Goal: Task Accomplishment & Management: Complete application form

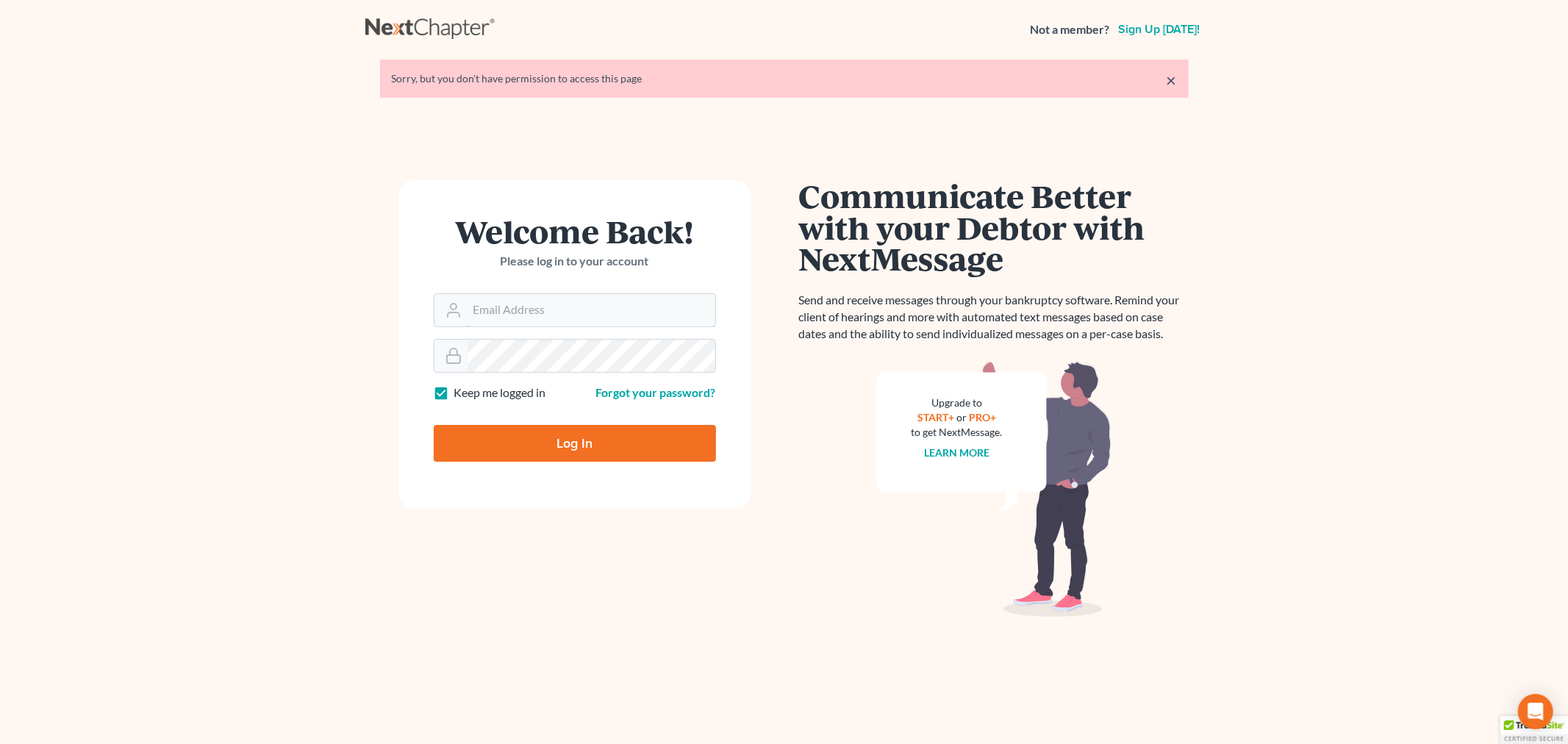
type input "[PERSON_NAME][EMAIL_ADDRESS][DOMAIN_NAME]"
click at [541, 456] on input "Log In" at bounding box center [575, 443] width 283 height 37
type input "Thinking..."
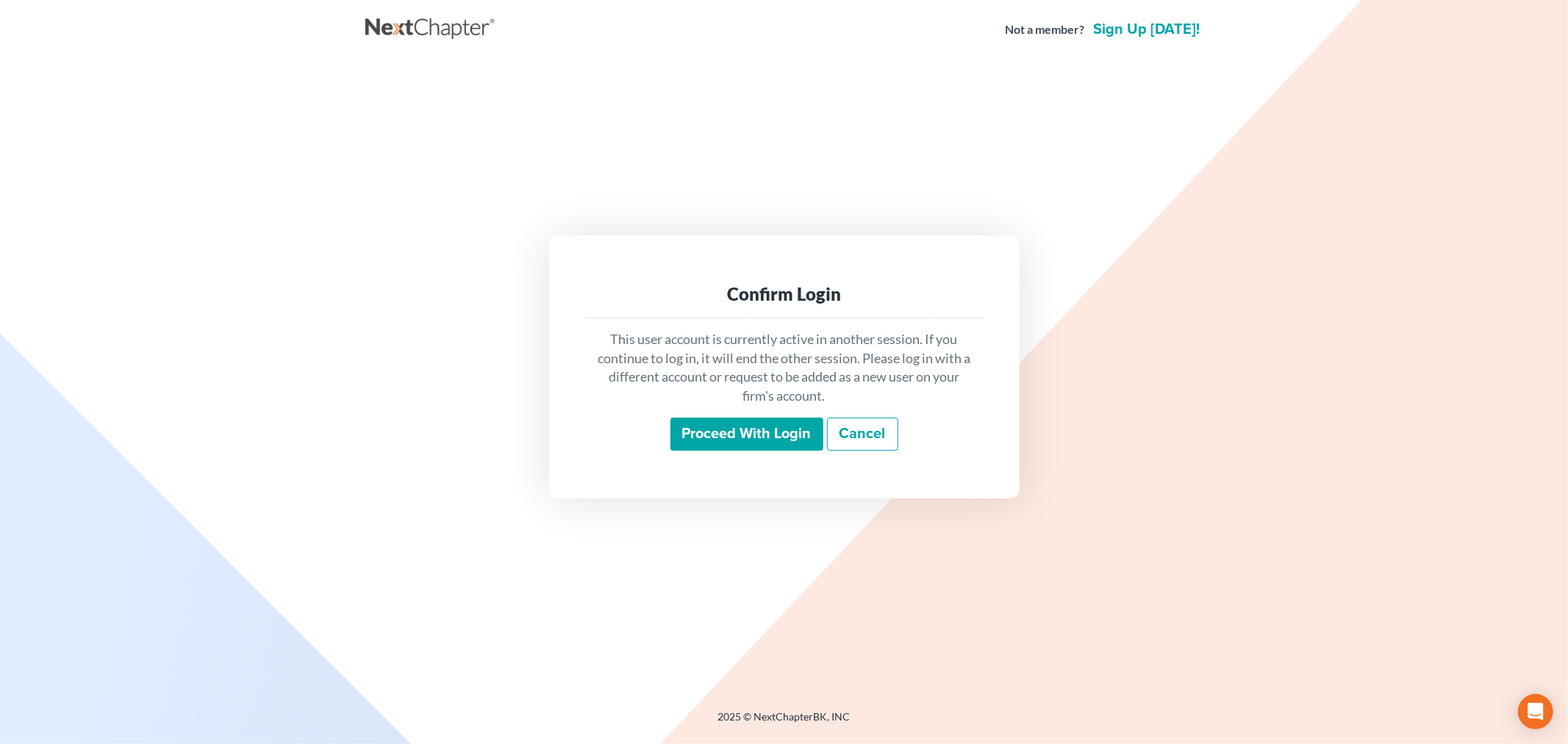
click at [721, 423] on input "Proceed with login" at bounding box center [746, 435] width 153 height 34
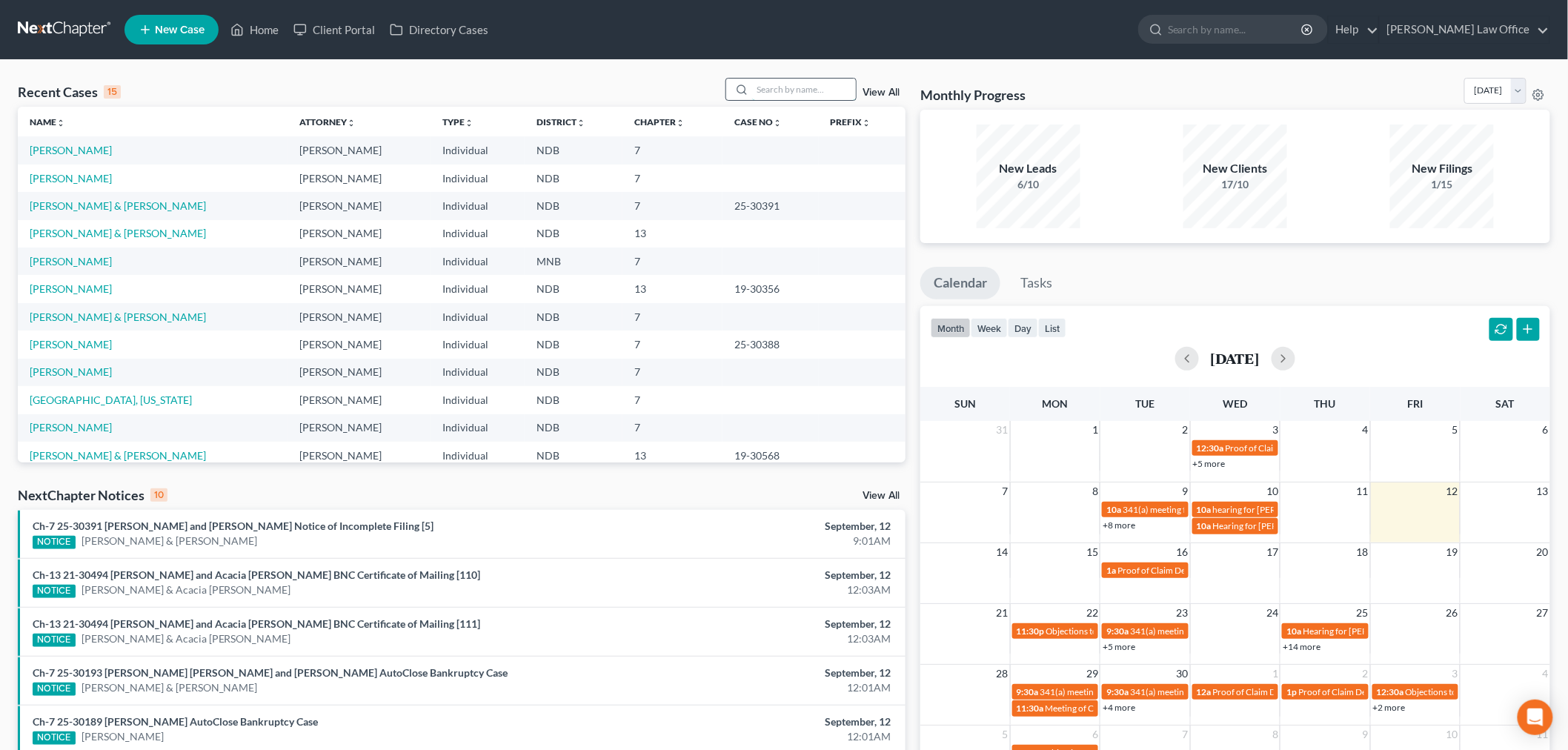
click at [810, 85] on input "search" at bounding box center [804, 89] width 103 height 21
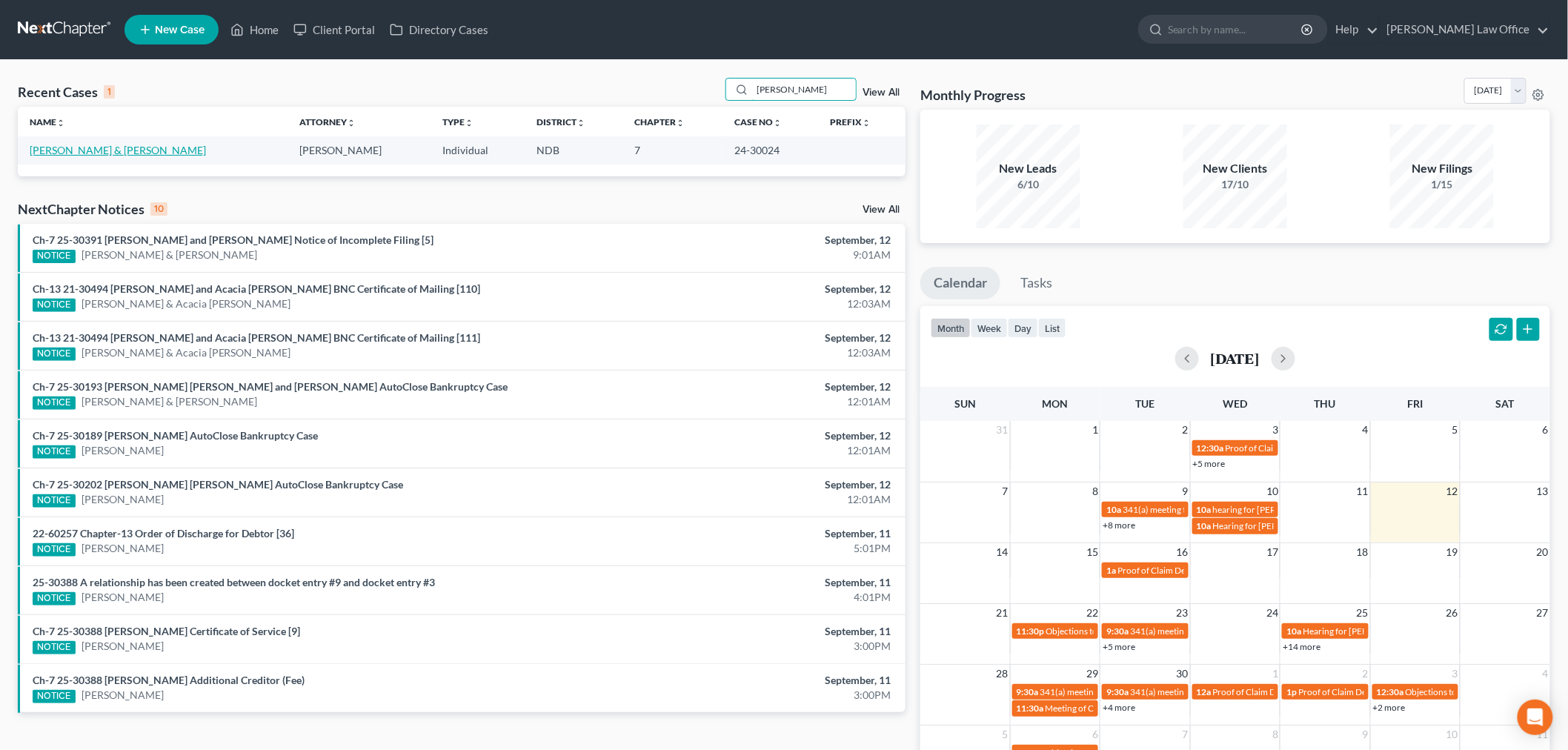
type input "henn"
click at [84, 150] on link "[PERSON_NAME] & [PERSON_NAME]" at bounding box center [117, 150] width 177 height 12
select select "0"
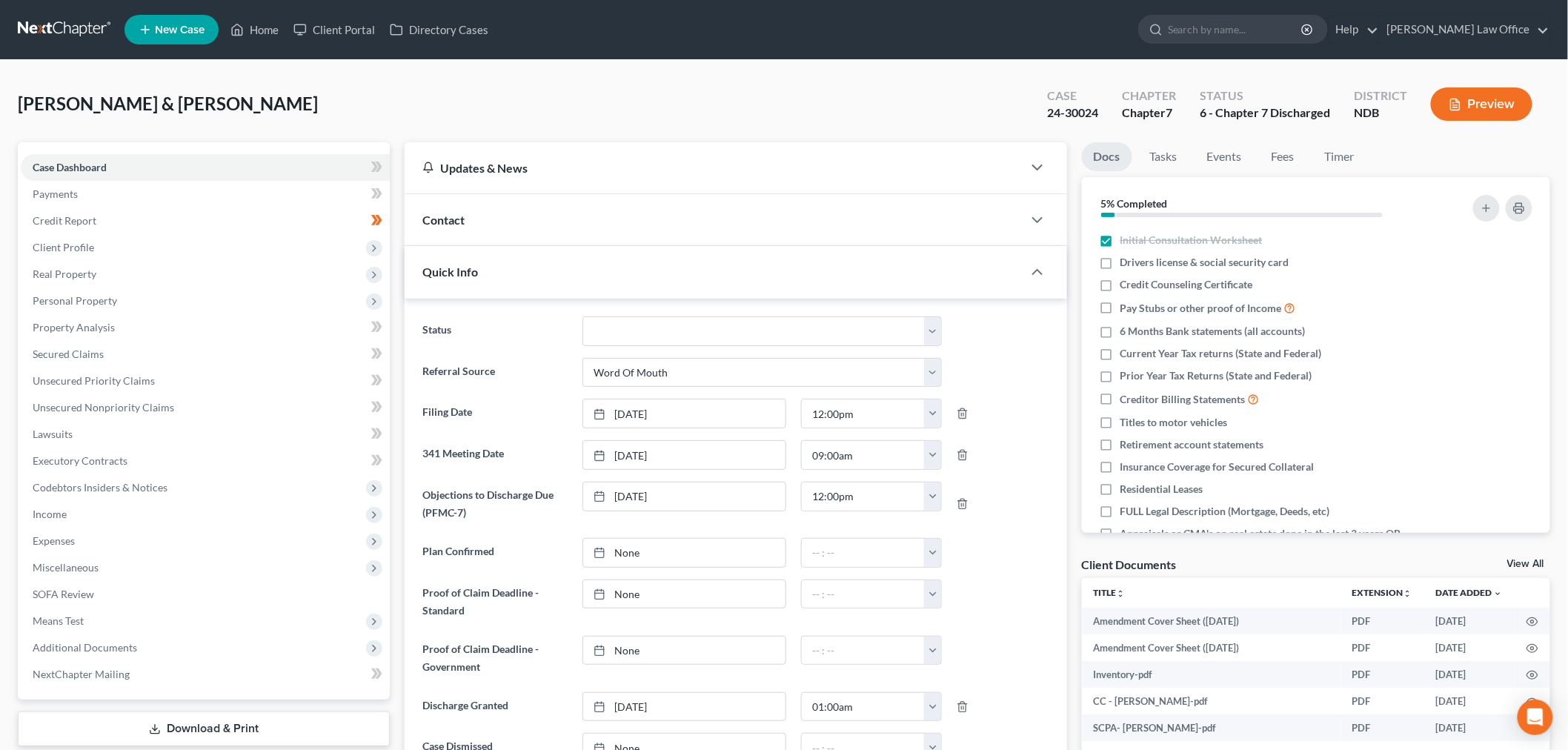
click at [70, 20] on link at bounding box center [65, 29] width 95 height 27
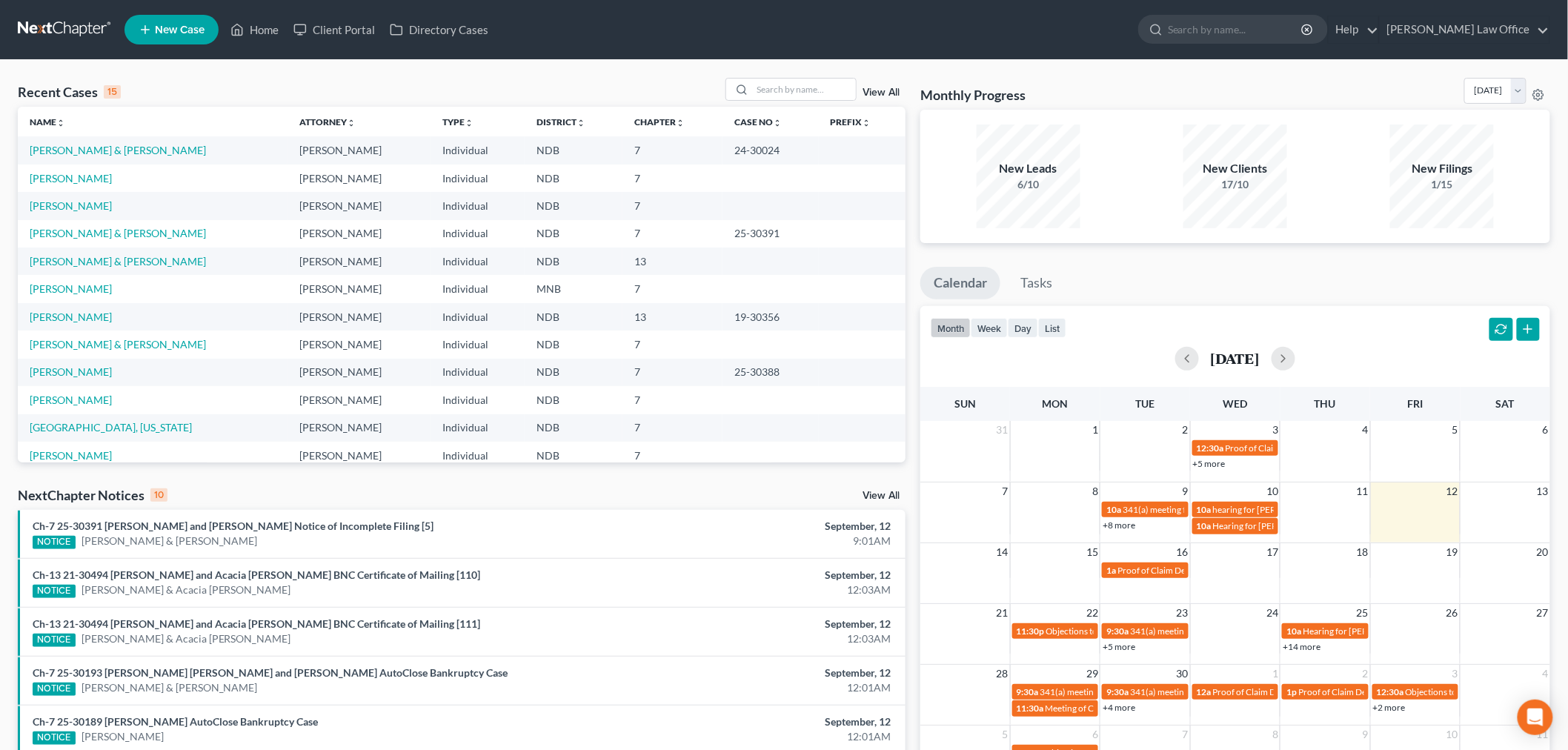
click at [173, 26] on span "New Case" at bounding box center [179, 30] width 50 height 11
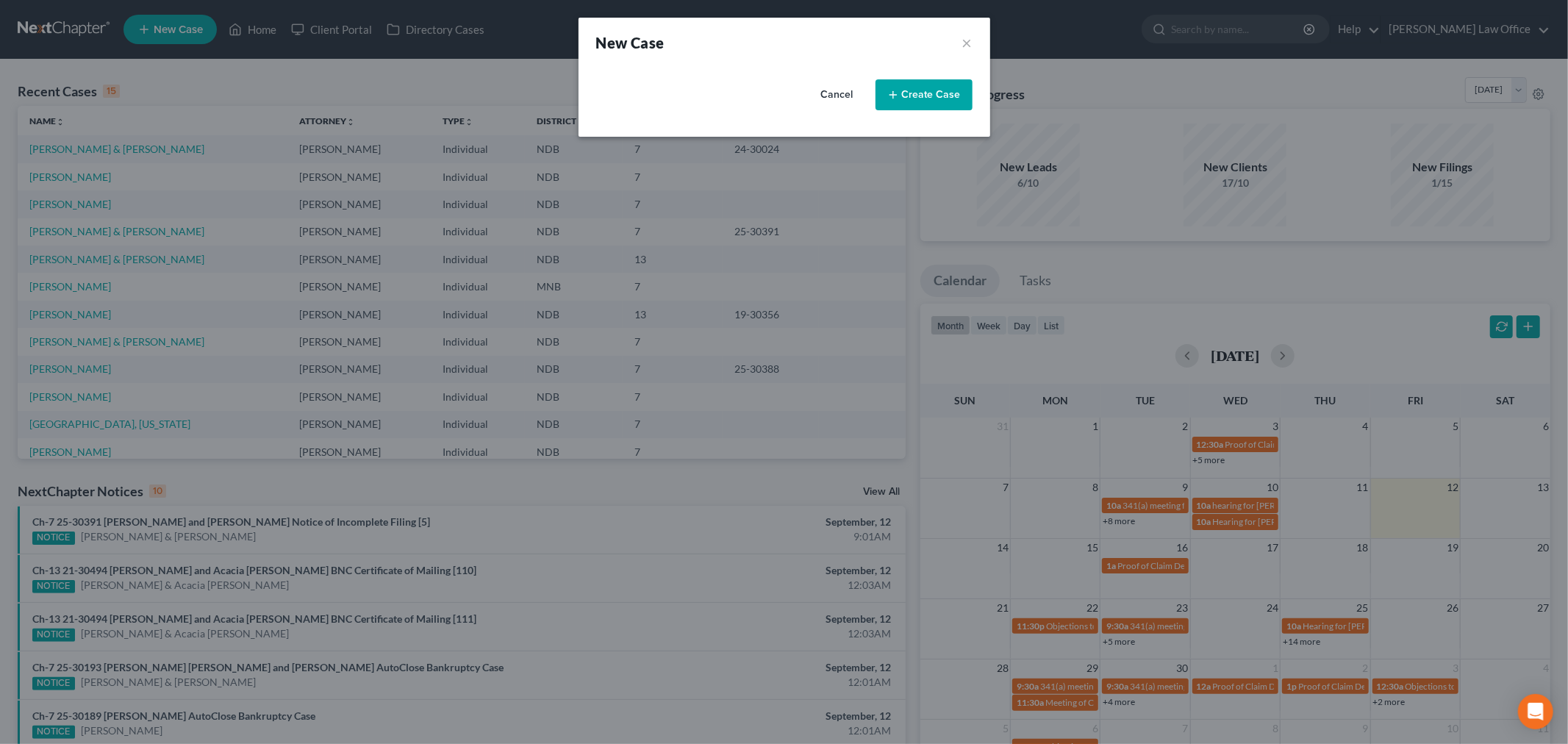
select select "60"
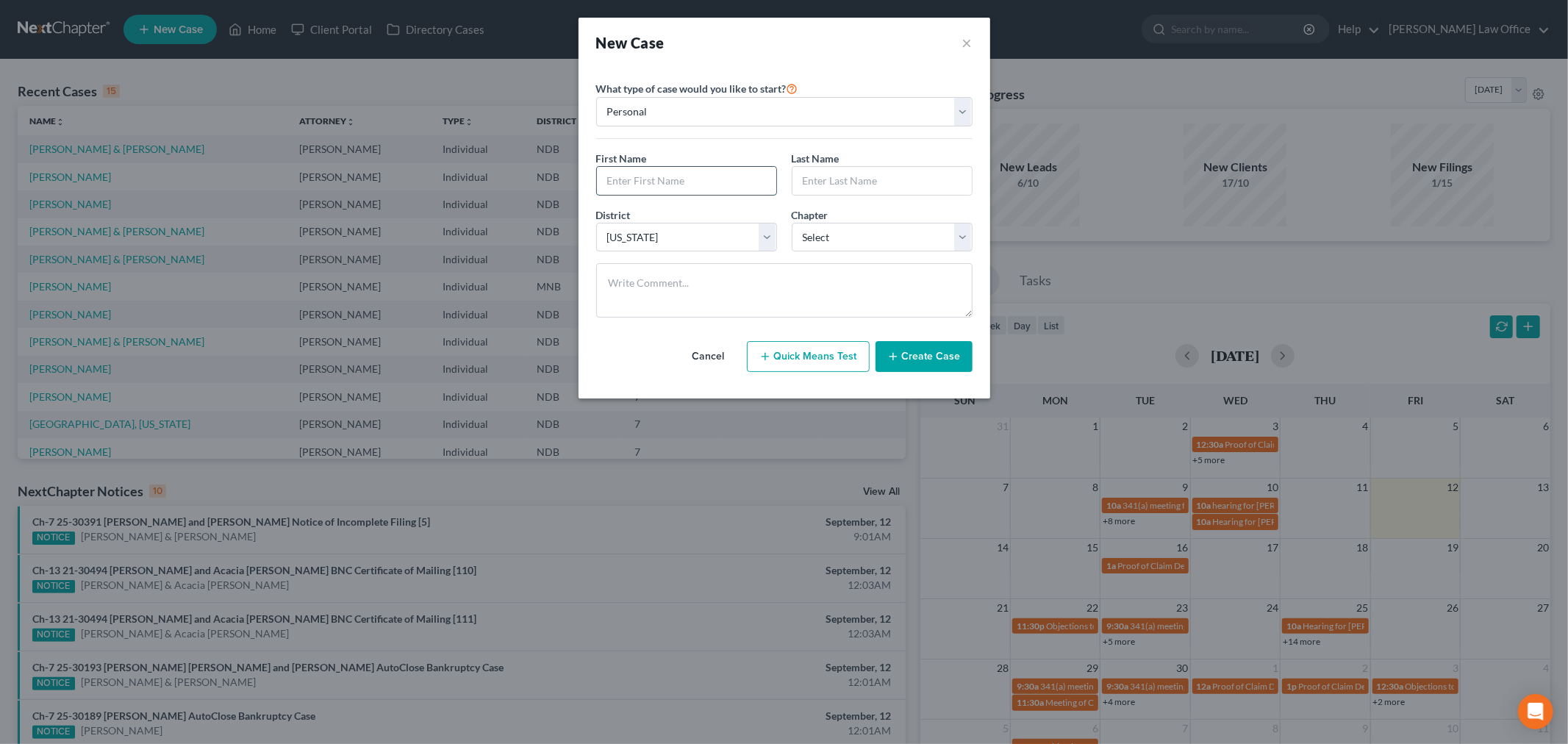
click at [724, 177] on input "text" at bounding box center [687, 181] width 179 height 28
click at [659, 184] on input "T" at bounding box center [687, 181] width 179 height 28
drag, startPoint x: 696, startPoint y: 199, endPoint x: 703, endPoint y: 189, distance: 12.2
click at [696, 197] on div "First Name * T Last Name *" at bounding box center [784, 179] width 391 height 57
click at [708, 181] on input "T" at bounding box center [687, 181] width 179 height 28
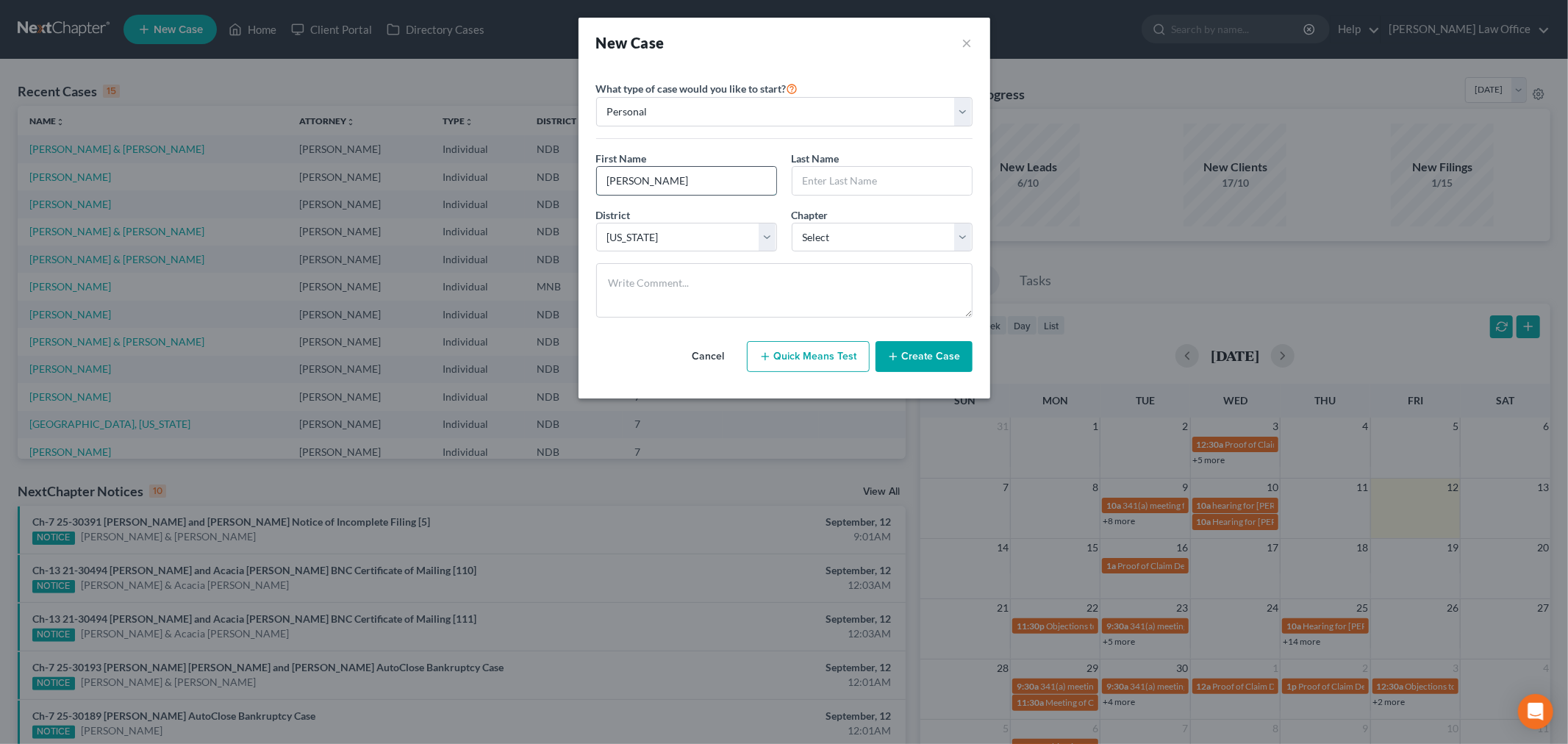
type input "Timothy"
type input "Hennessy"
drag, startPoint x: 902, startPoint y: 242, endPoint x: 896, endPoint y: 250, distance: 10.0
click at [902, 242] on select "Select 7 11 12 13" at bounding box center [882, 237] width 181 height 29
select select "0"
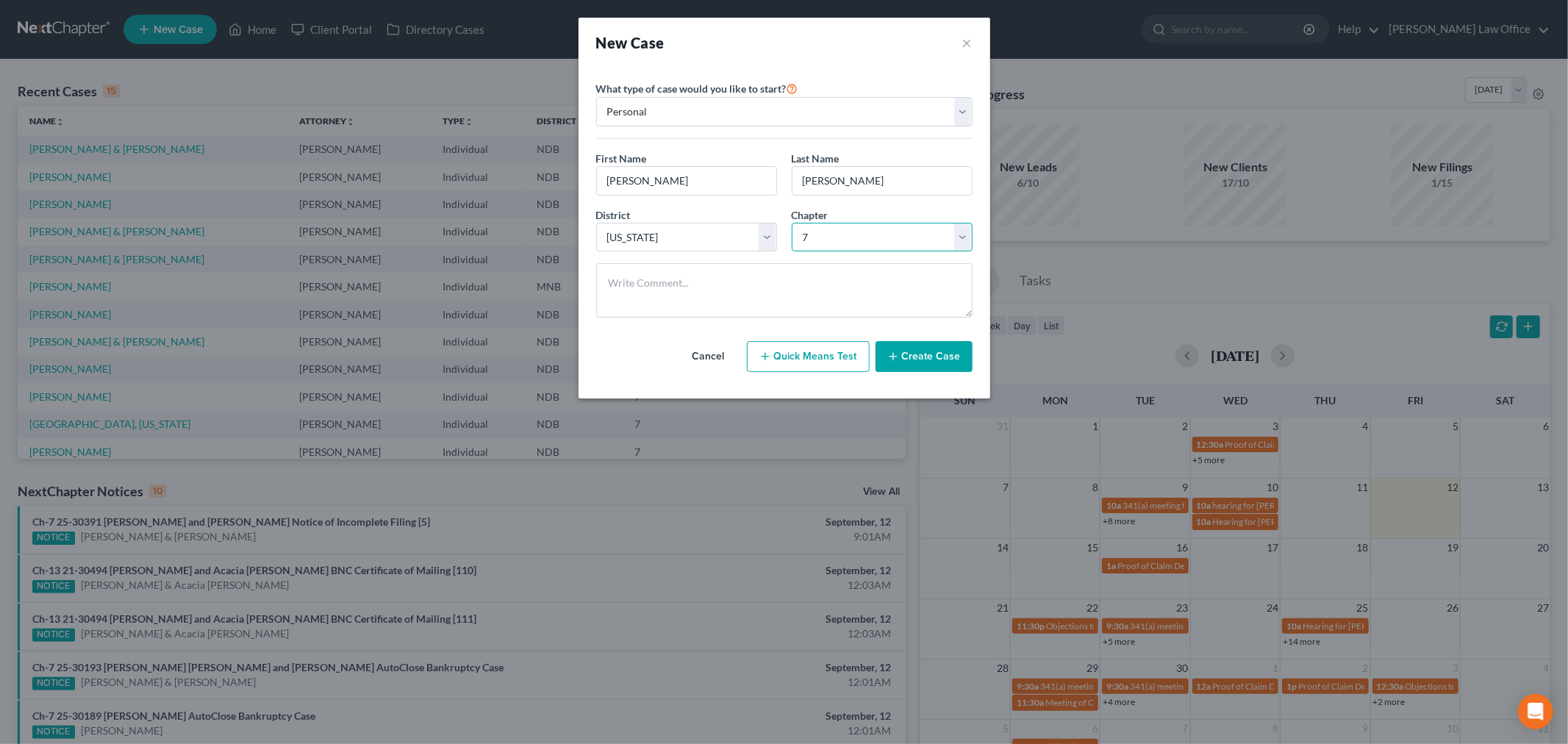
click at [792, 223] on select "Select 7 11 12 13" at bounding box center [882, 237] width 181 height 29
click at [907, 355] on button "Create Case" at bounding box center [924, 356] width 97 height 31
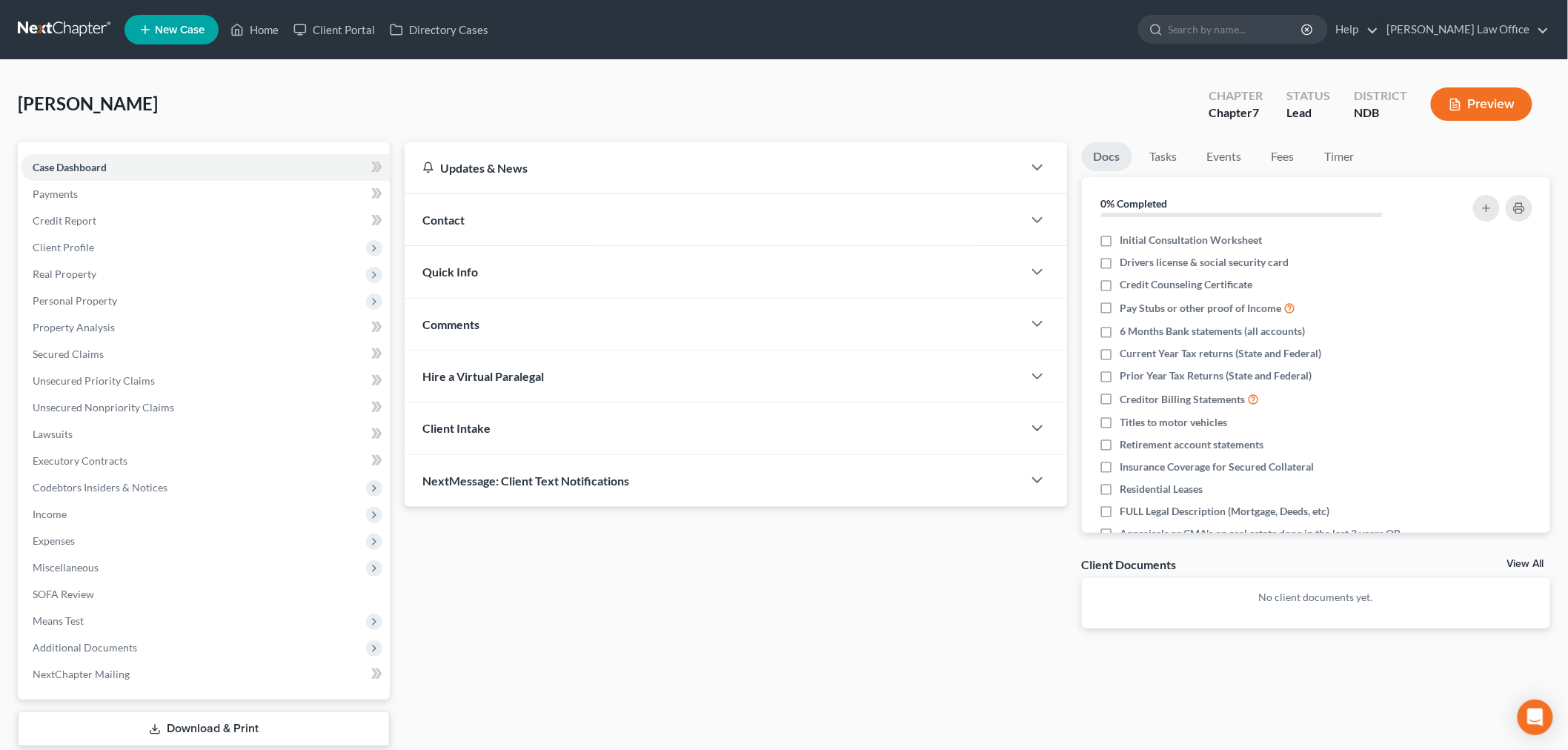
click at [655, 226] on div "Contact" at bounding box center [713, 219] width 618 height 51
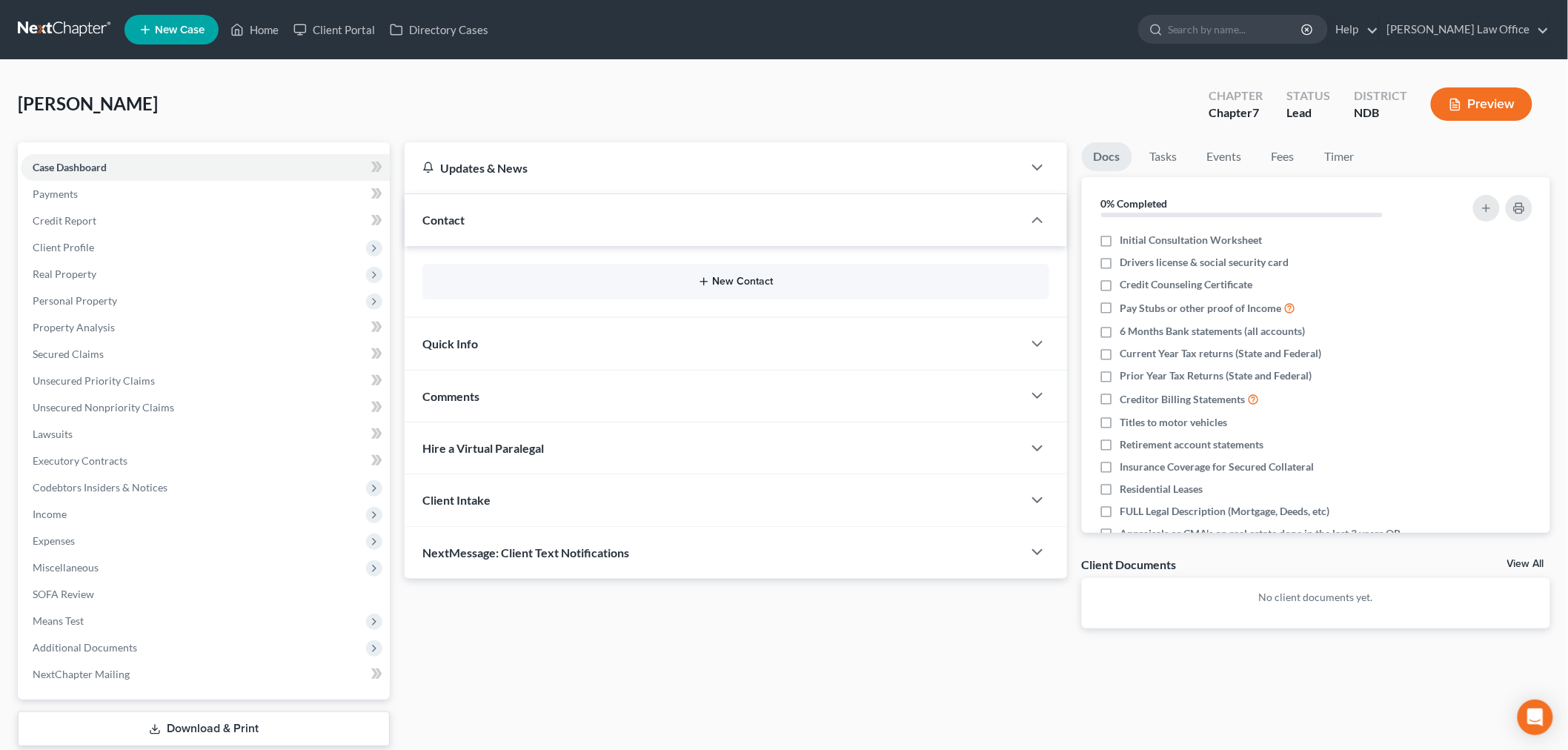
click at [739, 285] on button "New Contact" at bounding box center [735, 282] width 603 height 12
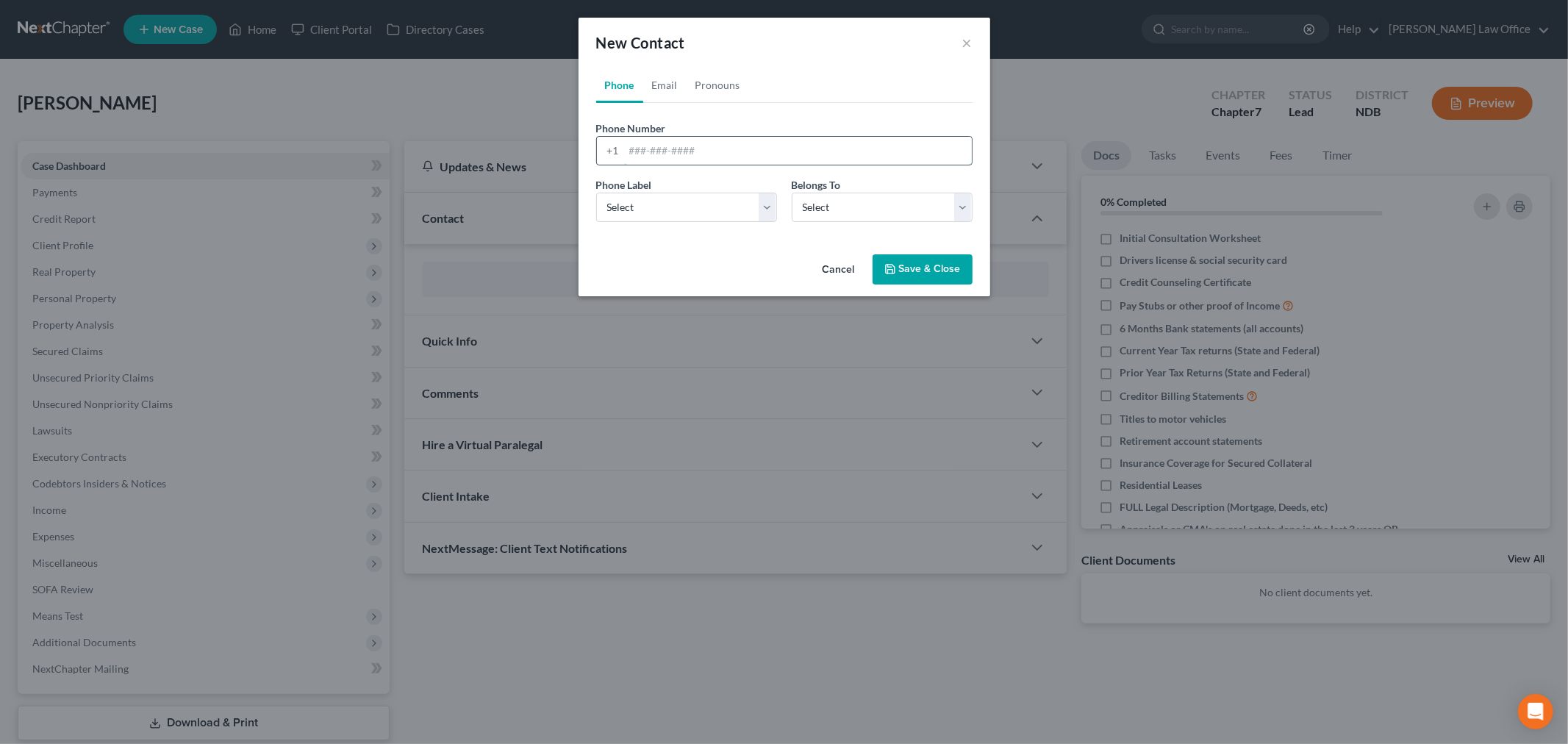
click at [695, 151] on input "tel" at bounding box center [798, 150] width 348 height 28
type input "2187390376"
click at [666, 203] on select "Select Mobile Home Work Other" at bounding box center [687, 207] width 181 height 29
select select "0"
click at [596, 192] on select "Select Mobile Home Work Other" at bounding box center [687, 207] width 181 height 29
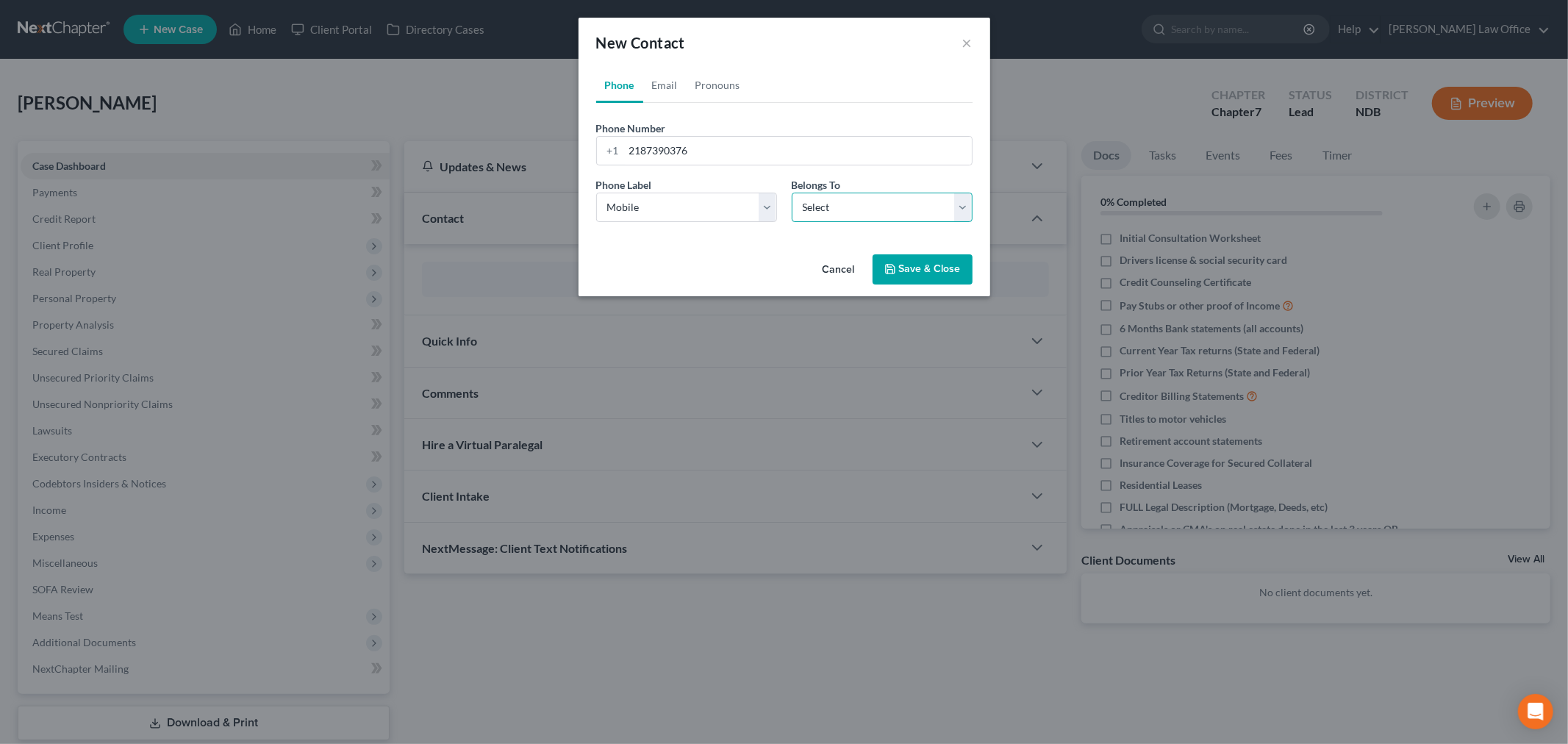
click at [913, 202] on select "Select Client Other" at bounding box center [882, 207] width 181 height 29
select select "0"
click at [792, 192] on select "Select Client Other" at bounding box center [882, 207] width 181 height 29
select select "0"
click at [652, 79] on link "Email" at bounding box center [665, 86] width 44 height 36
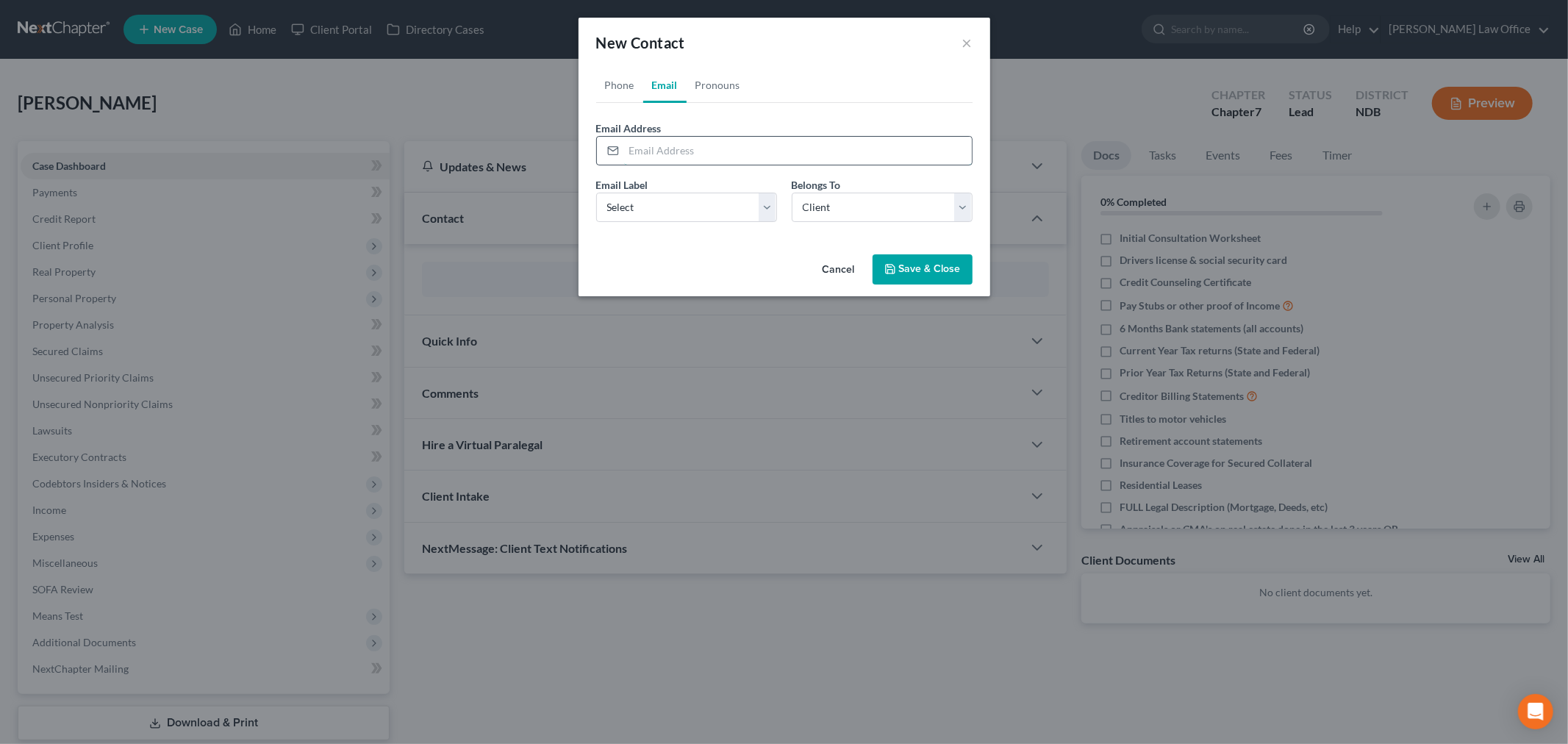
click at [685, 154] on input "email" at bounding box center [798, 150] width 348 height 28
type input "cctimh@hotmail.com"
select select "0"
click at [956, 275] on button "Save & Close" at bounding box center [923, 270] width 100 height 31
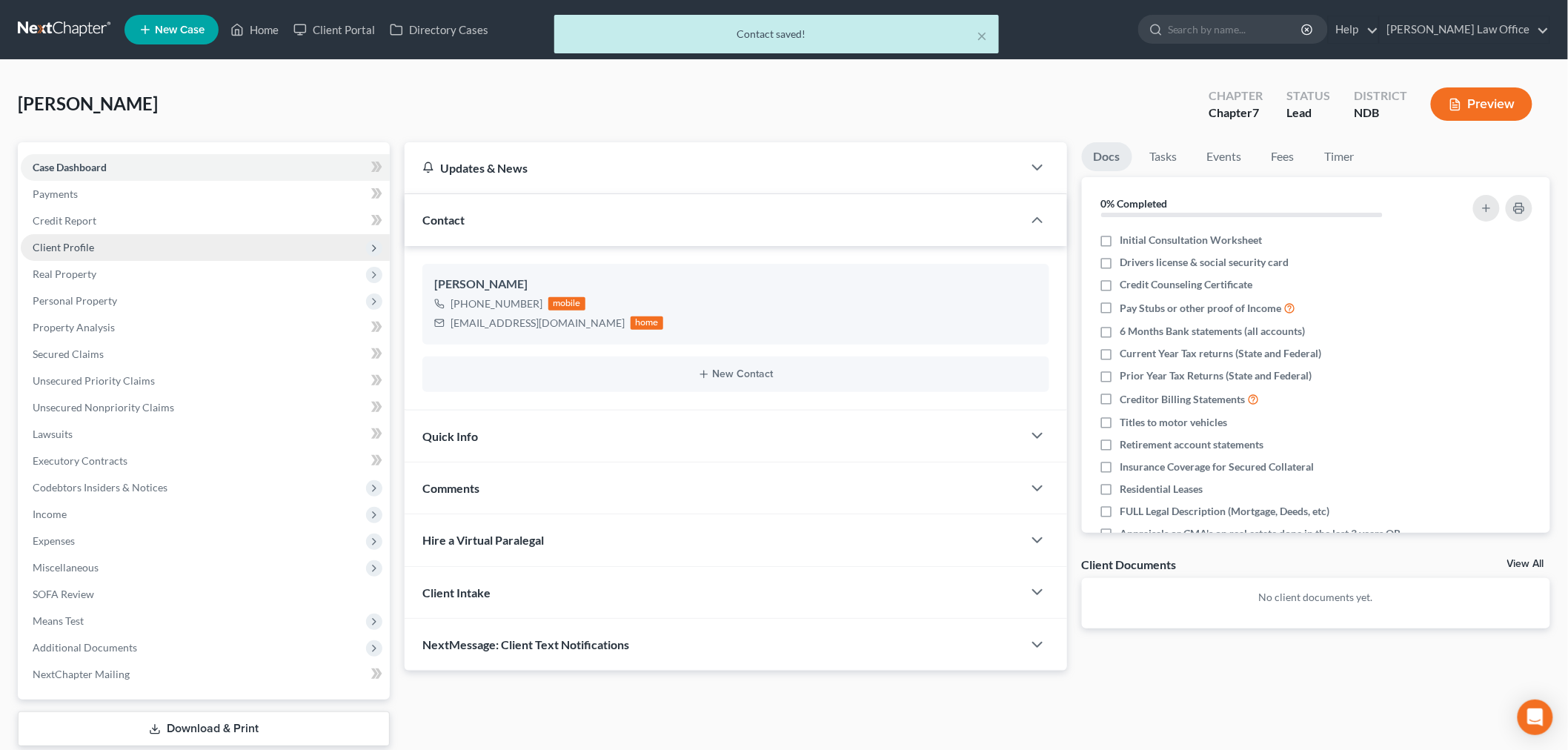
click at [152, 235] on span "Client Profile" at bounding box center [204, 248] width 369 height 27
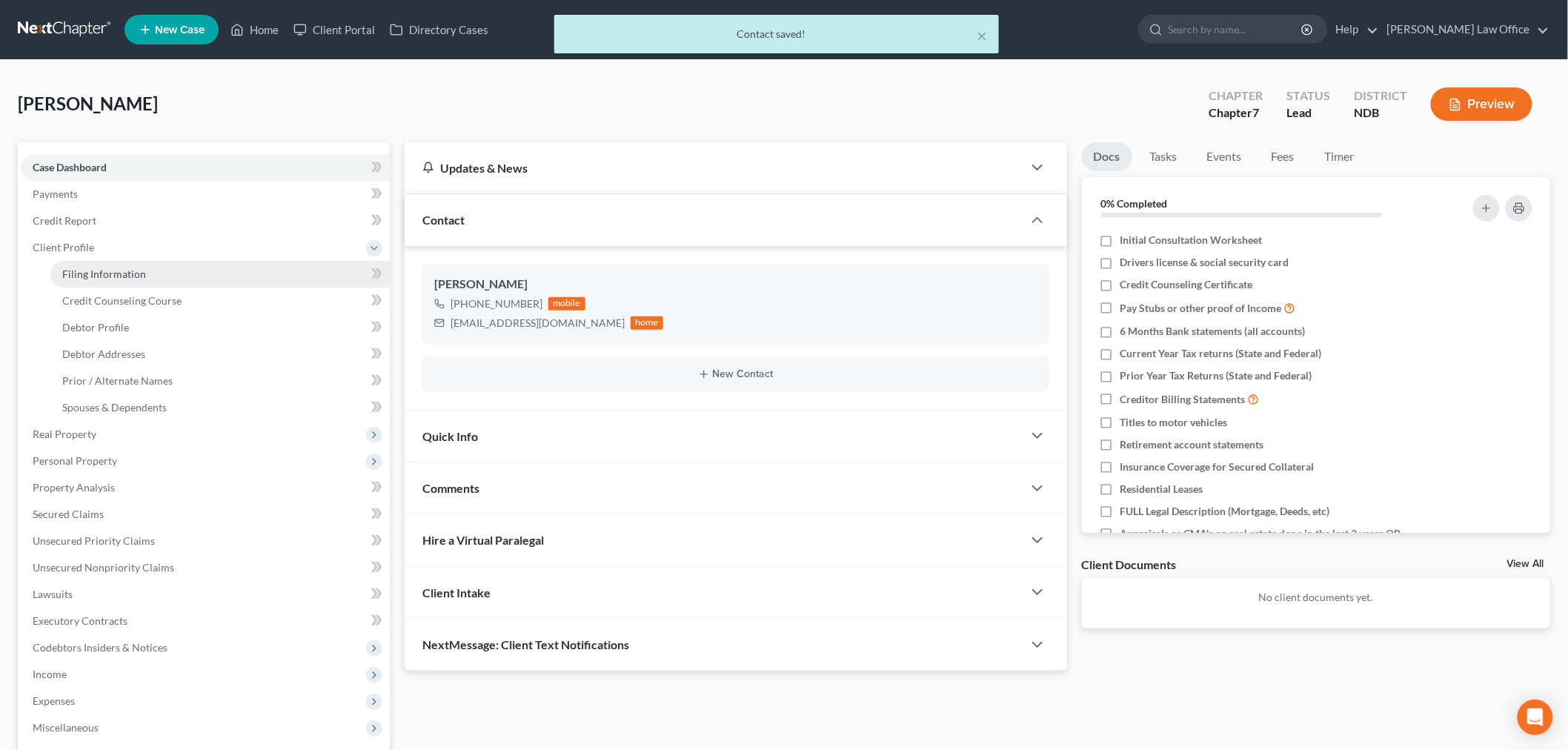
click at [139, 279] on link "Filing Information" at bounding box center [220, 274] width 339 height 27
select select "1"
select select "0"
select select "60"
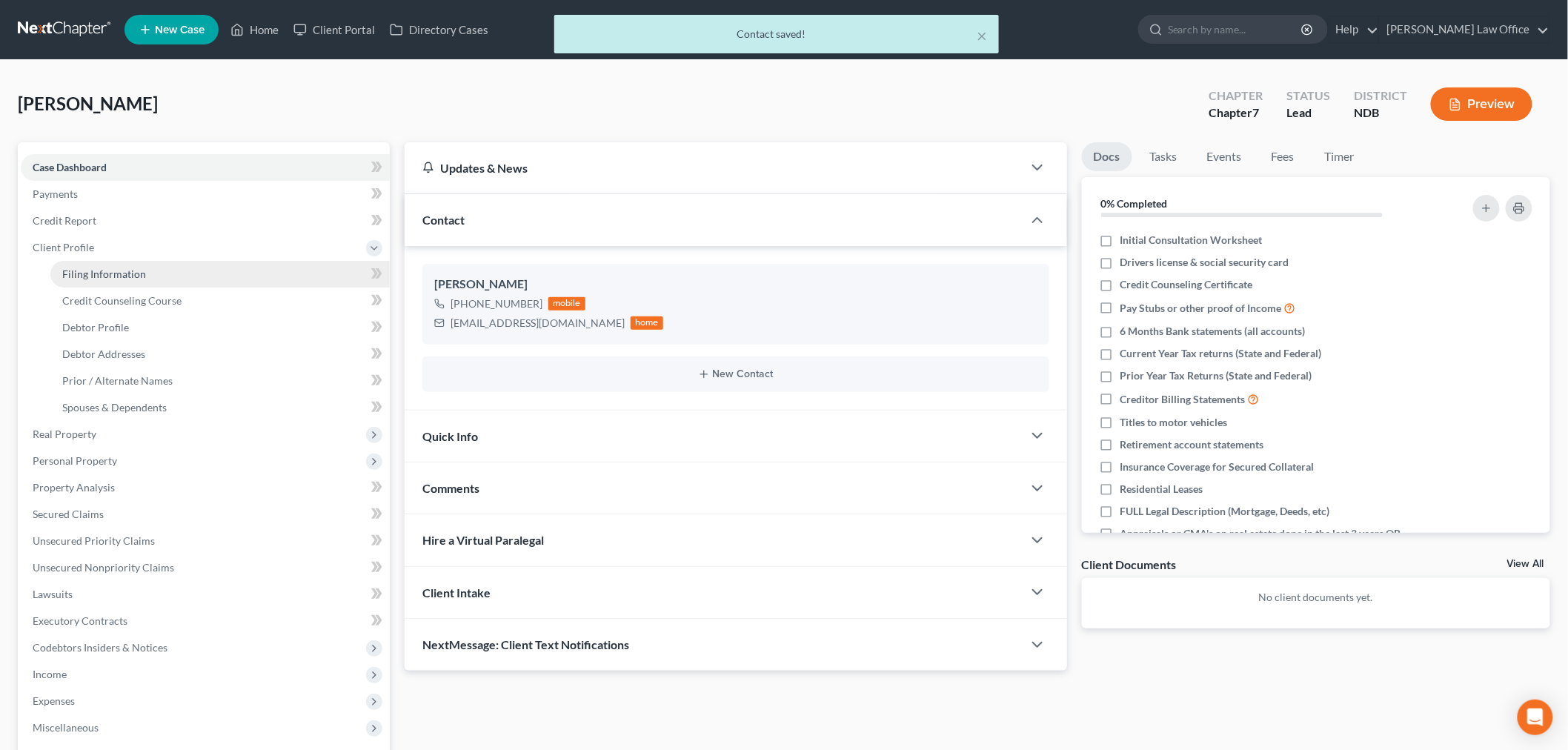
select select "29"
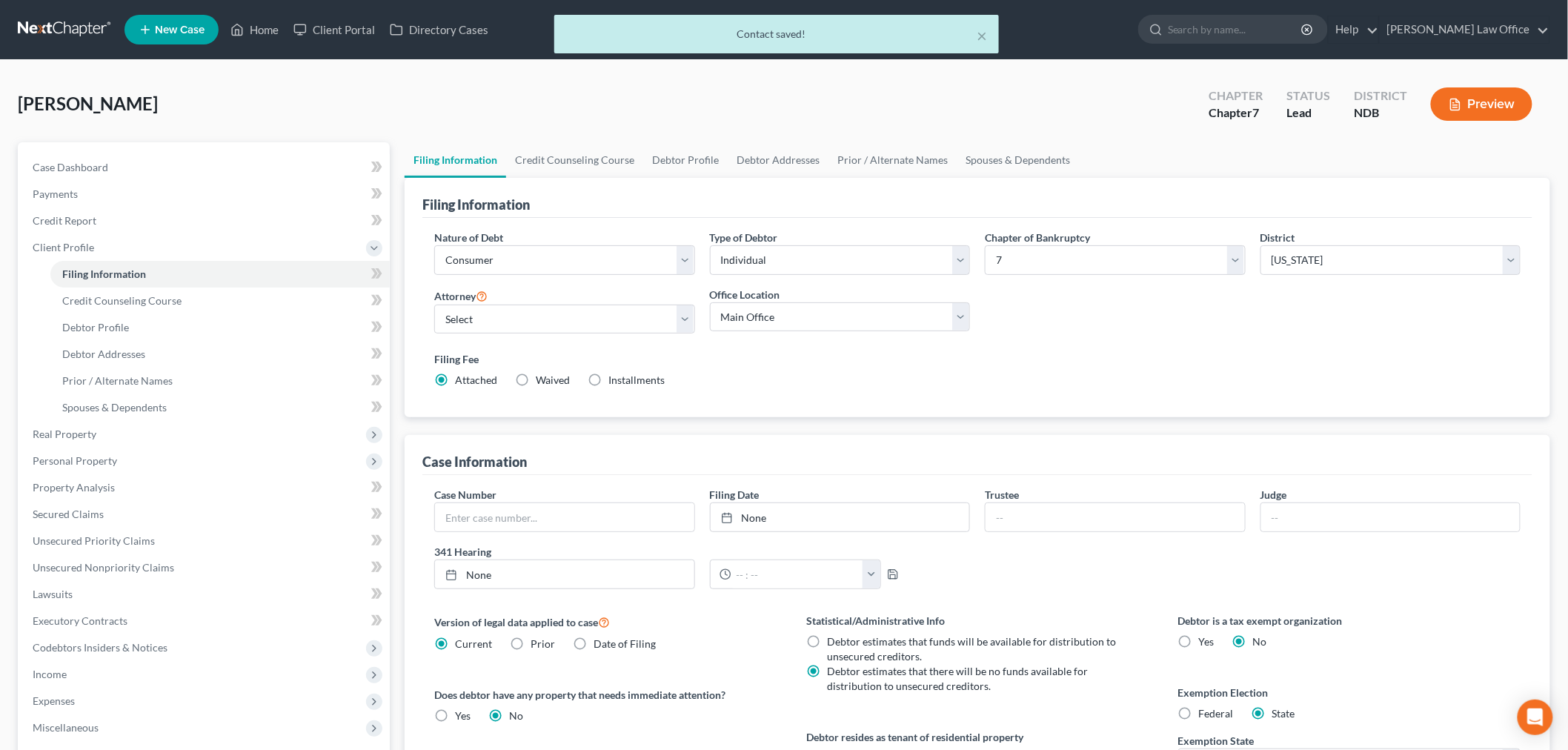
click at [816, 276] on div "Type of Debtor Select Individual Joint" at bounding box center [840, 258] width 276 height 57
drag, startPoint x: 817, startPoint y: 260, endPoint x: 795, endPoint y: 272, distance: 25.1
click at [815, 261] on select "Select Individual Joint" at bounding box center [840, 260] width 261 height 29
select select "1"
click at [710, 245] on select "Select Individual Joint" at bounding box center [840, 260] width 261 height 29
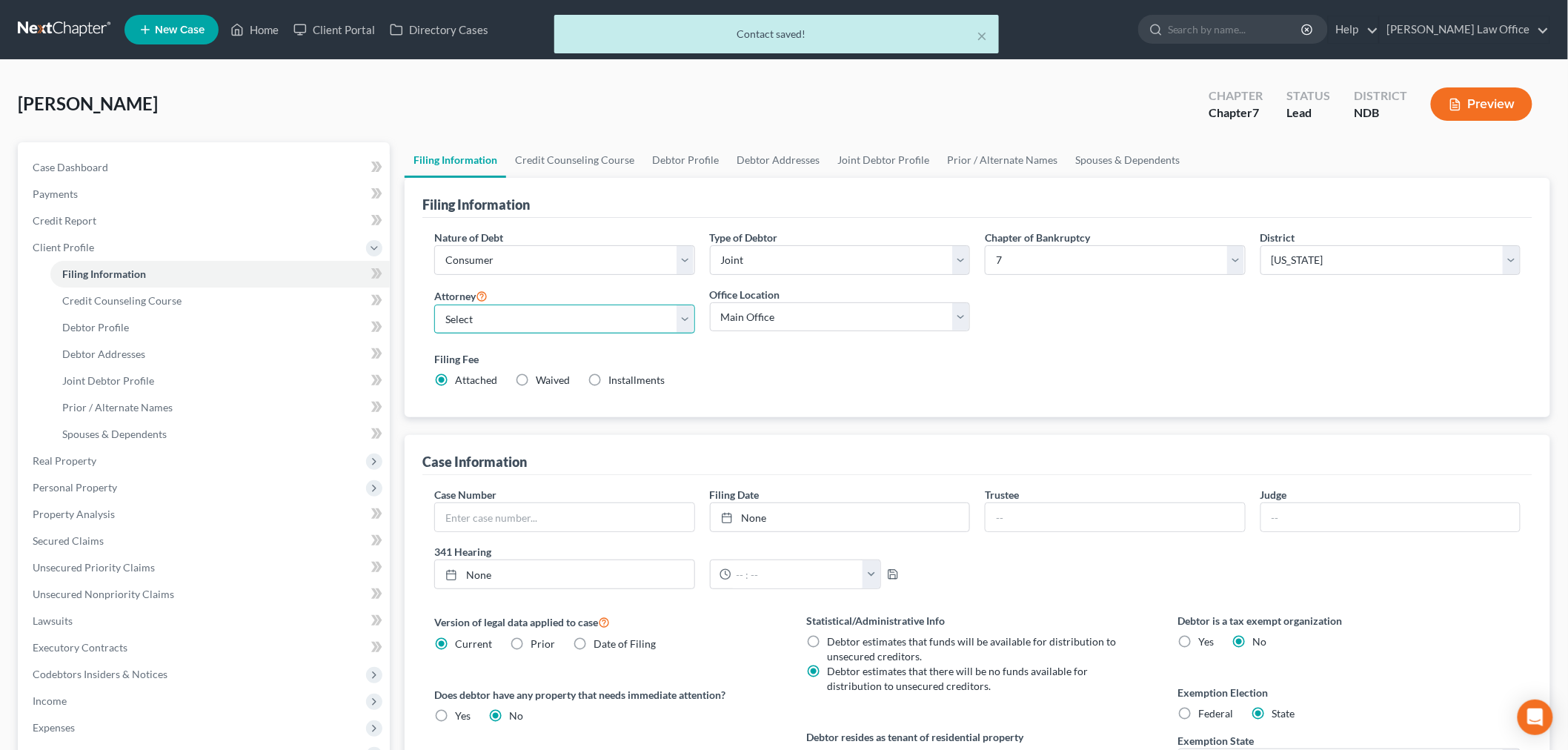
drag, startPoint x: 497, startPoint y: 314, endPoint x: 495, endPoint y: 330, distance: 16.1
click at [497, 314] on select "Select Sara Diaz - NDB Sara Diaz - MNB Alan Sorensen - MNB Alan Sorensen - NDB …" at bounding box center [564, 319] width 261 height 29
select select "0"
click at [434, 305] on select "Select Sara Diaz - NDB Sara Diaz - MNB Alan Sorensen - MNB Alan Sorensen - NDB …" at bounding box center [564, 319] width 261 height 29
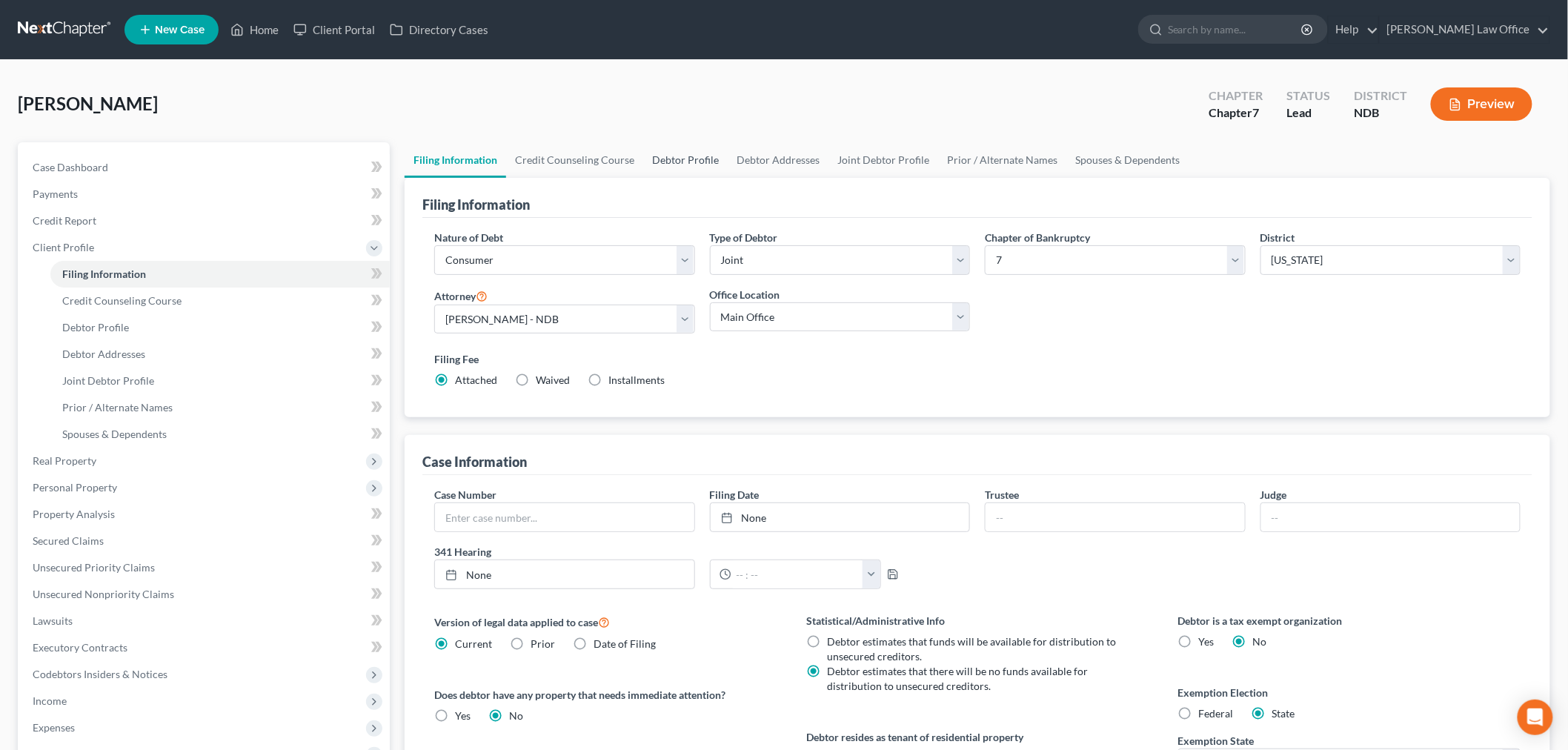
click at [679, 152] on link "Debtor Profile" at bounding box center [685, 160] width 85 height 36
select select "1"
select select "0"
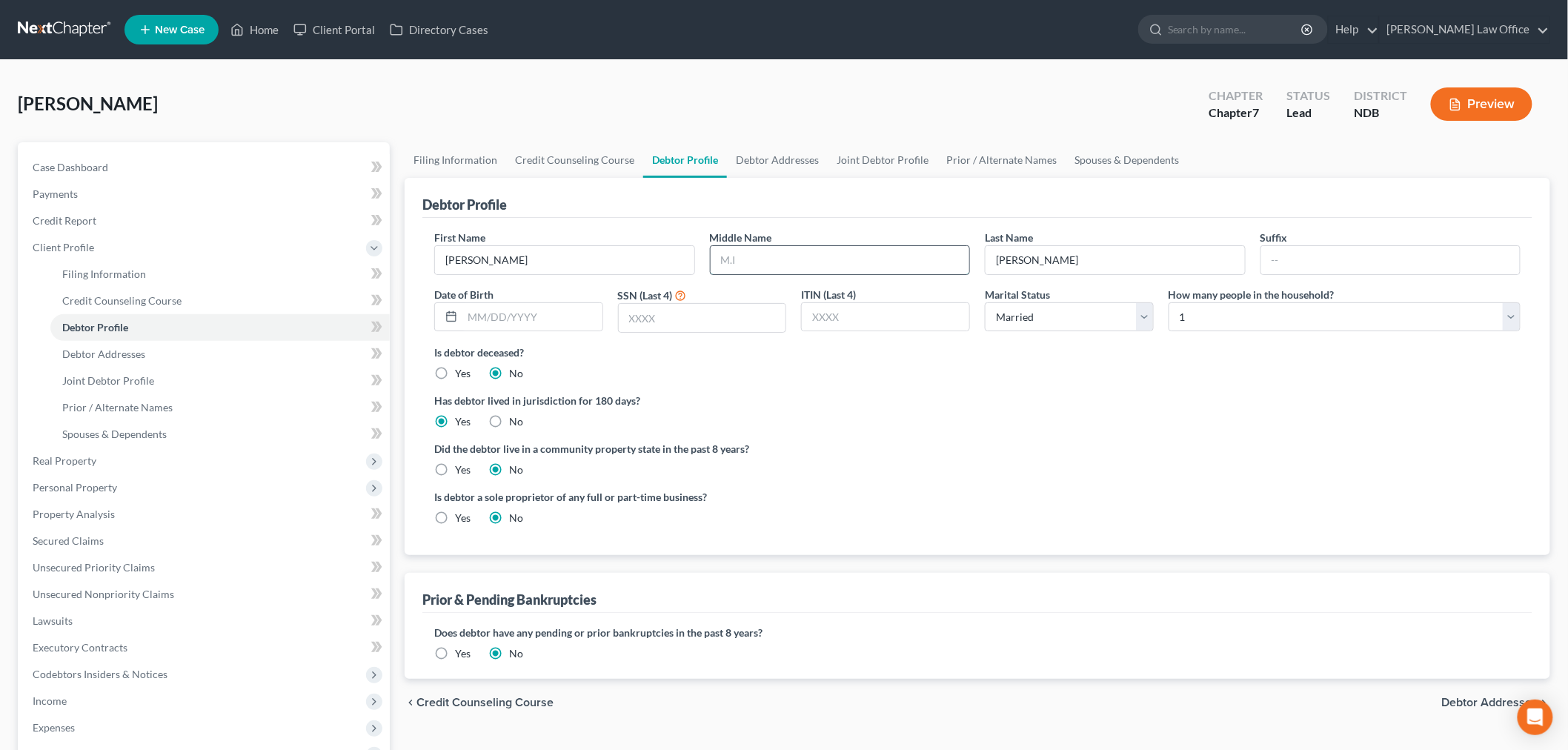
click at [777, 253] on input "text" at bounding box center [840, 260] width 260 height 29
type input "R."
click at [515, 318] on input "text" at bounding box center [532, 317] width 140 height 29
type input "03/31/1952"
click at [742, 326] on input "text" at bounding box center [703, 318] width 168 height 29
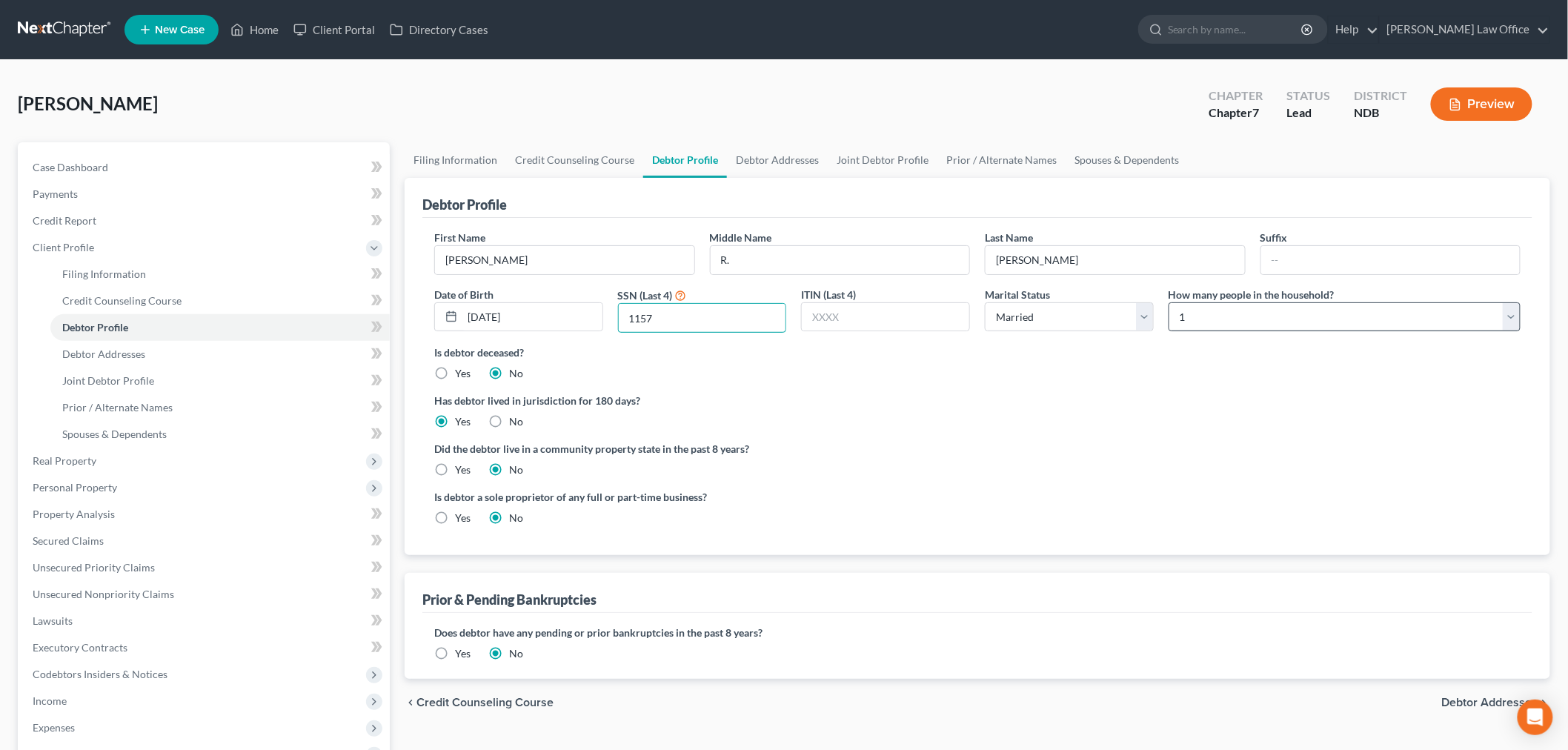
type input "1157"
click at [1247, 327] on select "Select 1 2 3 4 5 6 7 8 9 10 11 12 13 14 15 16 17 18 19 20" at bounding box center [1344, 317] width 352 height 29
select select "1"
click at [1168, 302] on select "Select 1 2 3 4 5 6 7 8 9 10 11 12 13 14 15 16 17 18 19 20" at bounding box center [1344, 317] width 352 height 29
drag, startPoint x: 908, startPoint y: 425, endPoint x: 753, endPoint y: 244, distance: 238.3
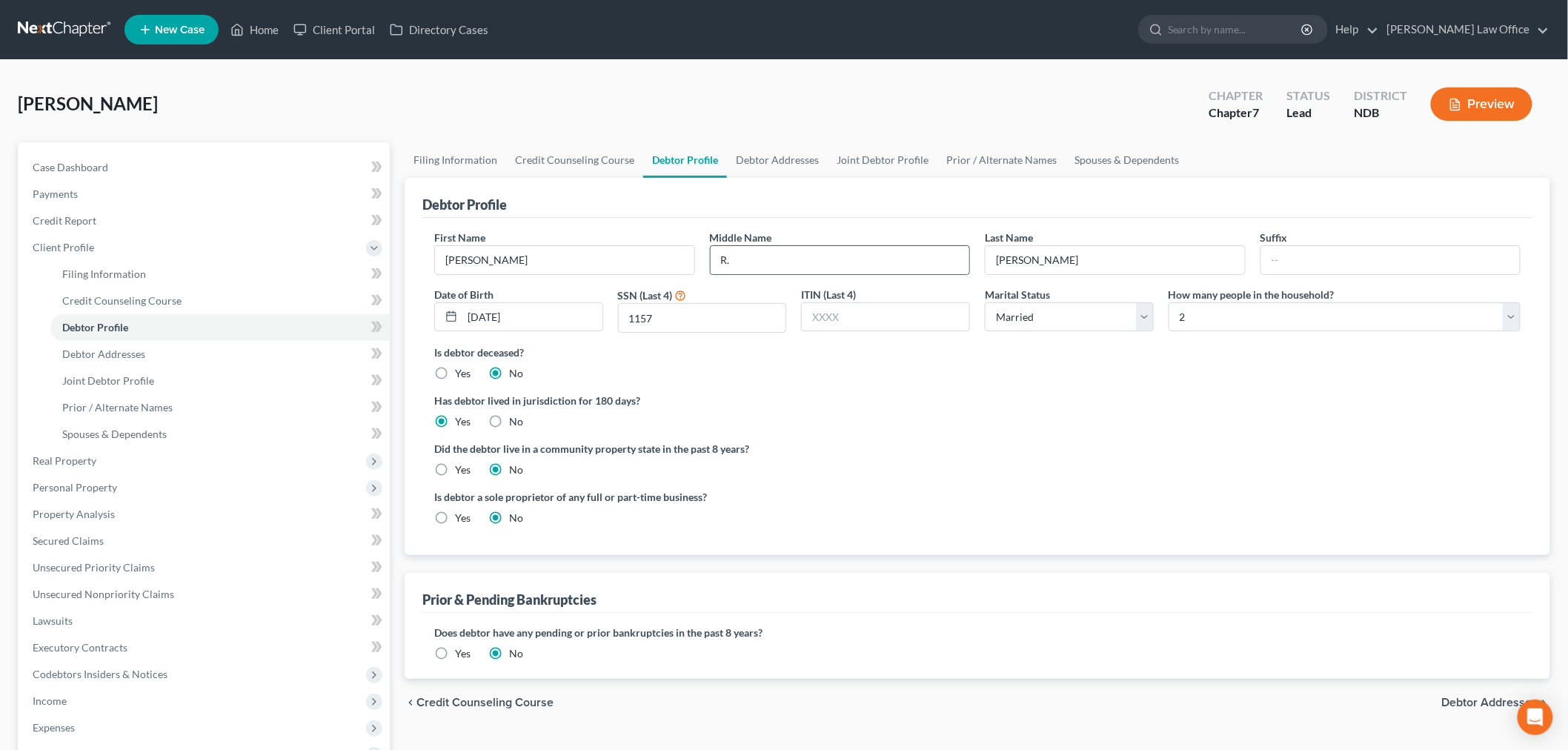
click at [907, 406] on div "Has debtor lived in jurisdiction for 180 days? Yes No Debtor must reside in jur…" at bounding box center [977, 410] width 1086 height 37
drag, startPoint x: 764, startPoint y: 164, endPoint x: 751, endPoint y: 174, distance: 16.4
click at [764, 164] on link "Debtor Addresses" at bounding box center [777, 160] width 101 height 36
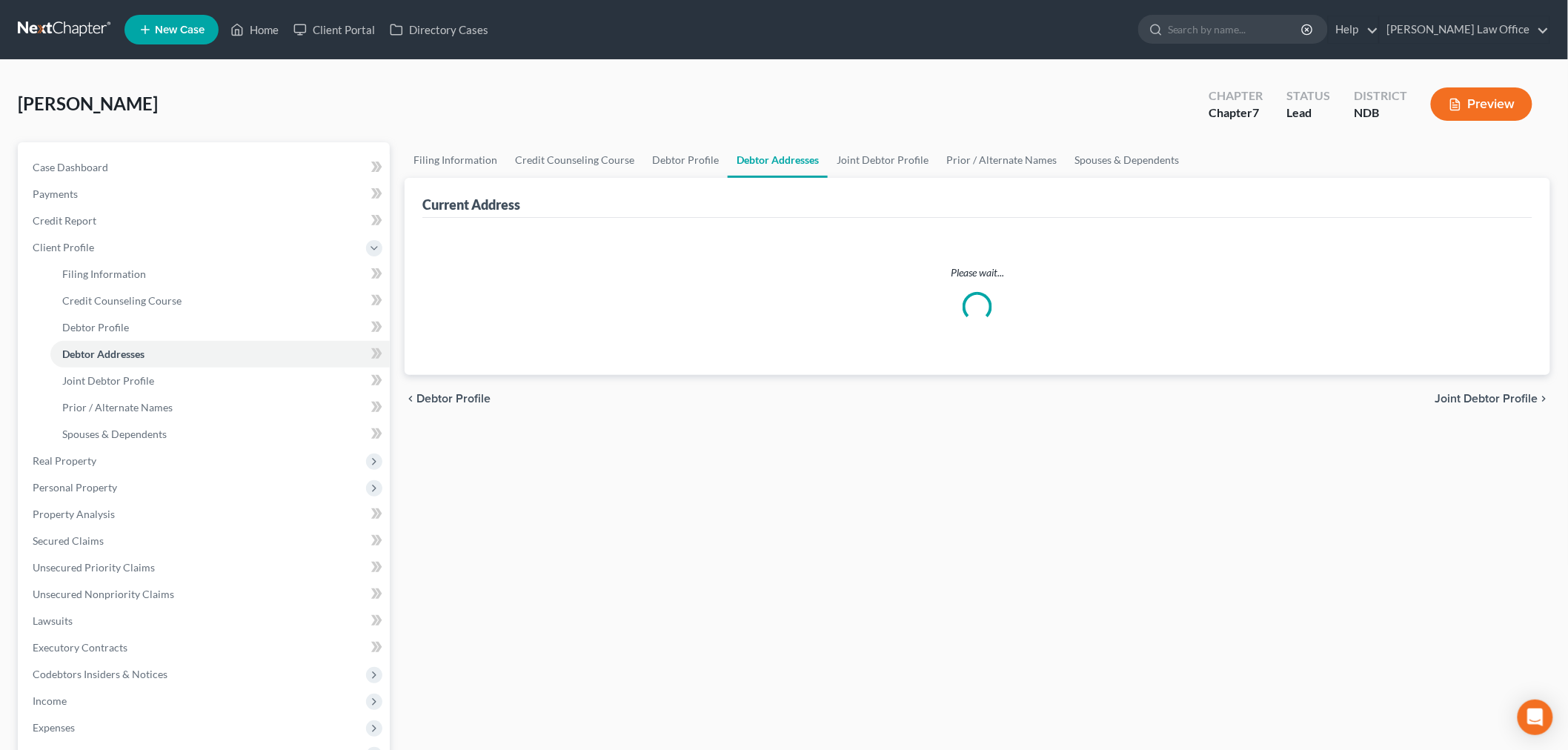
select select "0"
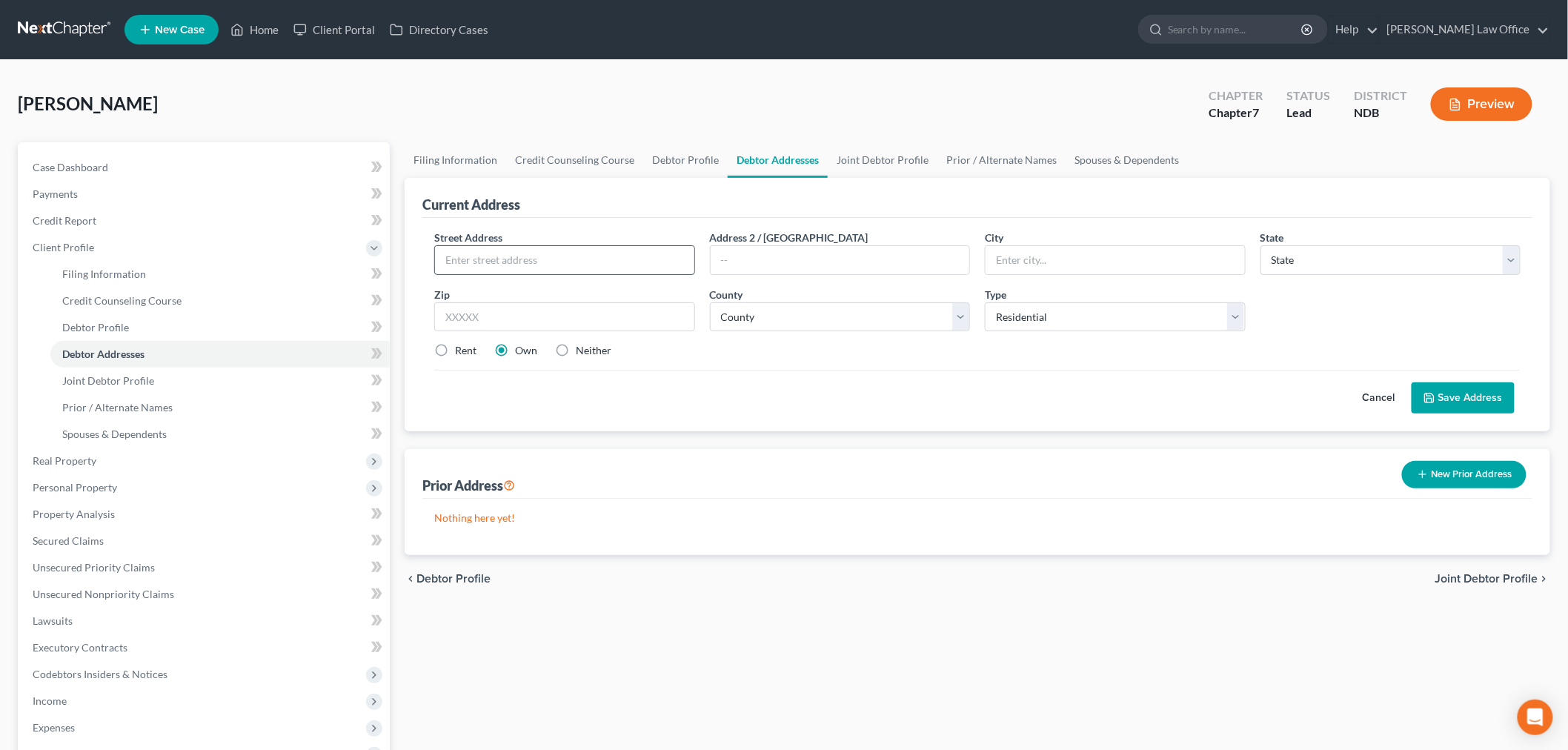
click at [532, 252] on input "text" at bounding box center [564, 260] width 260 height 29
type input "27 Sandy Hills Lane"
type input "58201"
type input "Grand Forks"
select select "29"
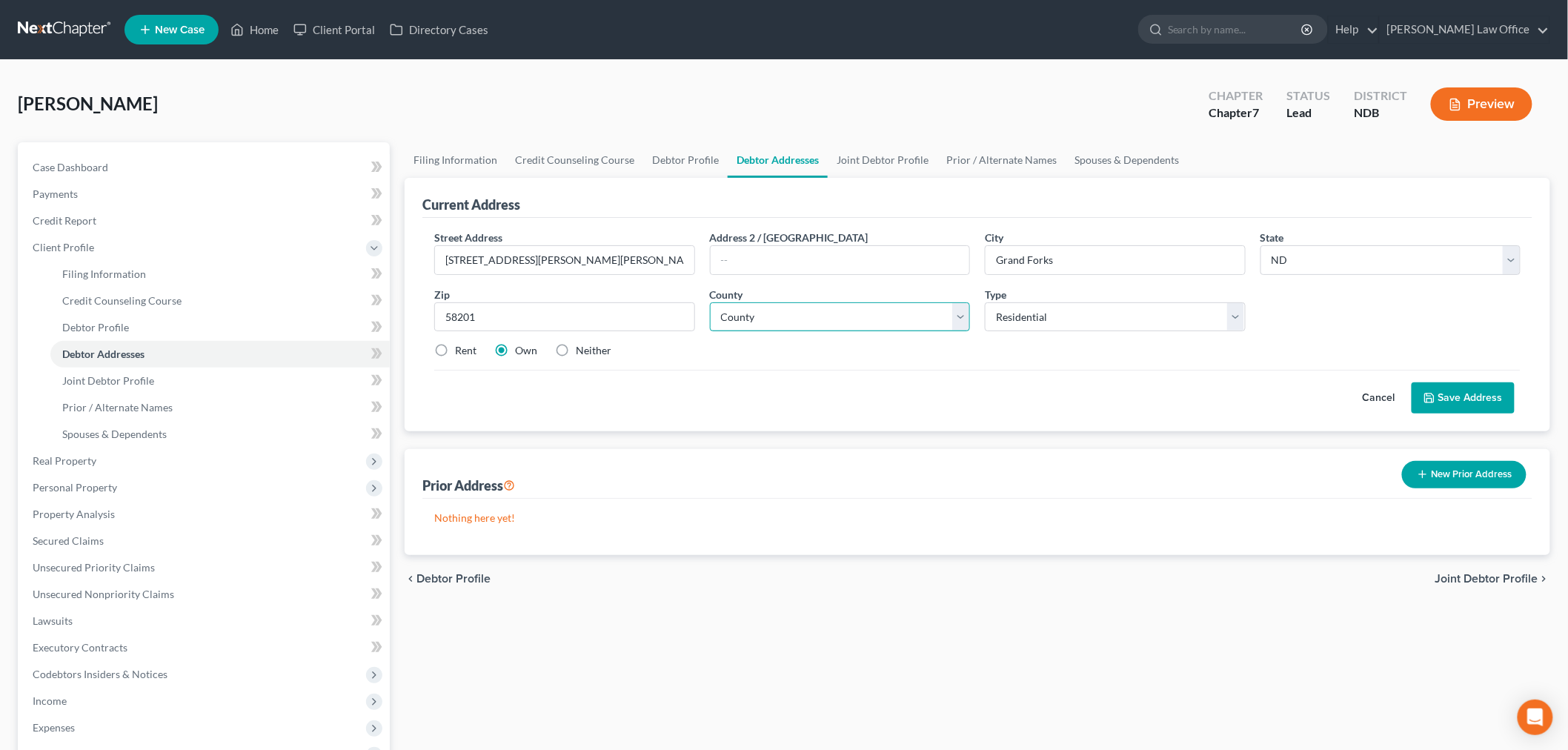
click at [774, 327] on select "County" at bounding box center [840, 317] width 261 height 29
click at [710, 302] on select "County Adams County Barnes County Benson County Billings County Bottineau Count…" at bounding box center [840, 317] width 261 height 29
select select "17"
drag, startPoint x: 1478, startPoint y: 393, endPoint x: 1429, endPoint y: 384, distance: 49.8
click at [1477, 393] on button "Save Address" at bounding box center [1463, 398] width 103 height 31
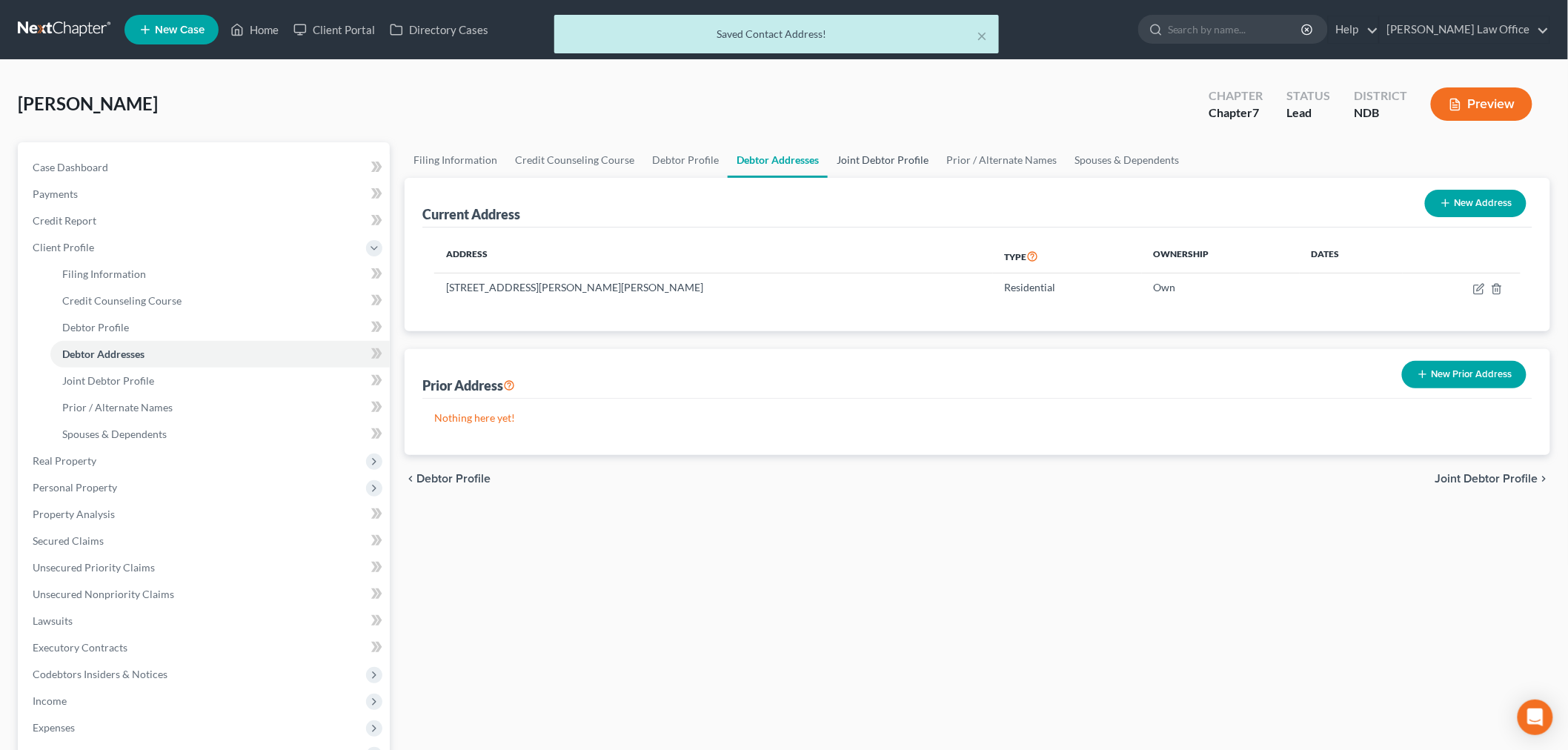
click at [903, 156] on link "Joint Debtor Profile" at bounding box center [883, 160] width 110 height 36
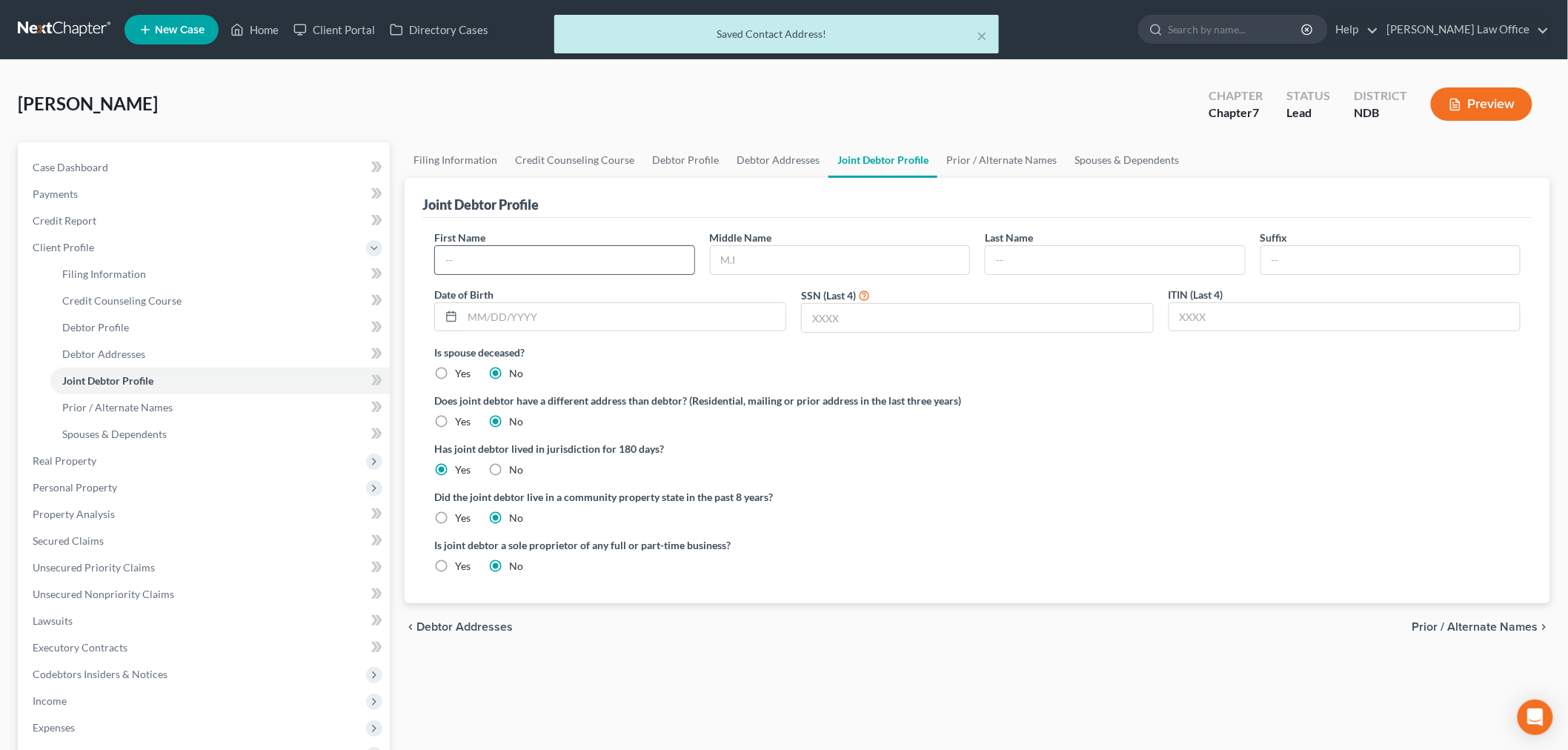
click at [607, 271] on input "text" at bounding box center [564, 260] width 260 height 29
type input "Tamara"
type input "M."
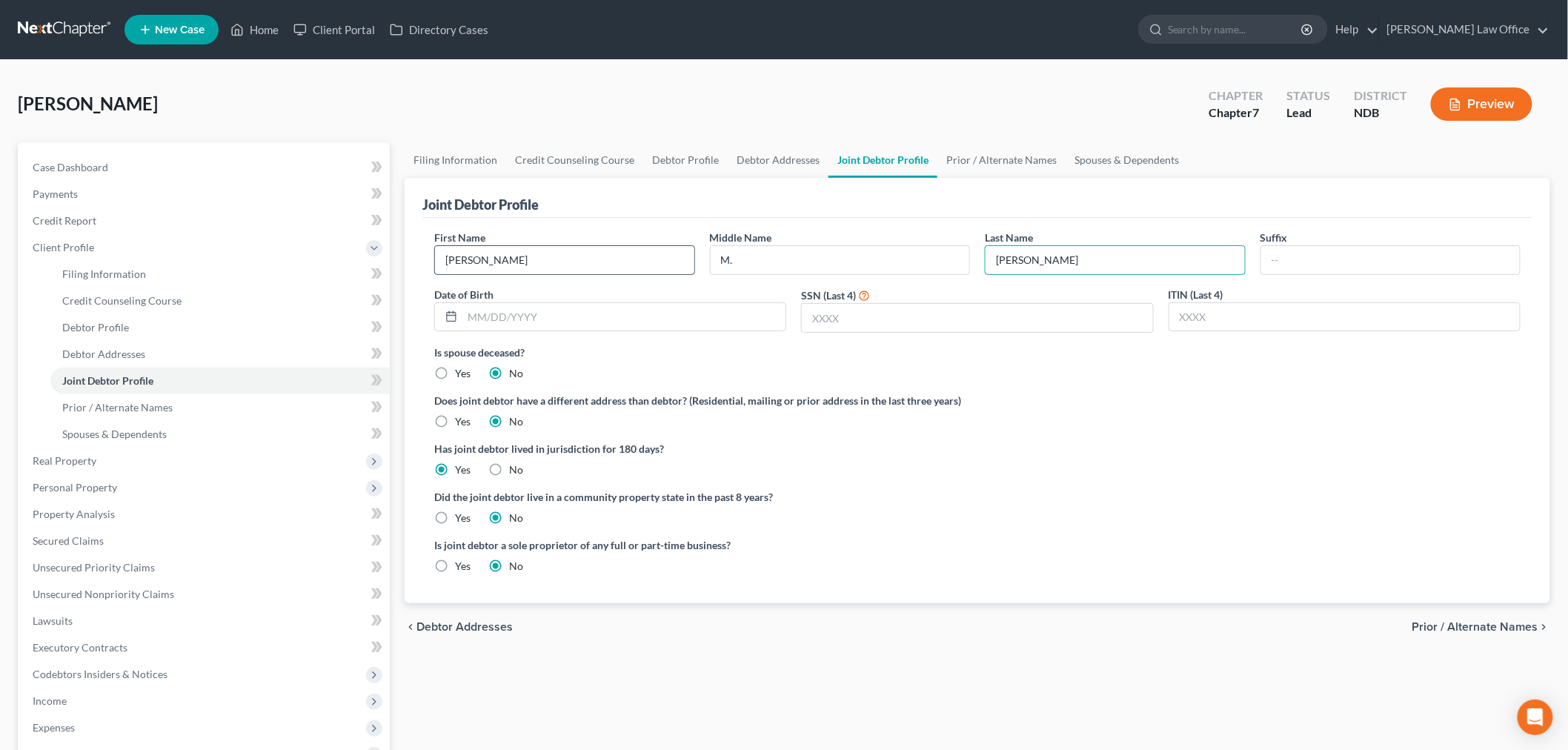
type input "Hennessy"
type input "08/22/1966"
type input "5144"
click at [455, 566] on label "Yes" at bounding box center [462, 566] width 15 height 15
click at [461, 566] on input "Yes" at bounding box center [466, 564] width 10 height 10
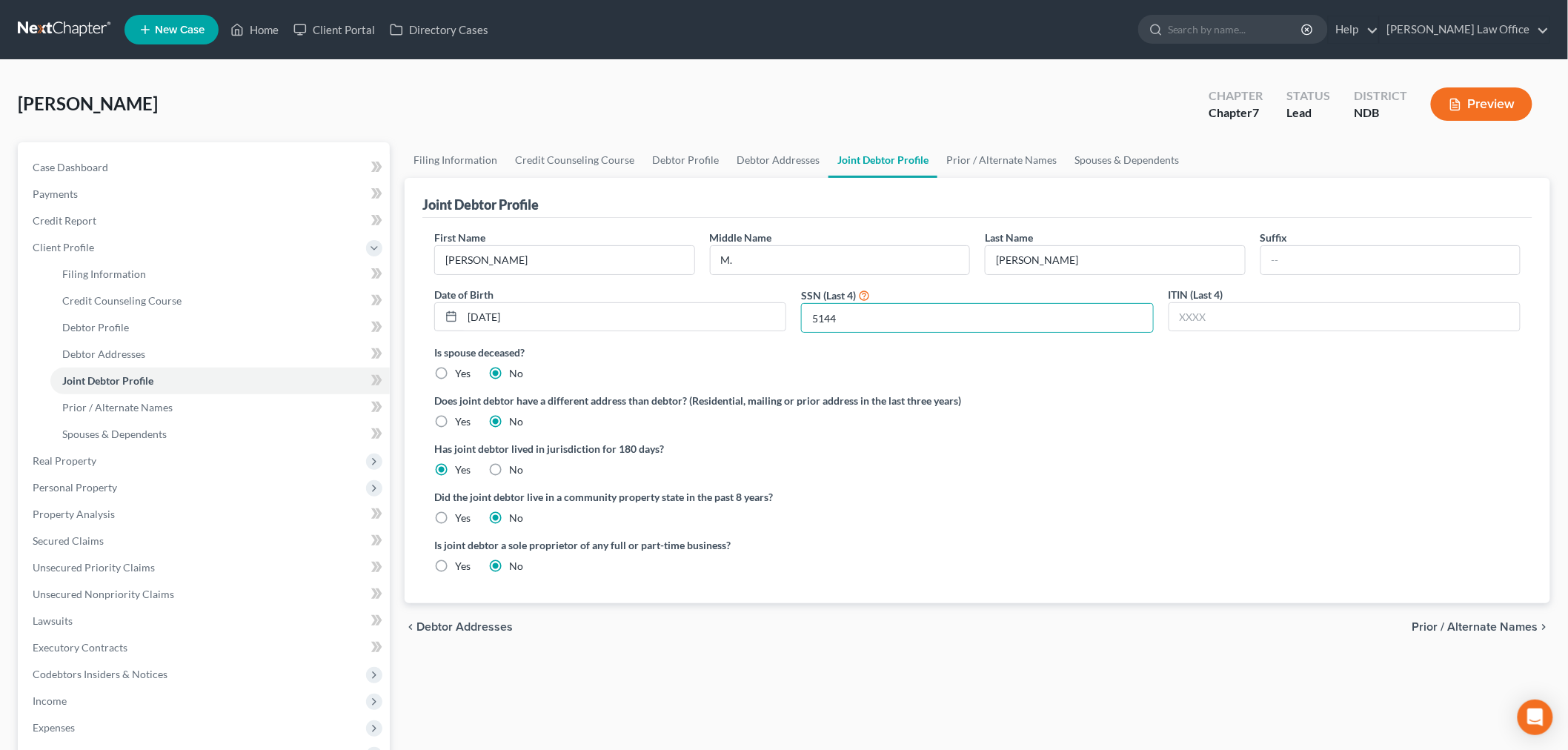
radio input "true"
radio input "false"
drag, startPoint x: 1369, startPoint y: 483, endPoint x: 1339, endPoint y: 462, distance: 36.6
click at [1365, 470] on ng-include "First Name Tamara Middle Name M. Last Name Hennessy Suffix Date of Birth 08/22/…" at bounding box center [977, 407] width 1086 height 356
click at [1005, 161] on link "Prior / Alternate Names" at bounding box center [1001, 160] width 128 height 36
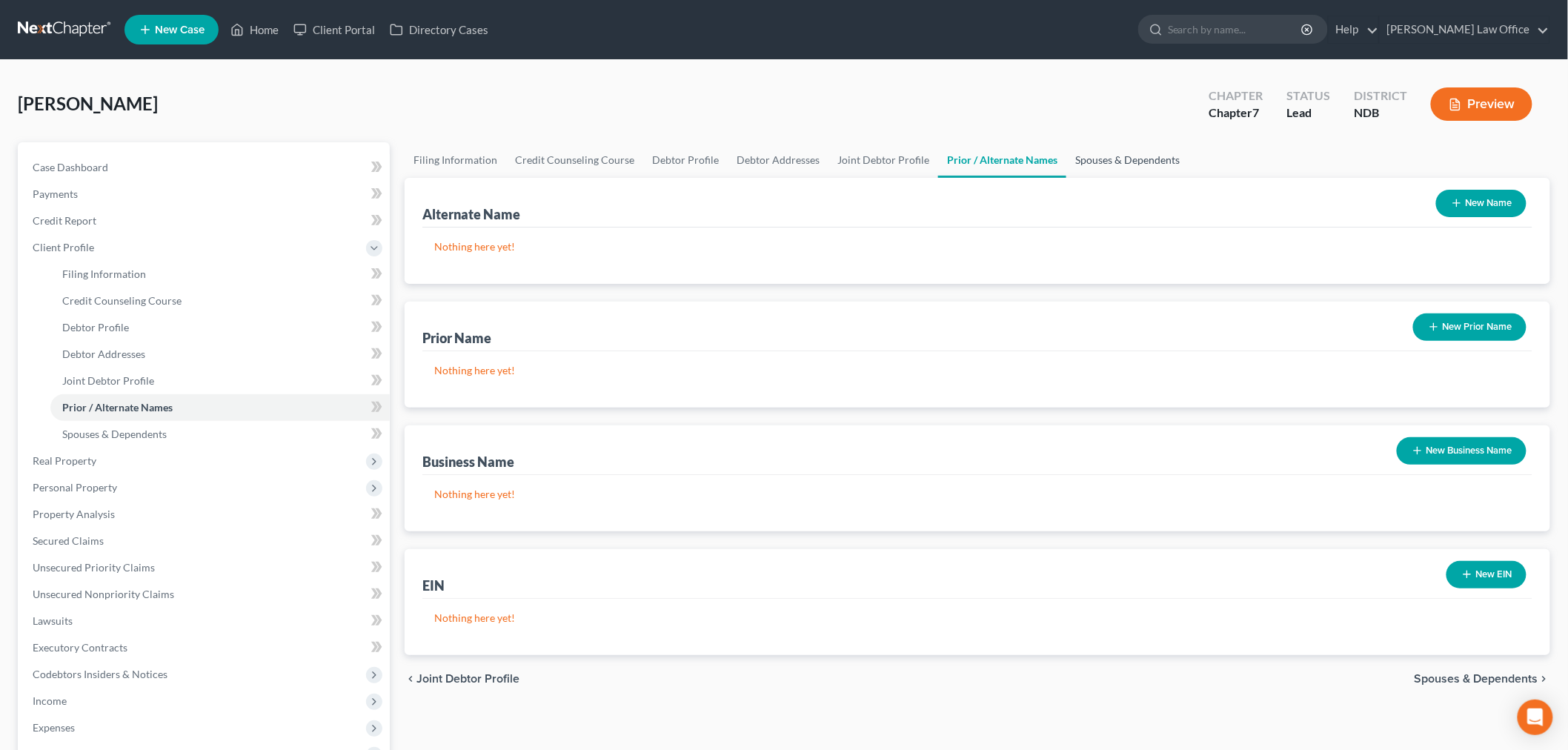
click at [1112, 165] on link "Spouses & Dependents" at bounding box center [1128, 160] width 122 height 36
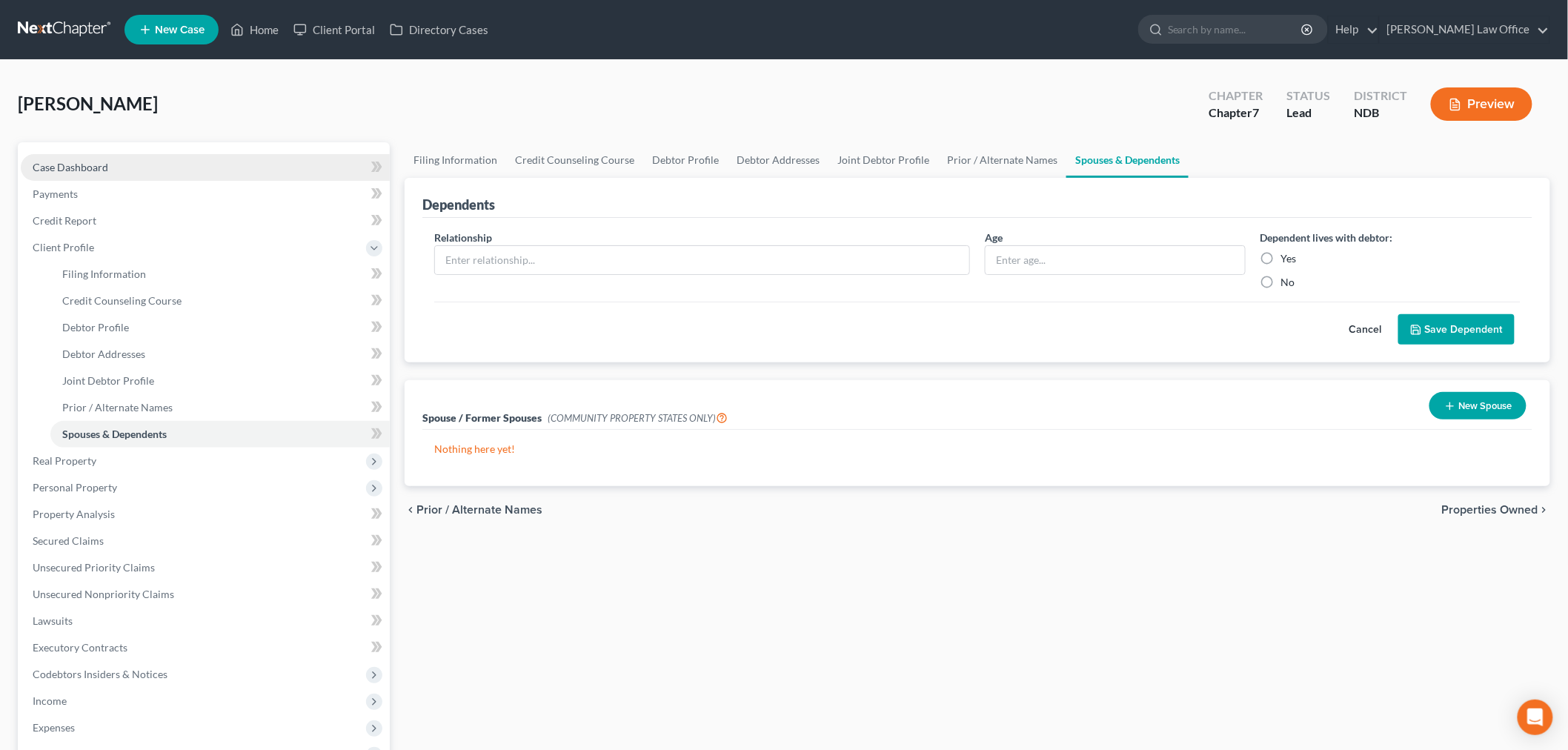
click at [77, 165] on span "Case Dashboard" at bounding box center [70, 167] width 76 height 12
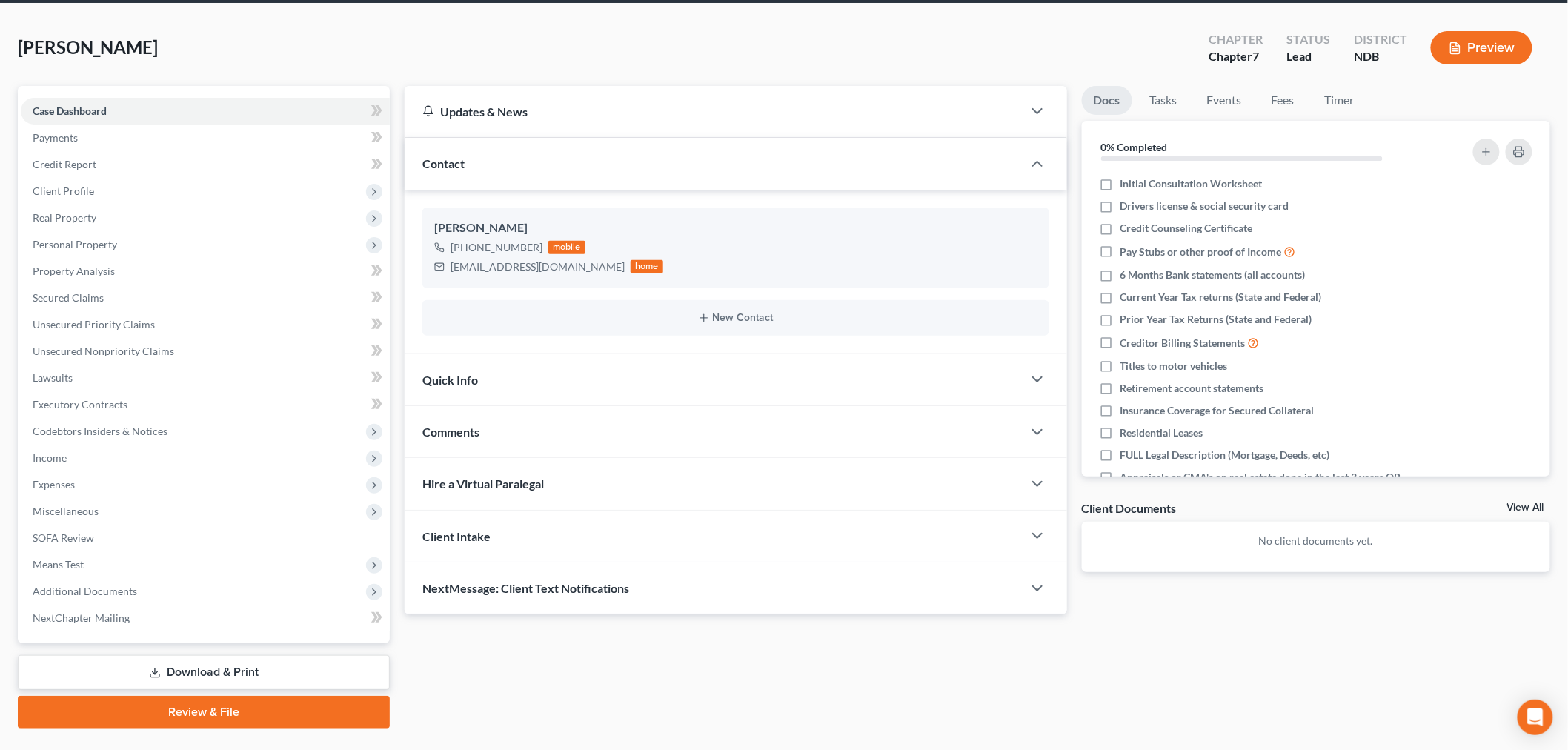
scroll to position [90, 0]
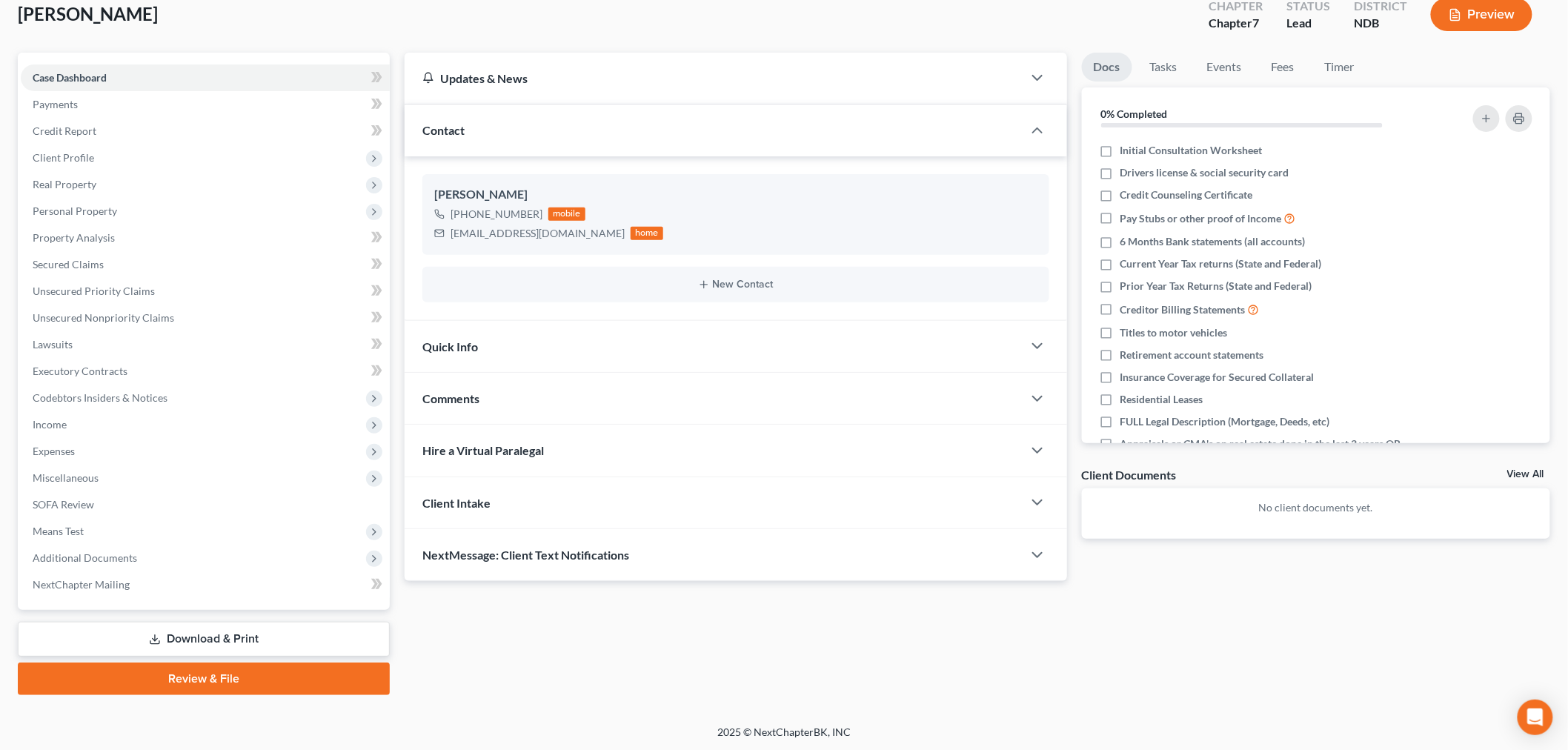
click at [576, 404] on div "Comments" at bounding box center [713, 398] width 618 height 51
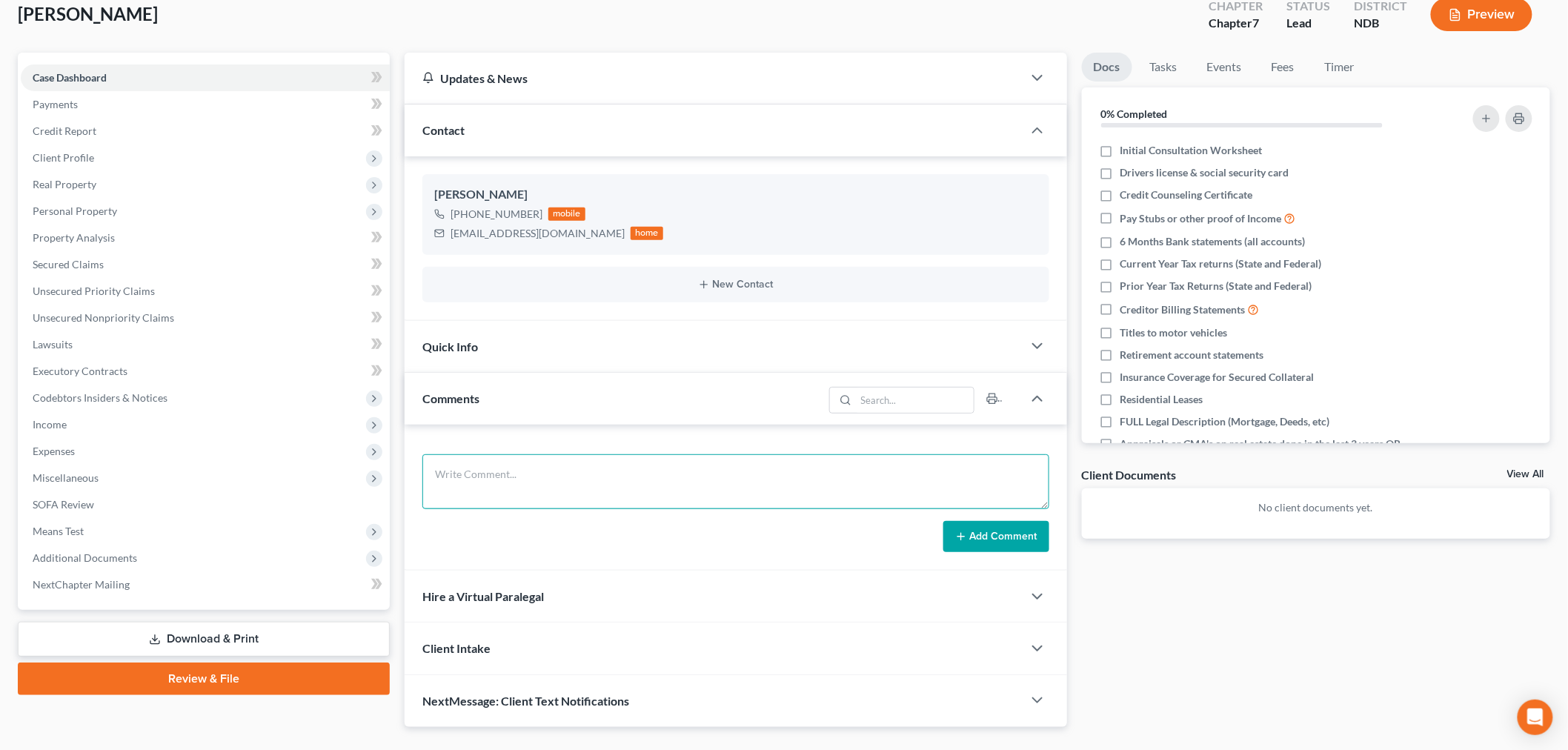
click at [670, 487] on textarea at bounding box center [736, 481] width 627 height 55
paste textarea "1) Received landlord – to evict. “Formality” out by the end of September. a. He…"
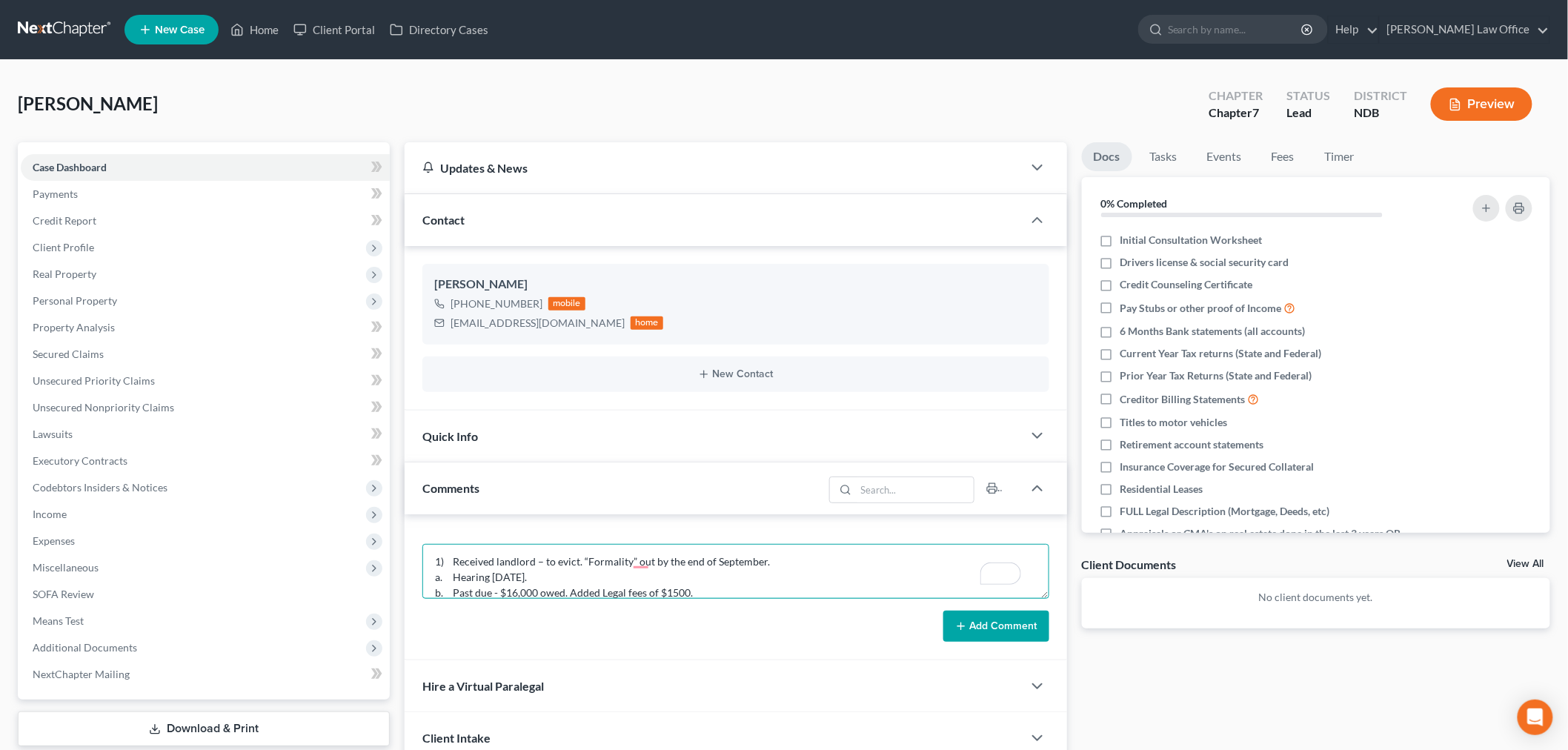
scroll to position [0, 0]
click at [576, 564] on textarea "1) Received landlord – to evict. “Formality” out by the end of September. a. He…" at bounding box center [736, 571] width 627 height 55
click at [734, 580] on textarea "1) Received landlord – to evict says it is a “Formality” out by the end of Sept…" at bounding box center [736, 571] width 627 height 55
type textarea "1) Received landlord – to evict says it is a “Formality” out by the end of Sept…"
click at [712, 368] on button "New Contact" at bounding box center [735, 374] width 603 height 12
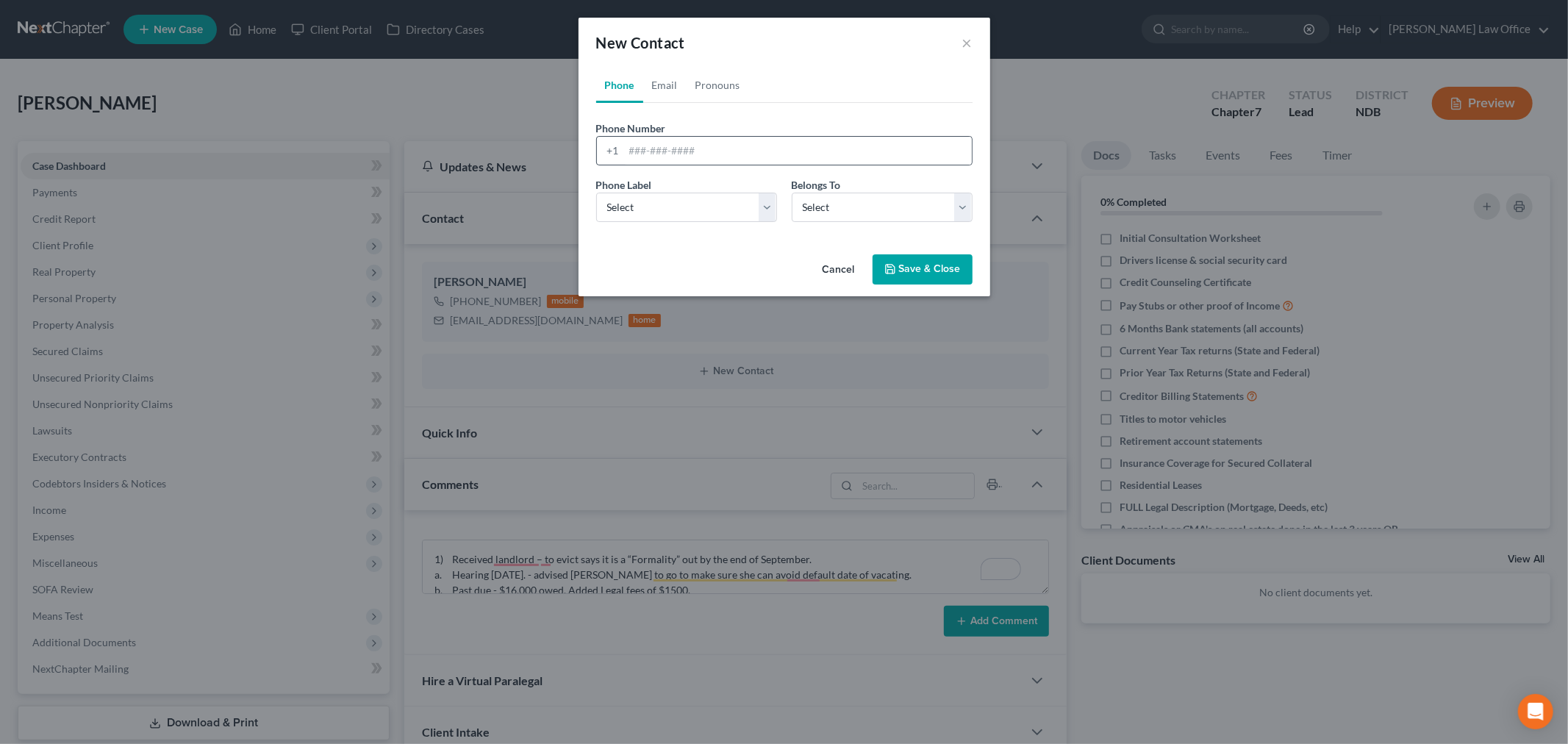
click at [733, 136] on div "+1" at bounding box center [784, 150] width 376 height 29
drag, startPoint x: 731, startPoint y: 149, endPoint x: 908, endPoint y: 196, distance: 183.1
click at [731, 149] on input "tel" at bounding box center [798, 150] width 348 height 28
type input "7017403559"
select select "0"
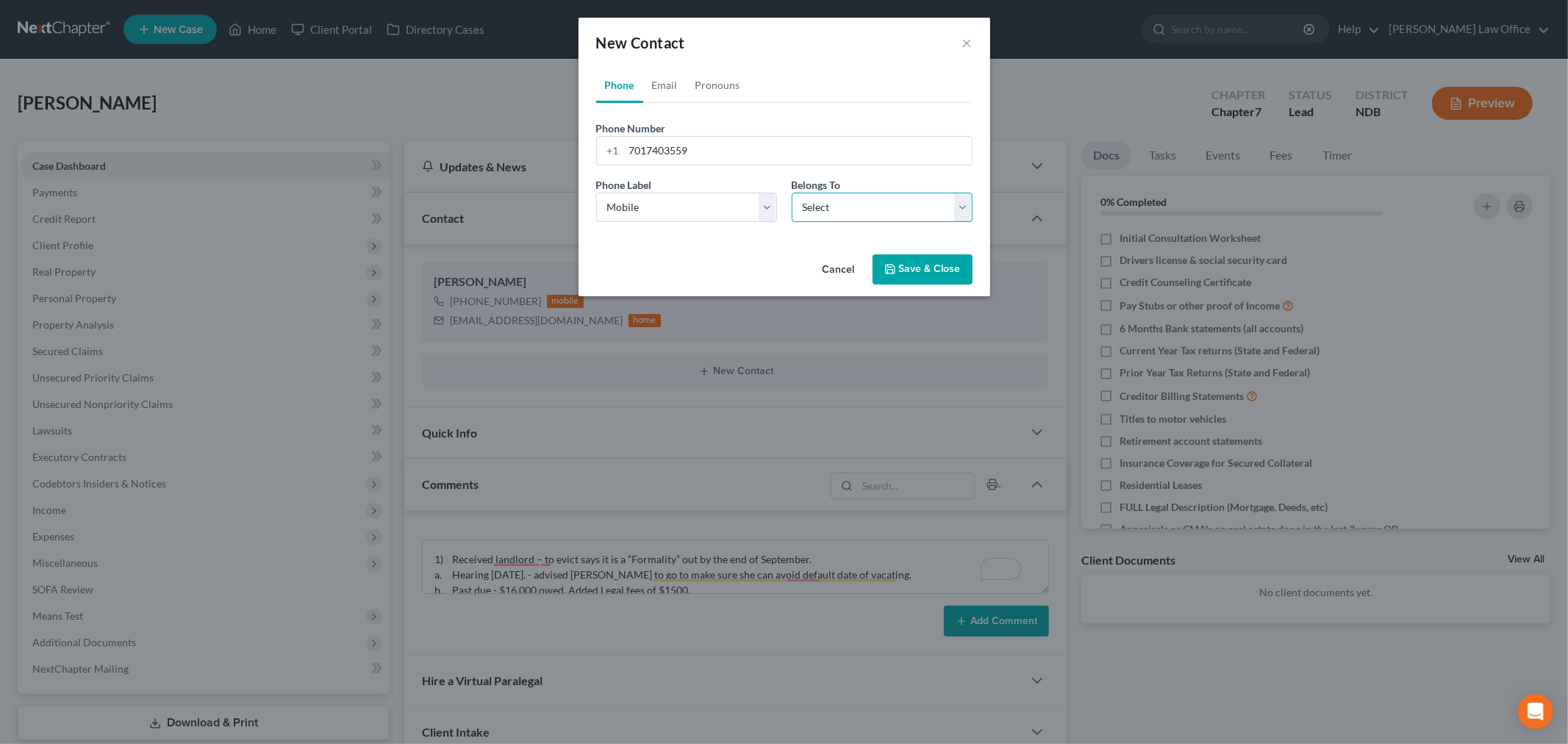
select select "0"
select select "1"
click at [671, 86] on link "Email" at bounding box center [665, 86] width 44 height 36
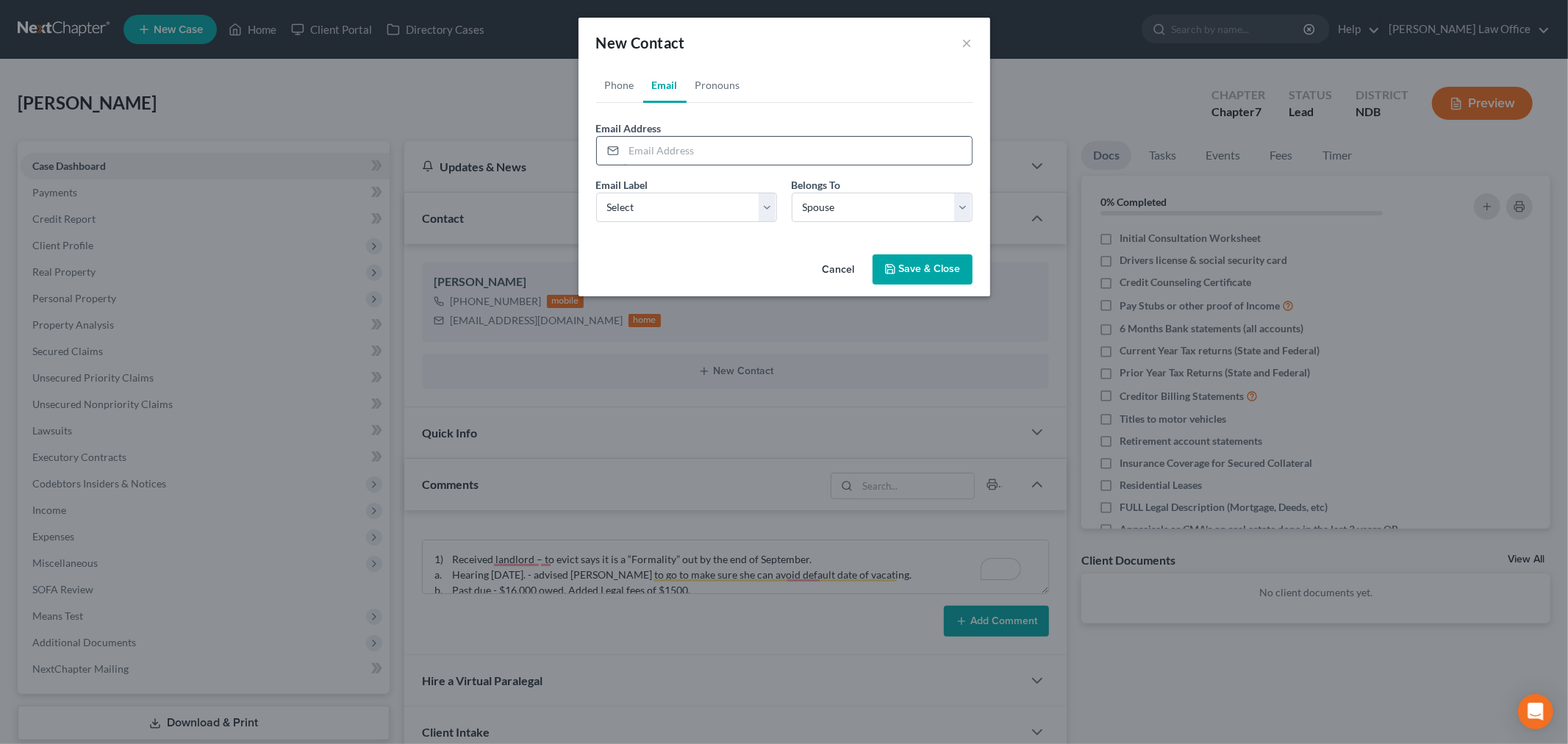
click at [711, 154] on input "email" at bounding box center [798, 150] width 348 height 28
type input "tamara@forksrealestate.com"
click at [701, 214] on select "Select Home Work Other" at bounding box center [687, 207] width 181 height 29
select select "1"
click at [596, 192] on select "Select Home Work Other" at bounding box center [687, 207] width 181 height 29
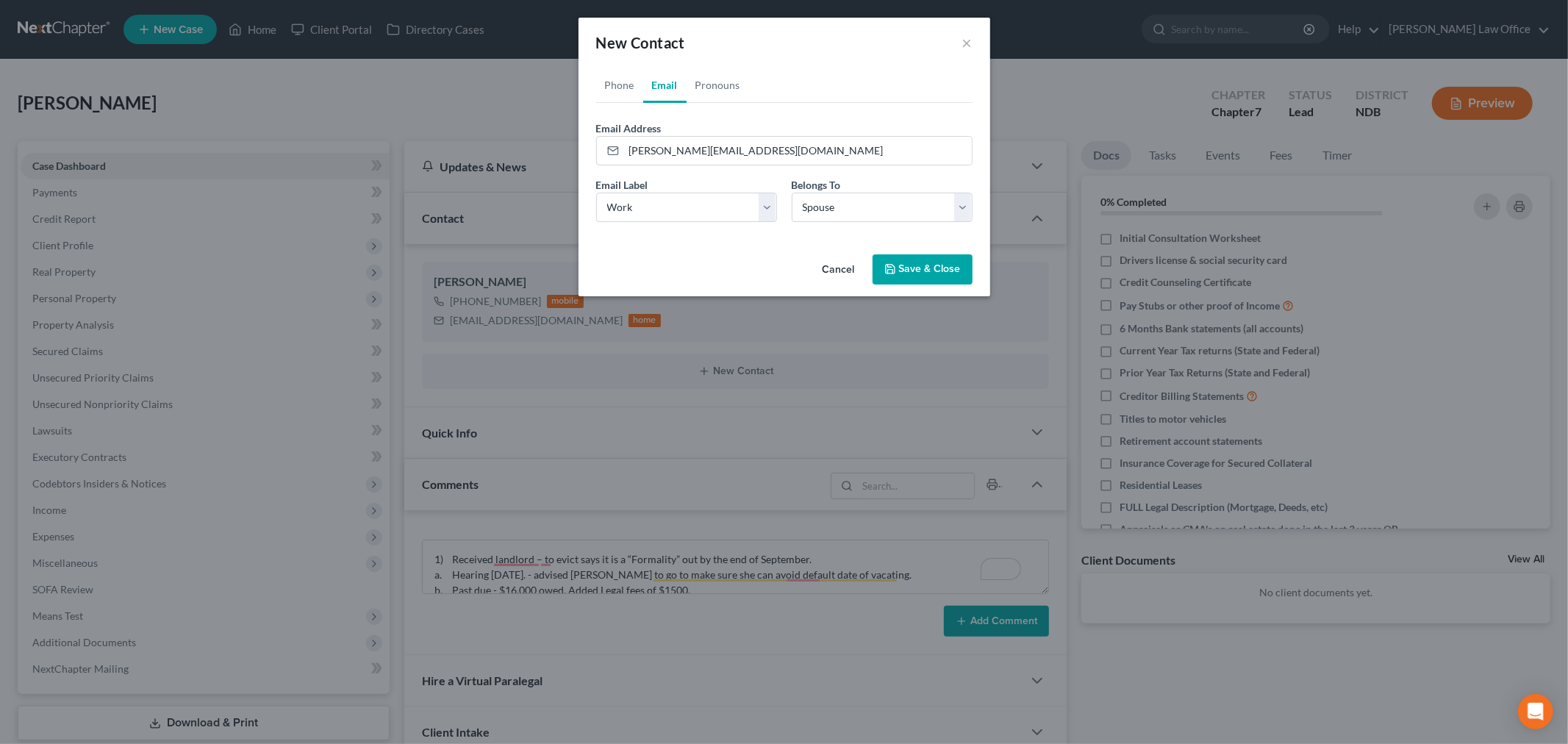
click at [918, 256] on button "Save & Close" at bounding box center [923, 270] width 100 height 31
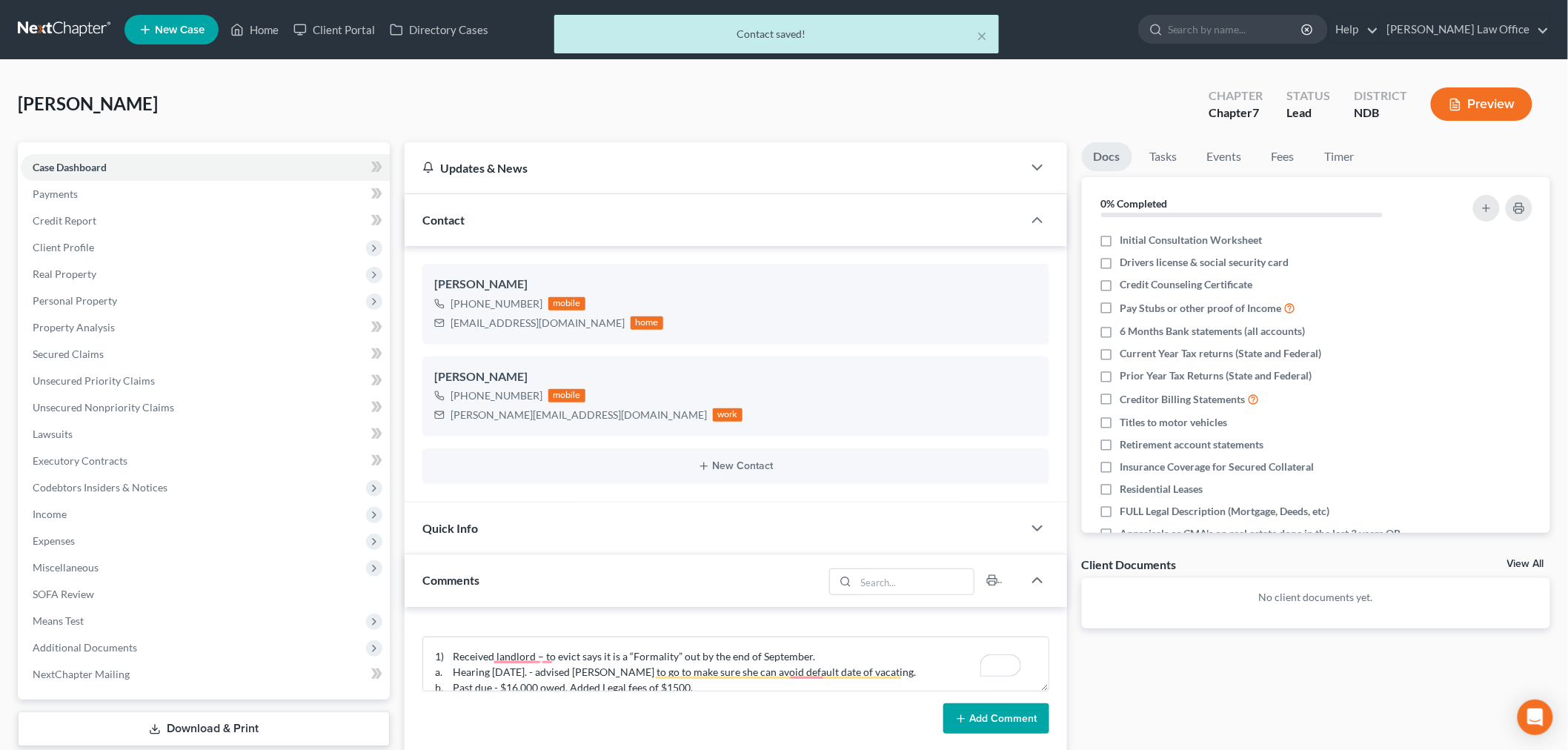
click at [42, 35] on div "× Contact saved!" at bounding box center [777, 37] width 1568 height 46
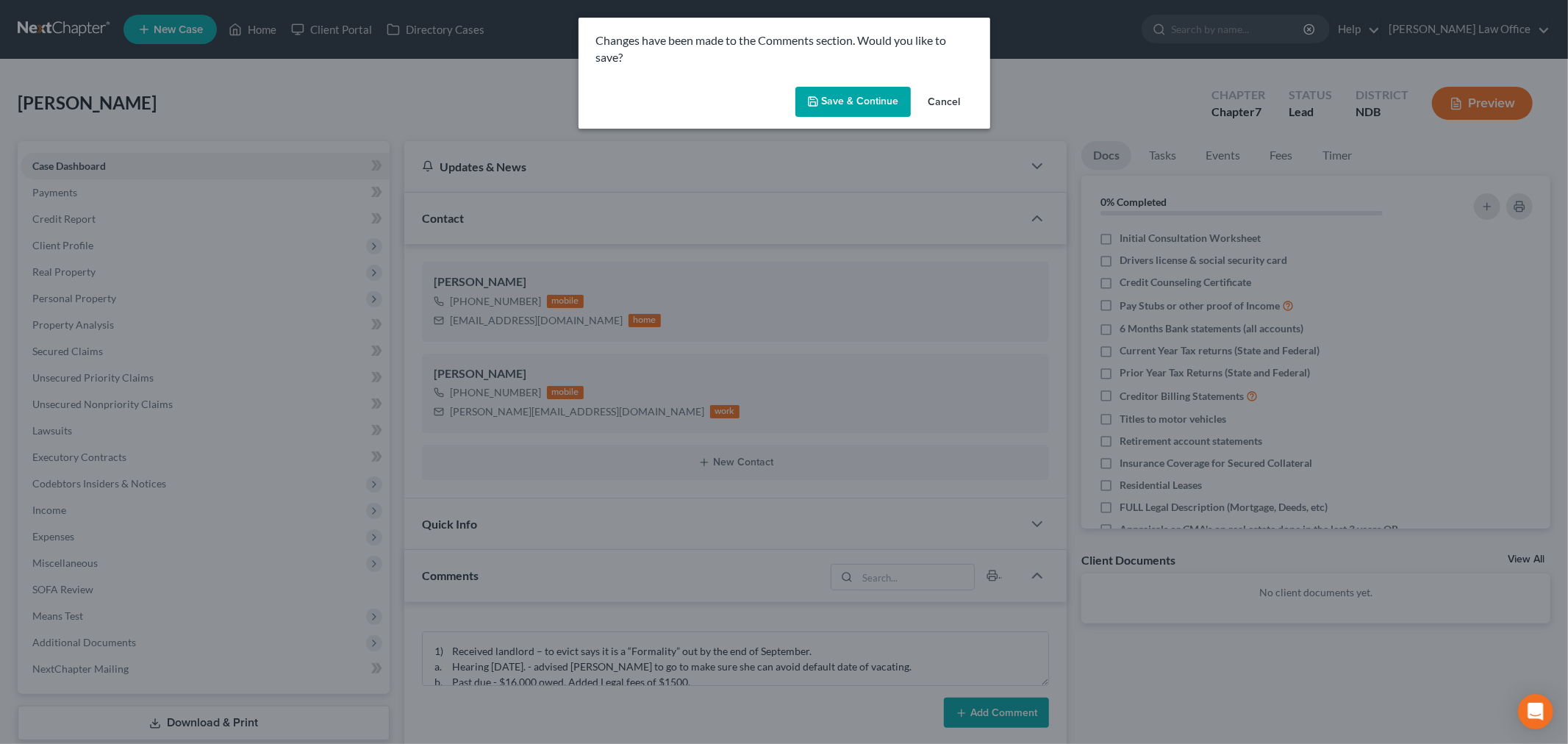
click at [948, 95] on button "Cancel" at bounding box center [944, 103] width 56 height 29
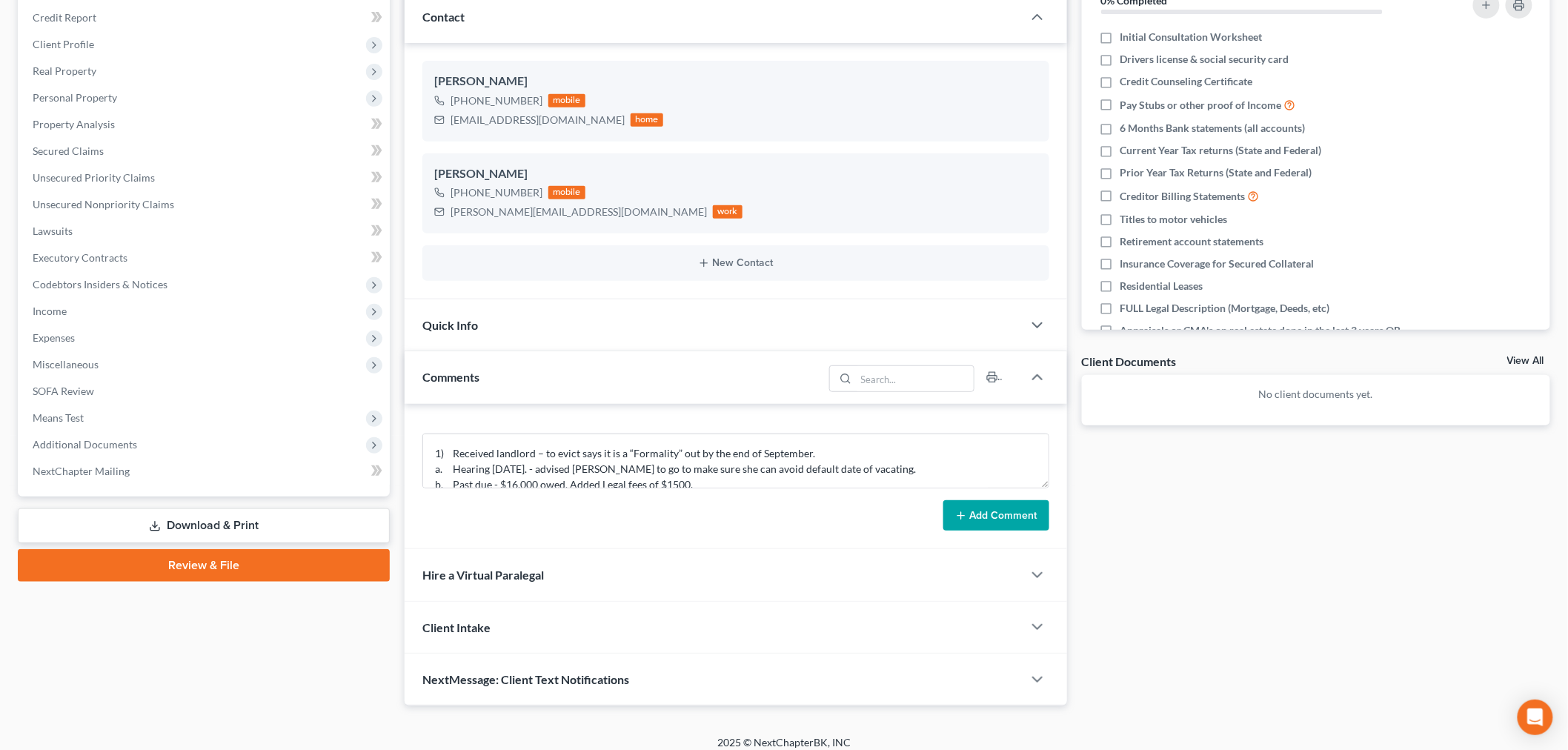
scroll to position [215, 0]
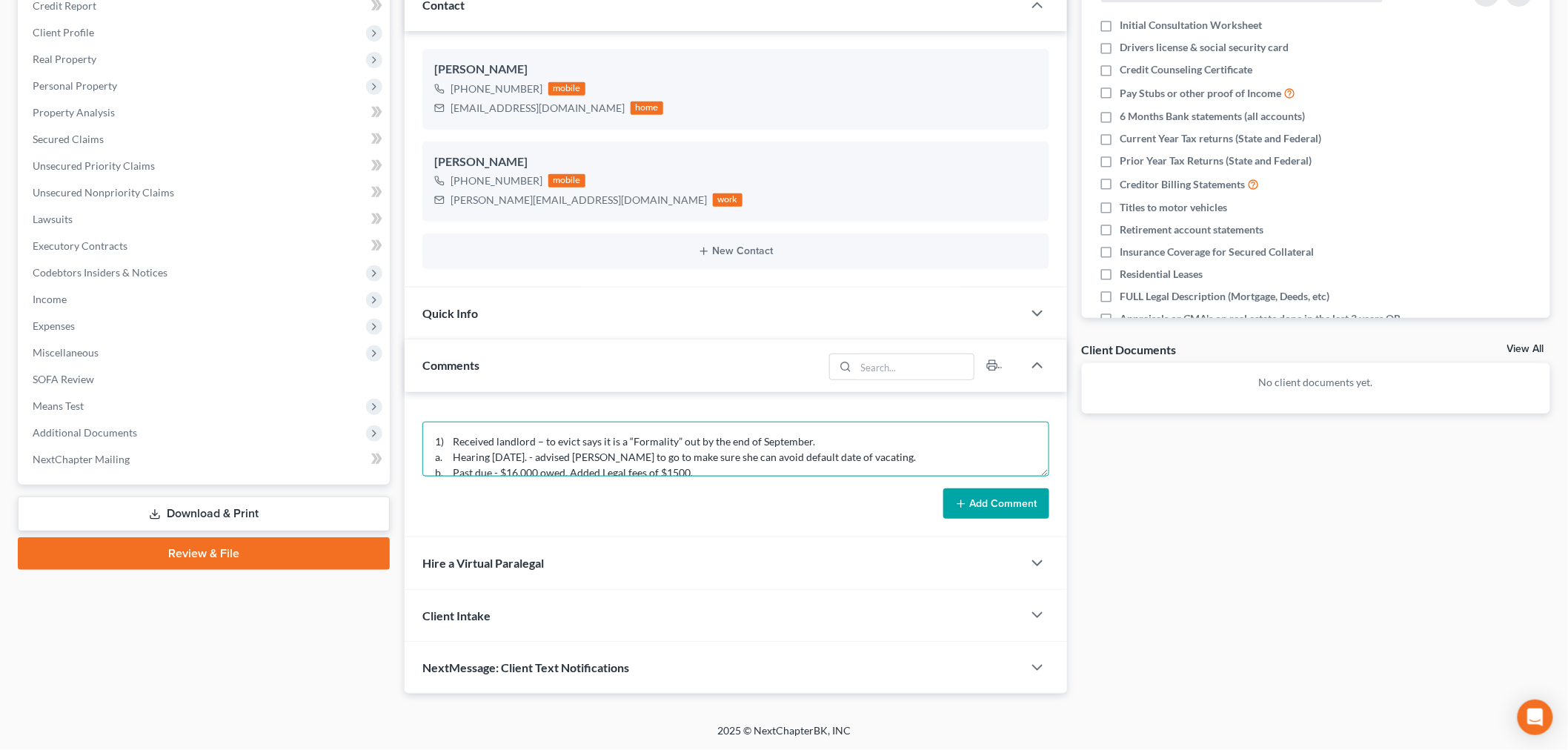
click at [978, 449] on textarea "1) Received landlord – to evict says it is a “Formality” out by the end of Sept…" at bounding box center [736, 449] width 627 height 55
click at [961, 500] on line at bounding box center [961, 503] width 0 height 7
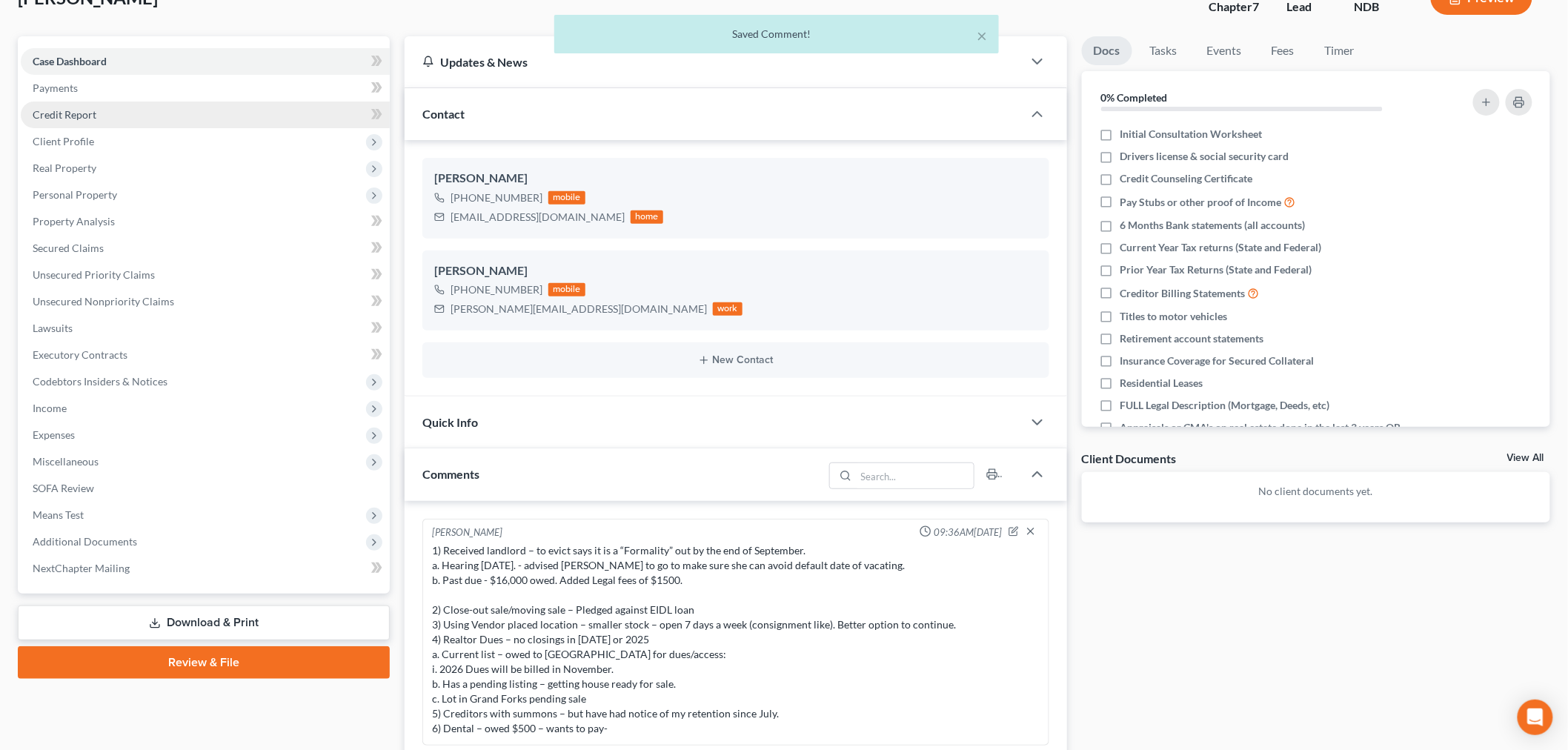
scroll to position [0, 0]
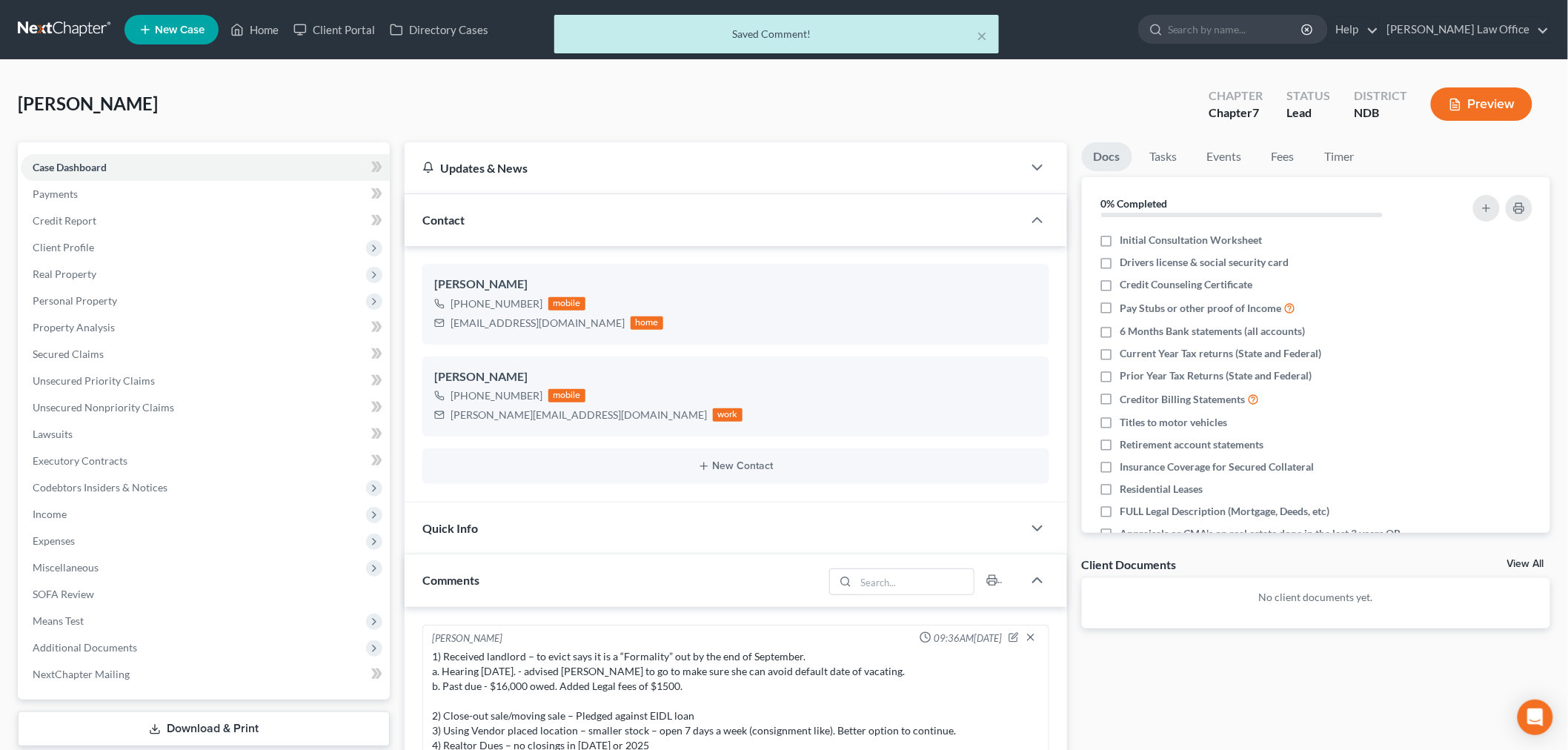
click at [61, 32] on div "× Saved Comment!" at bounding box center [777, 37] width 1568 height 46
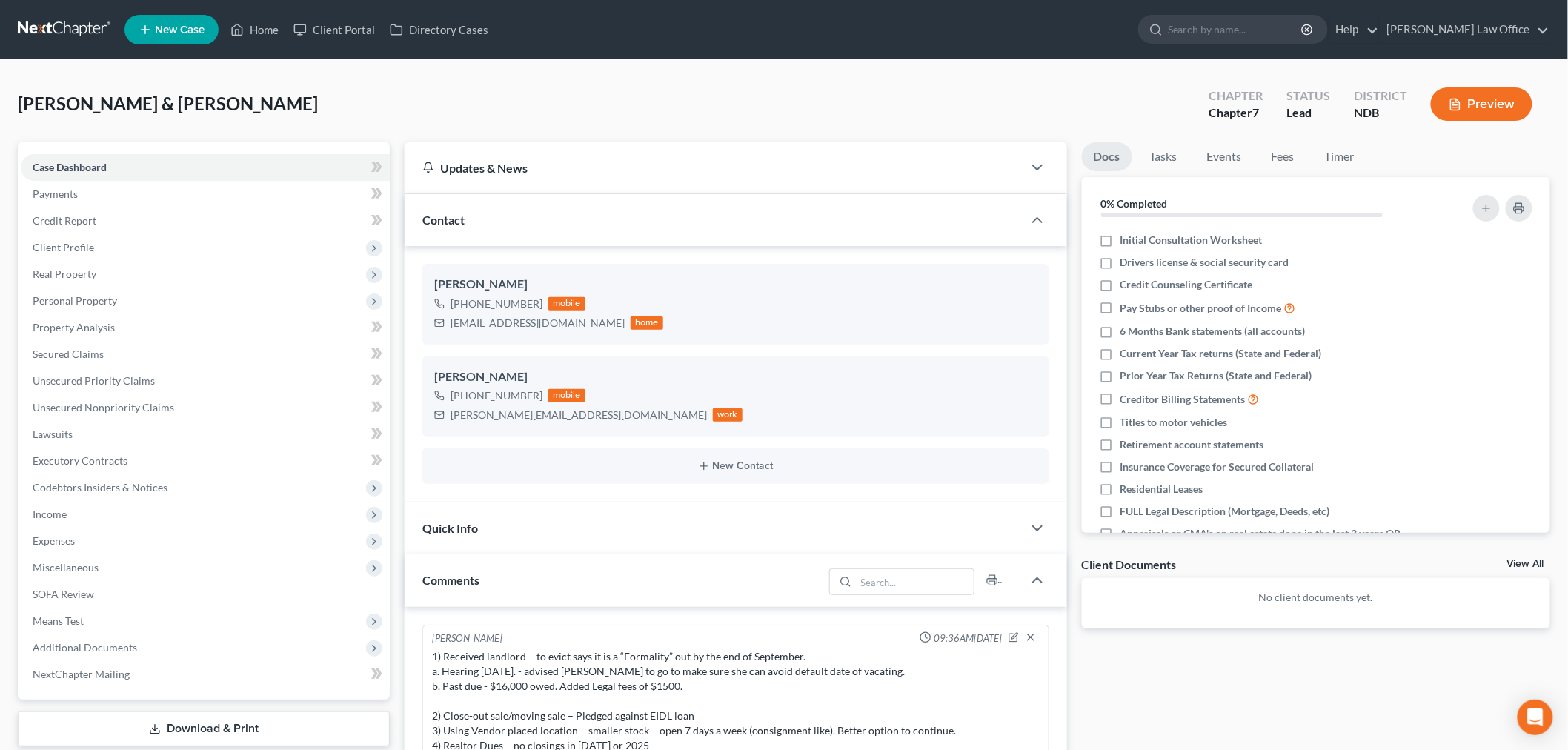
click at [1424, 156] on ul "Docs Tasks Events Fees Timer" at bounding box center [1316, 160] width 469 height 35
click at [631, 531] on div "Quick Info" at bounding box center [713, 528] width 618 height 51
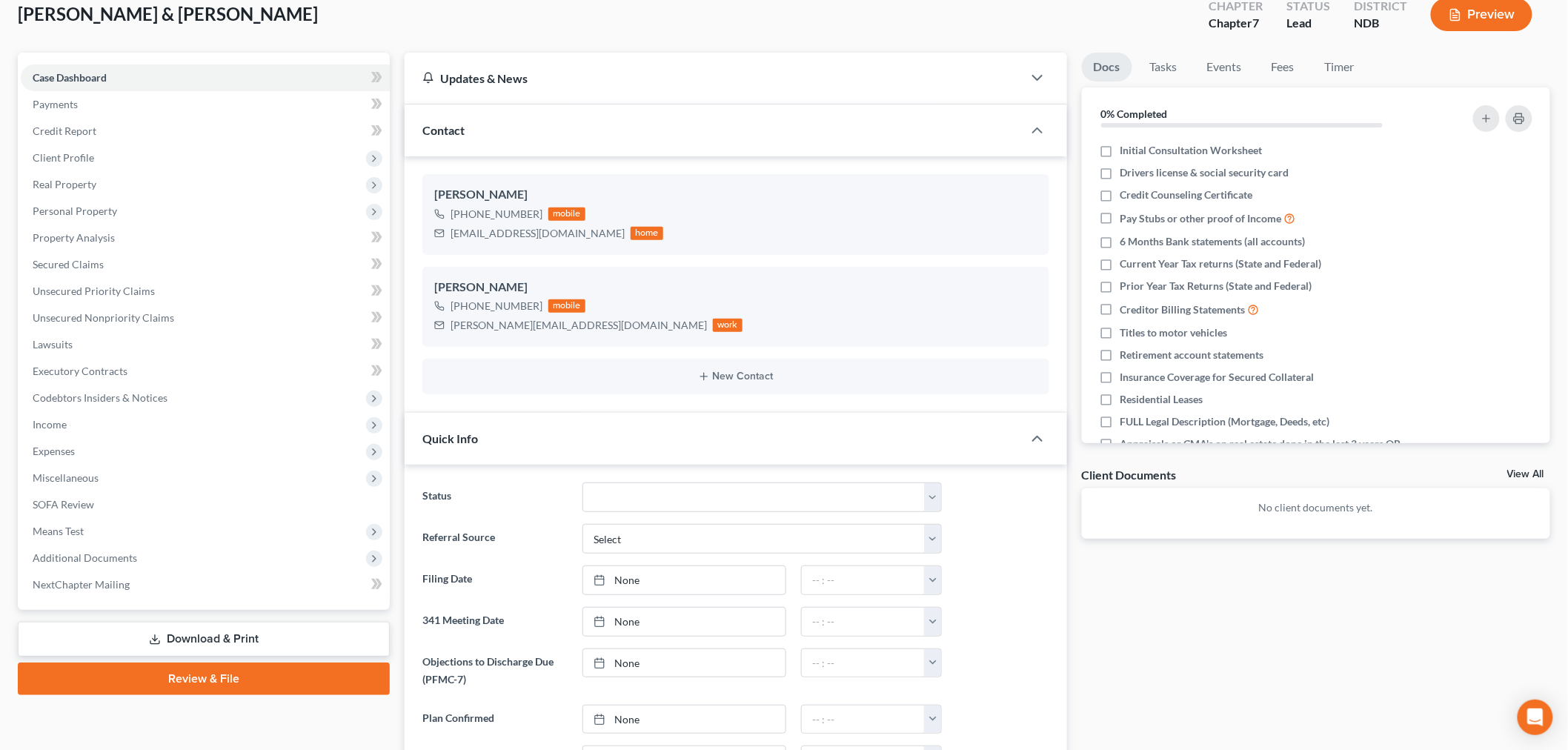
scroll to position [247, 0]
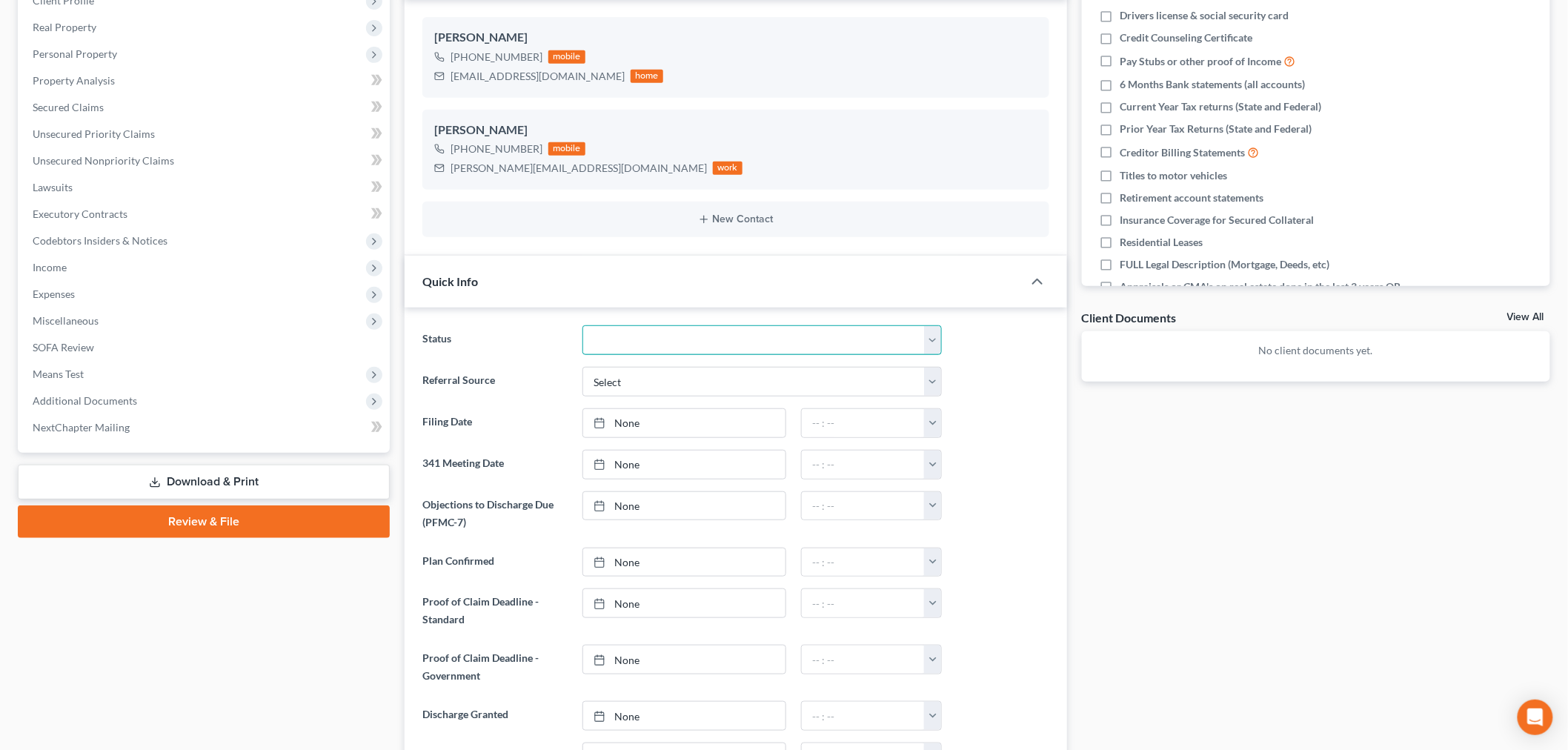
click at [652, 328] on select "10 - Chapter 13 Discharged 11 - Chapter 13 Converted to 7 12 - Debt Settlement/…" at bounding box center [761, 340] width 359 height 29
select select "3"
click at [582, 326] on select "10 - Chapter 13 Discharged 11 - Chapter 13 Converted to 7 12 - Debt Settlement/…" at bounding box center [761, 340] width 359 height 29
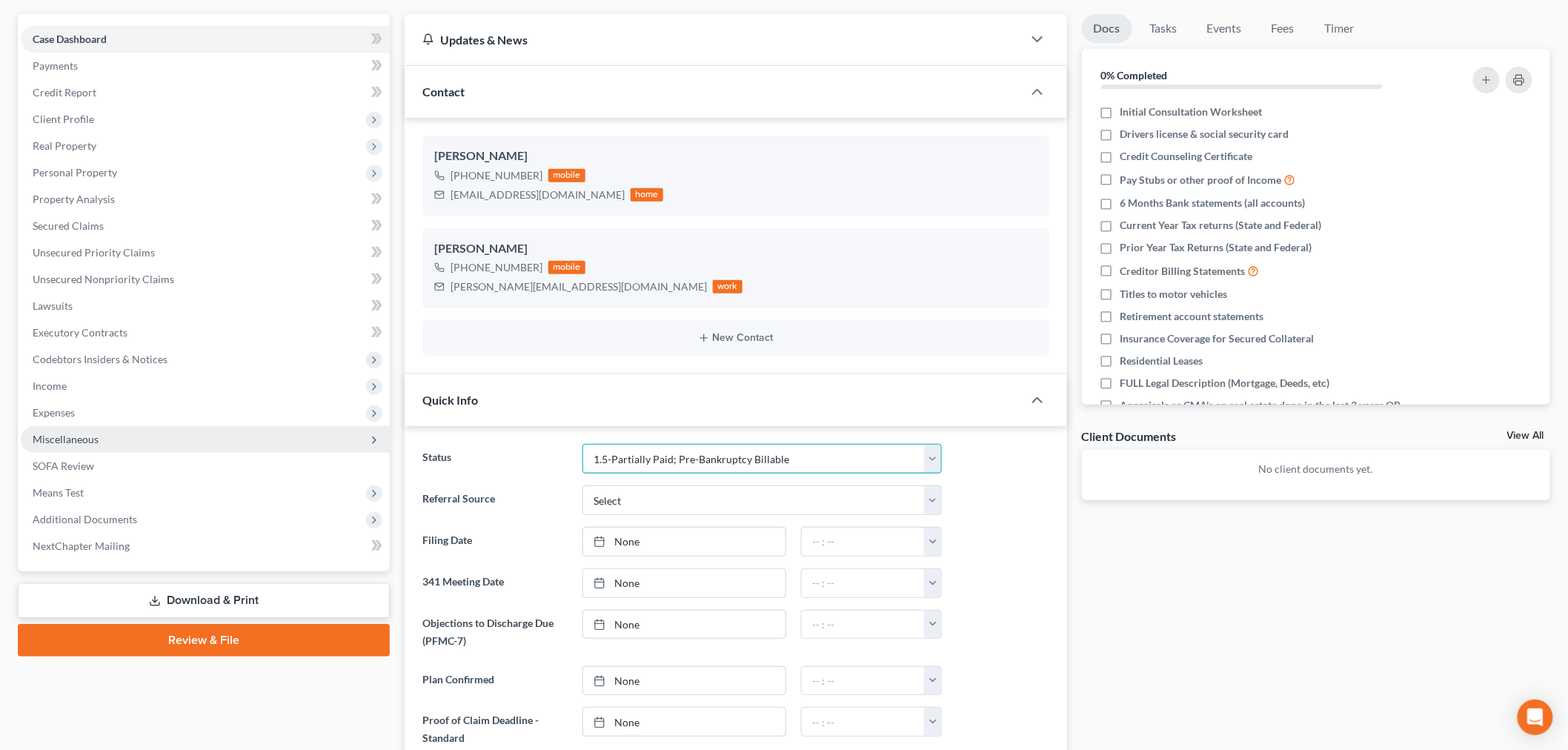
scroll to position [0, 0]
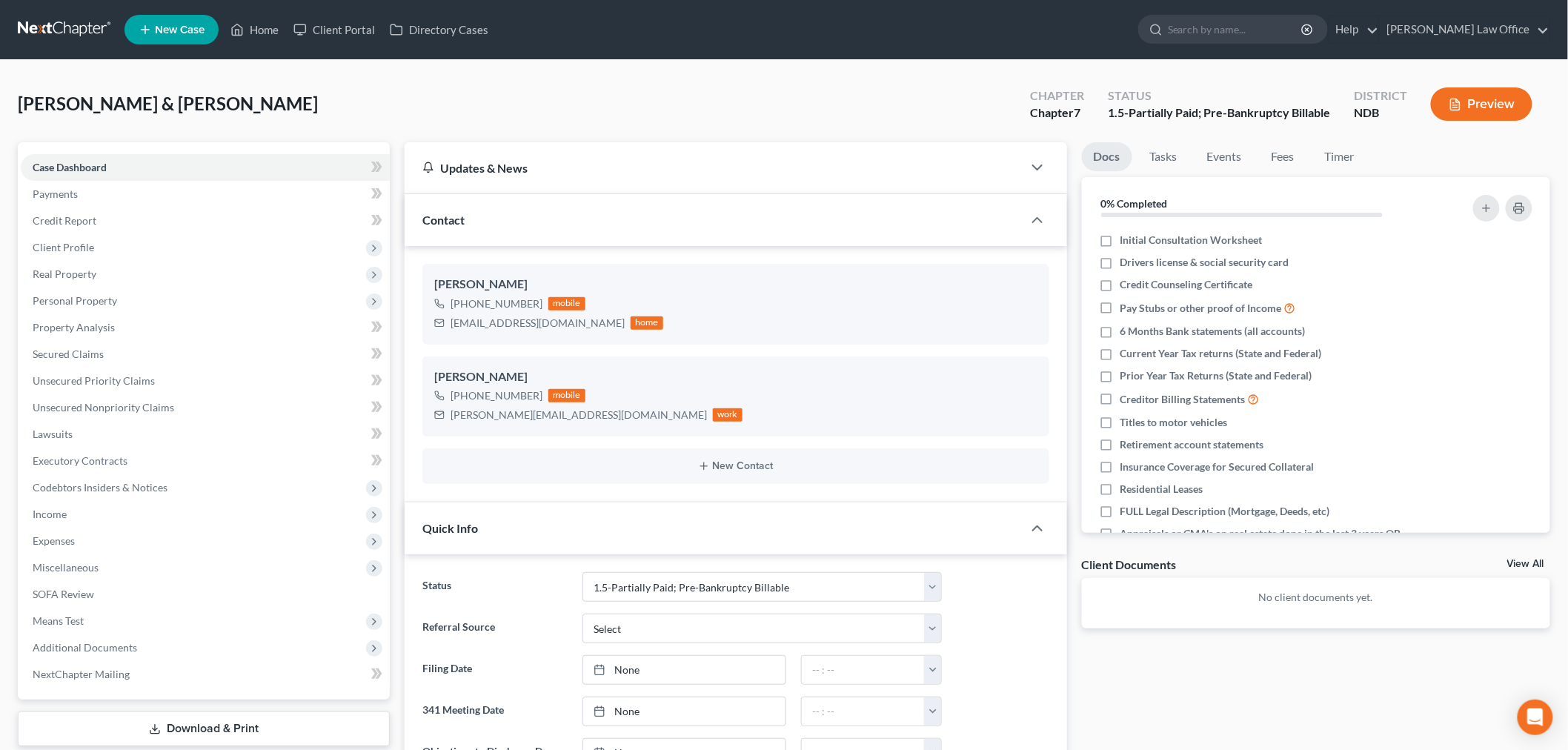
click at [81, 24] on link at bounding box center [65, 29] width 95 height 27
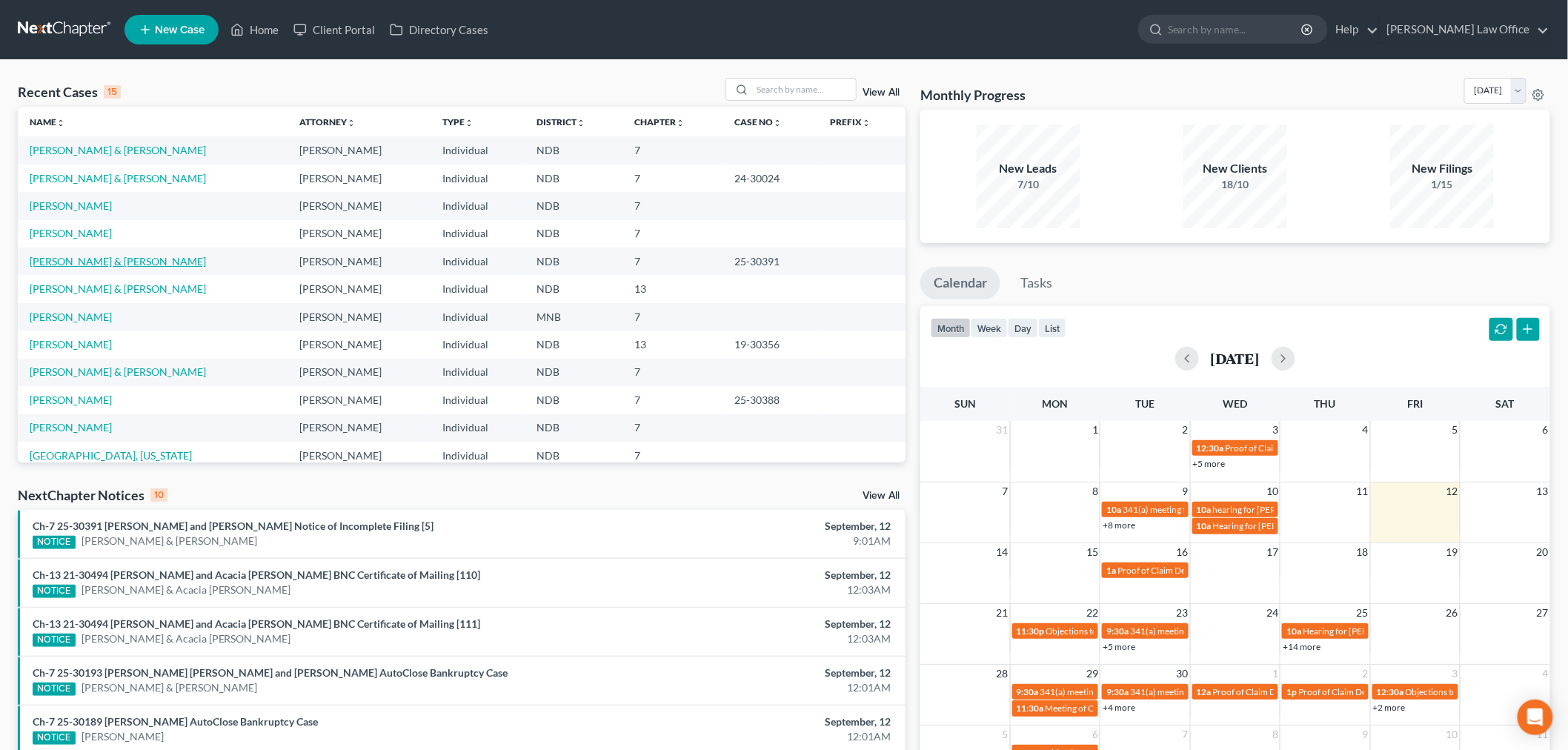
click at [90, 262] on link "Mayfield, Timothy & Teresa" at bounding box center [117, 261] width 177 height 12
select select "0"
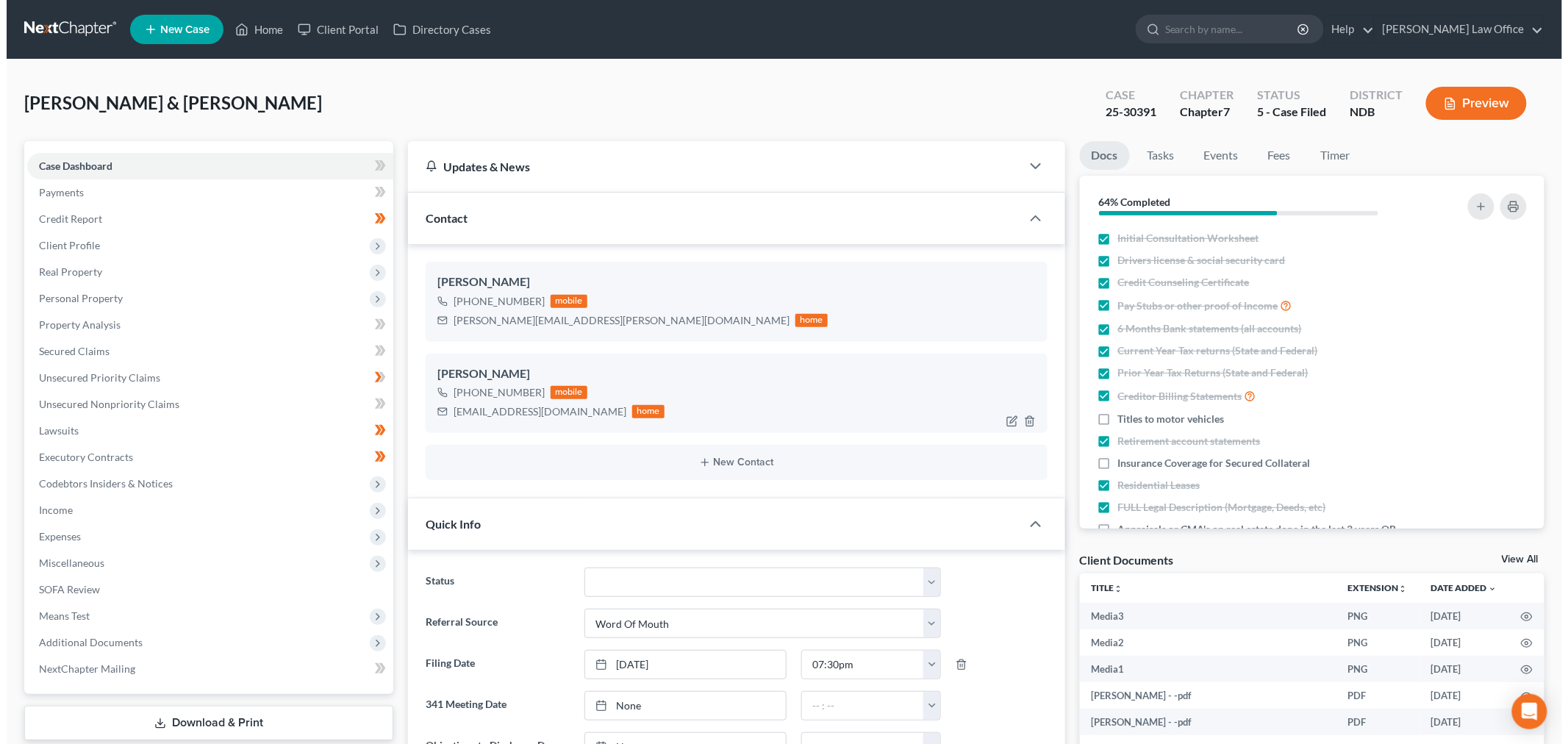
scroll to position [837, 0]
click at [85, 516] on span "Income" at bounding box center [203, 510] width 366 height 27
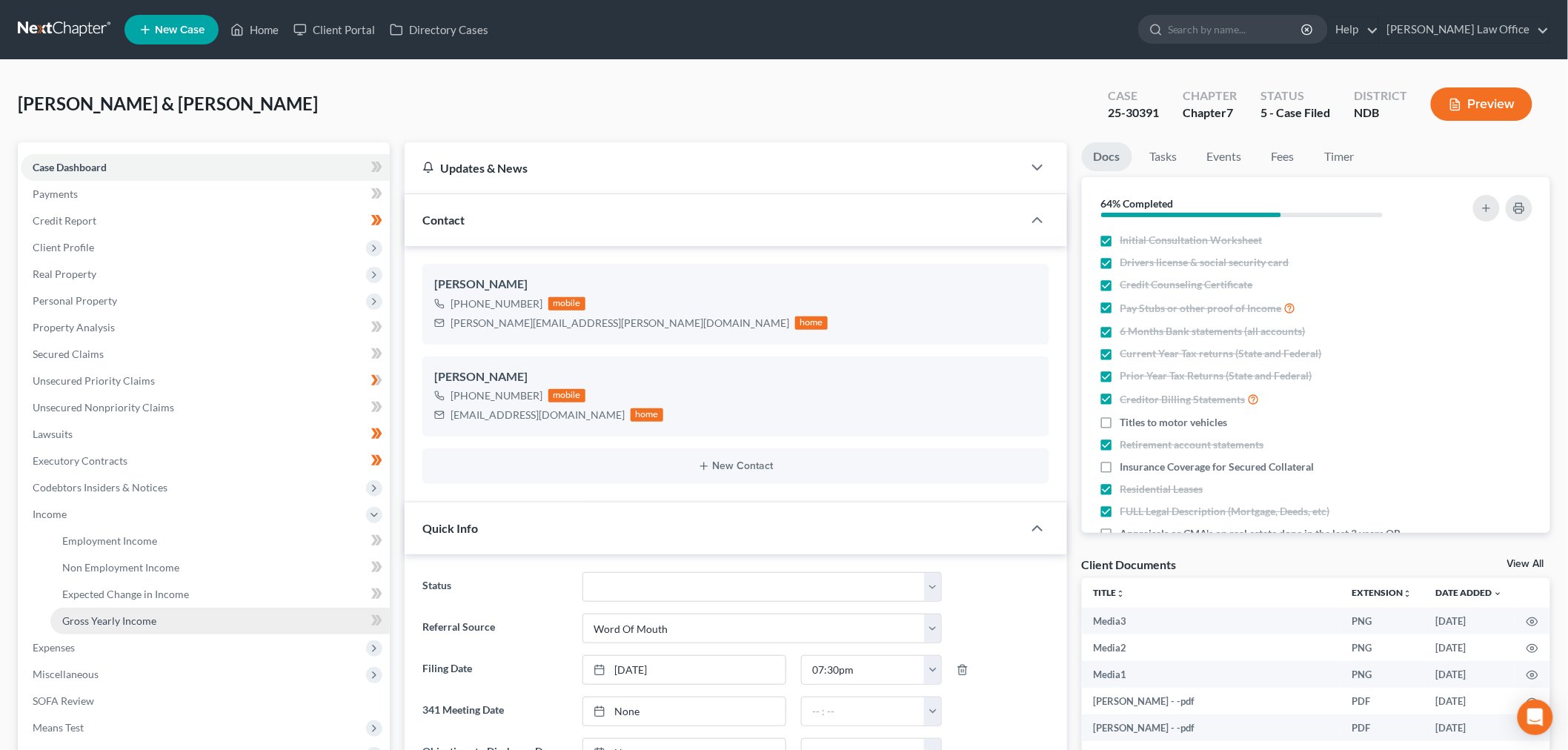
click at [123, 616] on span "Gross Yearly Income" at bounding box center [109, 621] width 94 height 12
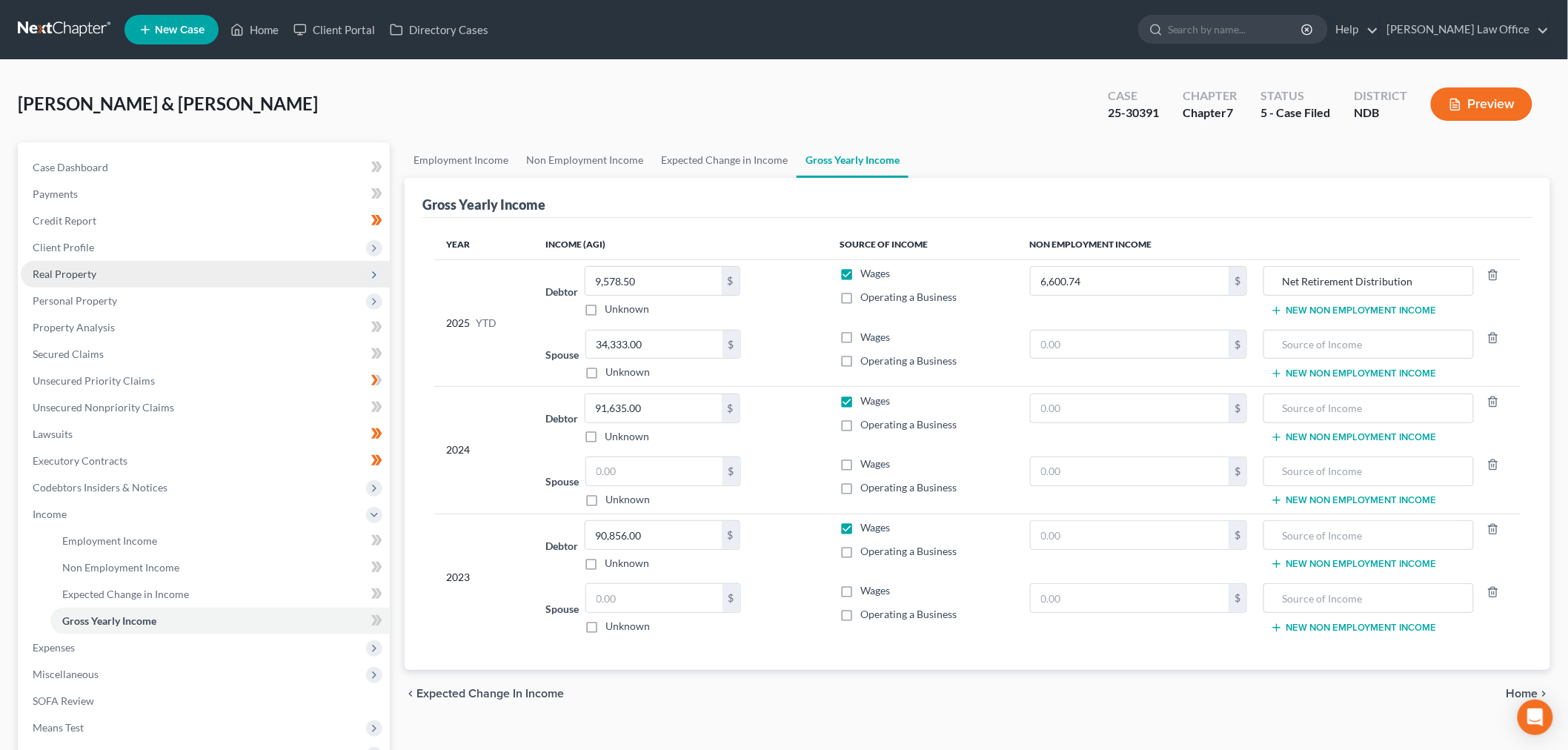
click at [85, 273] on span "Real Property" at bounding box center [64, 274] width 64 height 12
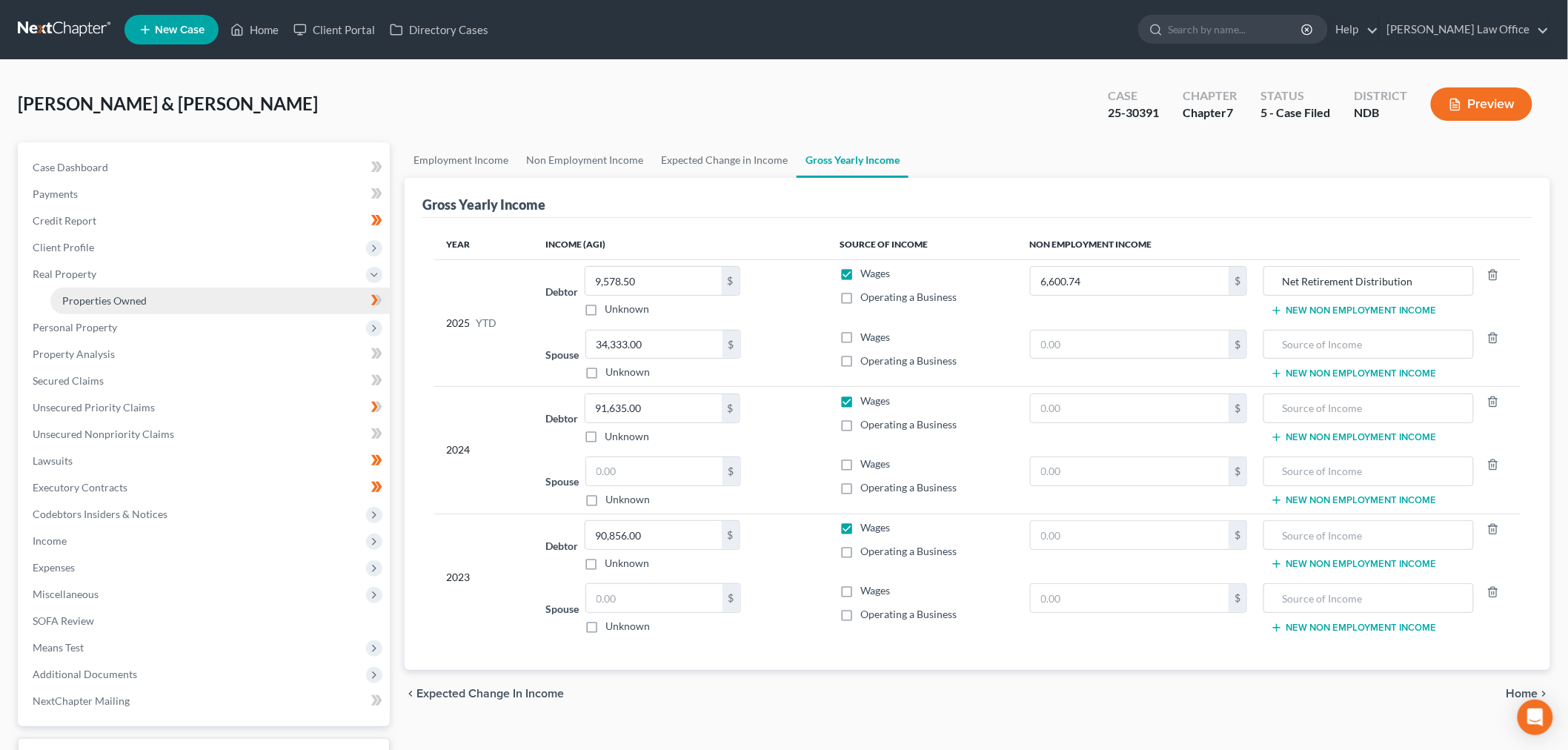
click at [103, 301] on span "Properties Owned" at bounding box center [104, 300] width 85 height 12
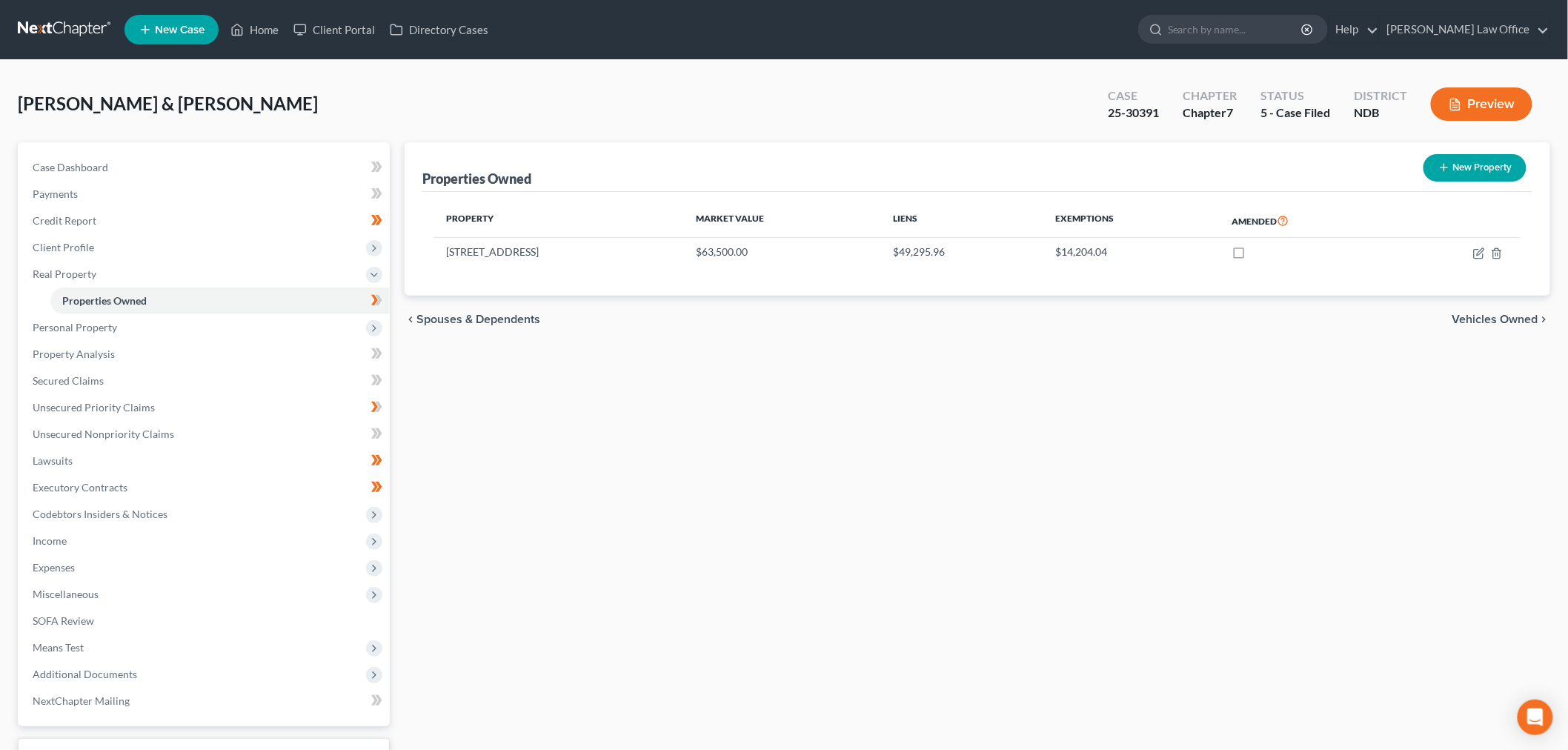
click at [1443, 169] on icon "button" at bounding box center [1444, 167] width 12 height 12
select select "29"
select select "2"
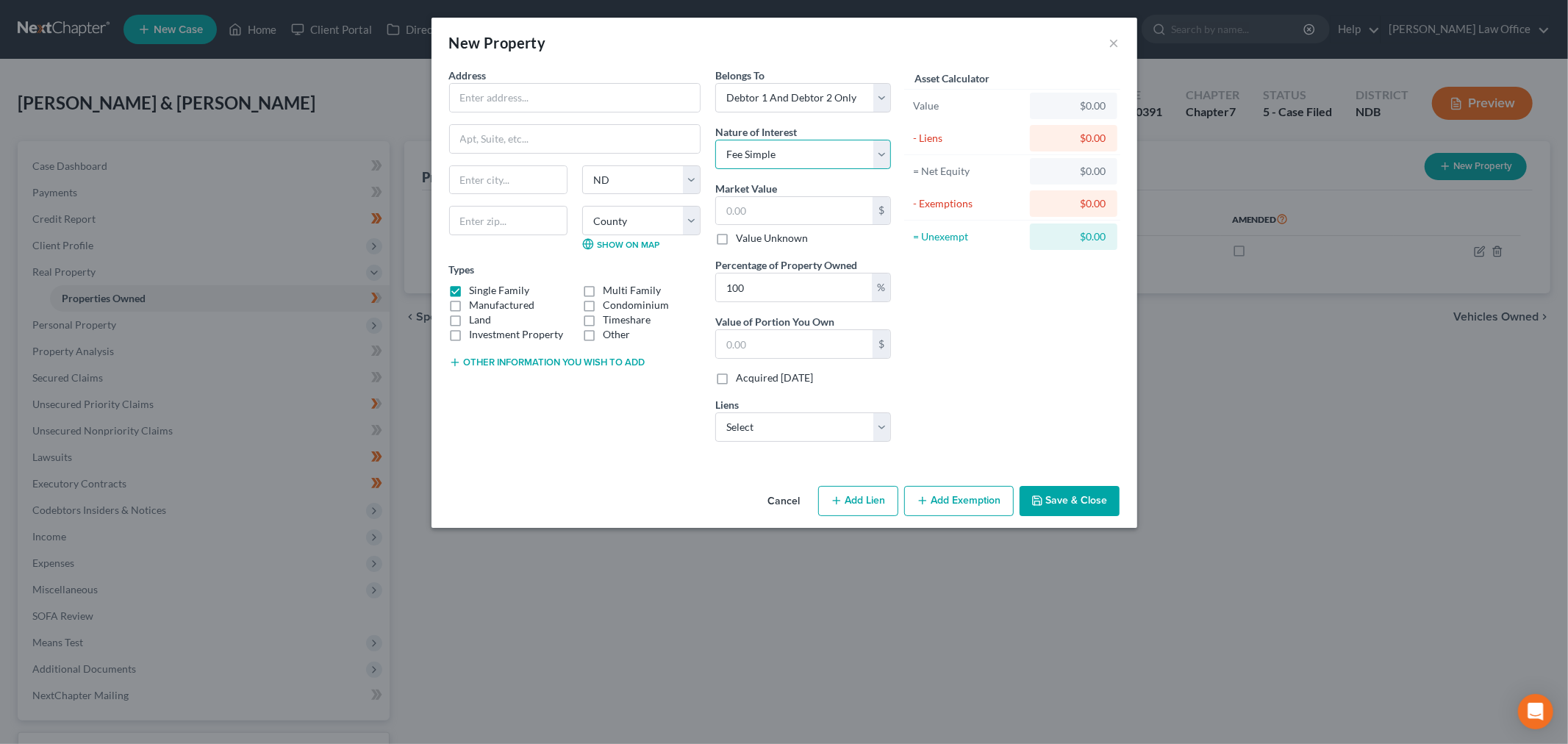
click at [792, 154] on select "Select Fee Simple Joint Tenant Life Estate Equitable Interest Future Interest T…" at bounding box center [804, 154] width 176 height 29
select select "7"
click at [716, 140] on select "Select Fee Simple Joint Tenant Life Estate Equitable Interest Future Interest T…" at bounding box center [804, 154] width 176 height 29
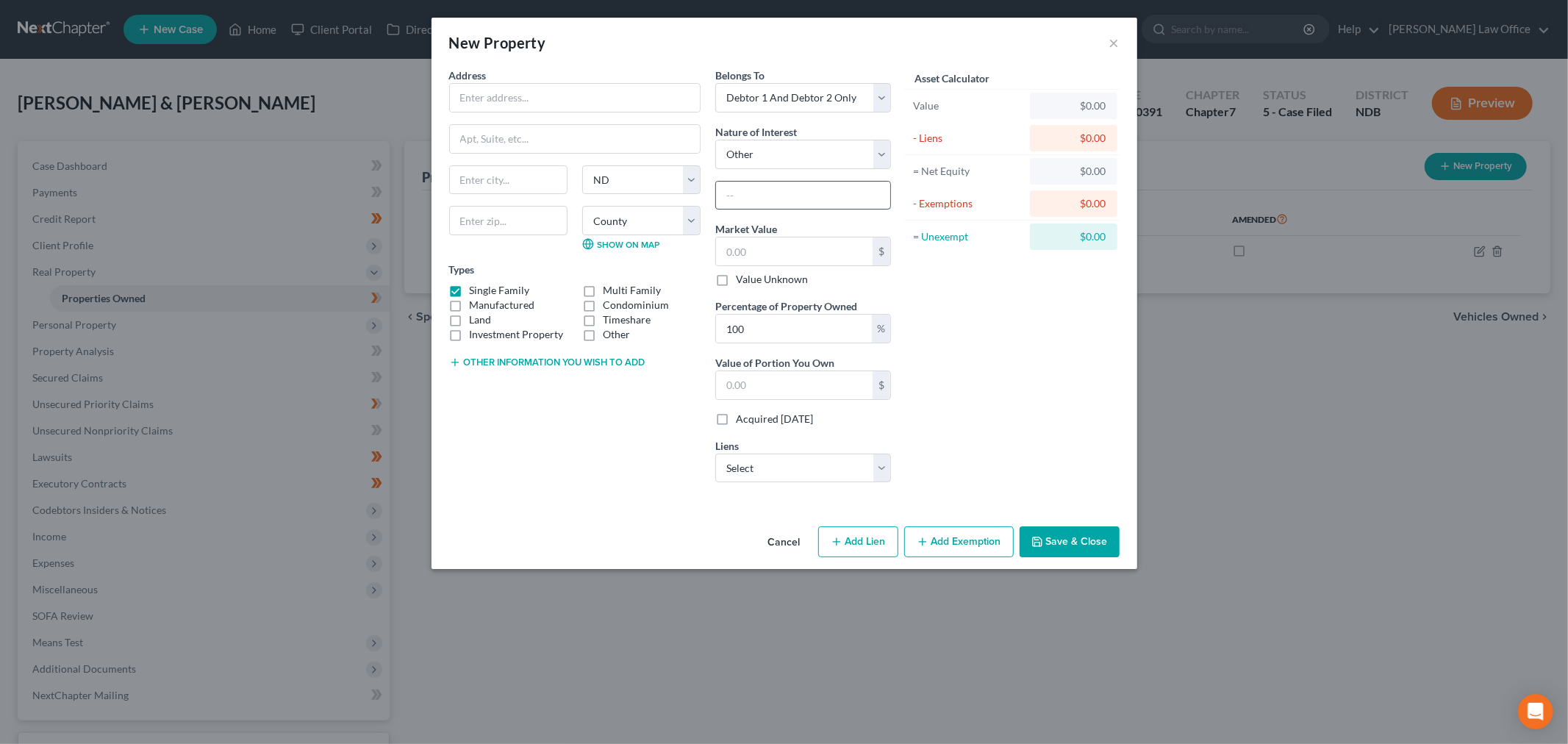
click at [776, 187] on input "text" at bounding box center [803, 195] width 174 height 28
click at [603, 323] on label "Timeshare" at bounding box center [626, 320] width 48 height 15
click at [609, 322] on input "Timeshare" at bounding box center [614, 317] width 10 height 10
checkbox input "true"
click at [554, 99] on input "text" at bounding box center [574, 98] width 250 height 28
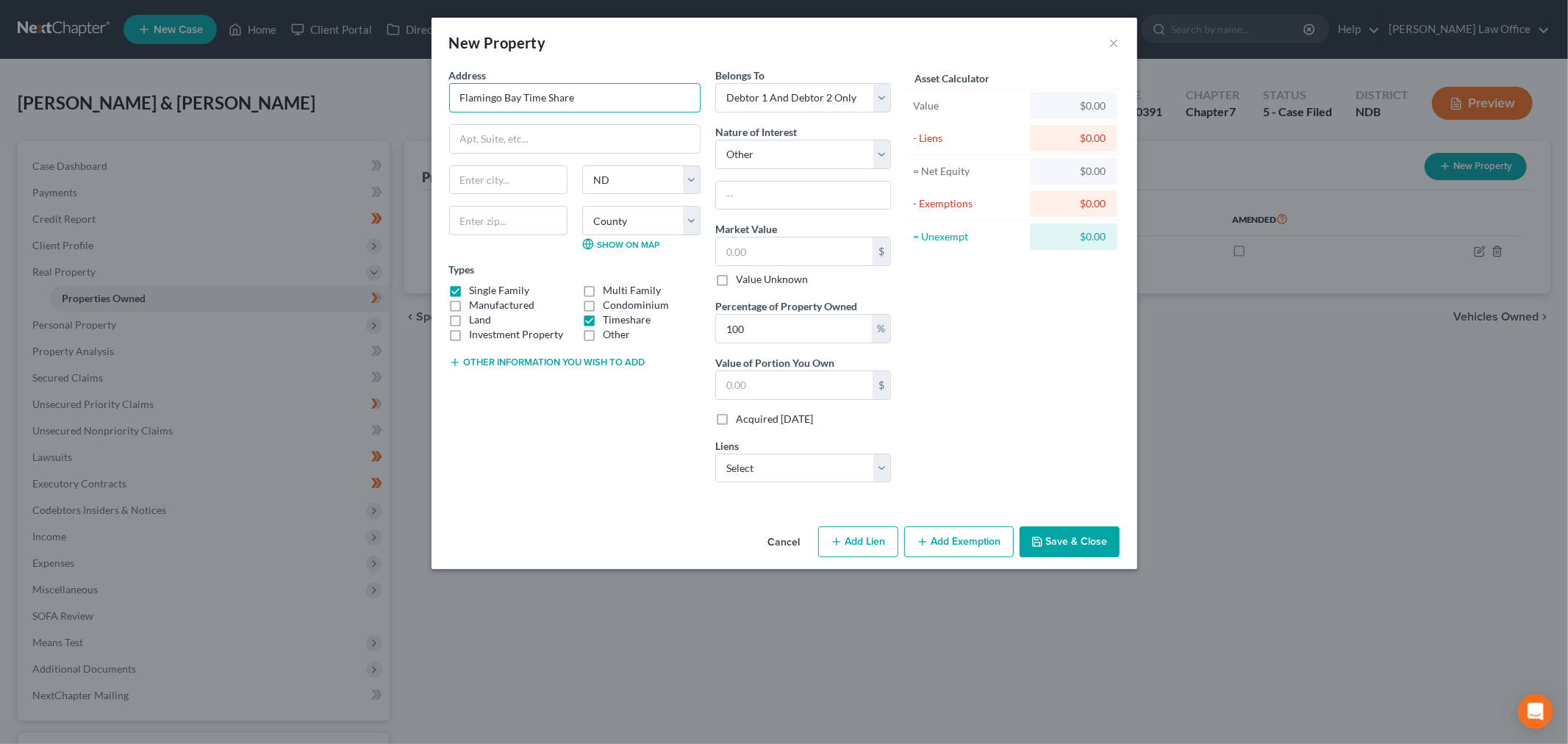
type input "Flamingo Bay Time Share"
click at [811, 456] on select "Select Westgate Resorts Ltd - $5,524.00" at bounding box center [804, 469] width 176 height 29
select select "9"
select select "0"
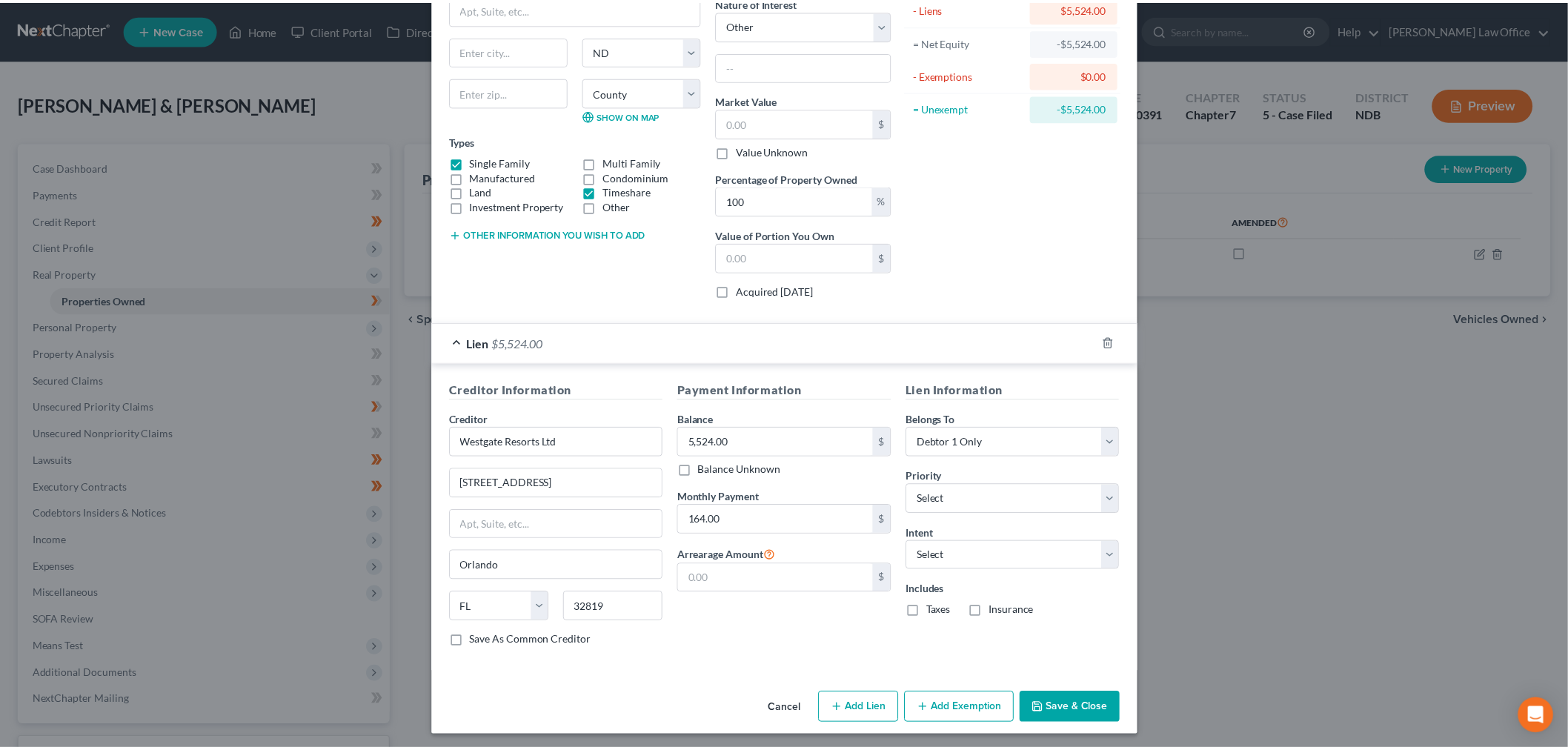
scroll to position [136, 0]
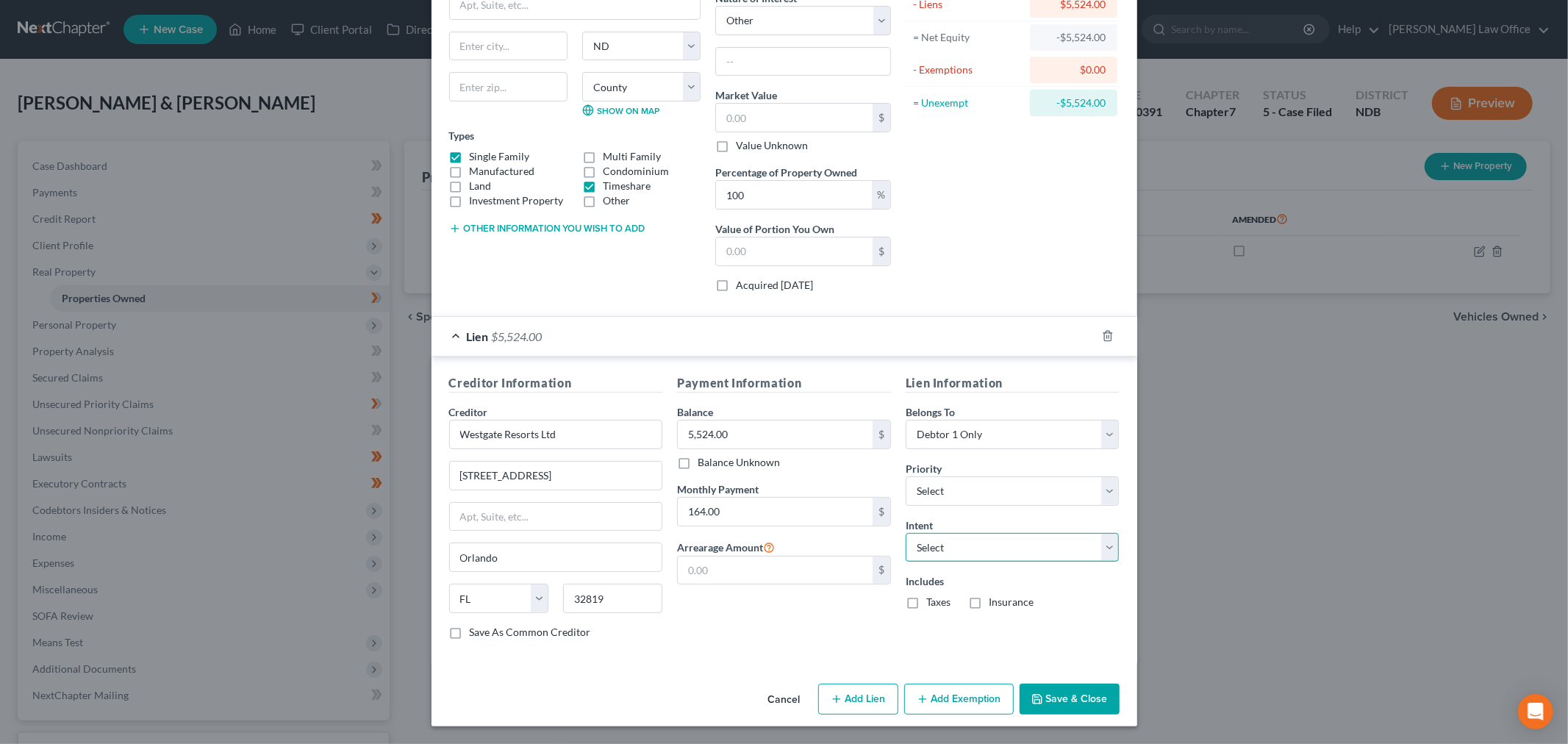
click at [1029, 536] on select "Select Surrender Redeem Reaffirm Avoid Other" at bounding box center [1012, 548] width 214 height 29
select select "0"
click at [906, 533] on select "Select Surrender Redeem Reaffirm Avoid Other" at bounding box center [1012, 548] width 214 height 29
click at [1077, 697] on button "Save & Close" at bounding box center [1070, 699] width 100 height 31
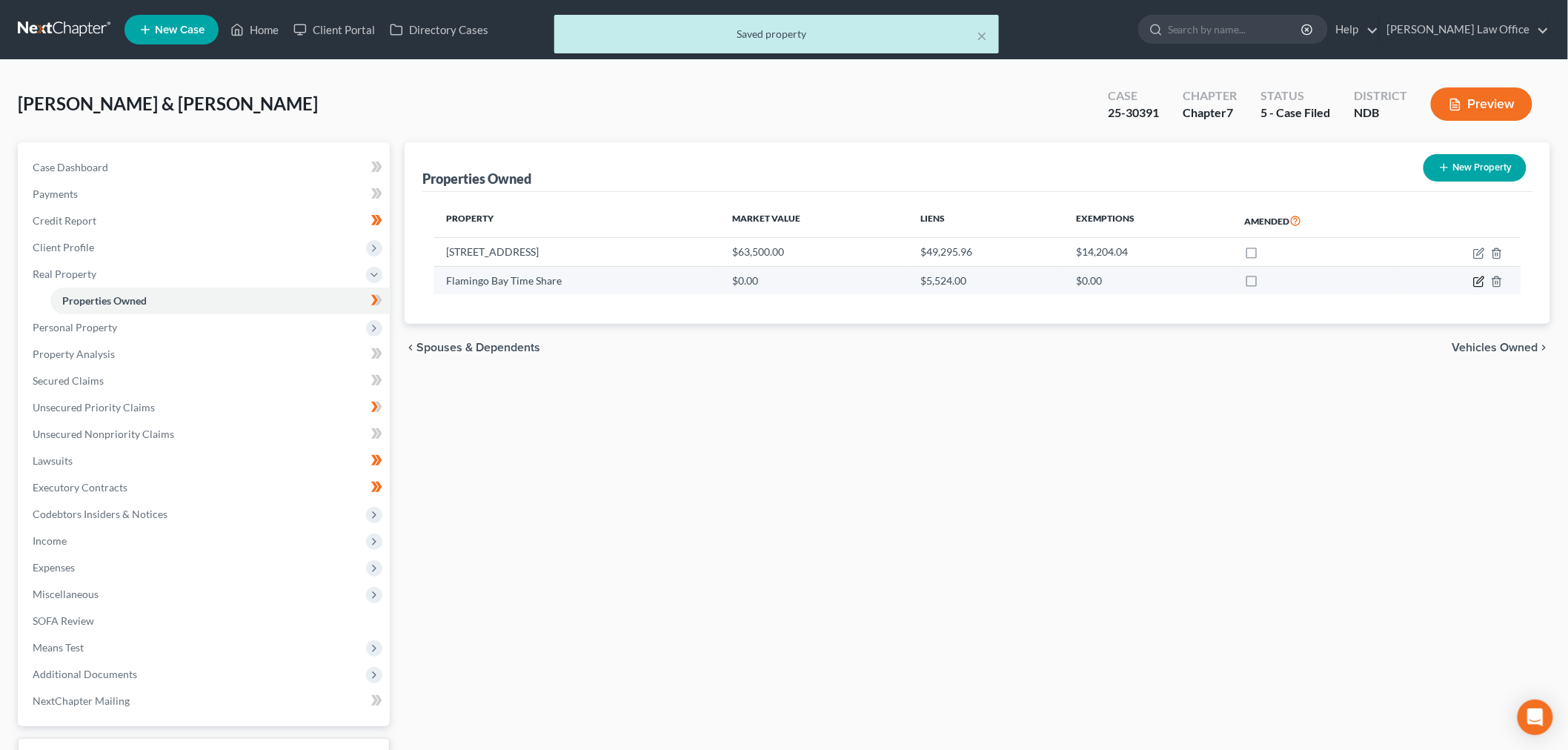
drag, startPoint x: 1477, startPoint y: 280, endPoint x: 1462, endPoint y: 283, distance: 15.3
click at [1477, 280] on icon "button" at bounding box center [1478, 282] width 12 height 12
select select "29"
select select "17"
select select "2"
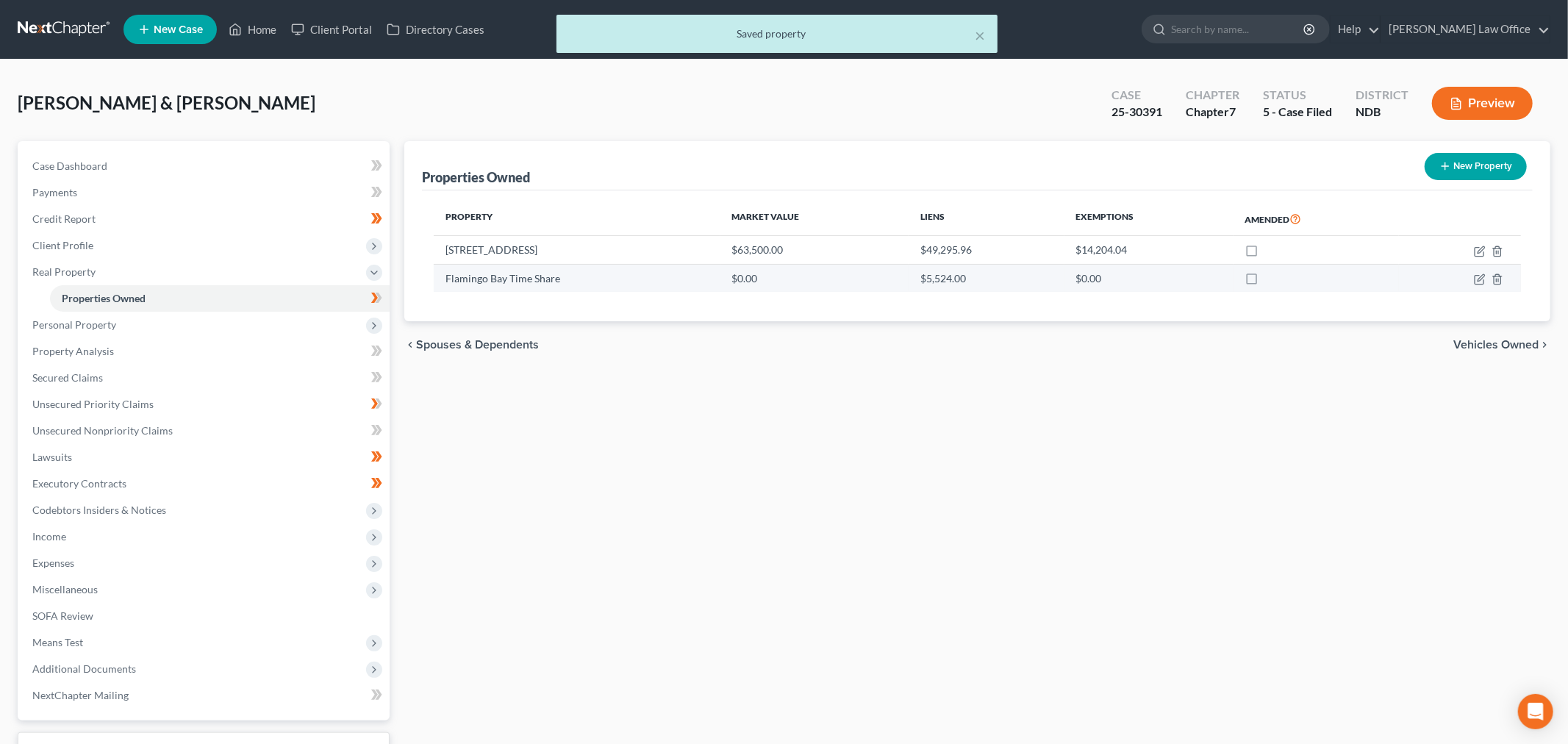
select select "7"
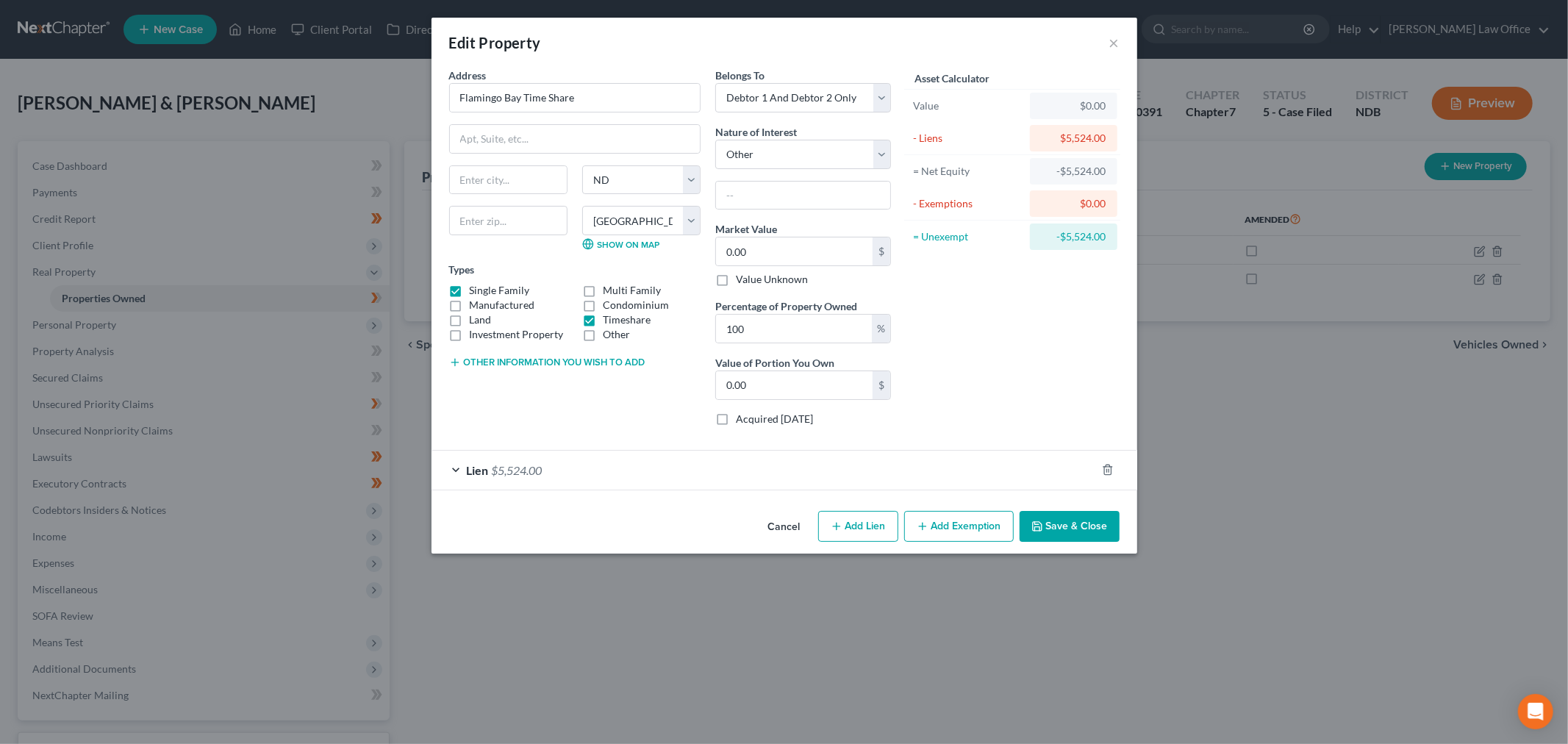
click at [1063, 517] on button "Save & Close" at bounding box center [1070, 527] width 100 height 31
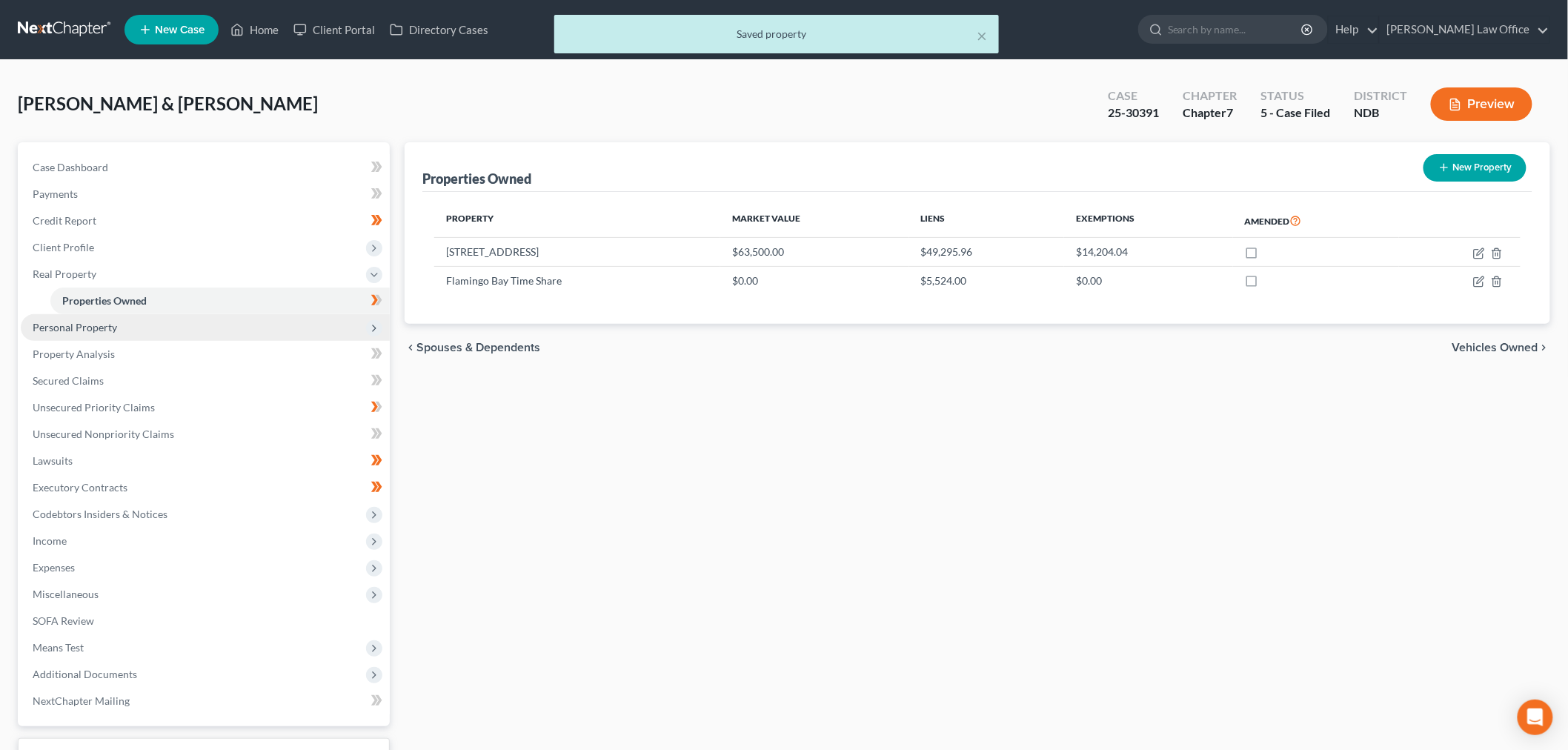
click at [138, 332] on span "Personal Property" at bounding box center [204, 327] width 369 height 27
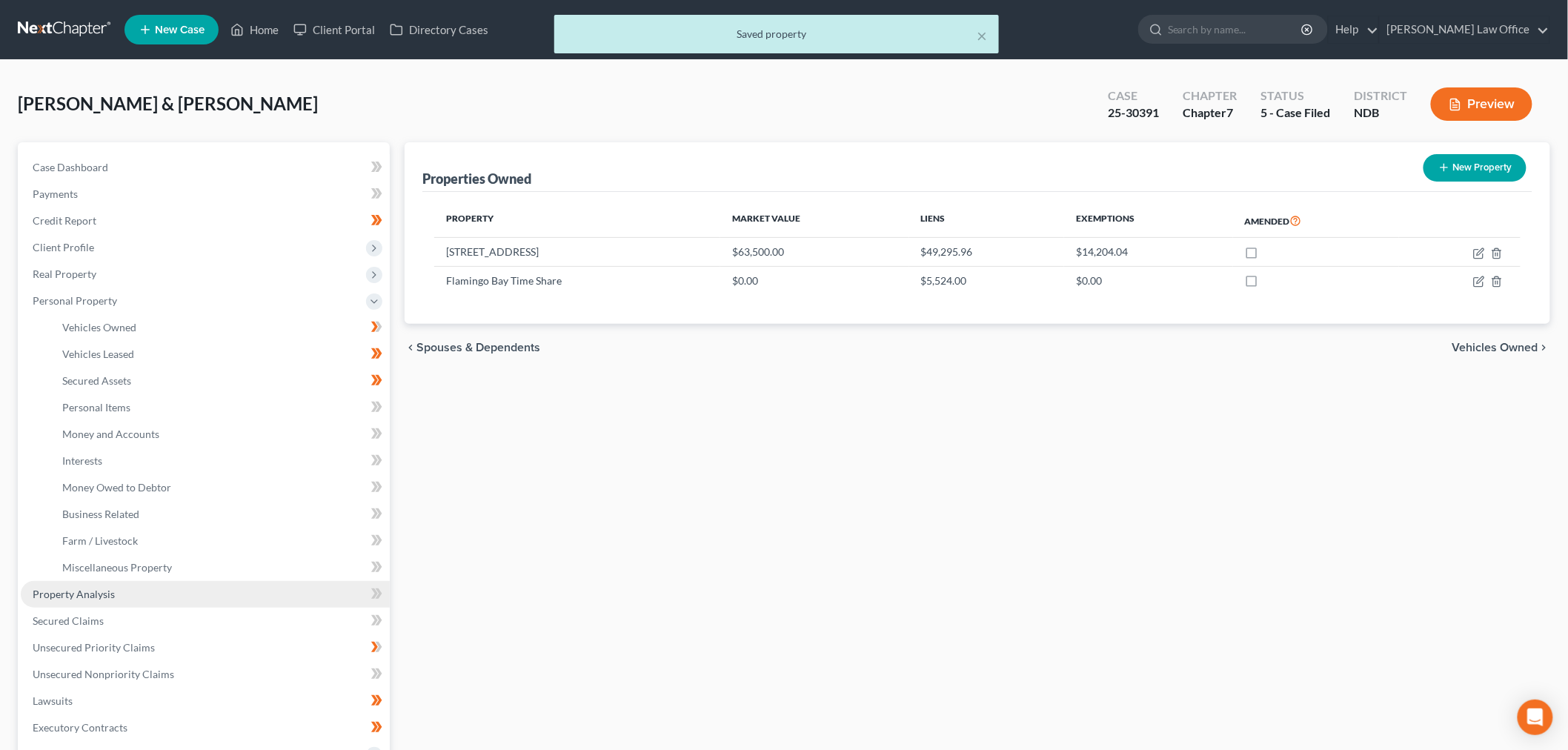
click at [120, 590] on link "Property Analysis" at bounding box center [204, 594] width 369 height 27
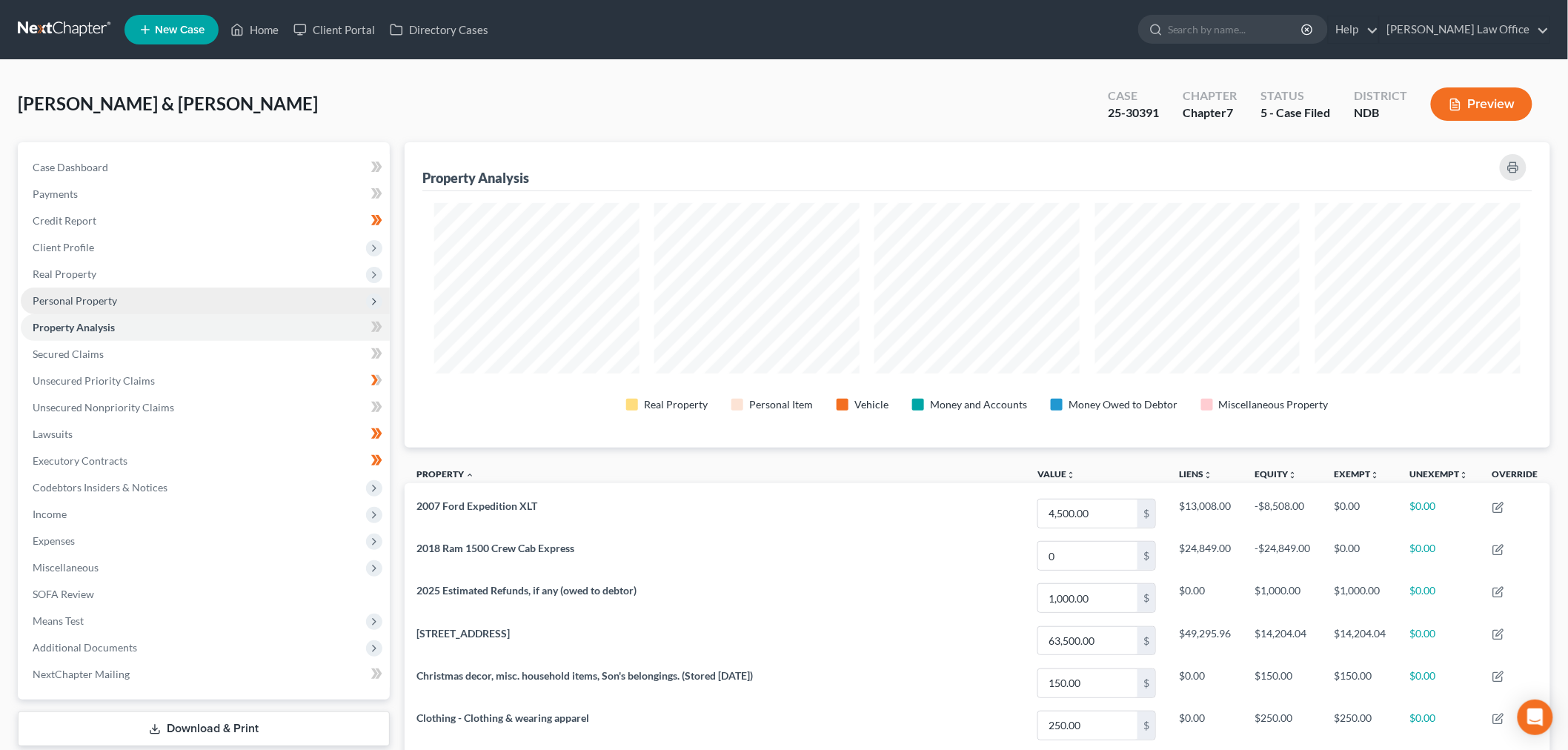
click at [81, 300] on span "Personal Property" at bounding box center [75, 300] width 85 height 12
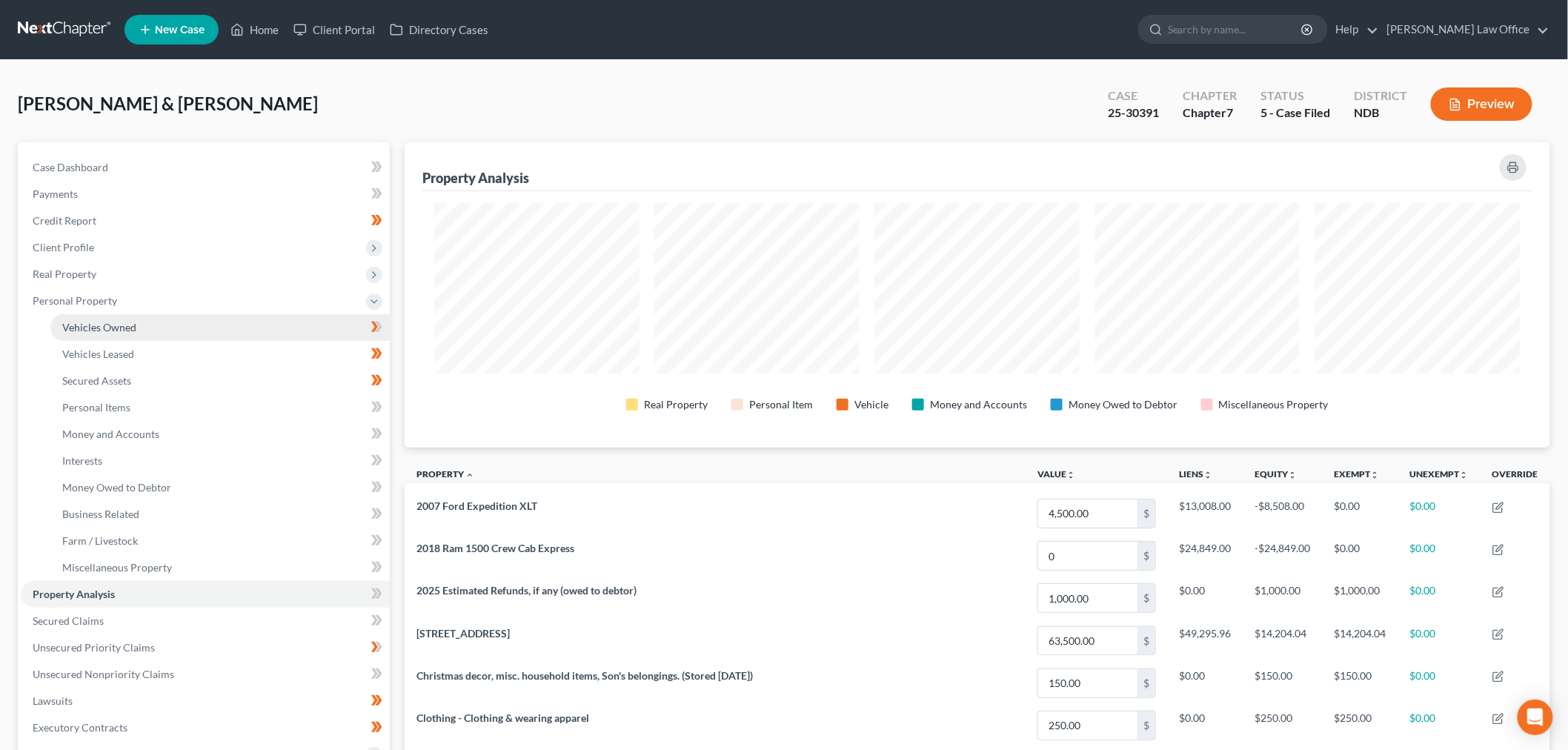
click at [142, 331] on link "Vehicles Owned" at bounding box center [220, 327] width 339 height 27
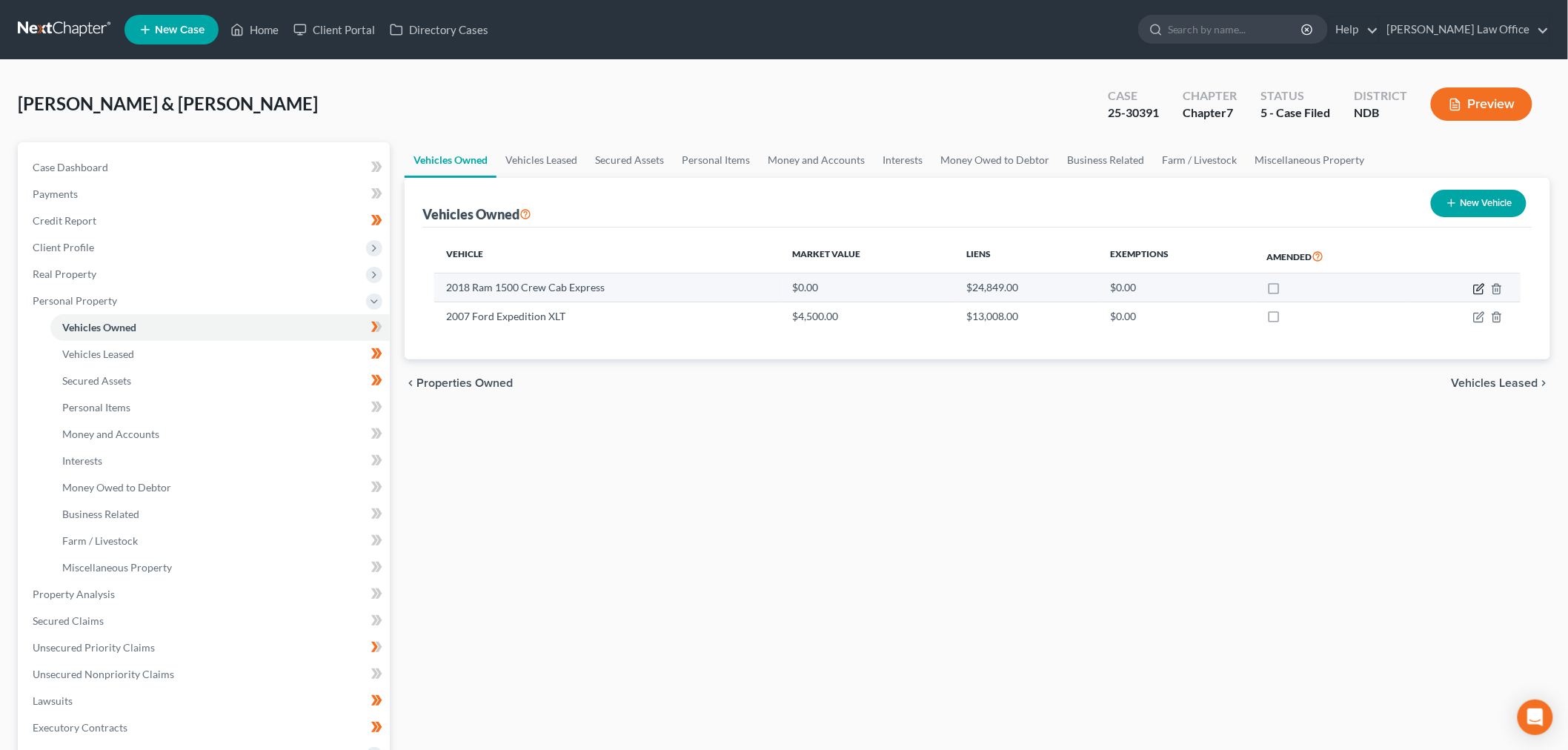
click at [1480, 287] on icon "button" at bounding box center [1480, 287] width 7 height 7
select select "0"
select select "8"
select select "2"
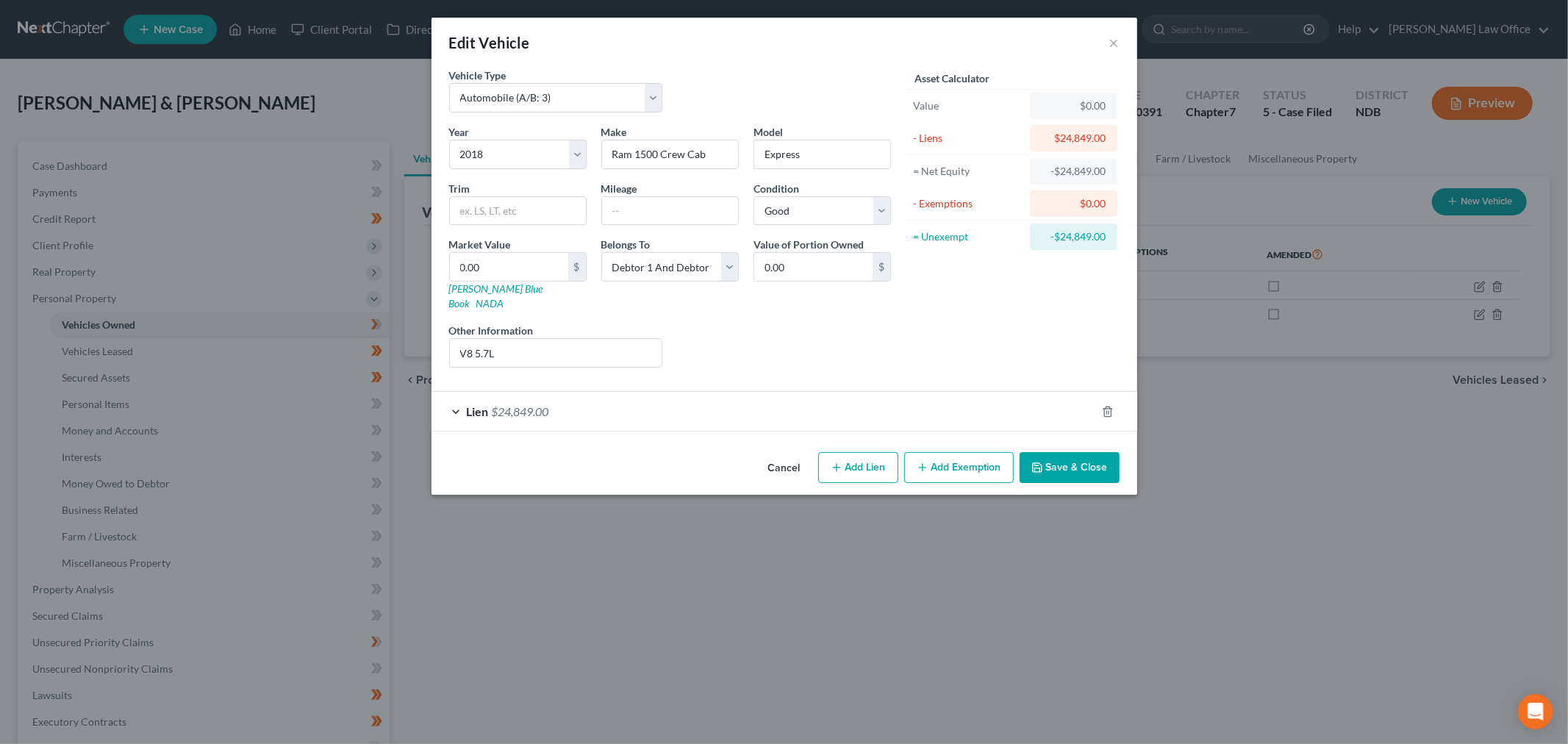
click at [1171, 596] on div "Edit Vehicle × Vehicle Type Select Automobile (A/B: 3) Truck (A/B: 3) Trailer (…" at bounding box center [784, 372] width 1568 height 744
click at [1068, 456] on button "Save & Close" at bounding box center [1070, 468] width 100 height 31
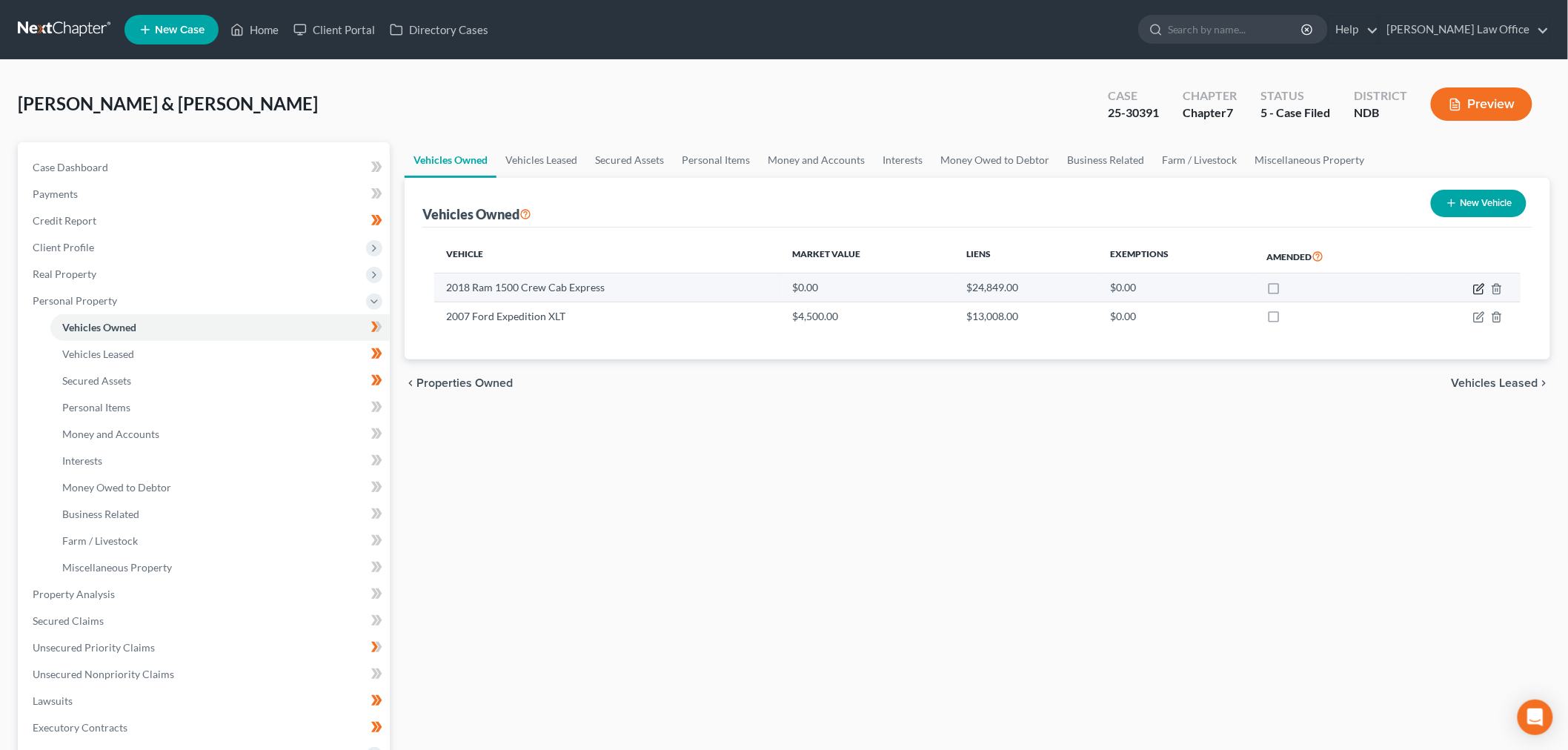
click at [1478, 293] on icon "button" at bounding box center [1478, 289] width 12 height 12
select select "0"
select select "8"
select select "2"
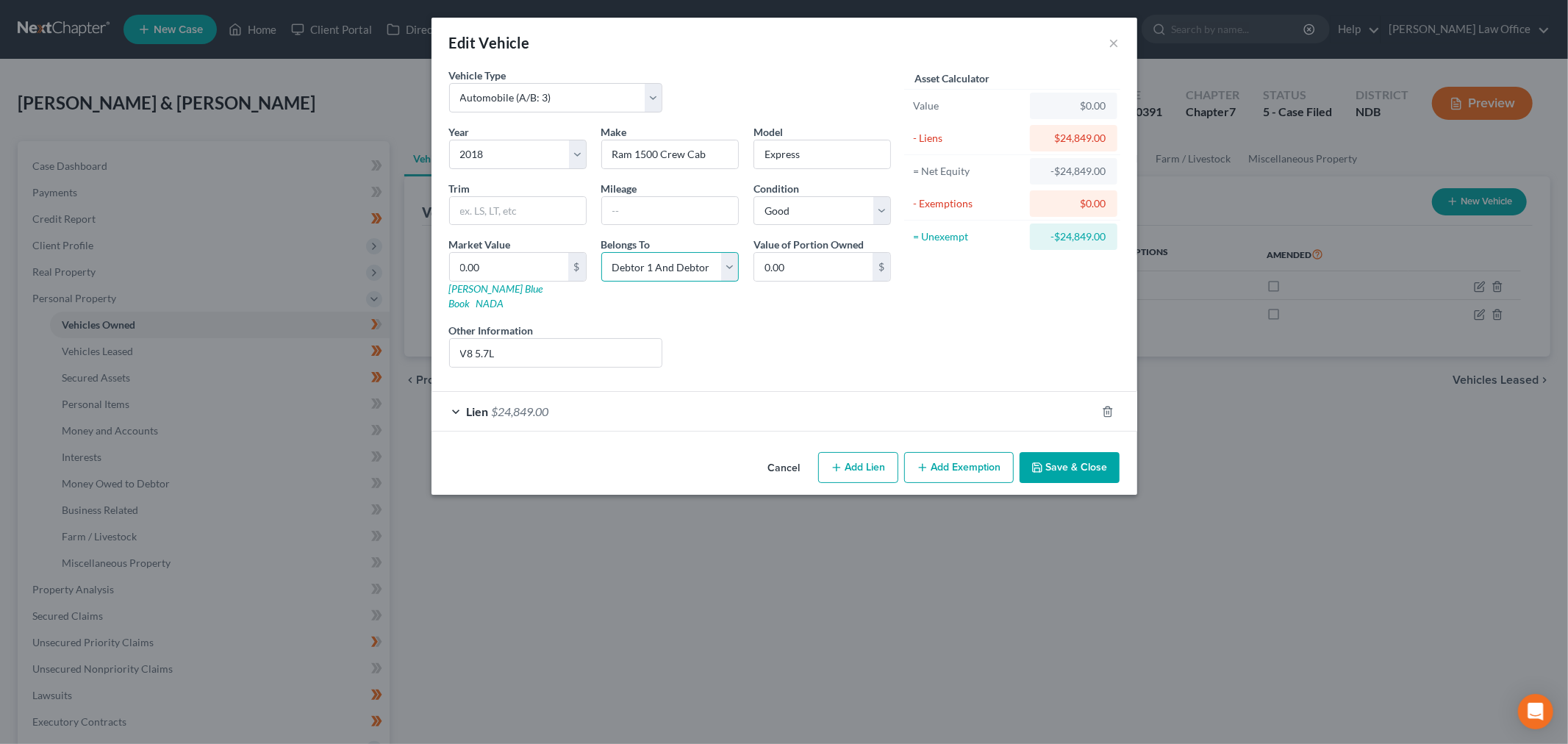
click at [650, 262] on select "Select Debtor 1 Only Debtor 2 Only Debtor 1 And Debtor 2 Only At Least One Of T…" at bounding box center [670, 267] width 137 height 29
select select "0"
click at [602, 252] on select "Select Debtor 1 Only Debtor 2 Only Debtor 1 And Debtor 2 Only At Least One Of T…" at bounding box center [670, 267] width 137 height 29
click at [1074, 453] on button "Save & Close" at bounding box center [1070, 468] width 100 height 31
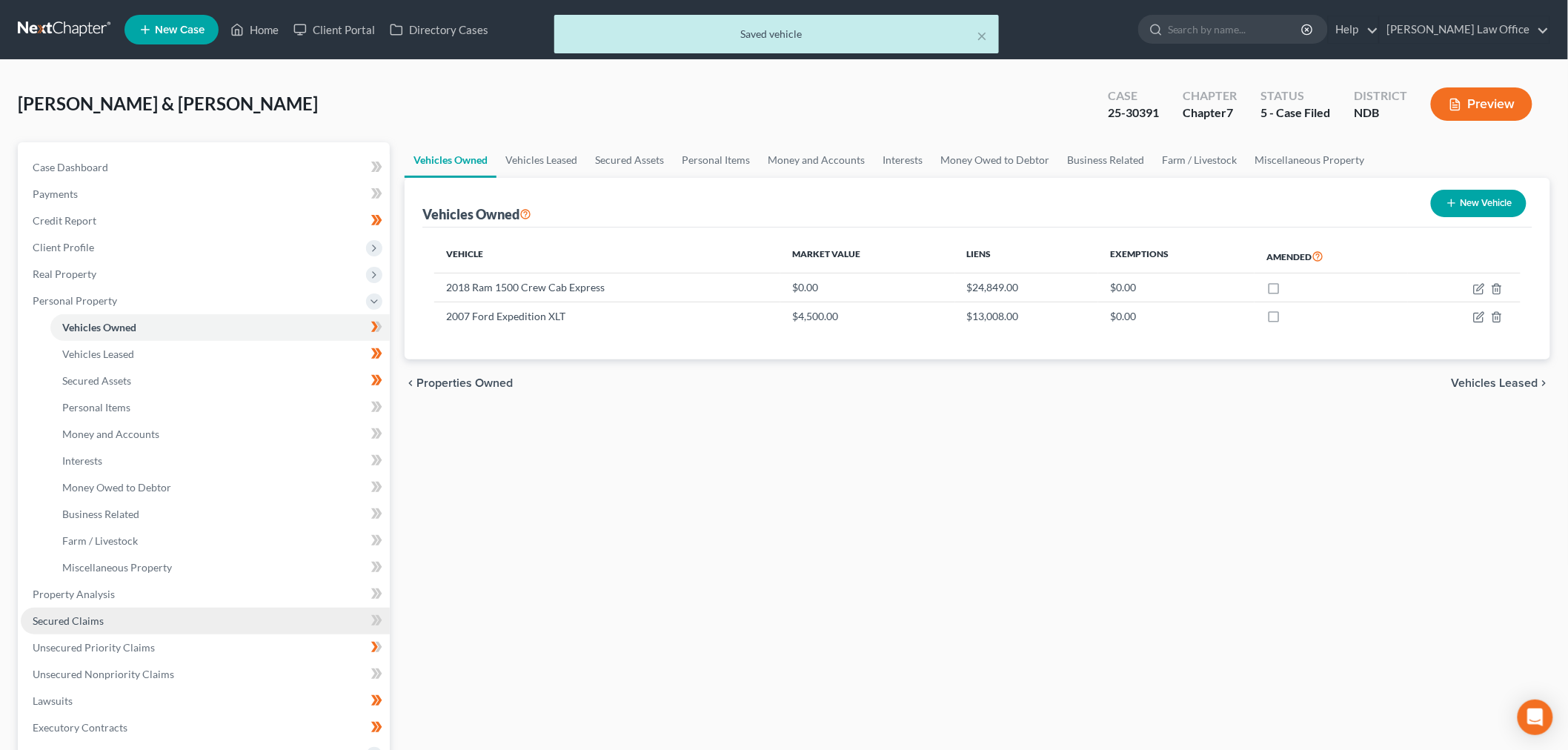
click at [97, 616] on span "Secured Claims" at bounding box center [68, 621] width 71 height 12
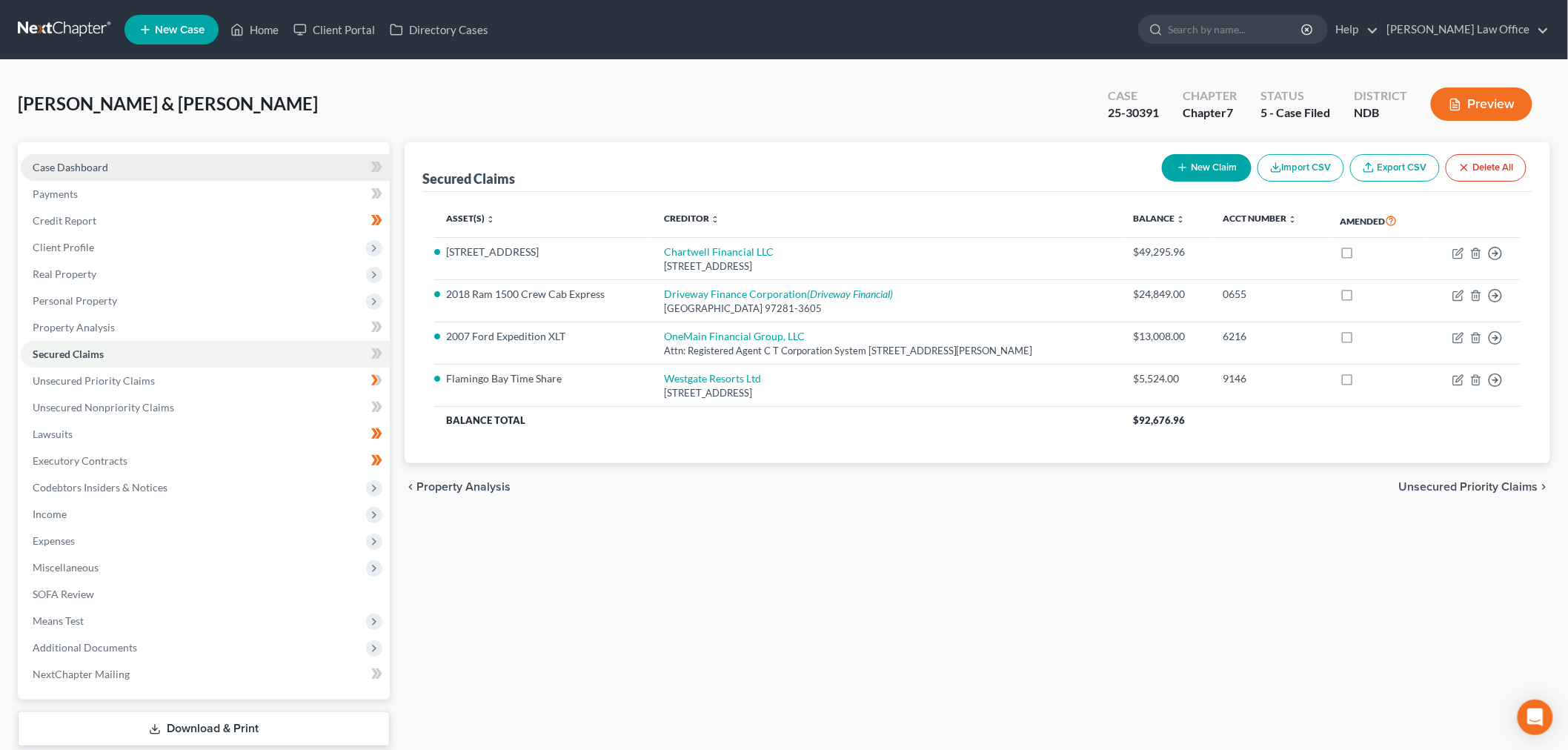
click at [60, 156] on link "Case Dashboard" at bounding box center [204, 167] width 369 height 27
select select "0"
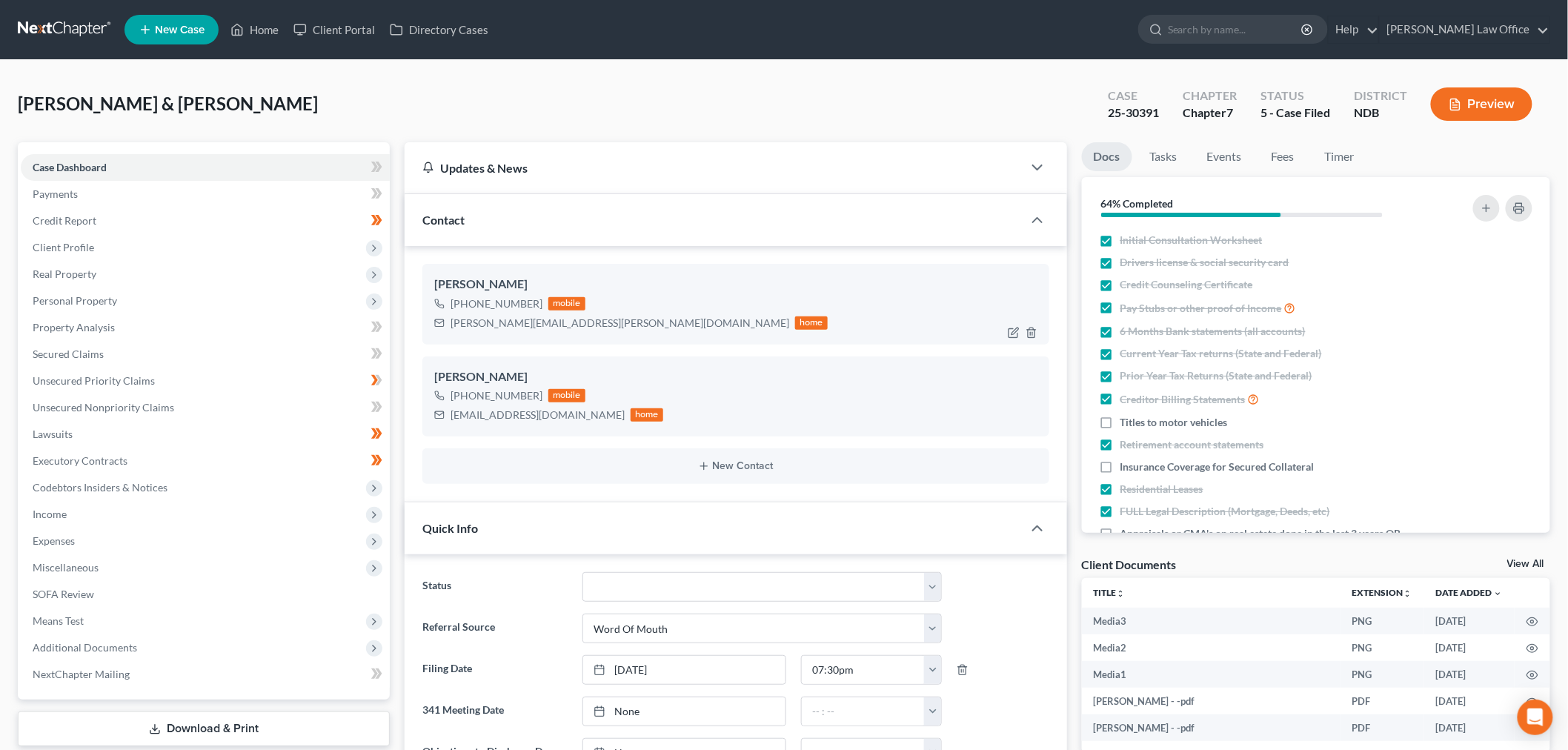
scroll to position [844, 0]
drag, startPoint x: 77, startPoint y: 295, endPoint x: 104, endPoint y: 363, distance: 73.2
click at [78, 295] on span "Personal Property" at bounding box center [75, 300] width 85 height 12
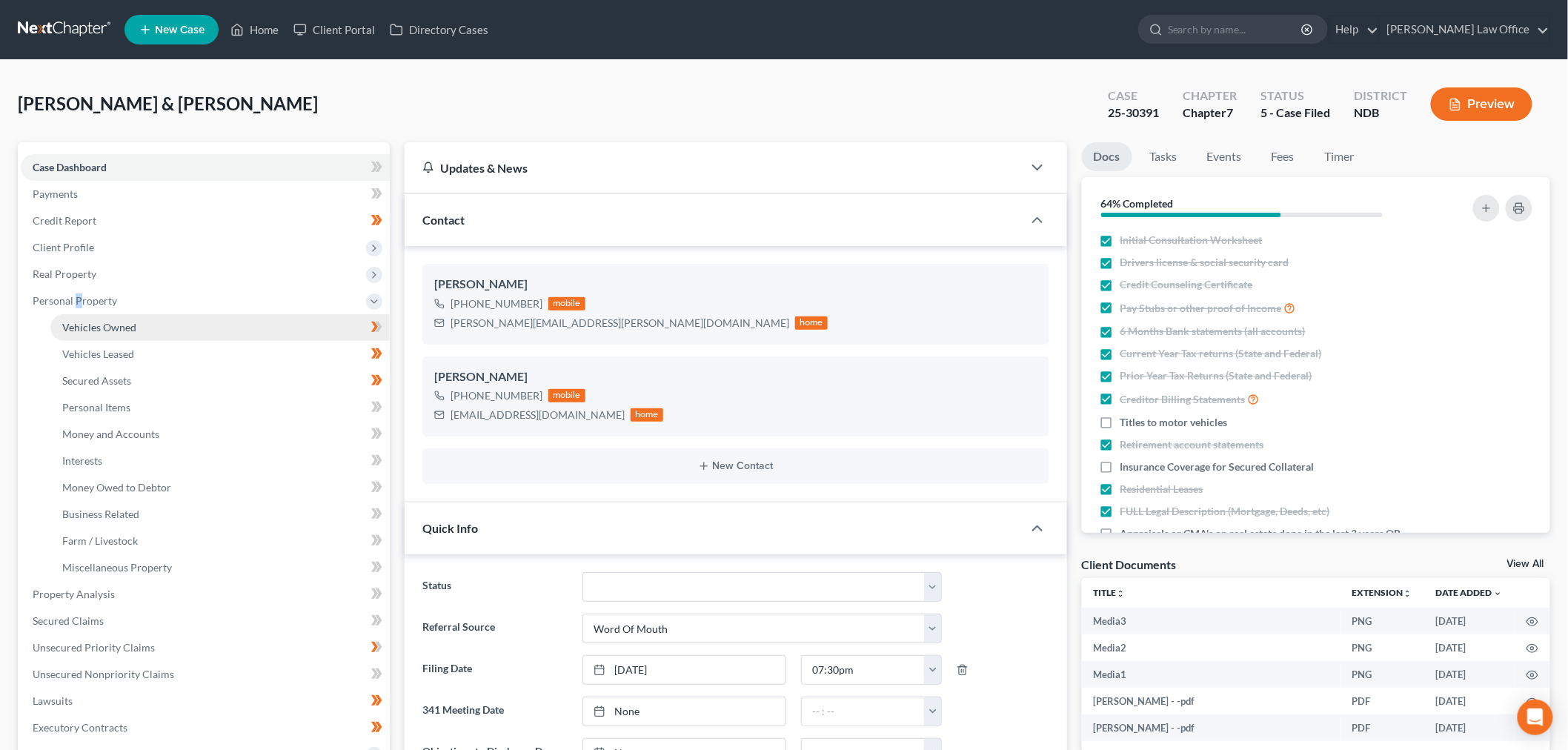
click at [101, 321] on span "Vehicles Owned" at bounding box center [99, 327] width 74 height 12
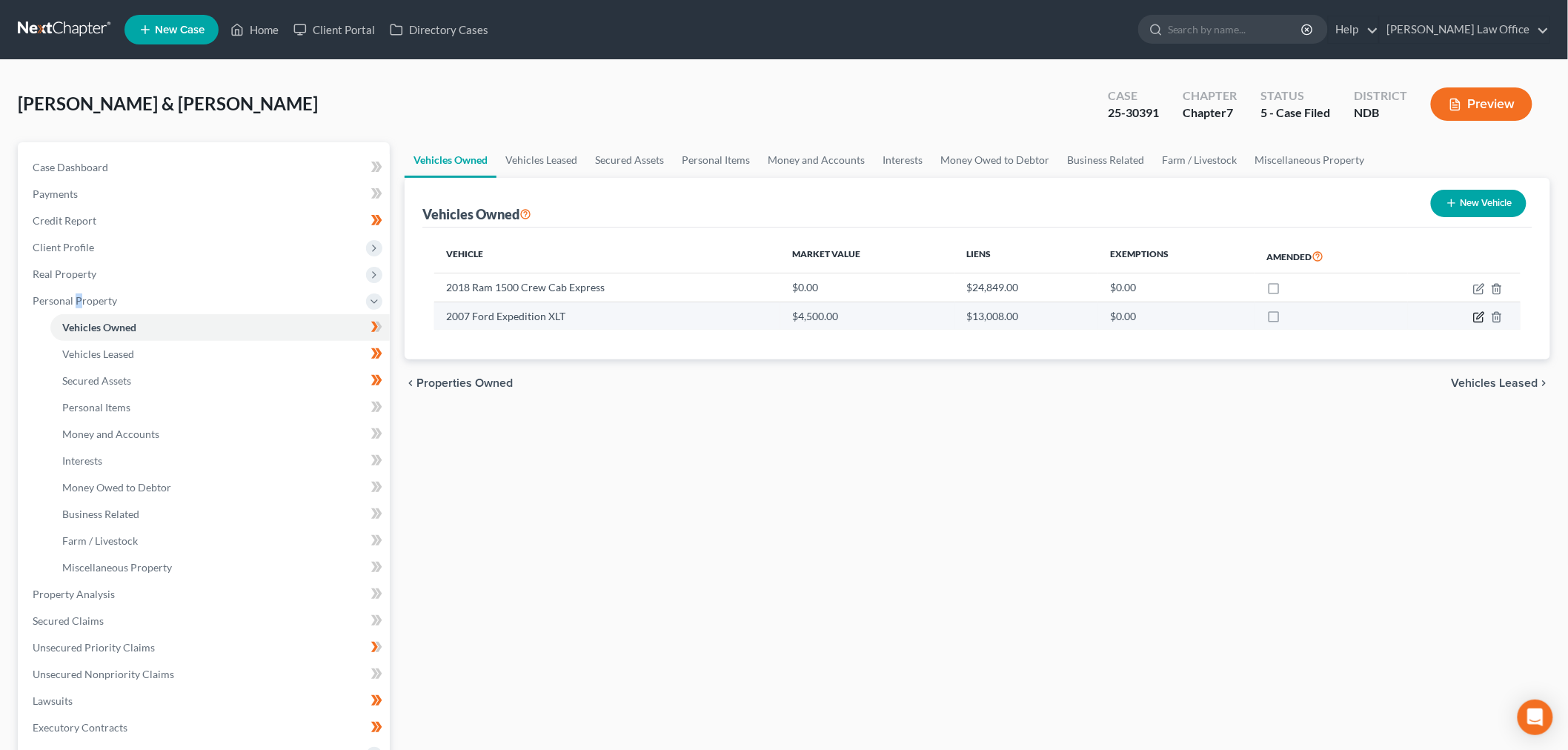
click at [1479, 315] on icon "button" at bounding box center [1480, 315] width 7 height 7
select select "0"
select select "19"
select select "3"
select select "2"
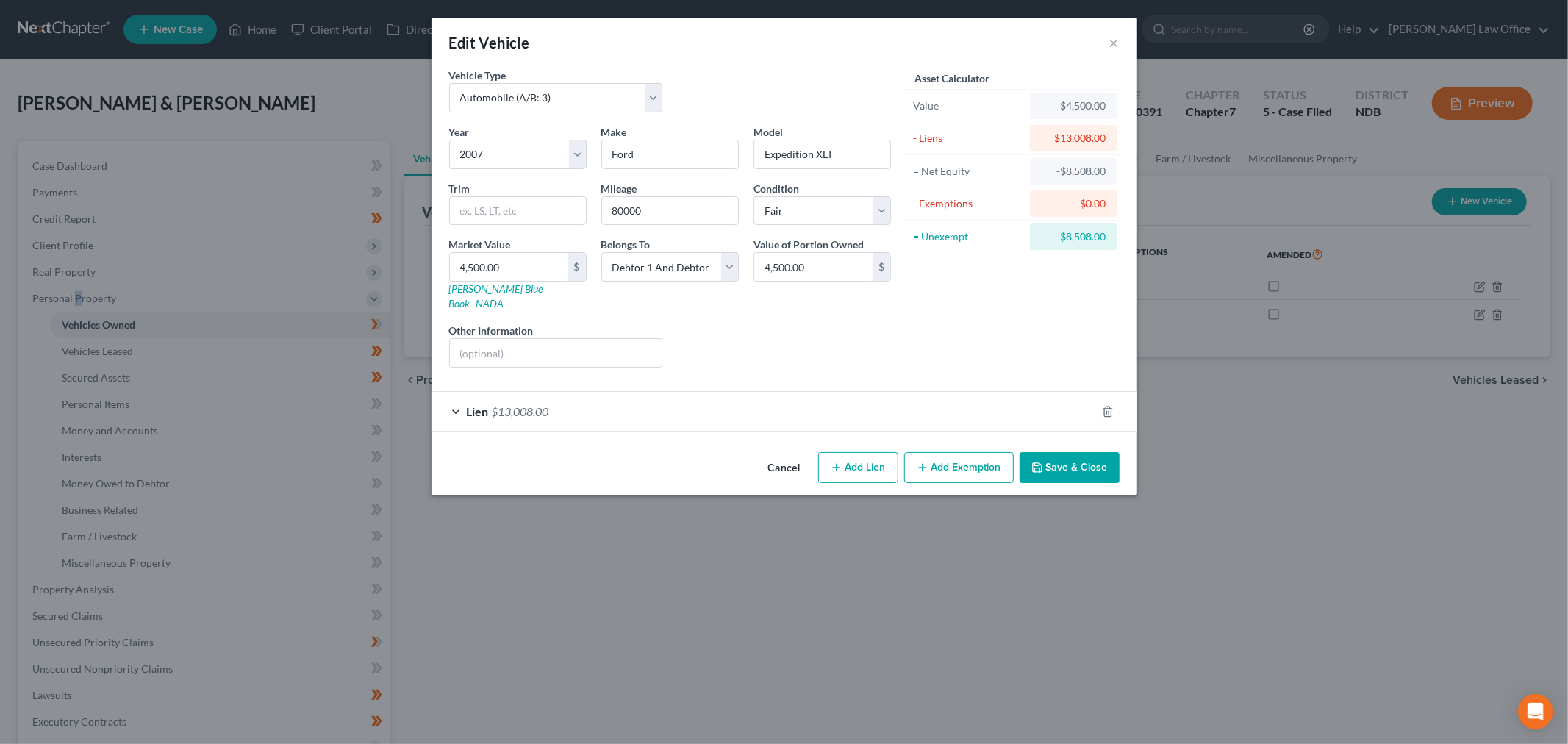
click at [1082, 463] on button "Save & Close" at bounding box center [1070, 468] width 100 height 31
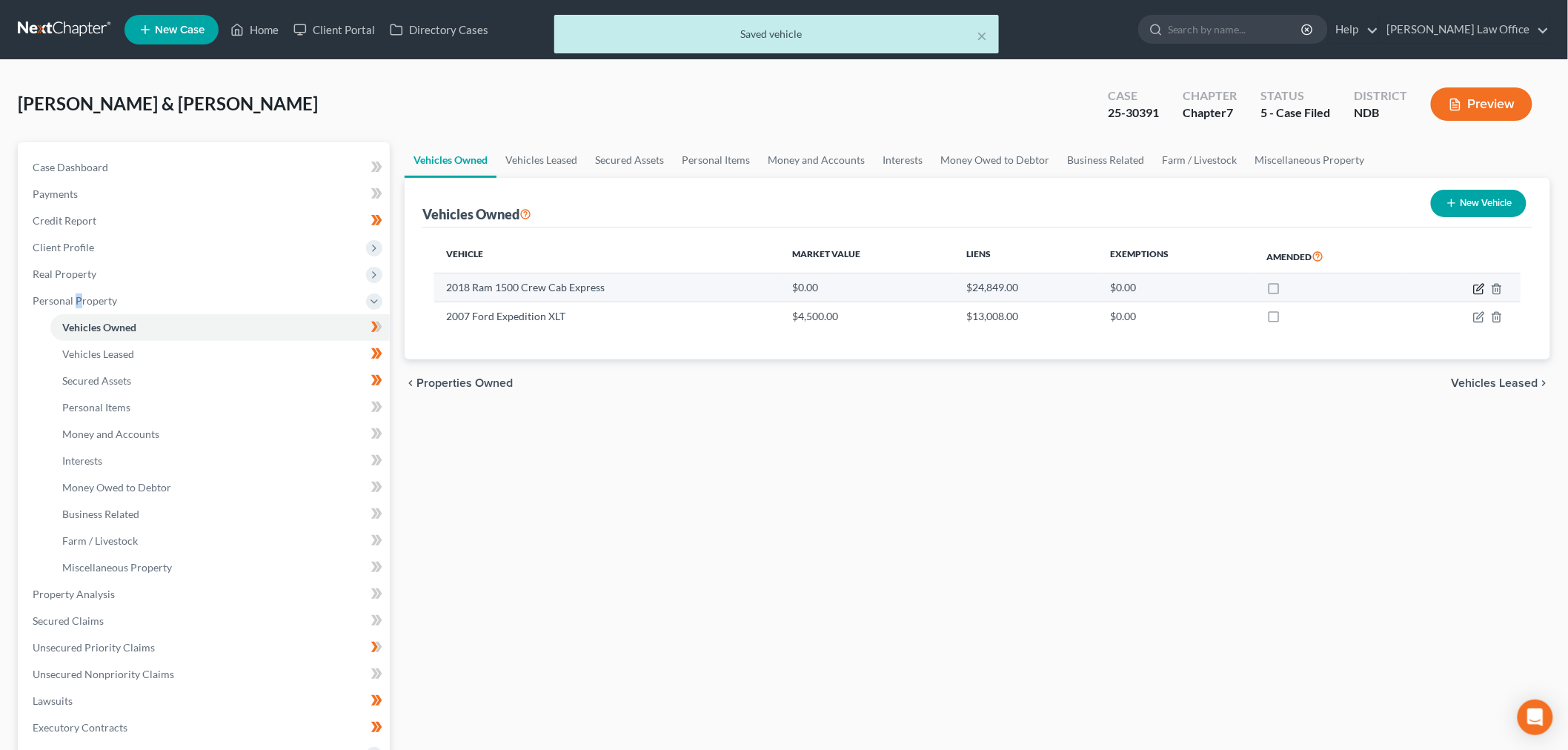
click at [1484, 283] on icon "button" at bounding box center [1478, 289] width 12 height 12
select select "0"
select select "8"
select select "2"
select select "0"
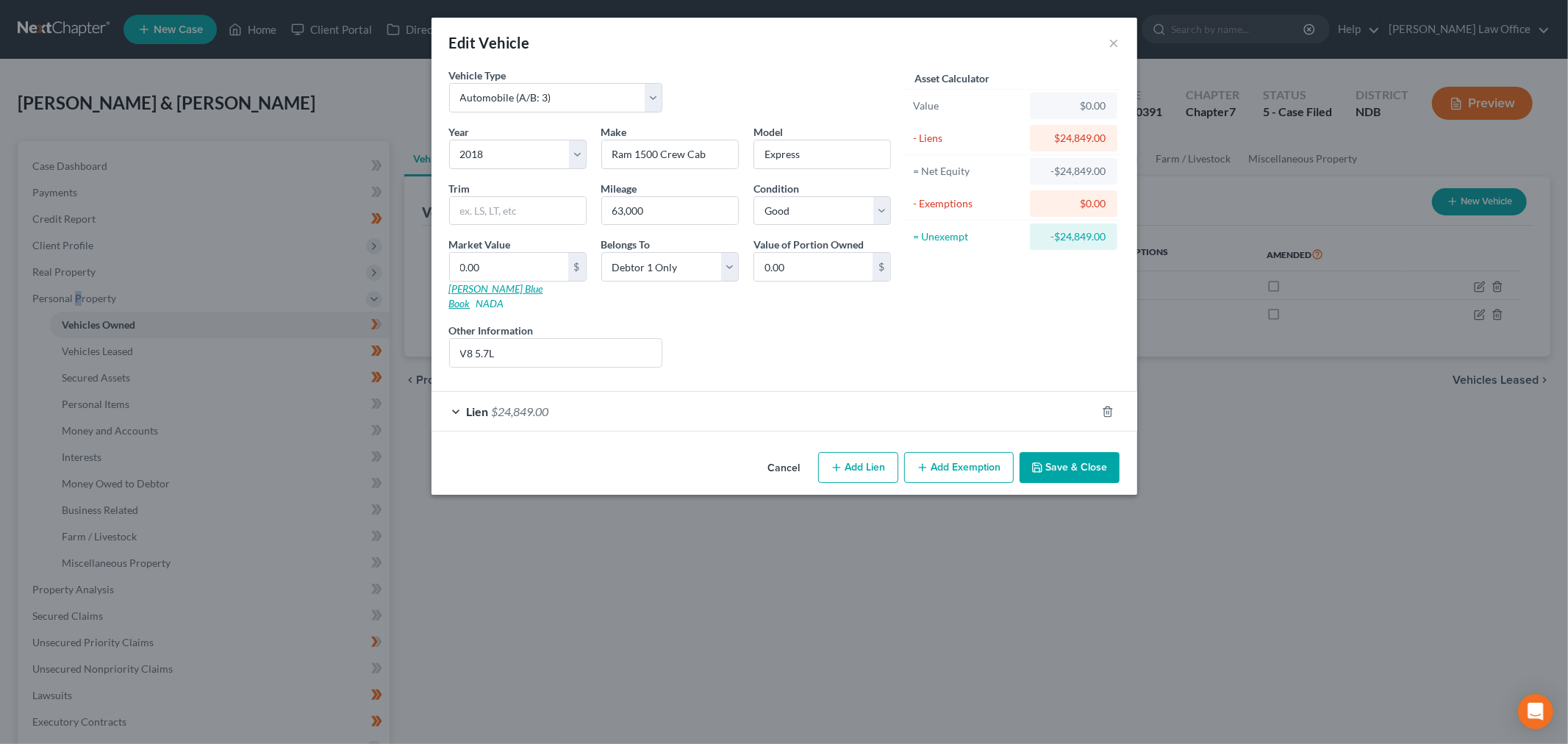
click at [501, 292] on link "Kelly Blue Book" at bounding box center [496, 296] width 95 height 27
click at [511, 268] on input "0.00" at bounding box center [509, 267] width 119 height 28
type input "21"
type input "21.00"
type input "213"
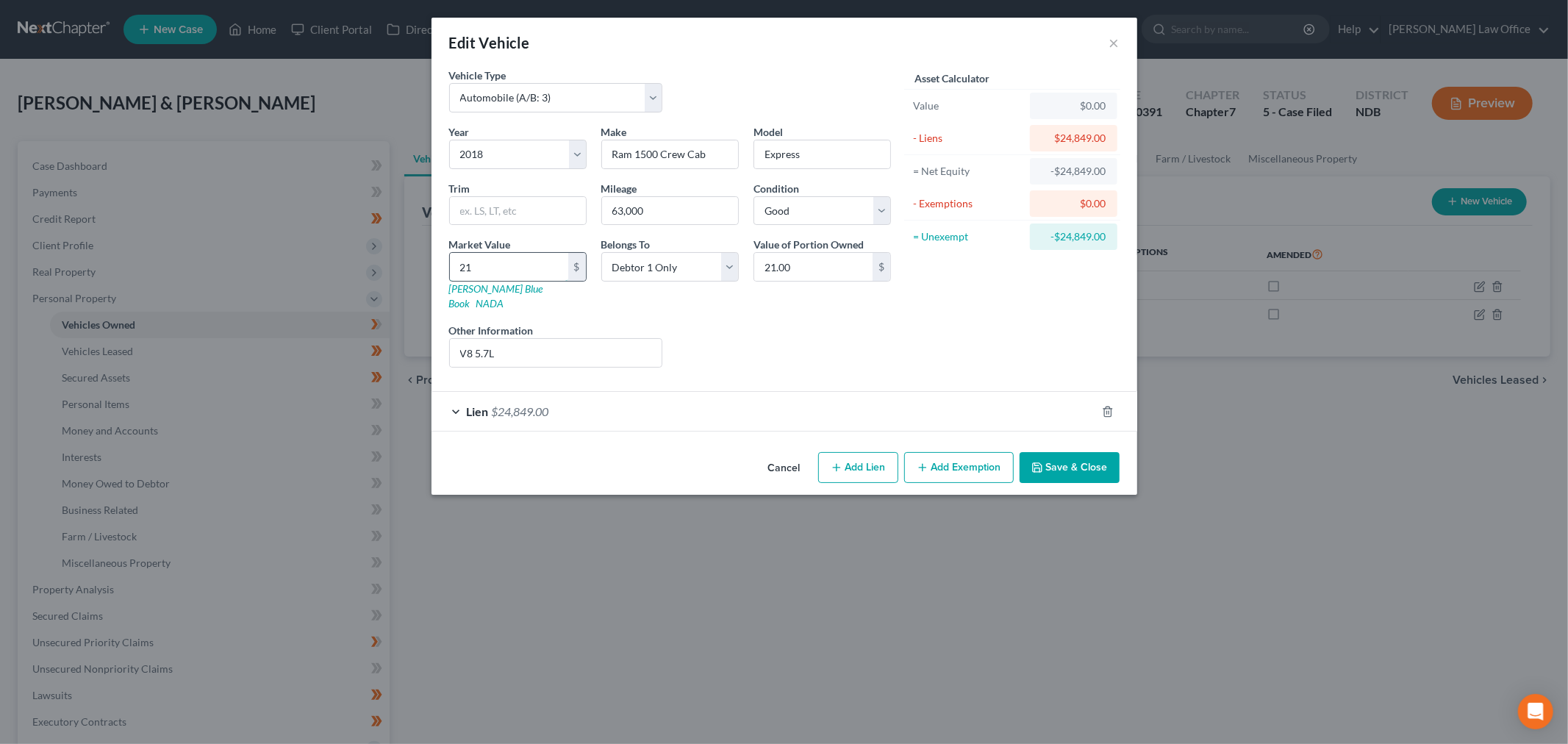
type input "213.00"
type input "2138"
type input "2,138.00"
type input "2,1381"
type input "21,381.00"
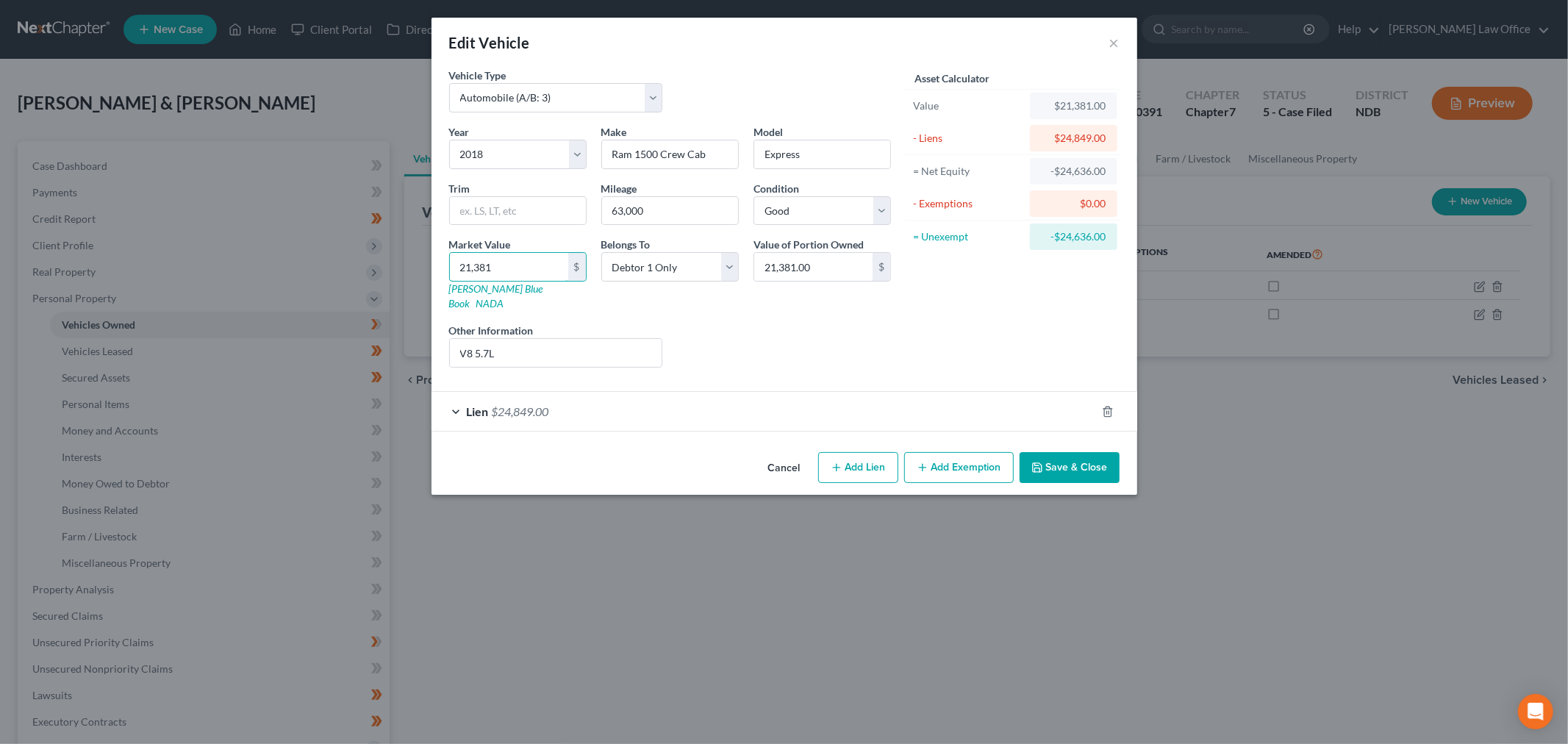
type input "21,381"
click at [1074, 452] on button "Save & Close" at bounding box center [1070, 468] width 100 height 31
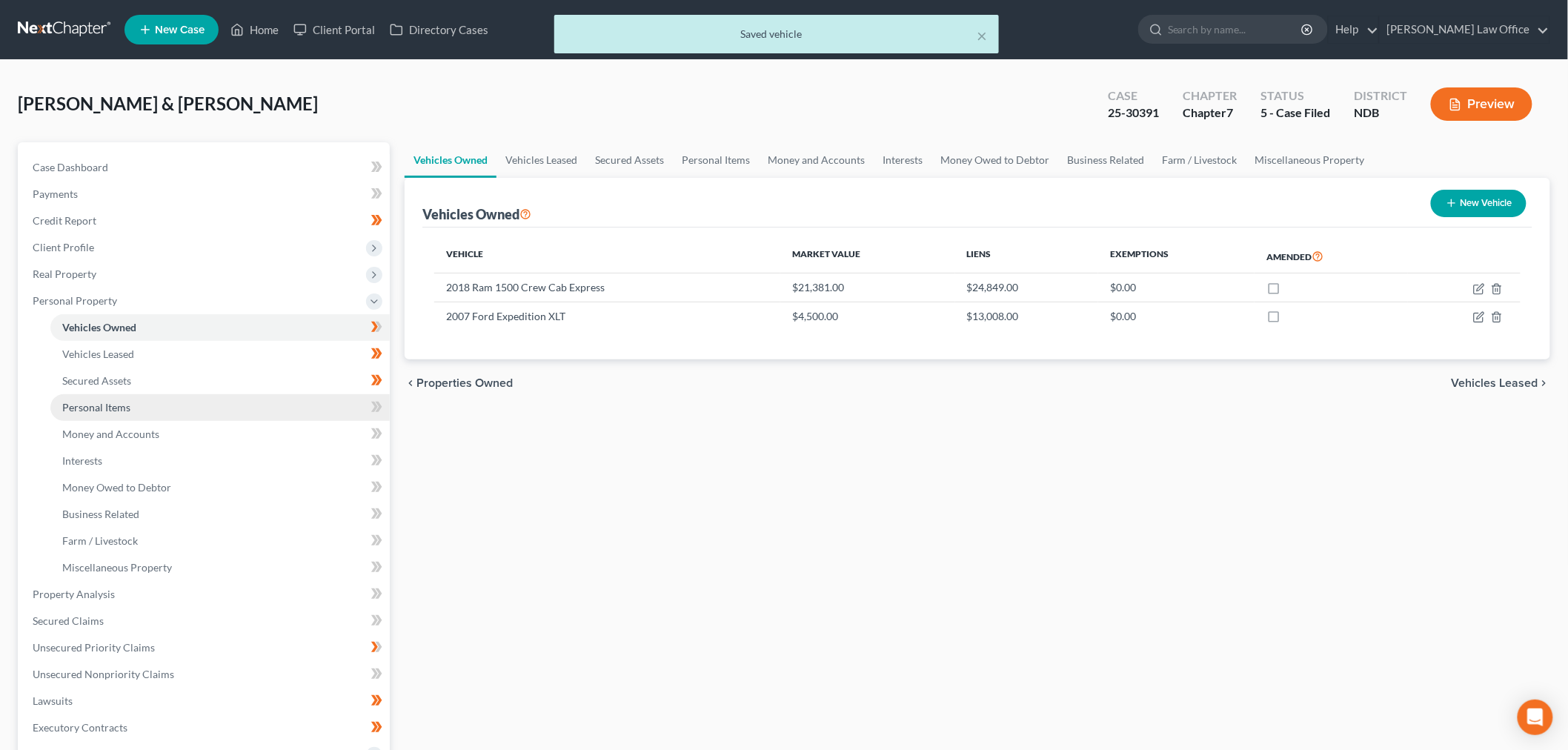
click at [138, 406] on link "Personal Items" at bounding box center [220, 407] width 339 height 27
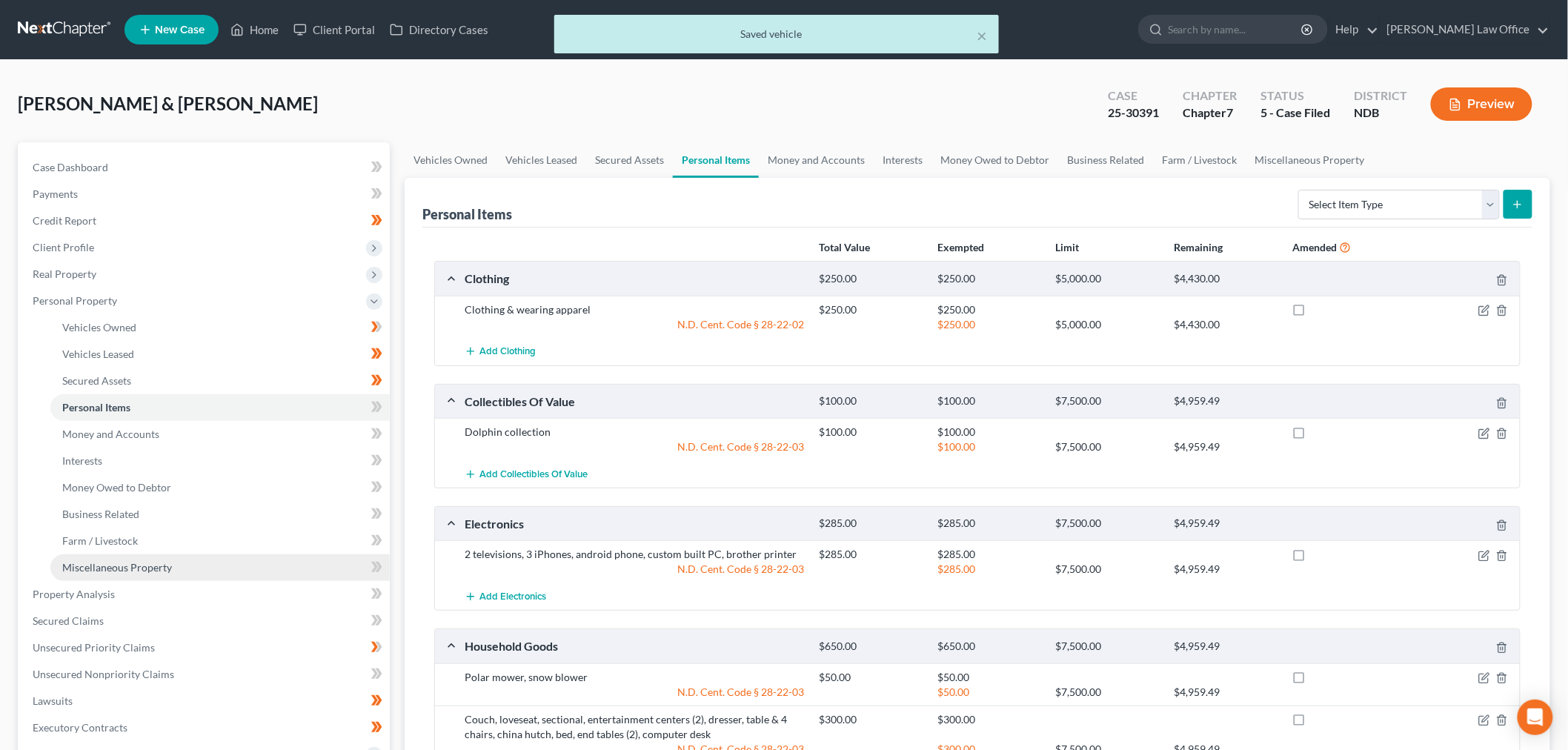
click at [120, 564] on span "Miscellaneous Property" at bounding box center [116, 567] width 110 height 12
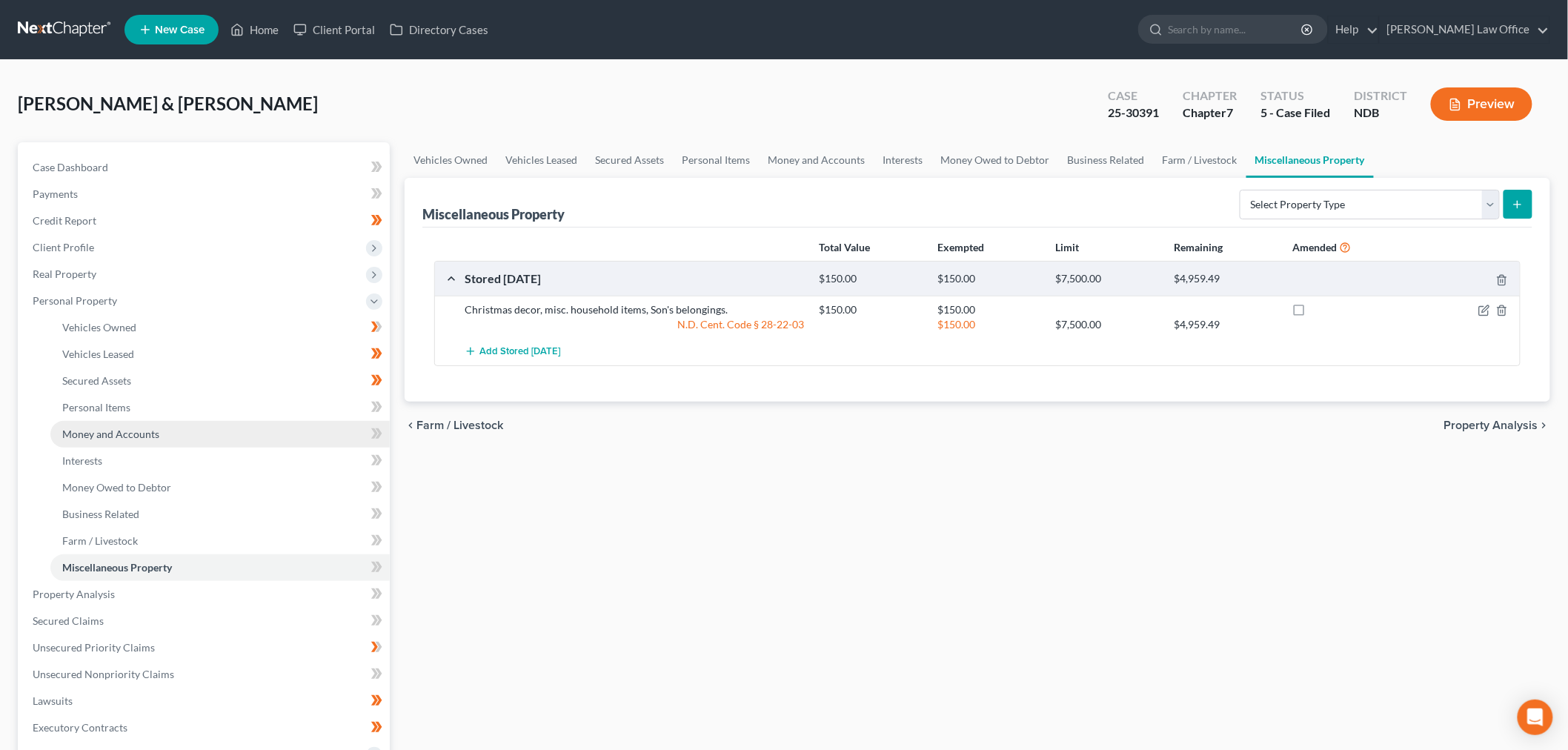
click at [116, 436] on span "Money and Accounts" at bounding box center [110, 433] width 97 height 12
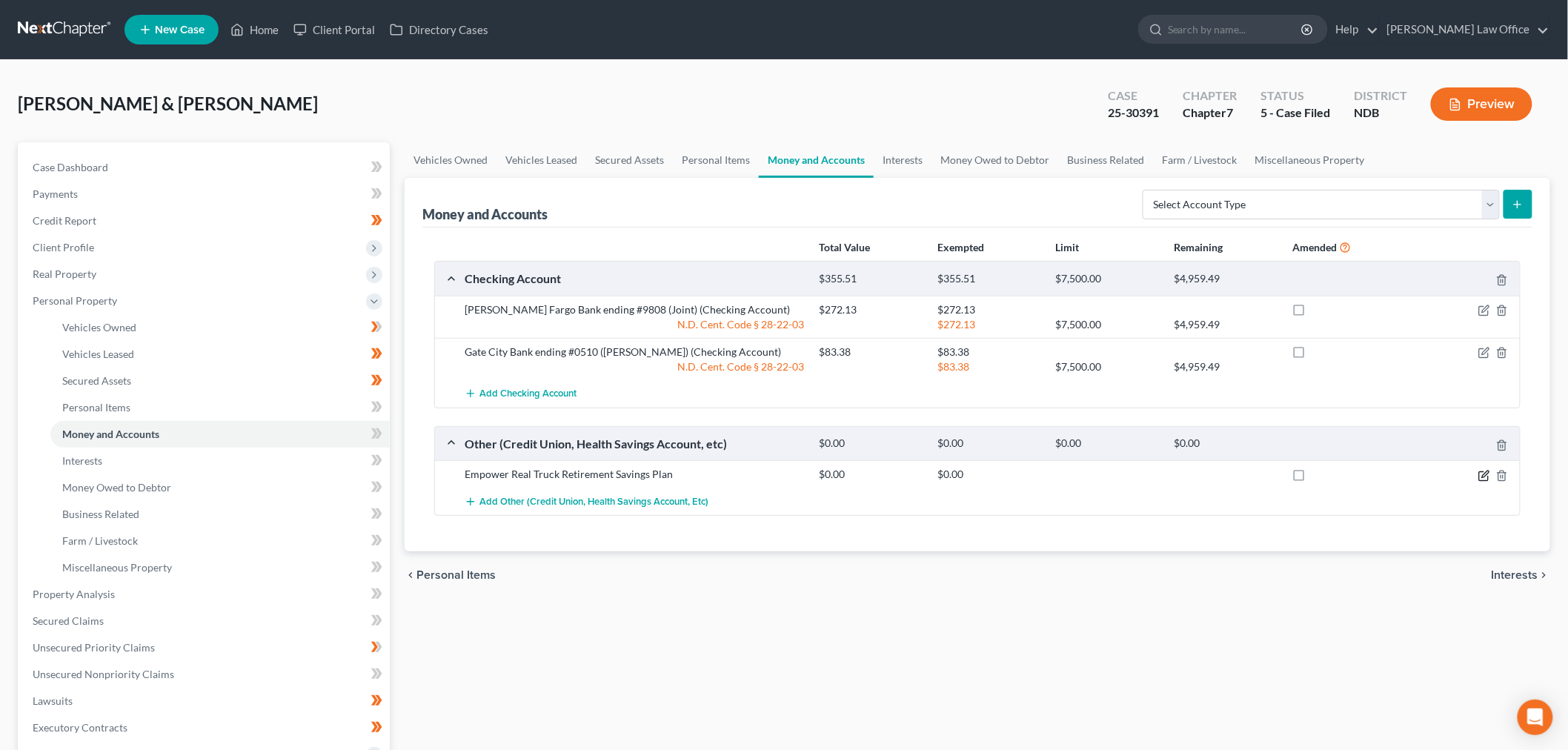
click at [1484, 472] on icon "button" at bounding box center [1484, 476] width 12 height 12
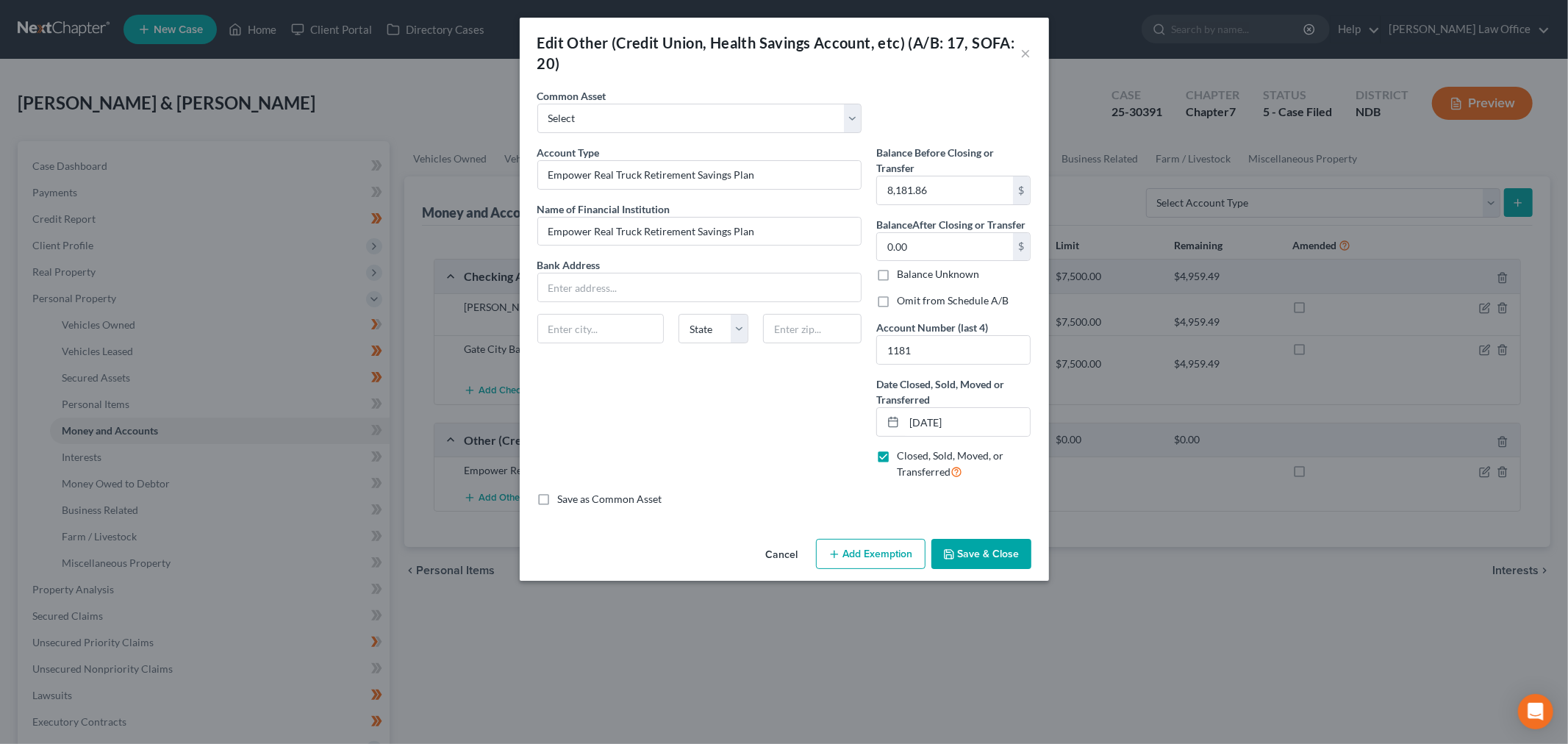
click at [897, 304] on label "Omit from Schedule A/B" at bounding box center [952, 301] width 111 height 15
click at [903, 303] on input "Omit from Schedule A/B" at bounding box center [908, 298] width 10 height 10
checkbox input "true"
click at [986, 563] on button "Save & Close" at bounding box center [982, 554] width 100 height 31
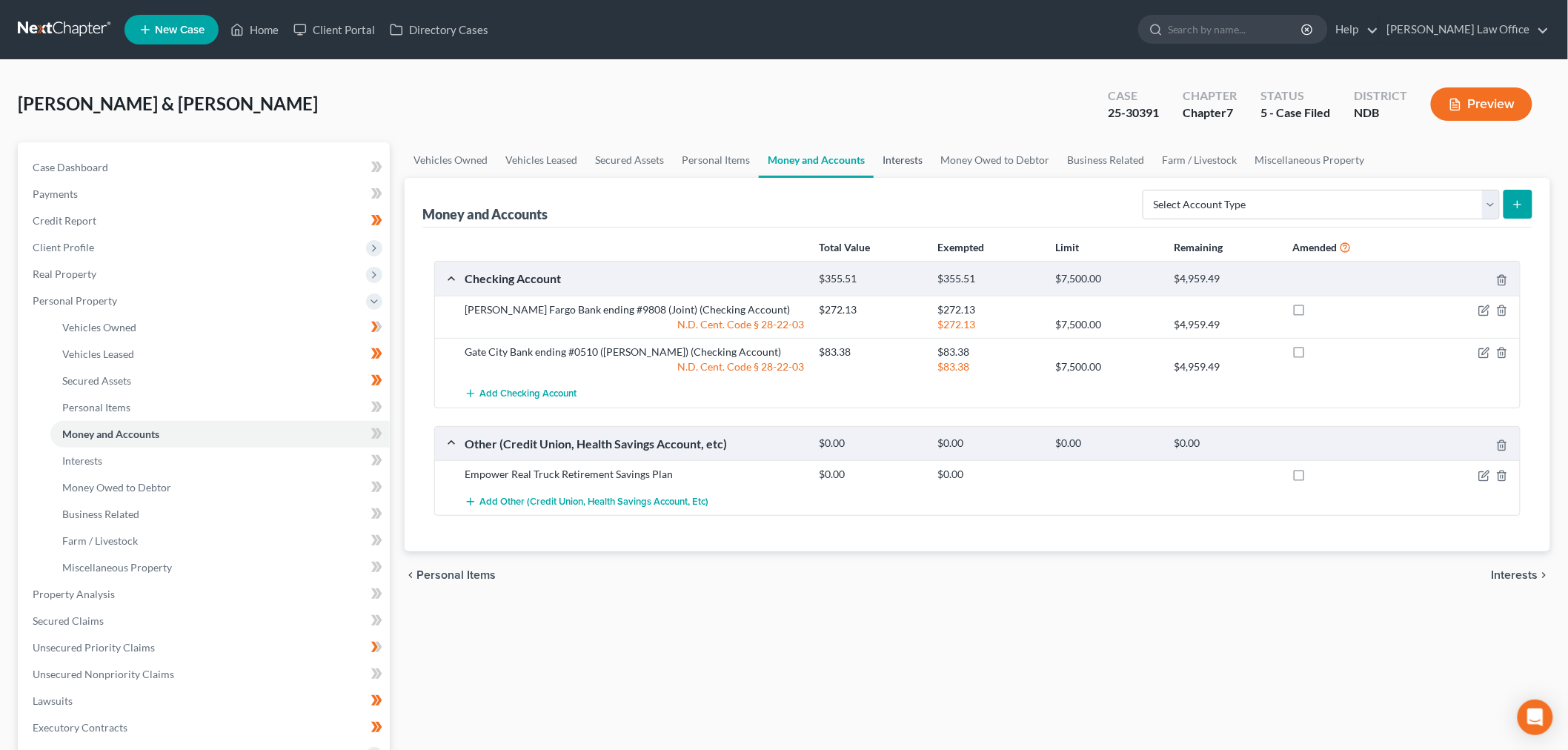
click at [895, 161] on link "Interests" at bounding box center [902, 160] width 58 height 36
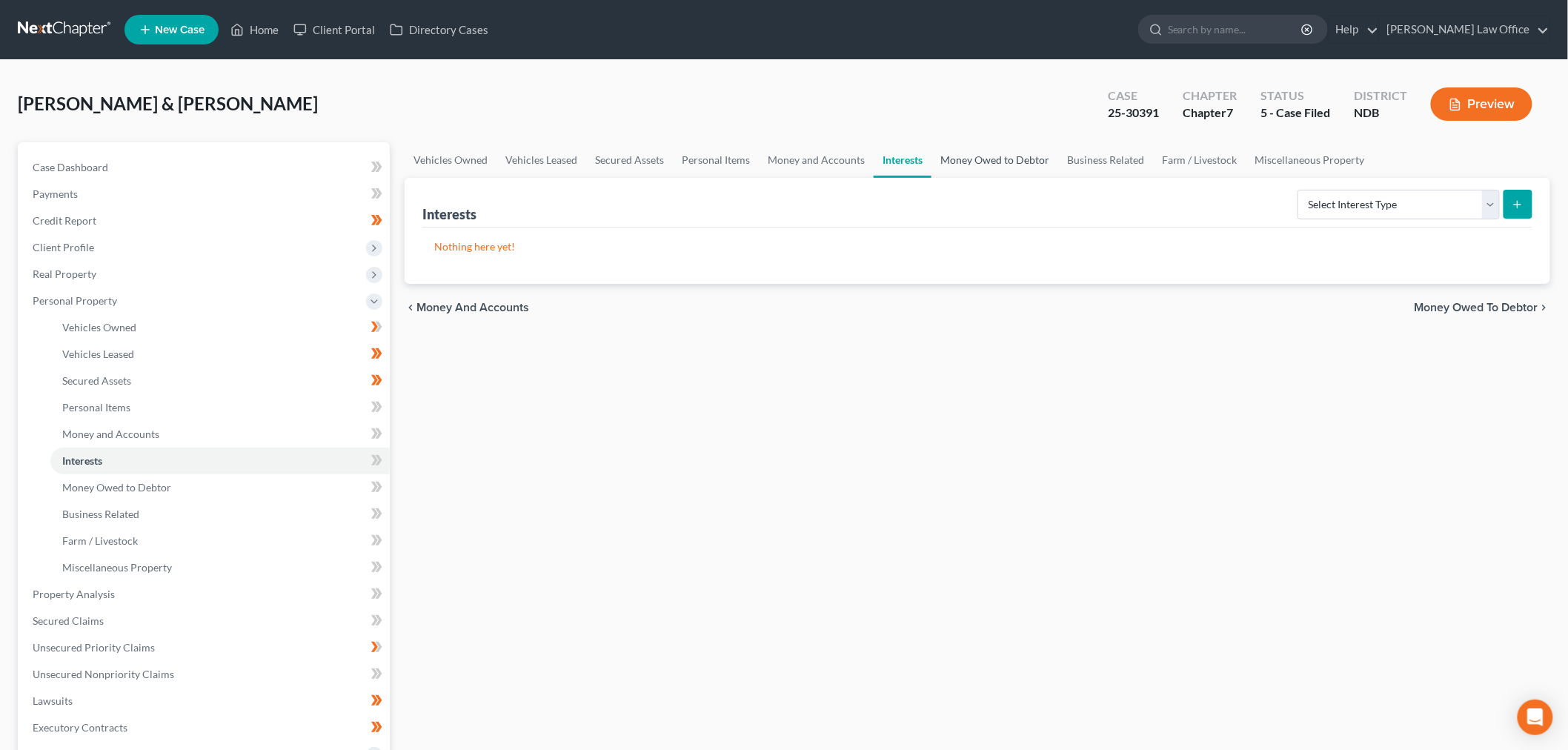
click at [984, 160] on link "Money Owed to Debtor" at bounding box center [995, 160] width 127 height 36
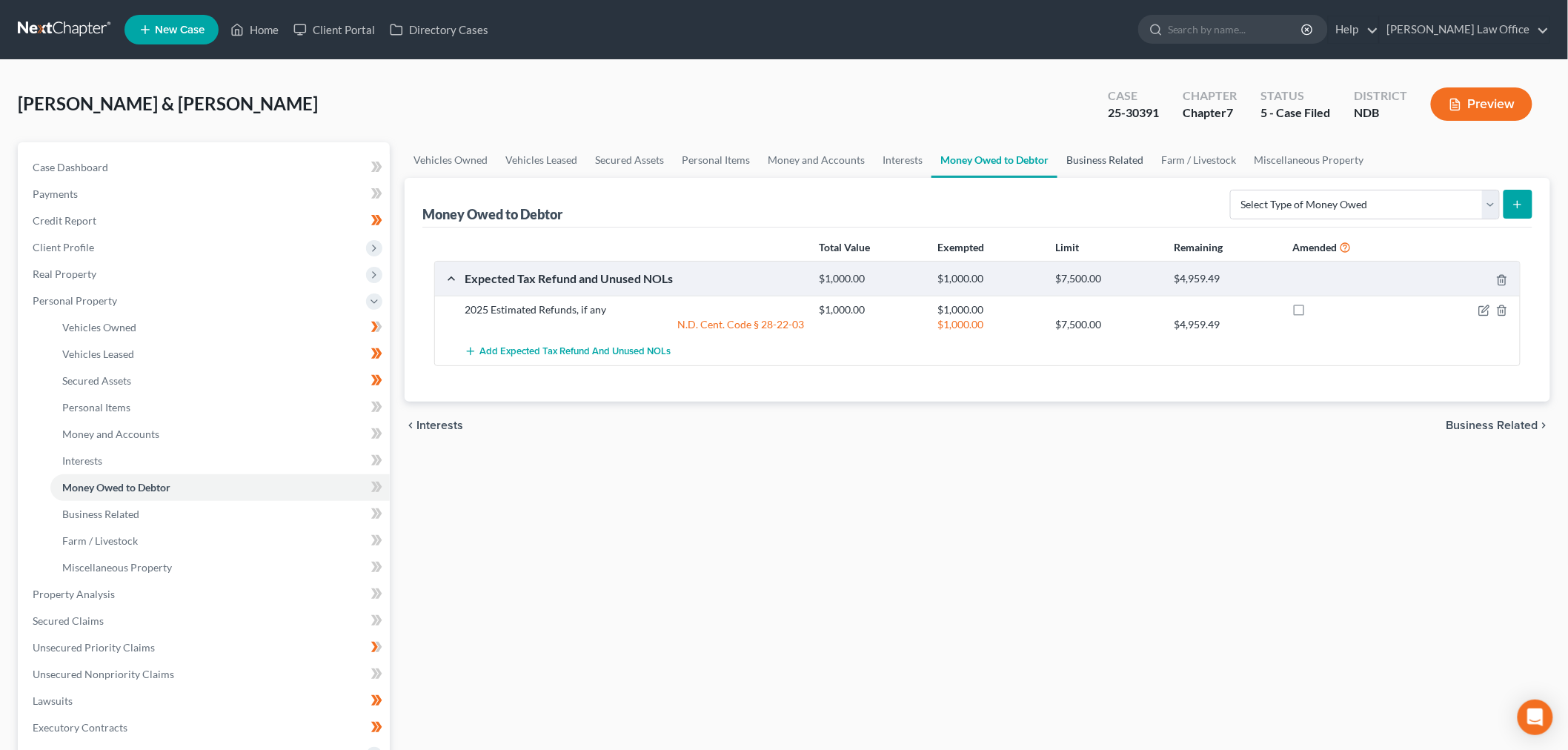
click at [1079, 163] on link "Business Related" at bounding box center [1105, 160] width 95 height 36
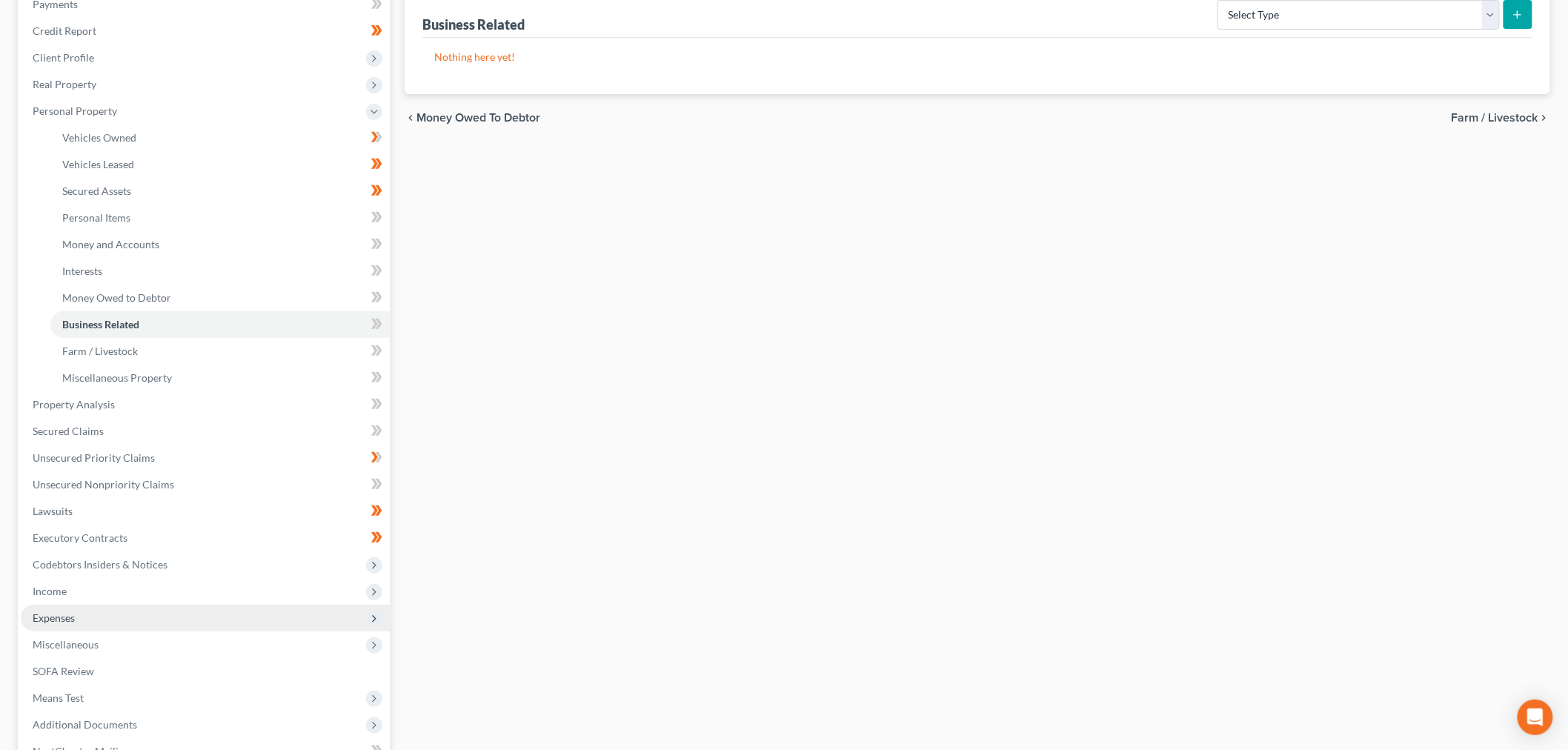
scroll to position [247, 0]
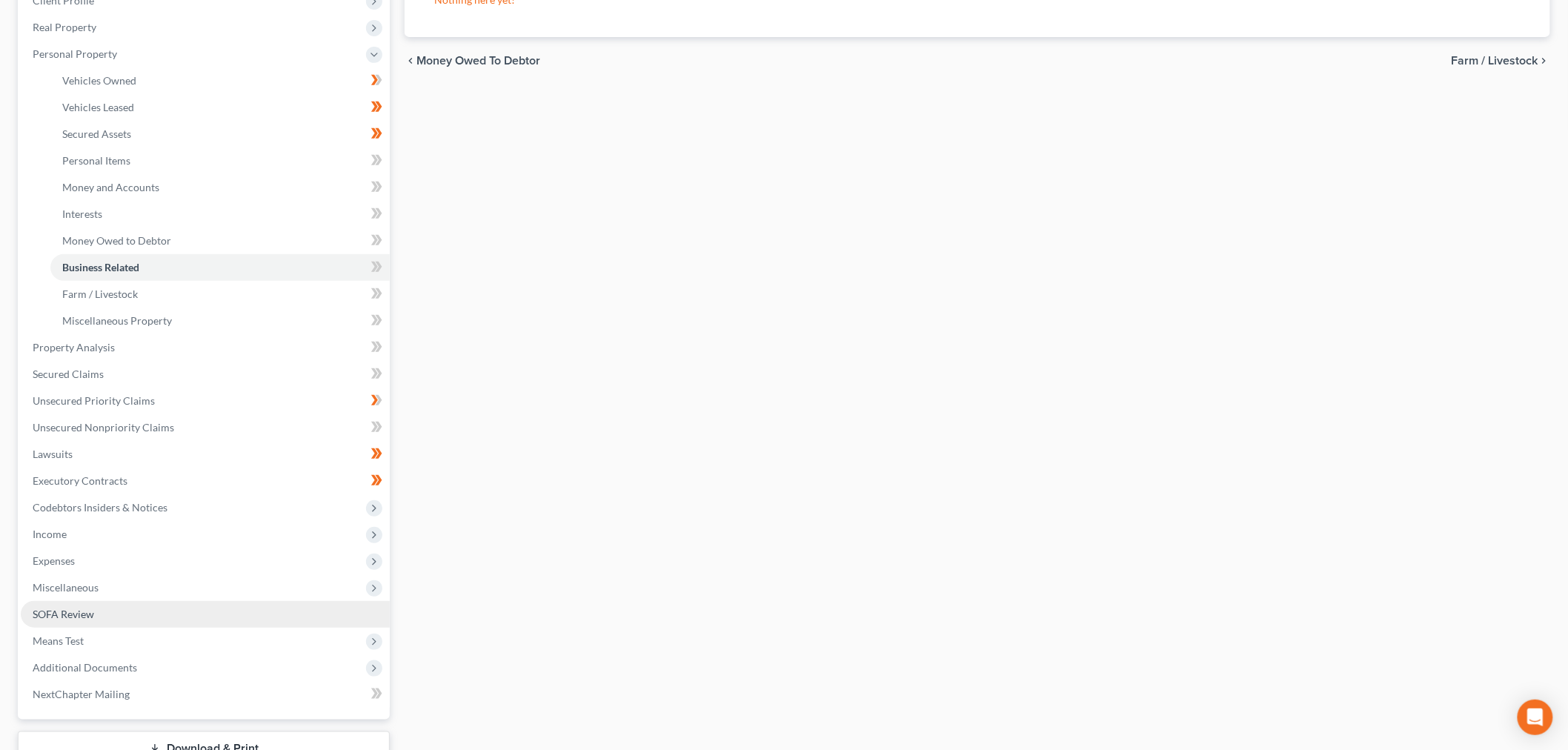
click at [82, 611] on span "SOFA Review" at bounding box center [64, 613] width 62 height 12
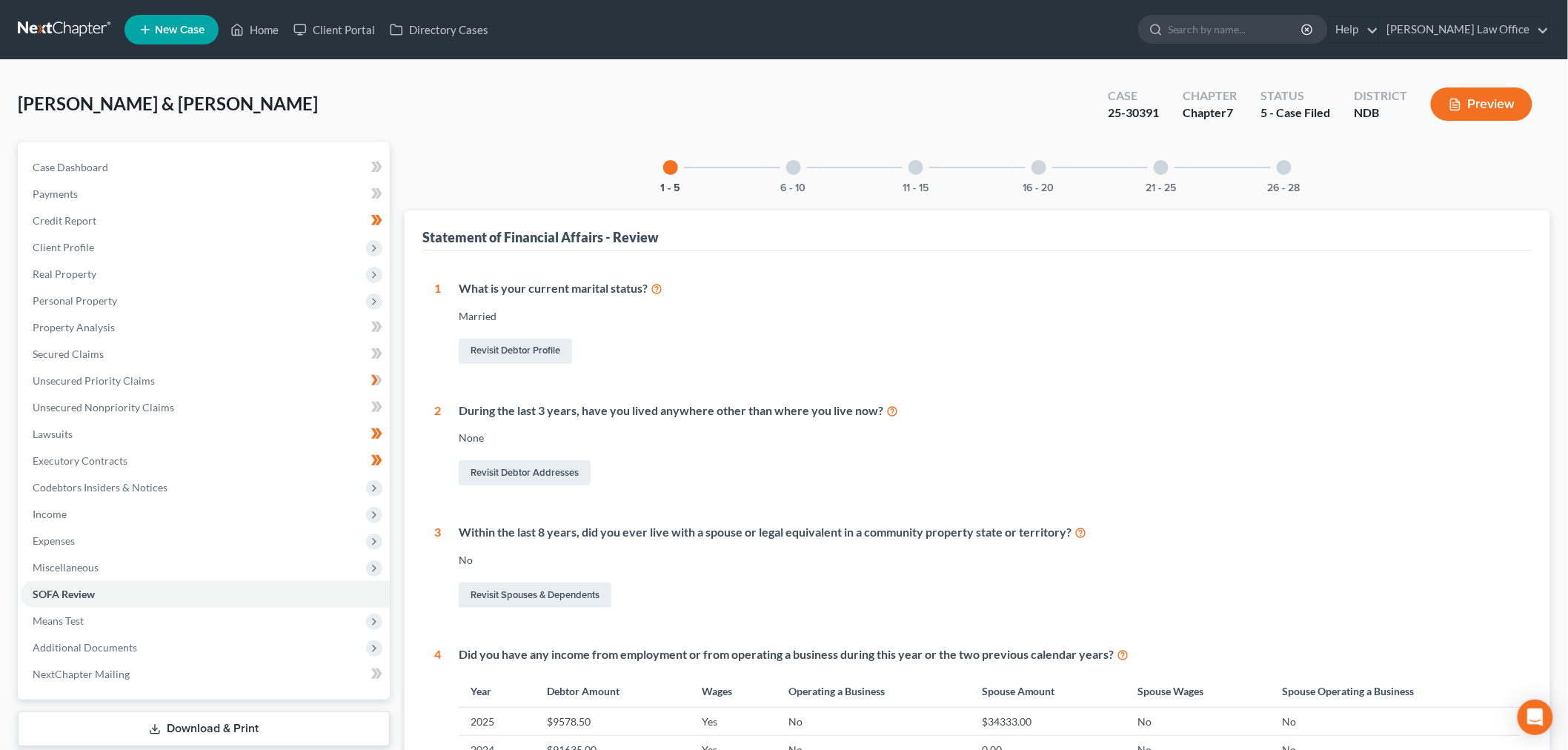
click at [796, 169] on div at bounding box center [794, 168] width 15 height 15
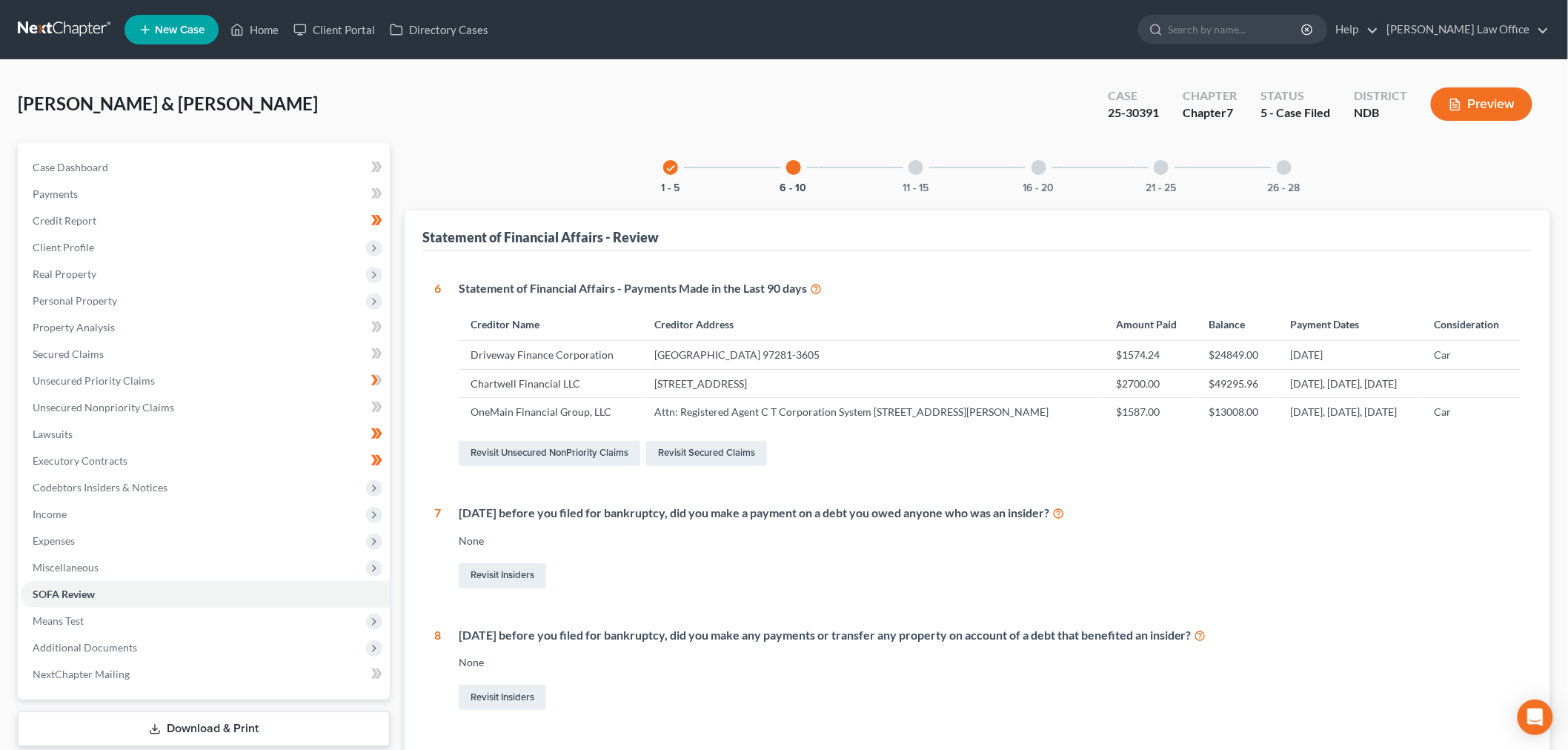
click at [905, 173] on div "11 - 15" at bounding box center [916, 168] width 50 height 50
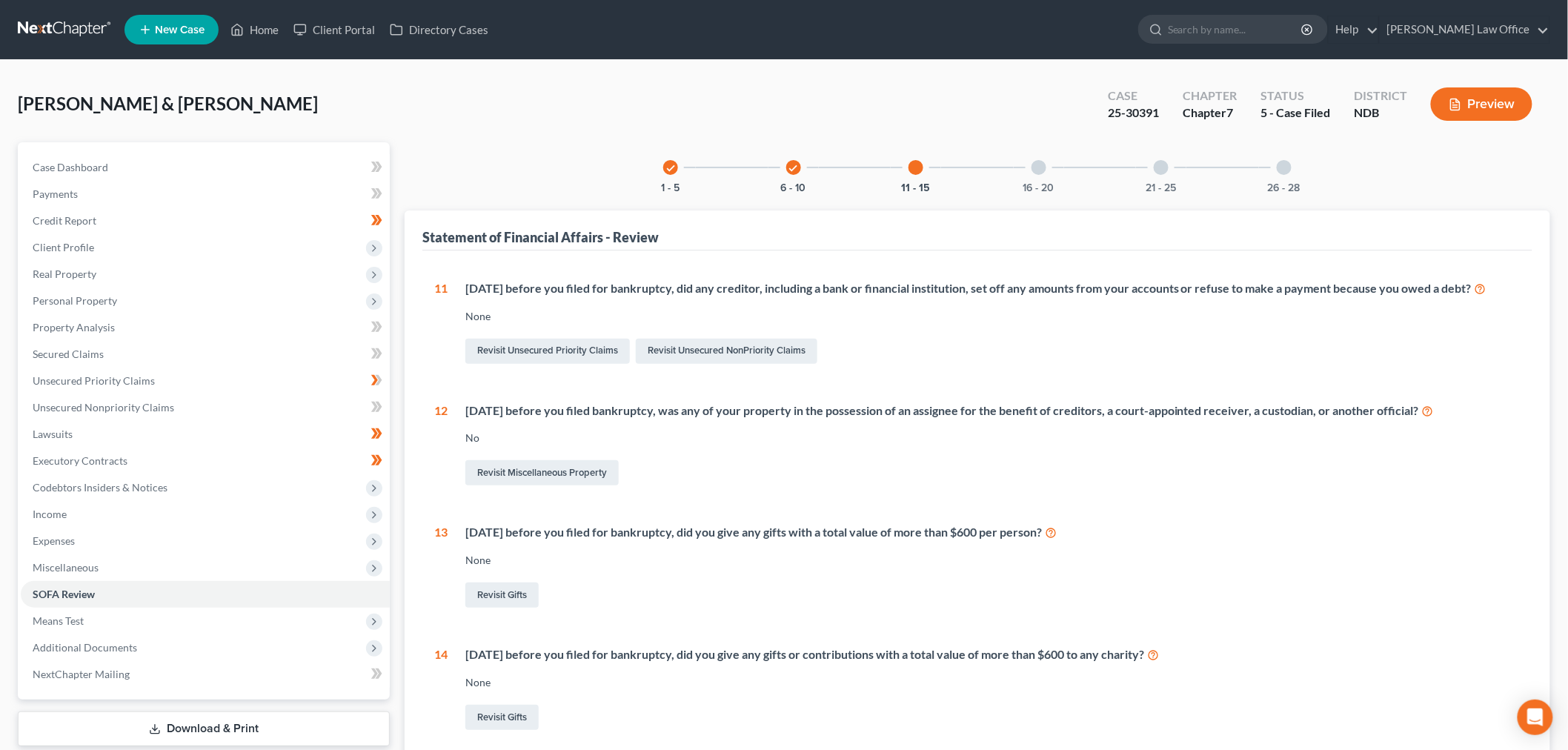
click at [1032, 178] on div "16 - 20" at bounding box center [1039, 168] width 50 height 50
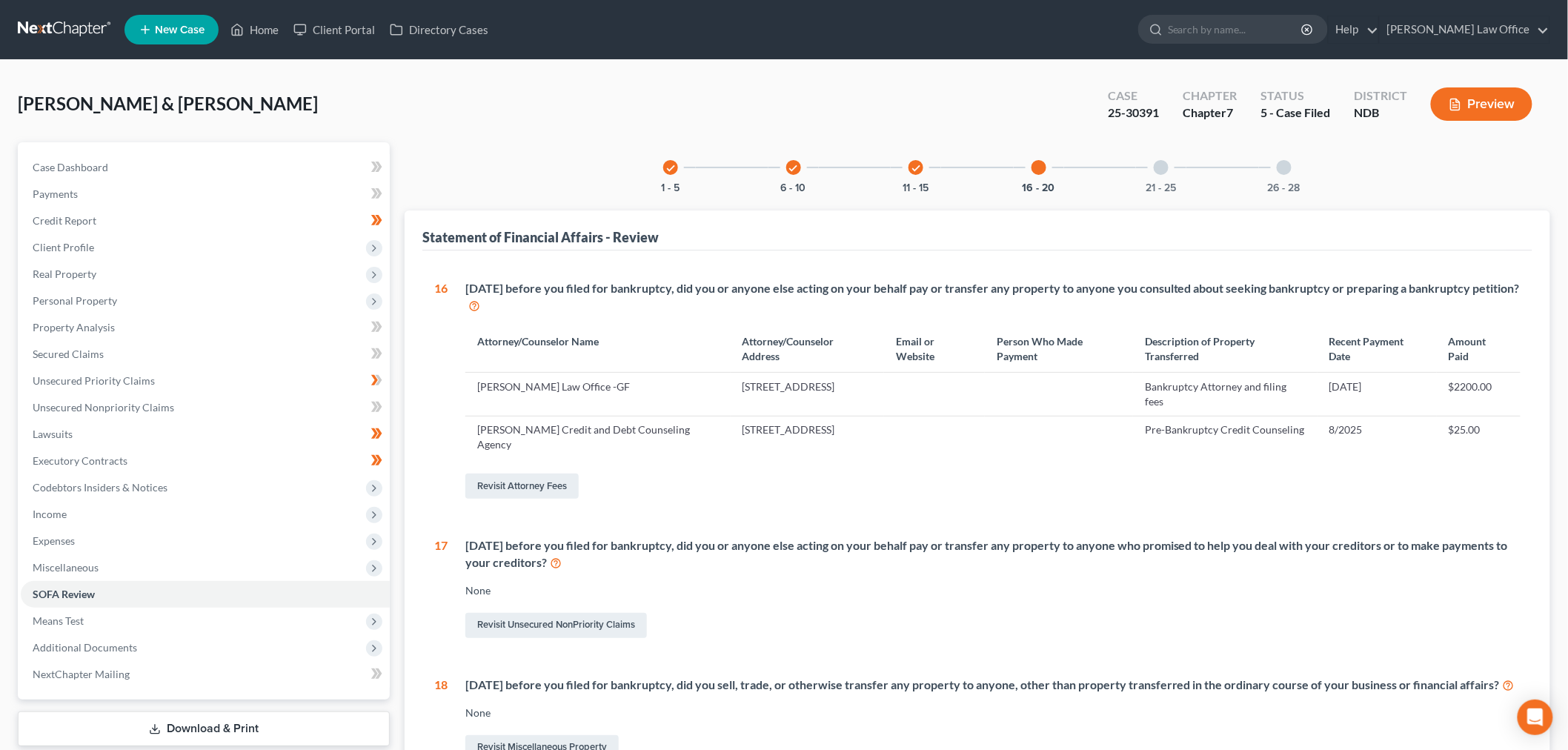
click at [1136, 191] on div "21 - 25" at bounding box center [1161, 168] width 50 height 50
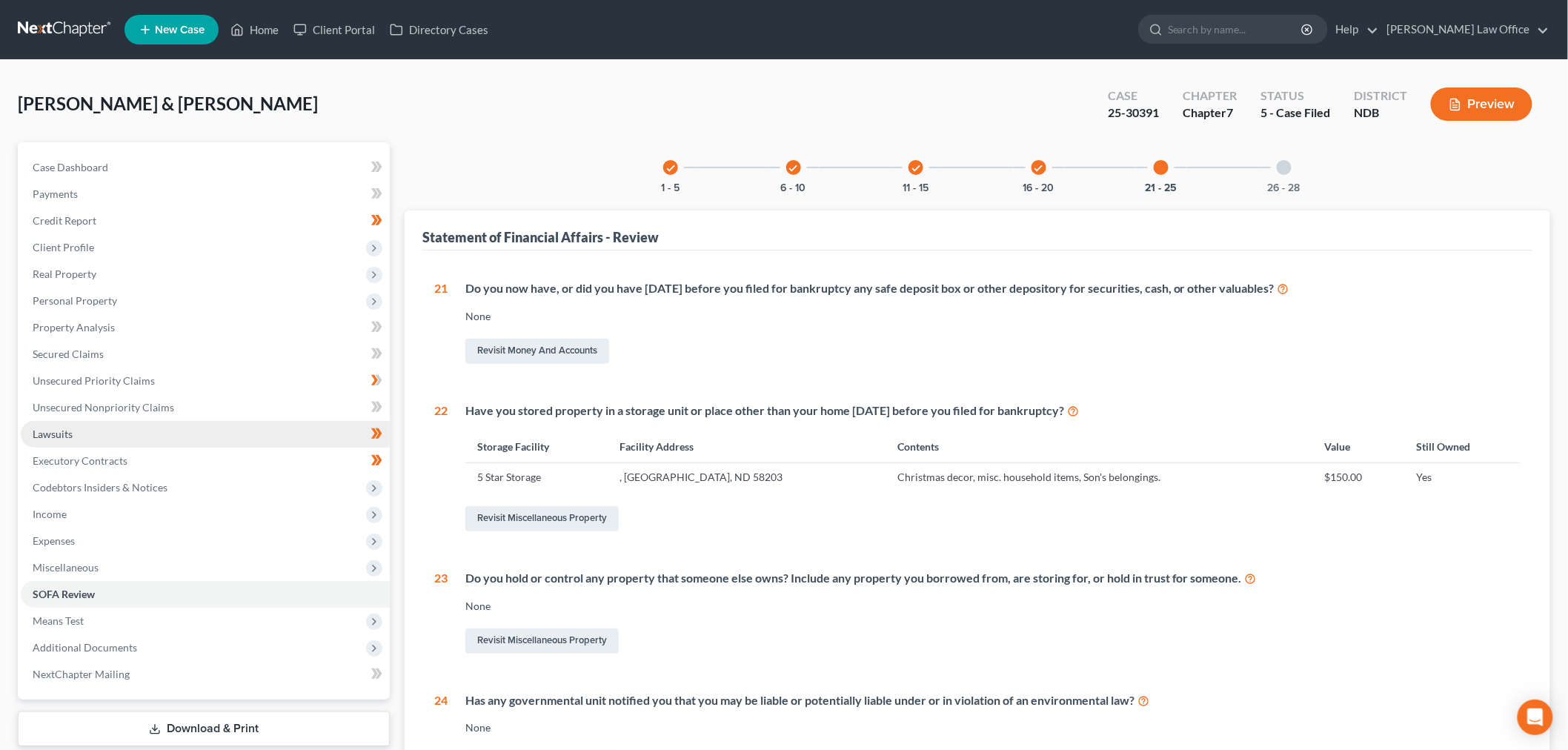
click at [85, 441] on link "Lawsuits" at bounding box center [204, 434] width 369 height 27
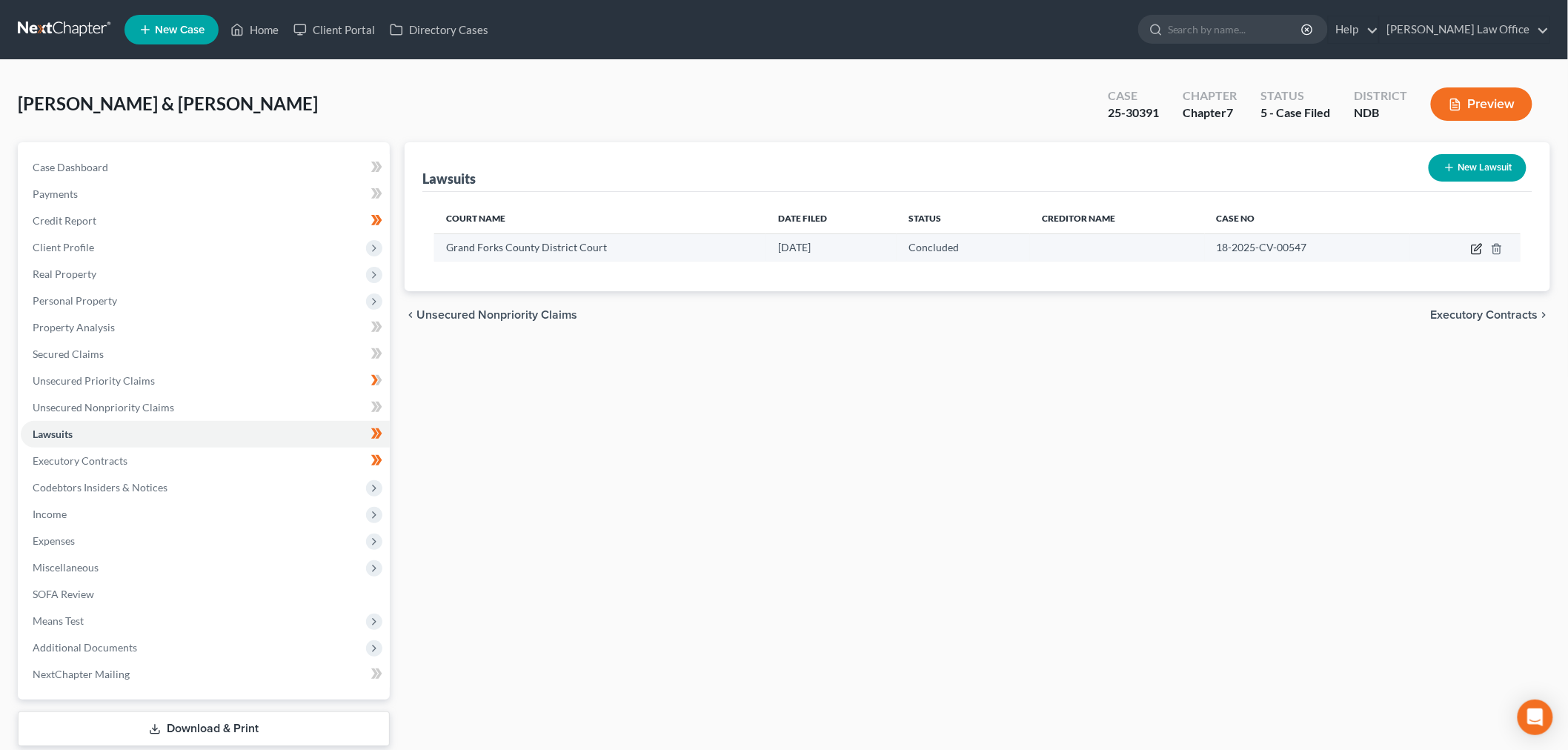
click at [1475, 247] on icon "button" at bounding box center [1477, 249] width 12 height 12
select select "29"
select select "2"
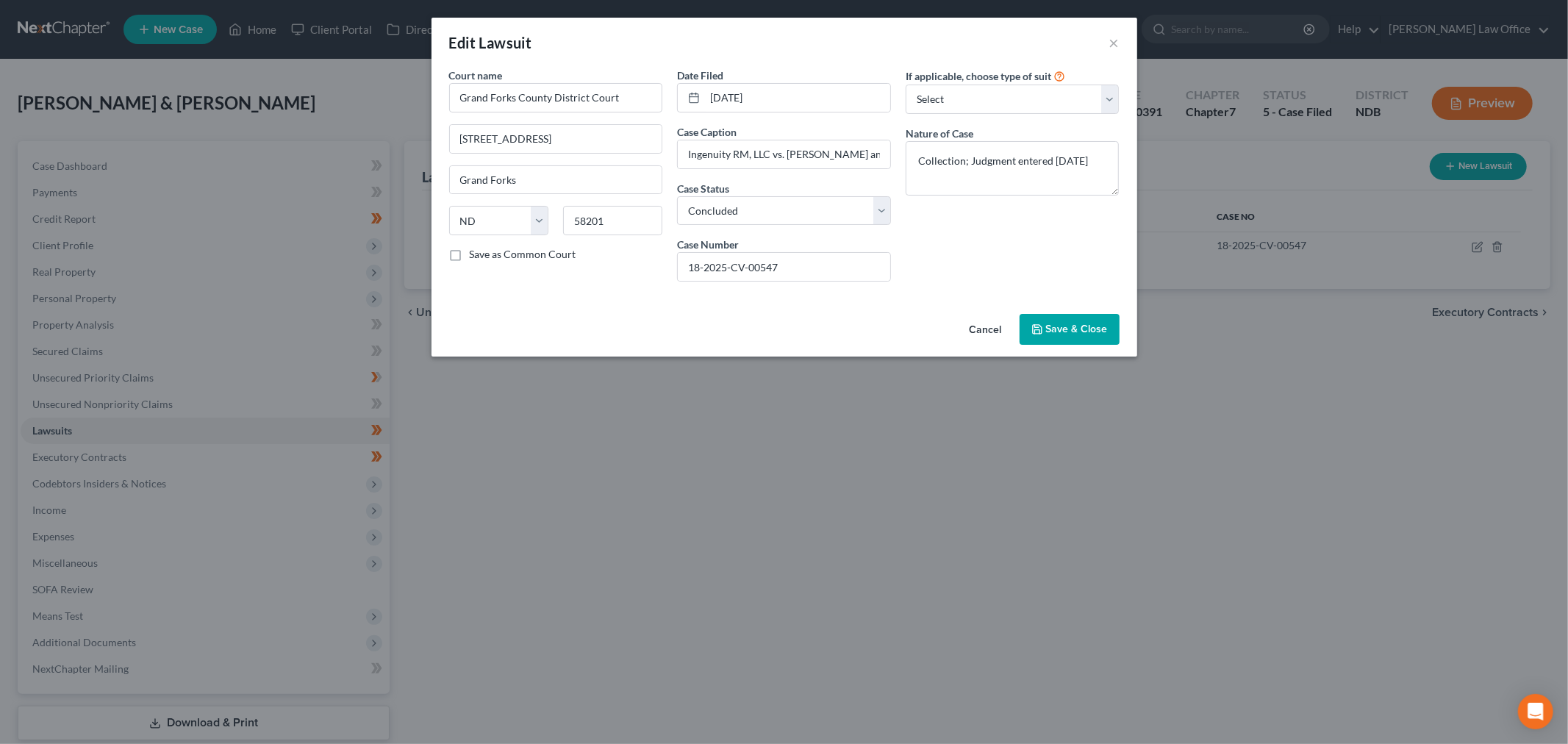
drag, startPoint x: 1083, startPoint y: 326, endPoint x: 1075, endPoint y: 325, distance: 8.1
click at [1083, 325] on span "Save & Close" at bounding box center [1077, 329] width 61 height 12
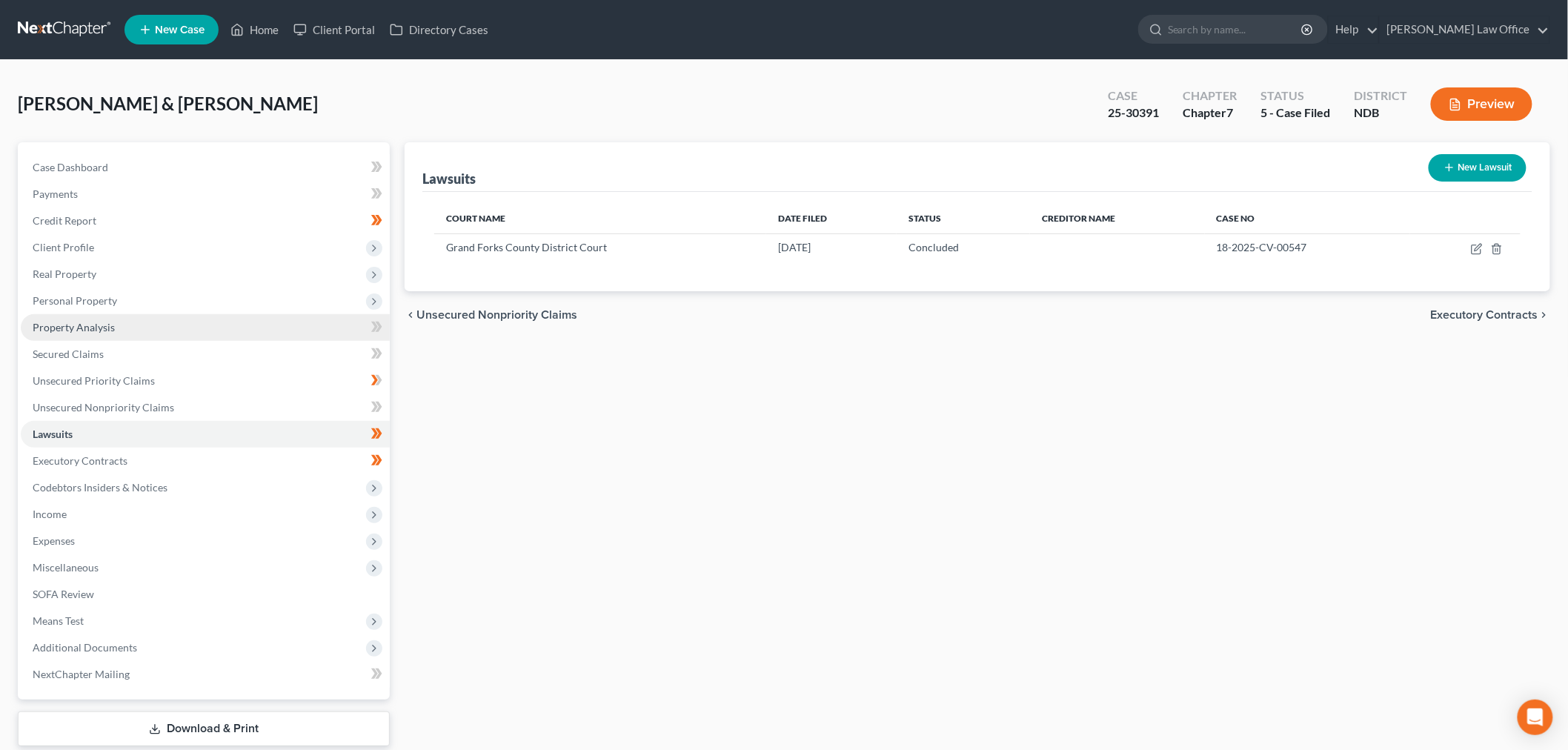
click at [116, 337] on link "Property Analysis" at bounding box center [204, 327] width 369 height 27
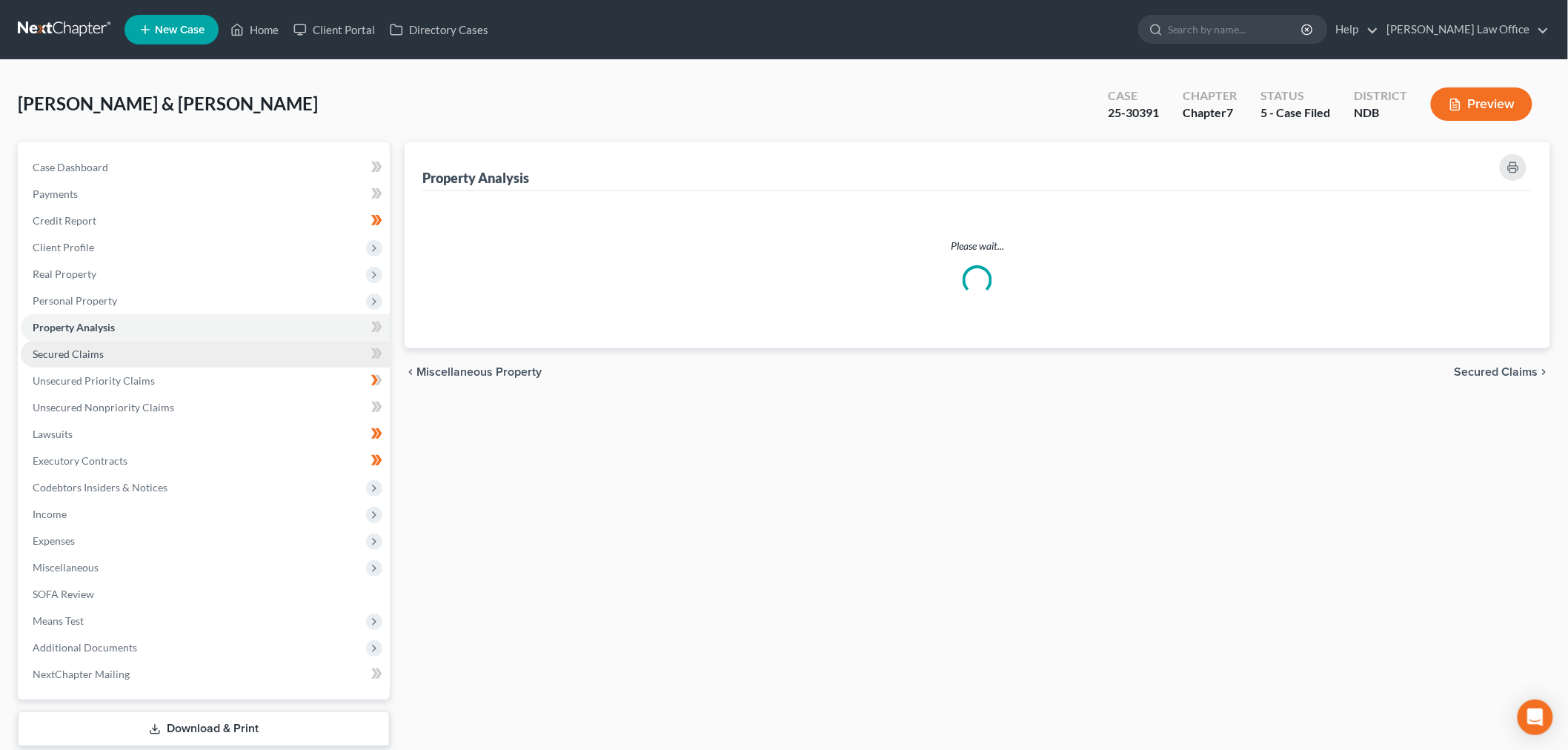
click at [97, 354] on span "Secured Claims" at bounding box center [68, 353] width 71 height 12
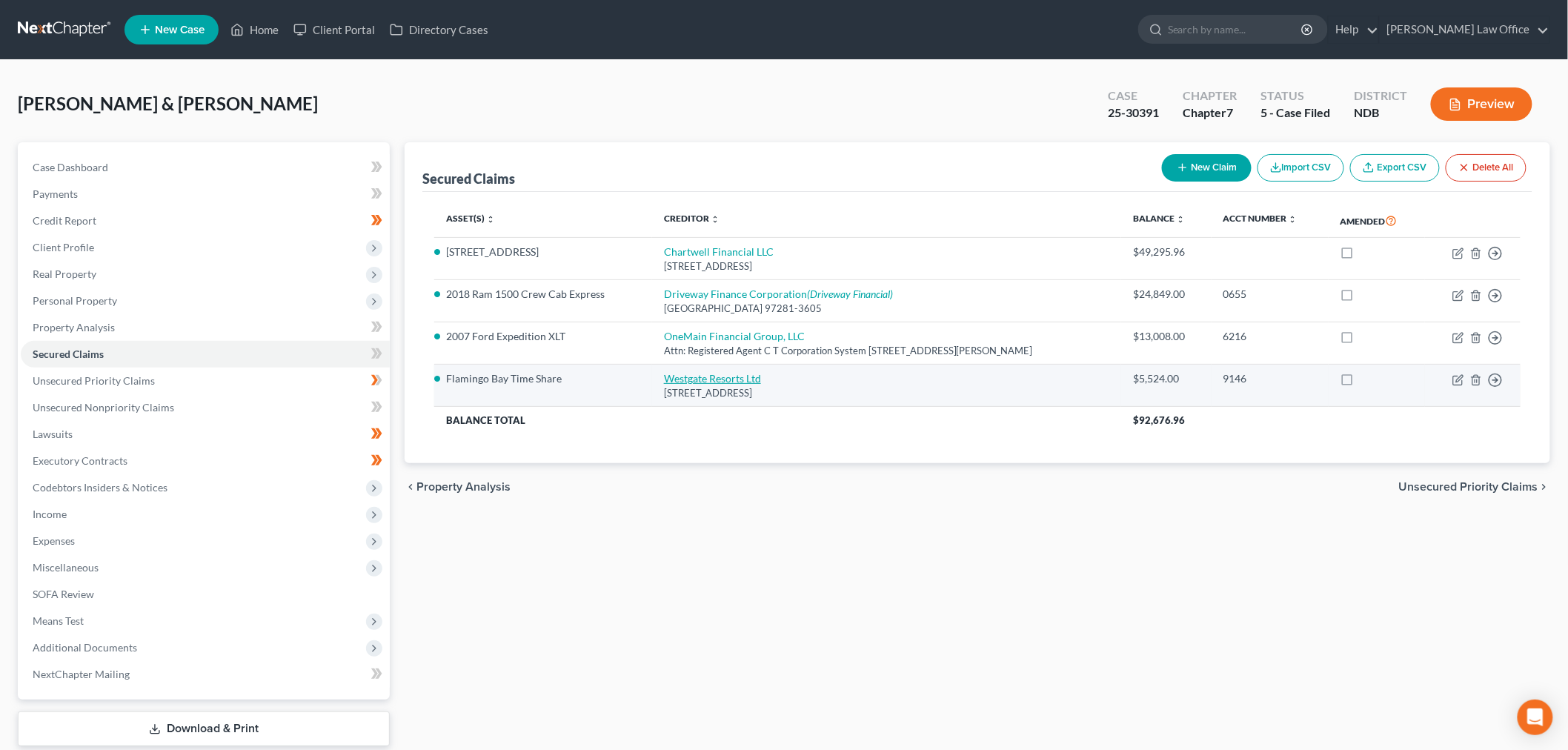
click at [720, 376] on link "Westgate Resorts Ltd" at bounding box center [712, 378] width 97 height 12
select select "9"
select select "0"
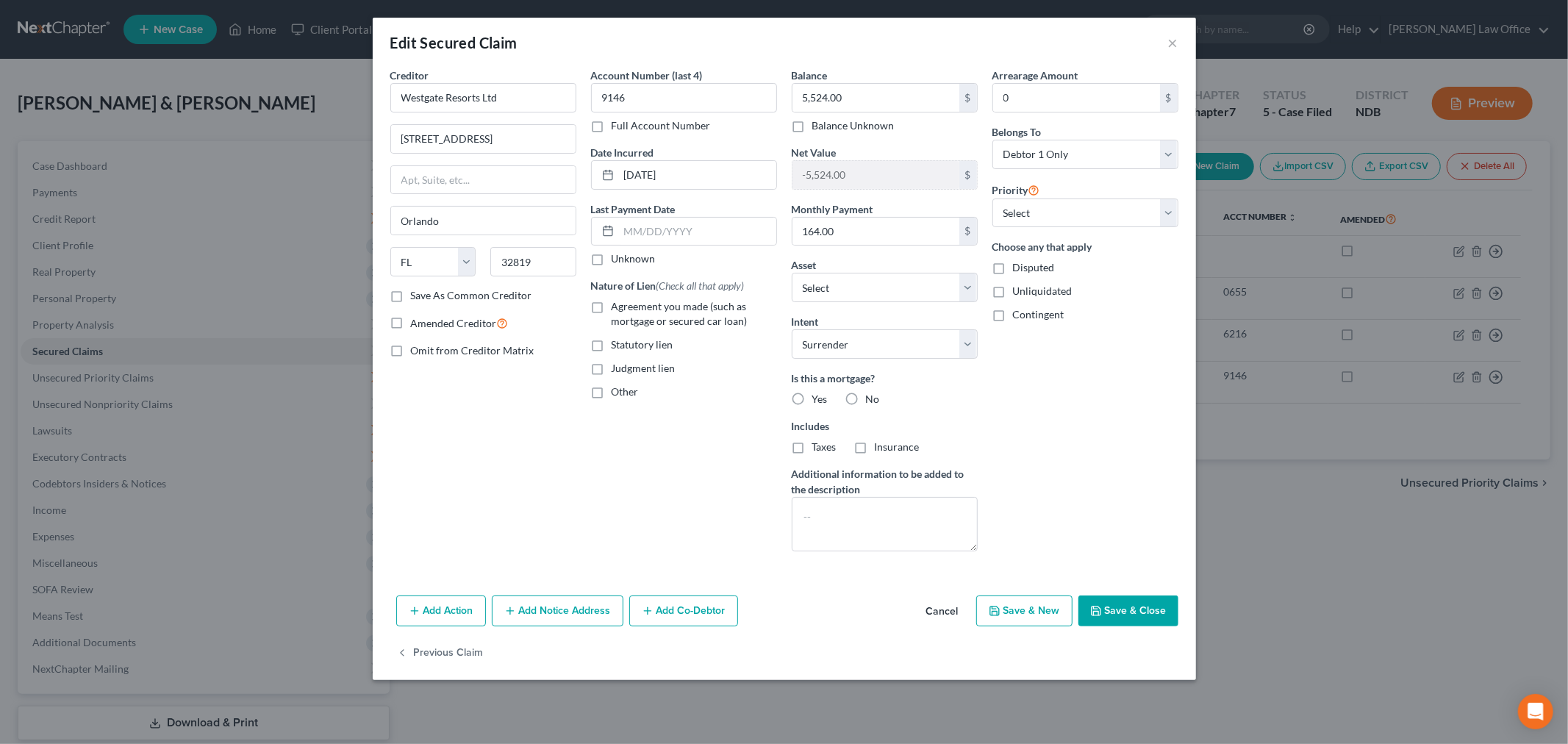
click at [532, 618] on button "Add Notice Address" at bounding box center [557, 611] width 132 height 31
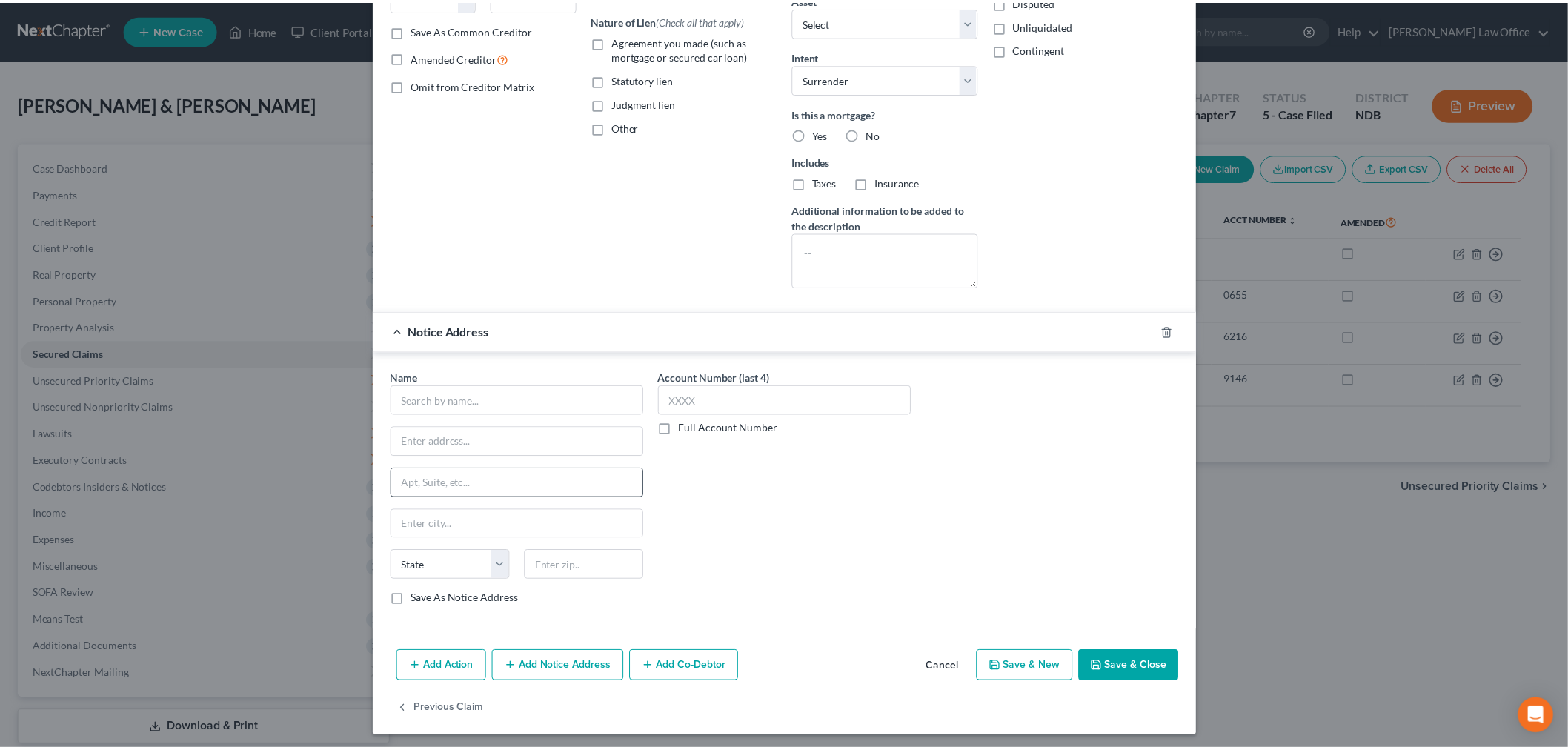
scroll to position [274, 0]
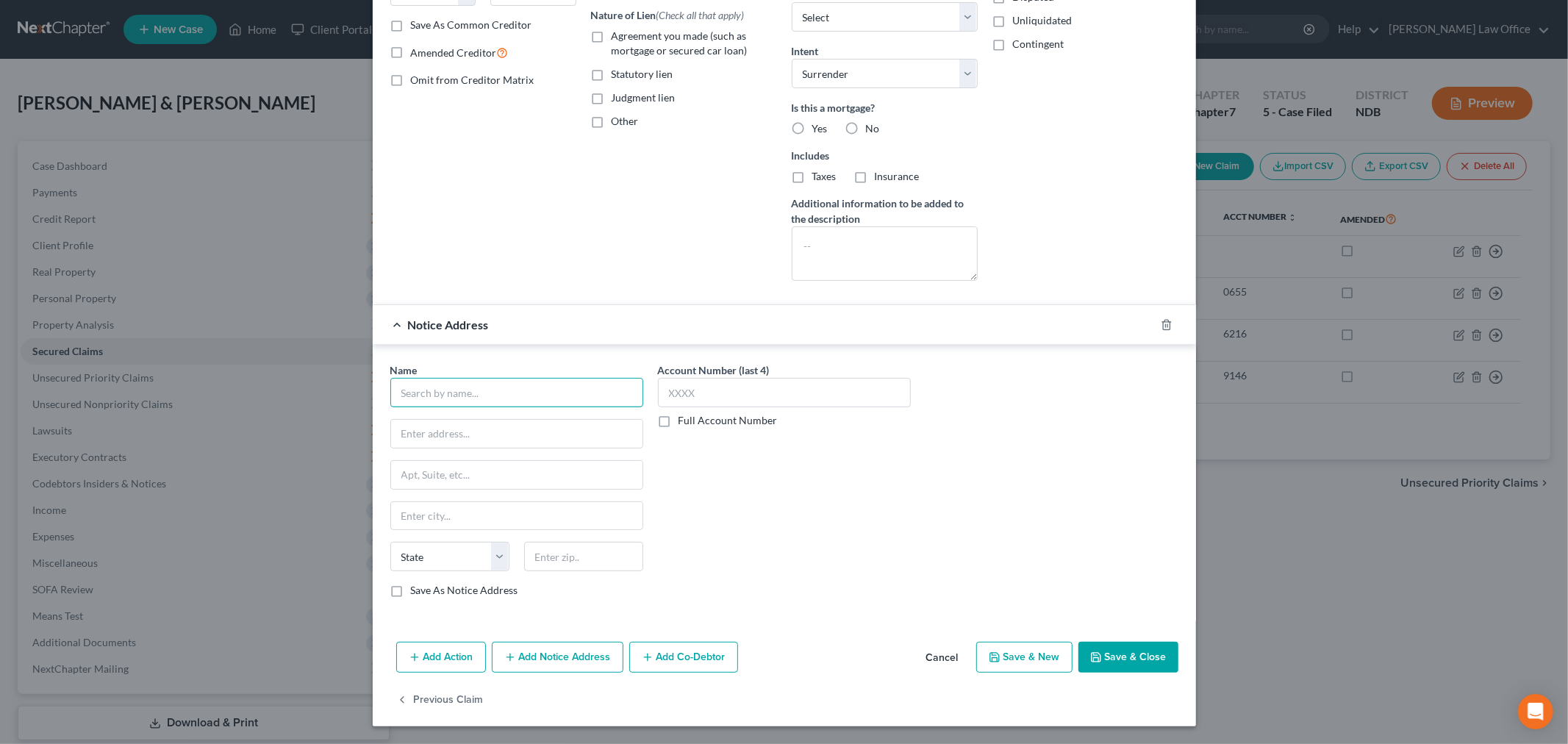
click at [456, 397] on input "text" at bounding box center [516, 393] width 253 height 29
type input "Westgate Flamingo Bay, LLC"
type input "2801 Old Winter Garden Road"
type input "34761"
type input "Ocoee"
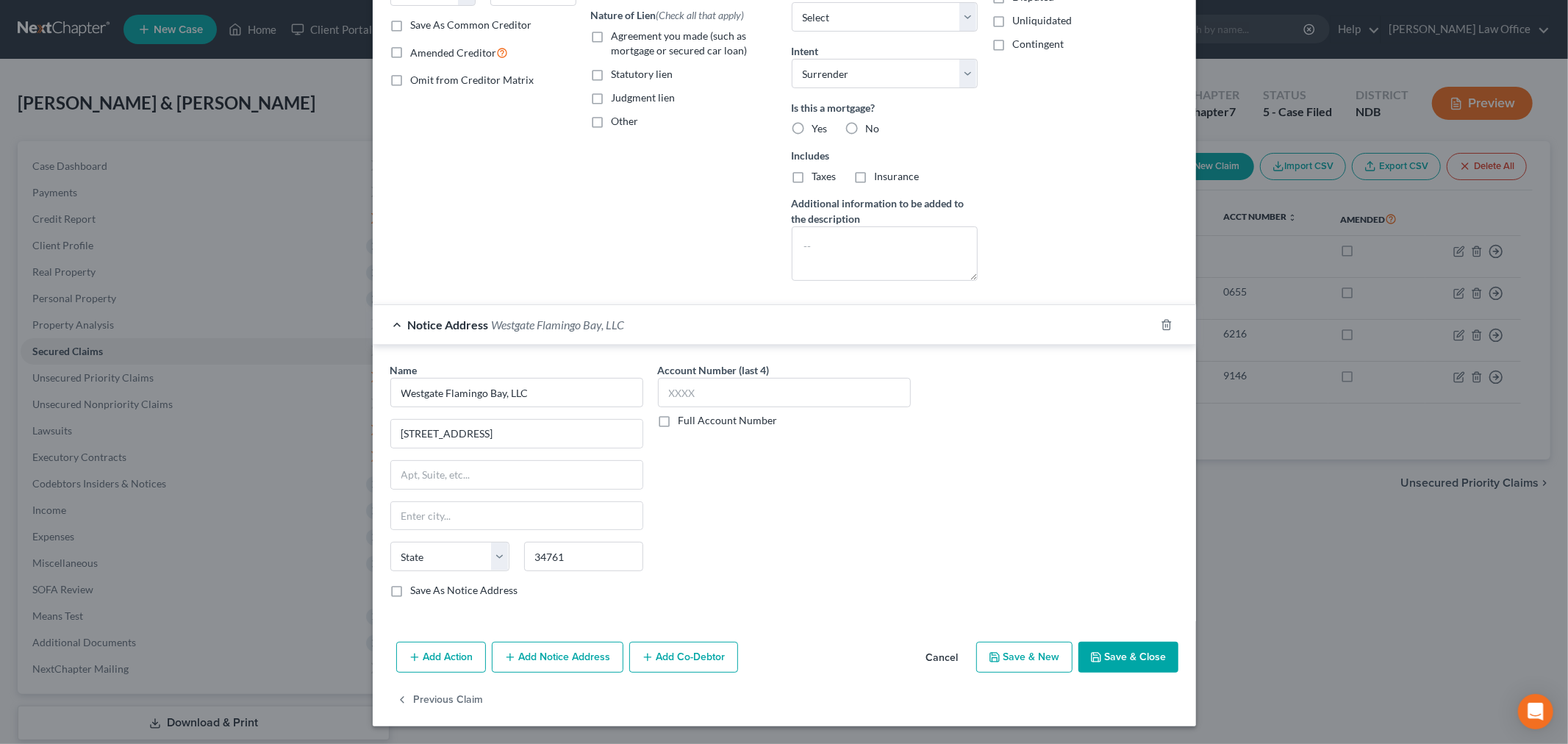
select select "9"
click at [411, 590] on label "Save As Notice Address" at bounding box center [465, 591] width 107 height 15
click at [417, 590] on input "Save As Notice Address" at bounding box center [422, 588] width 10 height 10
click at [1129, 658] on button "Save & Close" at bounding box center [1129, 658] width 100 height 31
checkbox input "false"
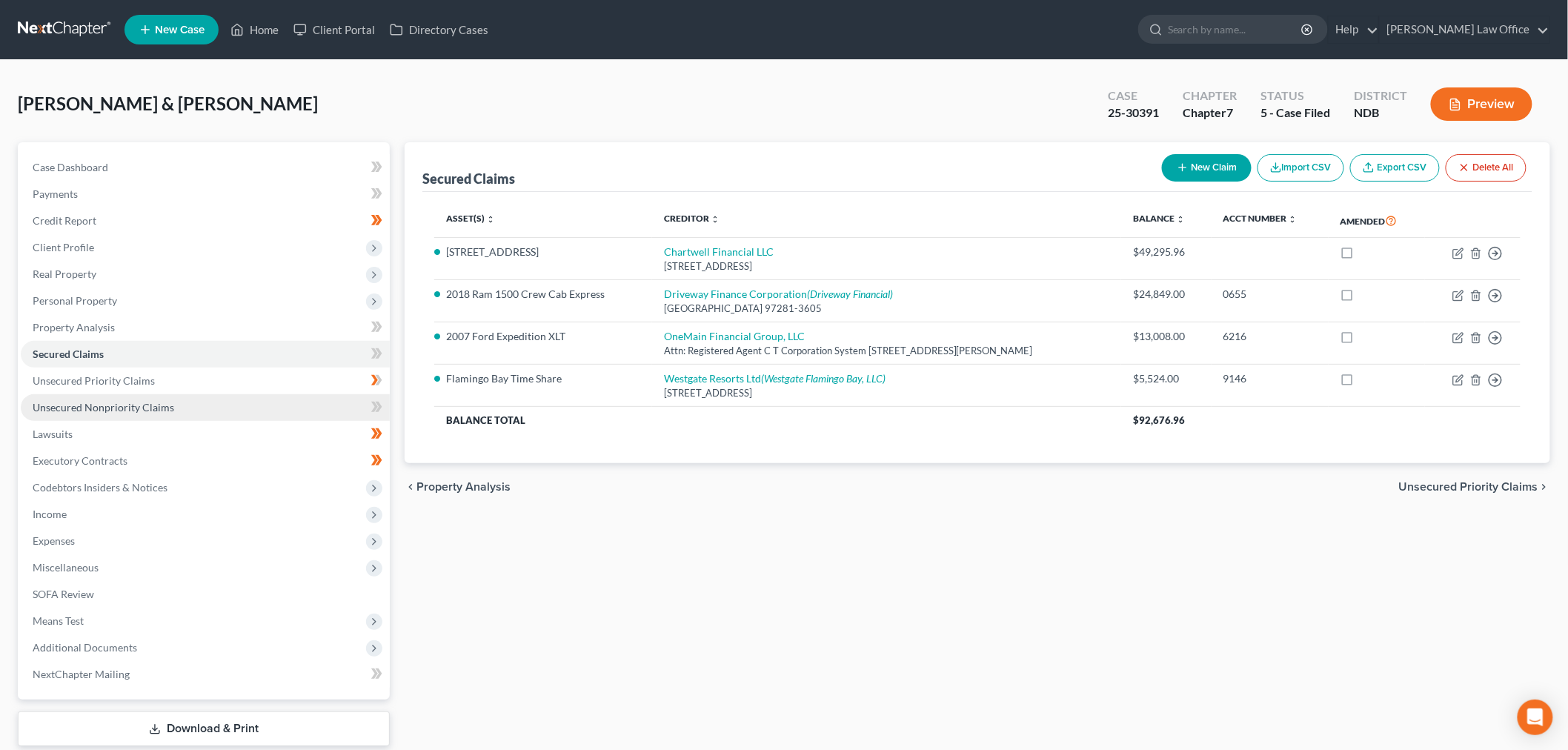
click at [141, 409] on span "Unsecured Nonpriority Claims" at bounding box center [103, 406] width 142 height 12
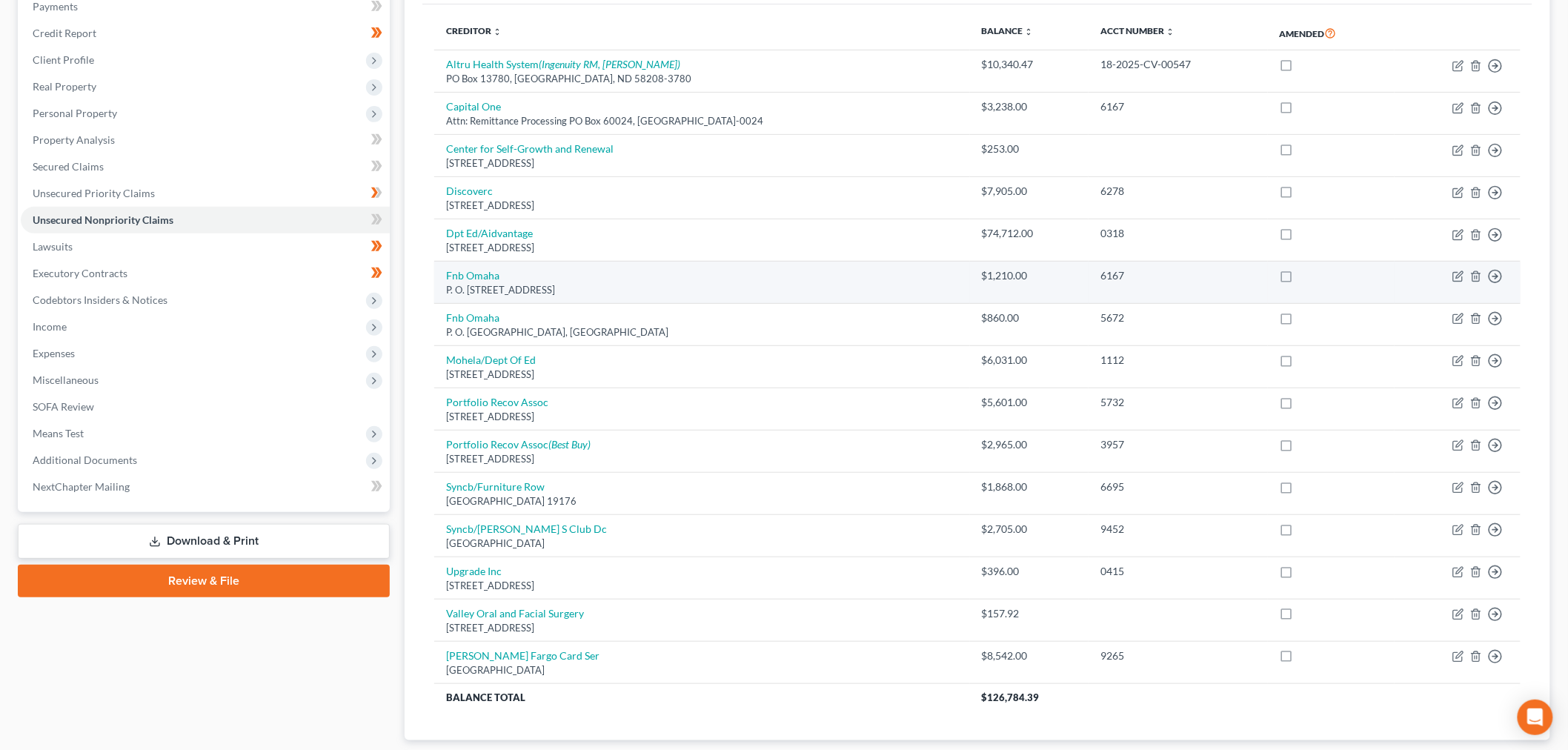
scroll to position [283, 0]
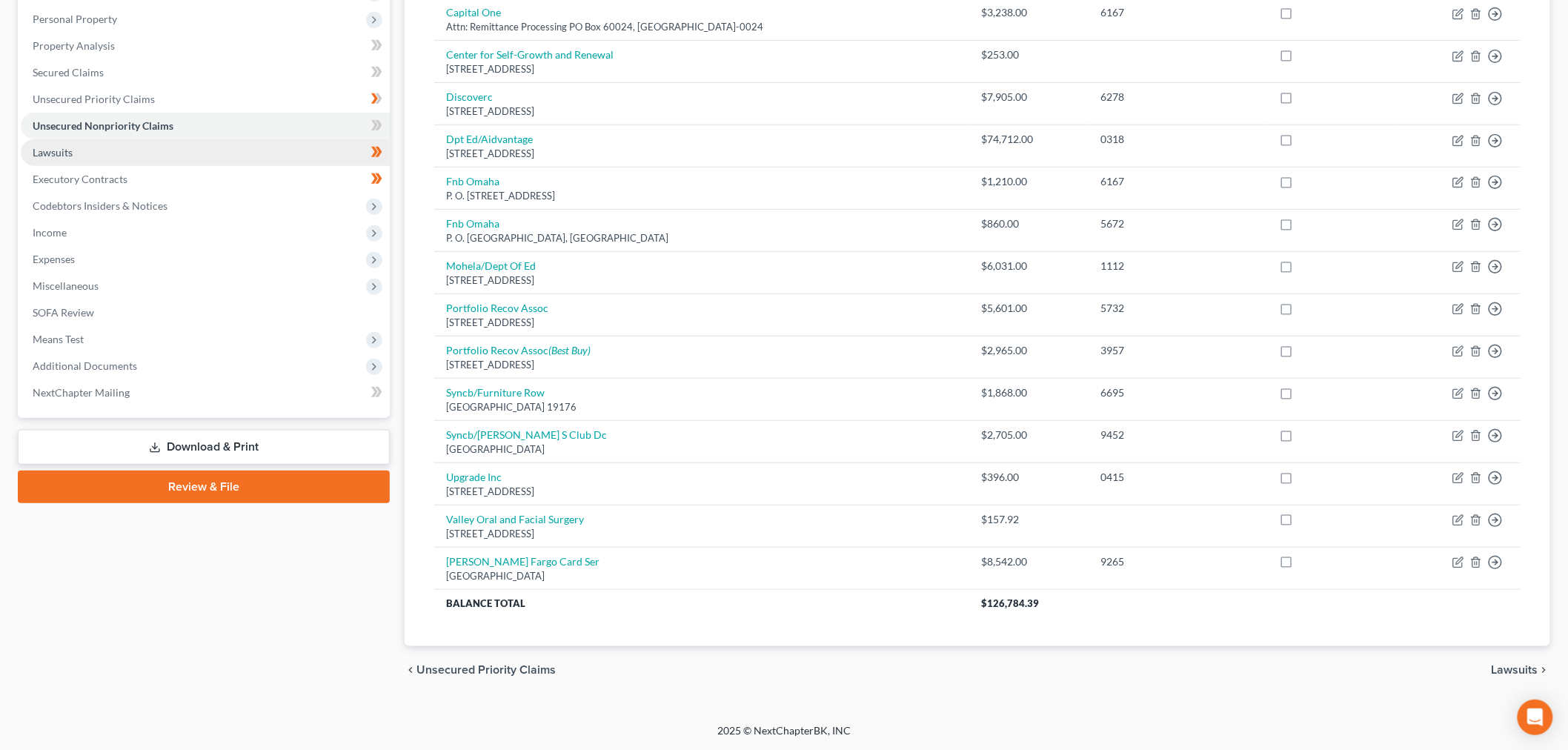
click at [79, 149] on link "Lawsuits" at bounding box center [204, 152] width 369 height 27
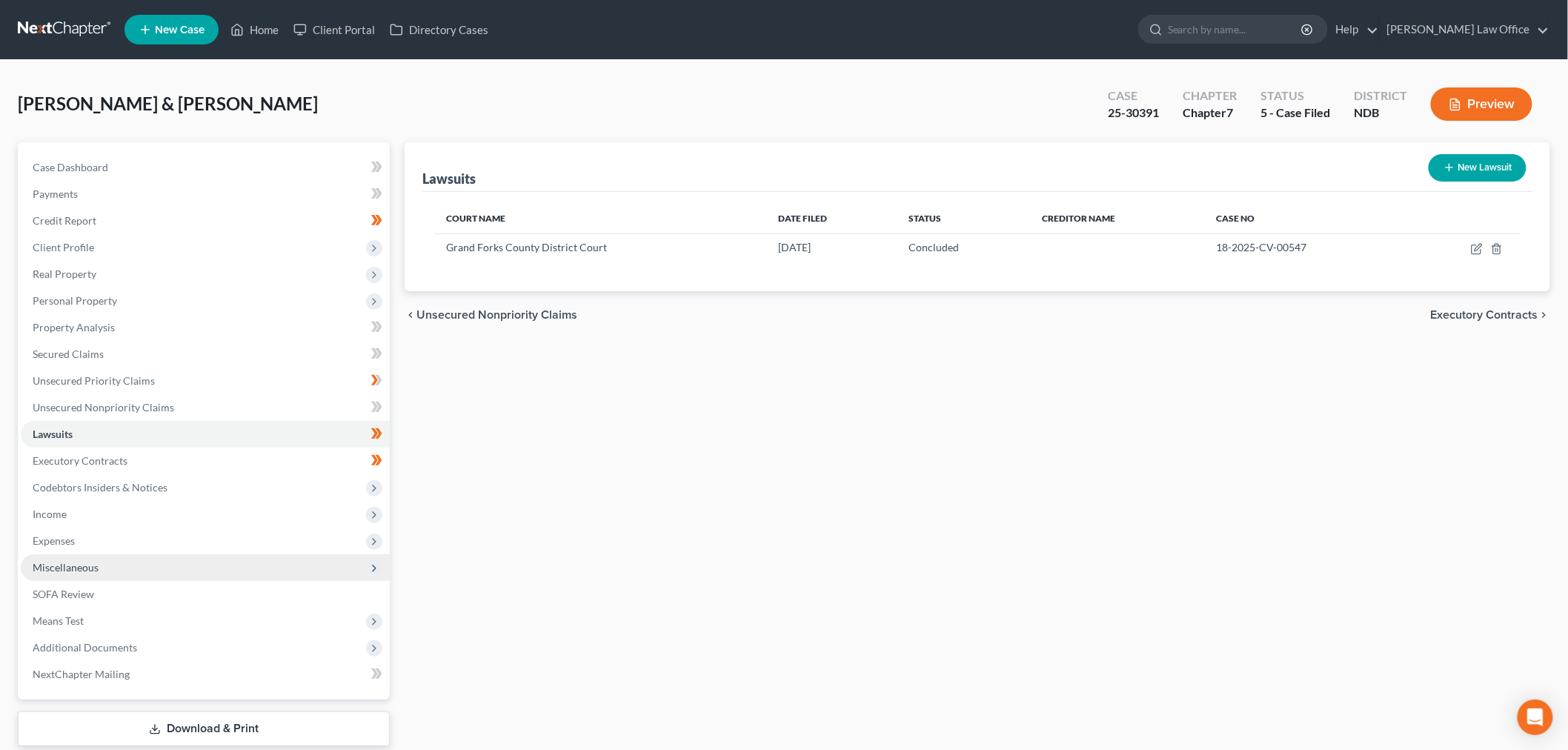
click at [113, 569] on span "Miscellaneous" at bounding box center [204, 568] width 369 height 27
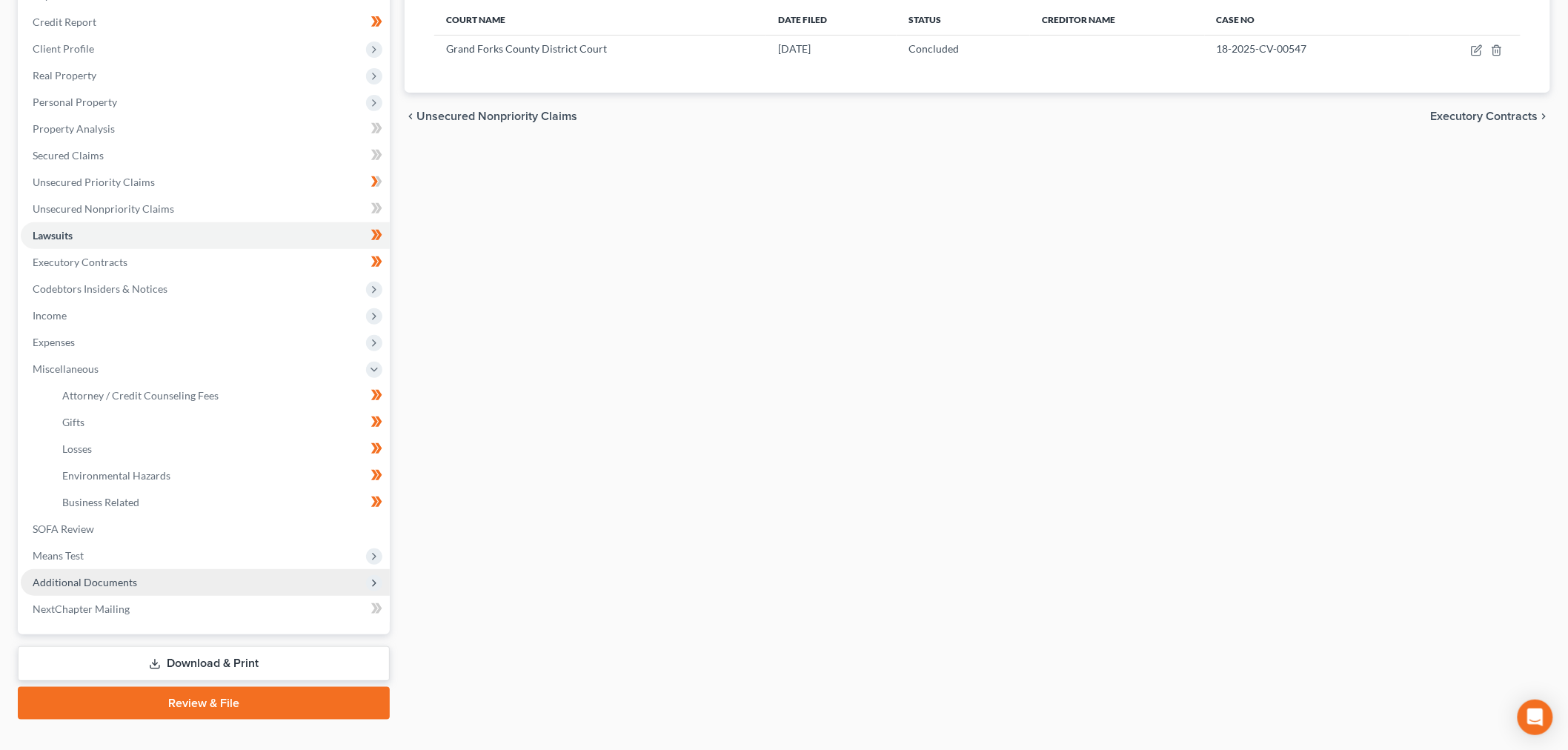
scroll to position [223, 0]
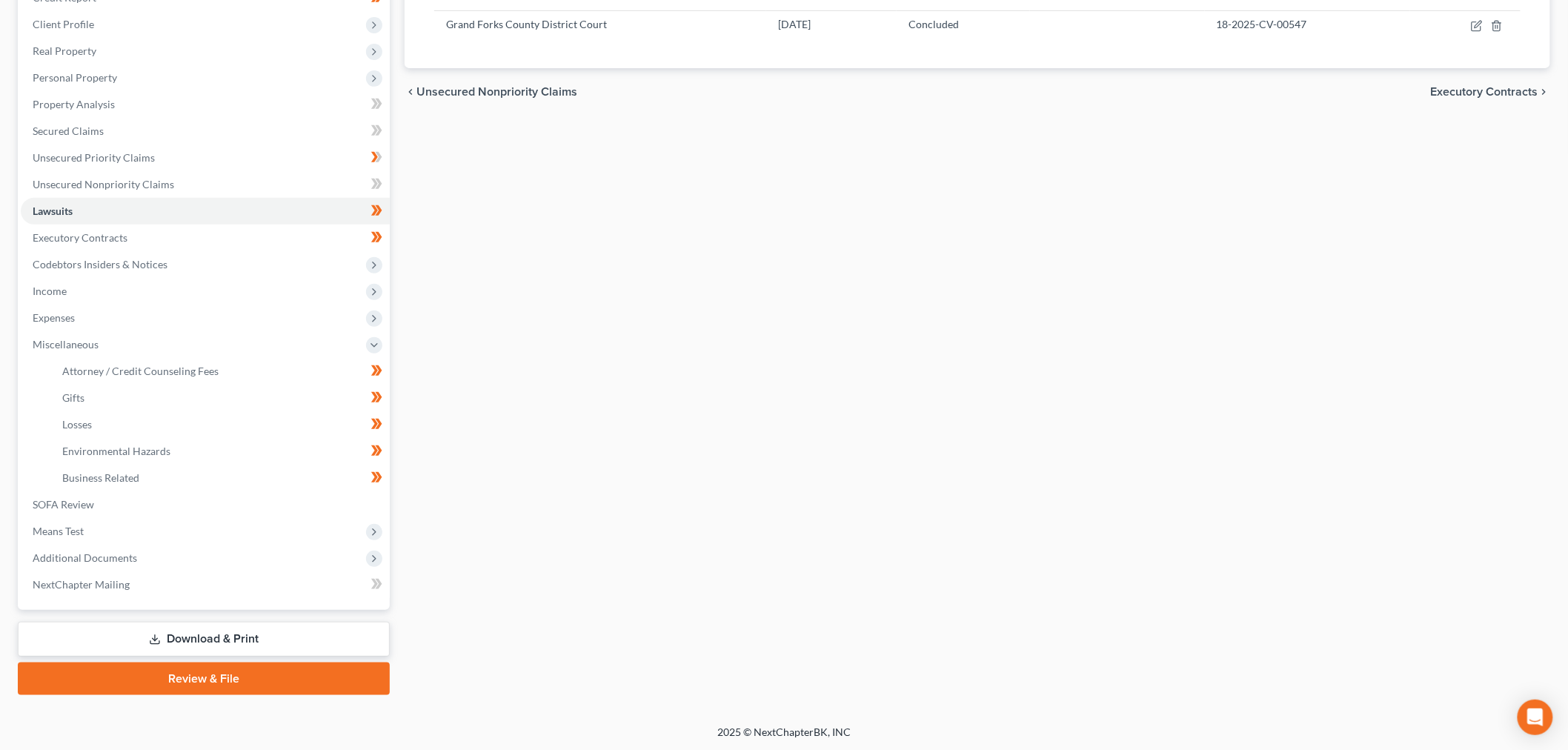
click at [300, 625] on link "Download & Print" at bounding box center [204, 639] width 372 height 35
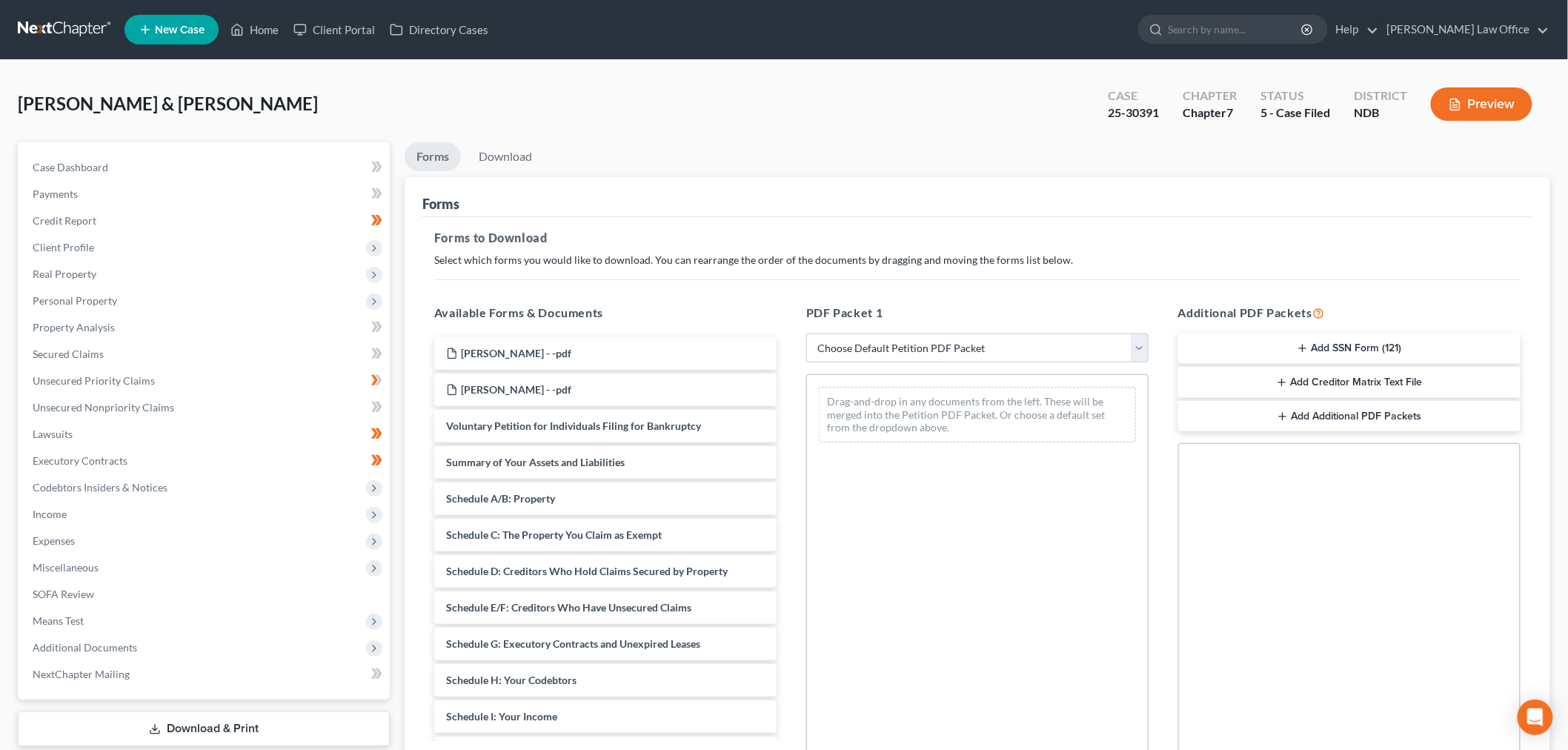
click at [1017, 367] on div "PDF Packet 1 Choose Default Petition PDF Packet Complete Bankruptcy Petition (a…" at bounding box center [977, 543] width 372 height 502
drag, startPoint x: 1006, startPoint y: 349, endPoint x: 994, endPoint y: 360, distance: 16.3
click at [1006, 349] on select "Choose Default Petition PDF Packet Complete Bankruptcy Petition (all forms and …" at bounding box center [977, 349] width 342 height 29
select select "4"
click at [806, 334] on select "Choose Default Petition PDF Packet Complete Bankruptcy Petition (all forms and …" at bounding box center [977, 349] width 342 height 29
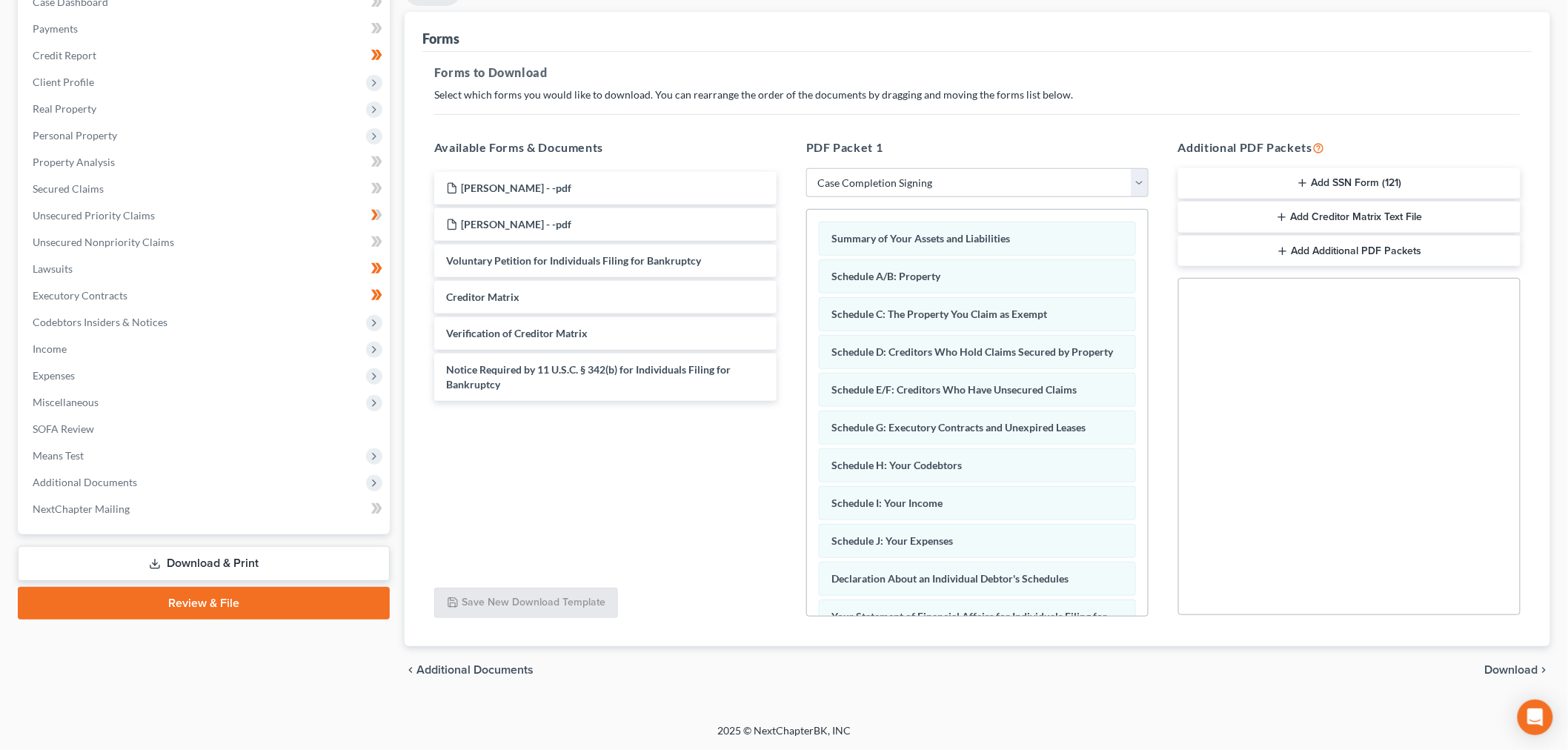
click at [1505, 669] on span "Download" at bounding box center [1512, 670] width 54 height 12
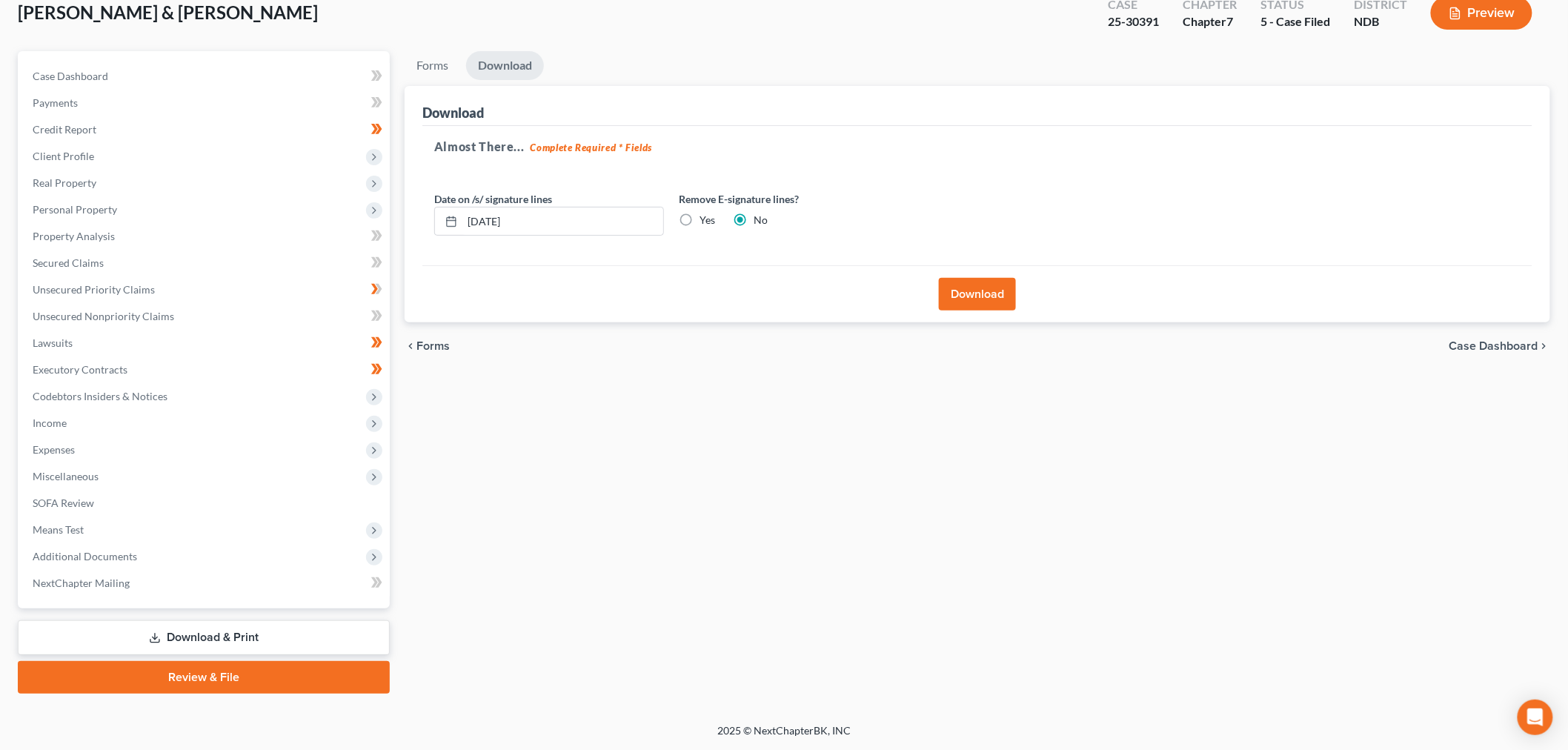
scroll to position [90, 0]
click at [699, 225] on label "Yes" at bounding box center [707, 221] width 15 height 15
click at [705, 224] on input "Yes" at bounding box center [710, 219] width 10 height 10
radio input "true"
radio input "false"
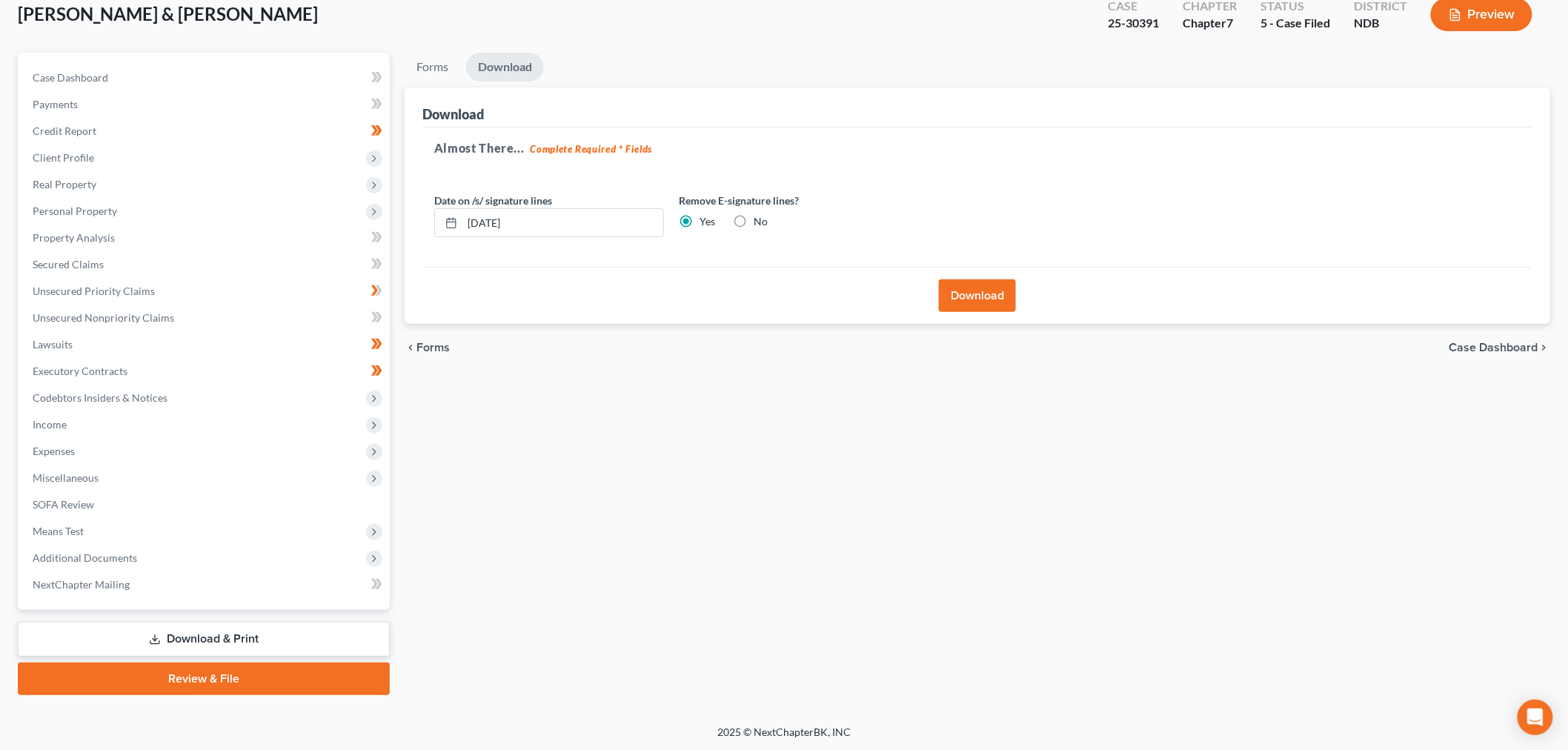
drag, startPoint x: 977, startPoint y: 296, endPoint x: 578, endPoint y: 425, distance: 419.3
click at [976, 298] on button "Download" at bounding box center [977, 296] width 77 height 33
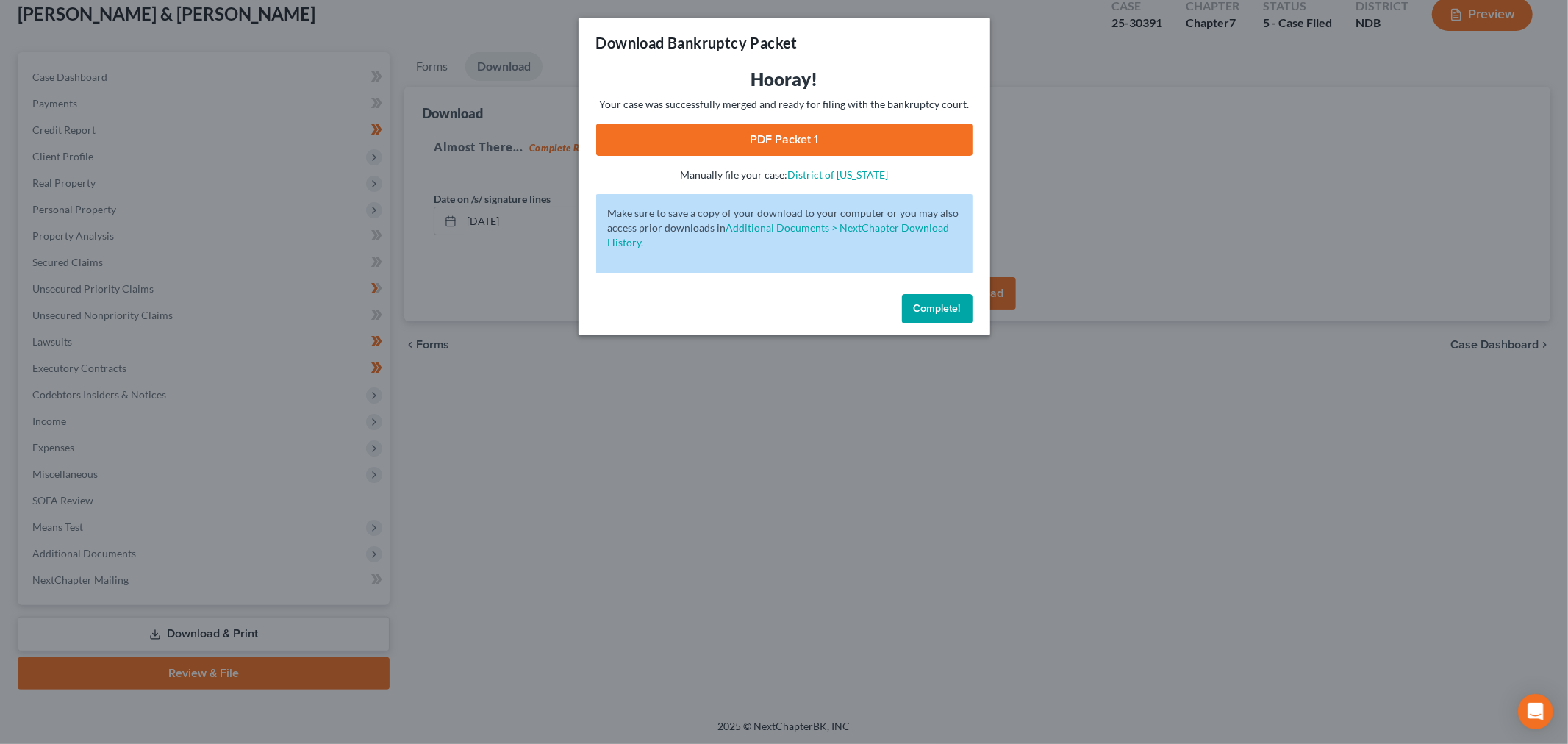
click at [794, 141] on link "PDF Packet 1" at bounding box center [784, 140] width 376 height 32
drag, startPoint x: 939, startPoint y: 305, endPoint x: 898, endPoint y: 302, distance: 41.1
click at [938, 305] on span "Complete!" at bounding box center [937, 308] width 47 height 12
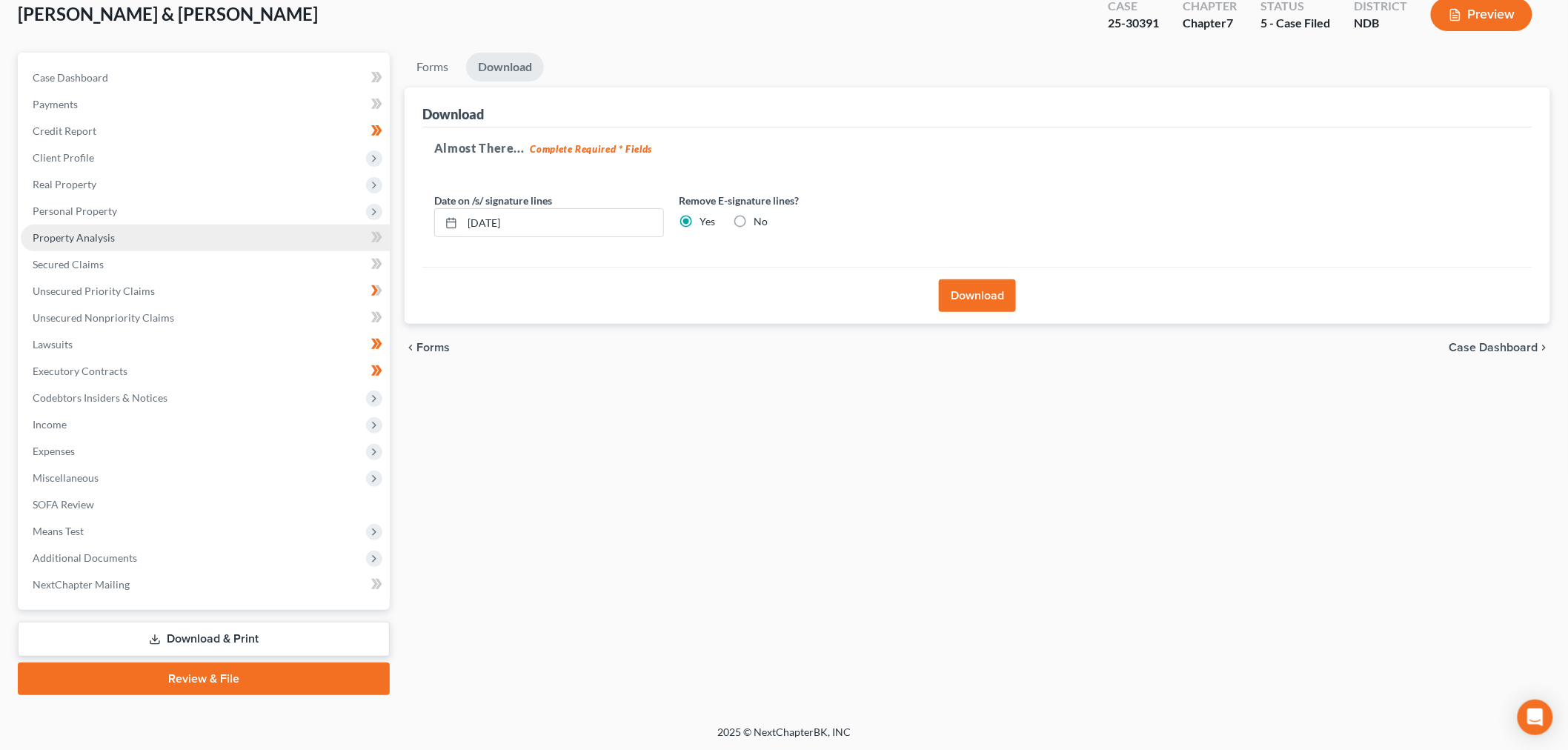
click at [116, 227] on link "Property Analysis" at bounding box center [204, 238] width 369 height 27
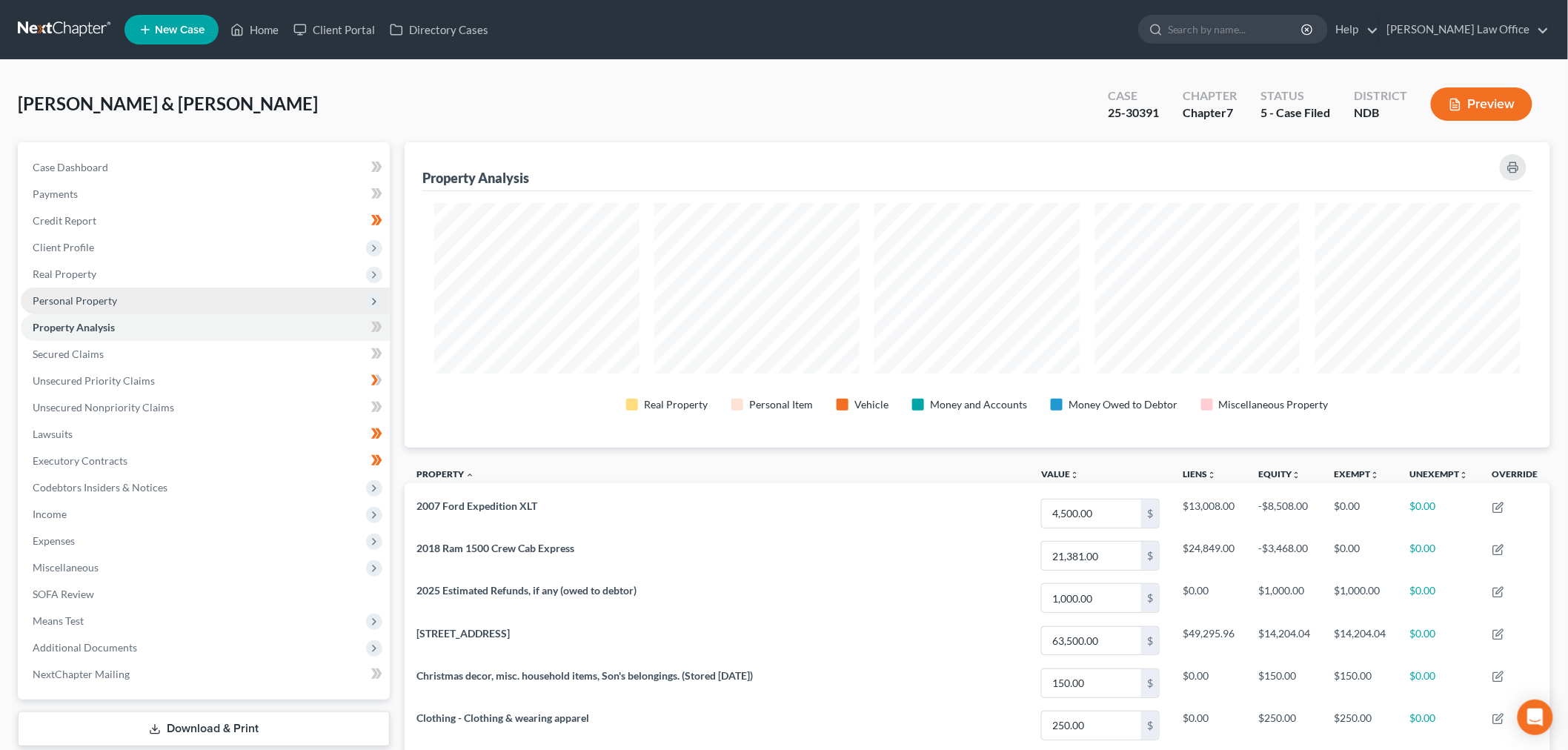
scroll to position [305, 1145]
click at [104, 297] on span "Personal Property" at bounding box center [75, 300] width 85 height 12
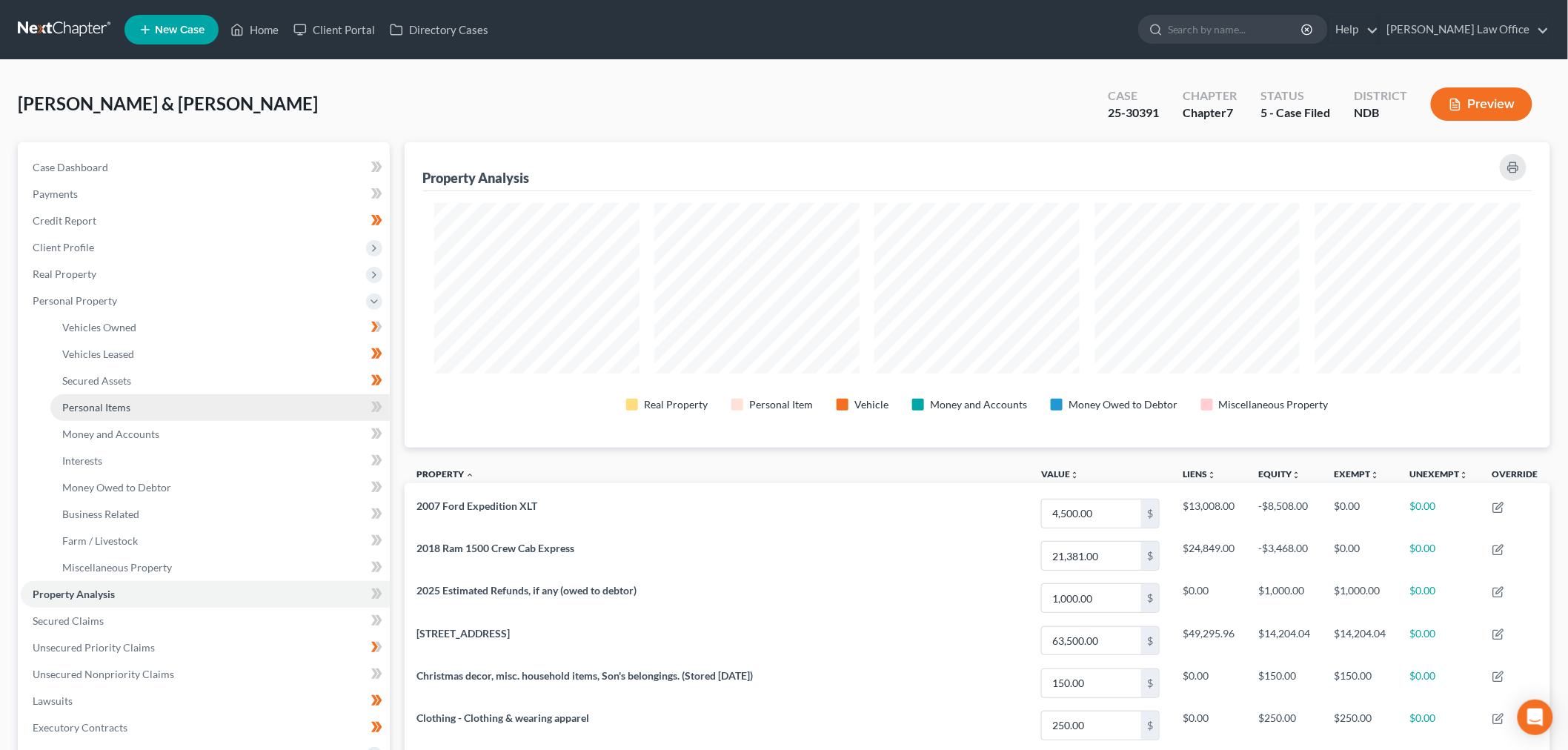
click at [170, 415] on link "Personal Items" at bounding box center [220, 407] width 339 height 27
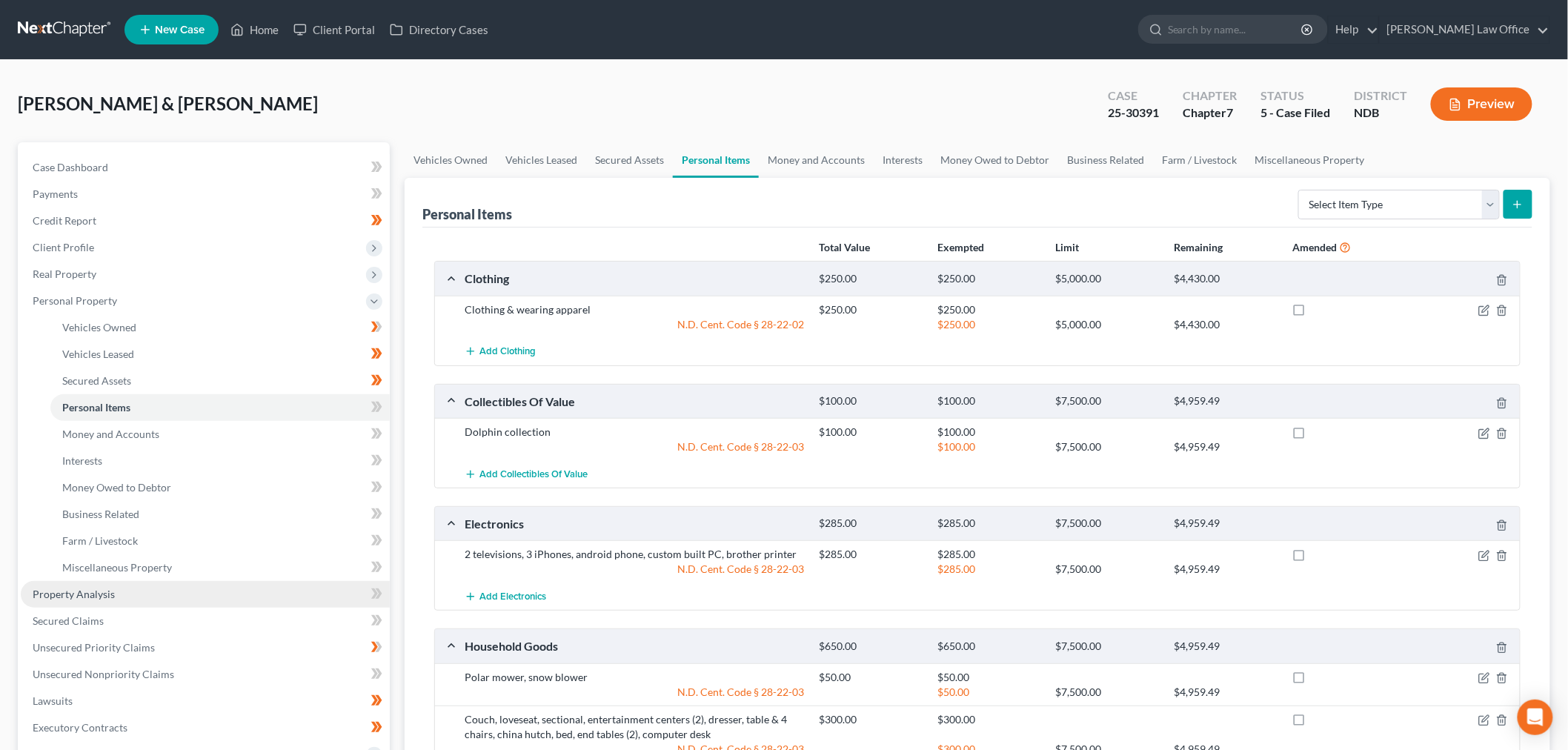
scroll to position [247, 0]
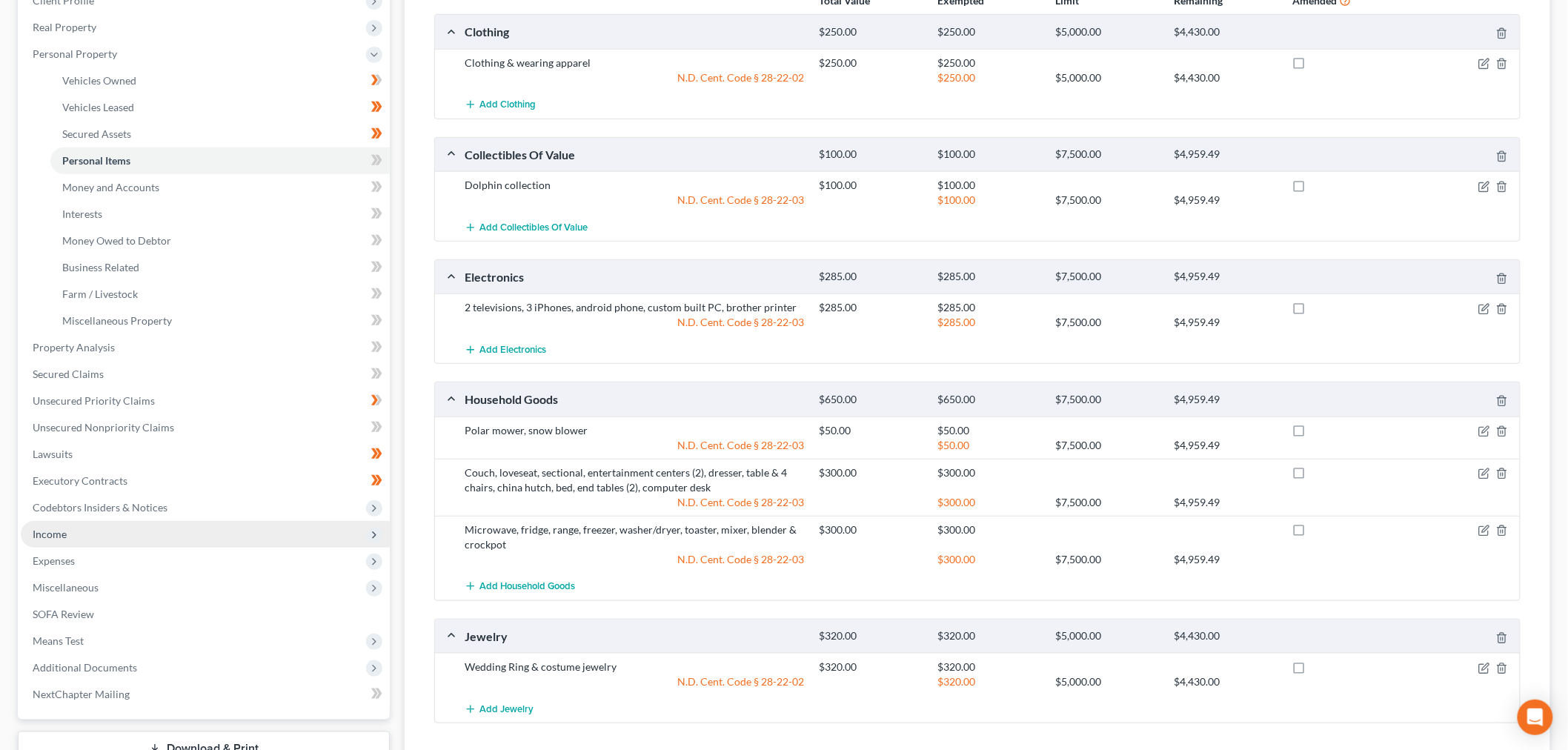
click at [82, 537] on span "Income" at bounding box center [204, 534] width 369 height 27
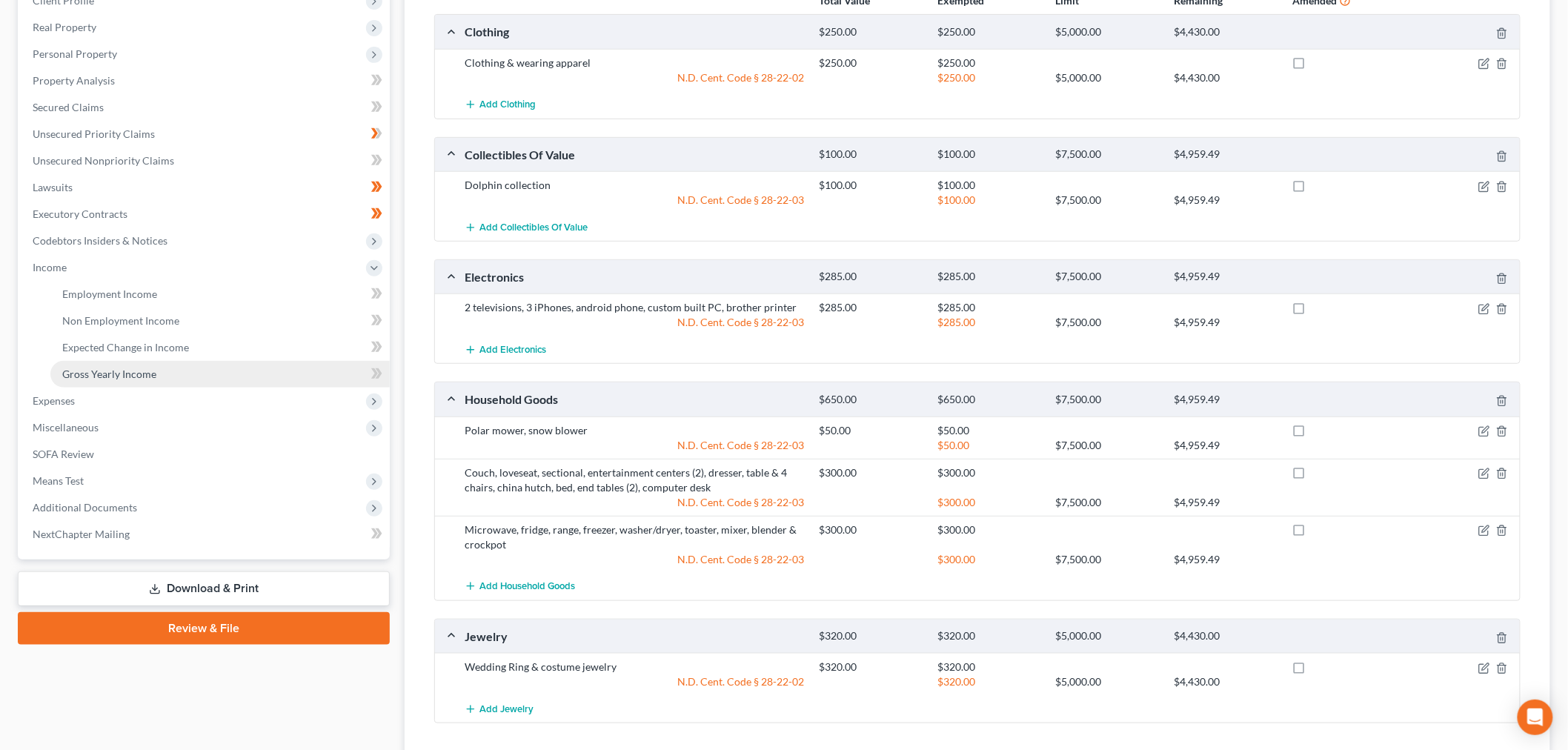
click at [109, 371] on span "Gross Yearly Income" at bounding box center [109, 373] width 94 height 12
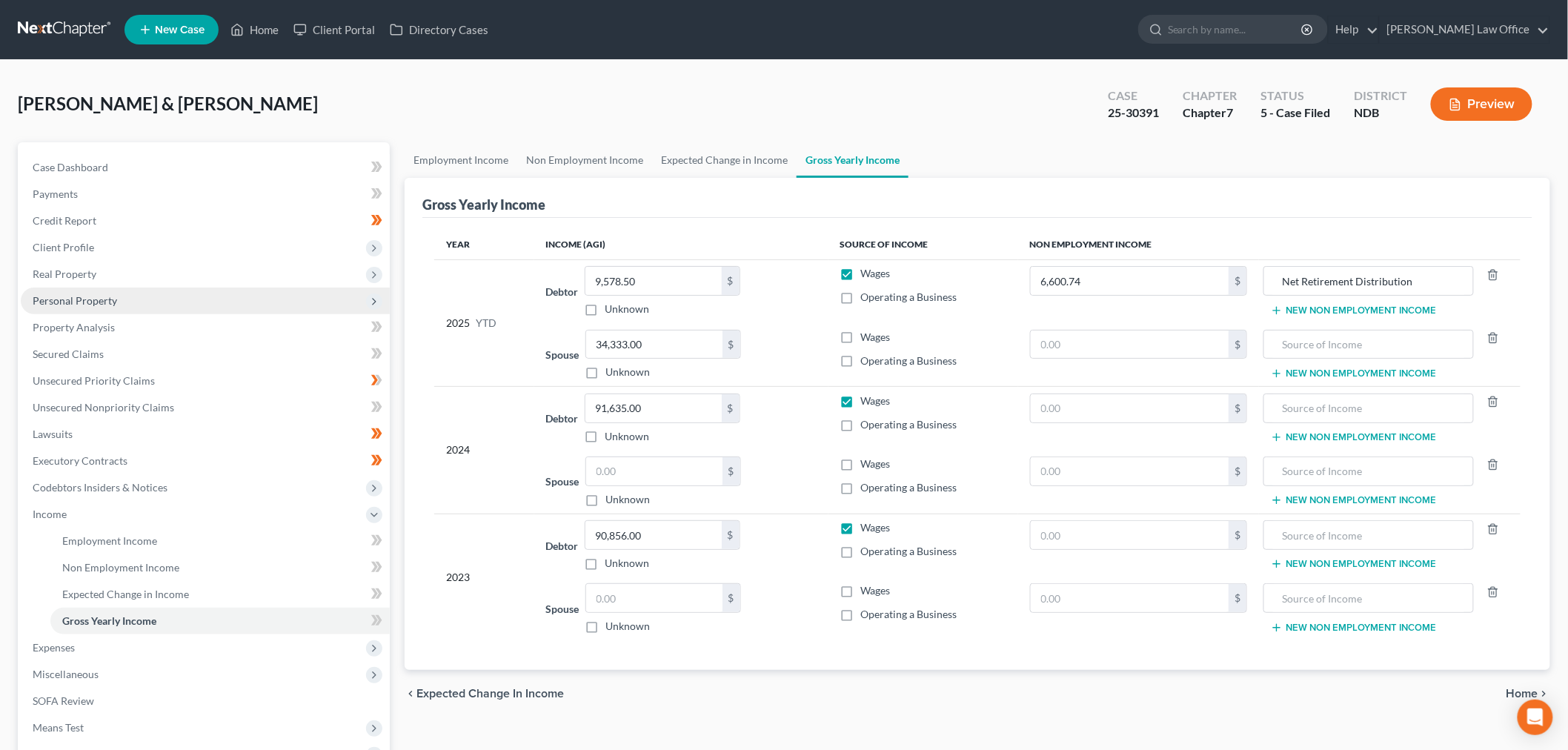
click at [128, 300] on span "Personal Property" at bounding box center [204, 300] width 369 height 27
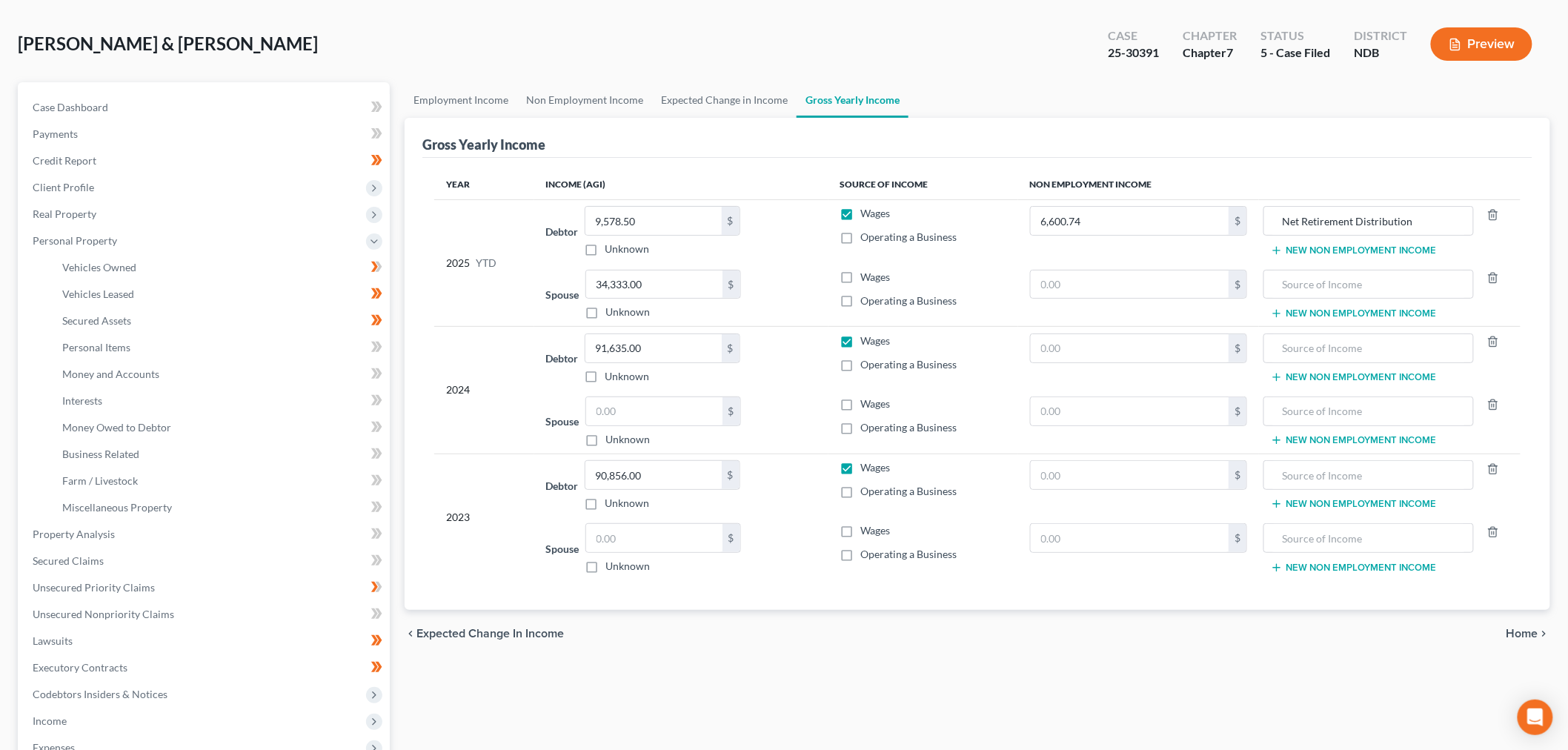
scroll to position [164, 0]
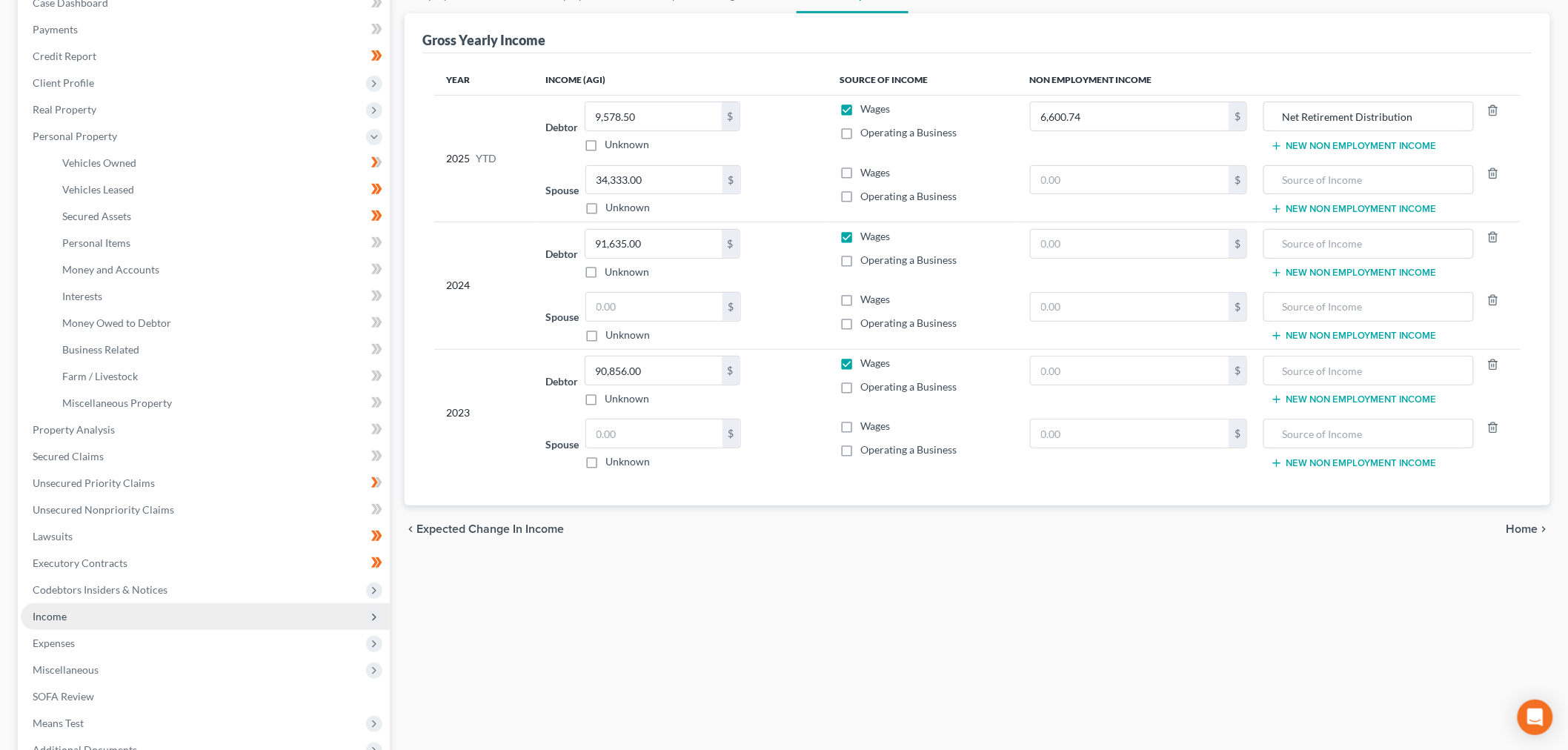
click at [86, 613] on span "Income" at bounding box center [204, 616] width 369 height 27
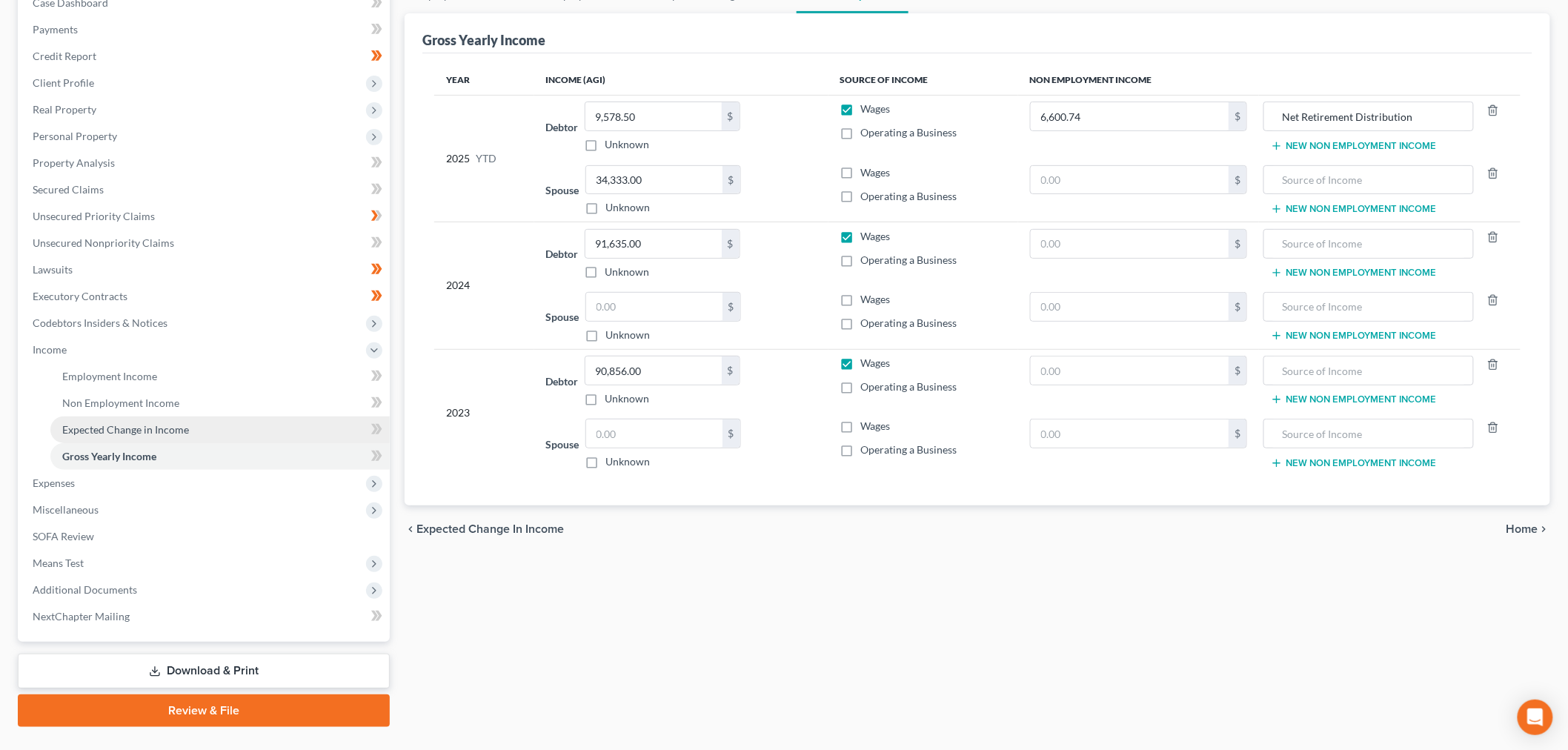
click at [115, 423] on span "Expected Change in Income" at bounding box center [125, 429] width 127 height 12
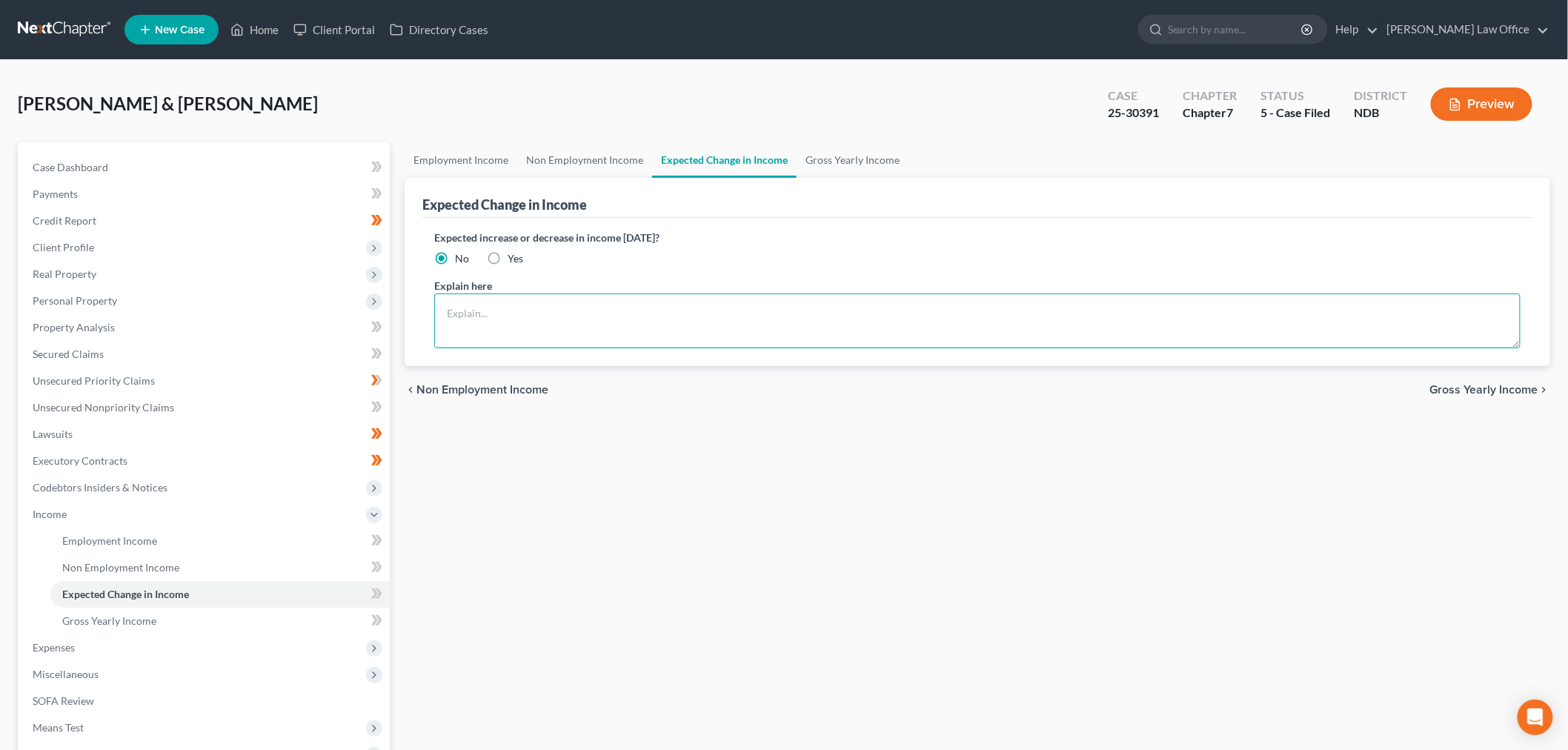
click at [491, 294] on textarea at bounding box center [977, 320] width 1086 height 55
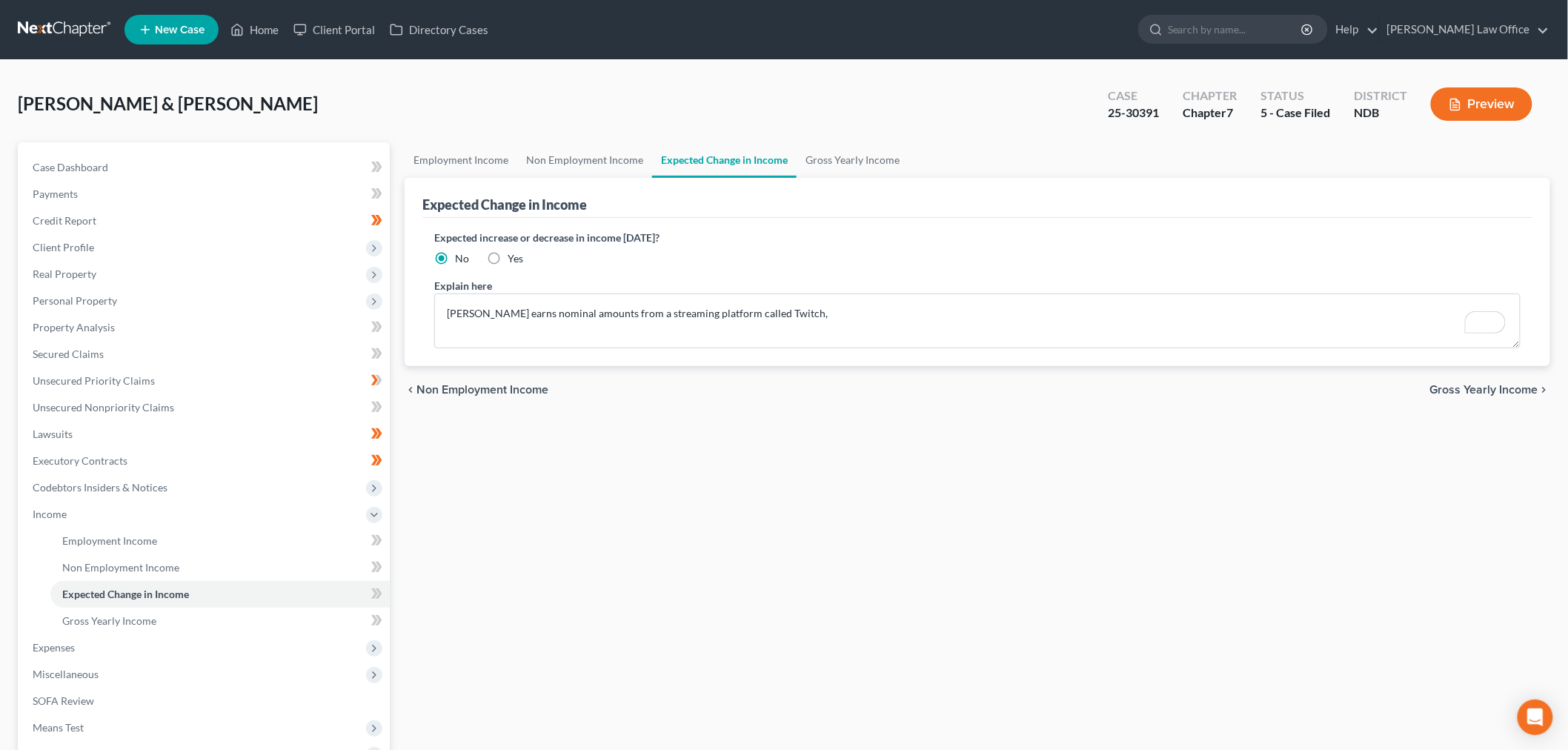
click at [598, 412] on div "Employment Income Non Employment Income Expected Change in Income Gross Yearly …" at bounding box center [977, 517] width 1160 height 749
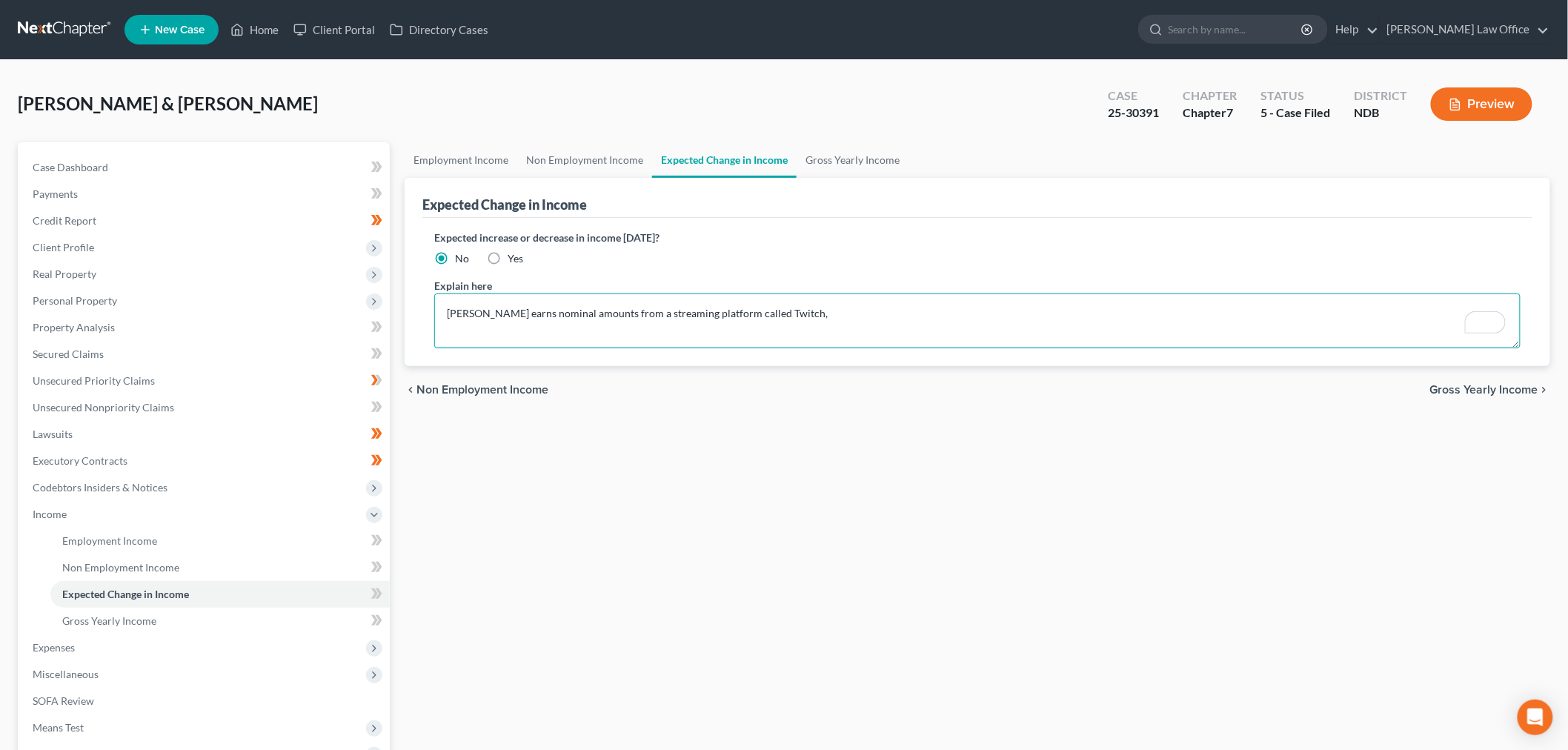
click at [853, 317] on textarea "Timothy earns nominal amounts from a streaming platform called Twitch," at bounding box center [977, 320] width 1086 height 55
type textarea "Timothy earns nominal amounts from a streaming platform called Twitch, earned $…"
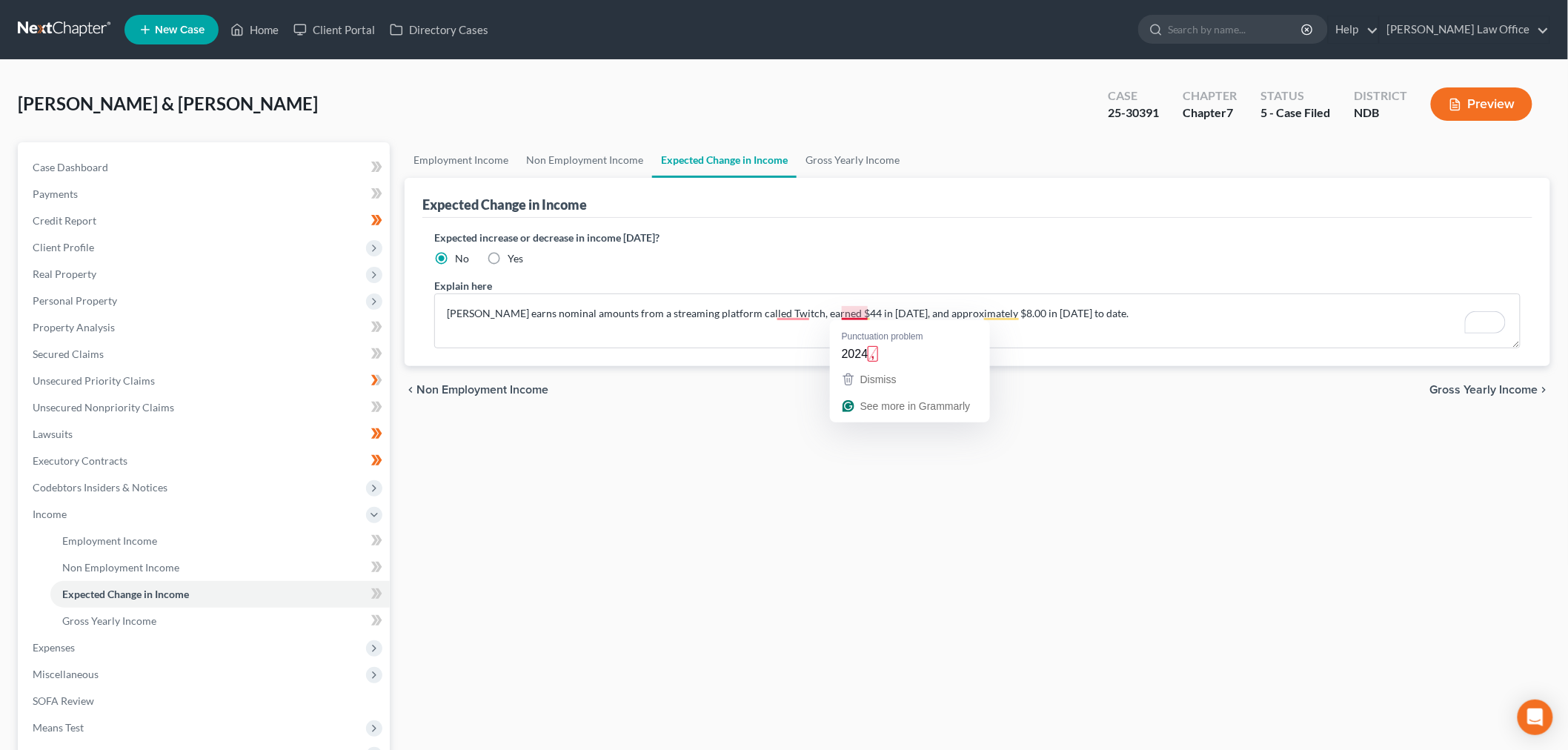
click at [717, 579] on div "Employment Income Non Employment Income Expected Change in Income Gross Yearly …" at bounding box center [977, 517] width 1160 height 749
click at [121, 383] on span "Unsecured Priority Claims" at bounding box center [94, 380] width 122 height 12
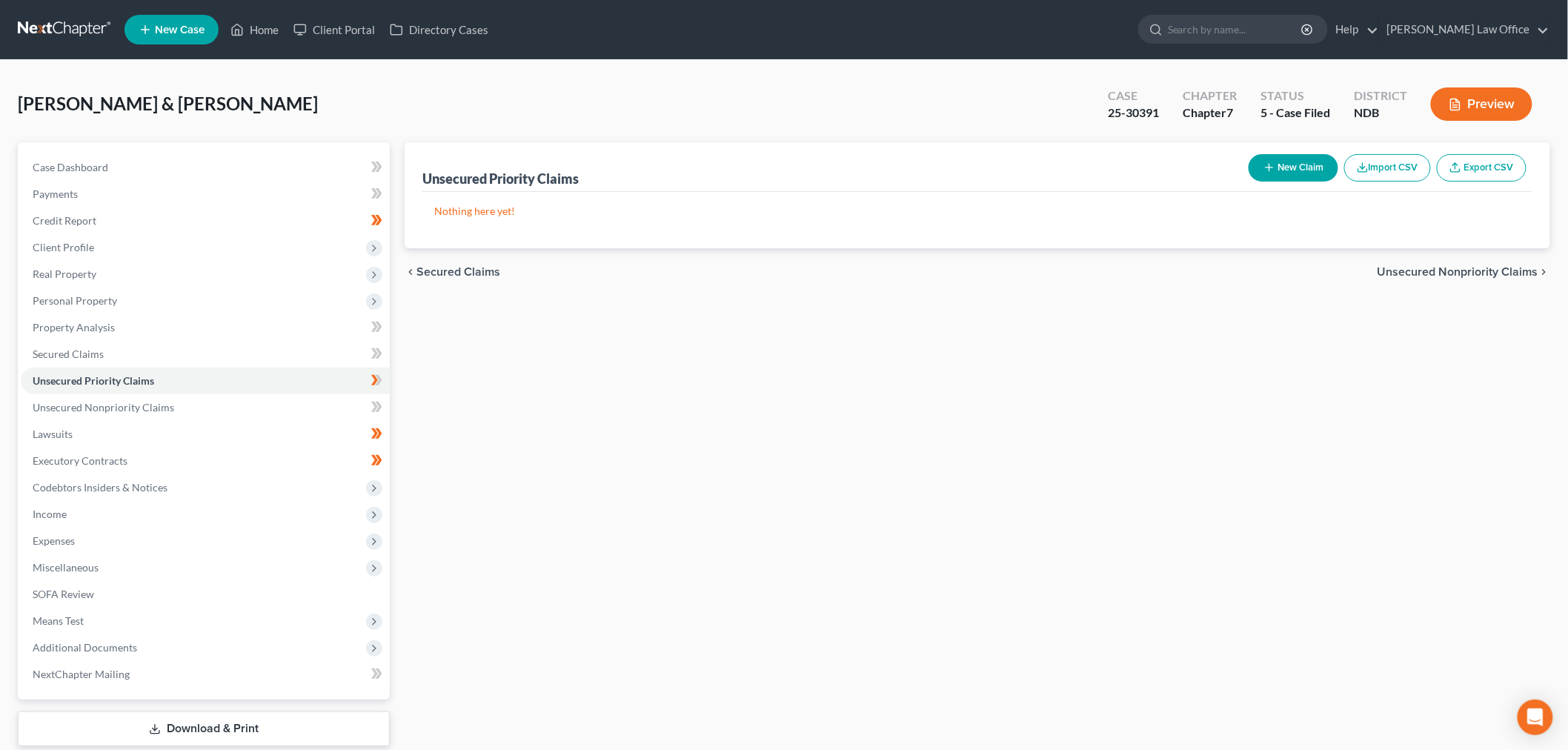
click at [1306, 172] on button "New Claim" at bounding box center [1294, 168] width 90 height 28
select select "2"
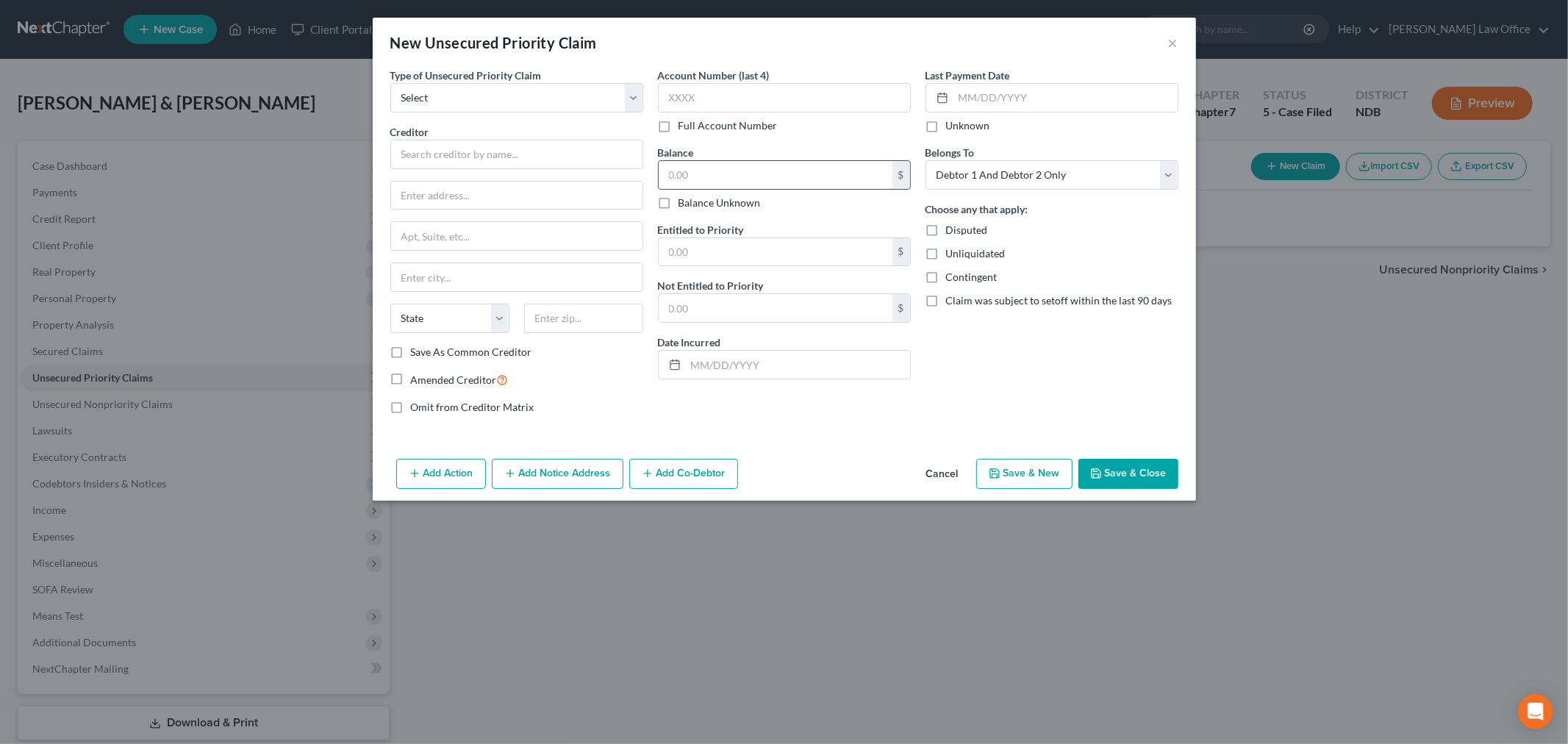
click at [759, 172] on input "text" at bounding box center [776, 174] width 233 height 28
type input "700"
drag, startPoint x: 516, startPoint y: 107, endPoint x: 498, endPoint y: 111, distance: 18.4
click at [509, 111] on select "Select Taxes & Other Government Units Domestic Support Obligations Extensions o…" at bounding box center [516, 98] width 253 height 29
select select "0"
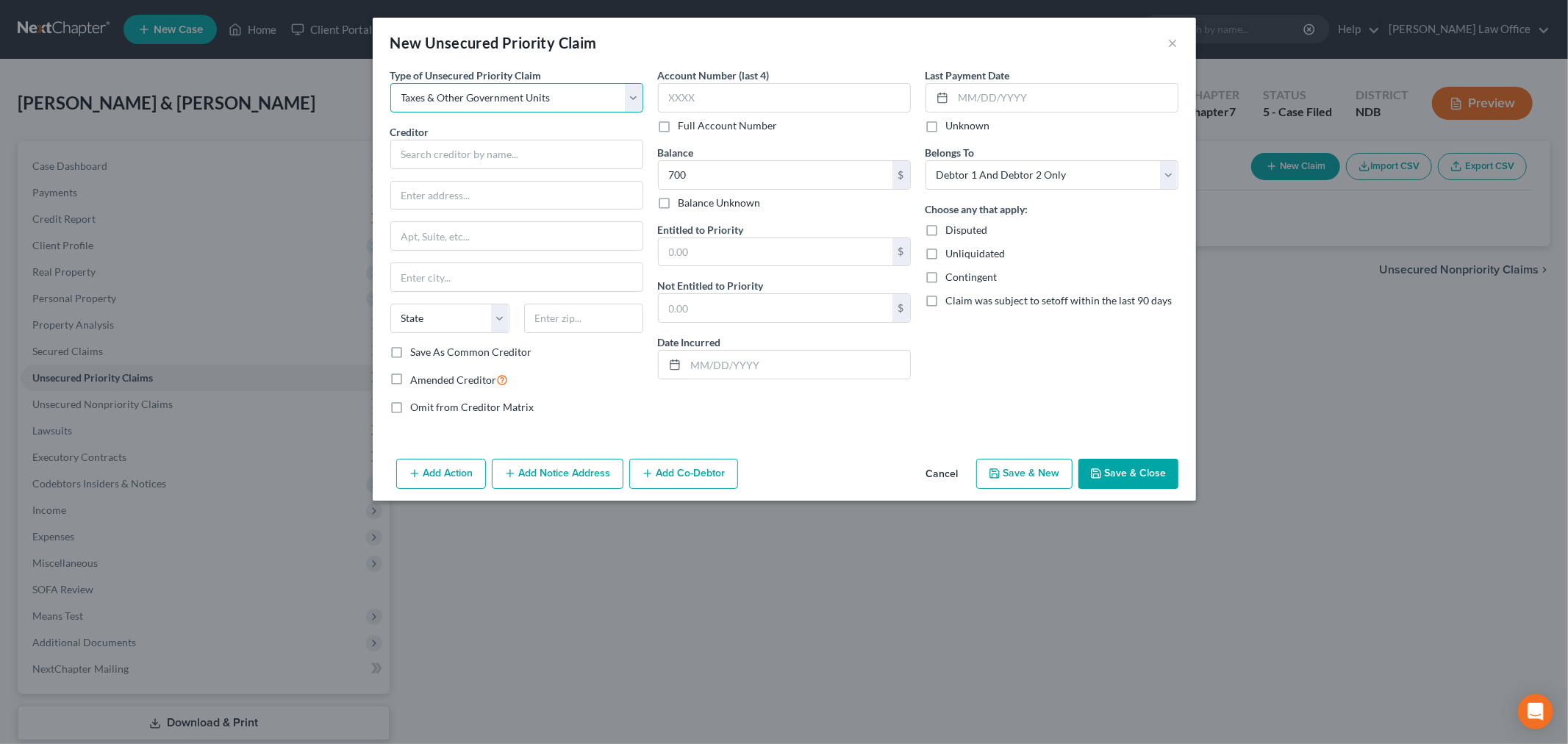
click at [390, 83] on select "Select Taxes & Other Government Units Domestic Support Obligations Extensions o…" at bounding box center [516, 98] width 253 height 29
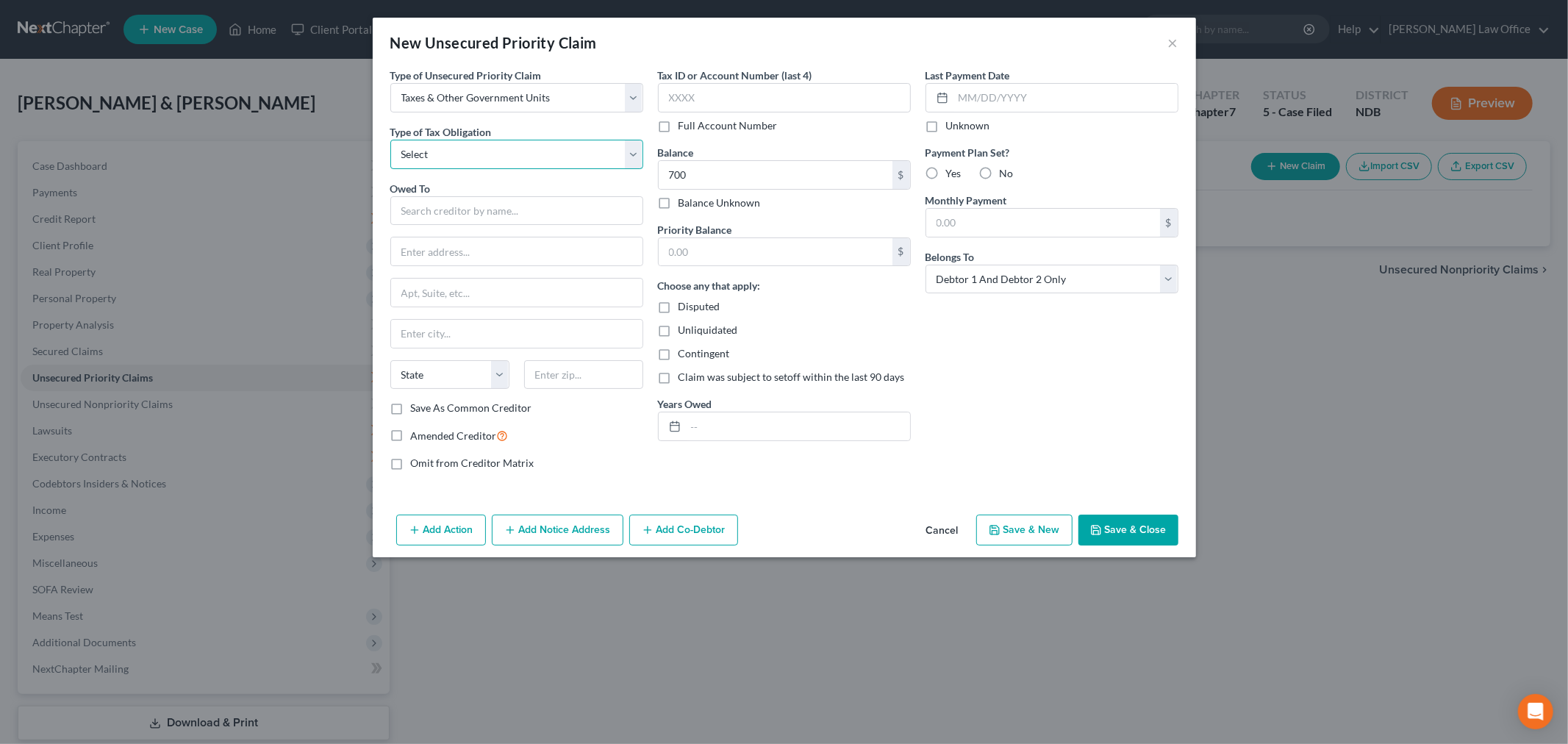
click at [479, 153] on select "Select Federal City State Franchise Tax Board Other" at bounding box center [516, 154] width 253 height 29
select select "0"
click at [390, 140] on select "Select Federal City State Franchise Tax Board Other" at bounding box center [516, 154] width 253 height 29
click at [469, 209] on input "text" at bounding box center [516, 211] width 253 height 29
click at [496, 245] on div "Centralized Insolvency Operation PO Box 7346, Philadelphia, PA 19101-7346" at bounding box center [520, 249] width 236 height 12
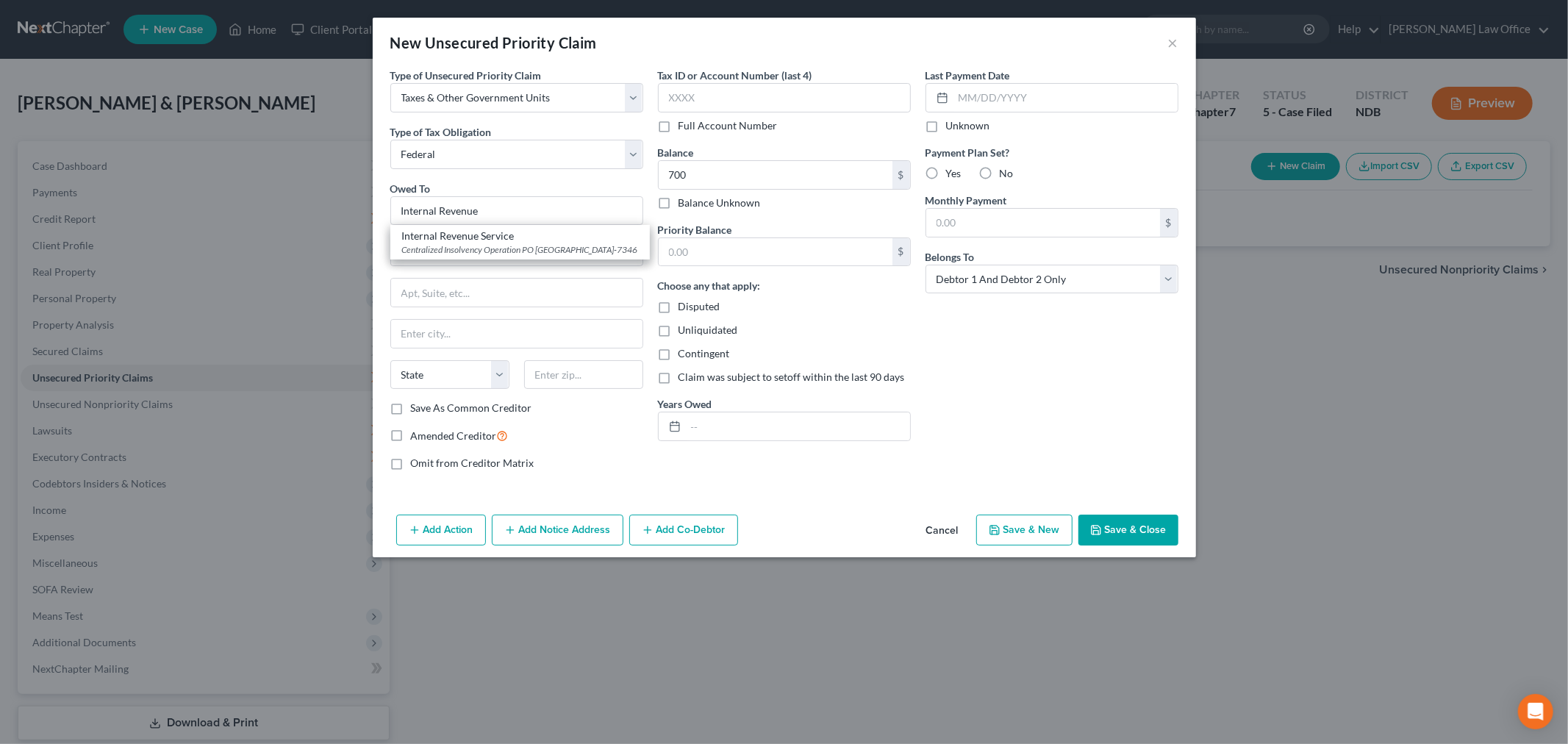
type input "Internal Revenue Service"
type input "Centralized Insolvency Operation"
type input "PO Box 7346"
type input "Philadelphia"
select select "39"
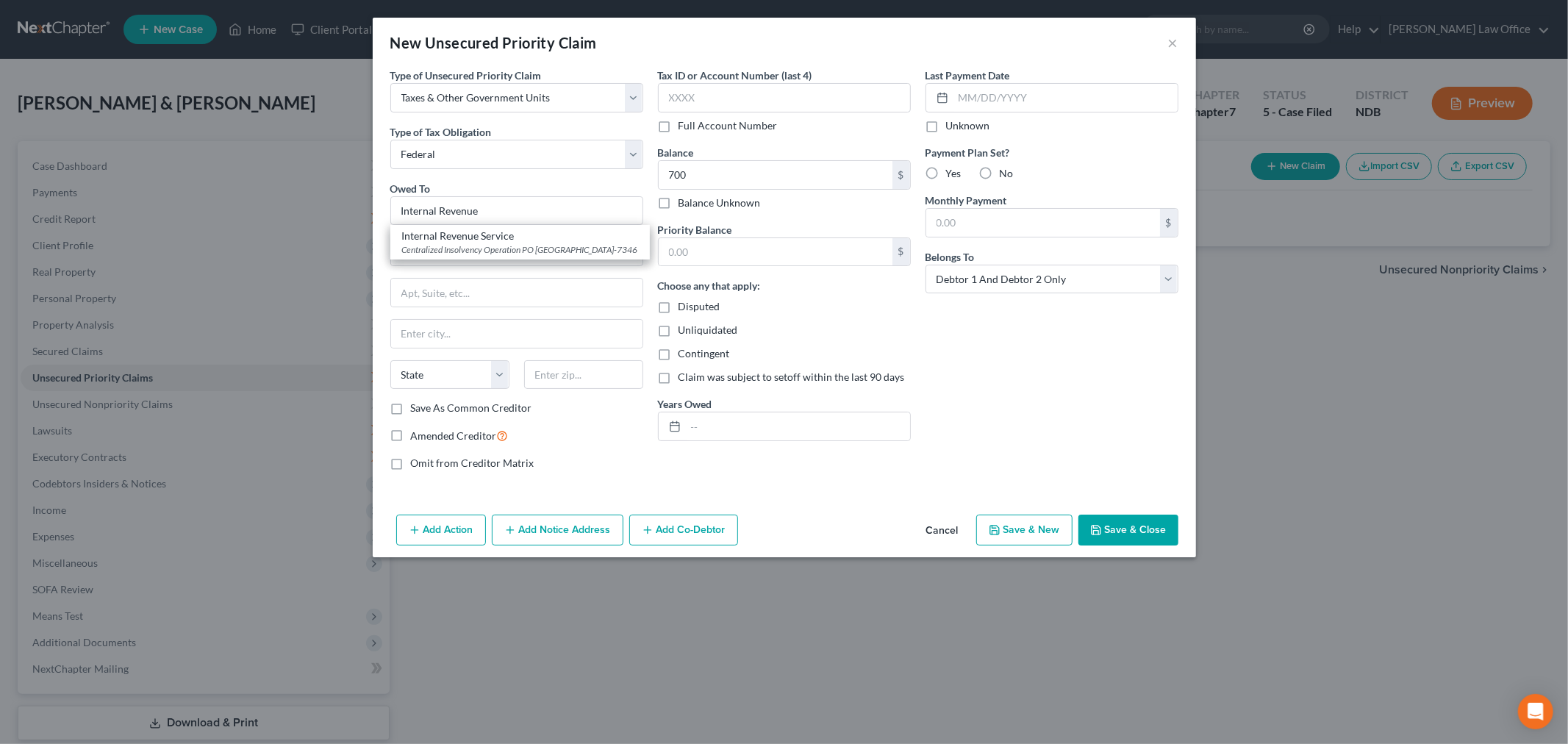
type input "19101-7346"
click at [765, 254] on input "text" at bounding box center [776, 252] width 233 height 28
type input "700"
drag, startPoint x: 1060, startPoint y: 368, endPoint x: 770, endPoint y: 489, distance: 314.2
click at [1057, 369] on div "Last Payment Date Unknown Payment Plan Set? Yes No Monthly Payment $ Belongs To…" at bounding box center [1052, 275] width 267 height 414
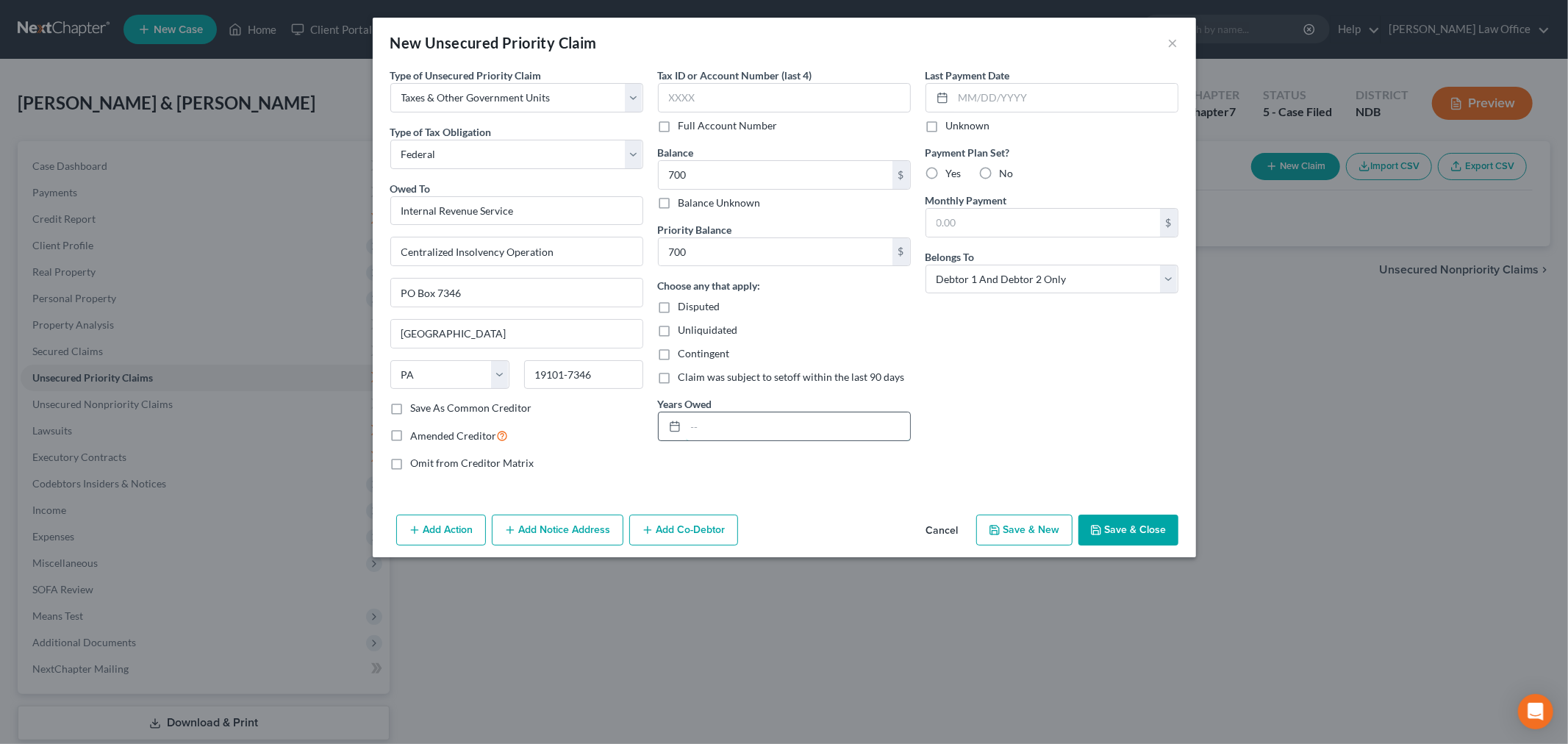
click at [787, 425] on input "text" at bounding box center [798, 427] width 225 height 28
type input "12/31/2024"
drag, startPoint x: 1069, startPoint y: 370, endPoint x: 1091, endPoint y: 372, distance: 22.1
click at [1070, 372] on div "Last Payment Date Unknown Payment Plan Set? Yes No Monthly Payment $ Belongs To…" at bounding box center [1052, 275] width 267 height 414
drag, startPoint x: 554, startPoint y: 533, endPoint x: 847, endPoint y: 326, distance: 358.7
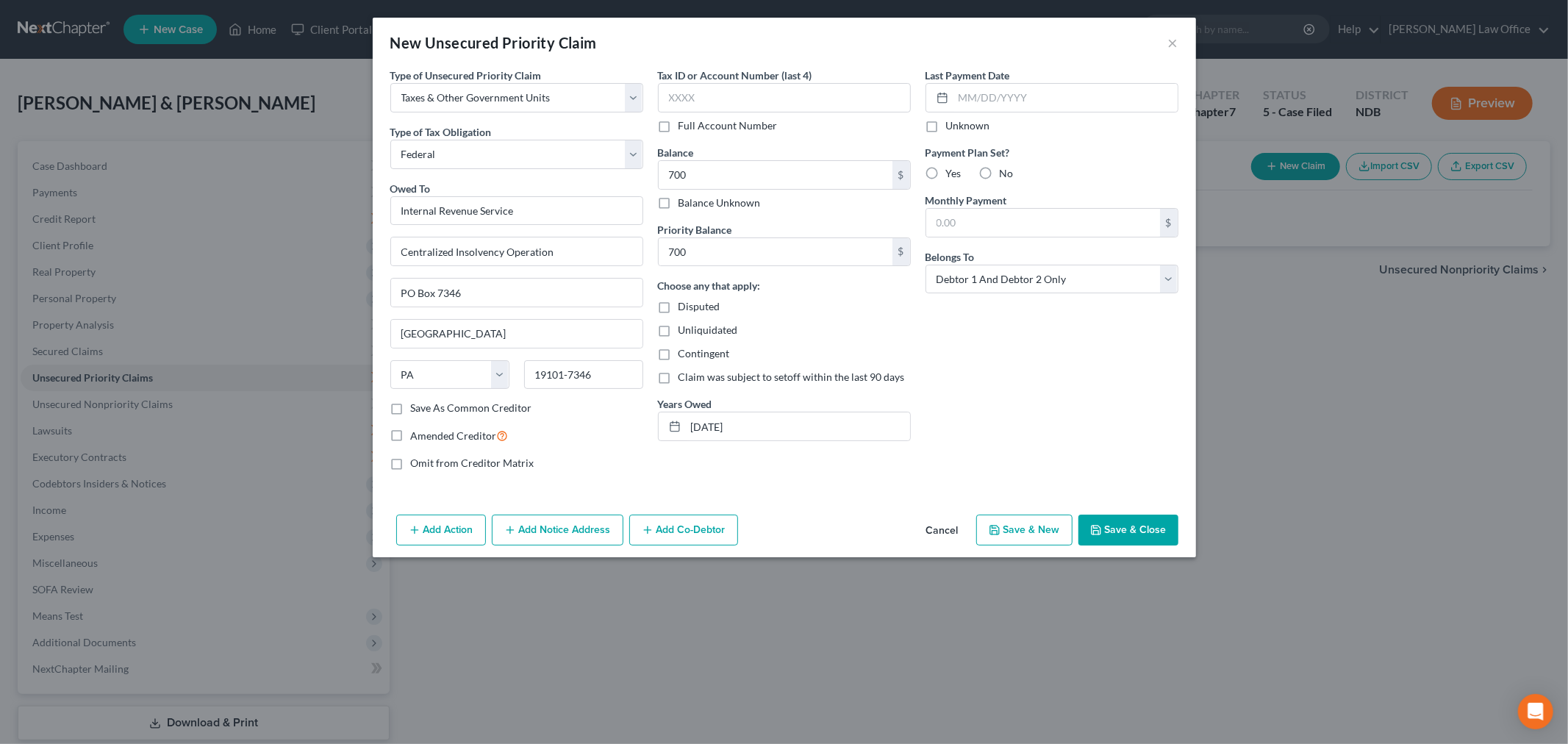
click at [554, 528] on button "Add Notice Address" at bounding box center [557, 530] width 132 height 31
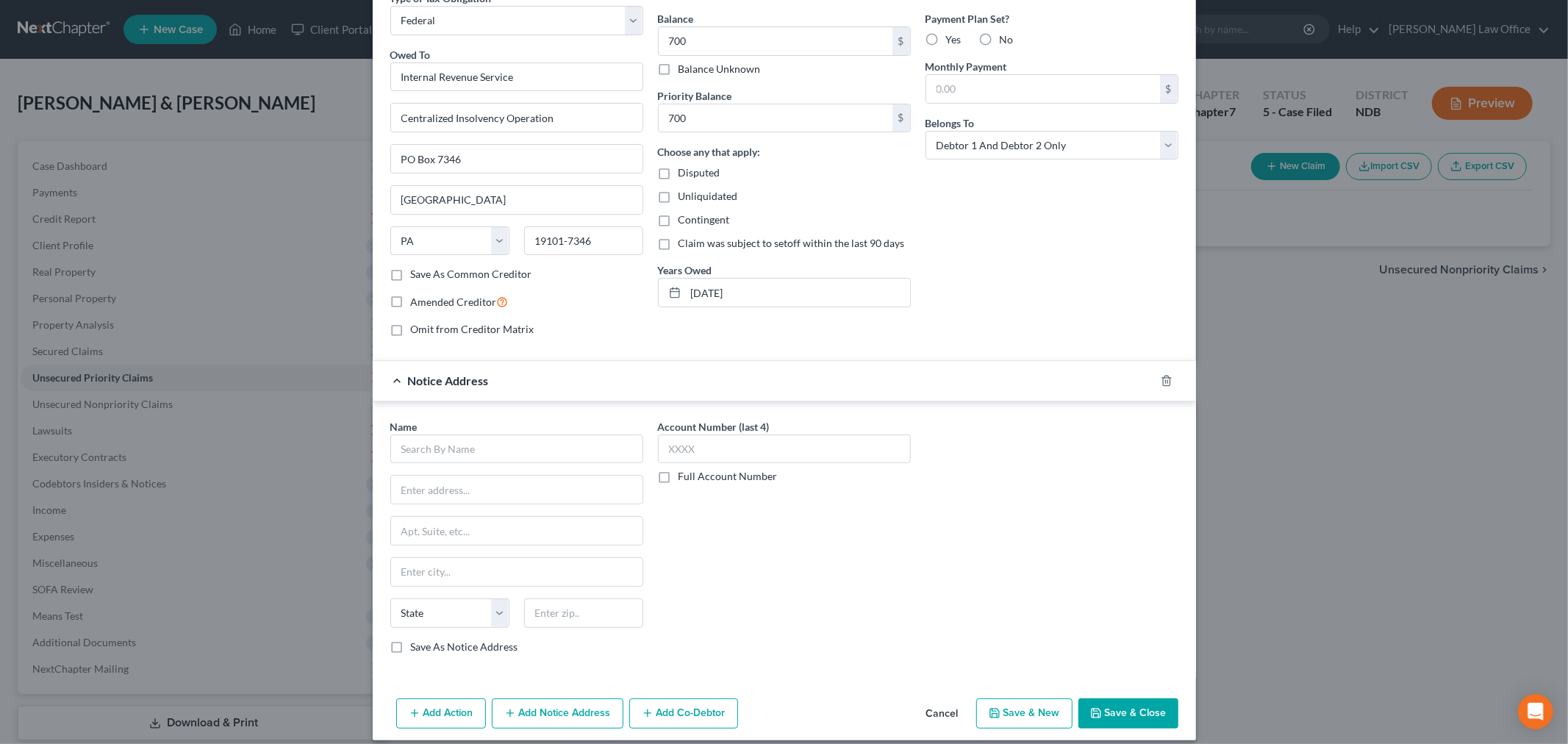
scroll to position [149, 0]
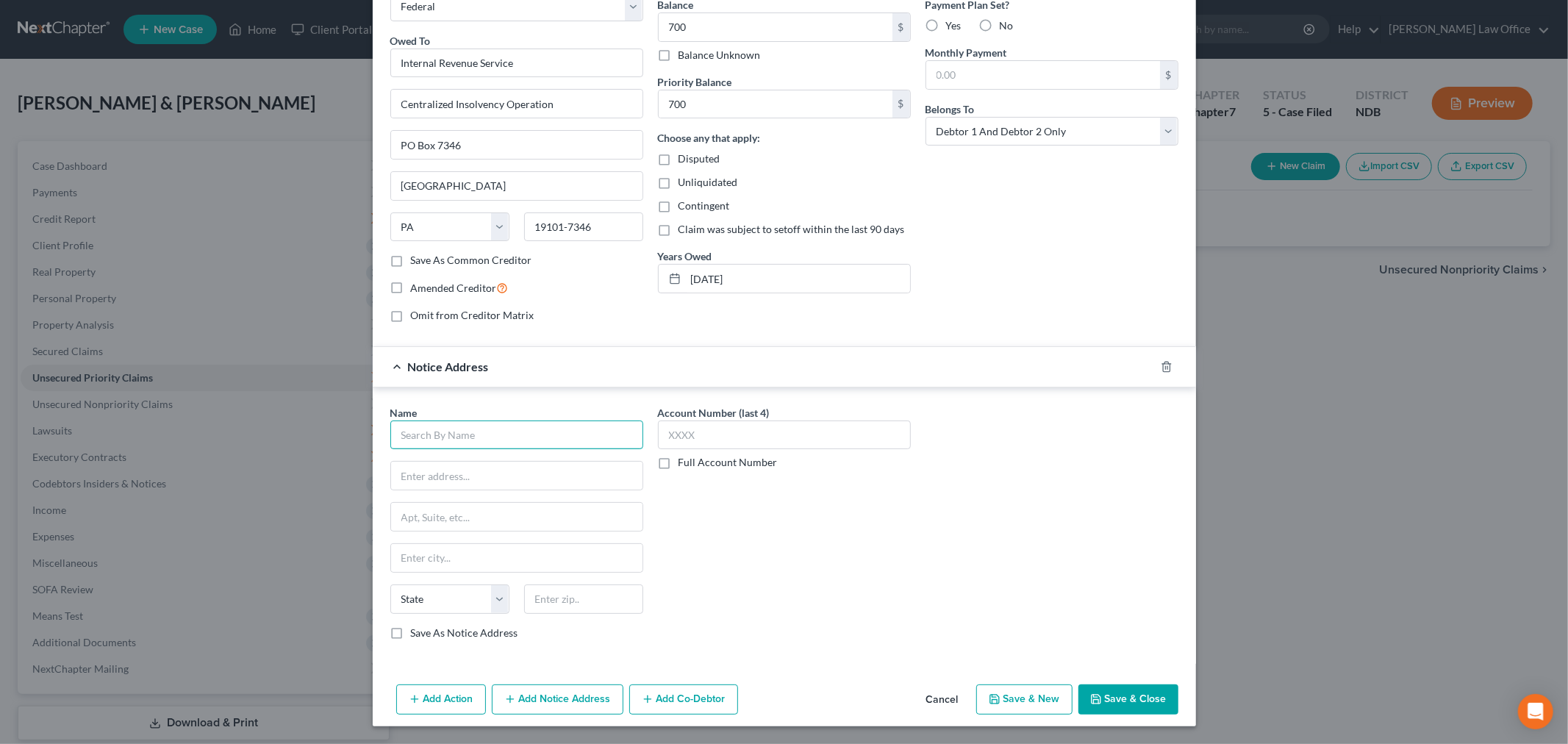
click at [481, 434] on input "text" at bounding box center [516, 435] width 253 height 29
type input "I"
click at [512, 515] on div "655 1st Ave N Ste 250, Fargo, ND 58102-4932" at bounding box center [478, 509] width 153 height 12
type input "United States Attorney"
type input "655 1st Ave N Ste 250"
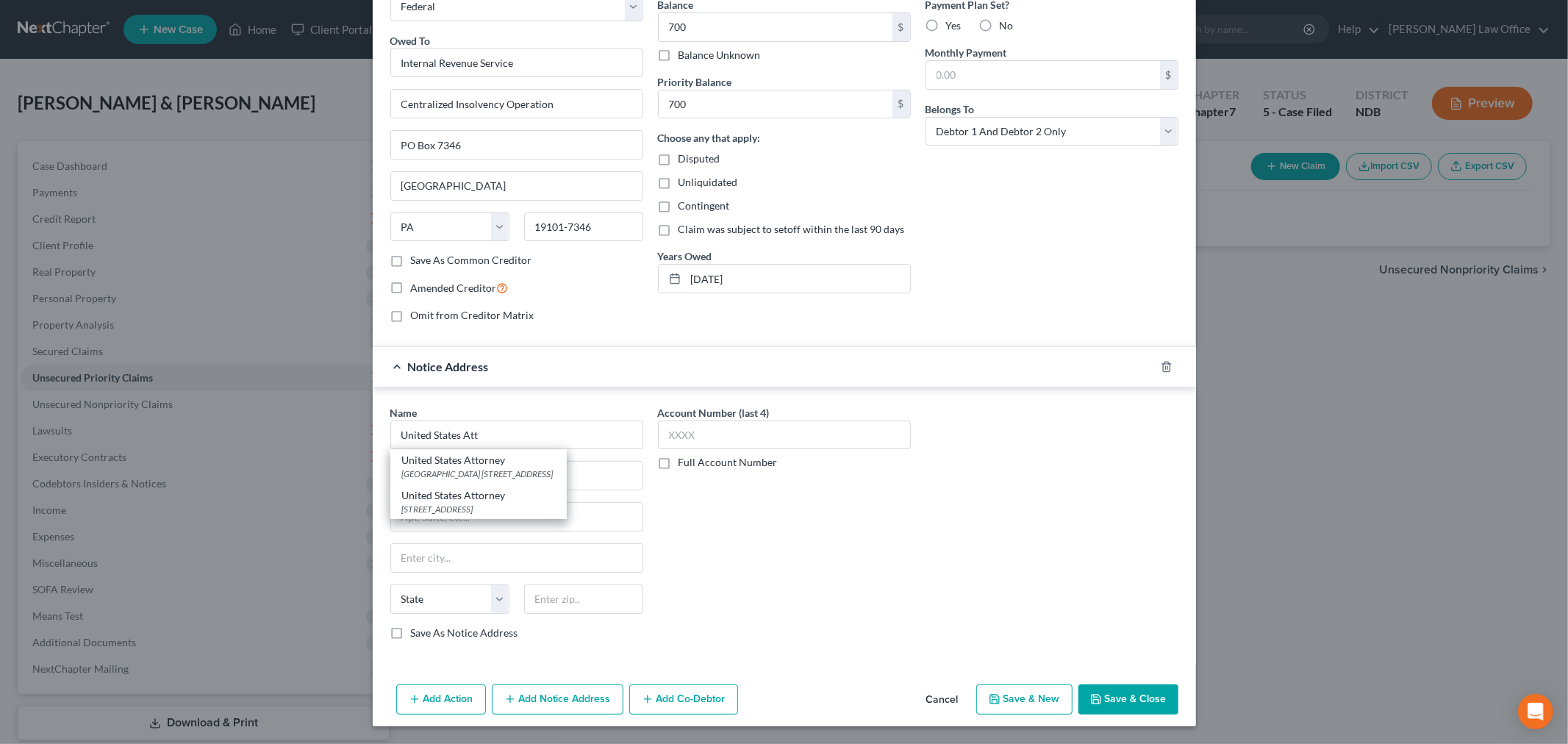
type input "Fargo"
select select "29"
type input "58102-4932"
click at [1125, 692] on button "Save & Close" at bounding box center [1129, 700] width 100 height 31
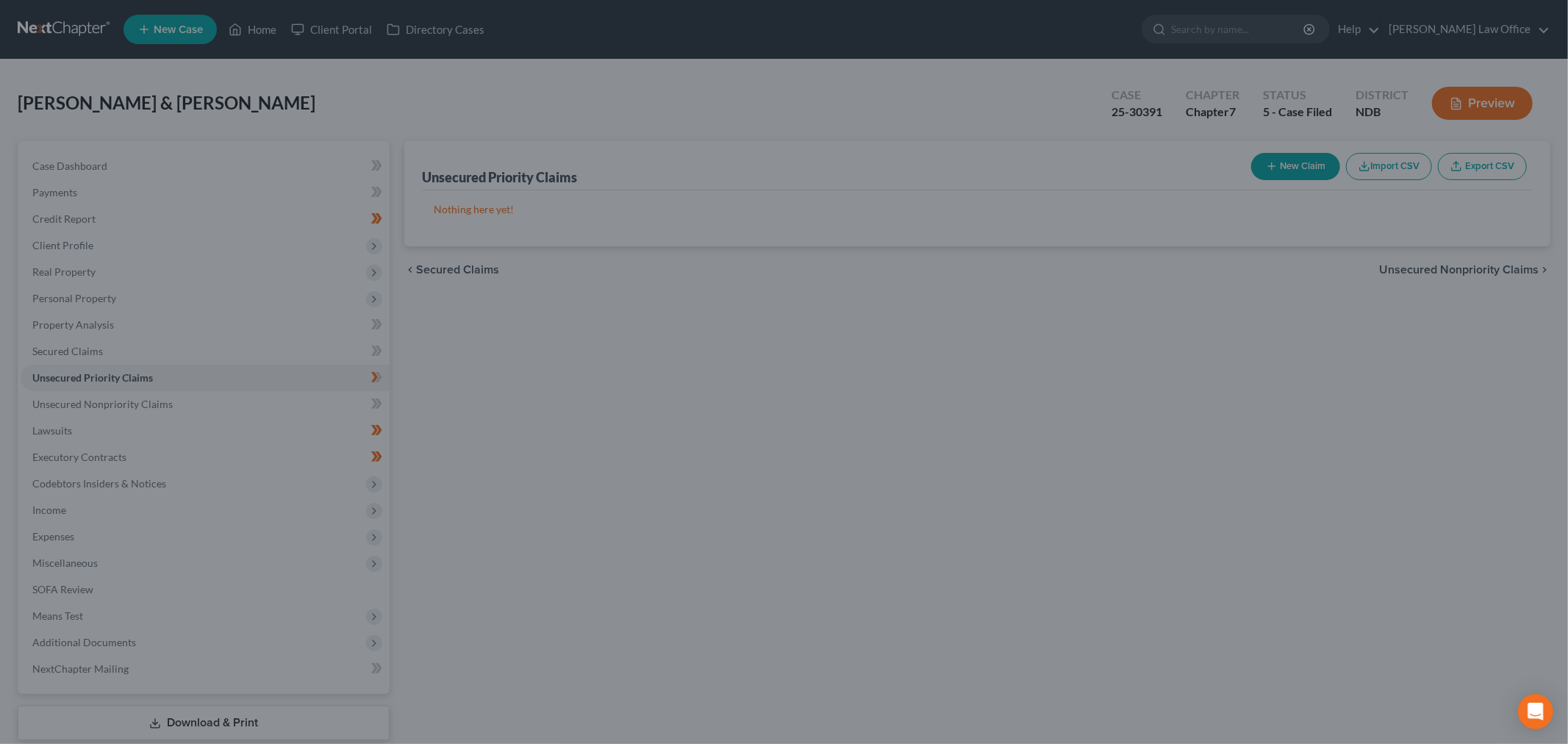
type input "700.00"
type input "0.00"
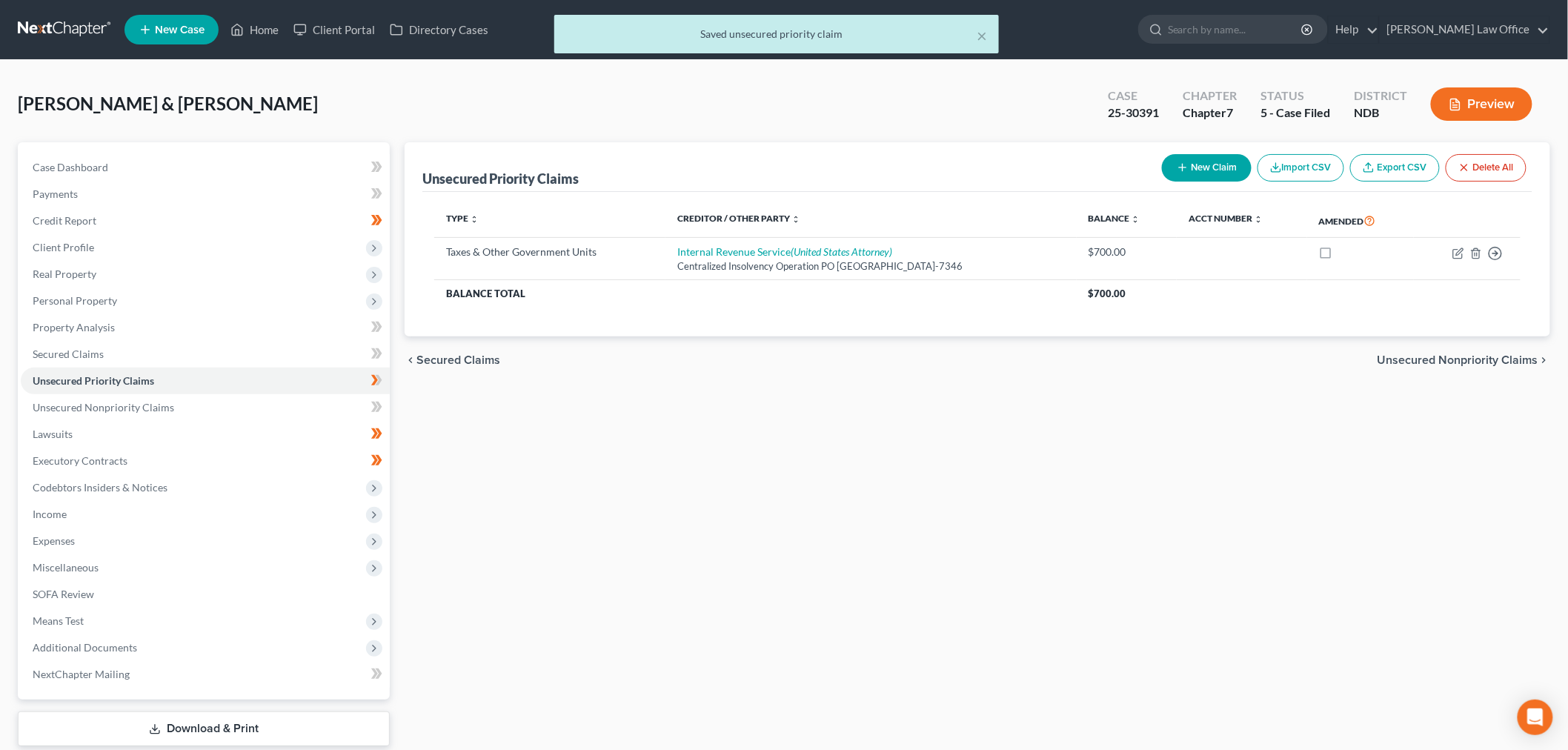
drag, startPoint x: 130, startPoint y: 301, endPoint x: 613, endPoint y: 371, distance: 488.0
click at [130, 301] on span "Personal Property" at bounding box center [204, 300] width 369 height 27
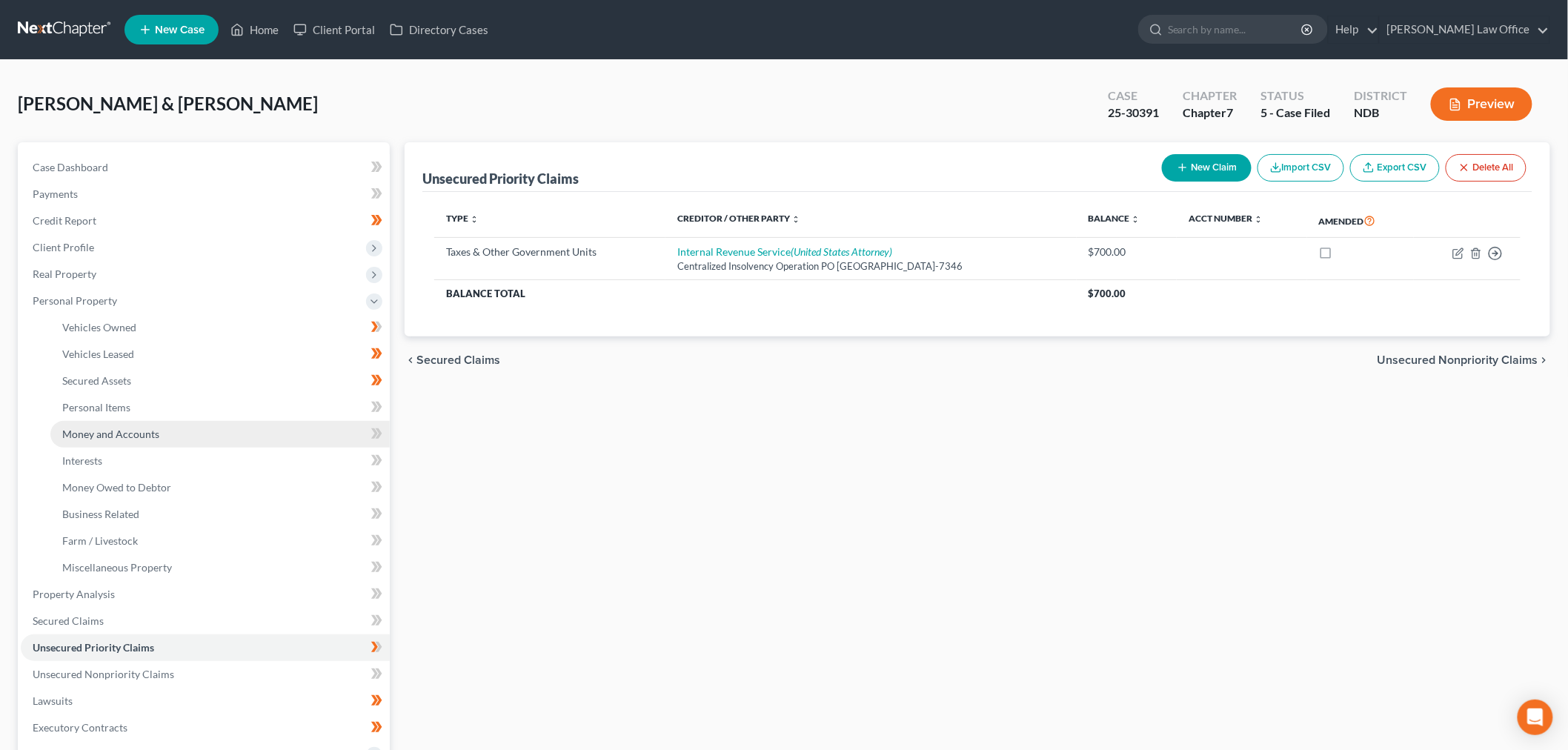
click at [164, 443] on link "Money and Accounts" at bounding box center [220, 434] width 339 height 27
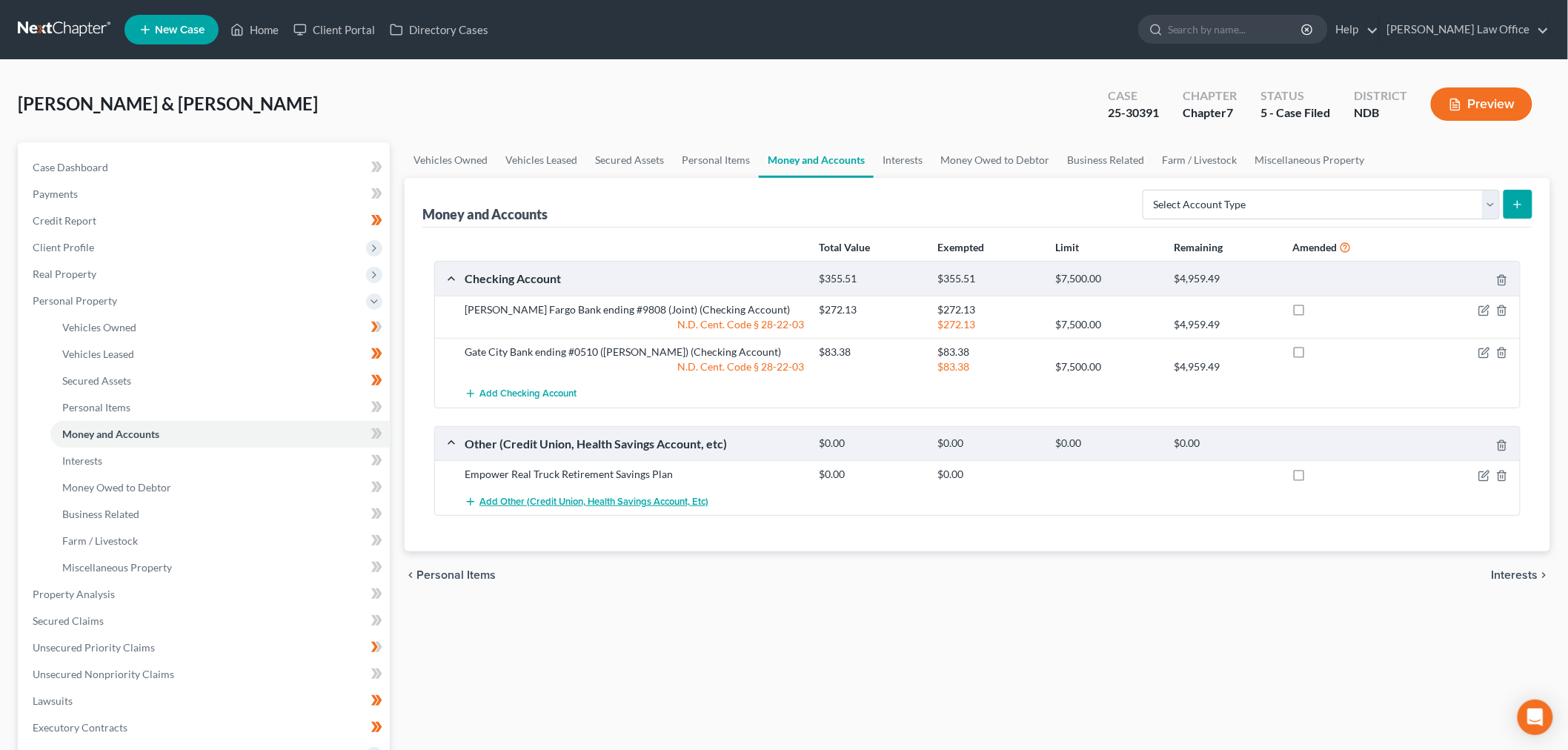
click at [589, 499] on span "Add Other (Credit Union, Health Savings Account, etc)" at bounding box center [593, 502] width 229 height 12
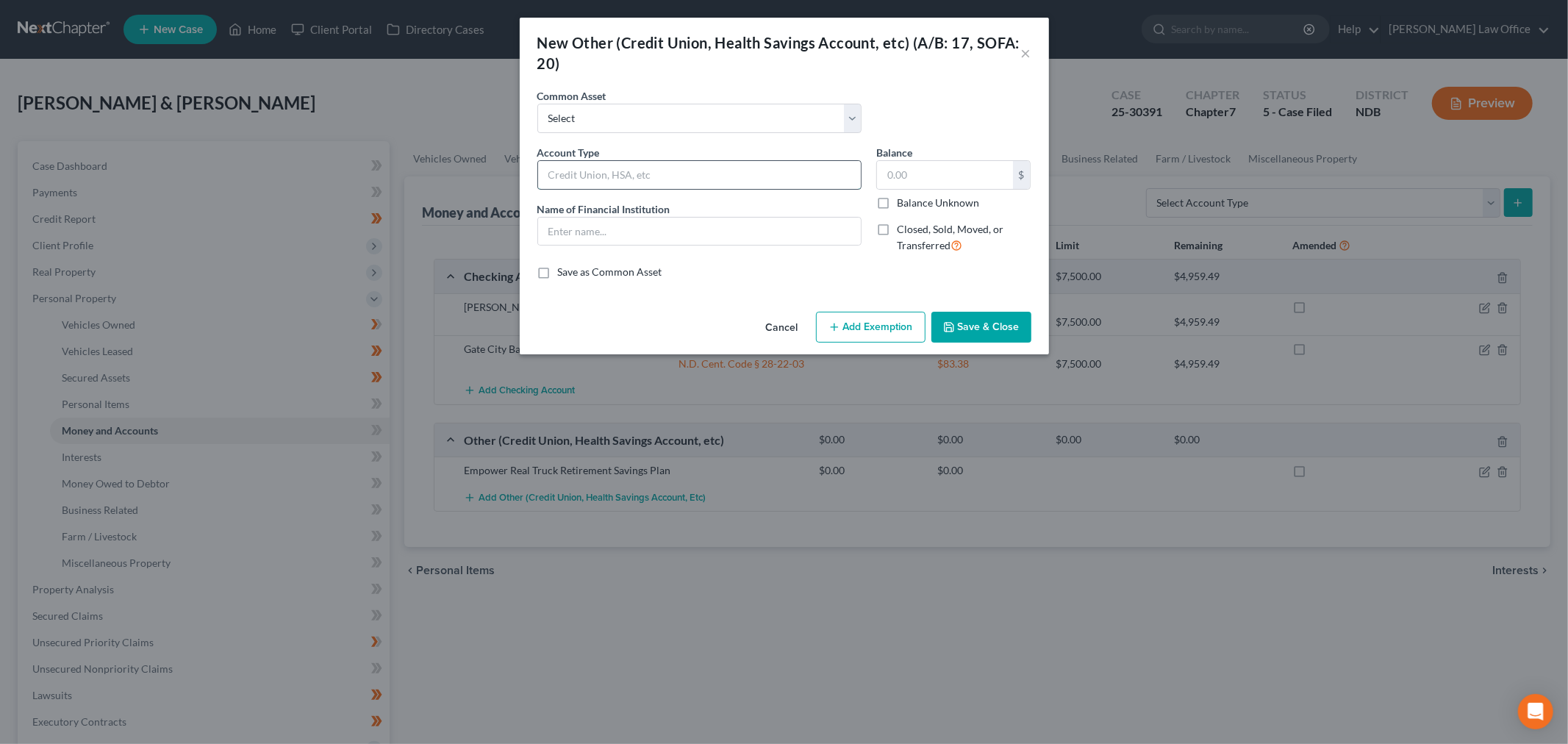
click at [616, 173] on input "text" at bounding box center [700, 174] width 323 height 28
type input "Uncashed Money Order - Paid to Internal Revenue Service $400.00 but has not bee…"
click at [697, 208] on div "Name of Financial Institution *" at bounding box center [699, 224] width 324 height 45
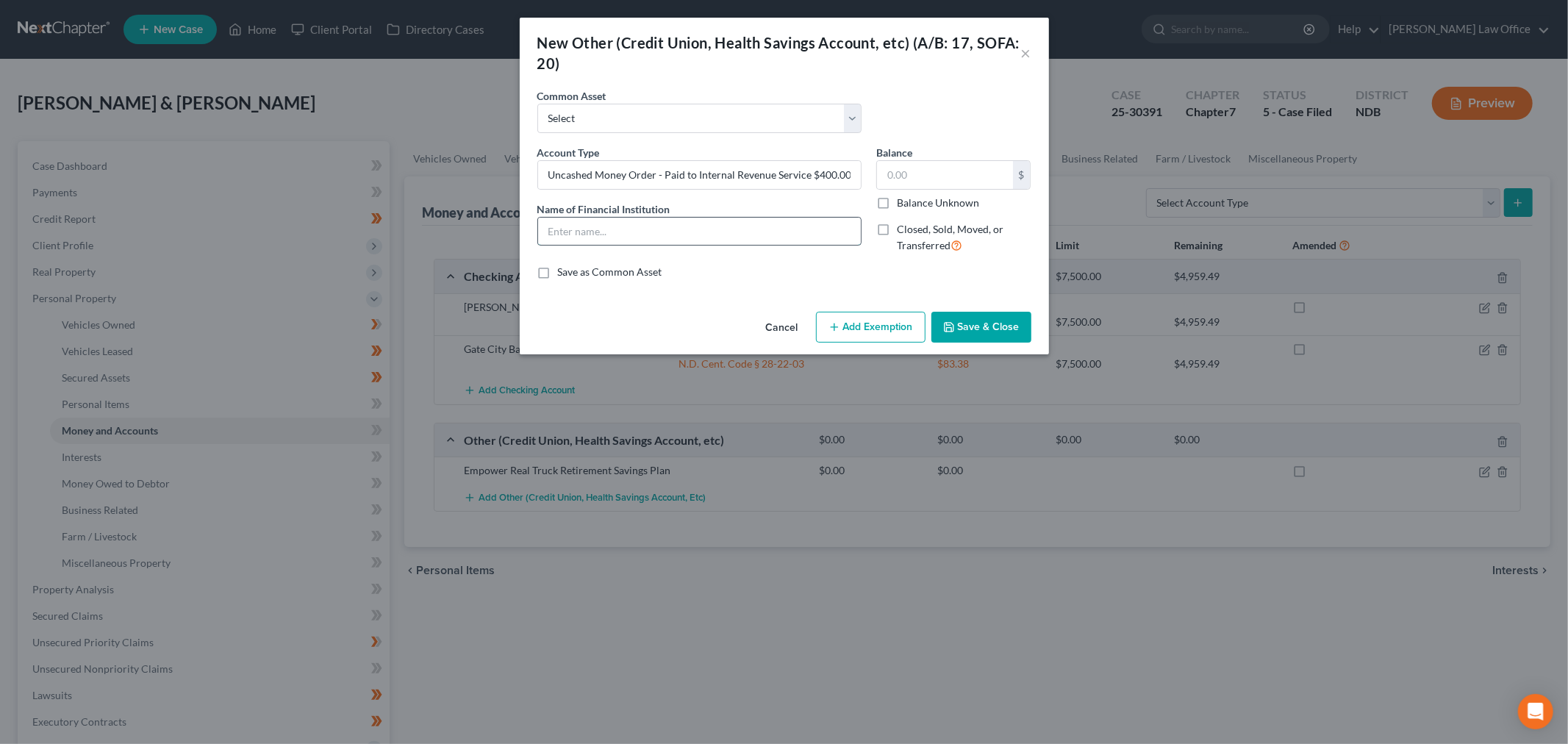
click at [694, 233] on input "text" at bounding box center [700, 231] width 323 height 28
paste input "Uncashed Money Order - Paid to Internal Revenue Service $400.00 but has not bee…"
type input "Uncashed Money Order - Paid to Internal Revenue Service $400.00 but has not bee…"
click at [966, 183] on input "text" at bounding box center [945, 174] width 136 height 28
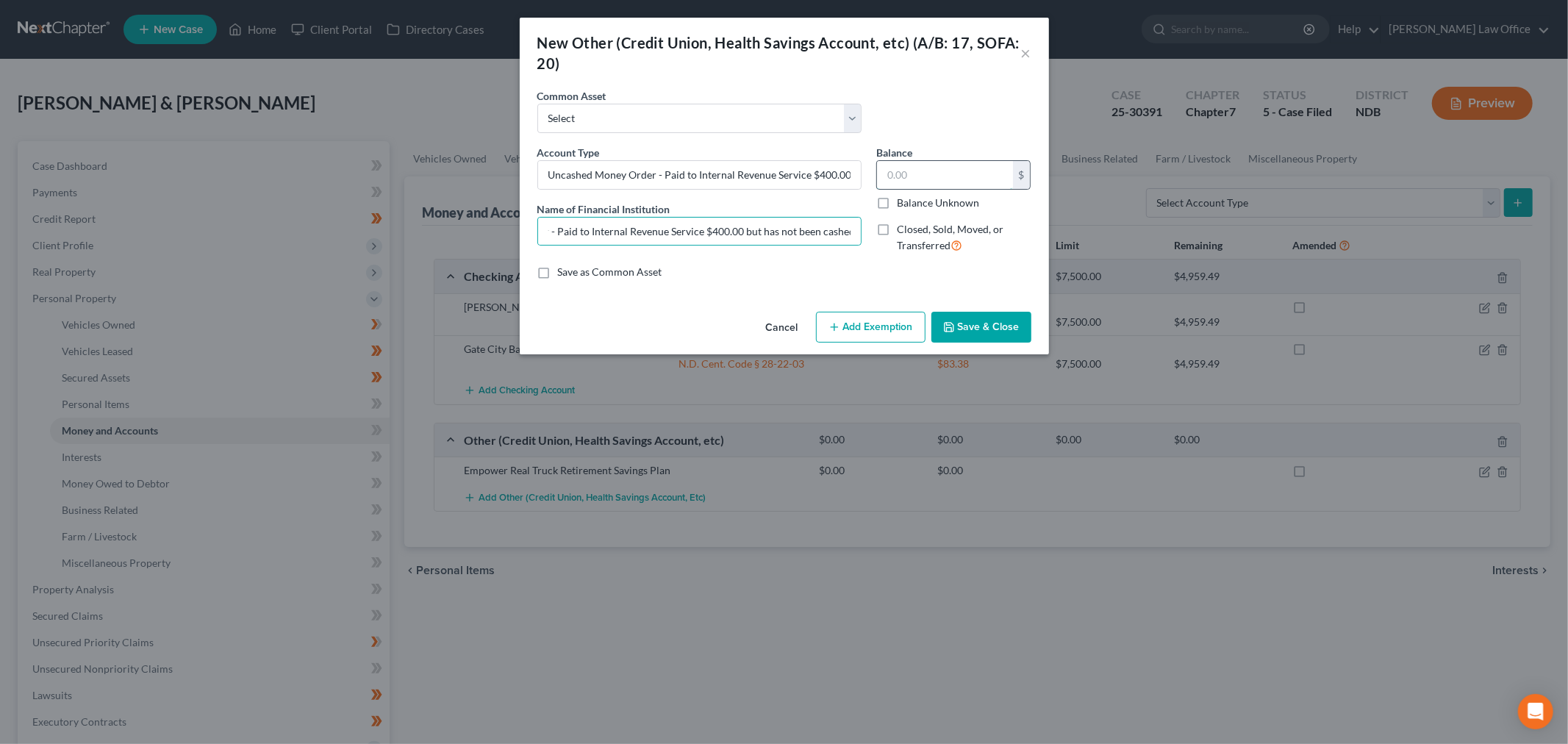
scroll to position [0, 0]
type input "400"
drag, startPoint x: 812, startPoint y: 172, endPoint x: 847, endPoint y: 171, distance: 35.0
click at [847, 171] on input "Uncashed Money Order - Paid to Internal Revenue Service $400.00 but has not bee…" at bounding box center [700, 174] width 323 height 28
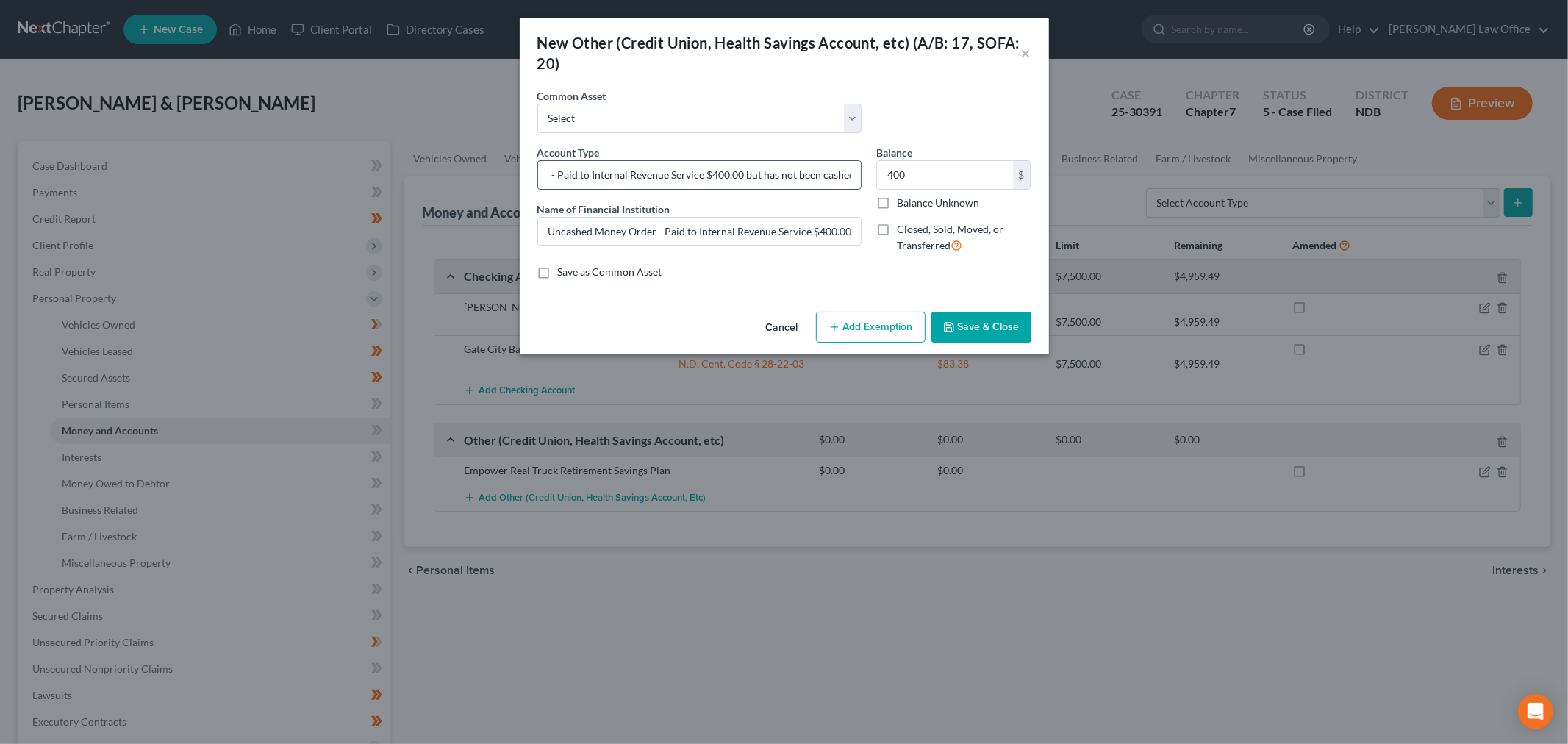
click at [733, 170] on input "Uncashed Money Order - Paid to Internal Revenue Service $400.00 but has not bee…" at bounding box center [700, 174] width 323 height 28
click at [741, 171] on input "Uncashed Money Order - Paid to Internal Revenue Service $400.00 but has not bee…" at bounding box center [700, 174] width 323 height 28
type input "Uncashed Money Order - Paid to Internal Revenue Service but has not been cashed"
click at [830, 224] on input "Uncashed Money Order - Paid to Internal Revenue Service $400.00 but has not bee…" at bounding box center [700, 231] width 323 height 28
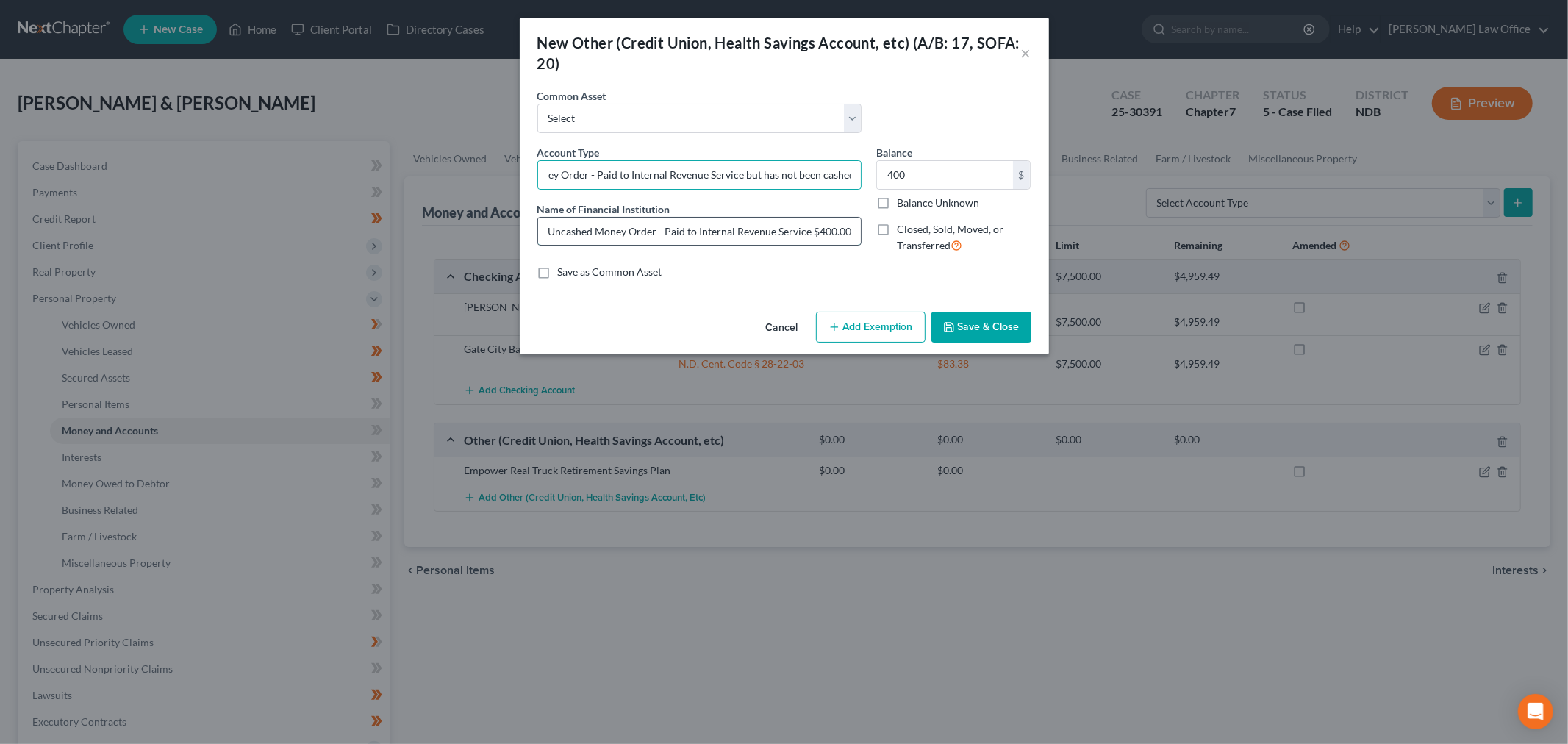
scroll to position [0, 0]
drag, startPoint x: 830, startPoint y: 224, endPoint x: 827, endPoint y: 208, distance: 16.3
click at [830, 216] on div "Uncashed Money Order - Paid to Internal Revenue Service $400.00 but has not bee…" at bounding box center [699, 231] width 324 height 29
type input "Uncashed Money Order - Paid to Internal Revenue Service but has not been cashed"
click at [896, 327] on button "Add Exemption" at bounding box center [871, 327] width 110 height 31
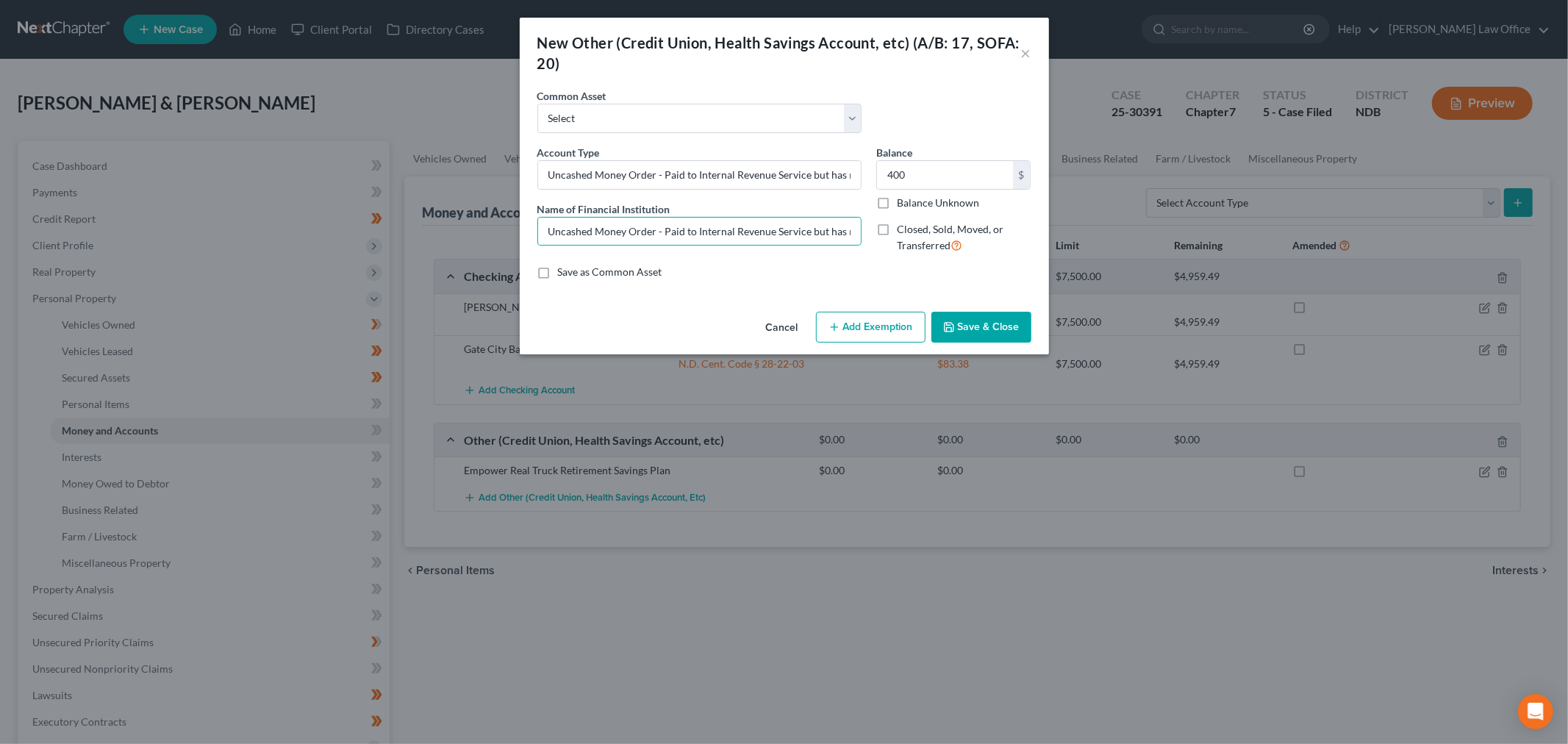
select select "2"
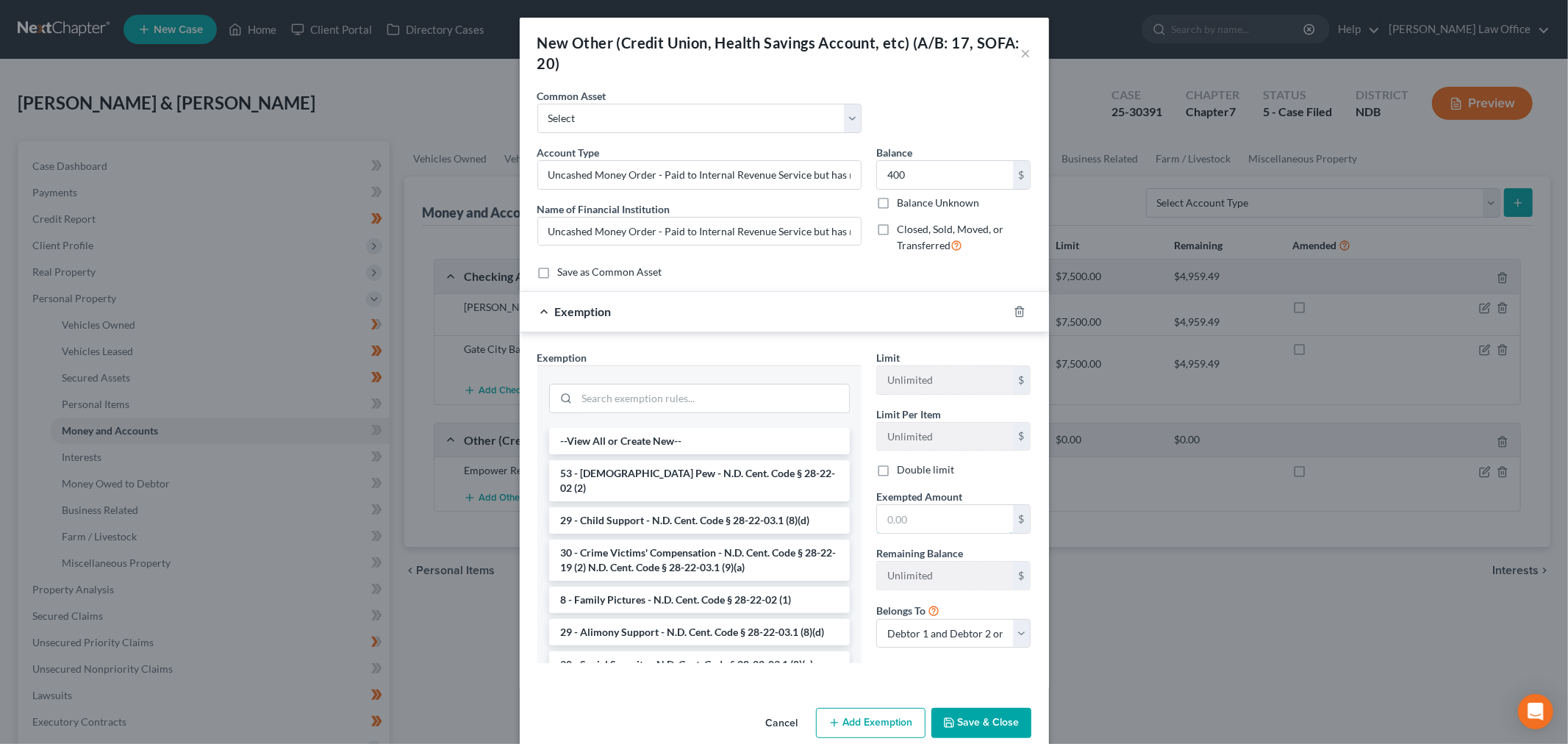
drag, startPoint x: 961, startPoint y: 519, endPoint x: 954, endPoint y: 496, distance: 24.0
click at [961, 517] on input "text" at bounding box center [945, 519] width 136 height 28
type input "400"
click at [738, 396] on input "search" at bounding box center [713, 398] width 272 height 28
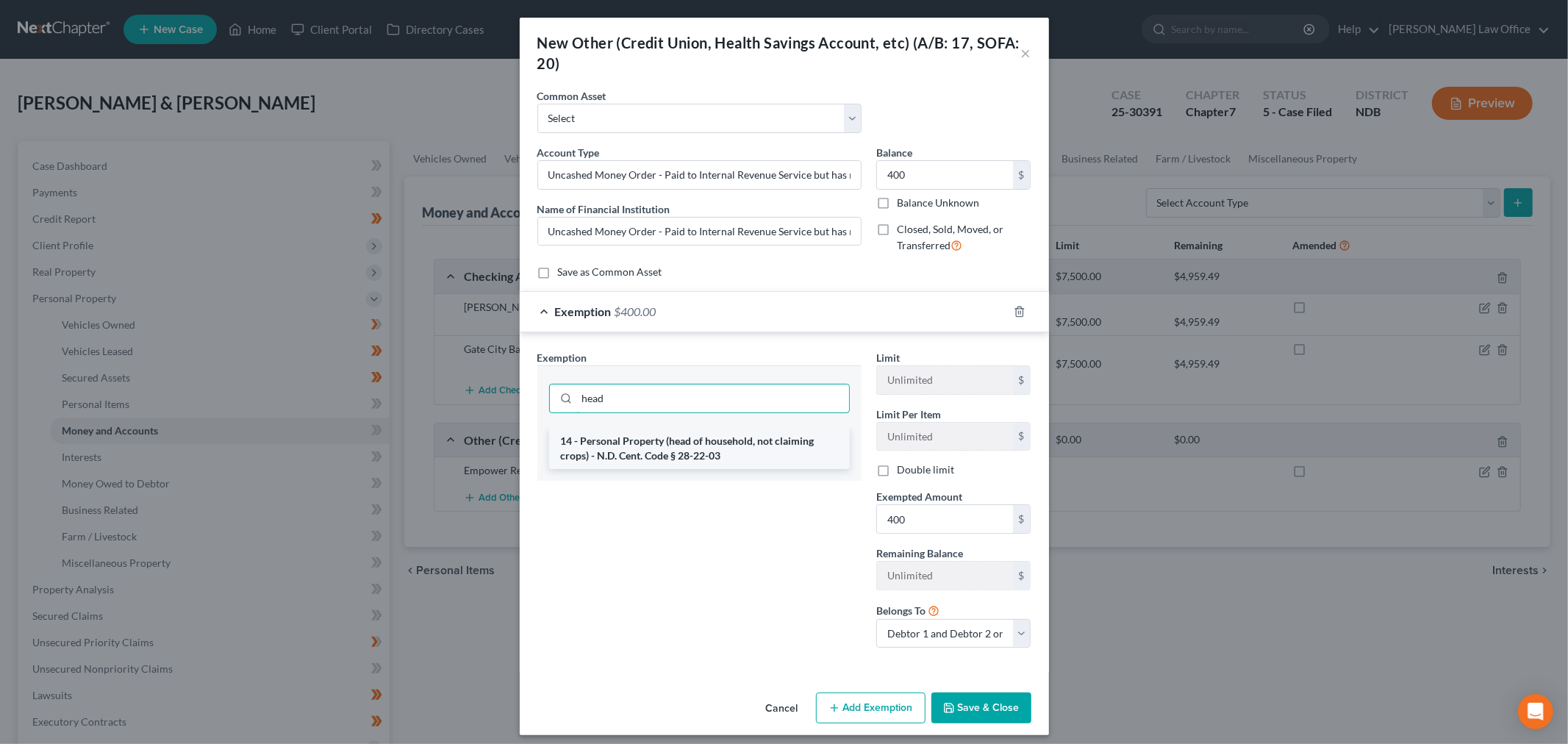
type input "head"
drag, startPoint x: 716, startPoint y: 444, endPoint x: 776, endPoint y: 507, distance: 87.0
click at [717, 445] on li "14 - Personal Property (head of household, not claiming crops) - N.D. Cent. Cod…" at bounding box center [700, 448] width 301 height 41
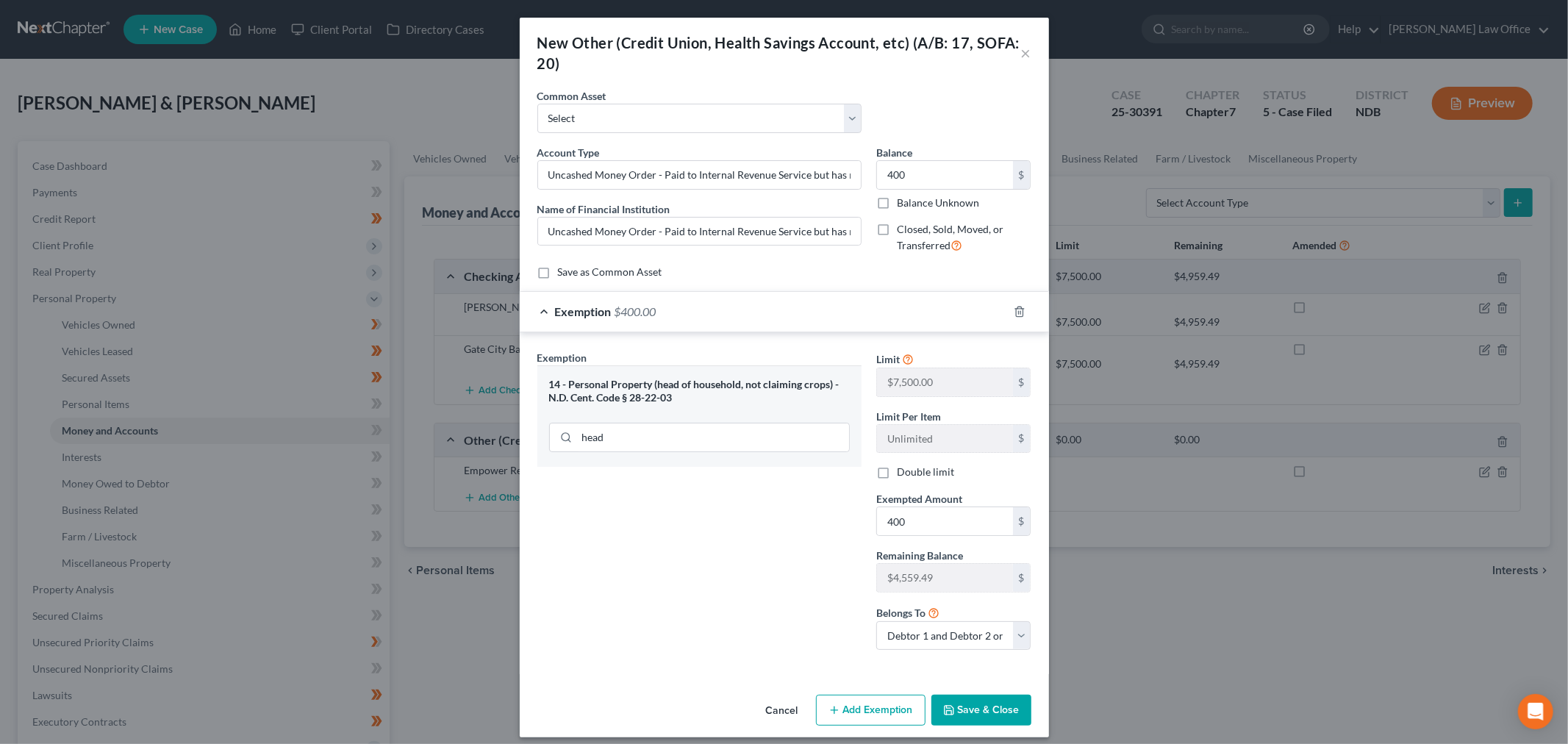
click at [975, 717] on button "Save & Close" at bounding box center [982, 710] width 100 height 31
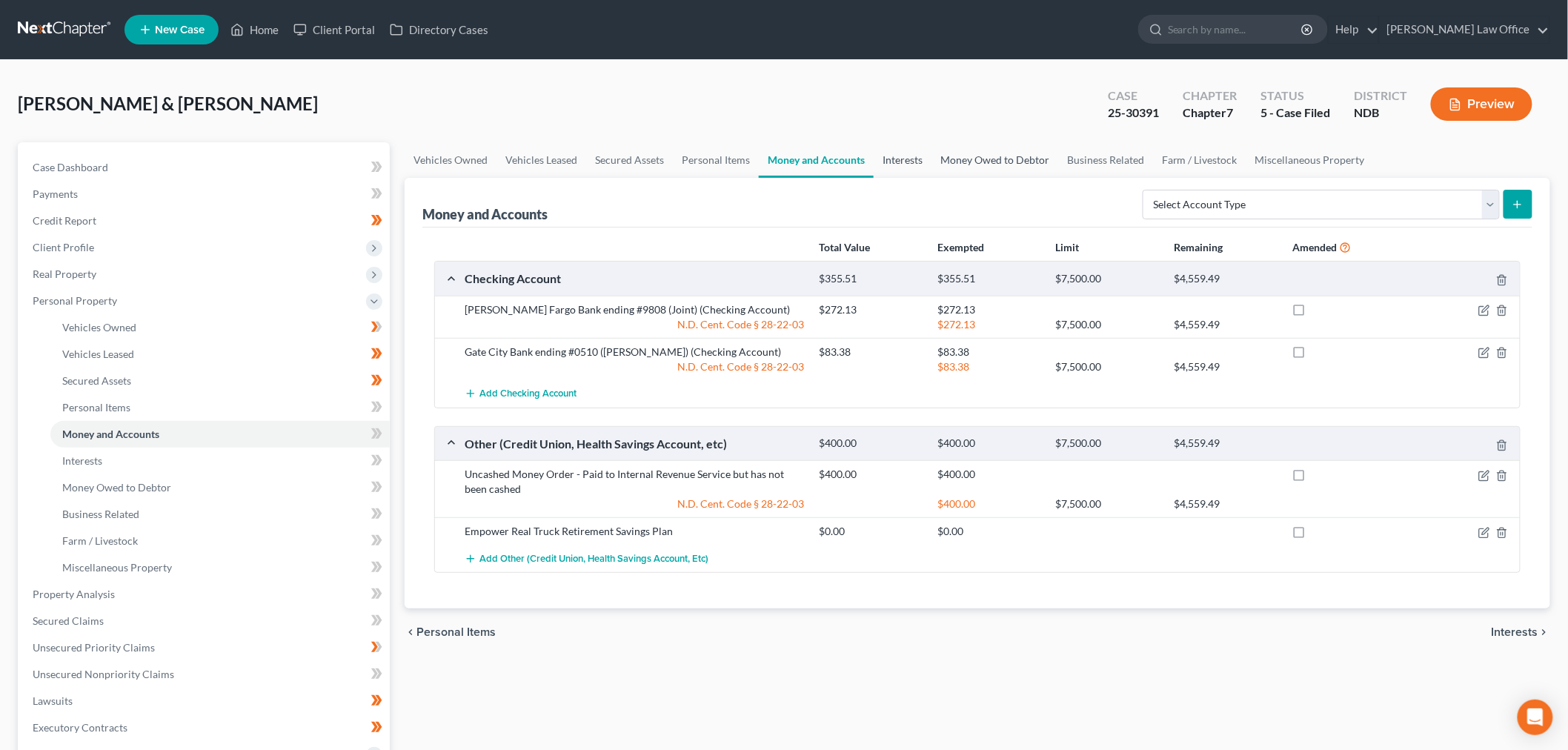
drag, startPoint x: 909, startPoint y: 148, endPoint x: 928, endPoint y: 149, distance: 19.0
click at [909, 148] on link "Interests" at bounding box center [902, 160] width 58 height 36
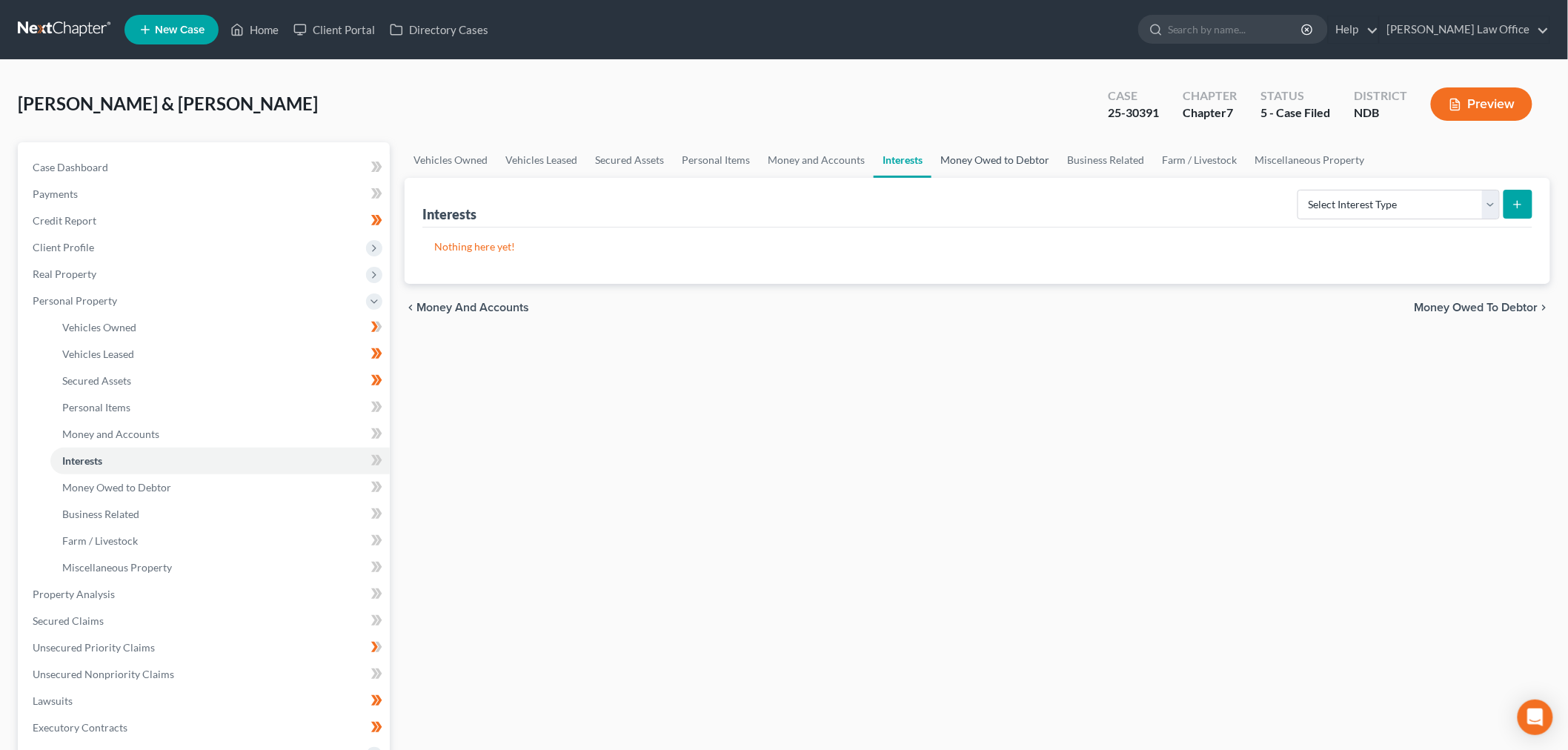
click at [1013, 156] on link "Money Owed to Debtor" at bounding box center [995, 160] width 127 height 36
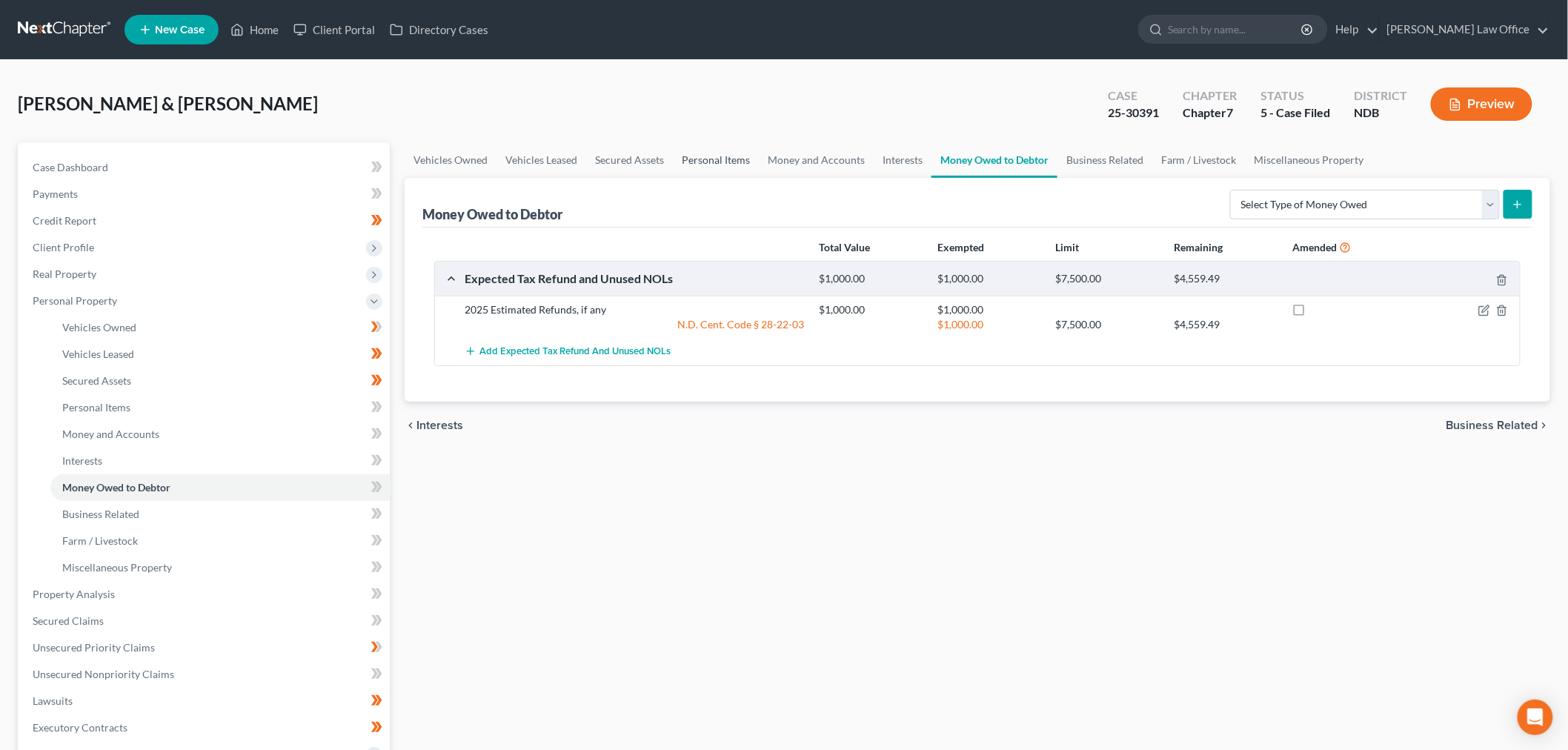
click at [710, 153] on link "Personal Items" at bounding box center [716, 160] width 86 height 36
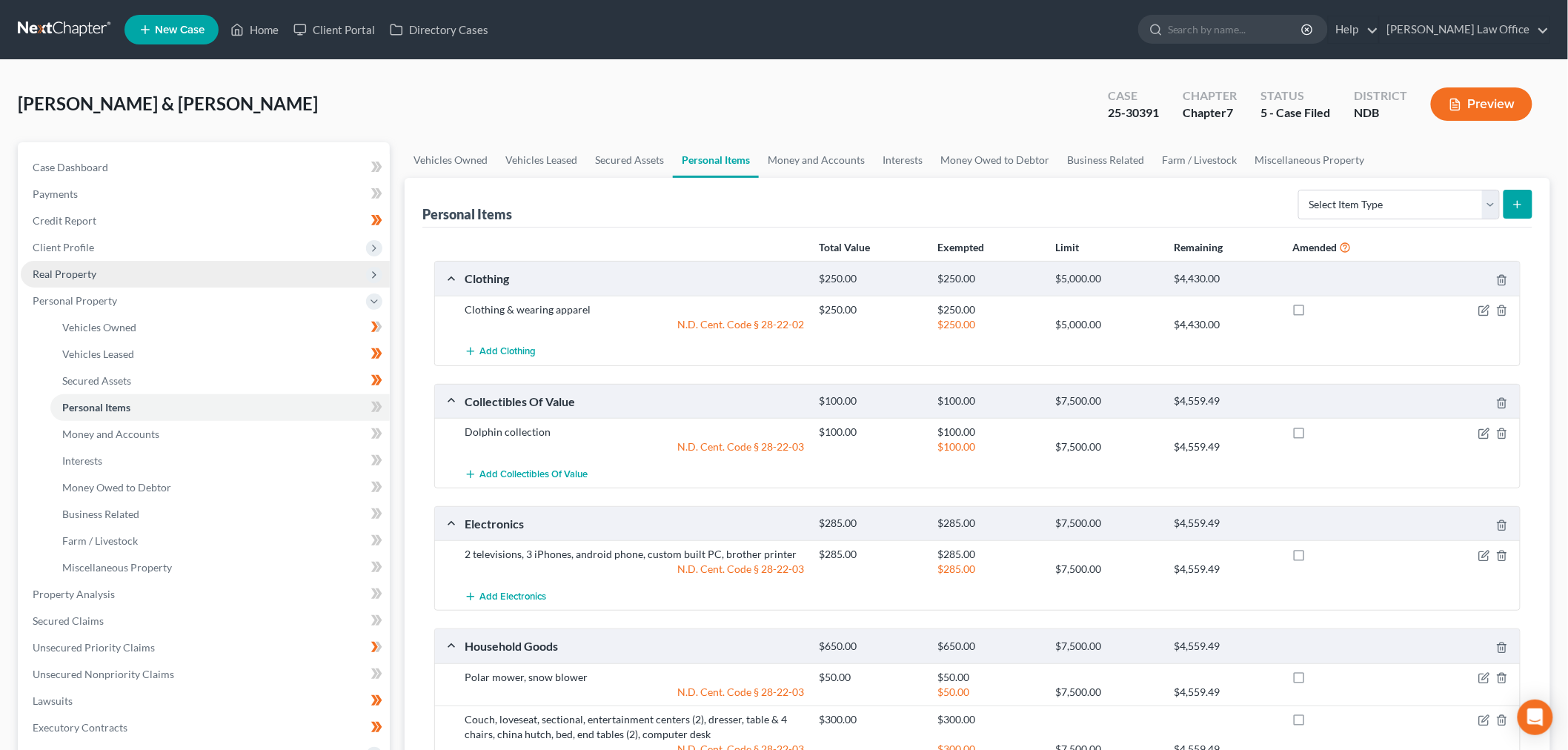
click at [129, 265] on span "Real Property" at bounding box center [204, 274] width 369 height 27
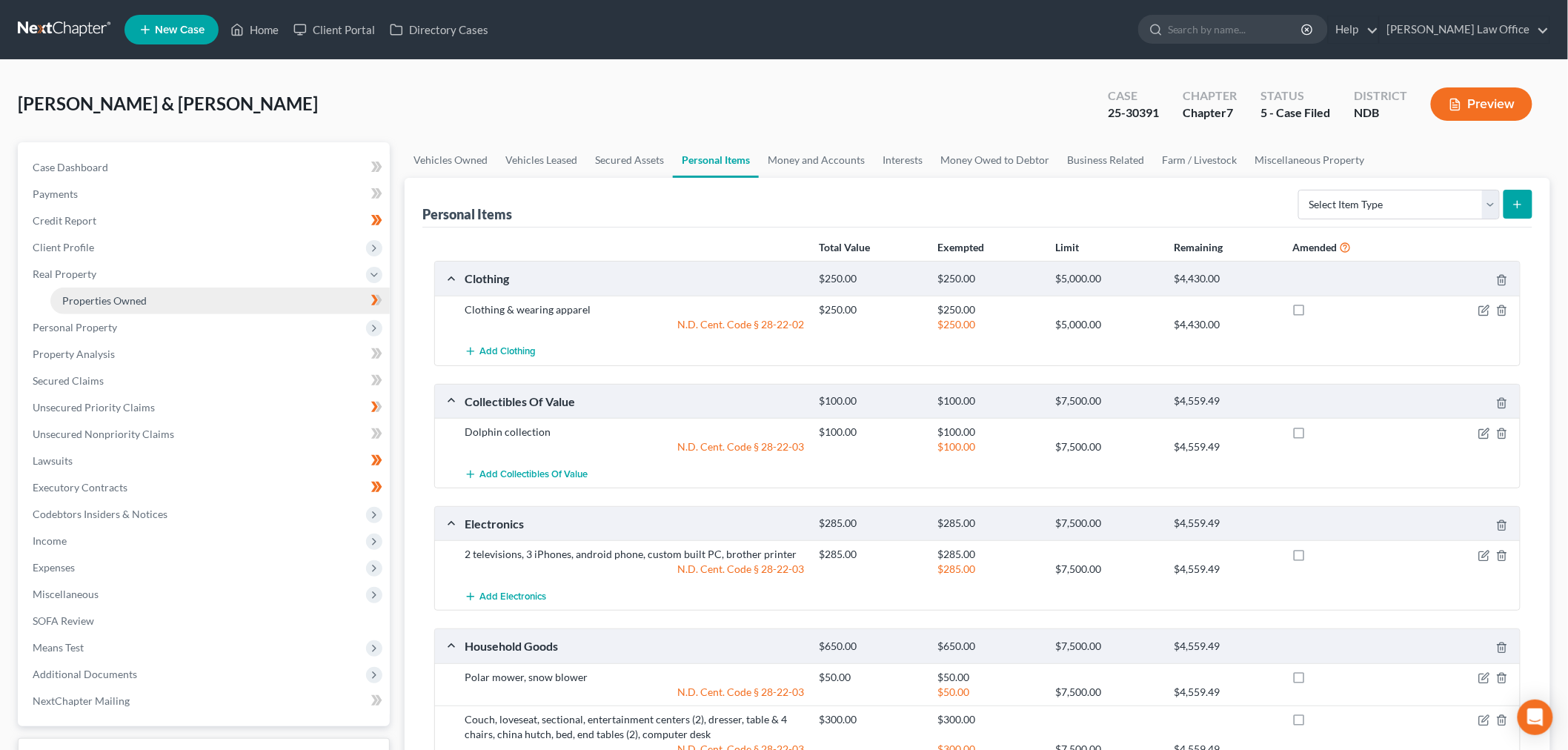
click at [120, 300] on span "Properties Owned" at bounding box center [104, 300] width 85 height 12
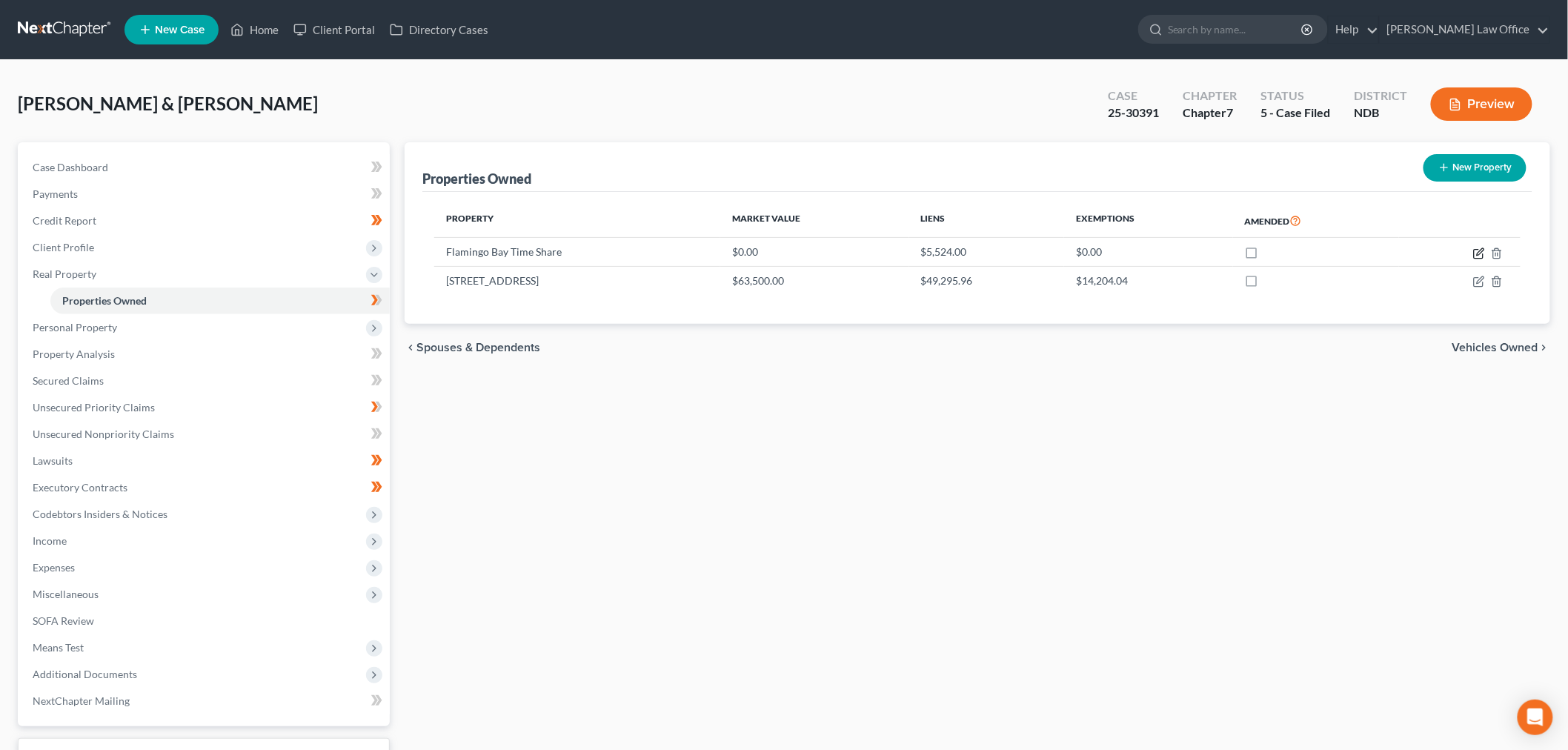
drag, startPoint x: 1478, startPoint y: 252, endPoint x: 1132, endPoint y: 305, distance: 350.0
click at [1478, 251] on icon "button" at bounding box center [1478, 253] width 12 height 12
select select "29"
select select "17"
select select "2"
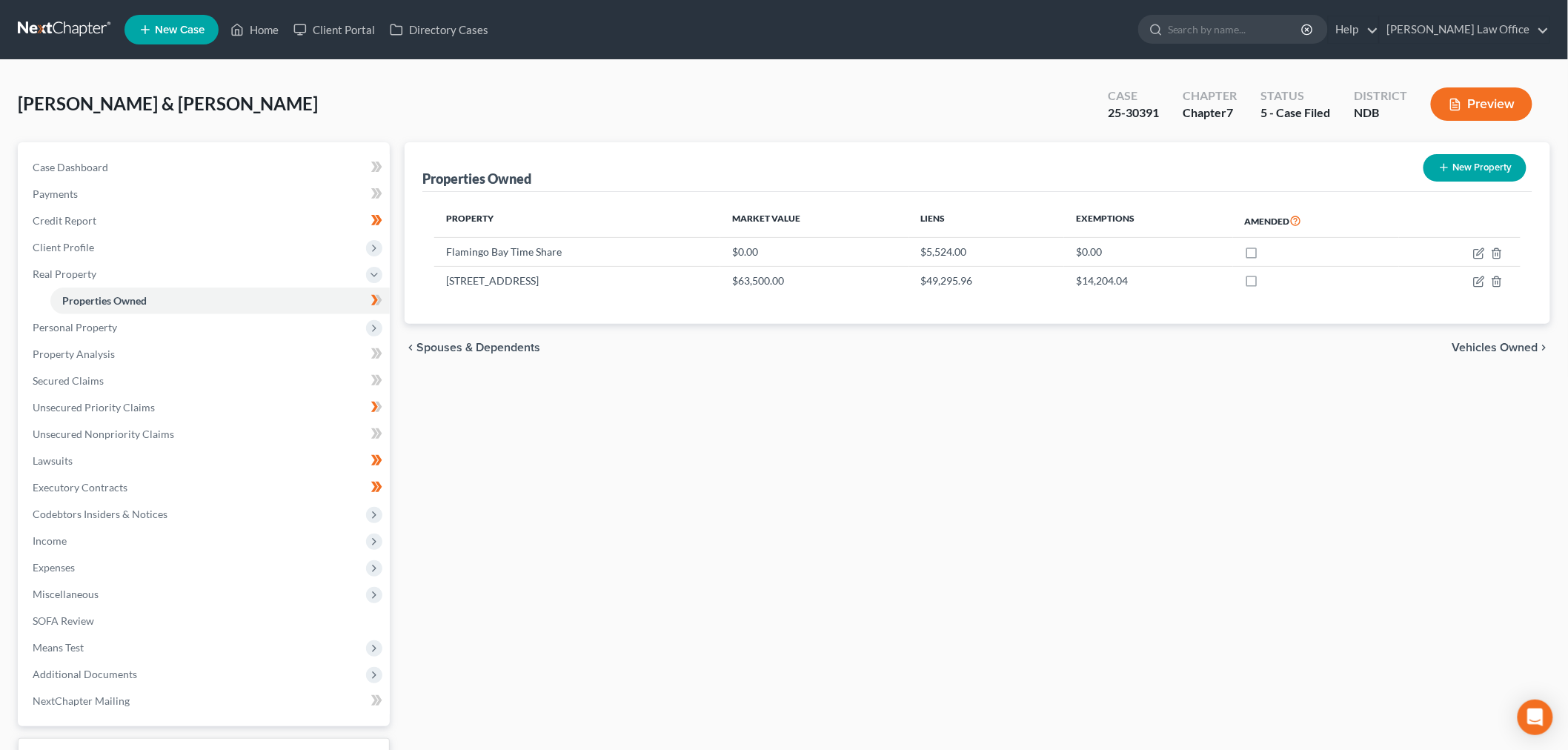
select select "7"
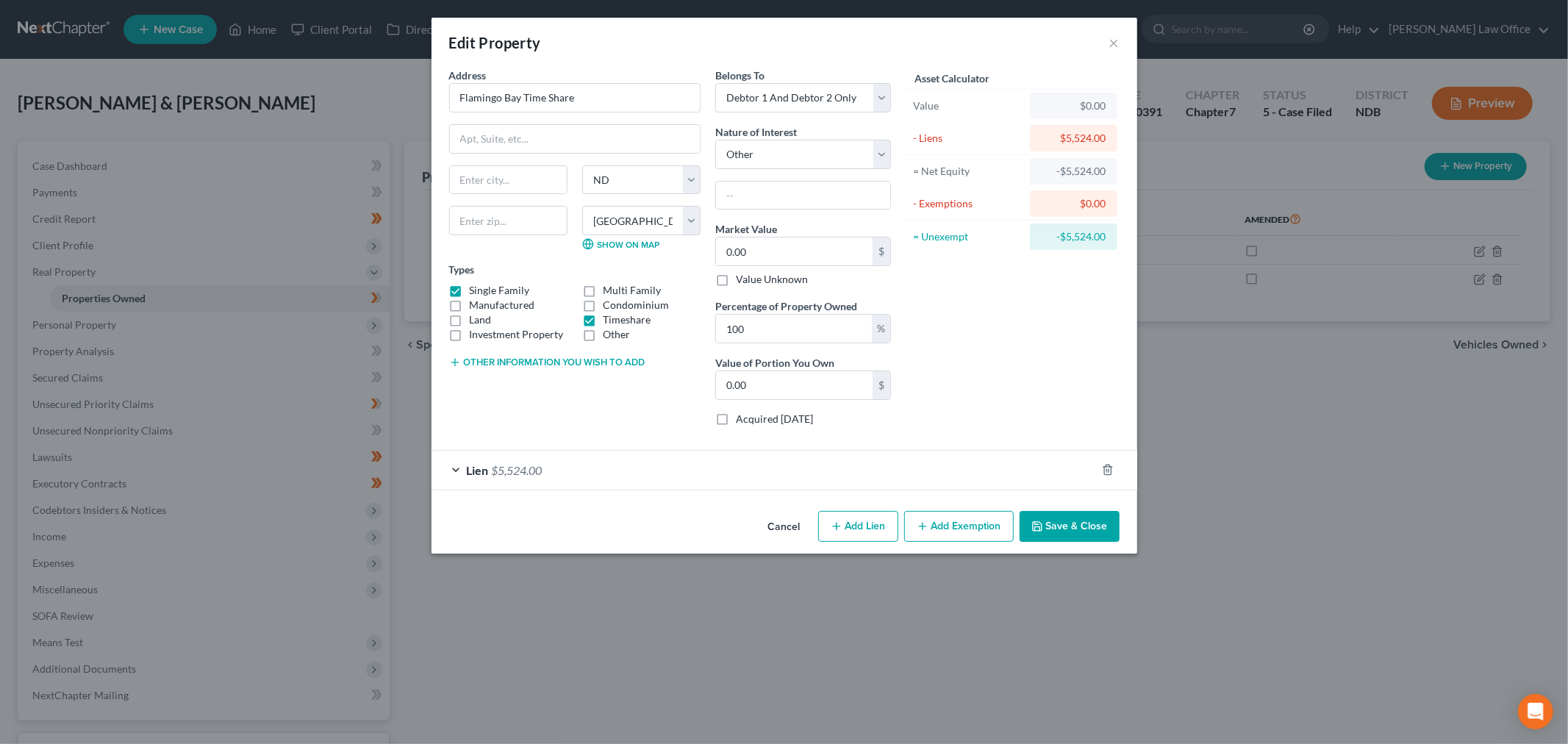
click at [565, 358] on button "Other information you wish to add" at bounding box center [547, 362] width 196 height 12
click at [520, 391] on textarea at bounding box center [574, 396] width 251 height 54
type textarea "1"
click at [540, 469] on span "$5,524.00" at bounding box center [517, 469] width 51 height 14
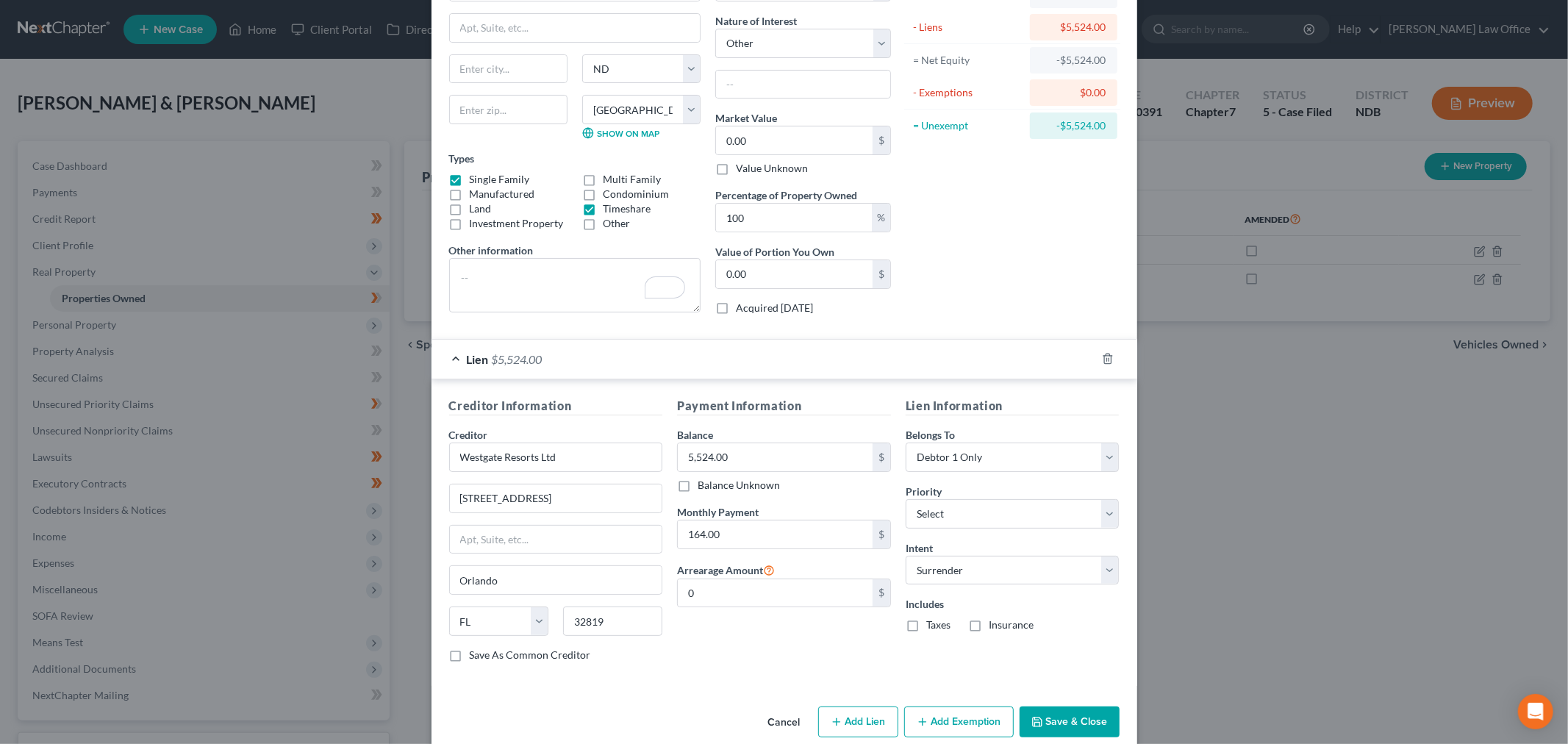
scroll to position [135, 0]
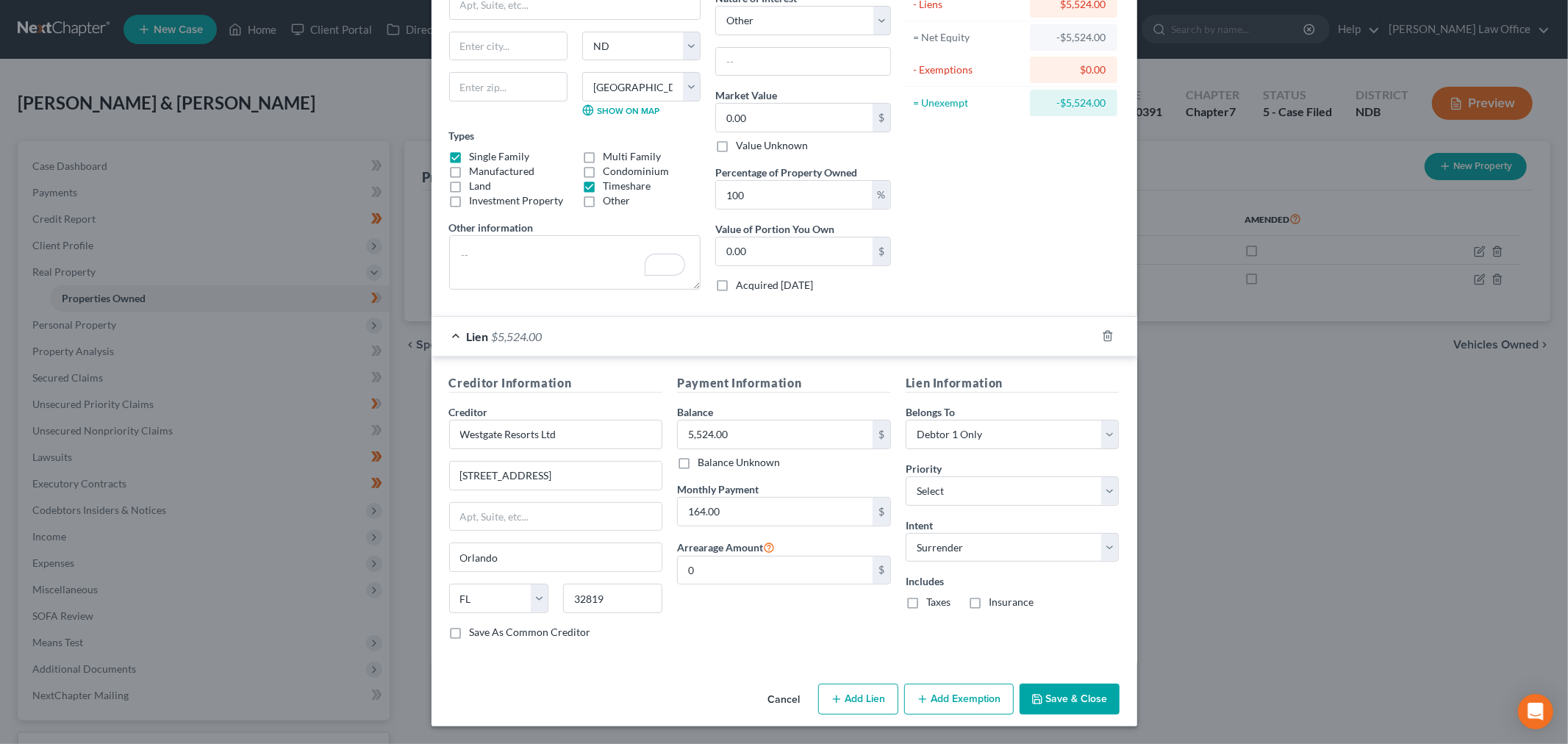
click at [1060, 708] on button "Save & Close" at bounding box center [1070, 699] width 100 height 31
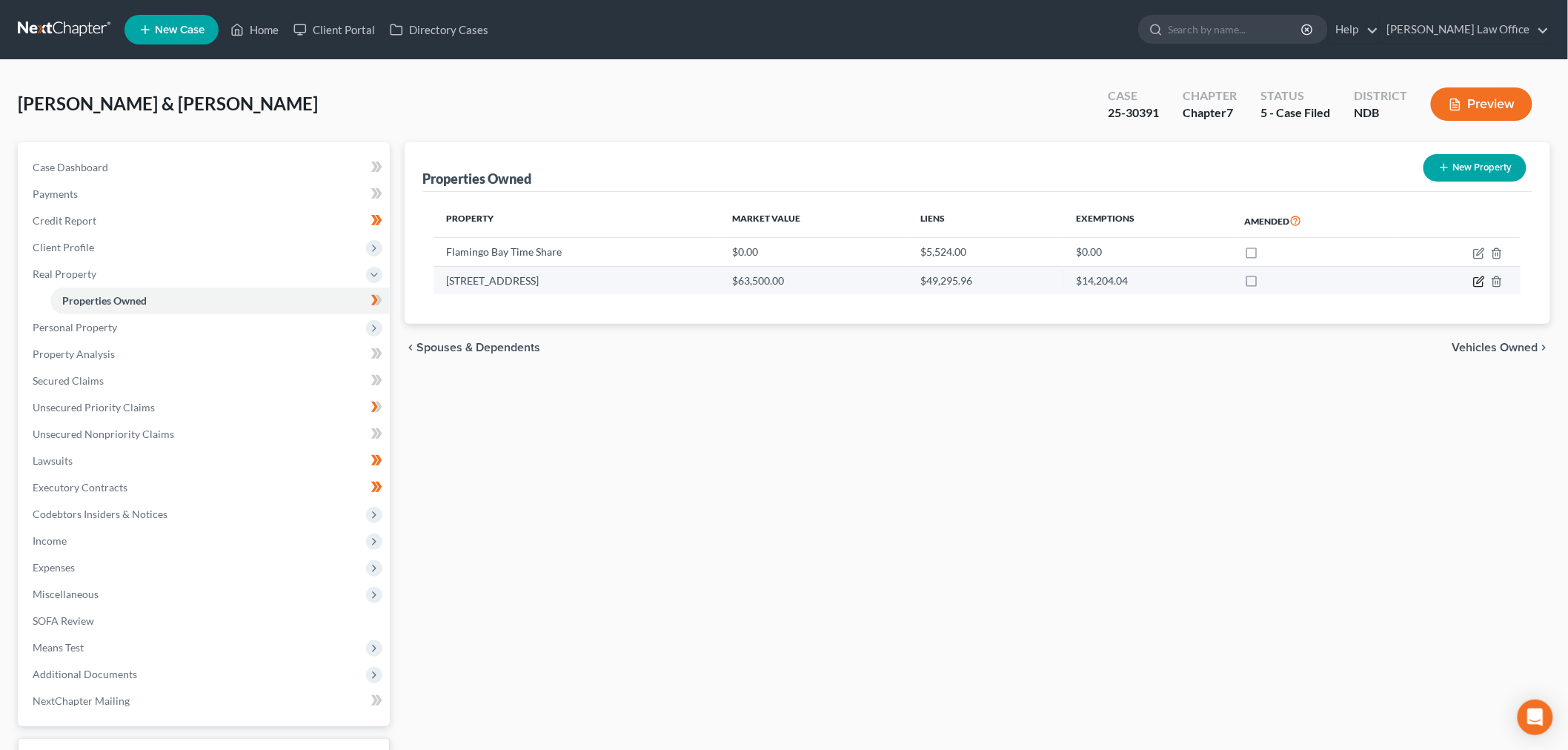
click at [1478, 282] on icon "button" at bounding box center [1480, 279] width 7 height 7
select select "29"
select select "17"
select select "2"
select select "0"
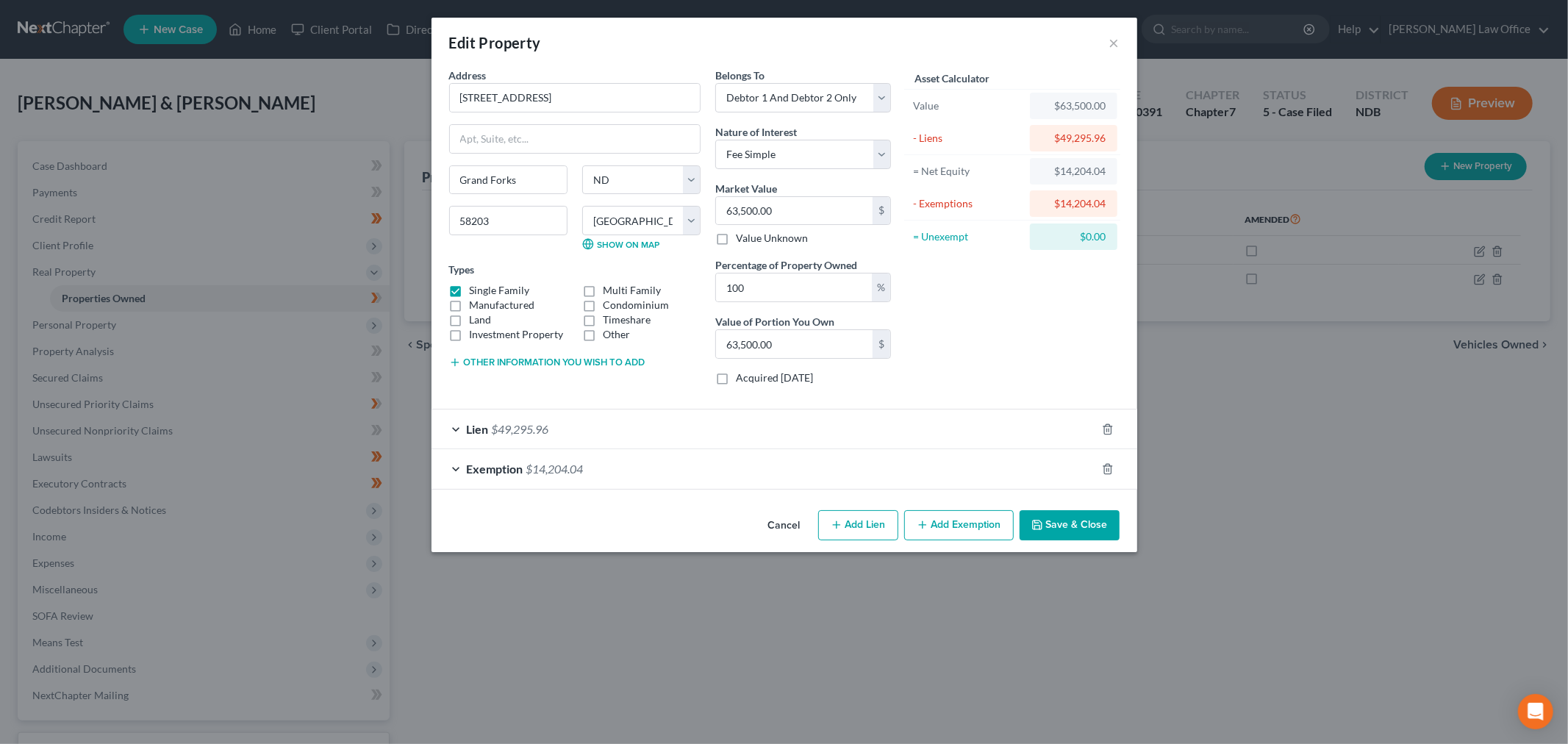
click at [546, 439] on div "Lien $49,295.96" at bounding box center [763, 429] width 665 height 39
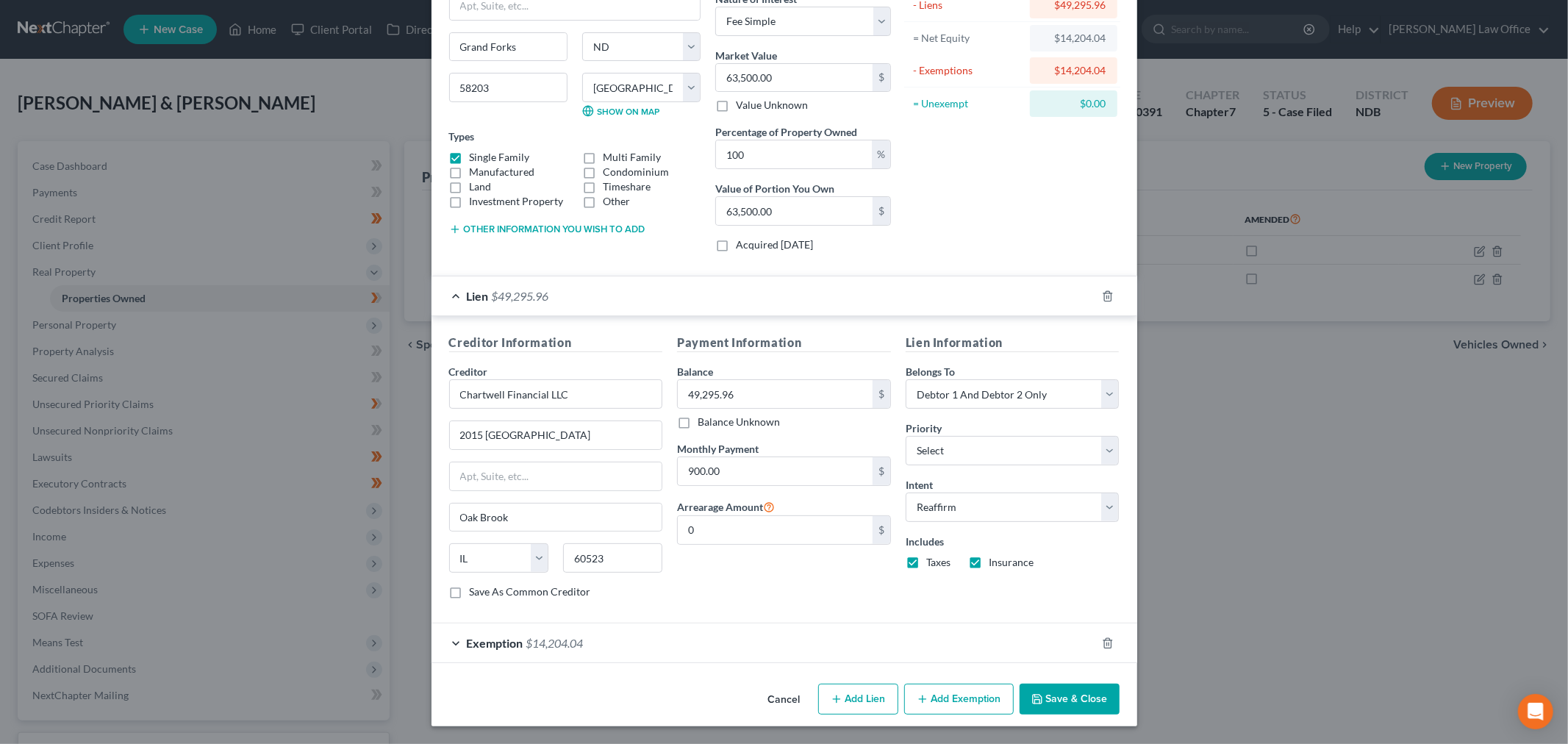
click at [1075, 700] on button "Save & Close" at bounding box center [1070, 699] width 100 height 31
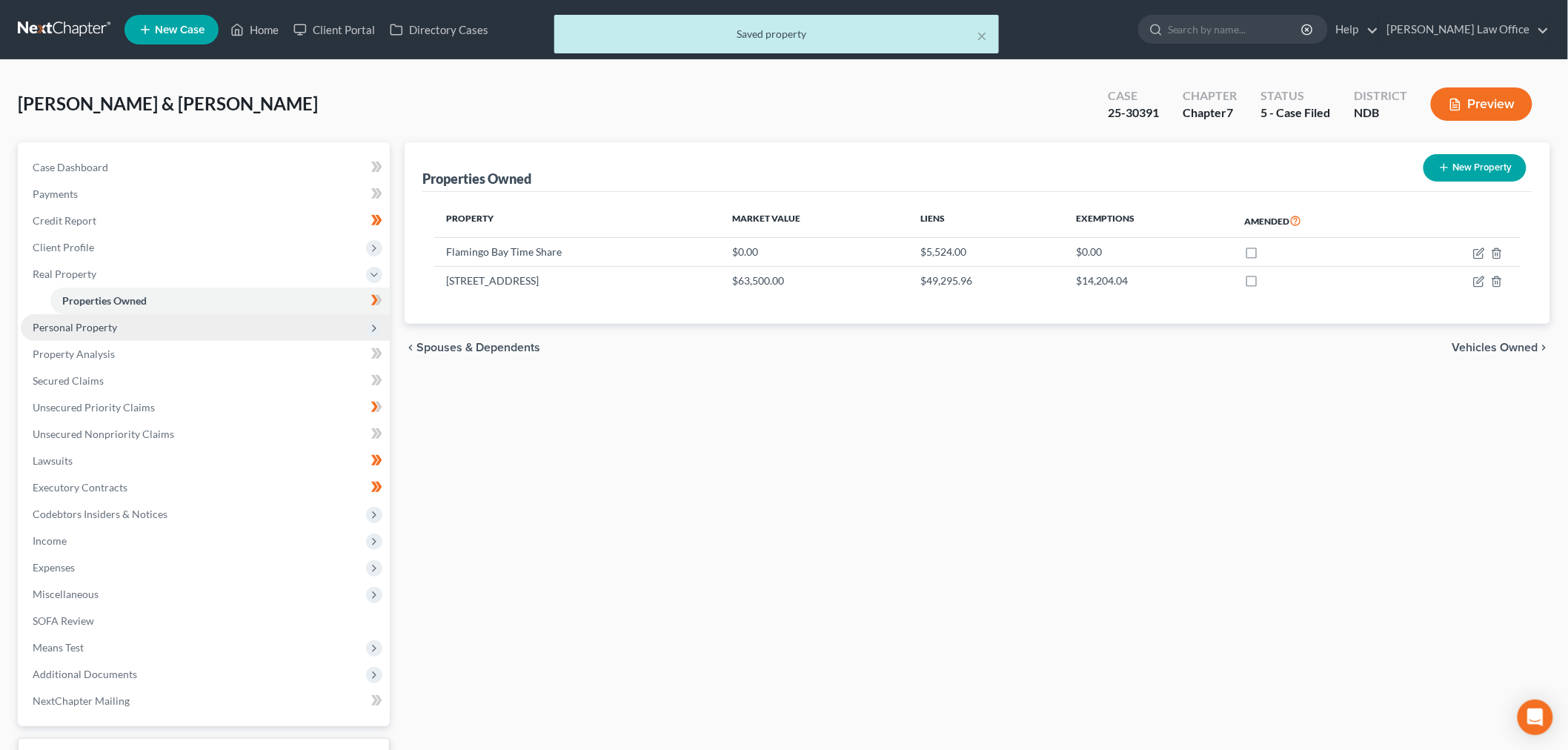
click at [137, 314] on span "Personal Property" at bounding box center [204, 327] width 369 height 27
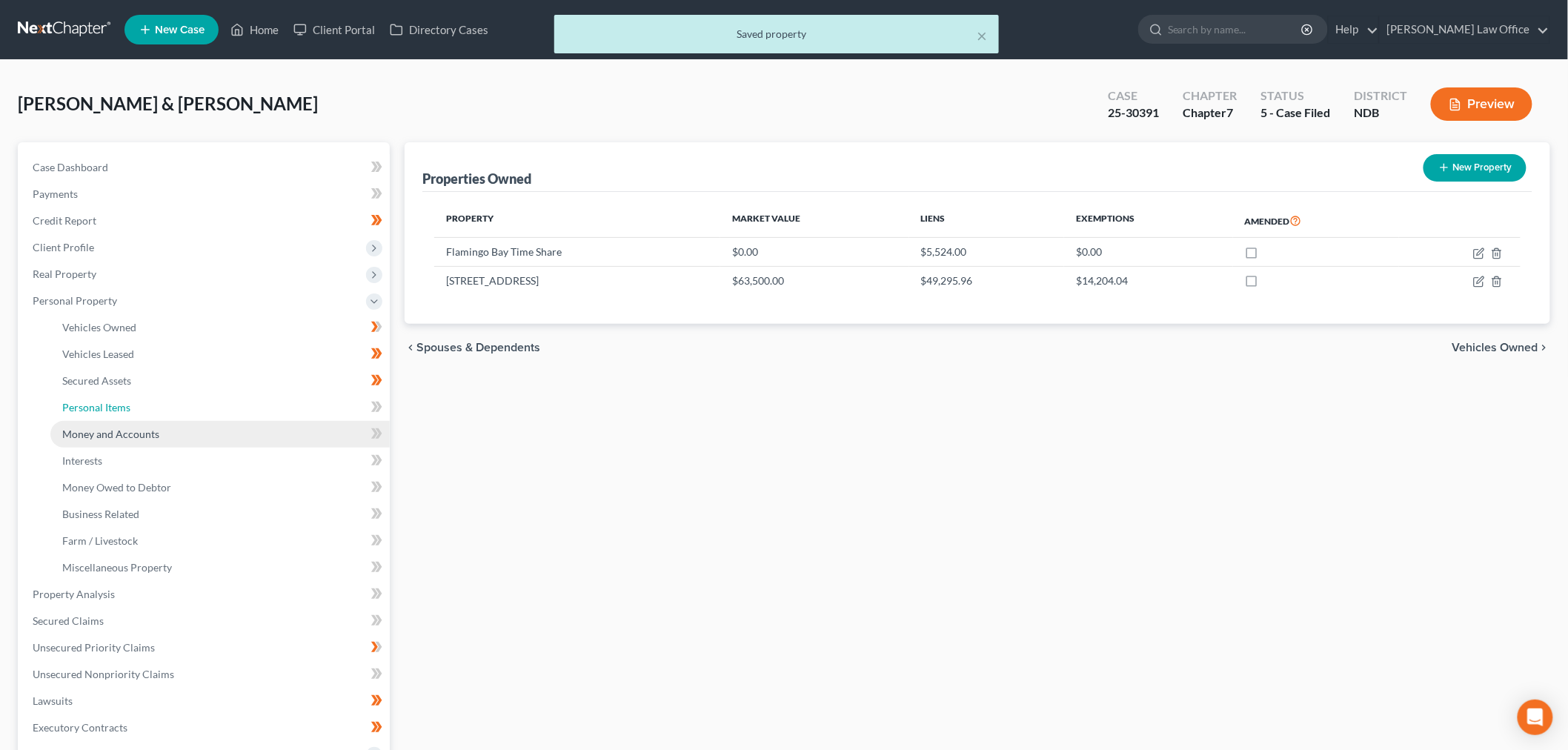
drag, startPoint x: 114, startPoint y: 414, endPoint x: 134, endPoint y: 423, distance: 21.9
click at [115, 415] on link "Personal Items" at bounding box center [220, 407] width 339 height 27
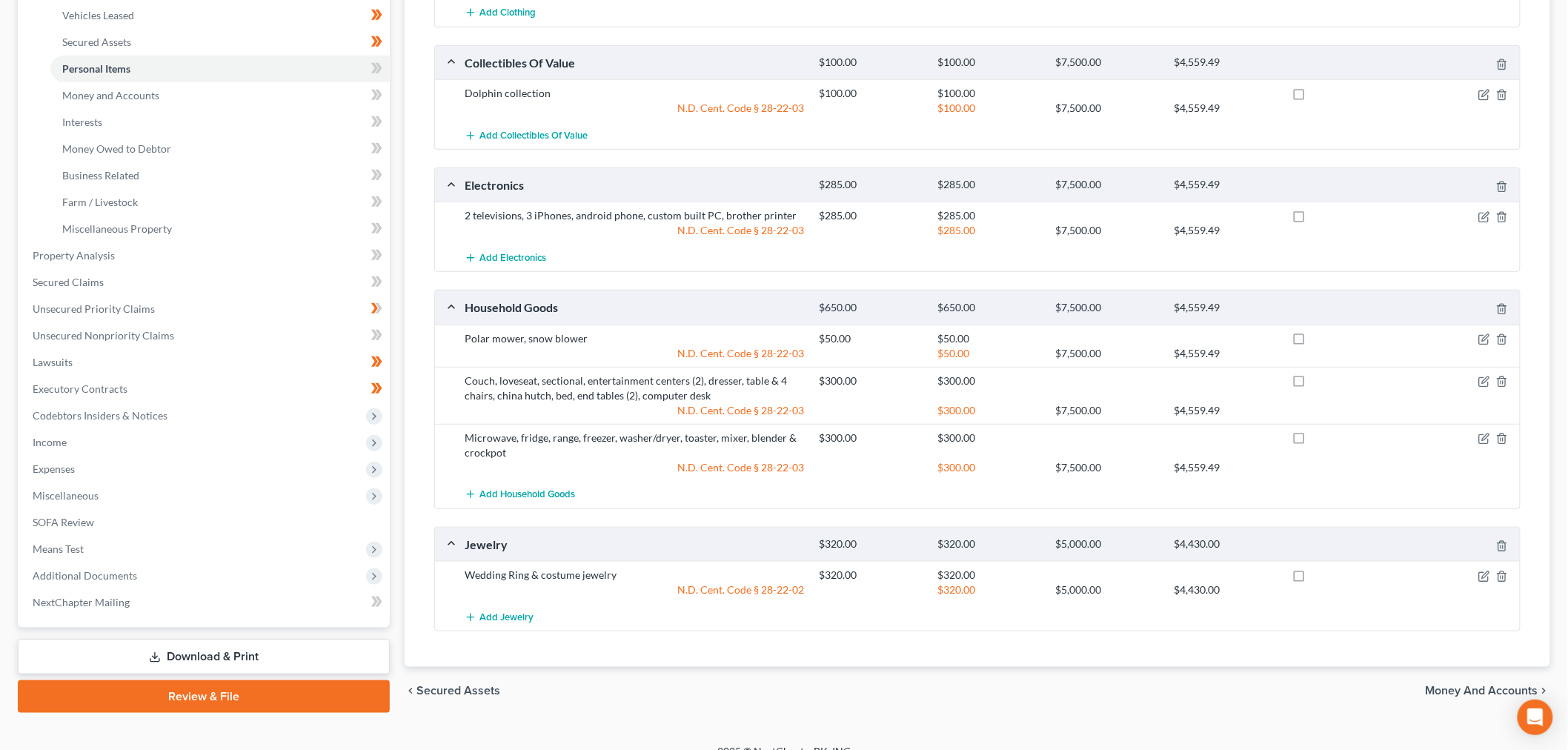
scroll to position [359, 0]
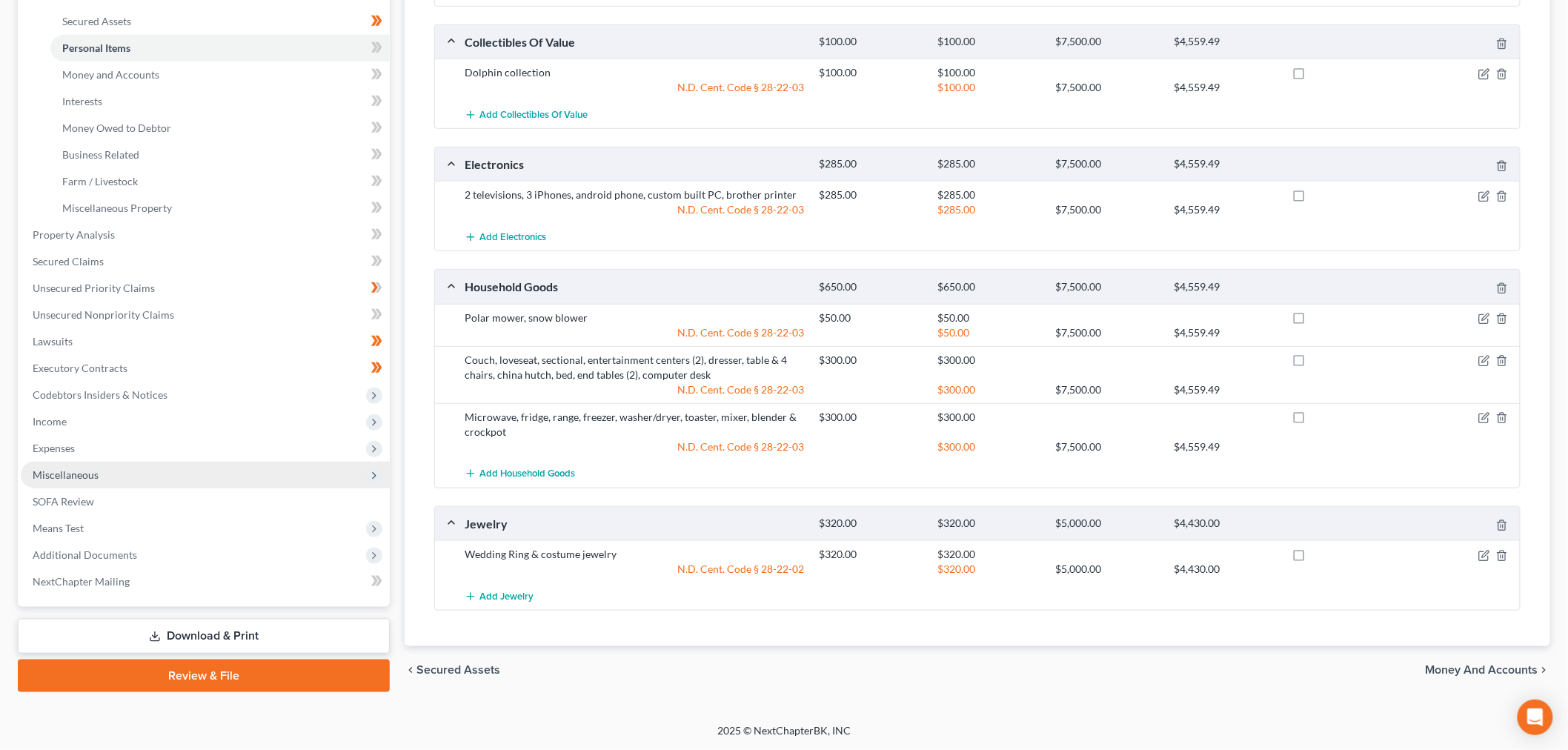
drag, startPoint x: 78, startPoint y: 476, endPoint x: 311, endPoint y: 441, distance: 235.6
click at [78, 476] on span "Miscellaneous" at bounding box center [65, 474] width 66 height 12
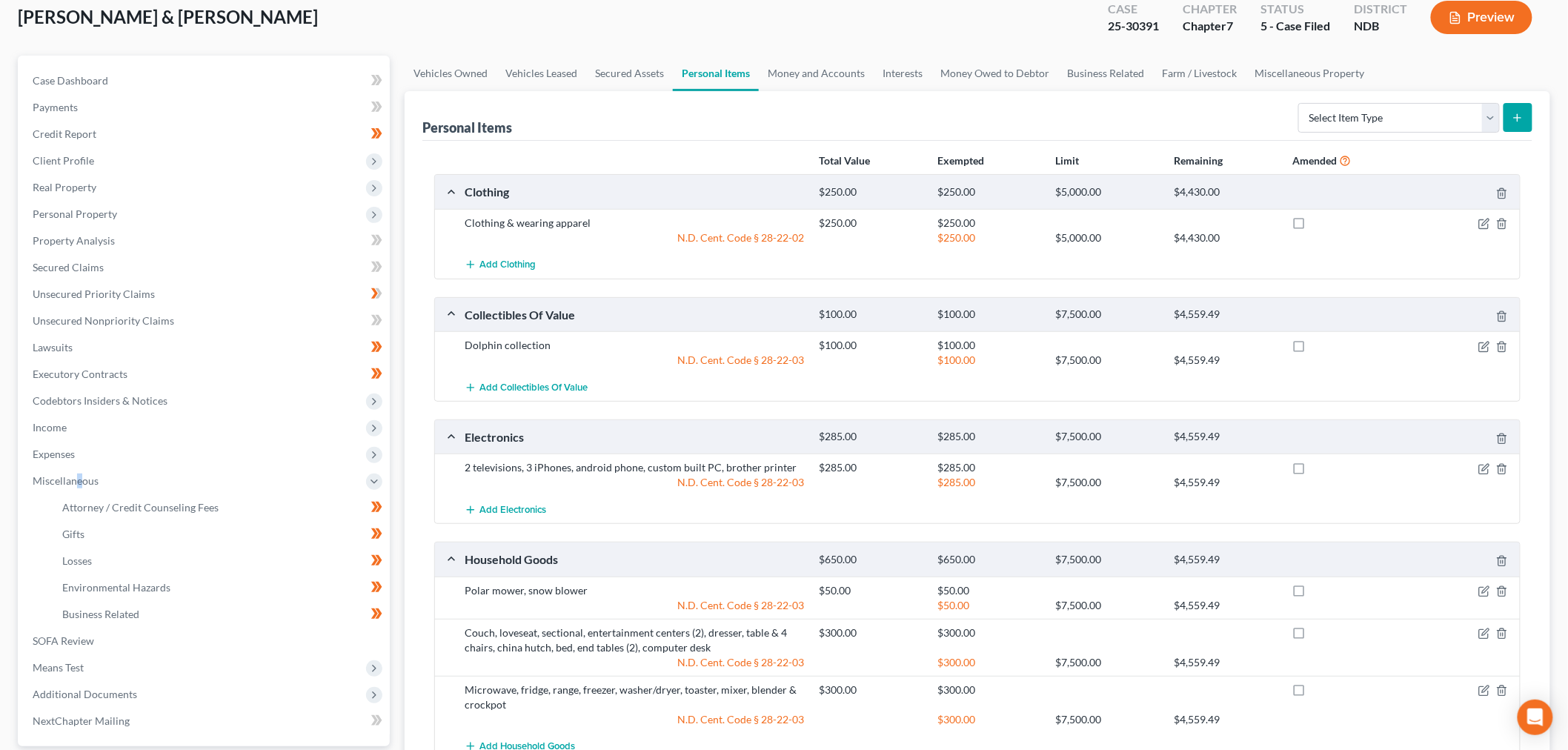
scroll to position [0, 0]
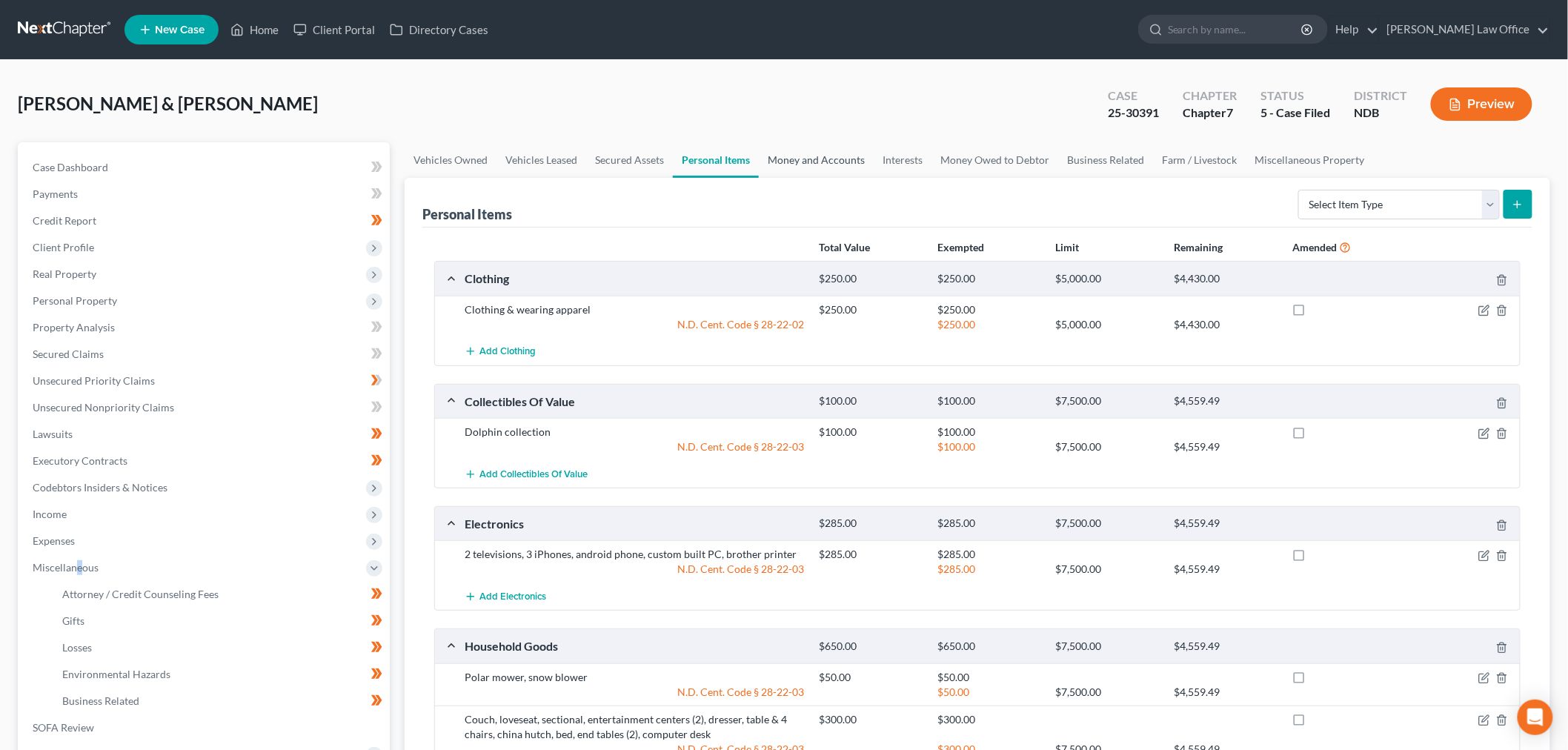
click at [808, 161] on link "Money and Accounts" at bounding box center [816, 160] width 115 height 36
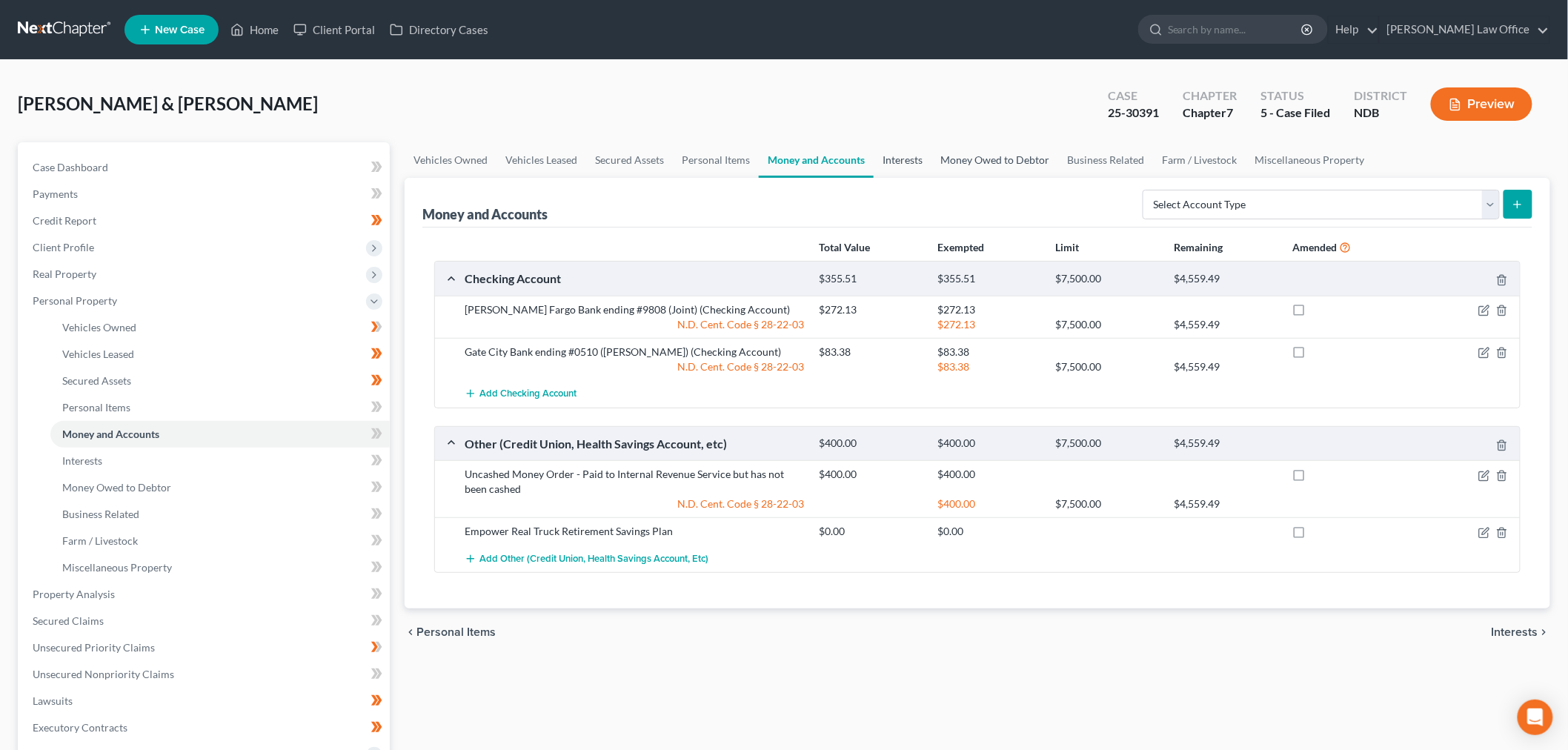
click at [893, 158] on link "Interests" at bounding box center [902, 160] width 58 height 36
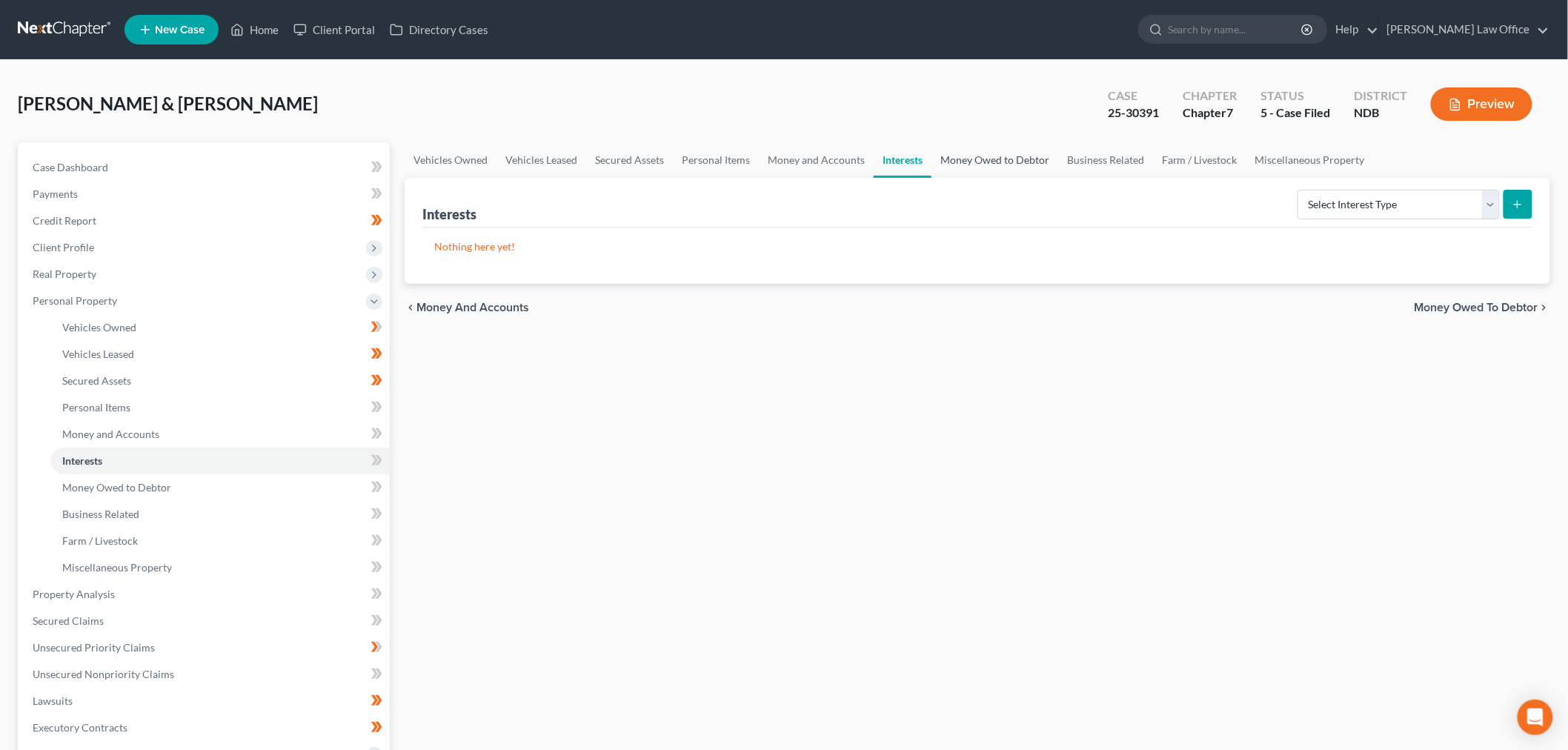
click at [975, 164] on link "Money Owed to Debtor" at bounding box center [995, 160] width 127 height 36
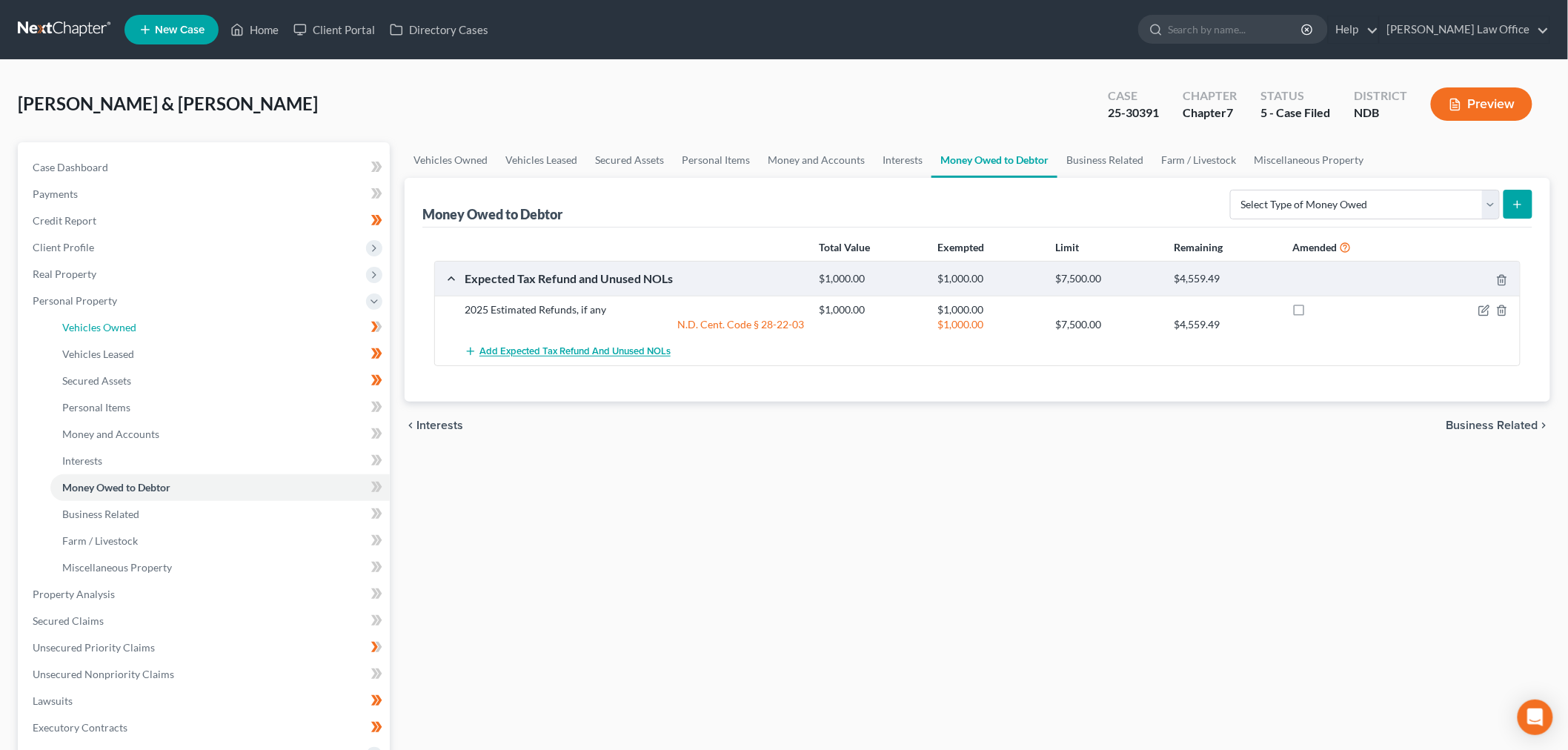
drag, startPoint x: 79, startPoint y: 322, endPoint x: 488, endPoint y: 354, distance: 410.2
click at [79, 322] on span "Vehicles Owned" at bounding box center [99, 327] width 74 height 12
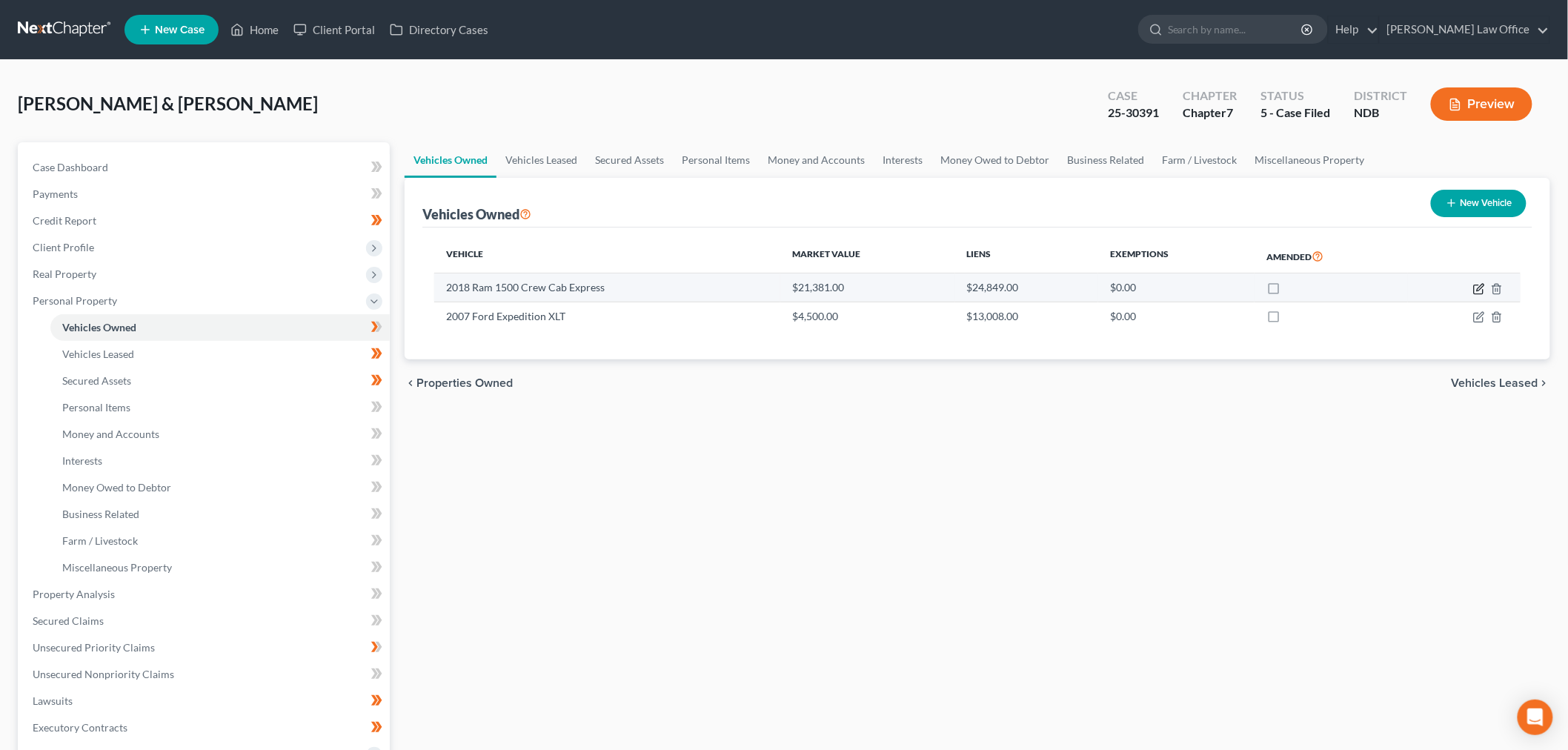
click at [1480, 283] on icon "button" at bounding box center [1478, 289] width 12 height 12
select select "0"
select select "8"
select select "2"
select select "0"
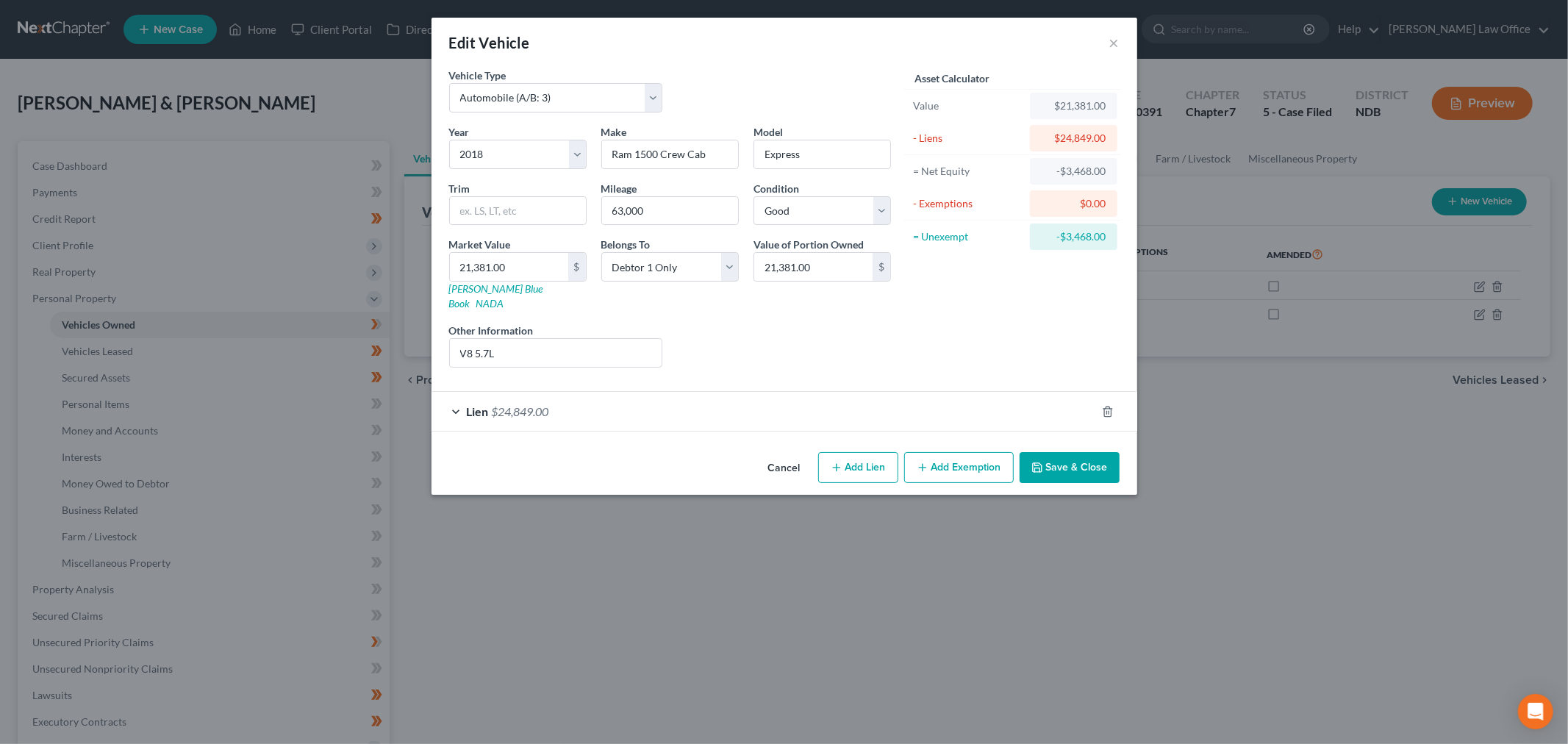
click at [1077, 452] on button "Save & Close" at bounding box center [1070, 468] width 100 height 31
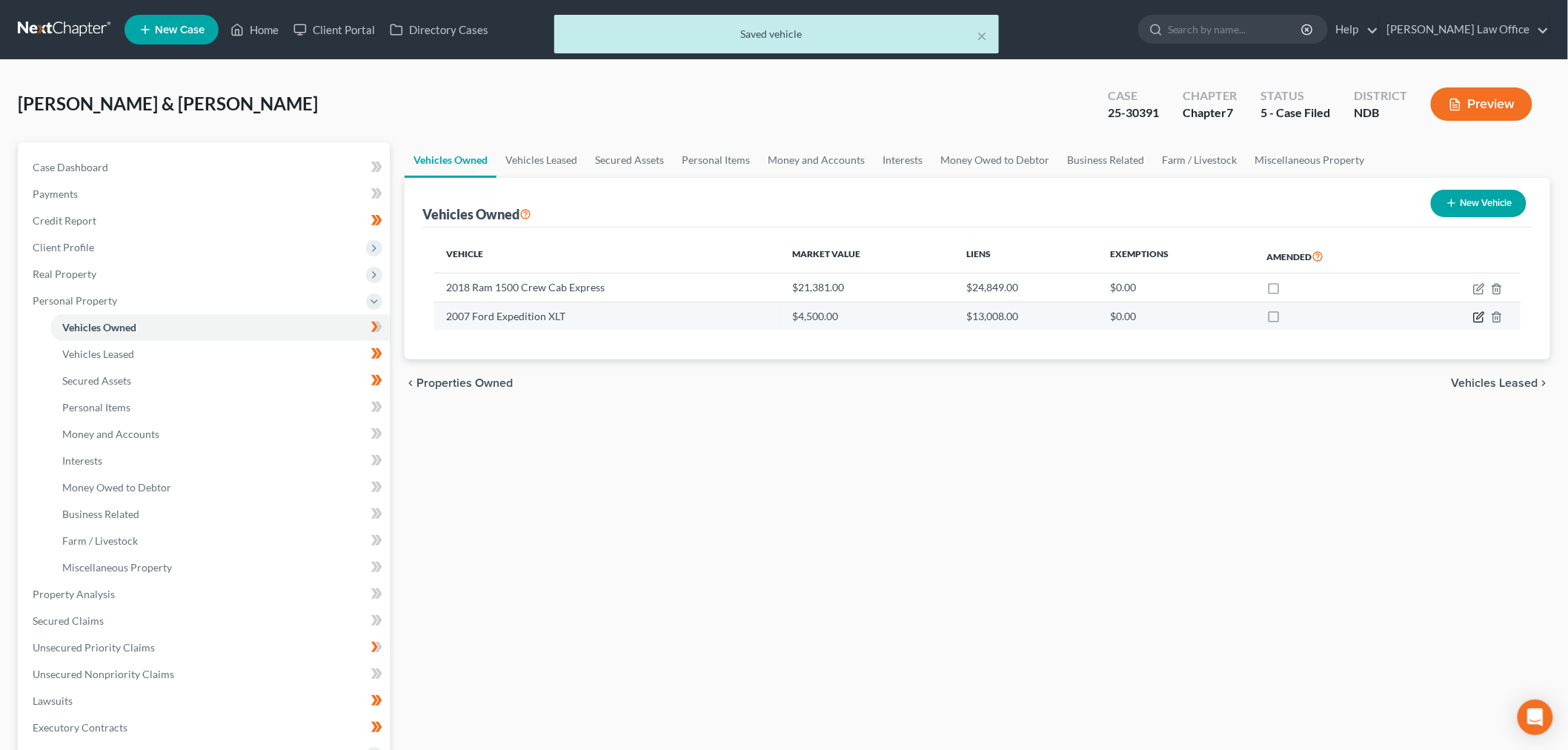
click at [1475, 319] on icon "button" at bounding box center [1478, 317] width 12 height 12
select select "0"
select select "19"
select select "3"
select select "2"
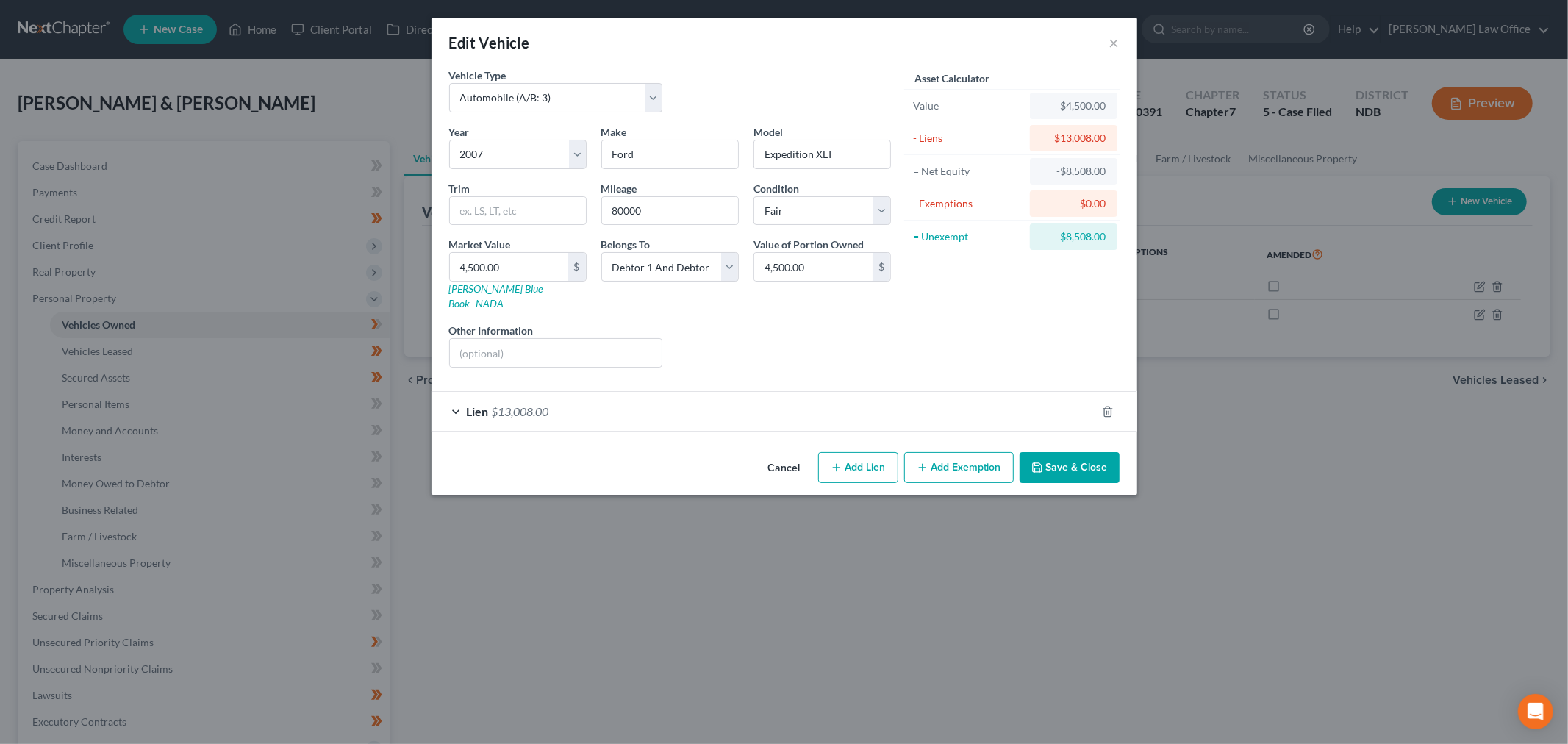
click at [1078, 458] on button "Save & Close" at bounding box center [1070, 468] width 100 height 31
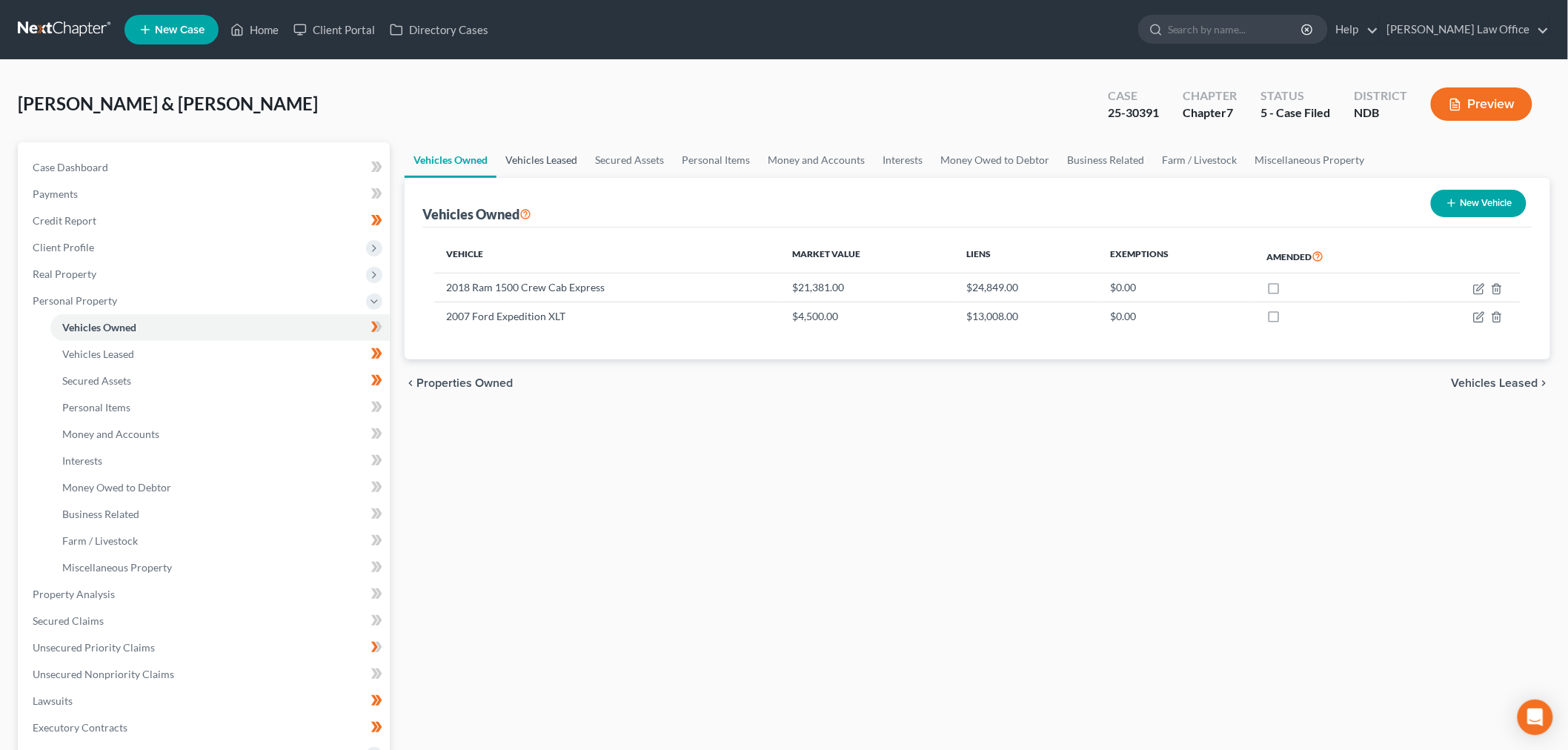
click at [557, 156] on link "Vehicles Leased" at bounding box center [541, 160] width 90 height 36
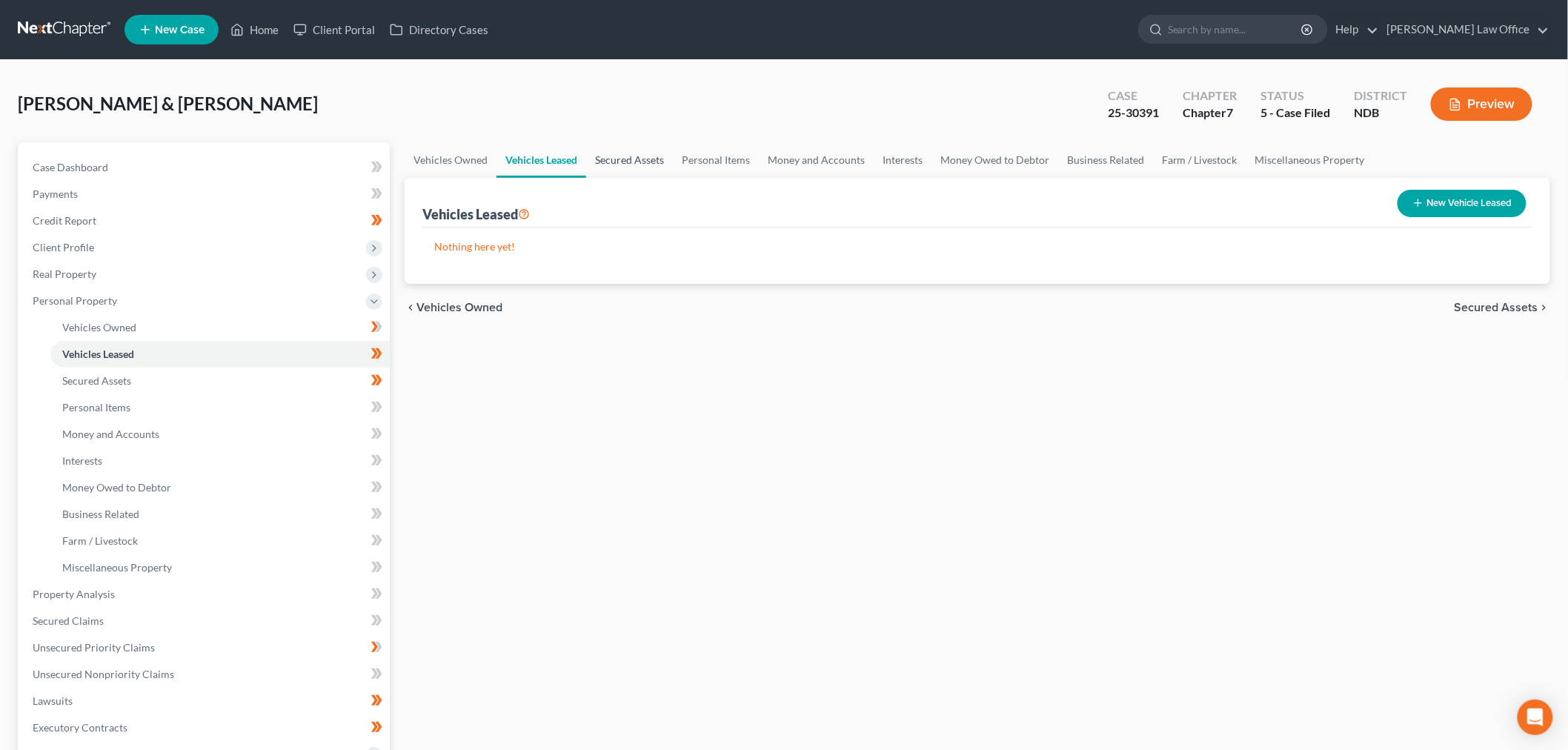
click at [641, 156] on link "Secured Assets" at bounding box center [629, 160] width 86 height 36
click at [737, 156] on link "Personal Items" at bounding box center [716, 160] width 86 height 36
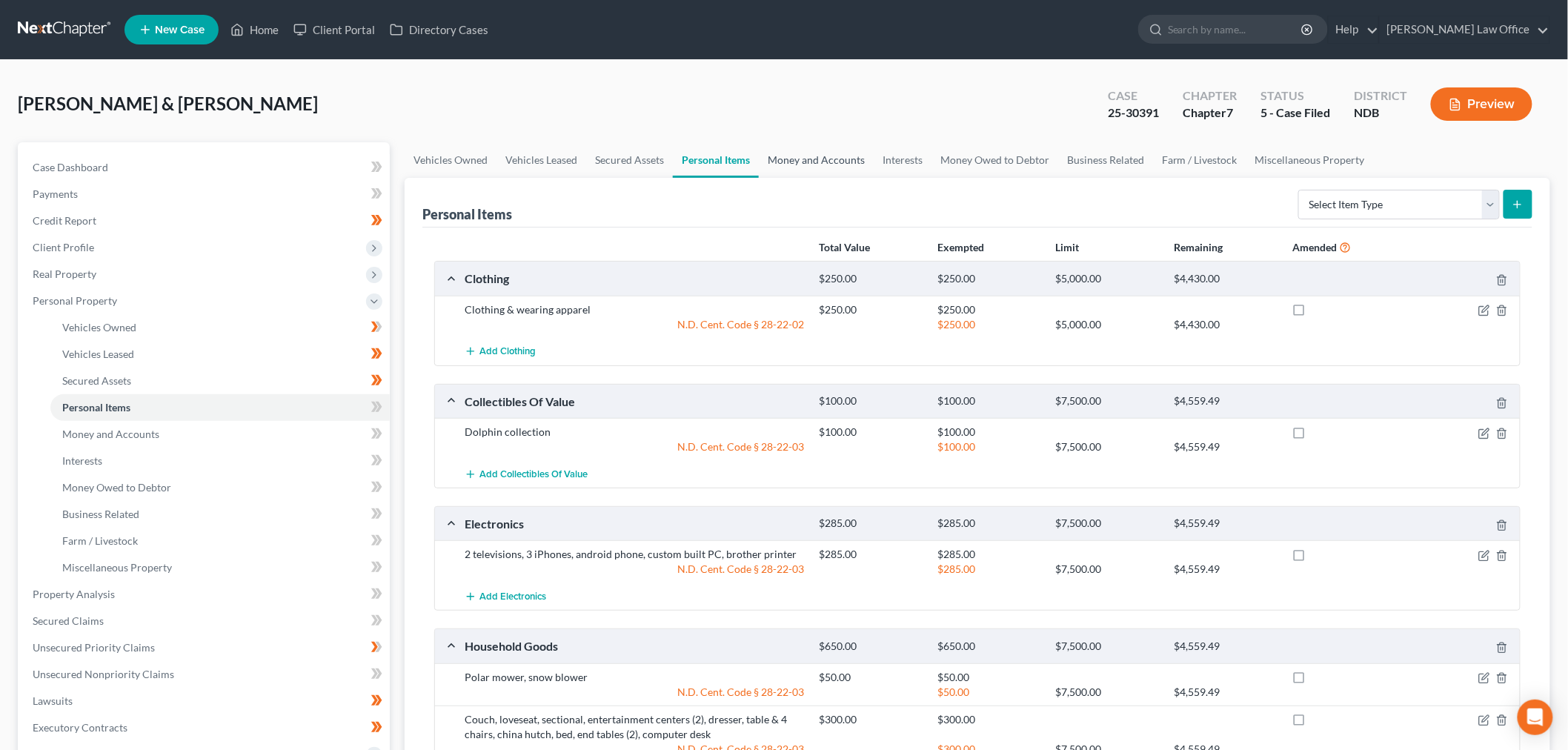
click at [823, 160] on link "Money and Accounts" at bounding box center [816, 160] width 115 height 36
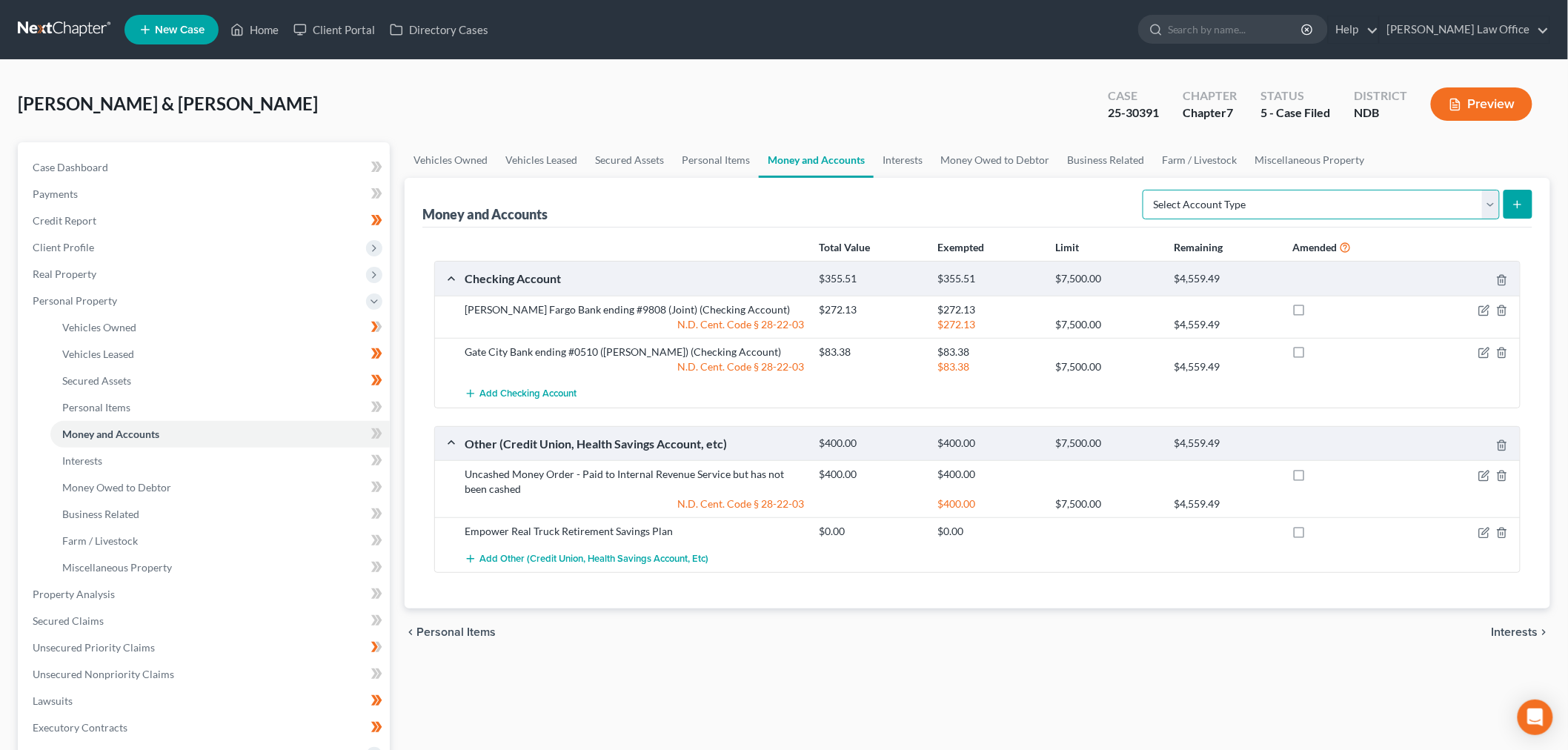
click at [1186, 200] on select "Select Account Type Brokerage (A/B: 18, SOFA: 20) Cash on Hand (A/B: 16) Certif…" at bounding box center [1321, 204] width 357 height 29
select select "other"
click at [1146, 190] on select "Select Account Type Brokerage (A/B: 18, SOFA: 20) Cash on Hand (A/B: 16) Certif…" at bounding box center [1321, 204] width 357 height 29
click at [612, 564] on span "Add Other (Credit Union, Health Savings Account, etc)" at bounding box center [593, 559] width 229 height 12
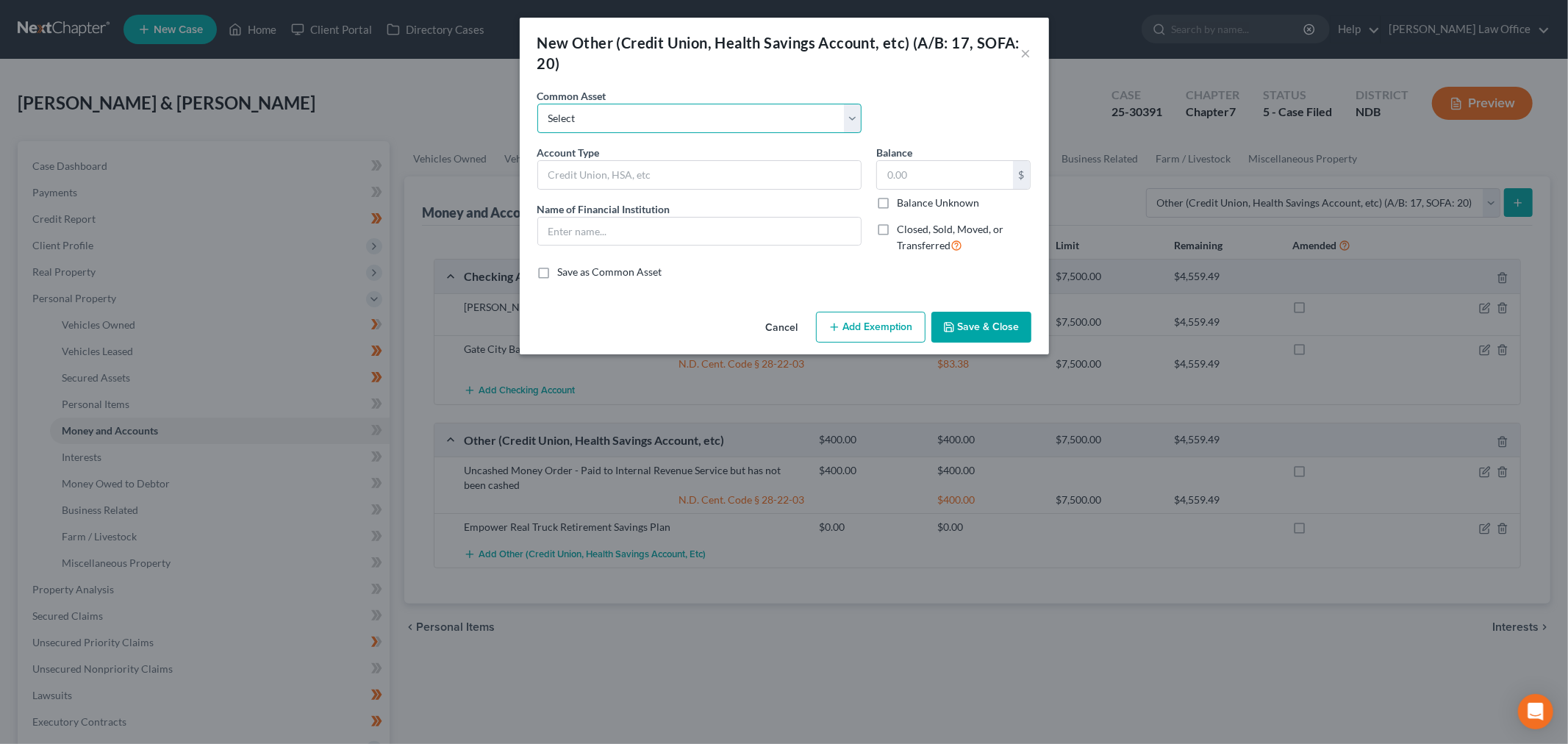
click at [681, 120] on select "Select ENT Credit Union Share Draft Account" at bounding box center [699, 118] width 324 height 29
click at [670, 164] on input "text" at bounding box center [700, 174] width 323 height 28
type input "Paypal"
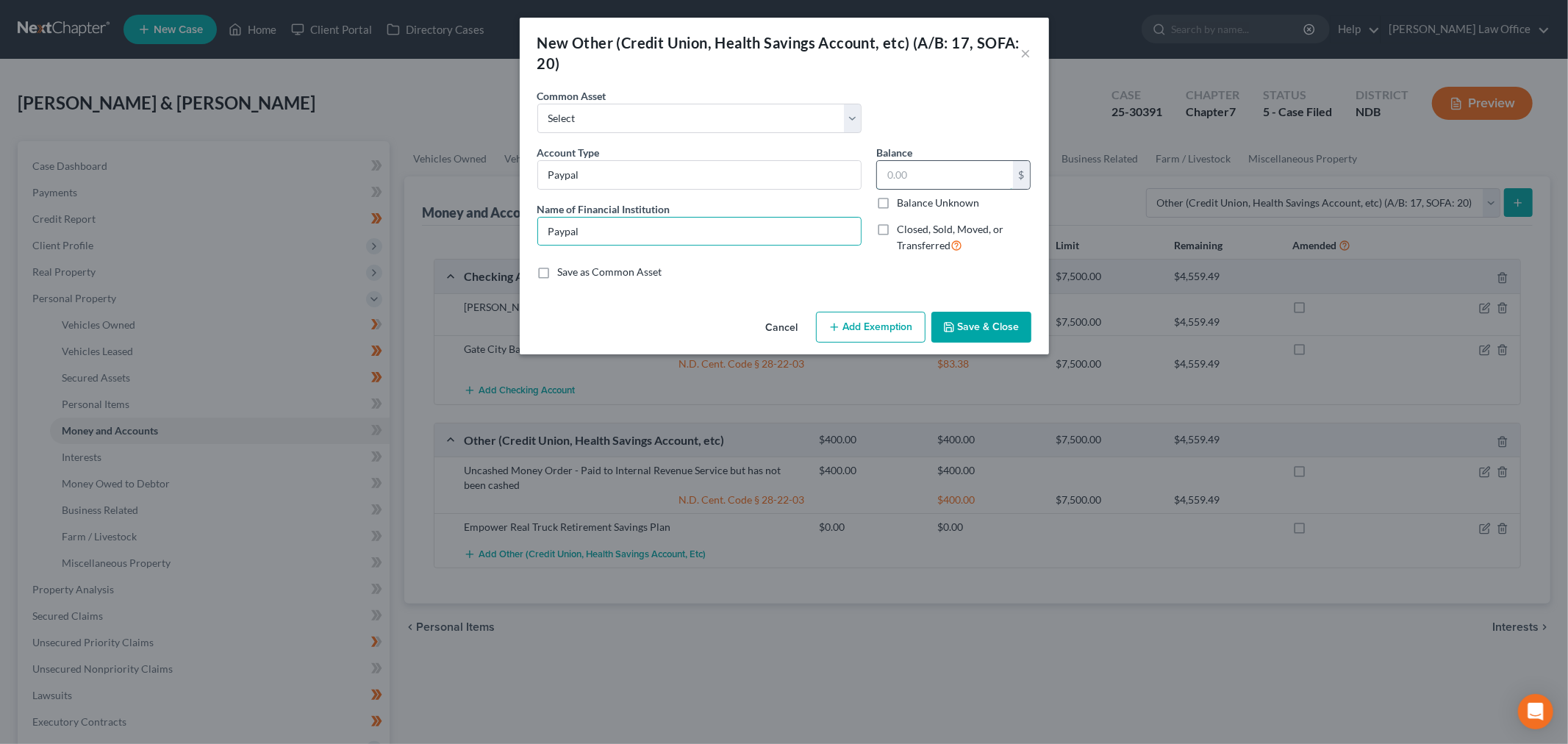
click at [935, 164] on input "text" at bounding box center [945, 174] width 136 height 28
type input "1"
click at [883, 330] on button "Add Exemption" at bounding box center [871, 327] width 110 height 31
select select "2"
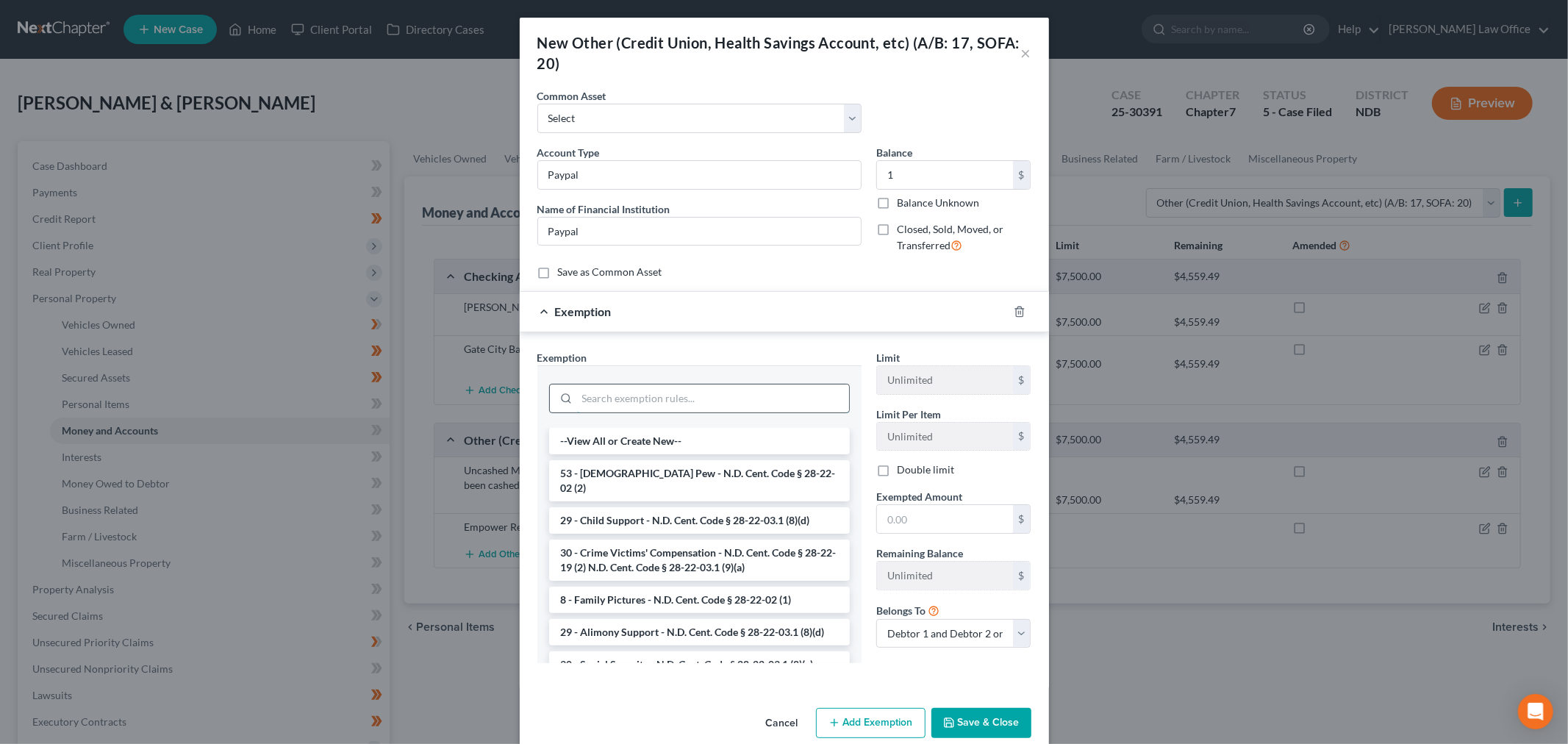
click at [683, 409] on input "search" at bounding box center [713, 398] width 272 height 28
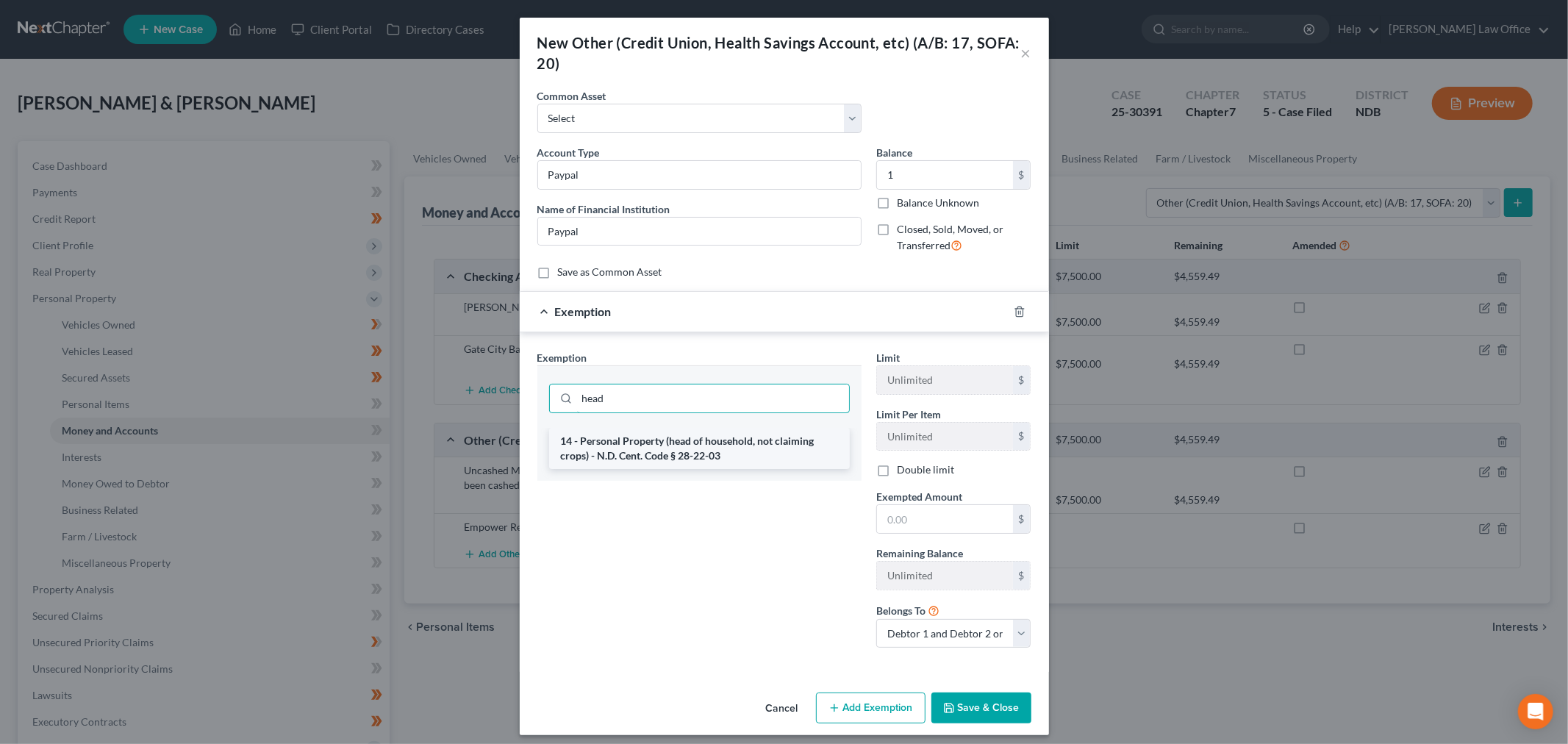
type input "head"
click at [738, 439] on li "14 - Personal Property (head of household, not claiming crops) - N.D. Cent. Cod…" at bounding box center [700, 448] width 301 height 41
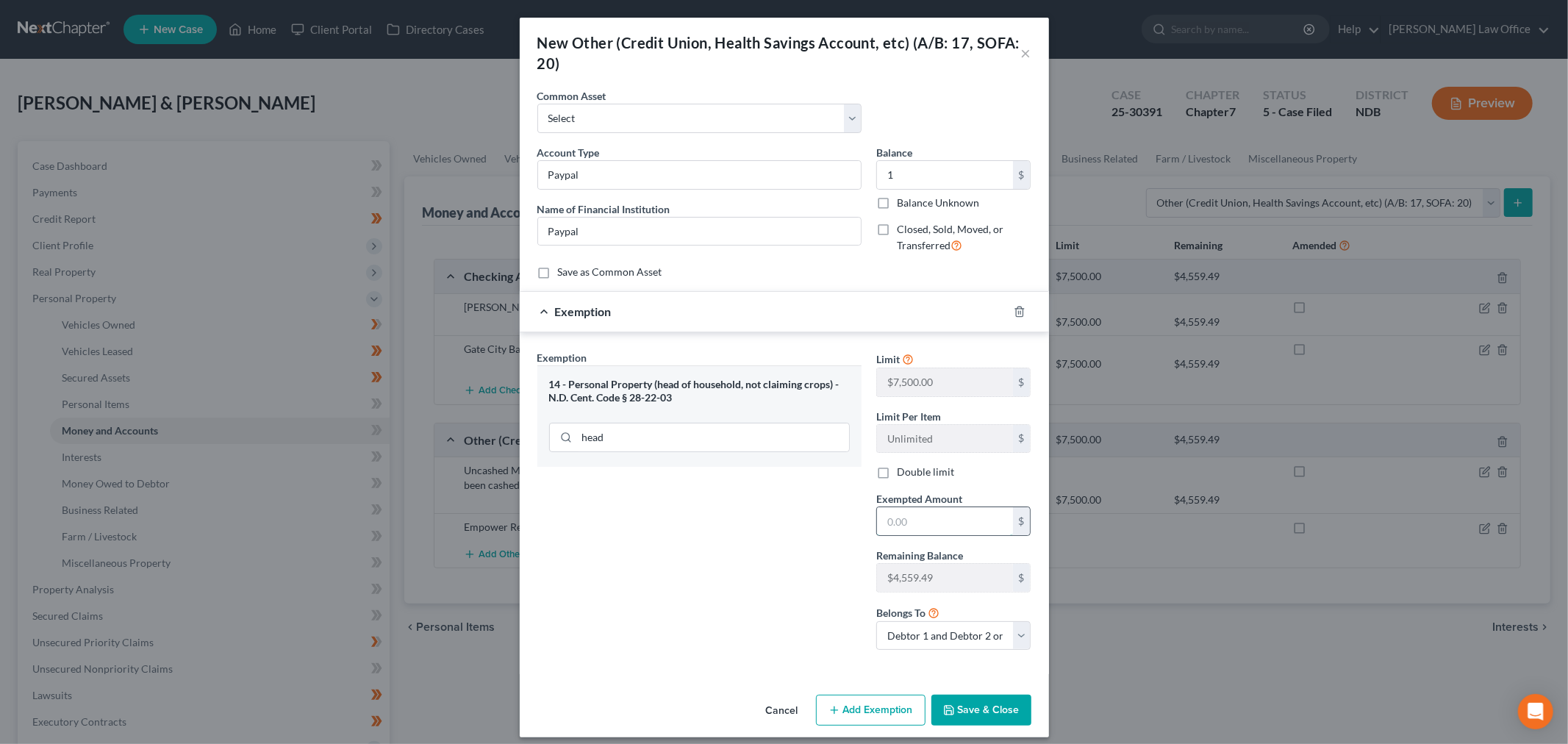
click at [952, 516] on input "text" at bounding box center [945, 521] width 136 height 28
type input "1"
click at [740, 530] on div "Exemption Set must be selected for CA. Exemption * 14 - Personal Property (head…" at bounding box center [700, 506] width 339 height 313
click at [1003, 718] on button "Save & Close" at bounding box center [982, 710] width 100 height 31
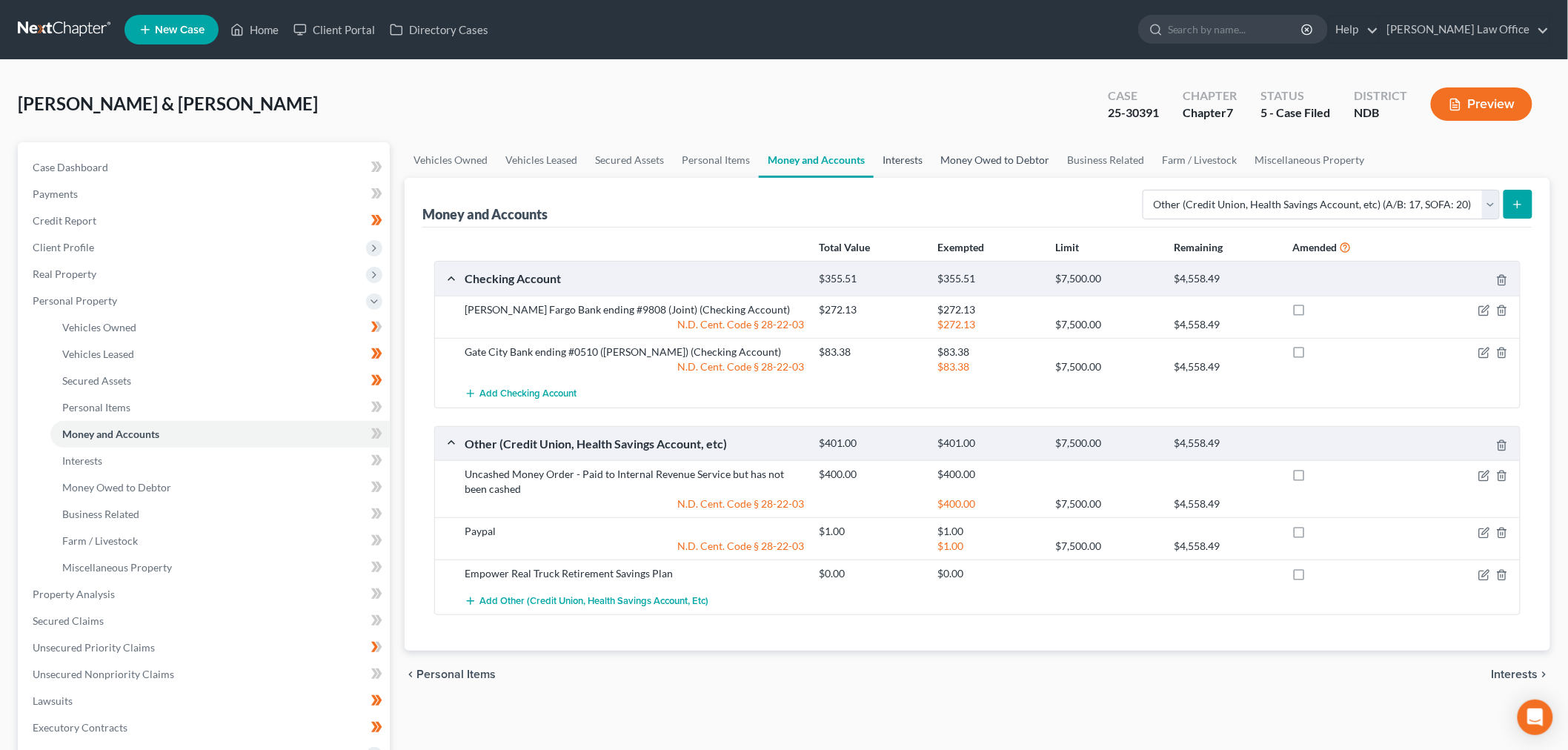
drag, startPoint x: 914, startPoint y: 157, endPoint x: 938, endPoint y: 156, distance: 24.0
click at [914, 157] on link "Interests" at bounding box center [902, 160] width 58 height 36
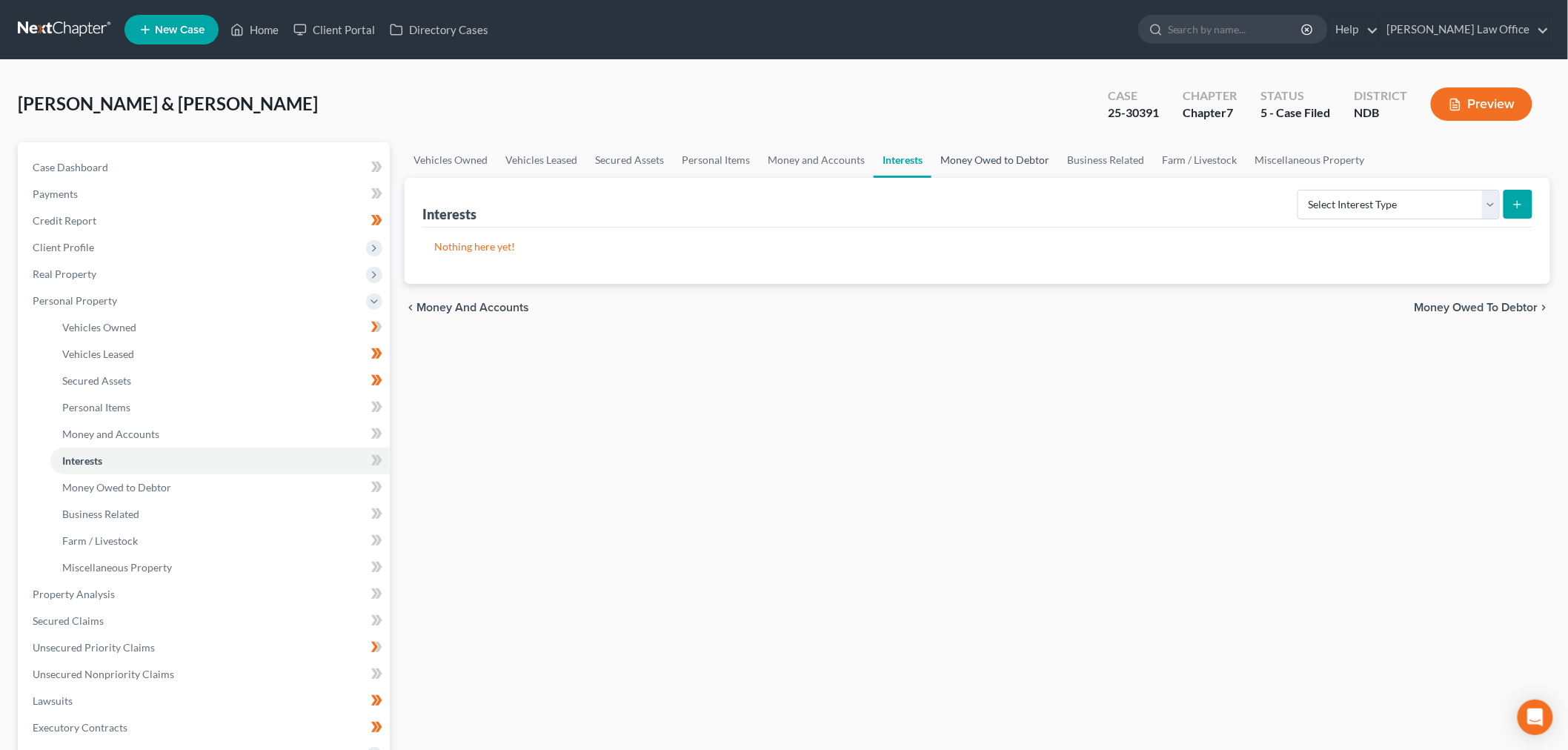
click at [968, 152] on link "Money Owed to Debtor" at bounding box center [995, 160] width 127 height 36
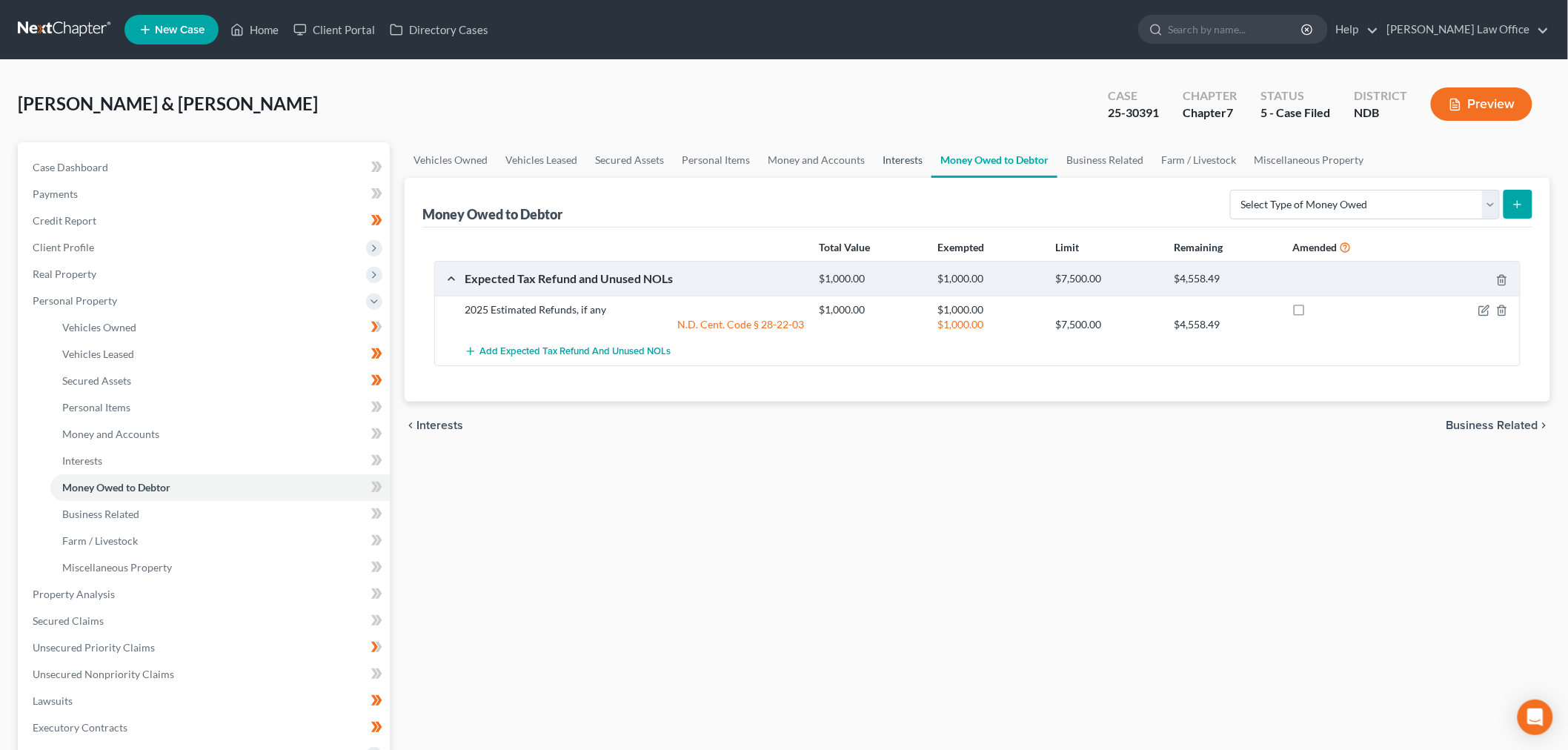
drag, startPoint x: 892, startPoint y: 157, endPoint x: 1014, endPoint y: 153, distance: 122.1
click at [891, 156] on link "Interests" at bounding box center [902, 160] width 58 height 36
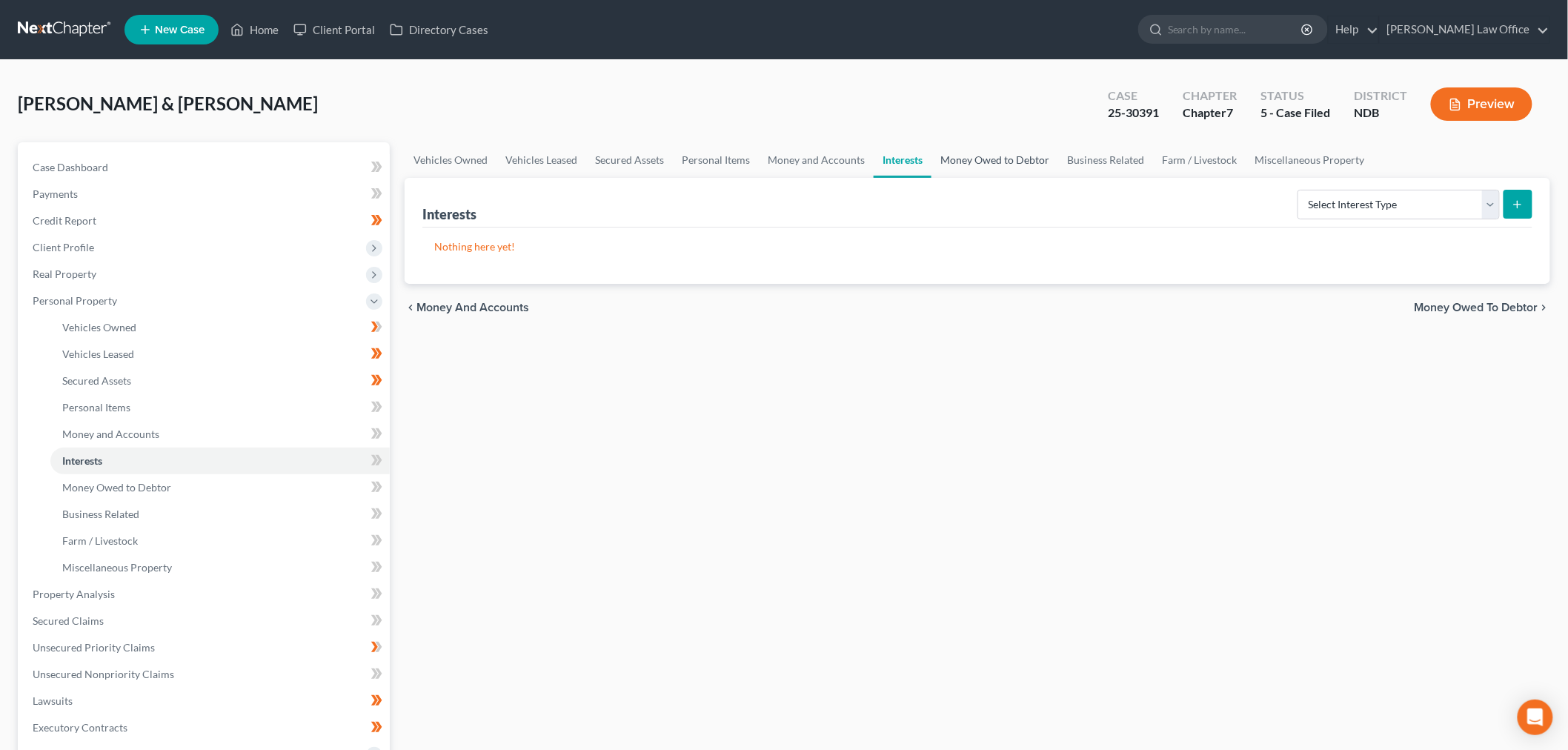
drag, startPoint x: 1009, startPoint y: 169, endPoint x: 1142, endPoint y: 166, distance: 133.0
click at [1009, 167] on link "Money Owed to Debtor" at bounding box center [995, 160] width 127 height 36
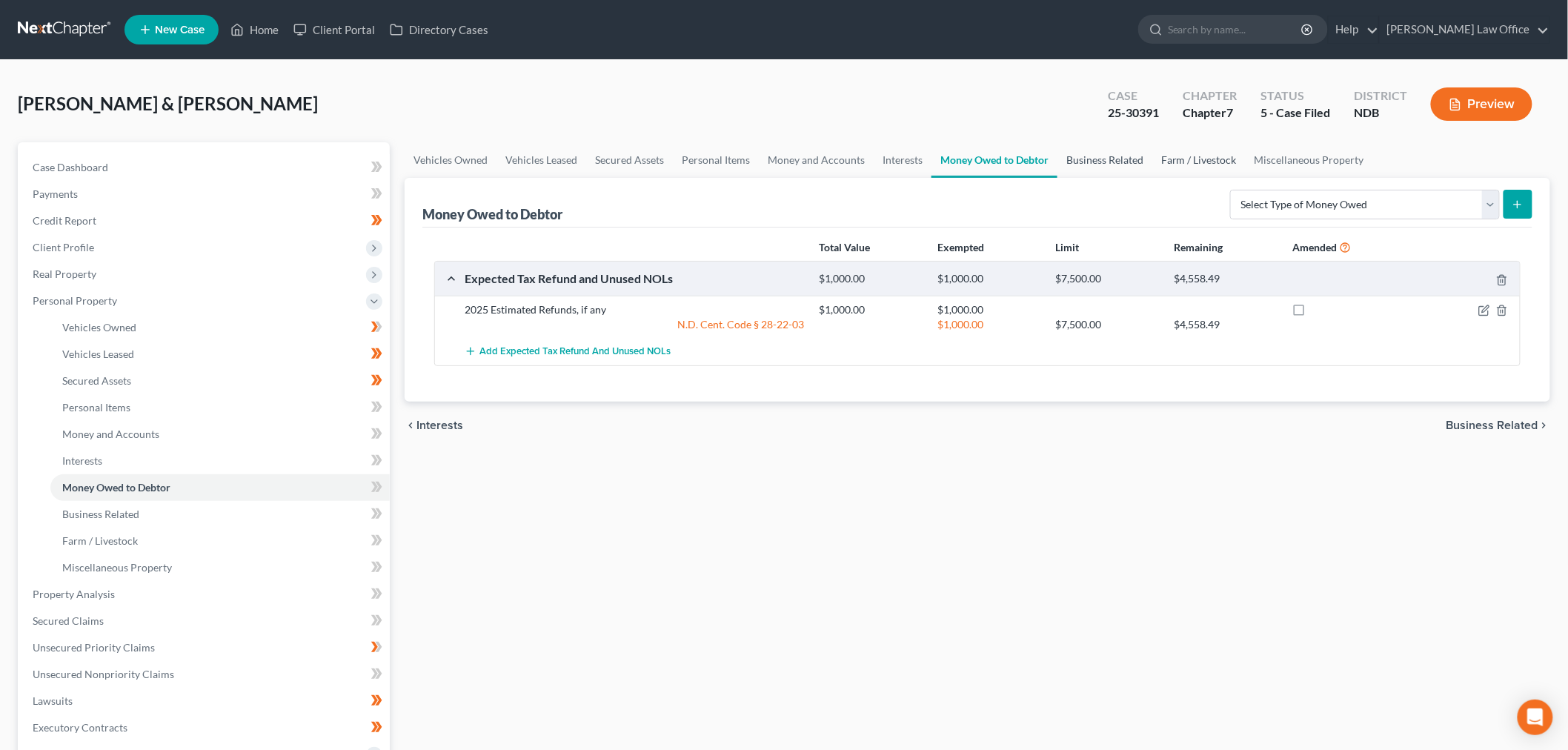
drag, startPoint x: 1132, startPoint y: 156, endPoint x: 1153, endPoint y: 154, distance: 21.1
click at [1132, 157] on link "Business Related" at bounding box center [1105, 160] width 95 height 36
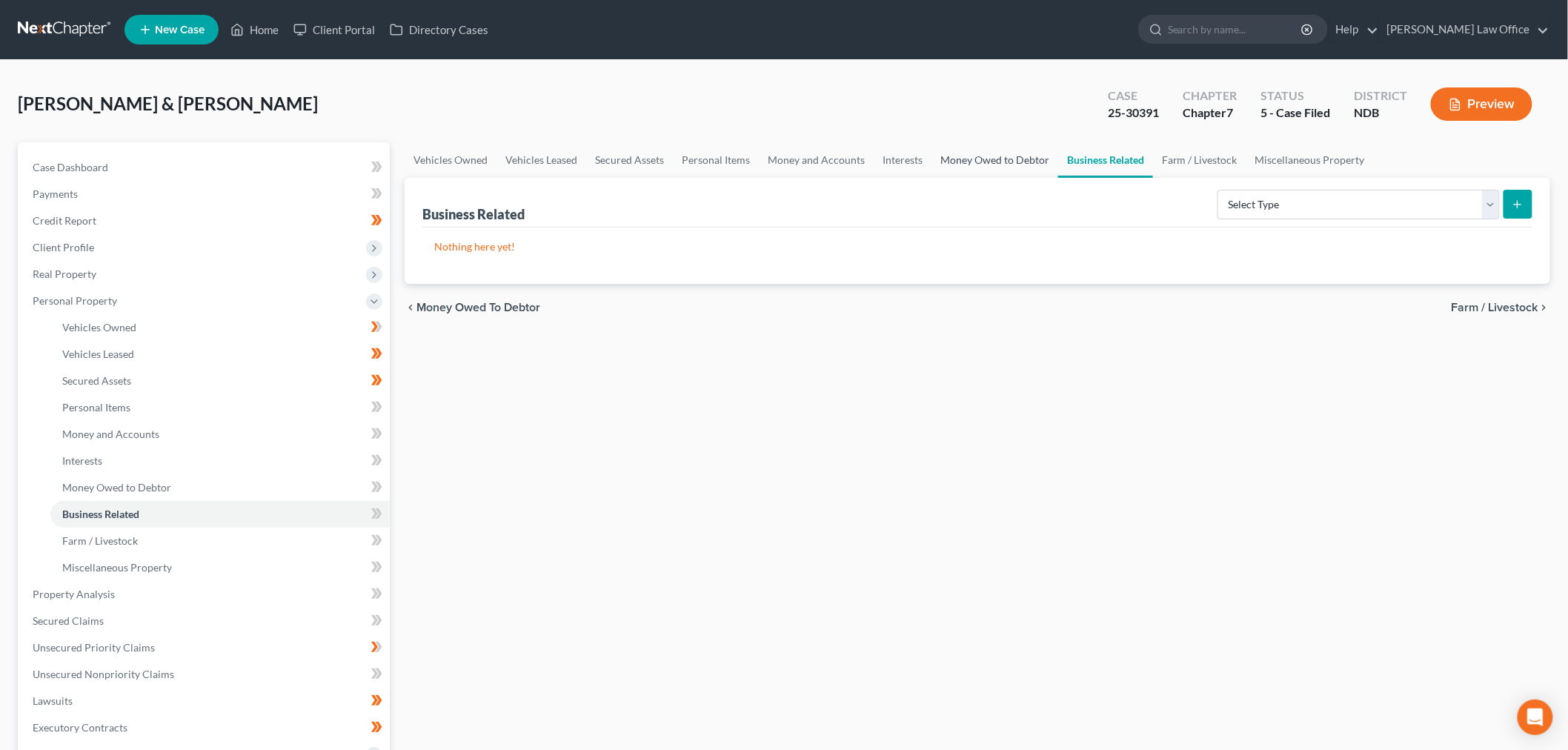
drag, startPoint x: 998, startPoint y: 158, endPoint x: 1017, endPoint y: 164, distance: 19.9
click at [999, 157] on link "Money Owed to Debtor" at bounding box center [995, 160] width 127 height 36
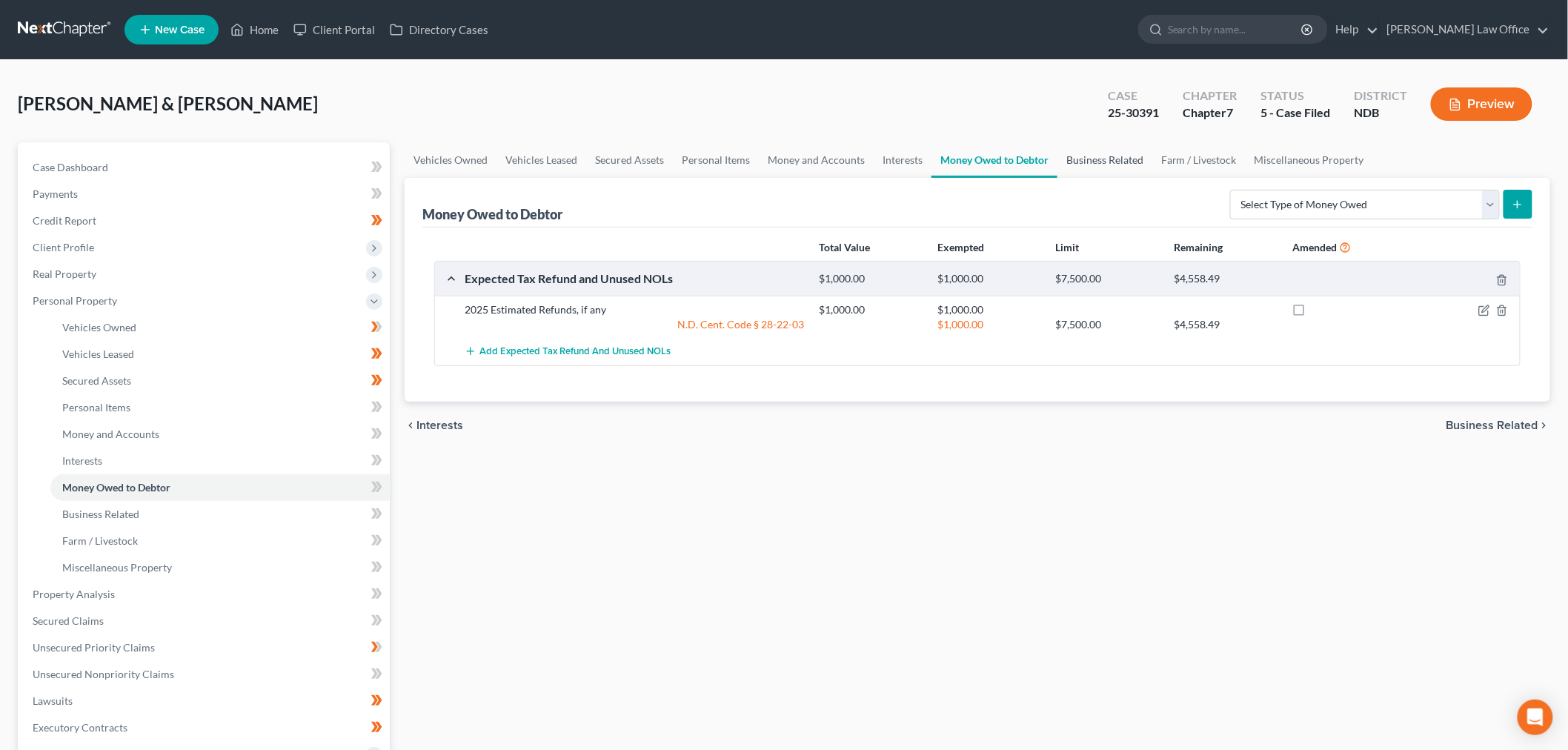
click at [1102, 148] on link "Business Related" at bounding box center [1105, 160] width 95 height 36
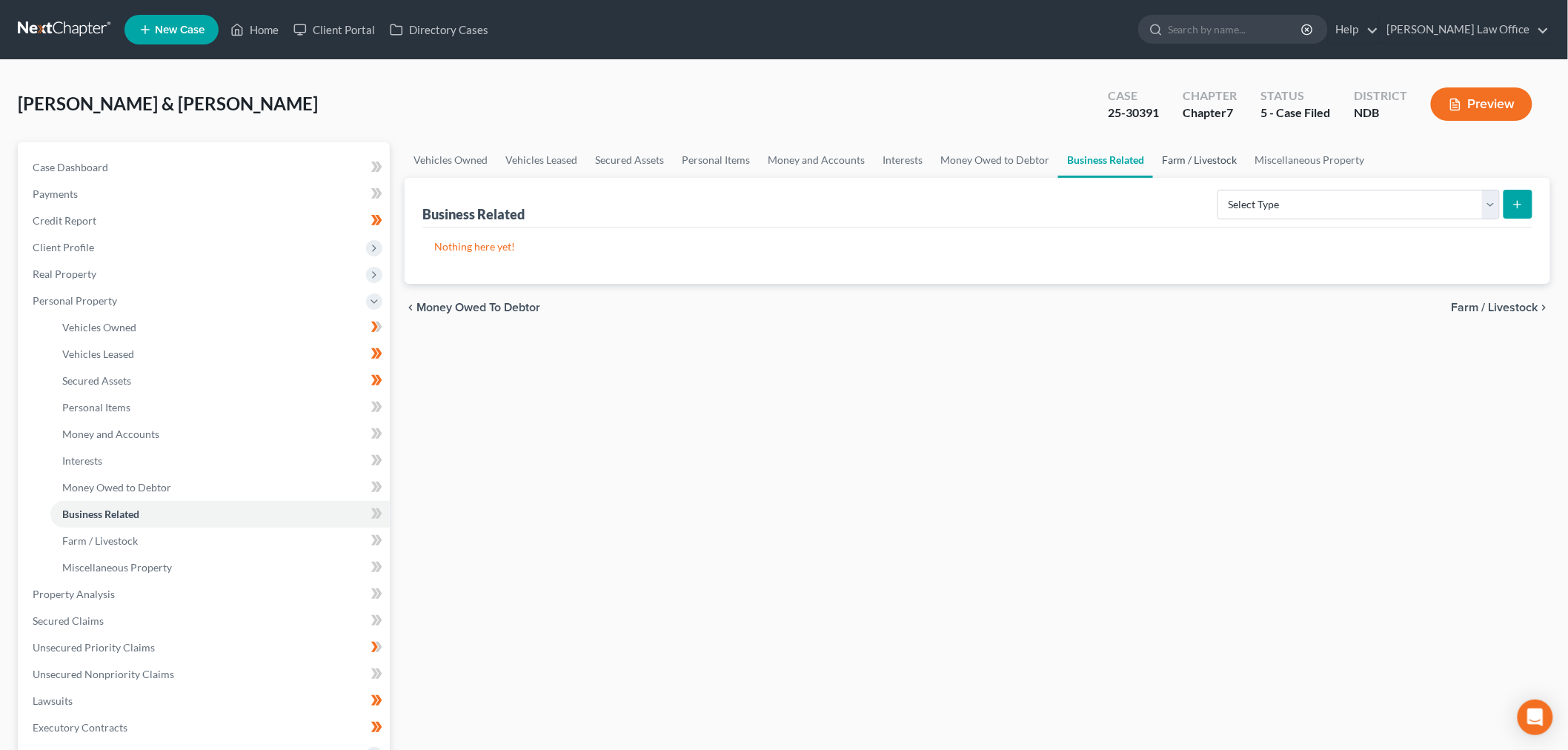
click at [1194, 161] on link "Farm / Livestock" at bounding box center [1199, 160] width 94 height 36
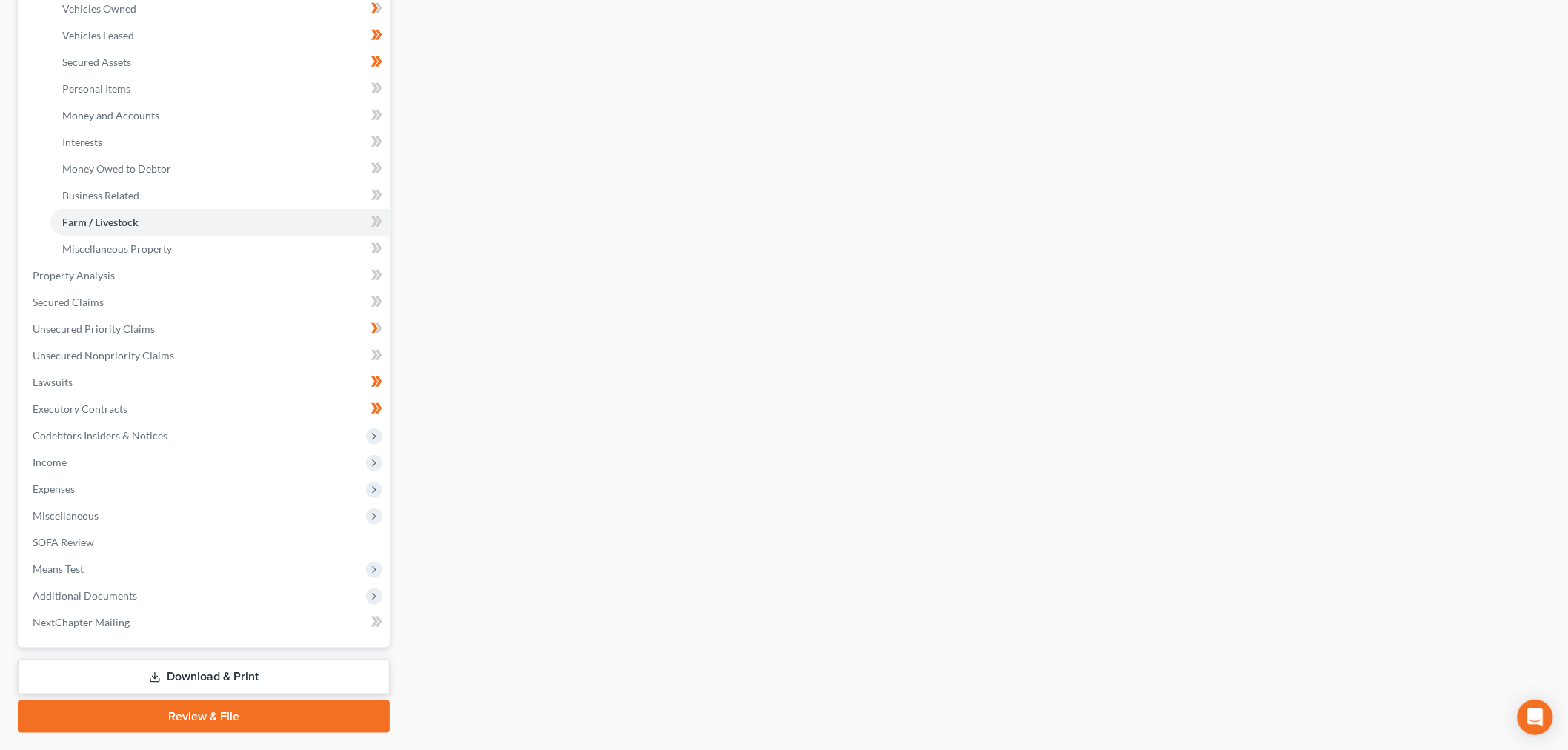
scroll to position [356, 0]
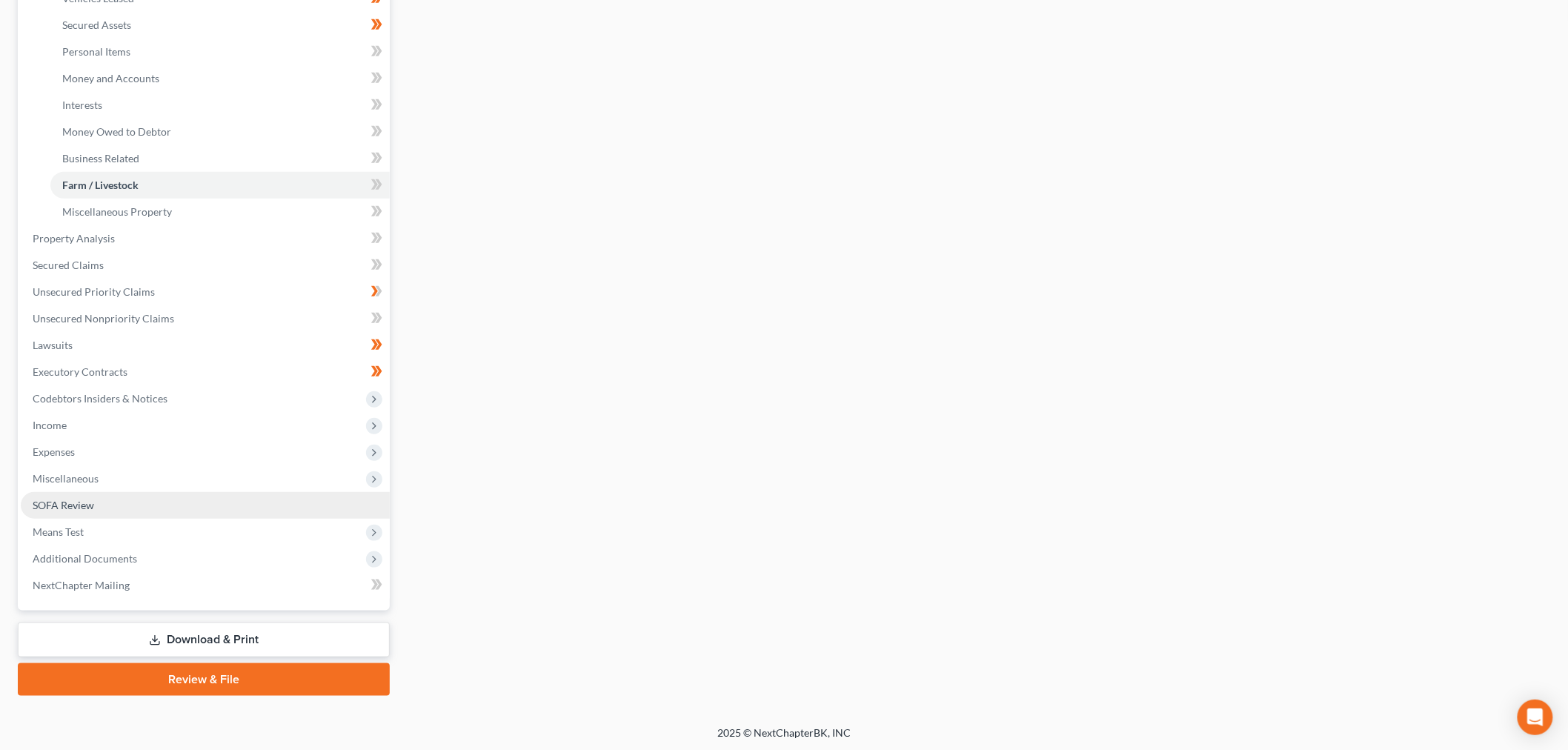
click at [54, 514] on link "SOFA Review" at bounding box center [204, 505] width 369 height 27
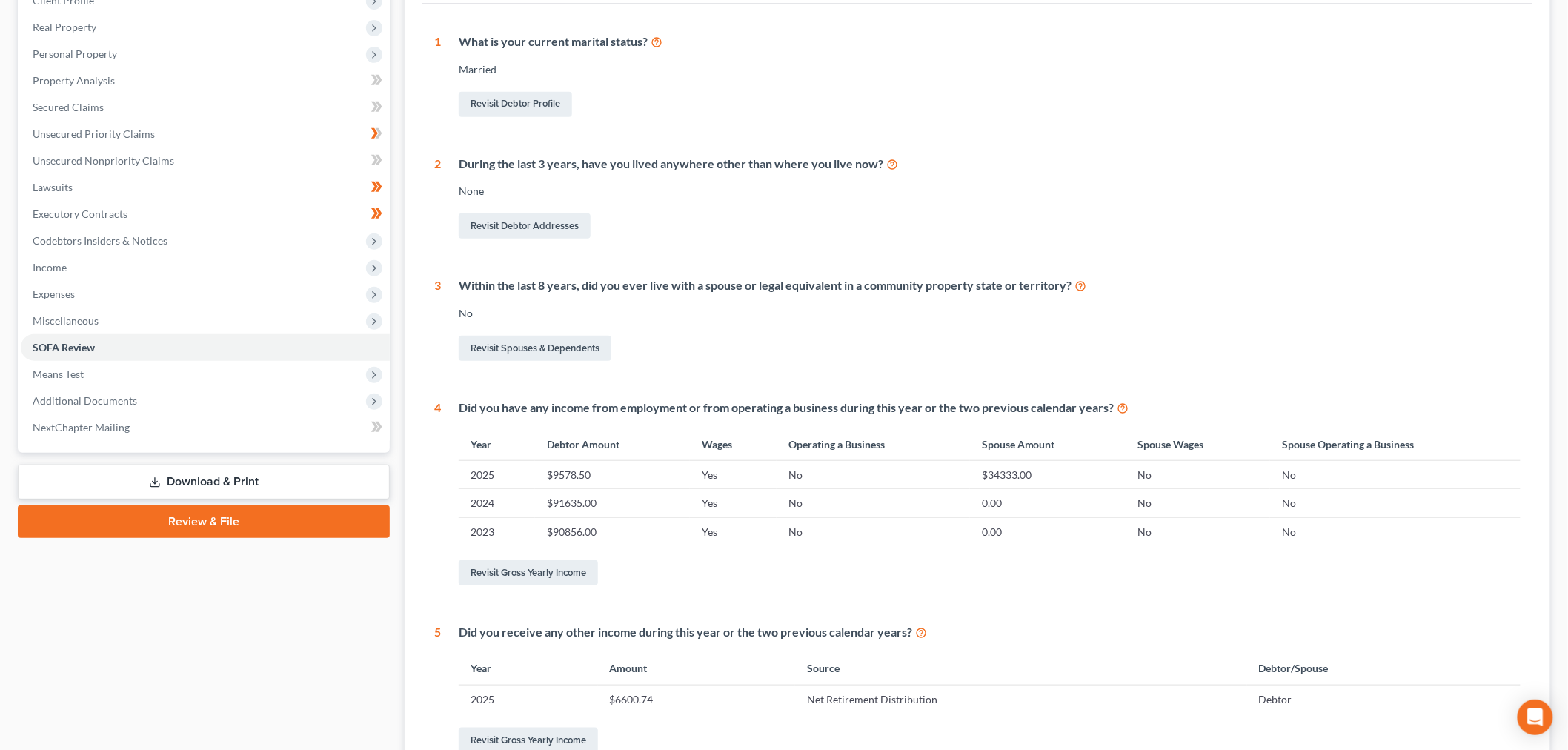
scroll to position [409, 0]
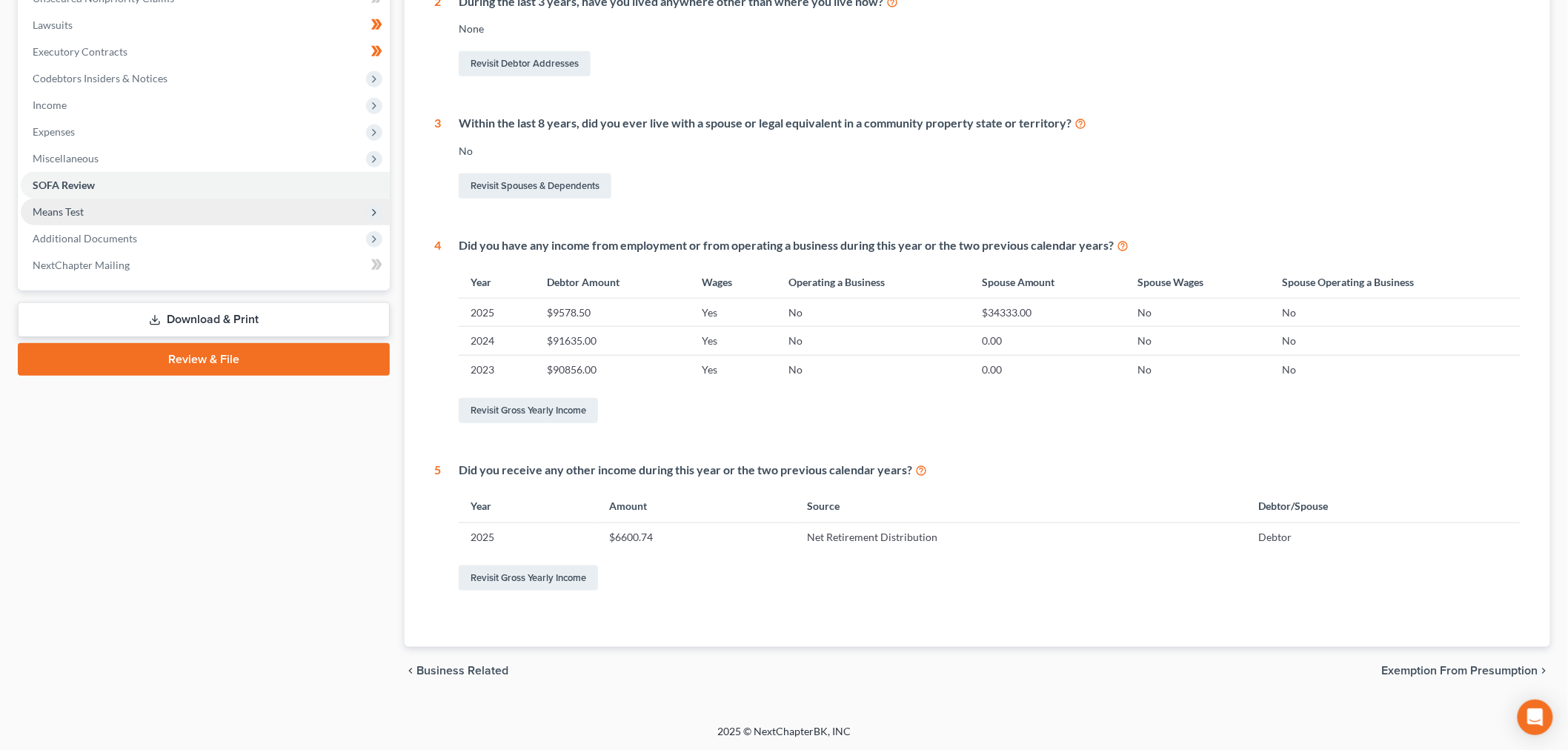
click at [84, 213] on span "Means Test" at bounding box center [204, 212] width 369 height 27
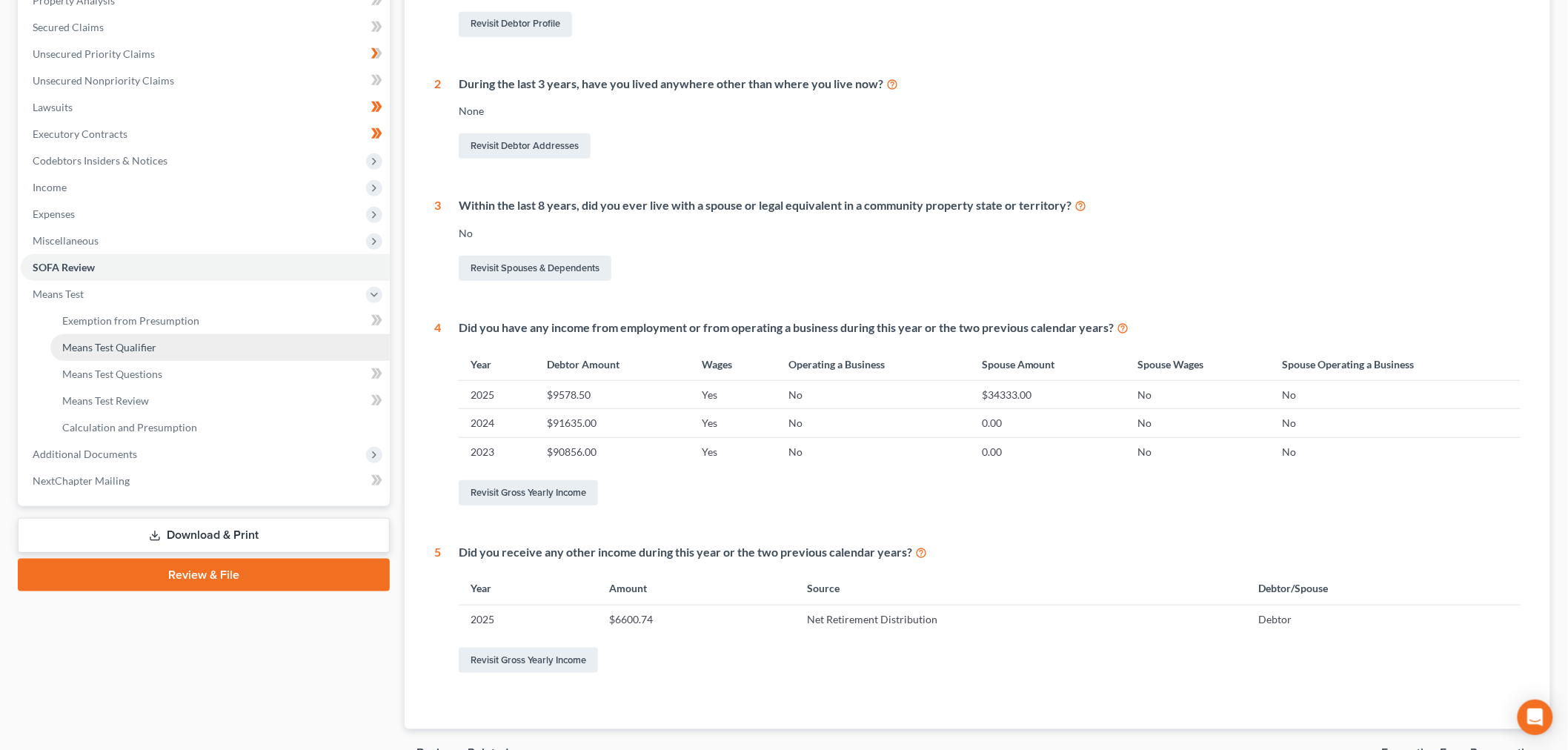
click at [138, 349] on span "Means Test Qualifier" at bounding box center [109, 347] width 94 height 12
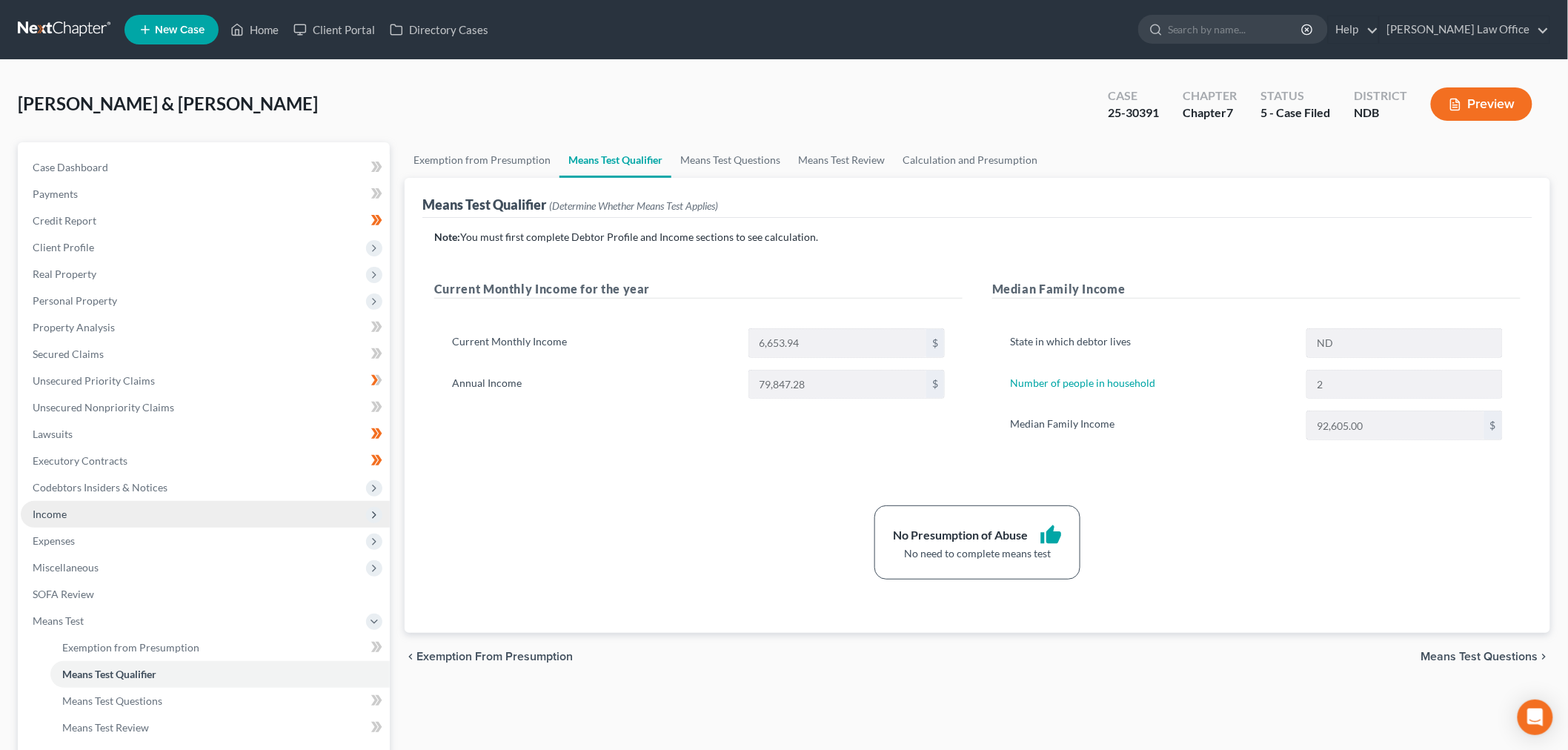
click at [47, 508] on span "Income" at bounding box center [50, 513] width 34 height 12
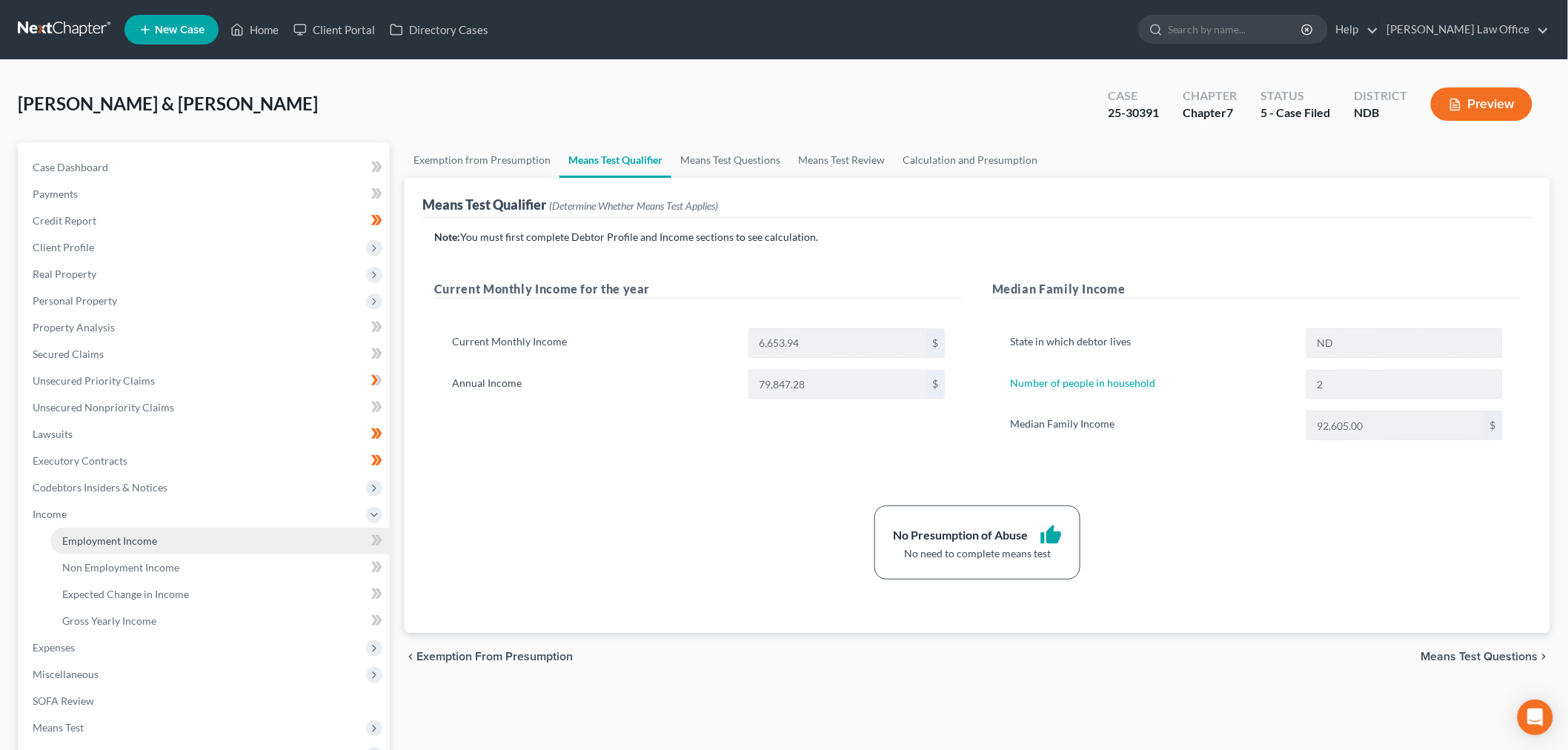
click at [116, 534] on span "Employment Income" at bounding box center [109, 540] width 95 height 12
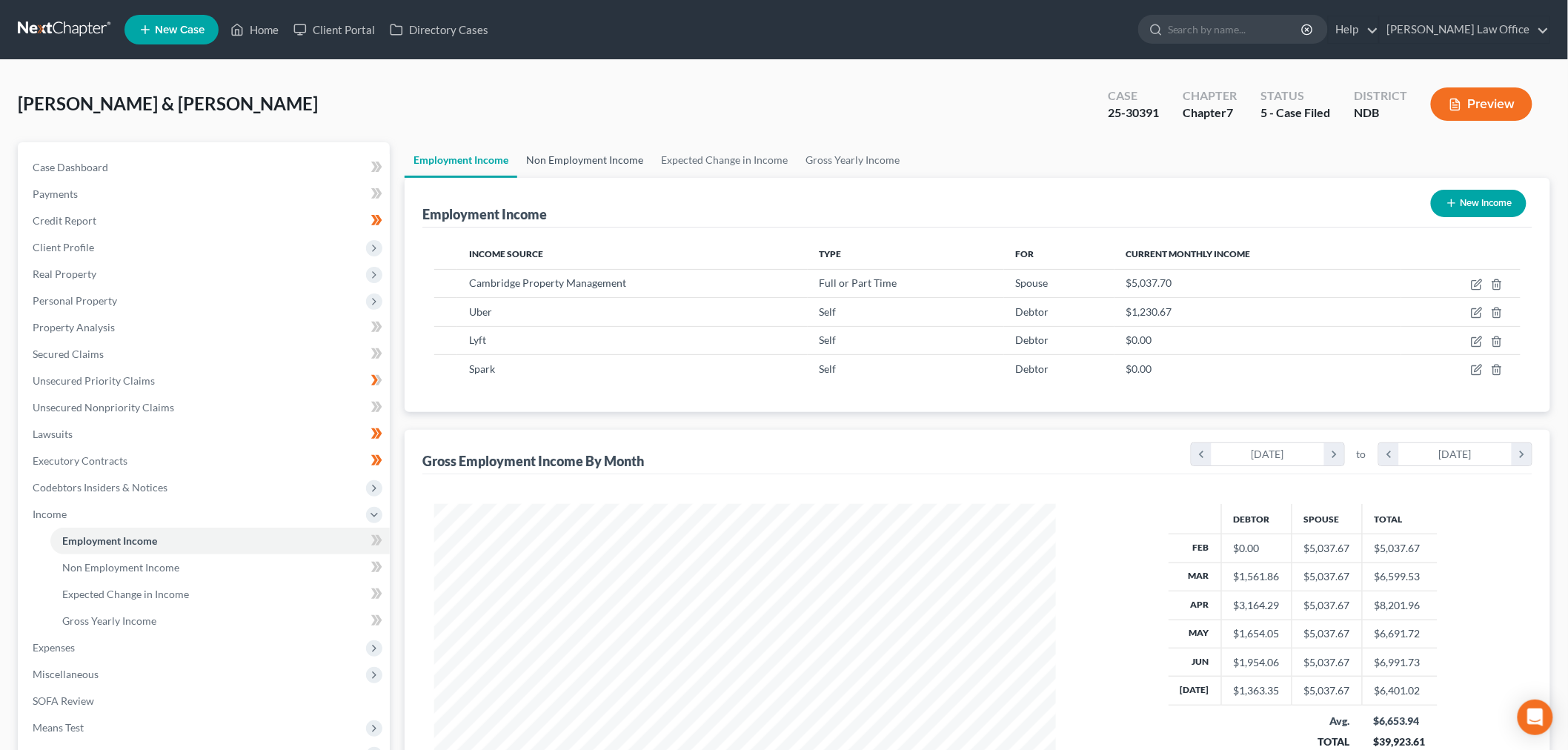
click at [586, 168] on link "Non Employment Income" at bounding box center [585, 160] width 135 height 36
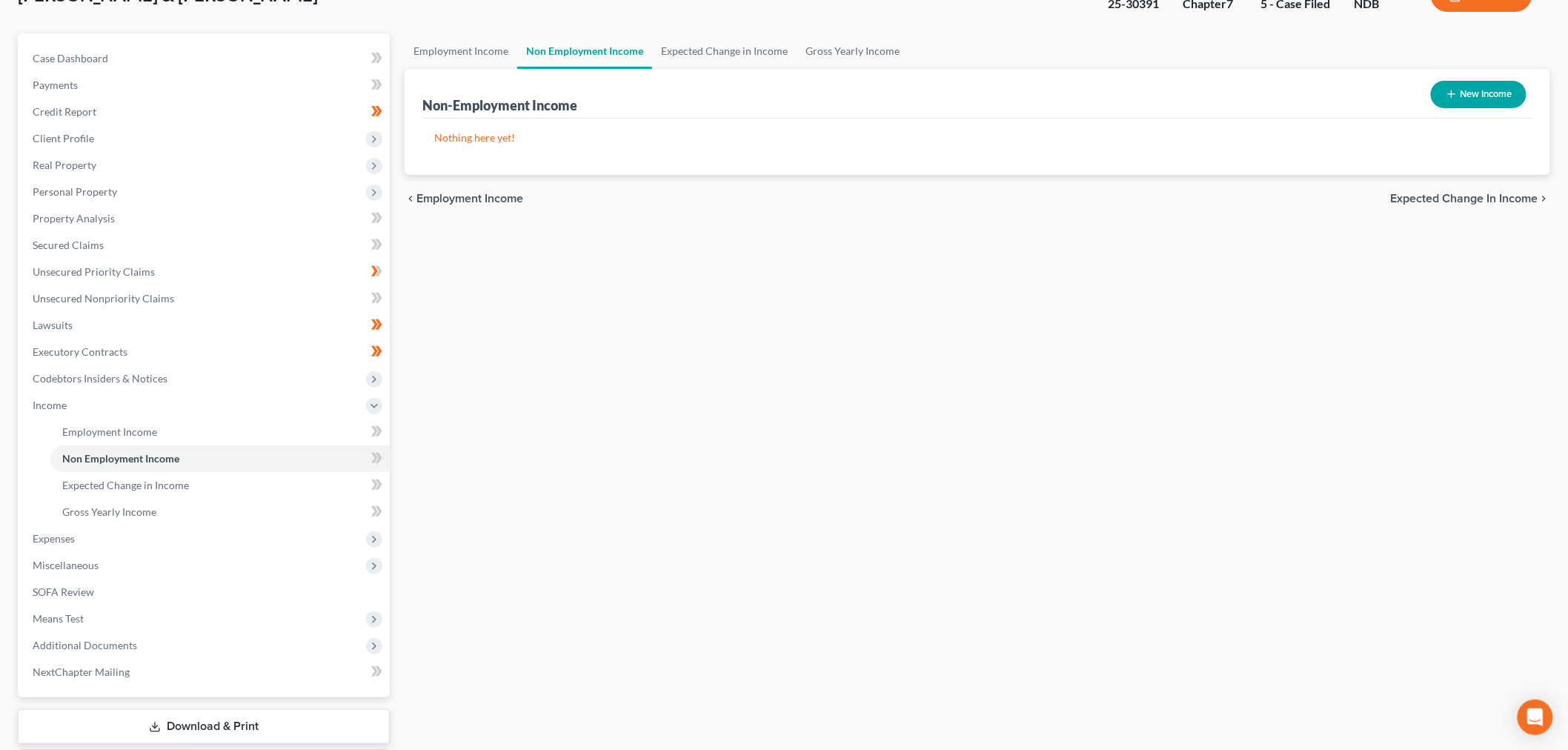
scroll to position [195, 0]
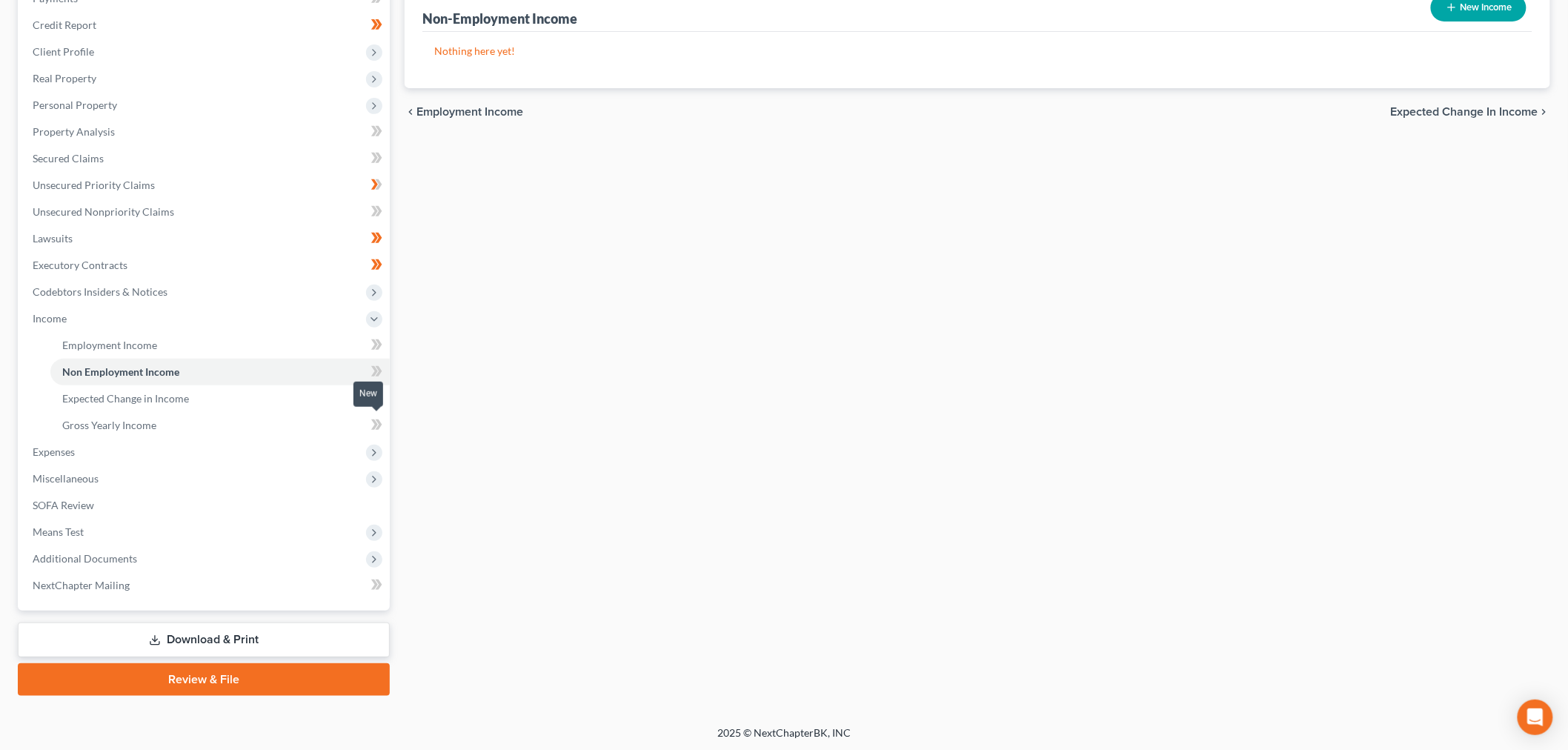
click at [378, 423] on icon at bounding box center [377, 425] width 11 height 19
click at [379, 393] on icon at bounding box center [377, 398] width 11 height 19
click at [379, 393] on icon at bounding box center [379, 397] width 7 height 11
click at [381, 362] on icon at bounding box center [377, 371] width 11 height 19
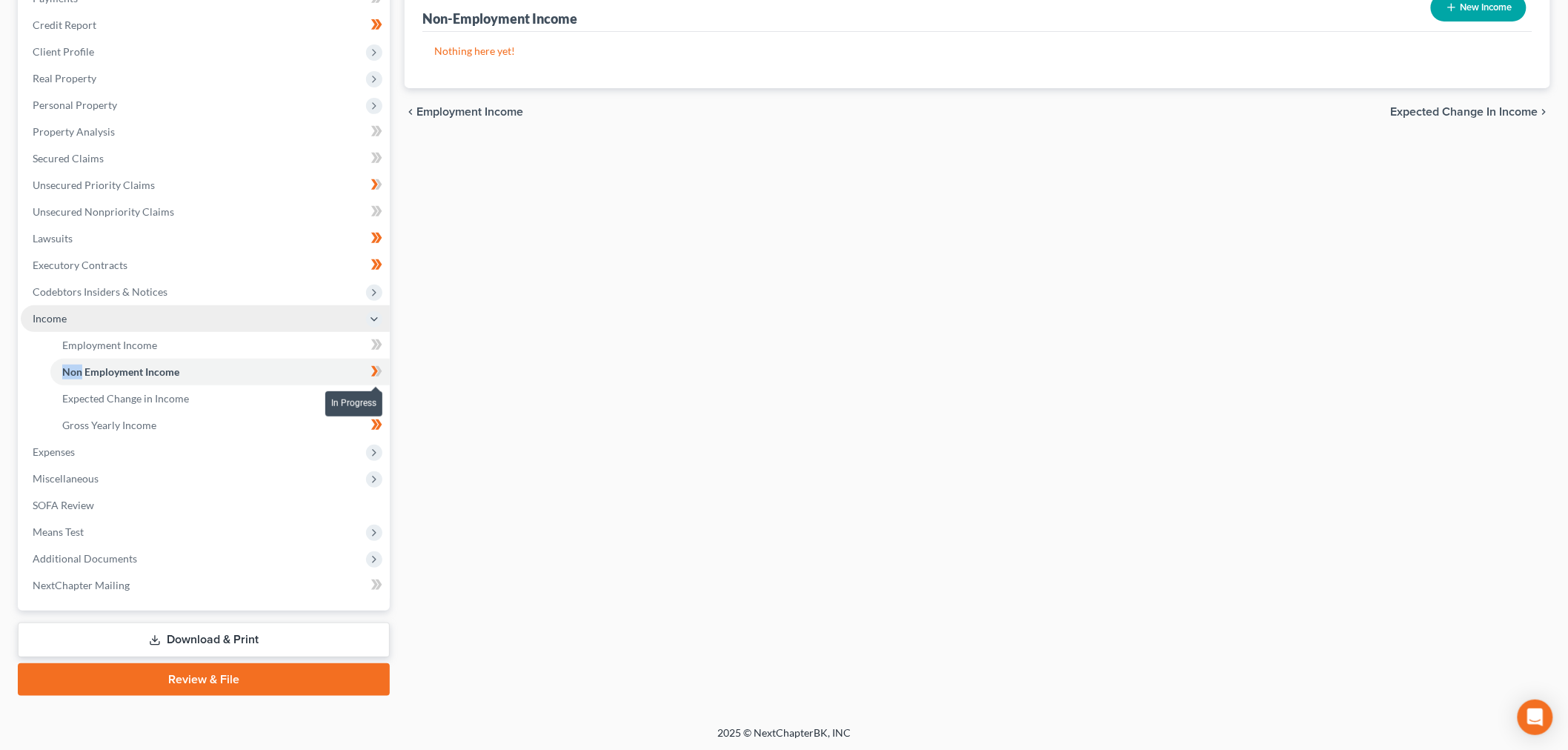
drag, startPoint x: 381, startPoint y: 360, endPoint x: 383, endPoint y: 329, distance: 31.1
click at [382, 359] on li "Non Employment Income" at bounding box center [220, 372] width 339 height 27
click at [383, 329] on span "Income" at bounding box center [204, 318] width 369 height 27
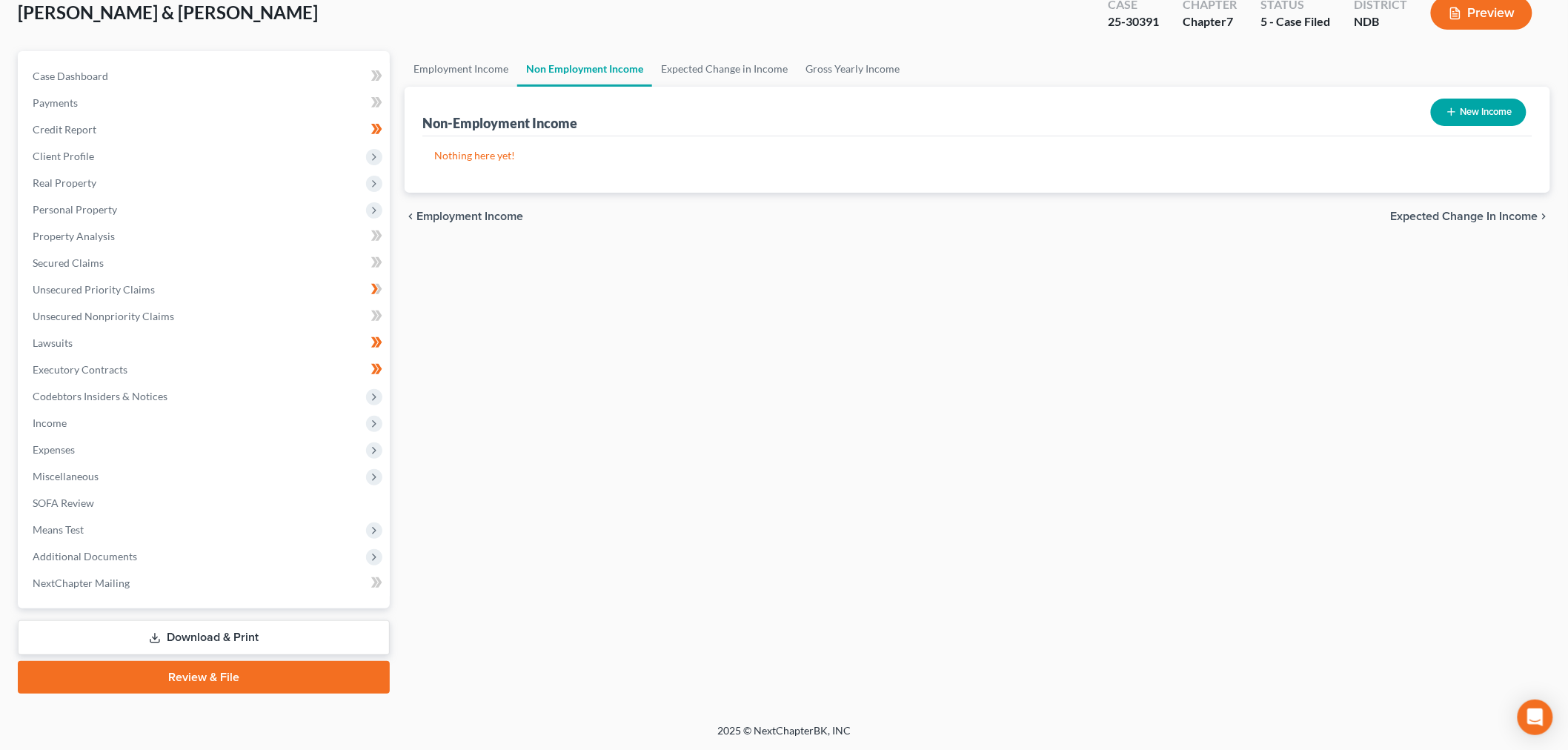
scroll to position [90, 0]
click at [381, 343] on div "Completed" at bounding box center [377, 340] width 55 height 24
click at [268, 639] on link "Download & Print" at bounding box center [204, 639] width 372 height 35
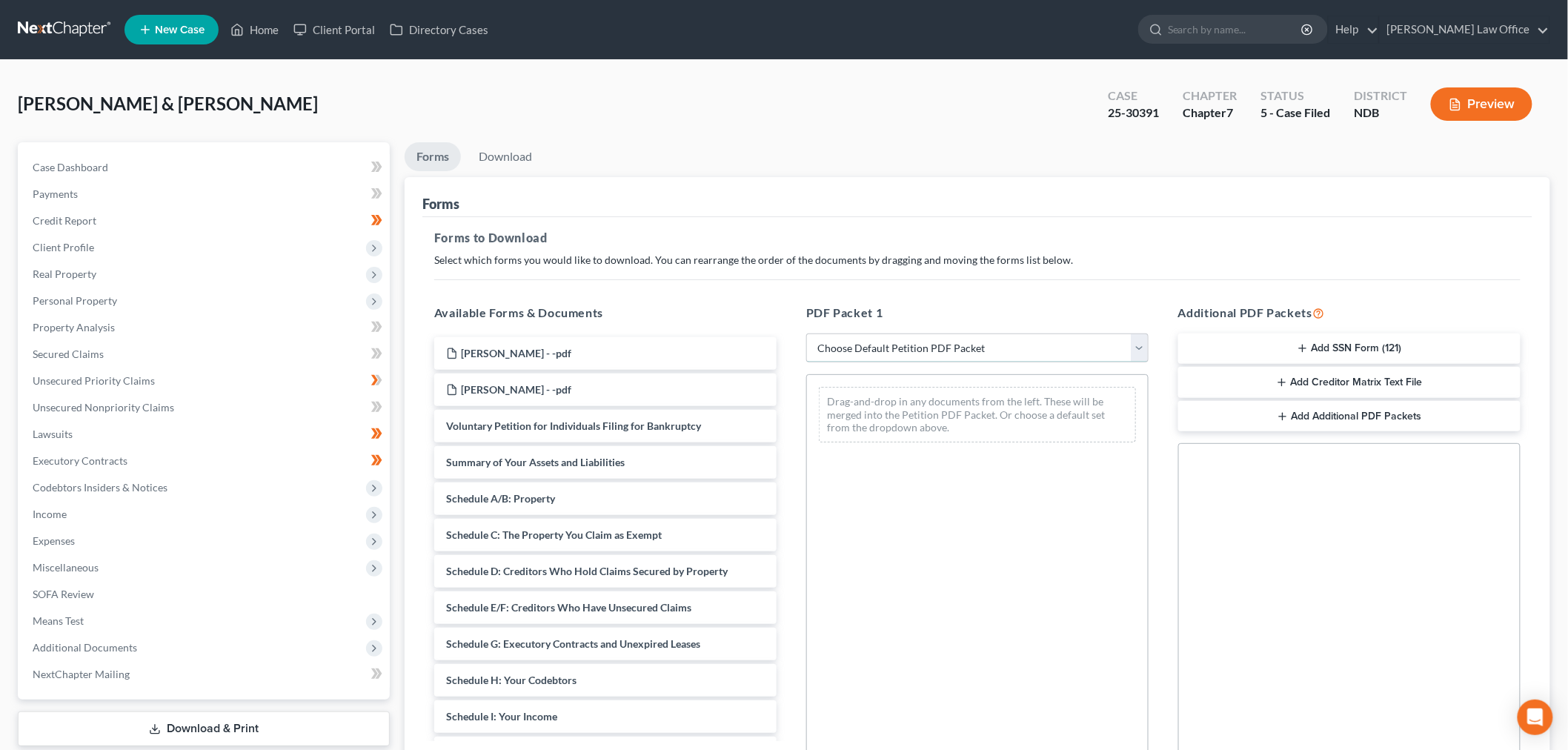
drag, startPoint x: 898, startPoint y: 349, endPoint x: 898, endPoint y: 360, distance: 11.0
click at [898, 349] on select "Choose Default Petition PDF Packet Complete Bankruptcy Petition (all forms and …" at bounding box center [977, 349] width 342 height 29
select select "4"
click at [806, 334] on select "Choose Default Petition PDF Packet Complete Bankruptcy Petition (all forms and …" at bounding box center [977, 349] width 342 height 29
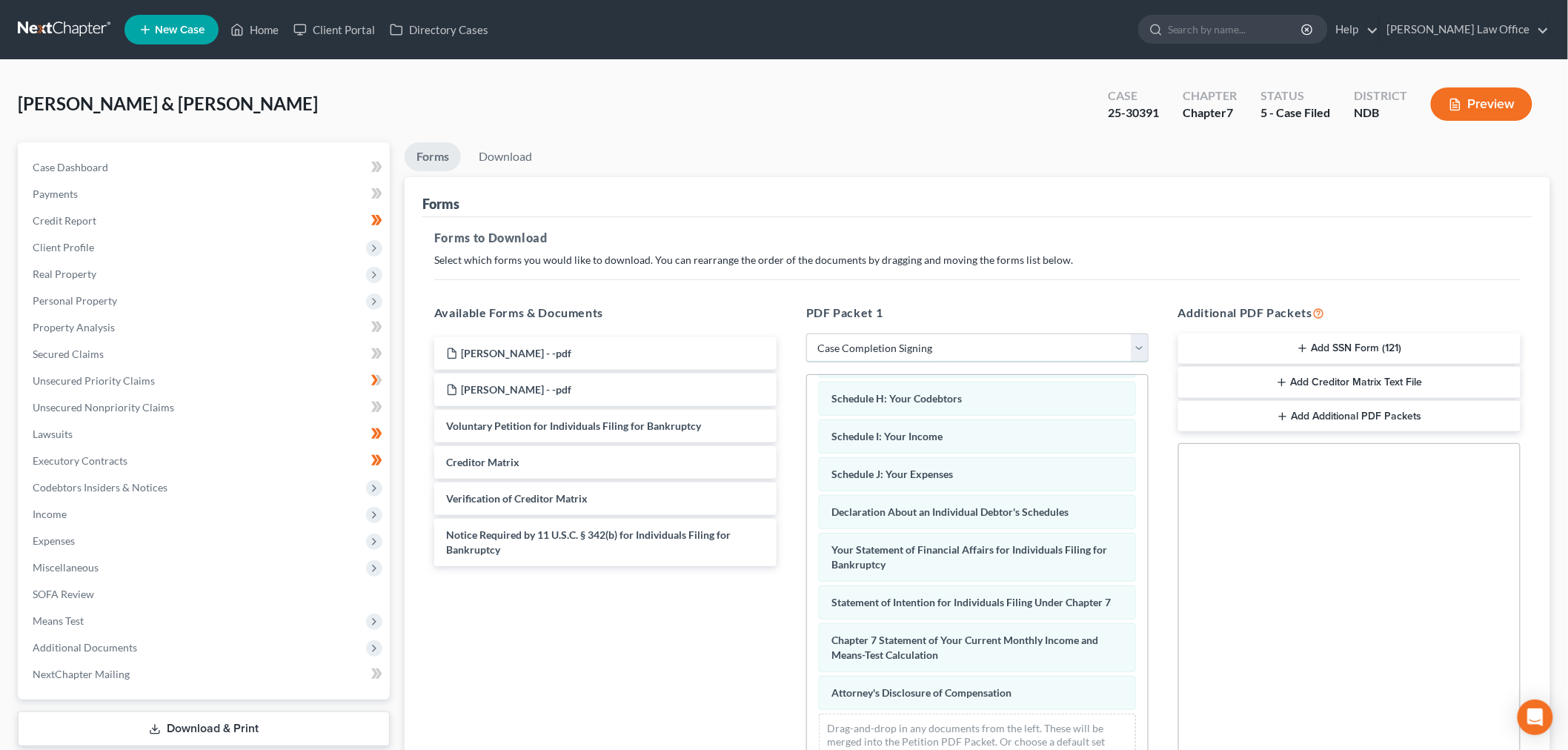
scroll to position [165, 0]
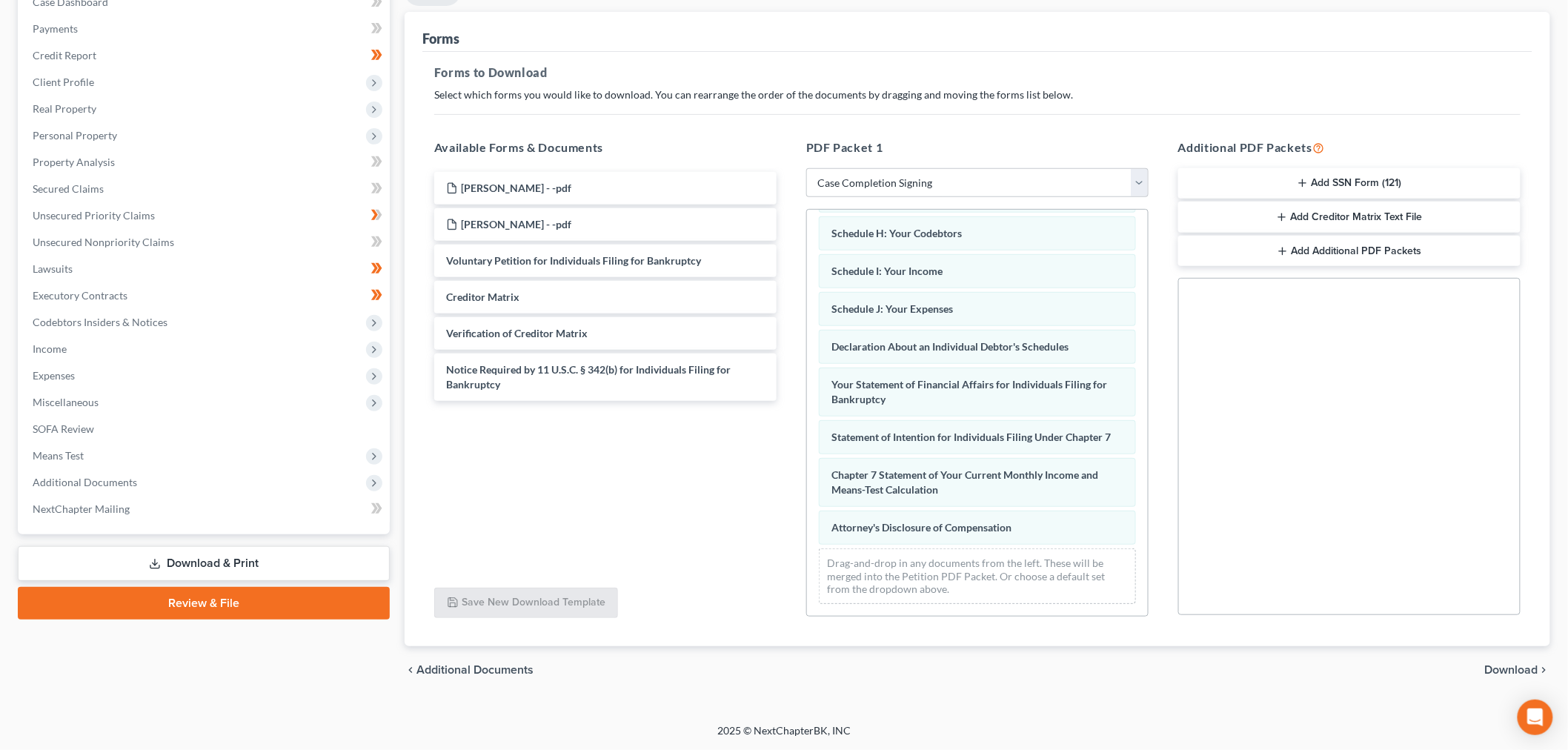
click at [1509, 665] on span "Download" at bounding box center [1512, 670] width 54 height 12
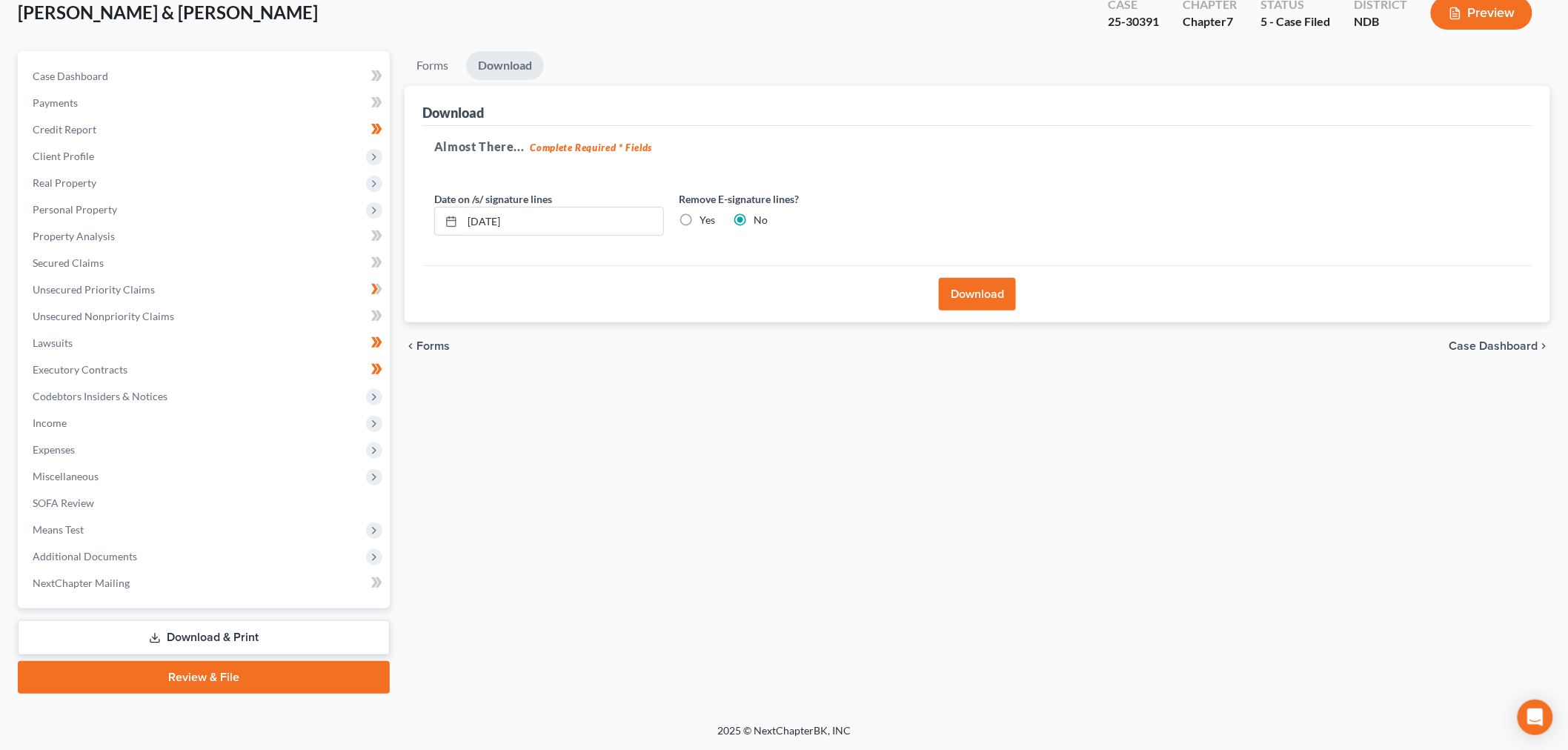
scroll to position [90, 0]
click at [699, 219] on label "Yes" at bounding box center [707, 221] width 15 height 15
click at [705, 219] on input "Yes" at bounding box center [710, 219] width 10 height 10
radio input "true"
radio input "false"
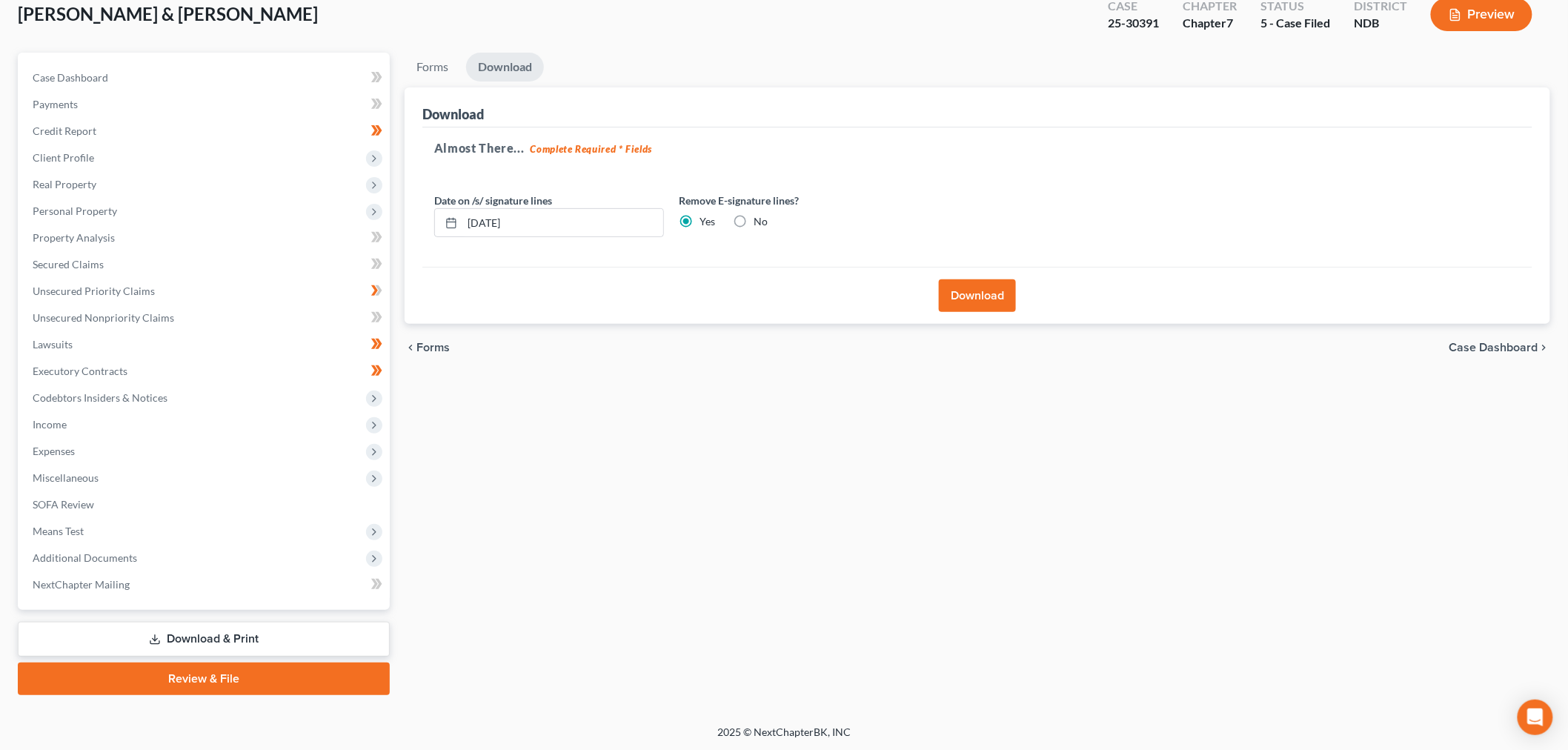
drag, startPoint x: 988, startPoint y: 291, endPoint x: 815, endPoint y: 380, distance: 194.6
click at [980, 293] on button "Download" at bounding box center [977, 296] width 77 height 33
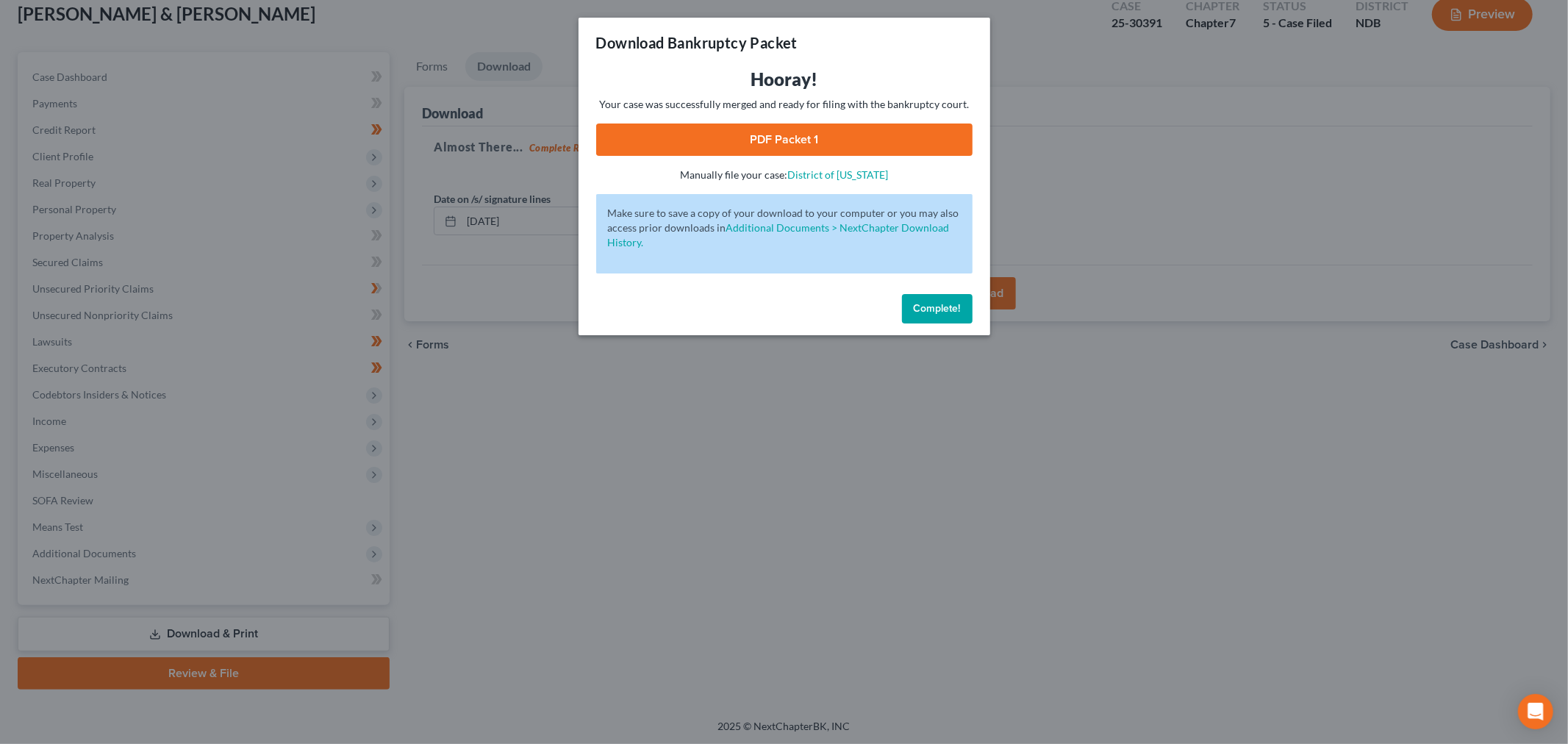
click at [776, 133] on link "PDF Packet 1" at bounding box center [784, 140] width 376 height 32
drag, startPoint x: 935, startPoint y: 309, endPoint x: 238, endPoint y: 258, distance: 698.9
click at [934, 309] on span "Complete!" at bounding box center [937, 308] width 47 height 12
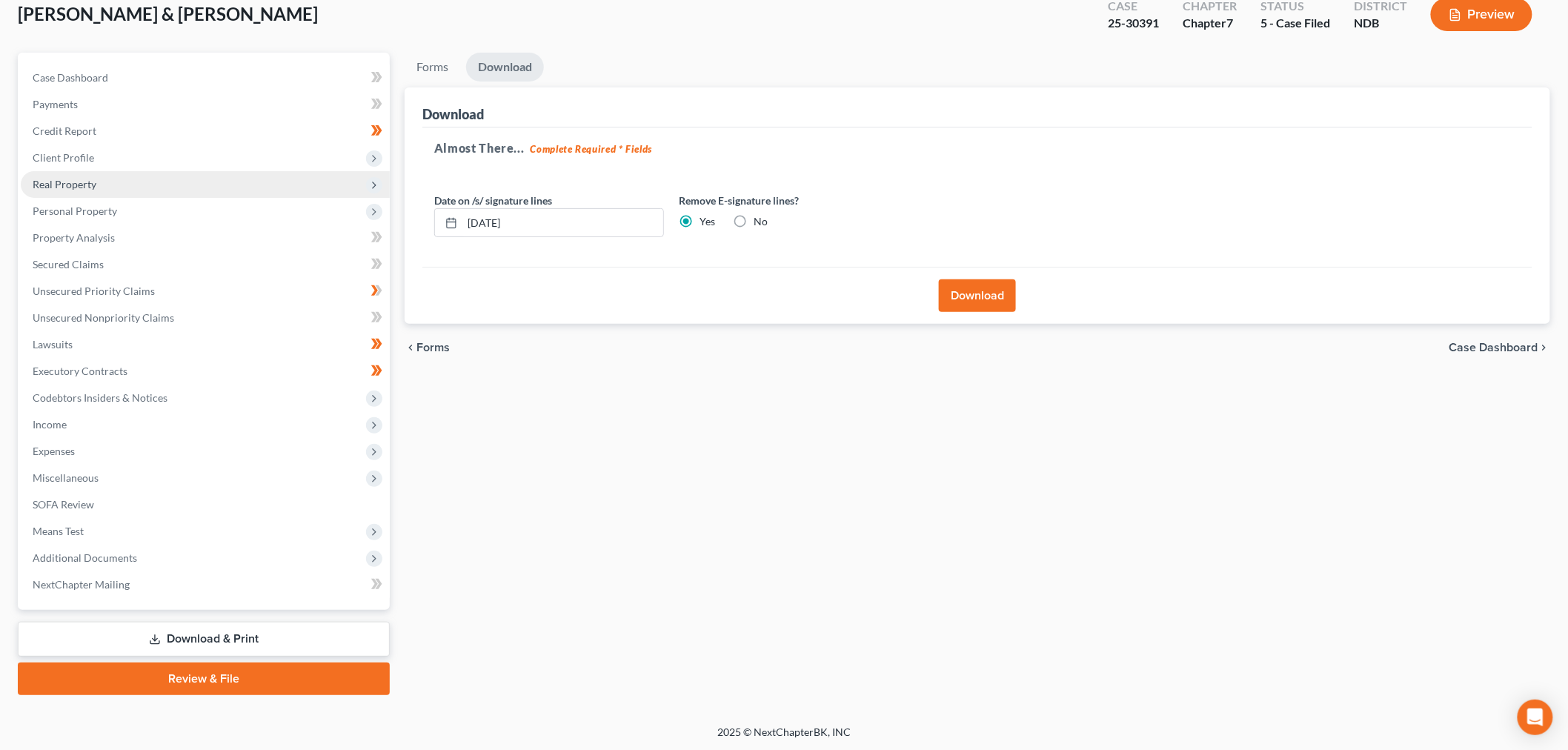
click at [89, 178] on span "Real Property" at bounding box center [64, 183] width 64 height 12
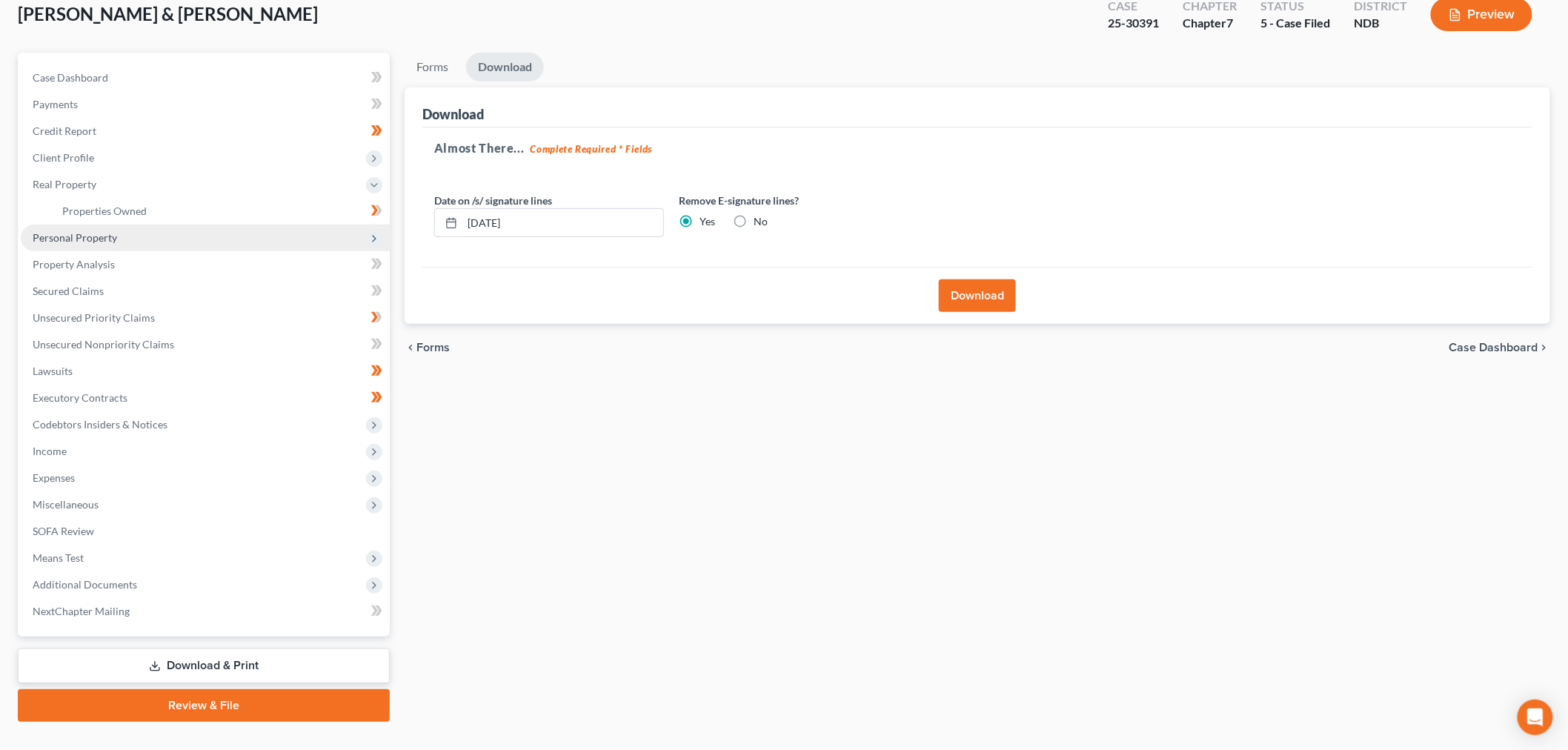
click at [94, 239] on span "Personal Property" at bounding box center [75, 237] width 85 height 12
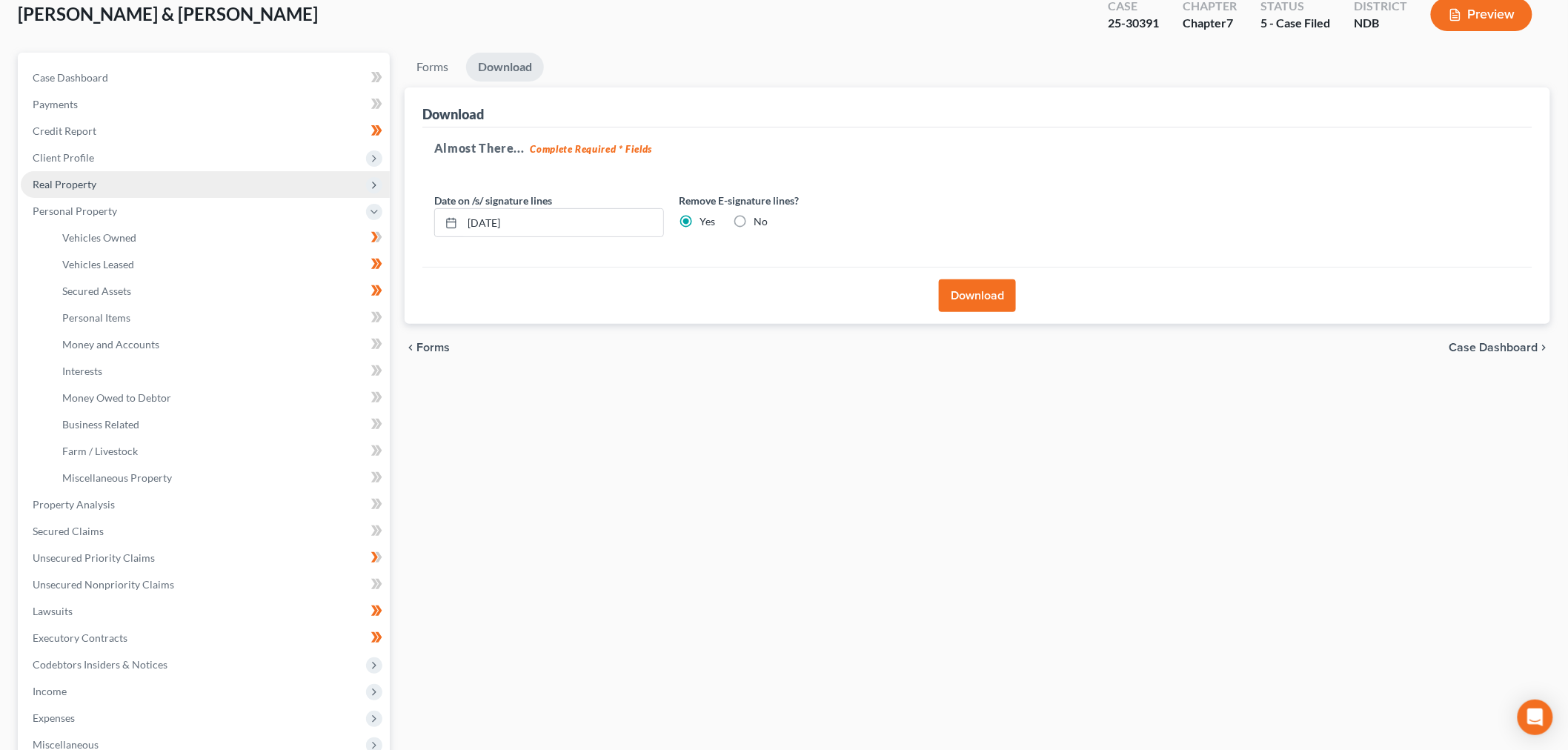
click at [68, 178] on span "Real Property" at bounding box center [64, 183] width 64 height 12
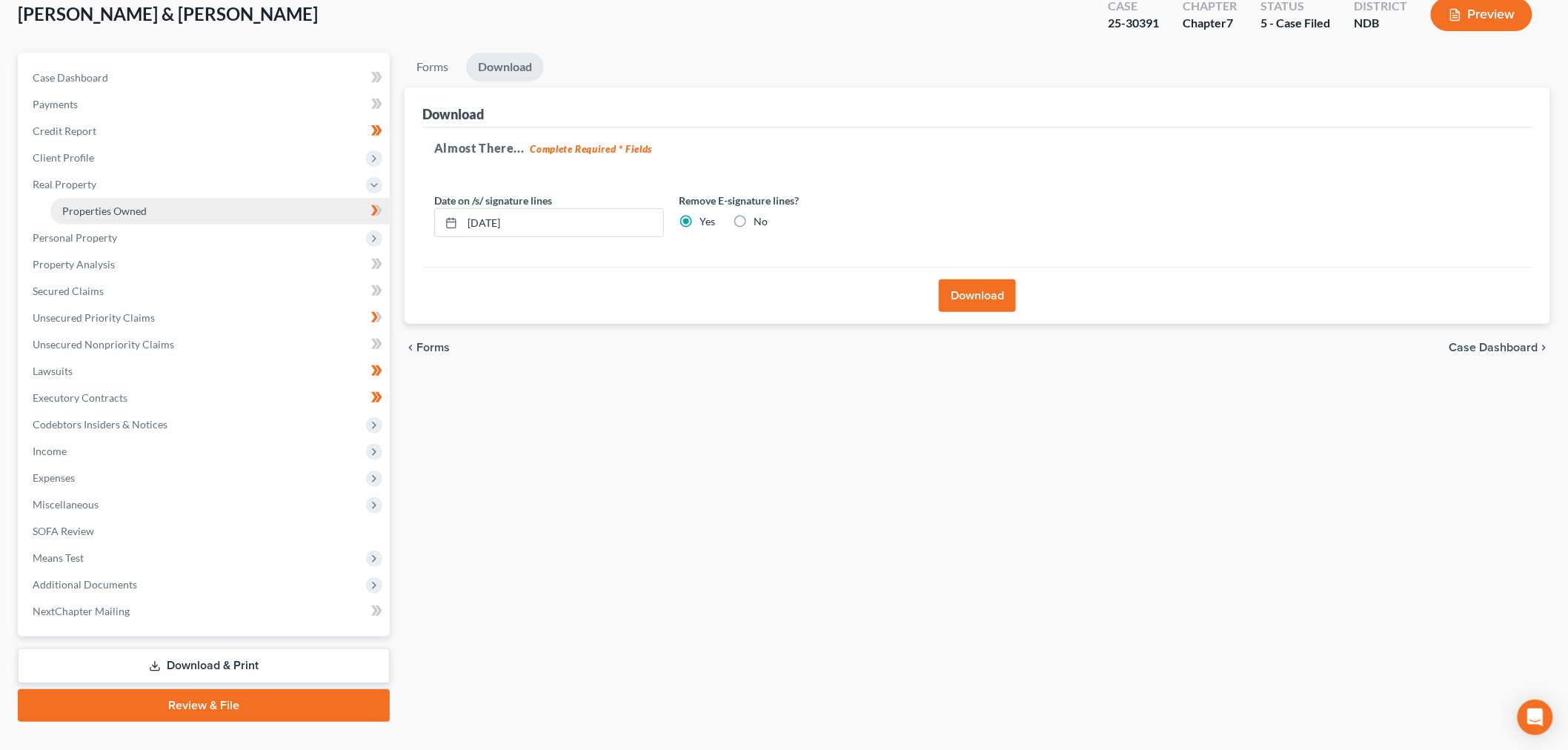
click at [148, 204] on link "Properties Owned" at bounding box center [220, 211] width 339 height 27
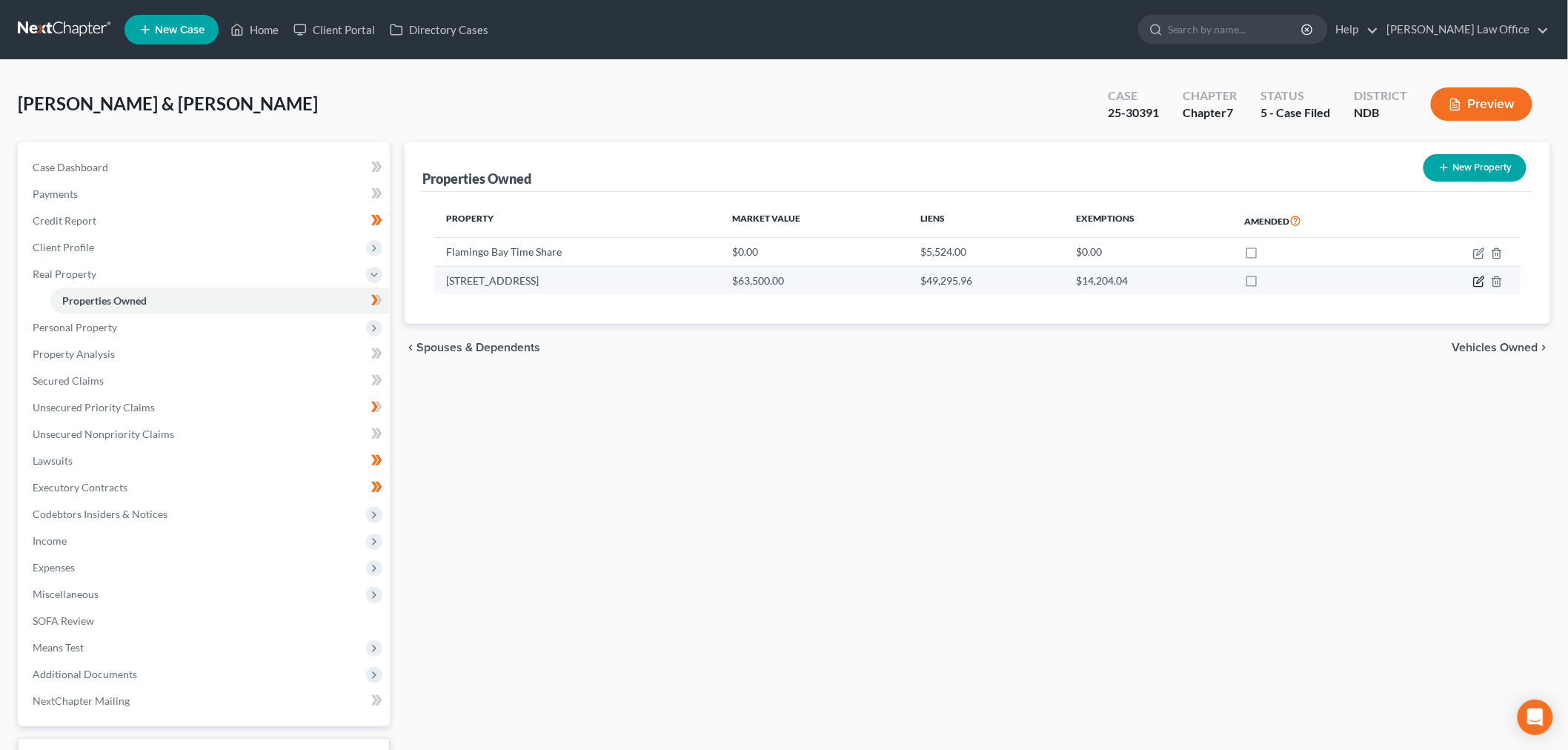
click at [1480, 280] on icon "button" at bounding box center [1480, 279] width 7 height 7
select select "29"
select select "17"
select select "2"
select select "0"
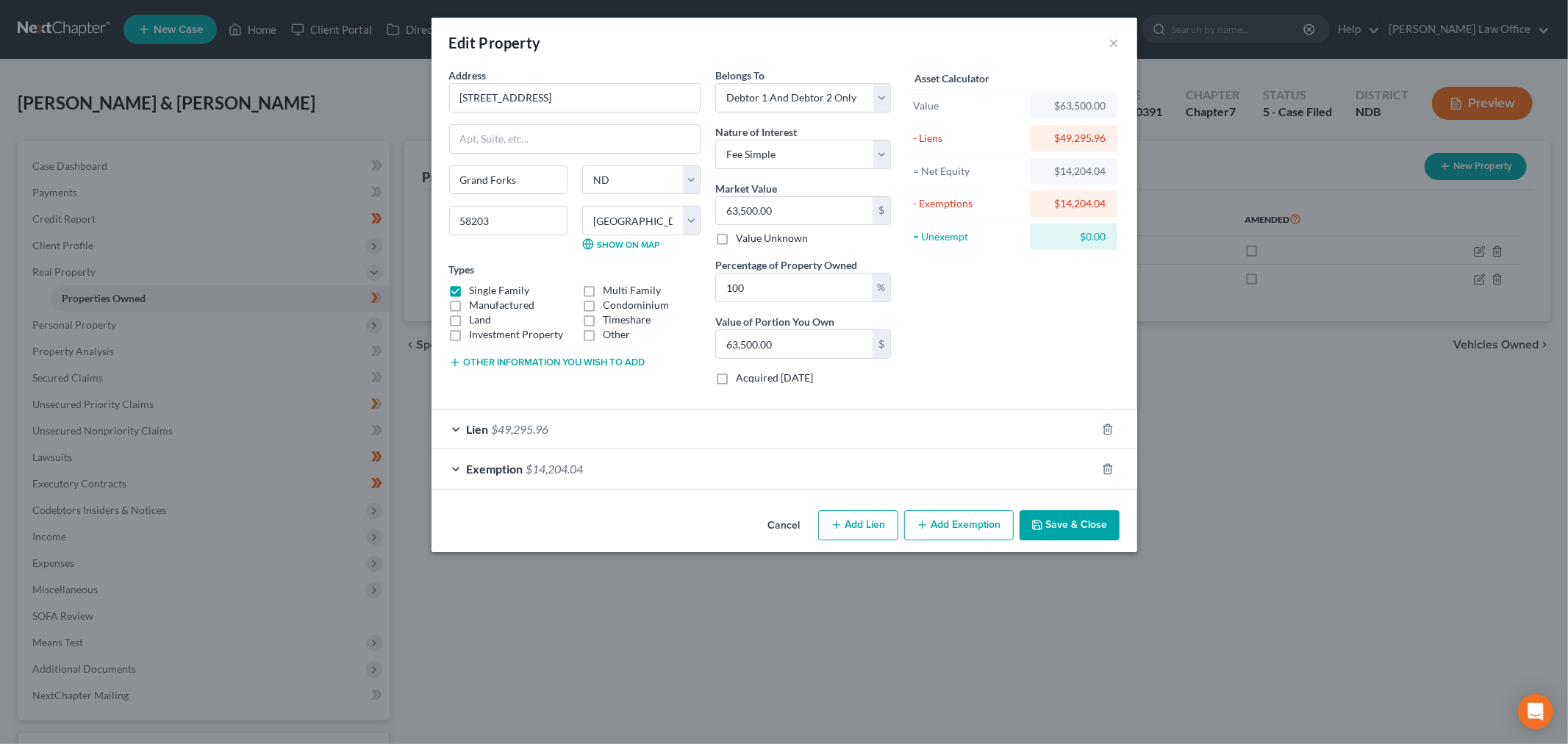
click at [603, 288] on label "Multi Family" at bounding box center [632, 290] width 58 height 15
click at [609, 288] on input "Multi Family" at bounding box center [614, 288] width 10 height 10
checkbox input "true"
click at [533, 359] on button "Other information you wish to add" at bounding box center [547, 362] width 196 height 12
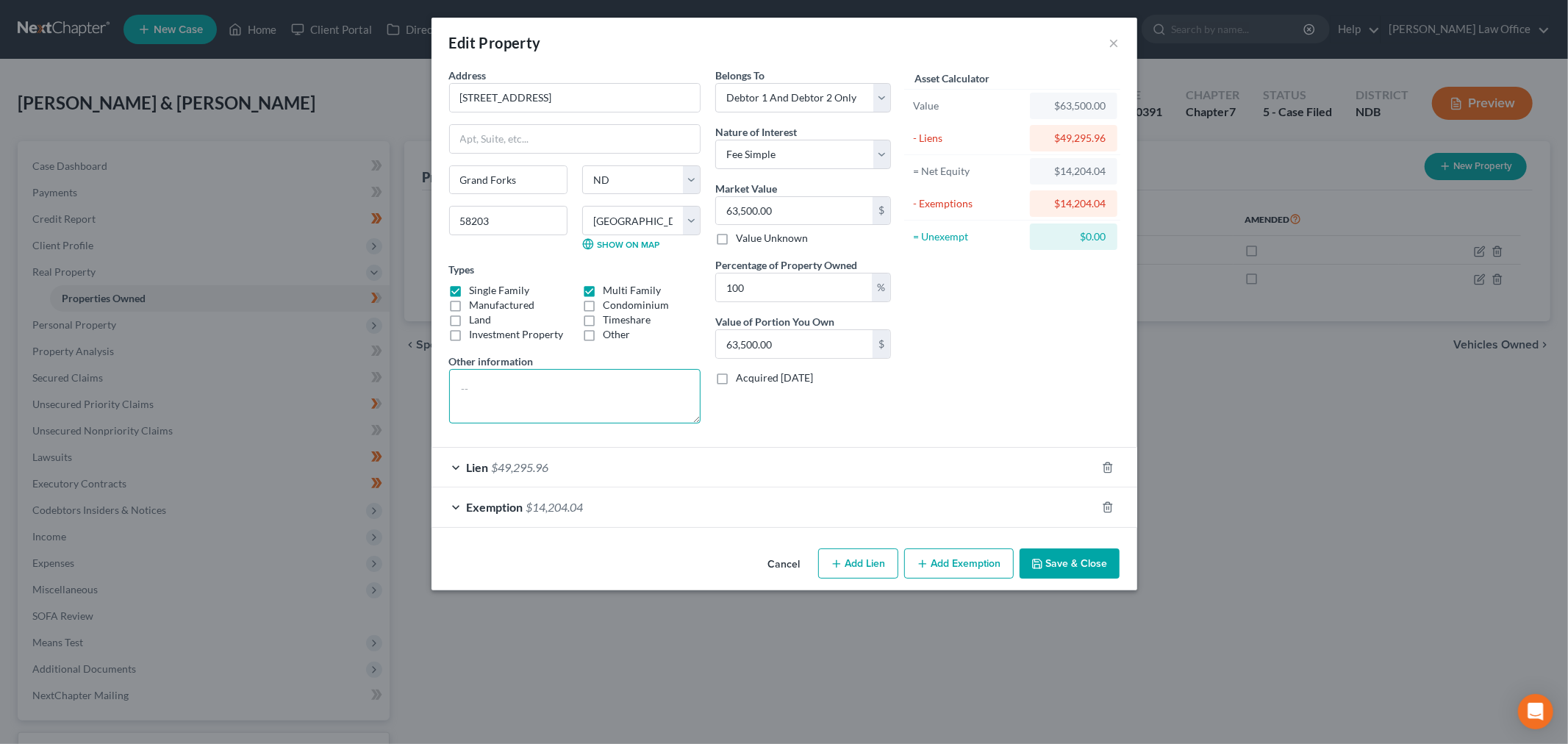
click at [554, 403] on textarea at bounding box center [574, 396] width 251 height 54
click at [540, 403] on textarea "To enrich screen reader interactions, please activate Accessibility in Grammarl…" at bounding box center [574, 396] width 251 height 54
type textarea "R"
type textarea "Manufactured home on rented lot."
click at [1070, 576] on button "Save & Close" at bounding box center [1070, 564] width 100 height 31
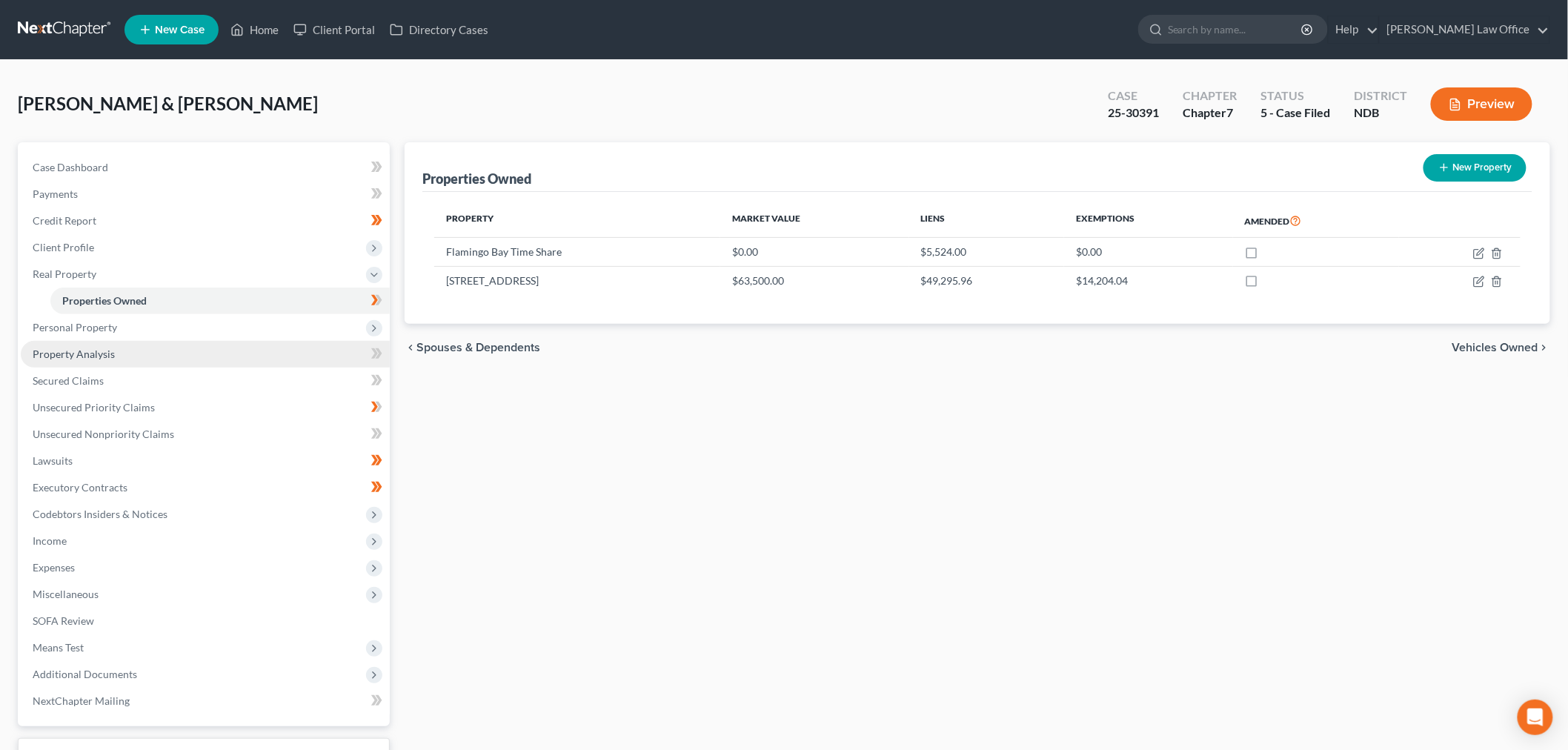
drag, startPoint x: 144, startPoint y: 331, endPoint x: 151, endPoint y: 340, distance: 11.4
click at [144, 331] on span "Personal Property" at bounding box center [204, 327] width 369 height 27
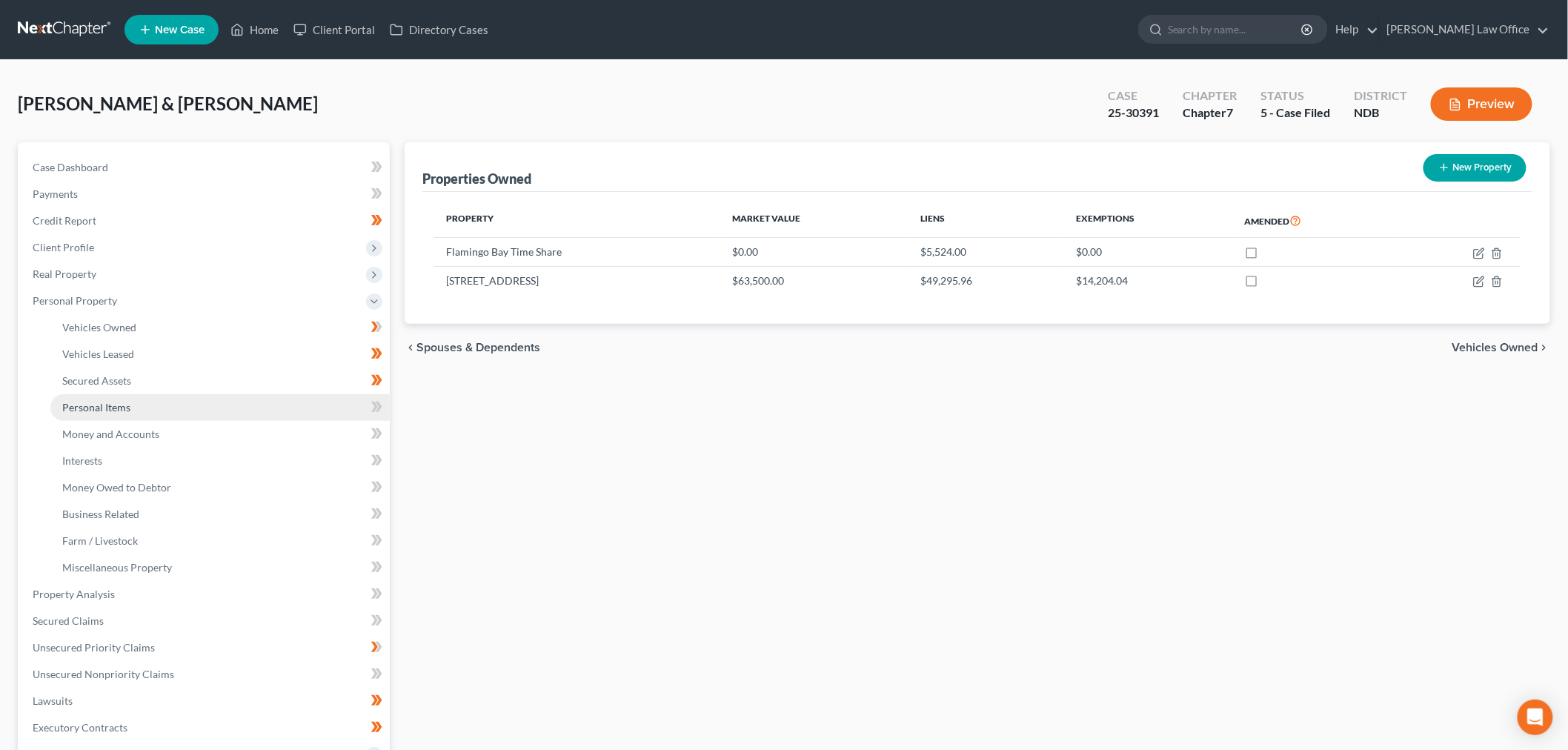
click at [136, 414] on link "Personal Items" at bounding box center [220, 407] width 339 height 27
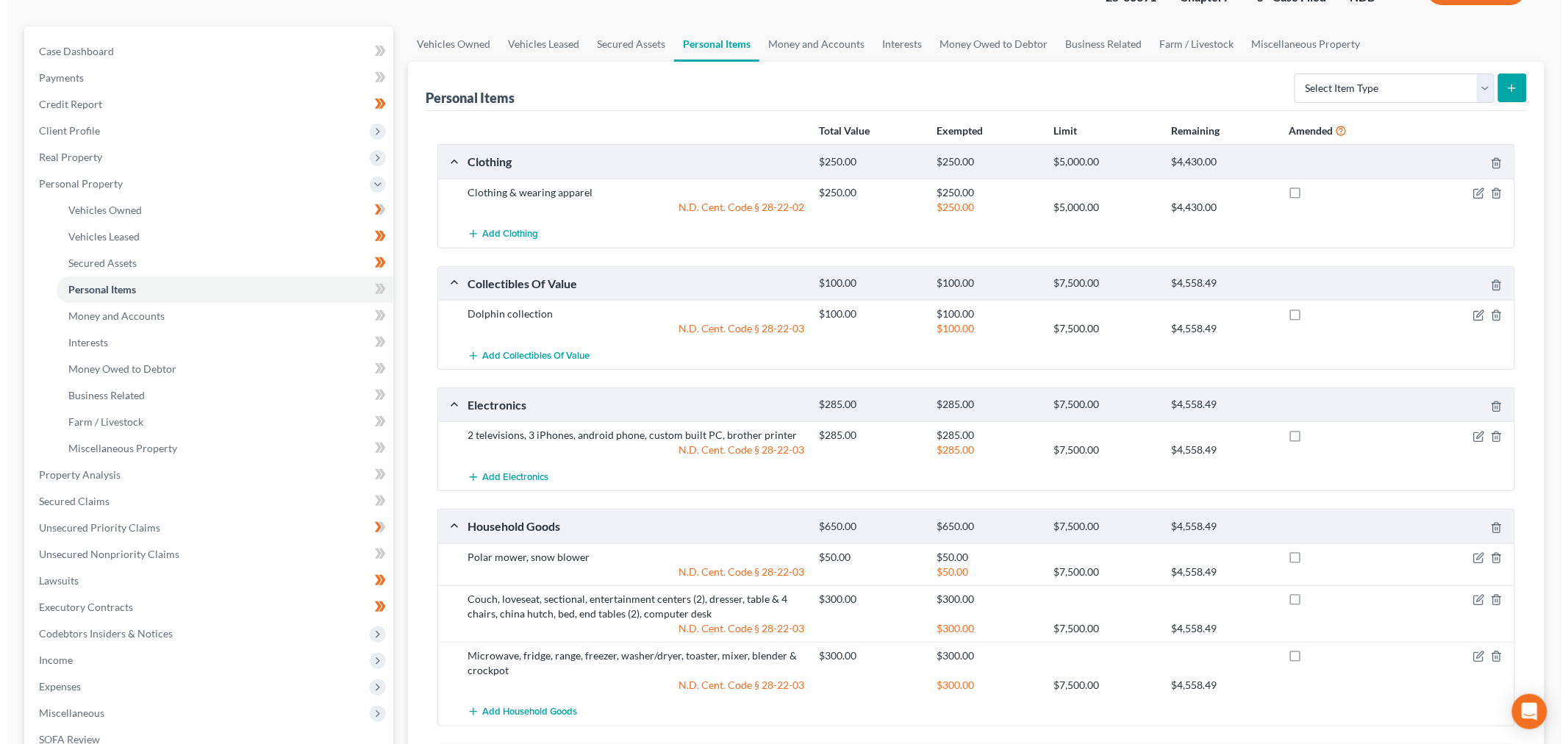
scroll to position [356, 0]
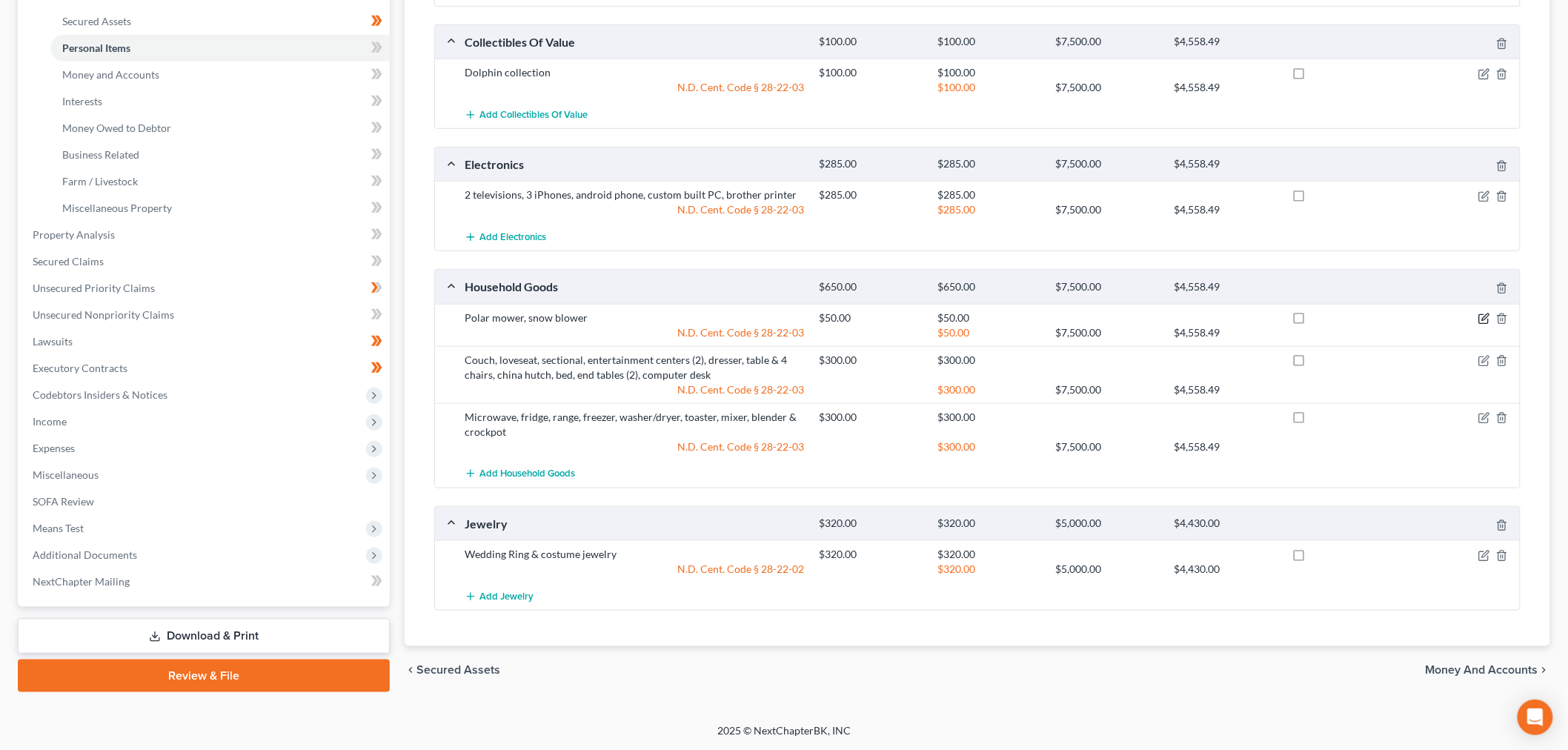
drag, startPoint x: 1487, startPoint y: 320, endPoint x: 1429, endPoint y: 319, distance: 58.0
click at [1487, 322] on icon "button" at bounding box center [1484, 318] width 12 height 12
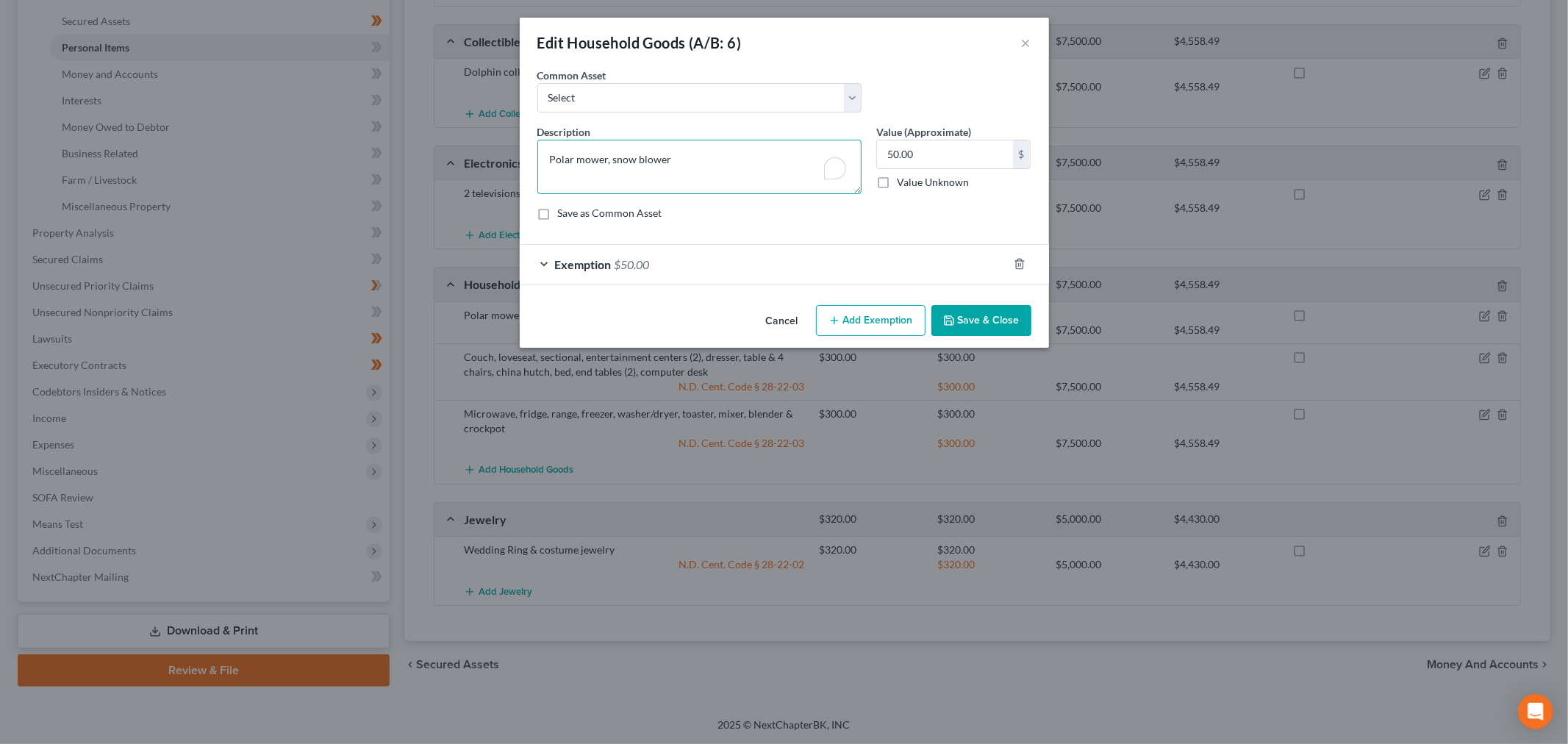
drag, startPoint x: 613, startPoint y: 157, endPoint x: 484, endPoint y: 157, distance: 129.0
click at [487, 157] on div "Edit Household Goods (A/B: 6) × An exemption set must first be selected from th…" at bounding box center [784, 372] width 1568 height 744
type textarea "Snow blower"
click at [953, 153] on input "50.00" at bounding box center [945, 154] width 136 height 28
click at [989, 323] on button "Save & Close" at bounding box center [982, 321] width 100 height 31
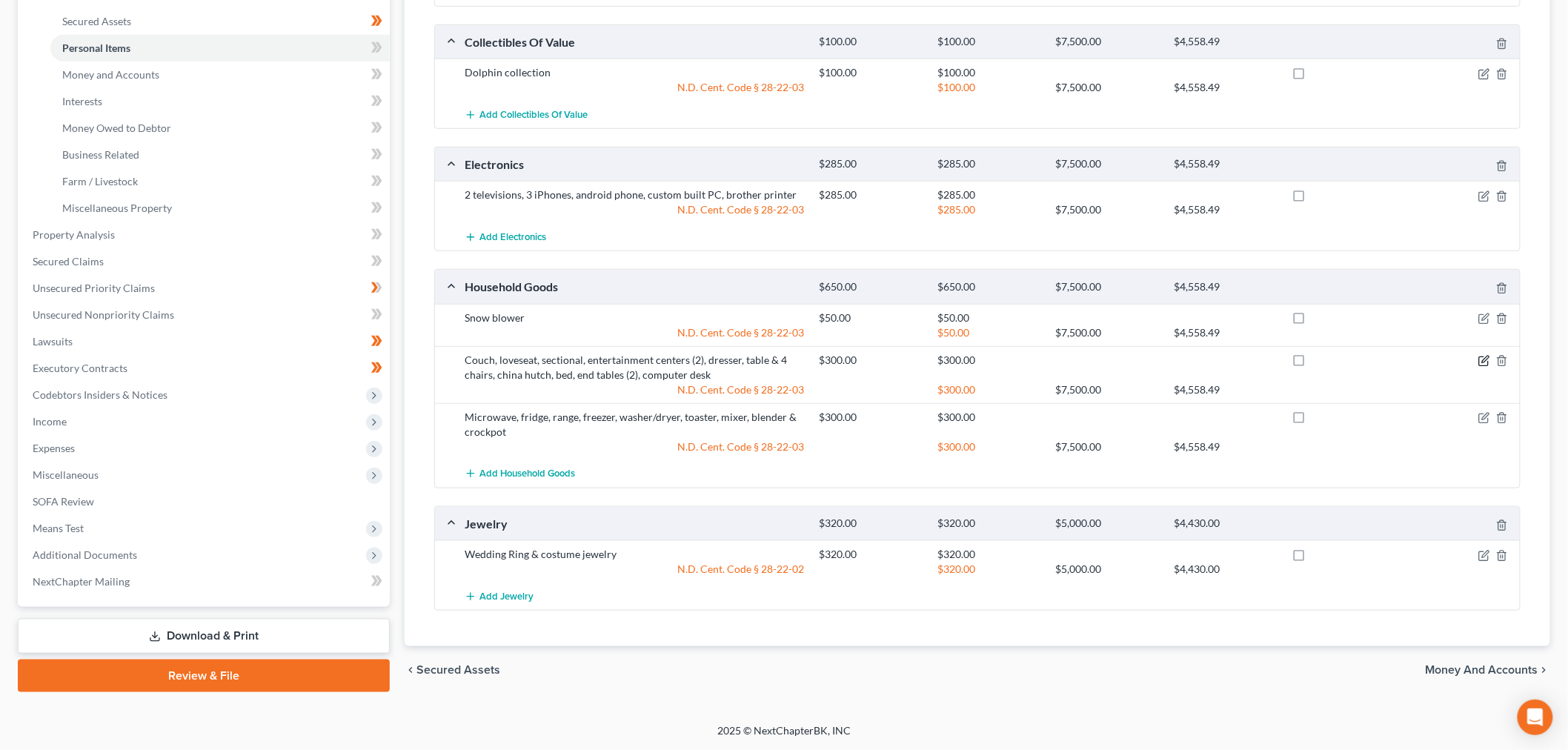
click at [1483, 359] on icon "button" at bounding box center [1484, 361] width 12 height 12
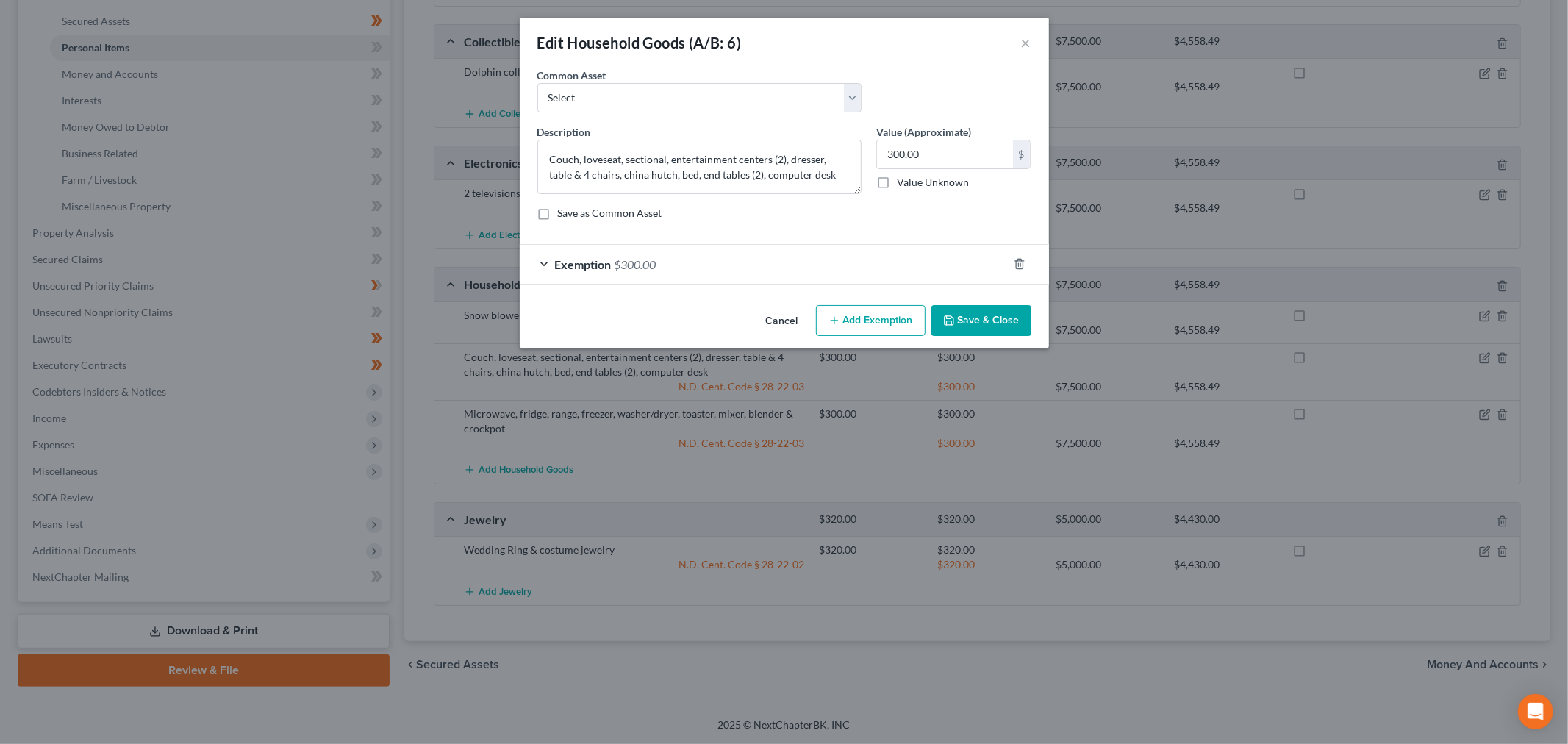
click at [796, 322] on button "Cancel" at bounding box center [782, 322] width 56 height 29
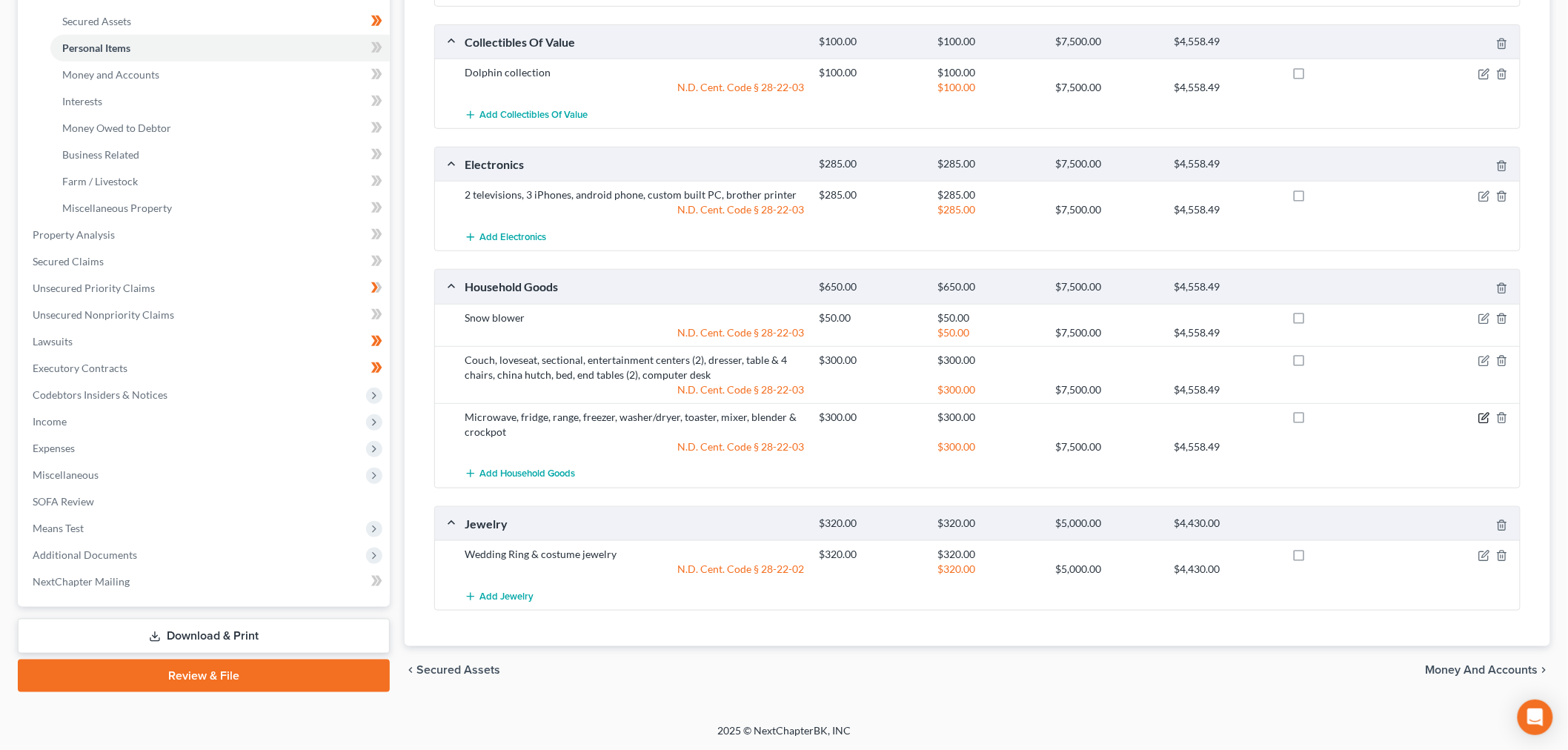
click at [1487, 421] on icon "button" at bounding box center [1484, 418] width 12 height 12
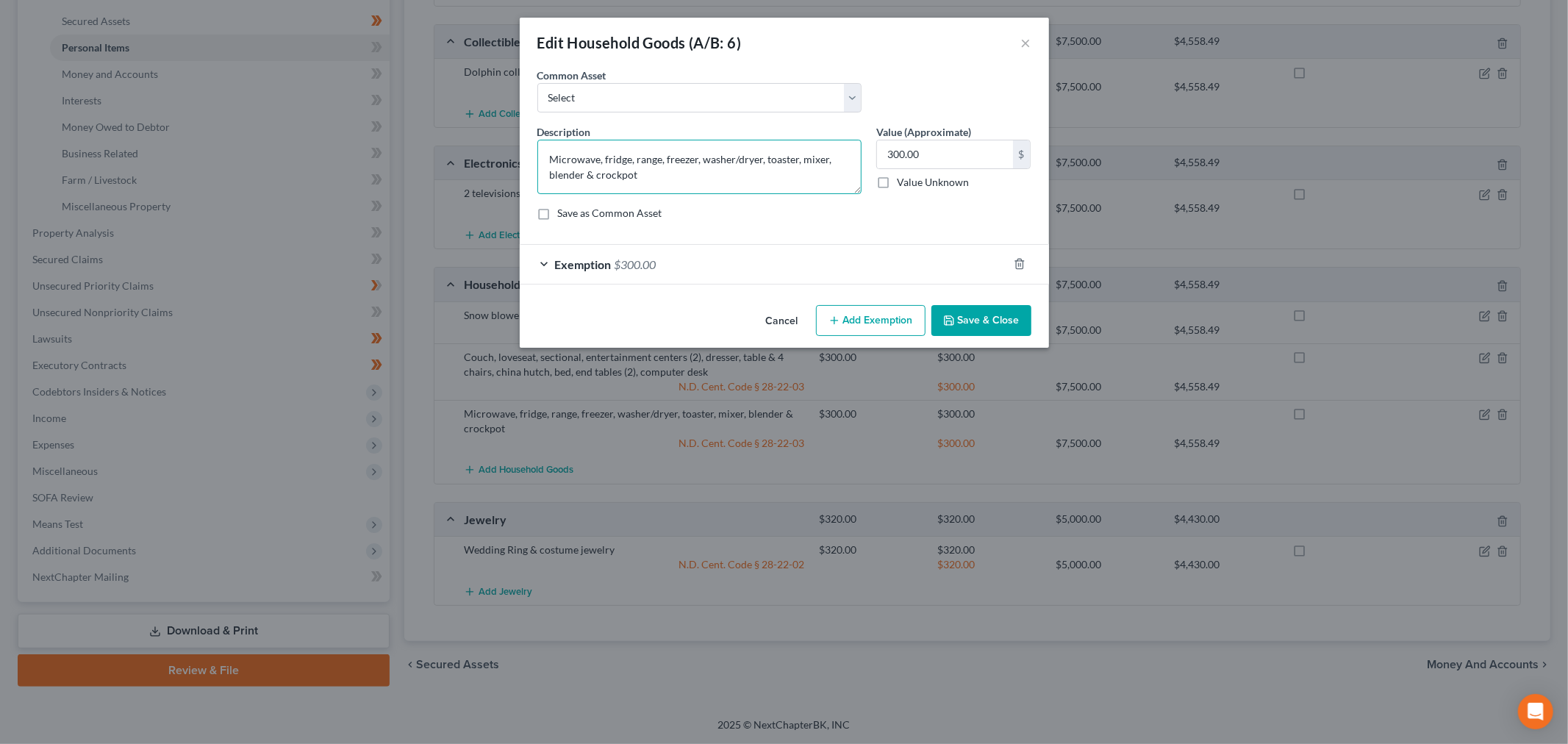
click at [609, 174] on textarea "Microwave, fridge, range, freezer, washer/dryer, toaster, mixer, blender & croc…" at bounding box center [699, 166] width 324 height 54
type textarea "Microwave, fridge, range, freezer, washer/dryer, toaster, mixer, blender"
click at [978, 329] on button "Save & Close" at bounding box center [982, 321] width 100 height 31
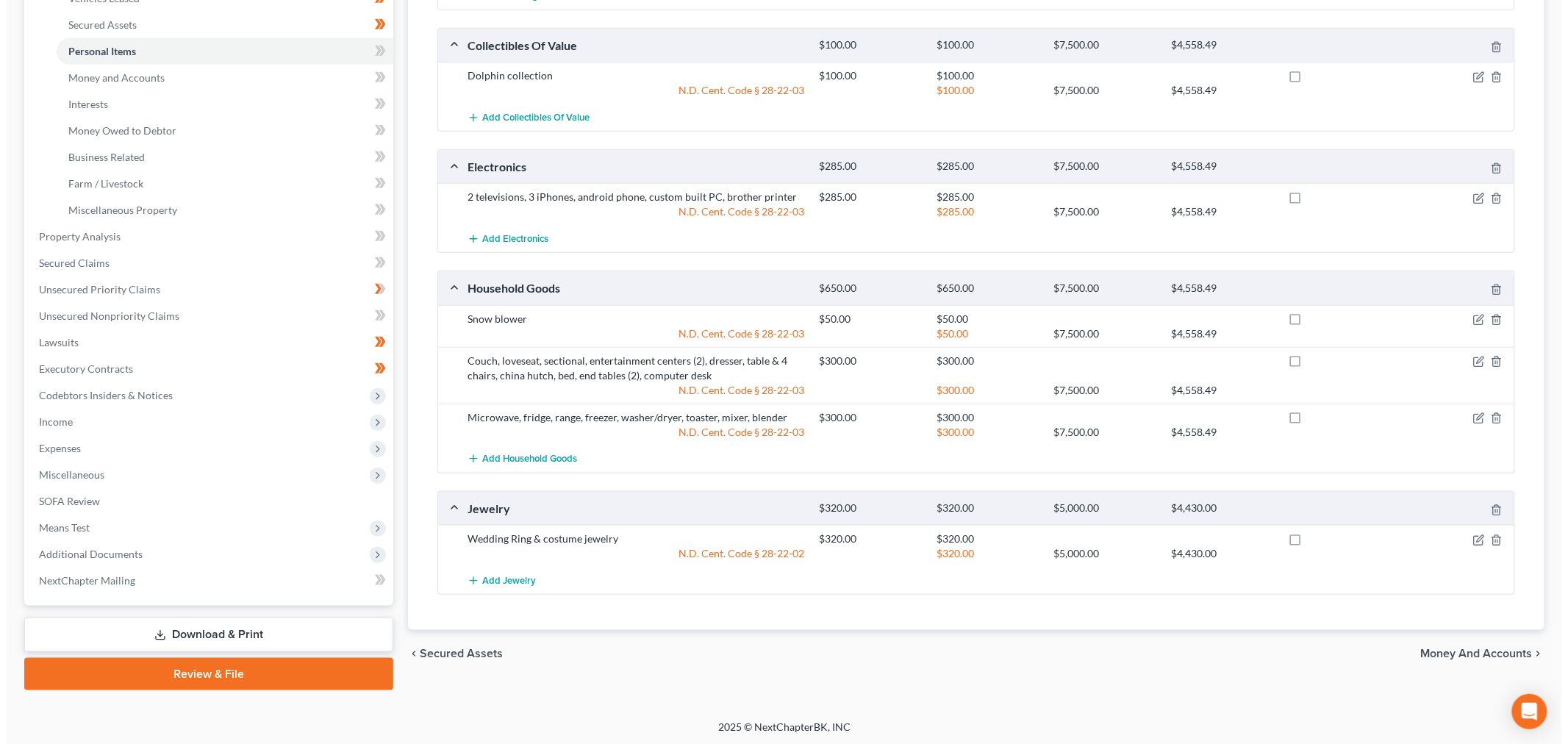
scroll to position [0, 0]
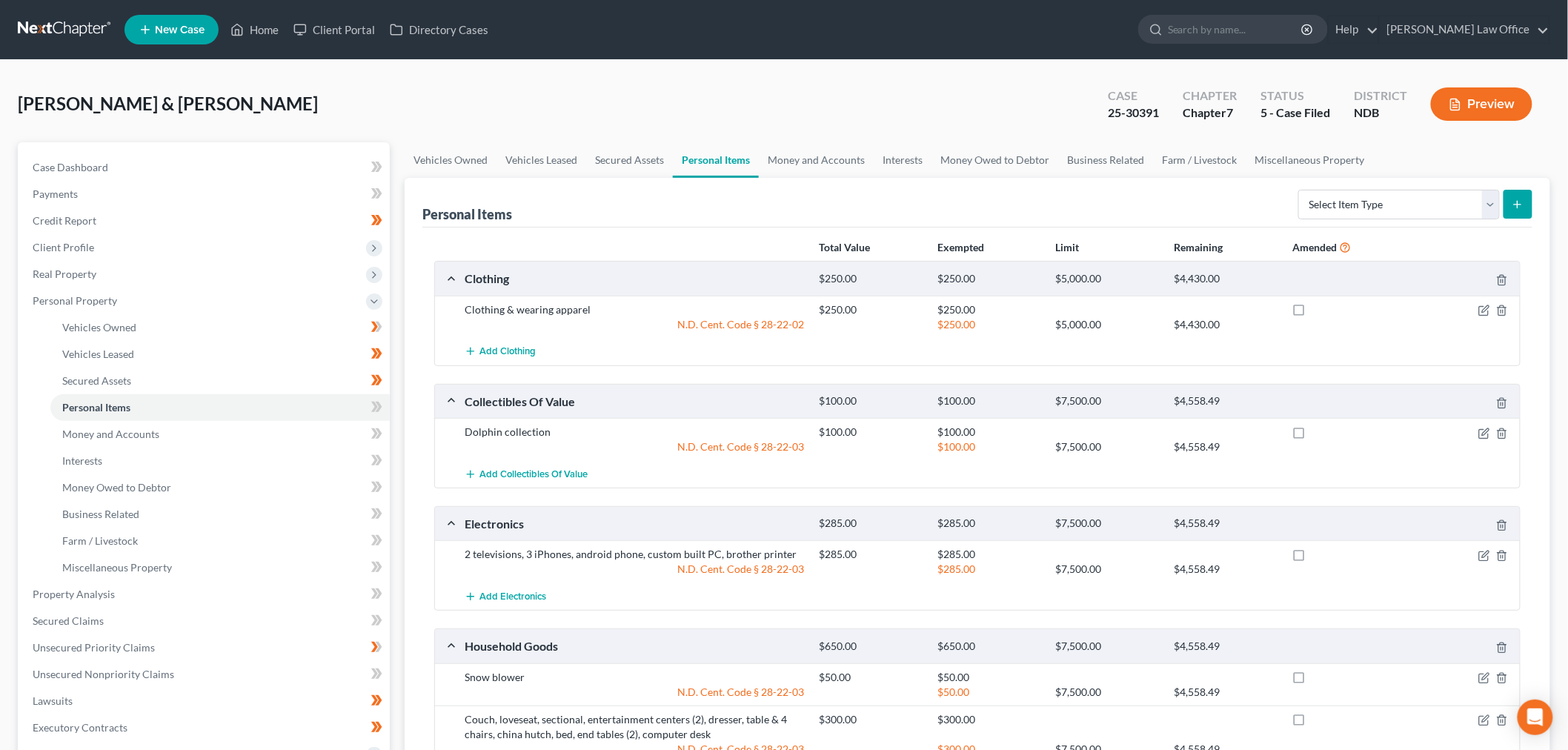
click at [1316, 138] on div "Mayfield, Timothy & Teresa Upgraded Case 25-30391 Chapter Chapter 7 Status 5 - …" at bounding box center [784, 110] width 1532 height 64
click at [1305, 152] on link "Miscellaneous Property" at bounding box center [1310, 160] width 128 height 36
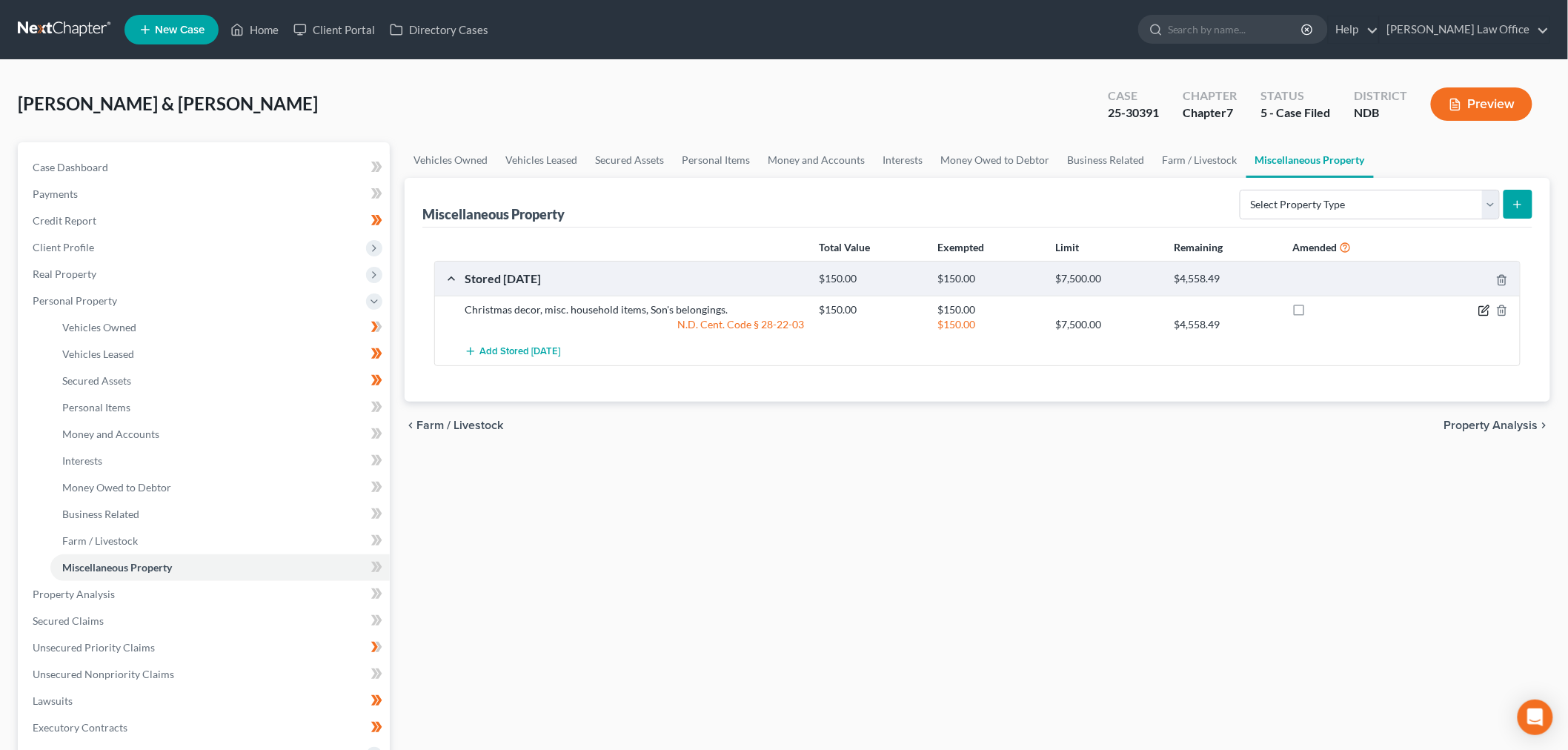
drag, startPoint x: 1486, startPoint y: 309, endPoint x: 1423, endPoint y: 309, distance: 63.0
click at [1486, 309] on icon "button" at bounding box center [1484, 310] width 12 height 12
select select "29"
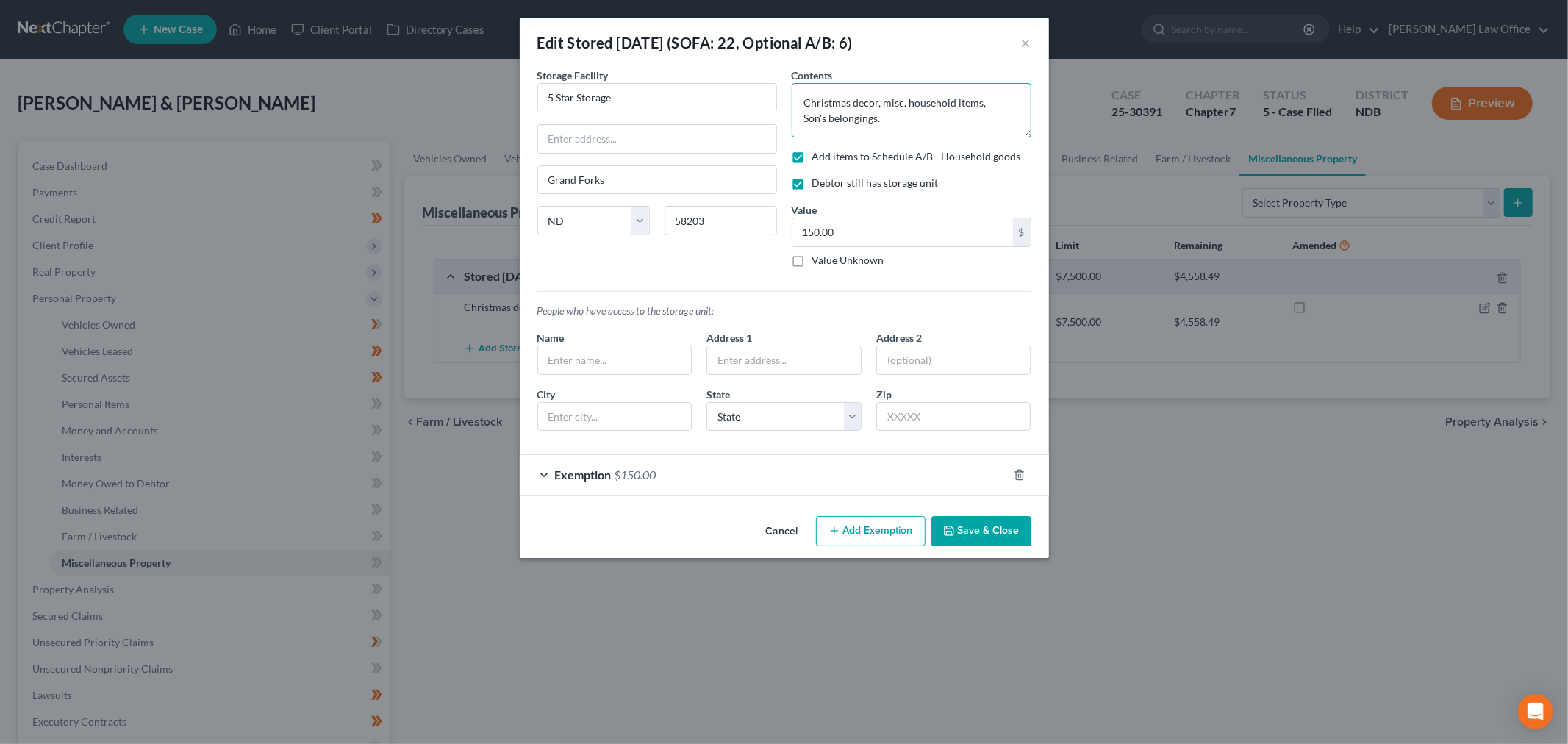
click at [929, 127] on textarea "Christmas decor, misc. household items, Son's belongings." at bounding box center [911, 110] width 240 height 54
type textarea "Christmas decor, misc. household items, Son's belongings."
click at [783, 532] on button "Cancel" at bounding box center [782, 532] width 56 height 29
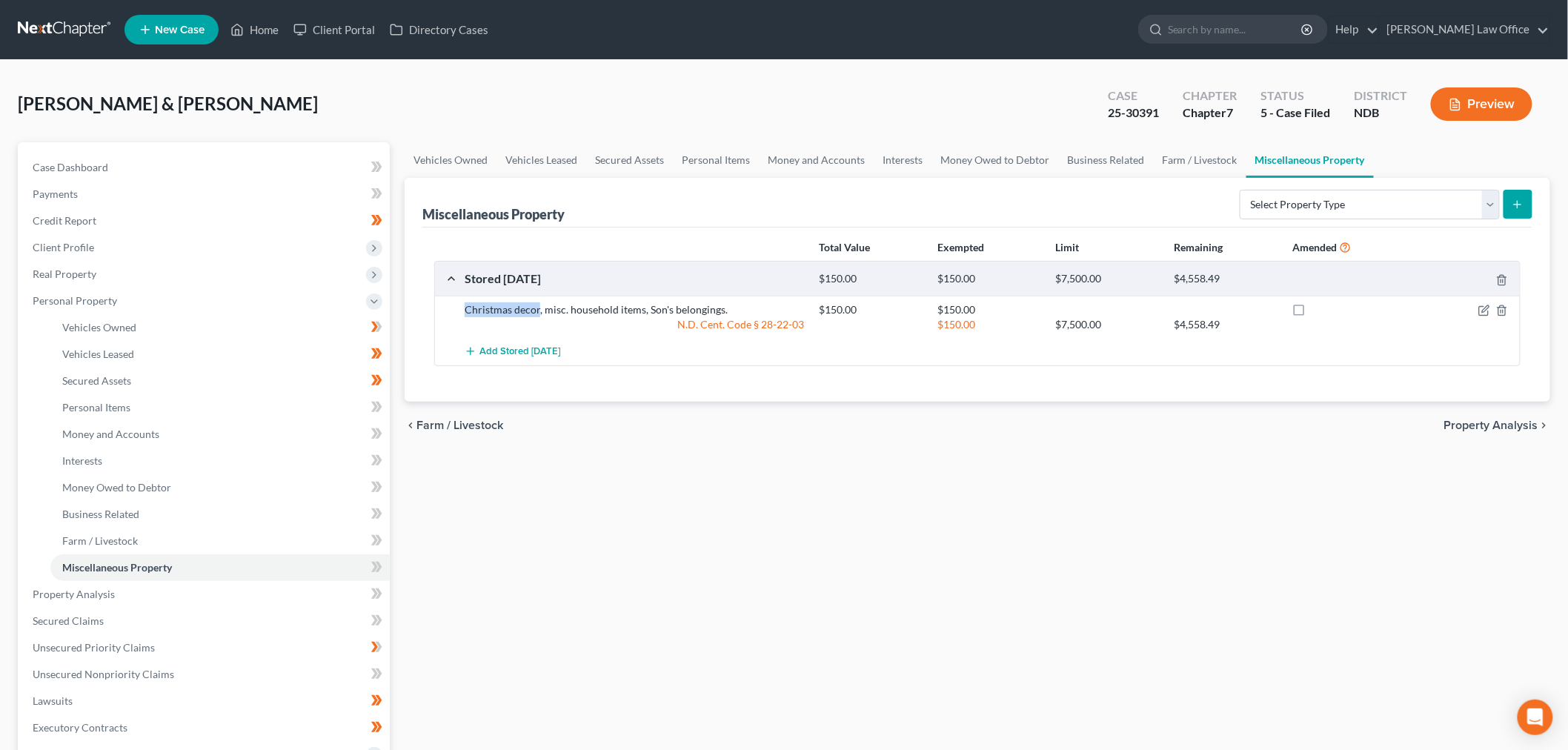
drag, startPoint x: 538, startPoint y: 309, endPoint x: 412, endPoint y: 311, distance: 126.0
click at [421, 309] on div "Miscellaneous Property Select Property Type Assigned for Creditor Benefit Withi…" at bounding box center [977, 289] width 1145 height 224
copy div "Christmas decor"
click at [1500, 309] on icon "button" at bounding box center [1502, 310] width 12 height 12
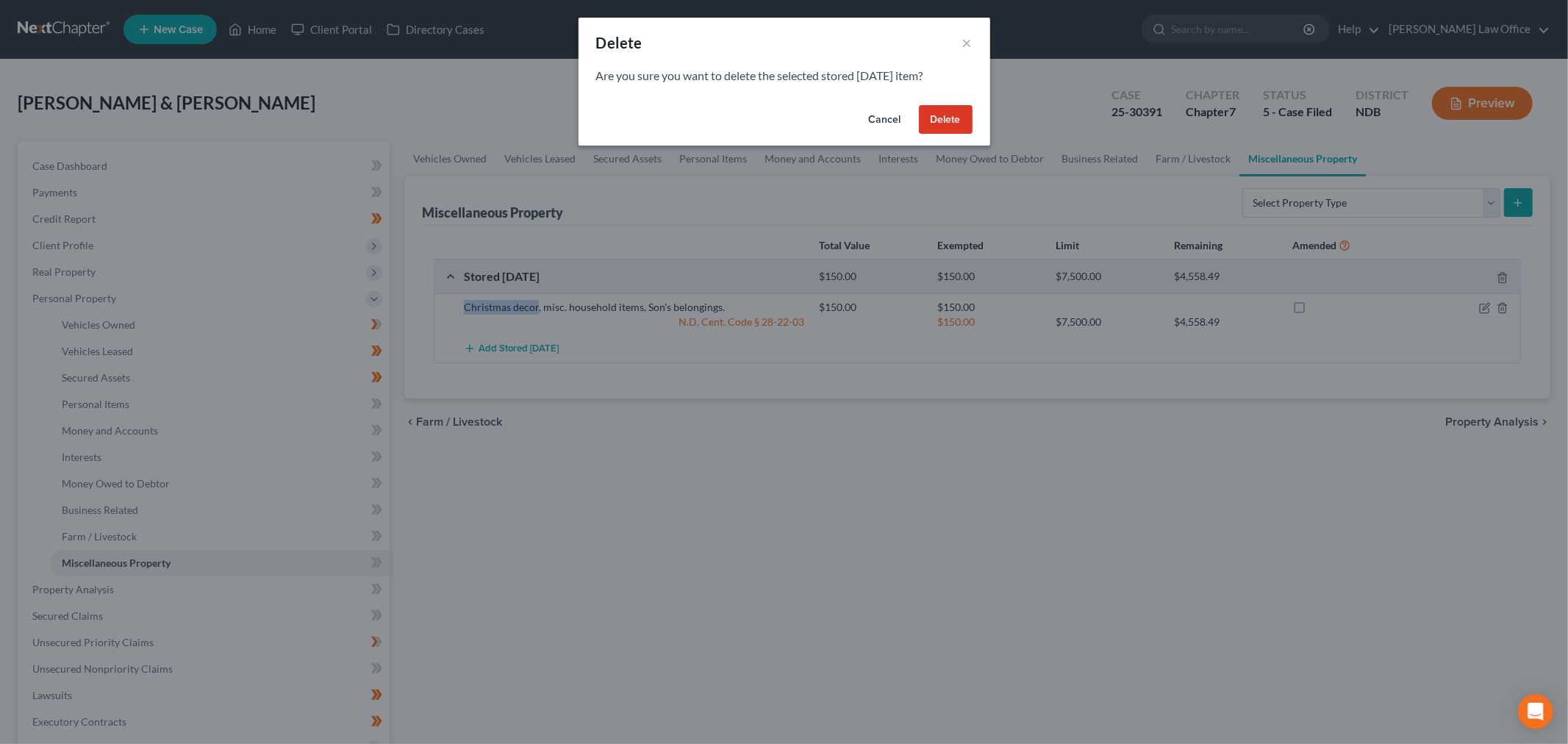
click at [944, 122] on button "Delete" at bounding box center [946, 120] width 53 height 29
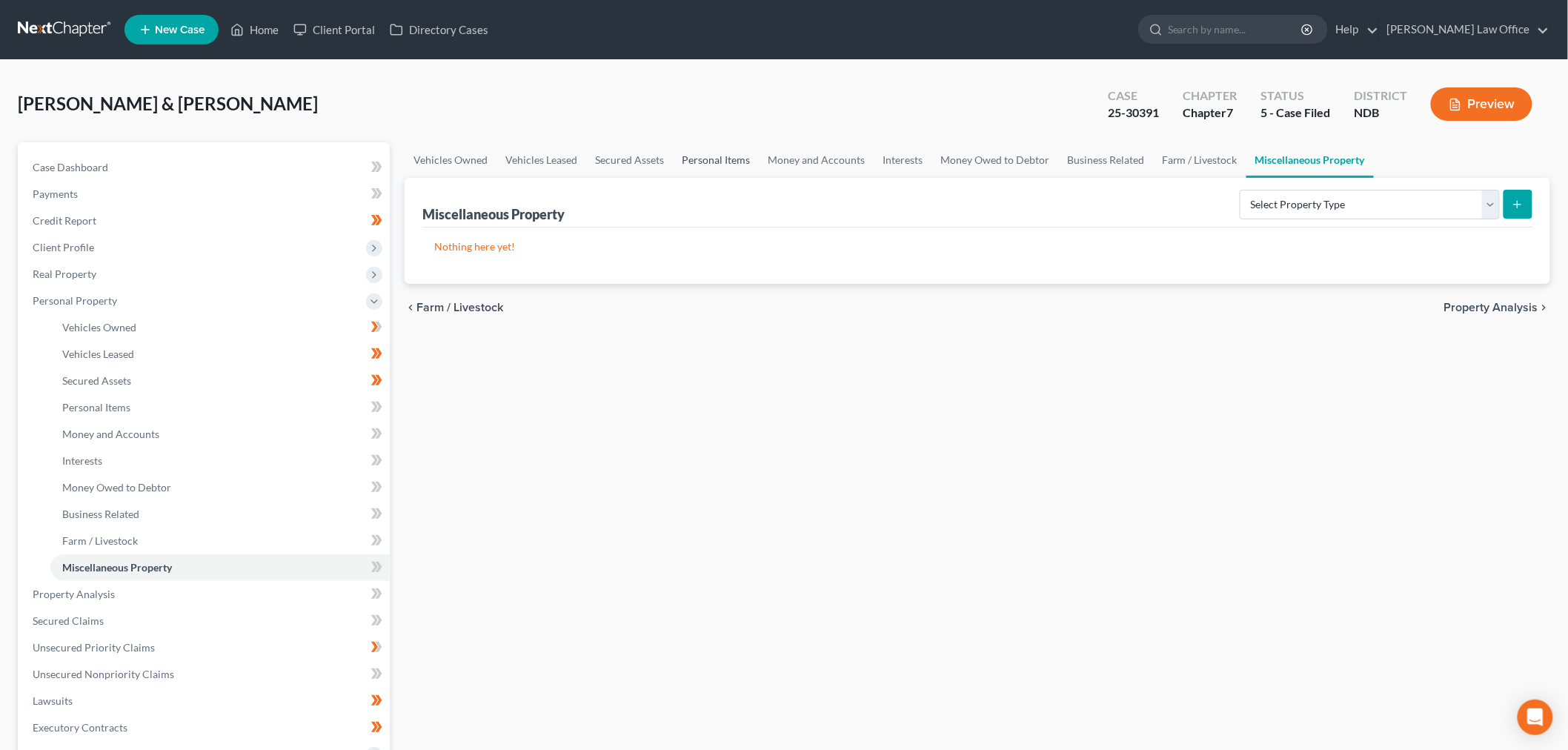
click at [703, 164] on link "Personal Items" at bounding box center [716, 160] width 86 height 36
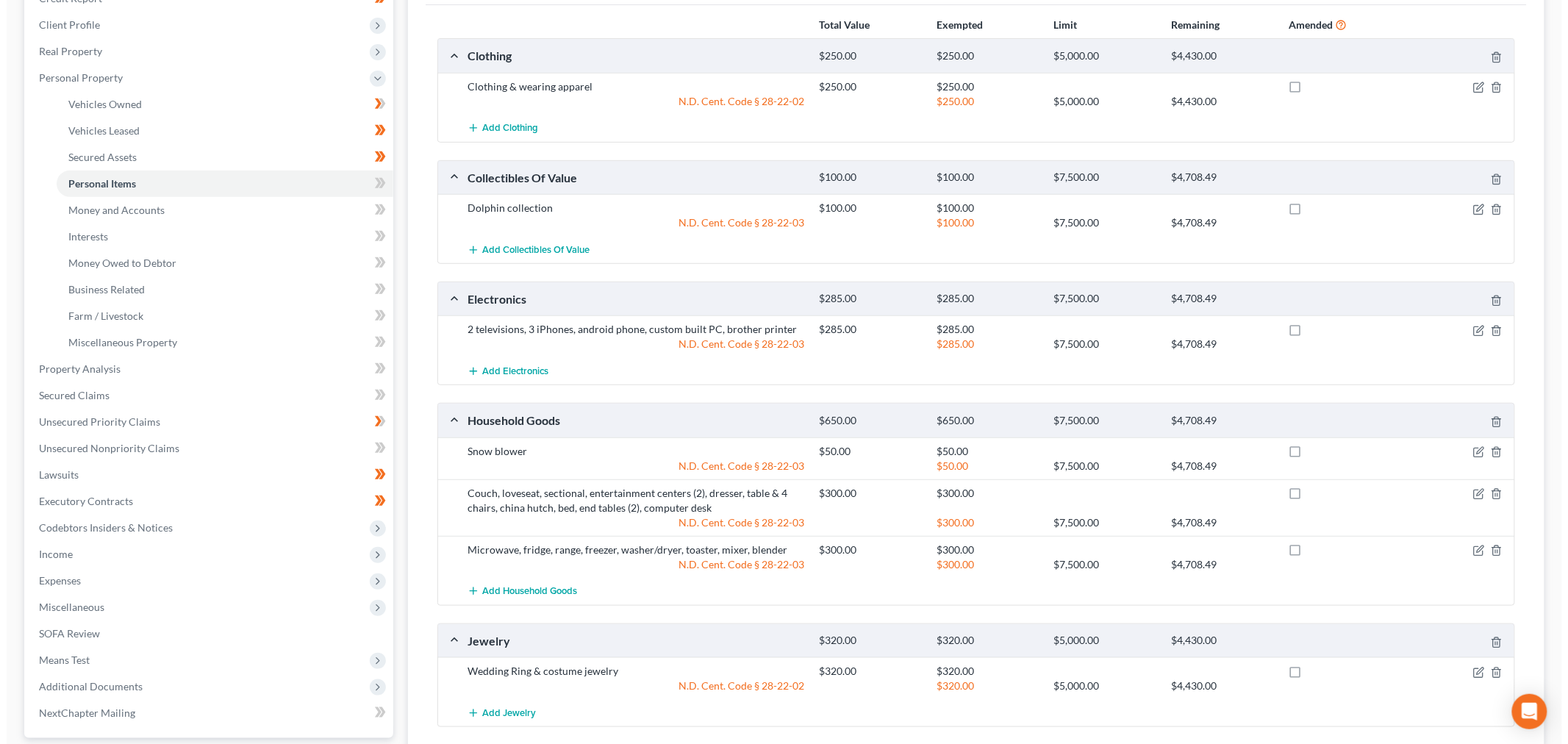
scroll to position [245, 0]
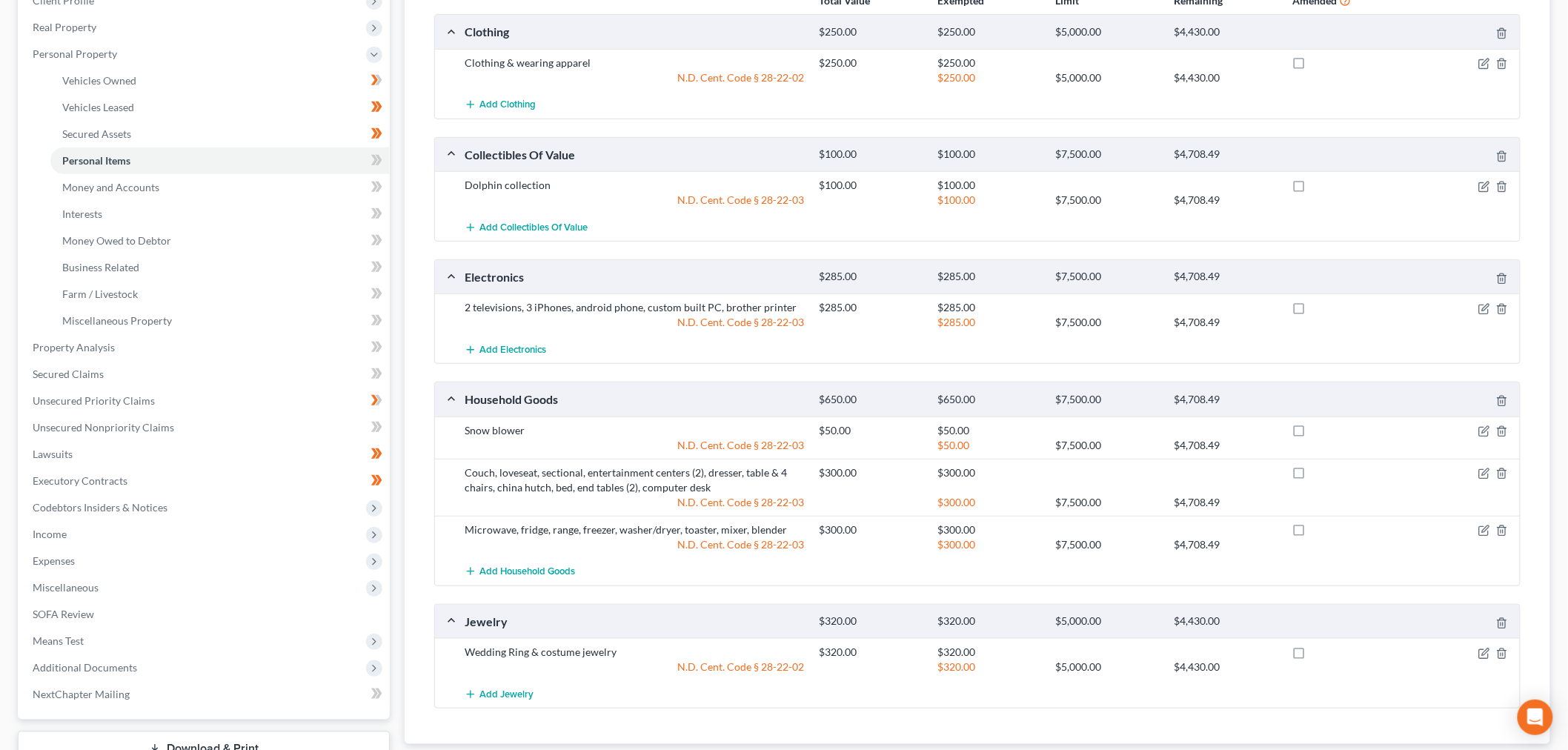
click at [1477, 475] on div at bounding box center [1462, 473] width 119 height 15
click at [1483, 477] on icon "button" at bounding box center [1484, 473] width 12 height 12
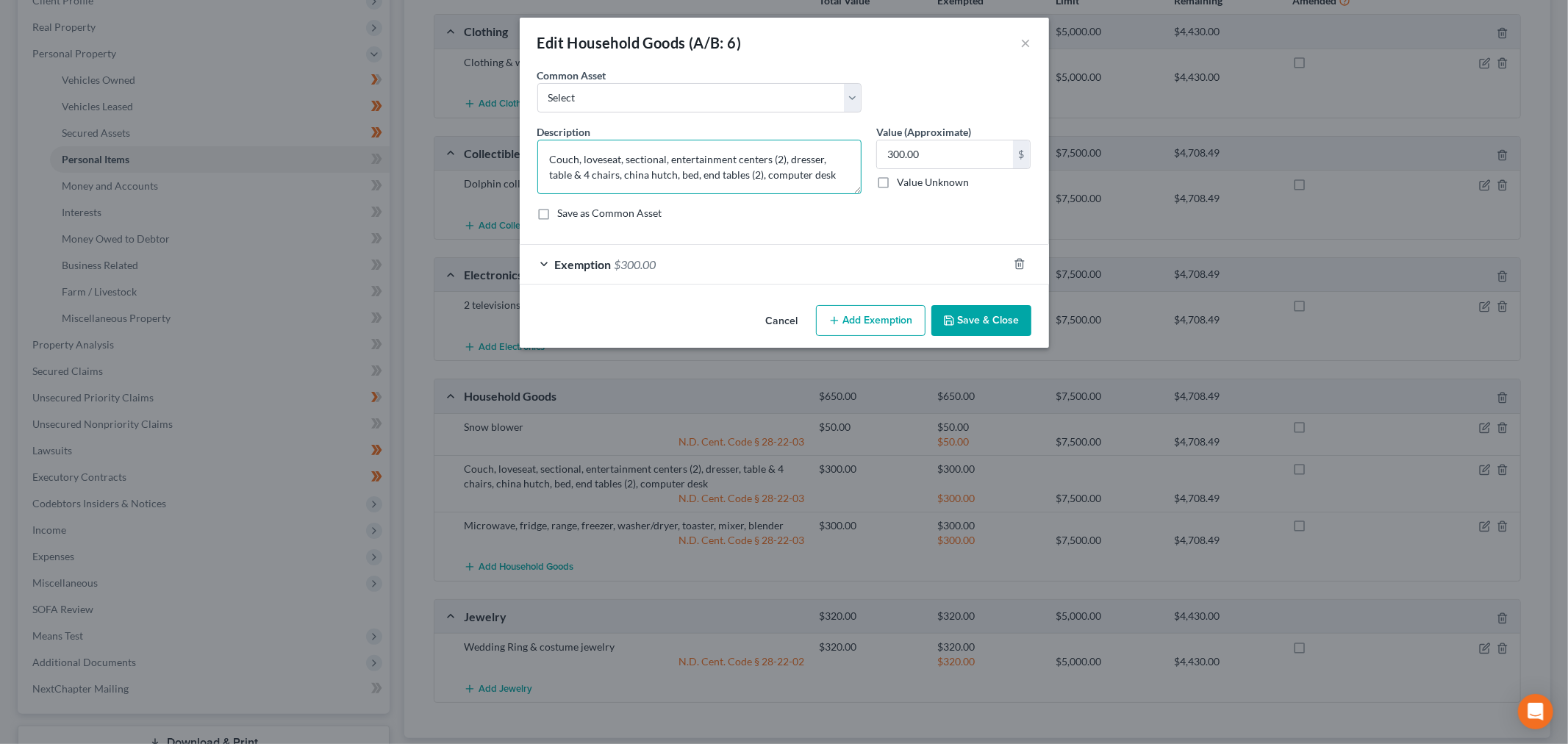
drag, startPoint x: 811, startPoint y: 176, endPoint x: 813, endPoint y: 192, distance: 16.1
click at [812, 176] on textarea "Couch, loveseat, sectional, entertainment centers (2), dresser, table & 4 chair…" at bounding box center [699, 166] width 324 height 54
paste textarea "Christmas decor"
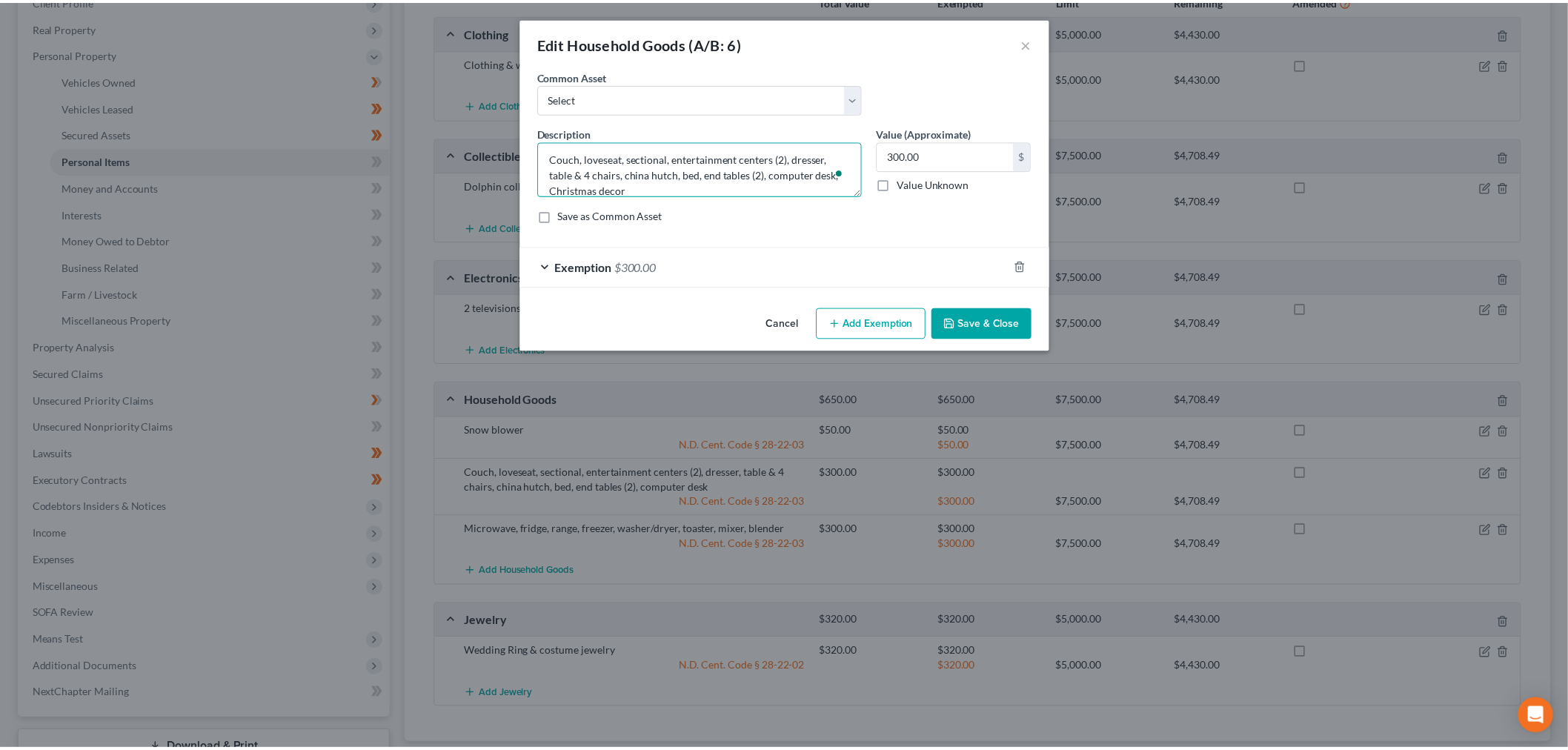
scroll to position [2, 0]
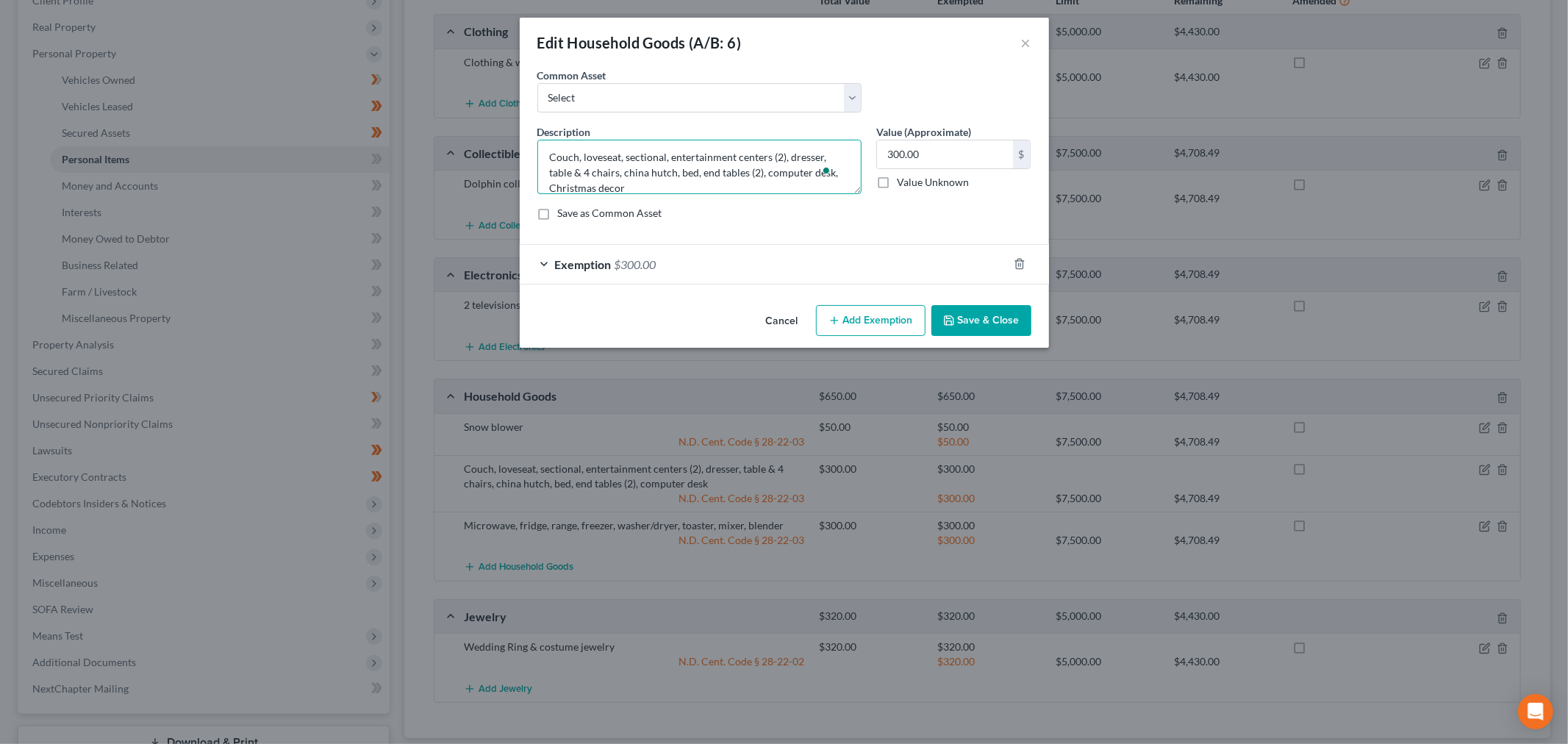
type textarea "Couch, loveseat, sectional, entertainment centers (2), dresser, table & 4 chair…"
click at [981, 310] on button "Save & Close" at bounding box center [982, 321] width 100 height 31
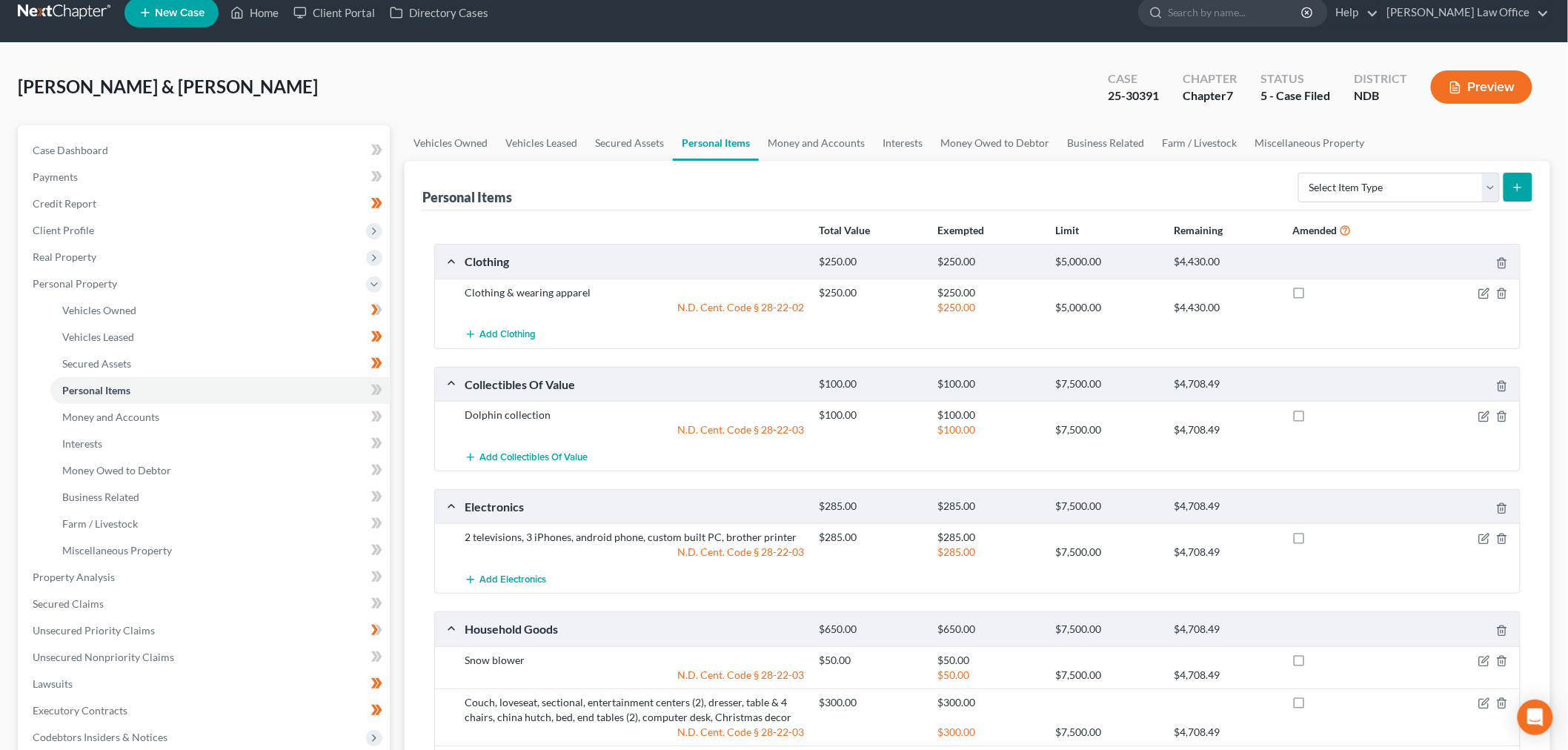
scroll to position [0, 0]
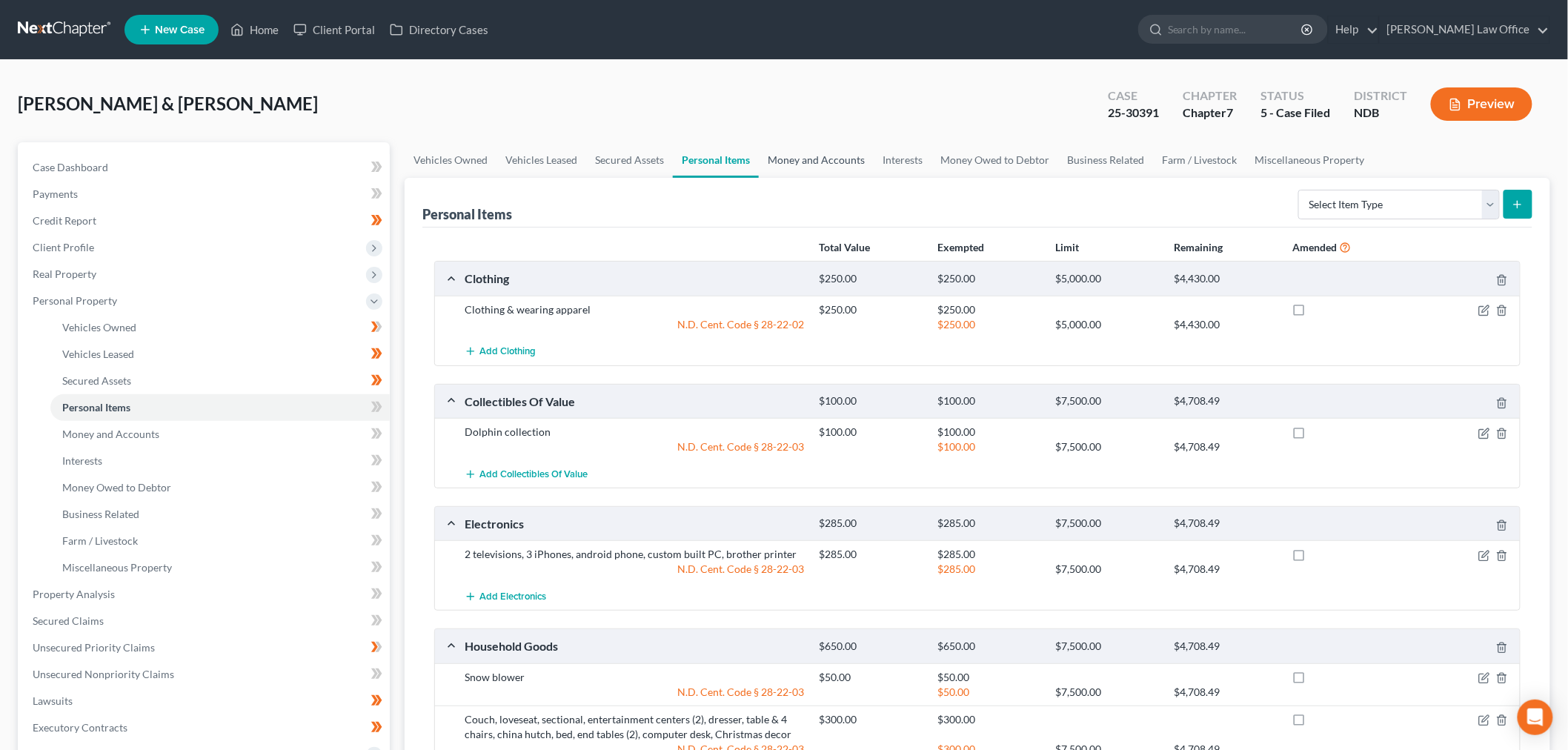
click at [842, 152] on link "Money and Accounts" at bounding box center [816, 160] width 115 height 36
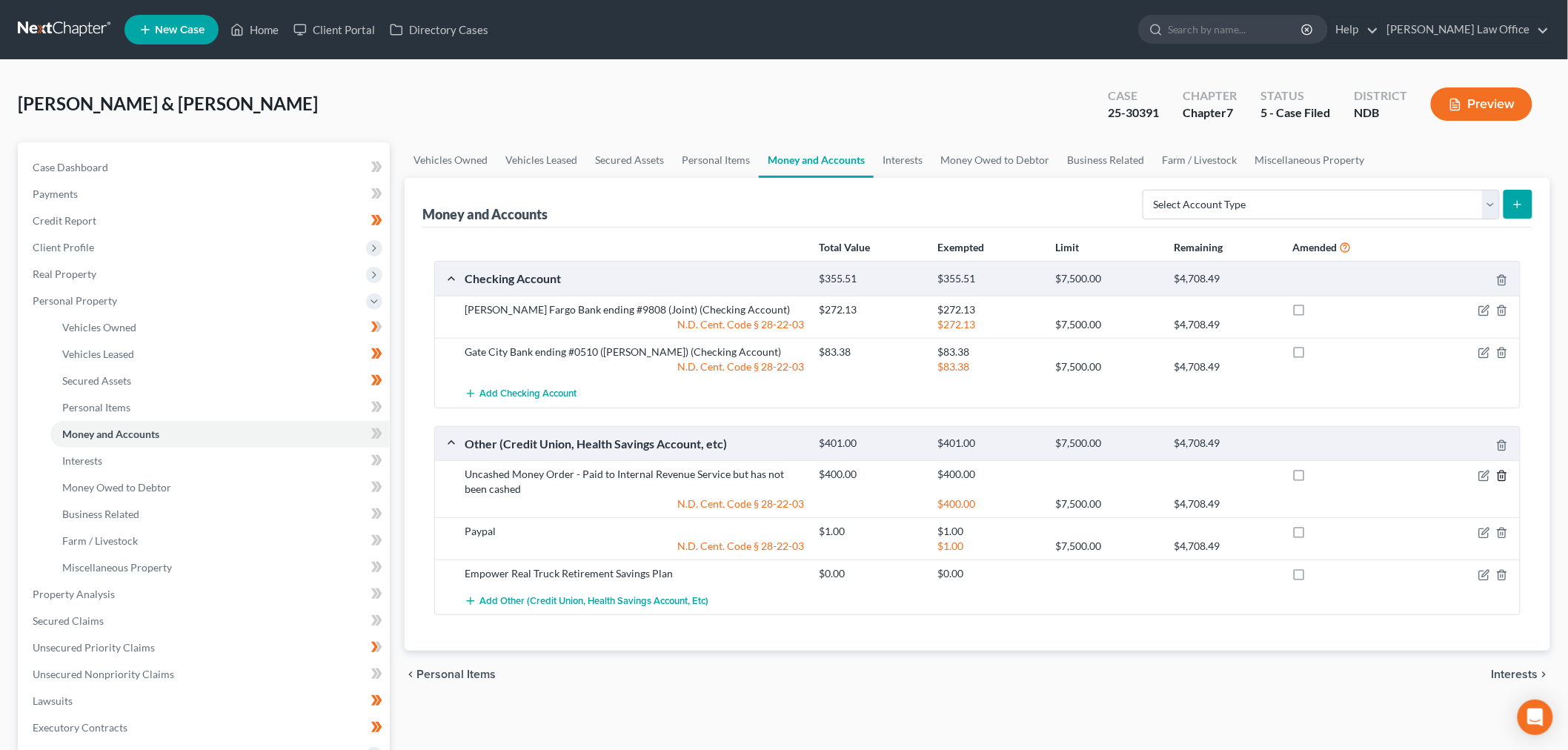
click at [1498, 476] on icon "button" at bounding box center [1502, 476] width 12 height 12
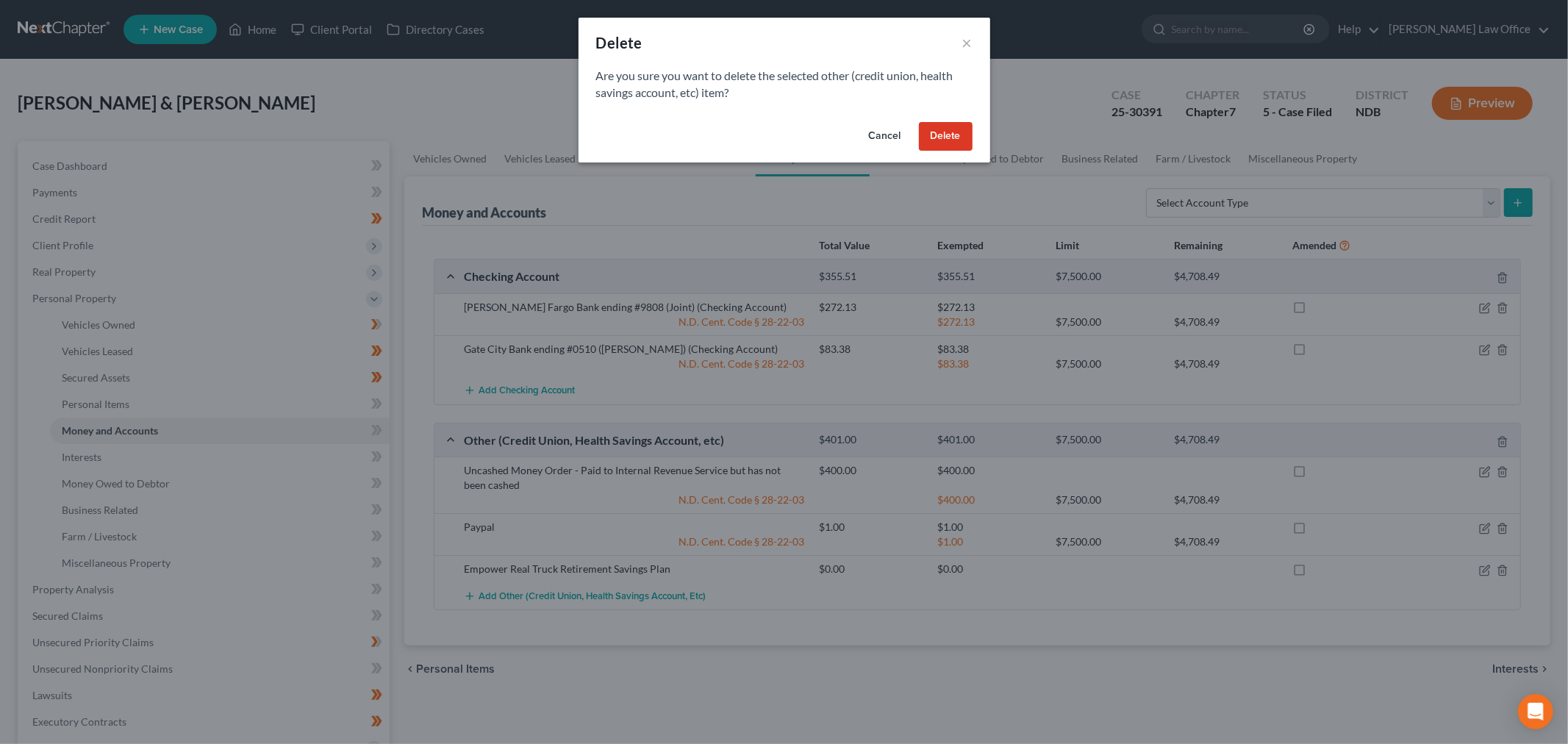
click at [951, 136] on button "Delete" at bounding box center [946, 137] width 53 height 29
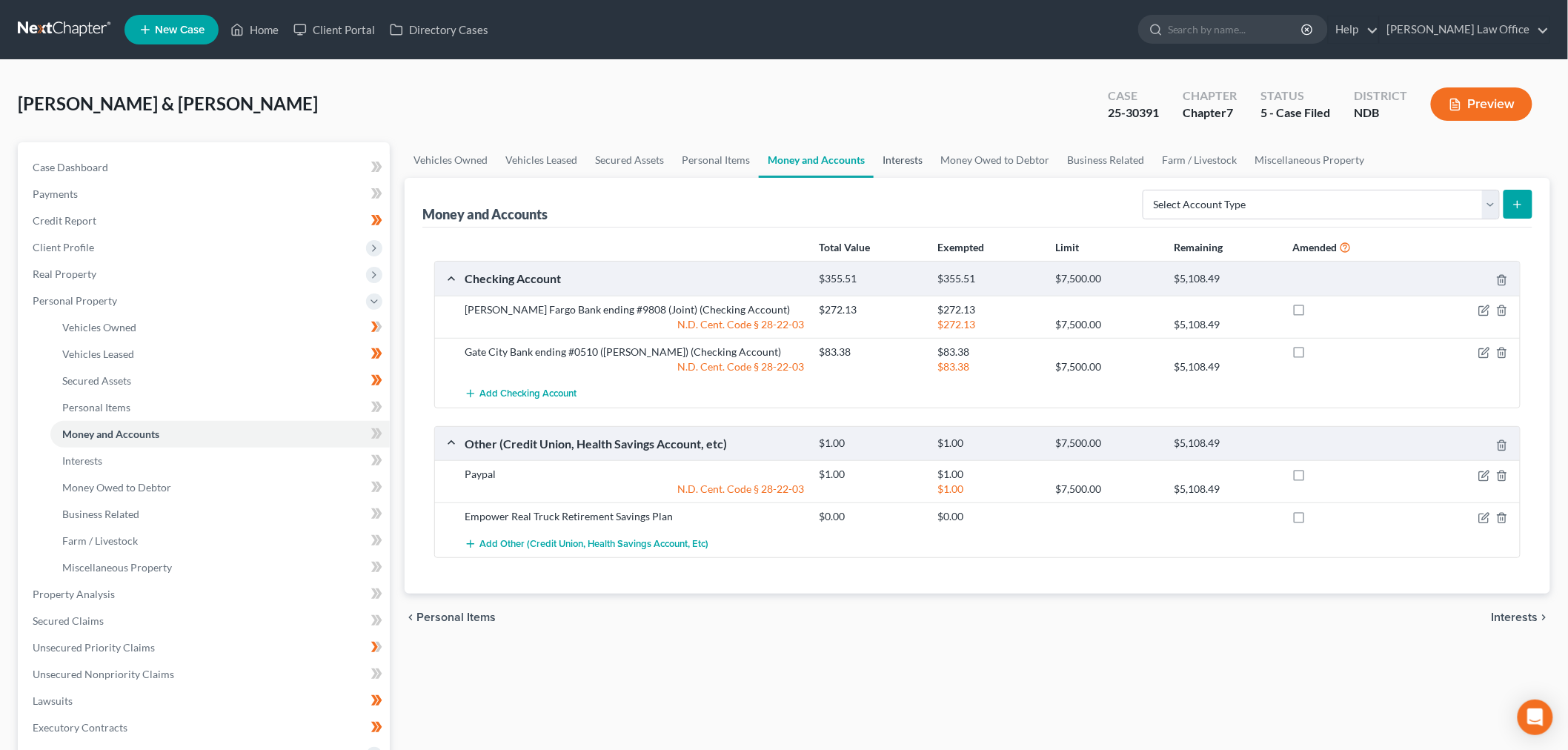
click at [903, 152] on link "Interests" at bounding box center [902, 160] width 58 height 36
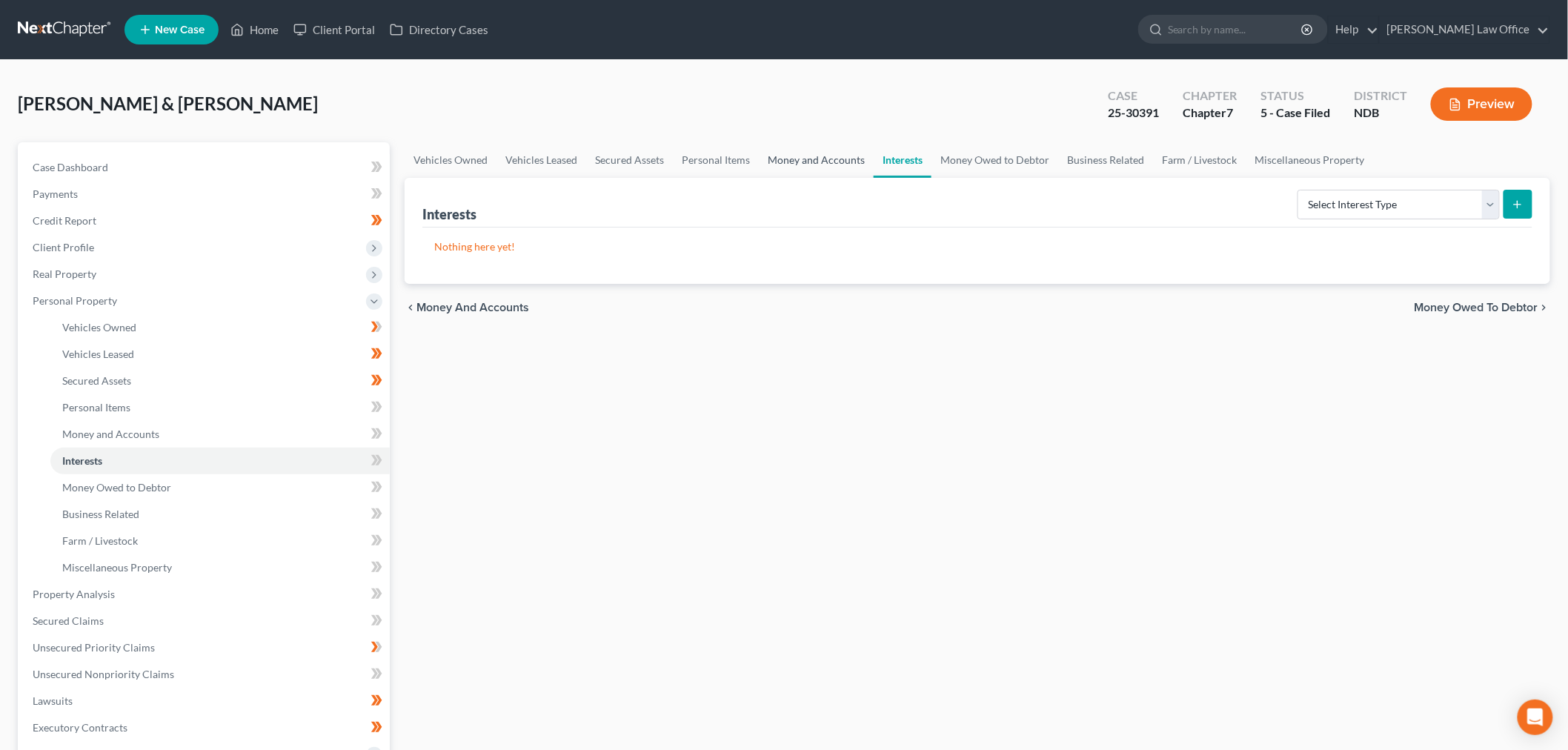
click at [806, 156] on link "Money and Accounts" at bounding box center [816, 160] width 115 height 36
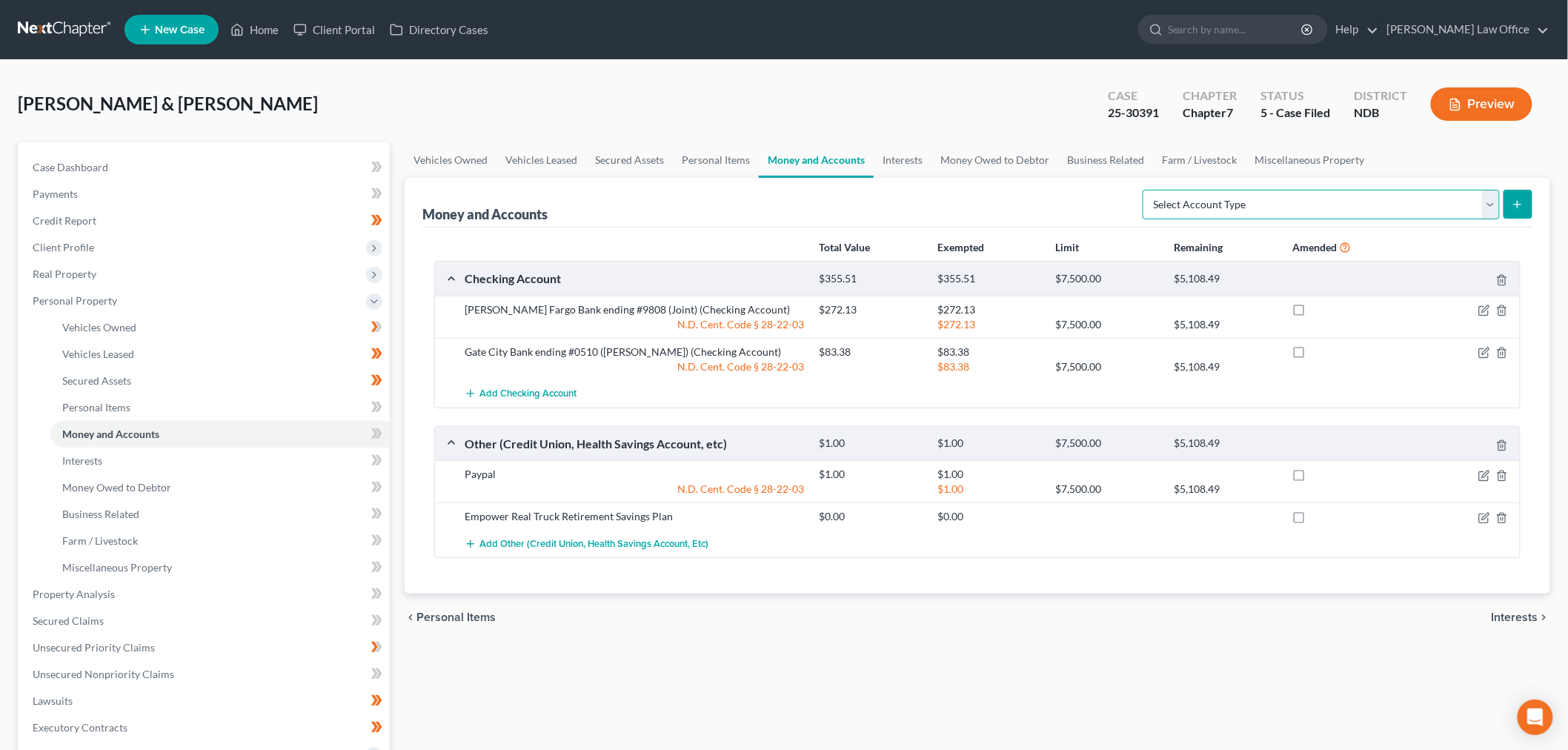
click at [1210, 204] on select "Select Account Type Brokerage (A/B: 18, SOFA: 20) Cash on Hand (A/B: 16) Certif…" at bounding box center [1321, 204] width 357 height 29
select select "security_deposits"
click at [1146, 190] on select "Select Account Type Brokerage (A/B: 18, SOFA: 20) Cash on Hand (A/B: 16) Certif…" at bounding box center [1321, 204] width 357 height 29
click at [1519, 208] on icon "submit" at bounding box center [1518, 204] width 12 height 12
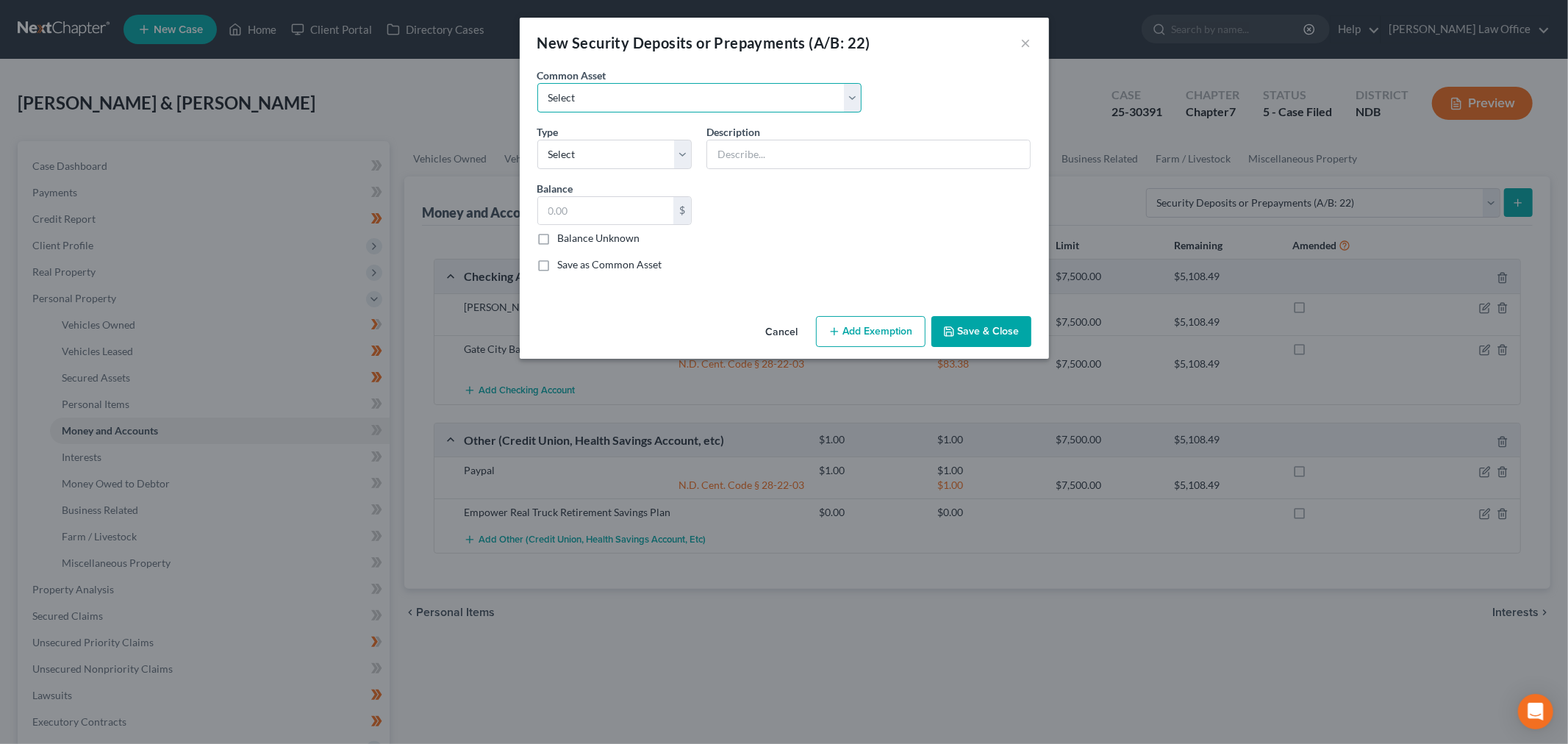
click at [600, 90] on select "Select Deposit to Mobile Home Park Deposit on Apartment" at bounding box center [699, 98] width 324 height 29
select select "0"
click at [537, 83] on select "Select Deposit to Mobile Home Park Deposit on Apartment" at bounding box center [699, 98] width 324 height 29
type input "Deposit to [GEOGRAPHIC_DATA]"
type input "435.00"
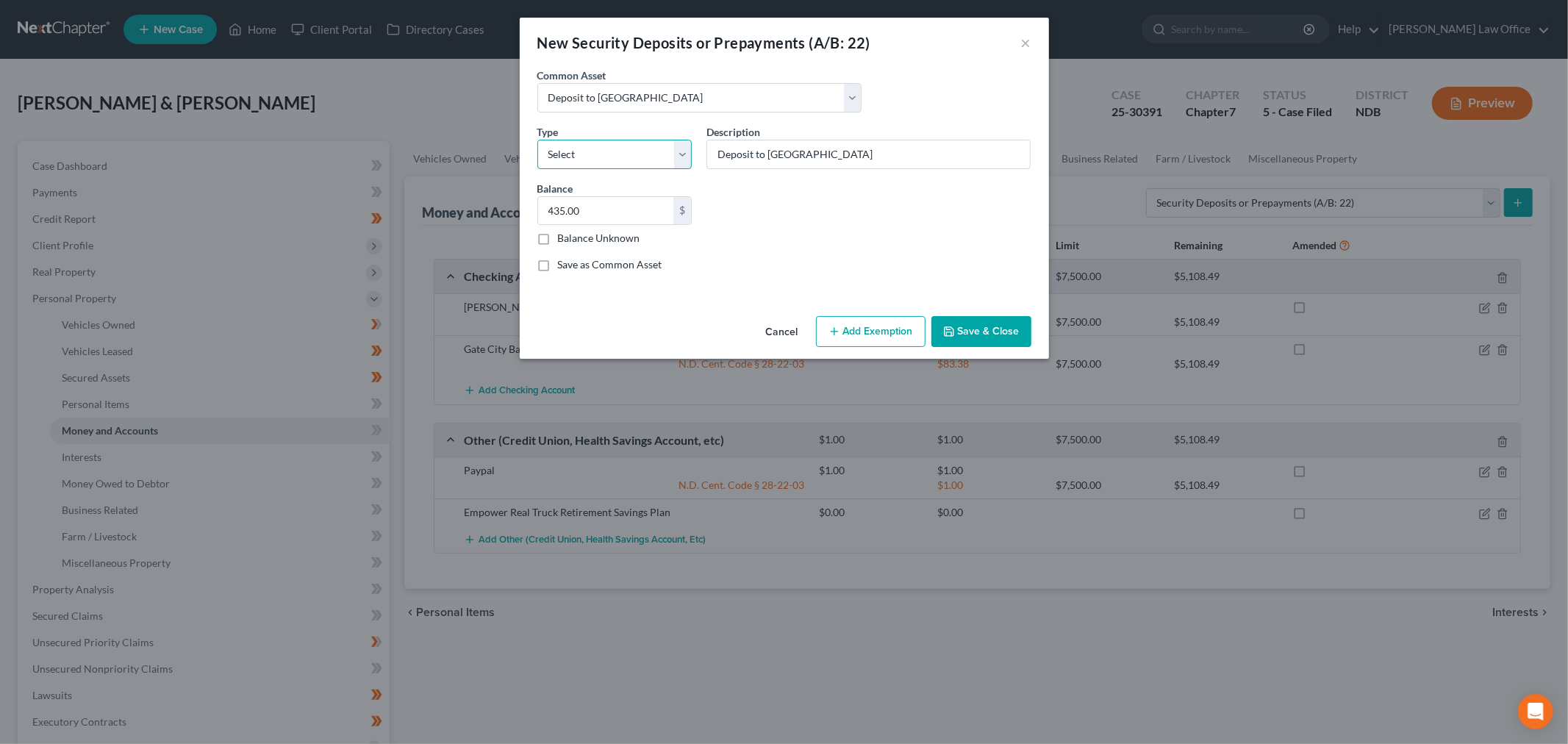
click at [659, 147] on select "Select Electric Gas Heating Oil Security Deposit On Rental Unit Prepaid Rent Te…" at bounding box center [615, 154] width 155 height 29
select select "3"
click at [537, 140] on select "Select Electric Gas Heating Oil Security Deposit On Rental Unit Prepaid Rent Te…" at bounding box center [615, 154] width 155 height 29
click at [906, 230] on div "Common Asset Select Deposit to Mobile Home Park Deposit on Apartment Type Selec…" at bounding box center [784, 176] width 509 height 216
click at [636, 211] on input "435.00" at bounding box center [606, 211] width 136 height 28
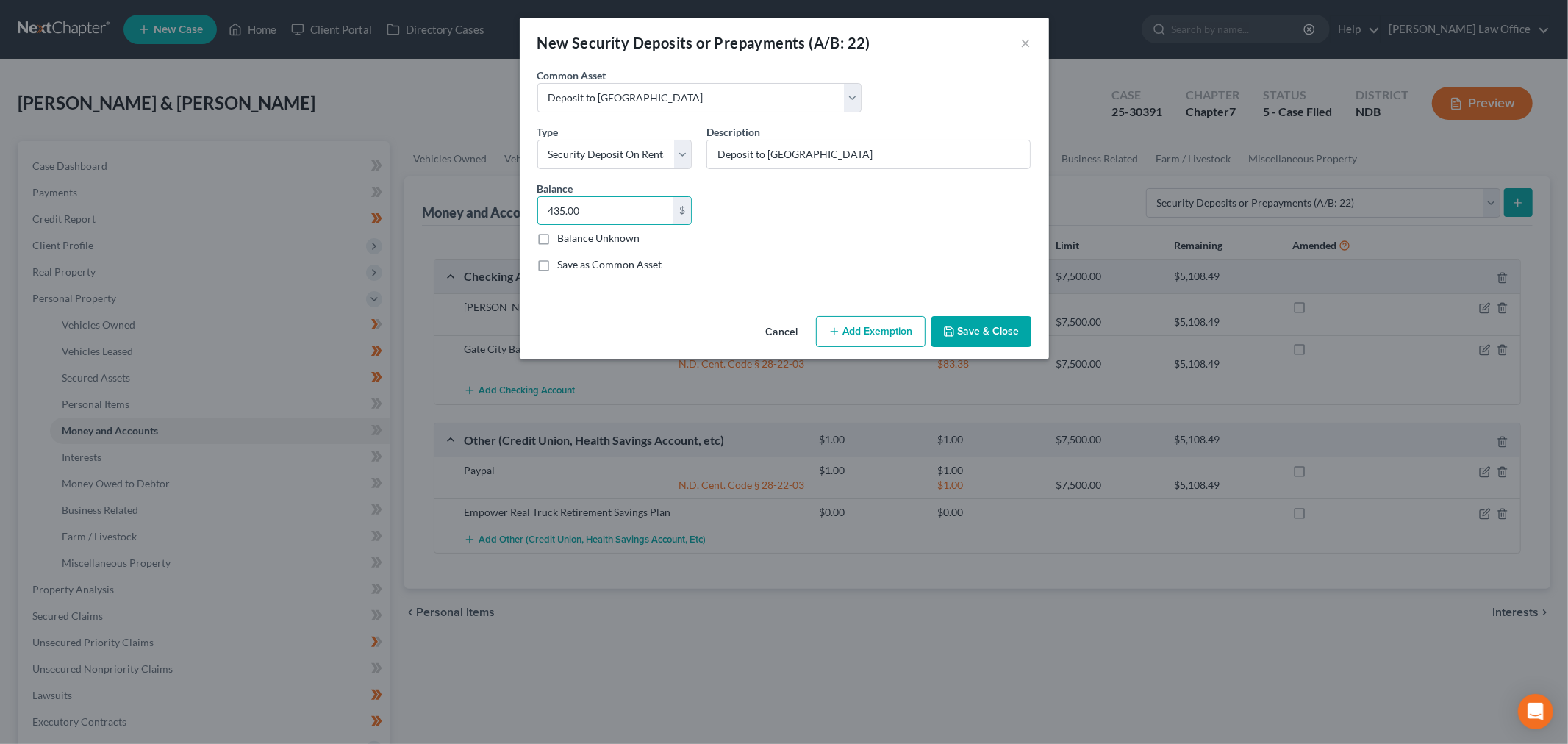
click at [773, 329] on button "Cancel" at bounding box center [782, 332] width 56 height 29
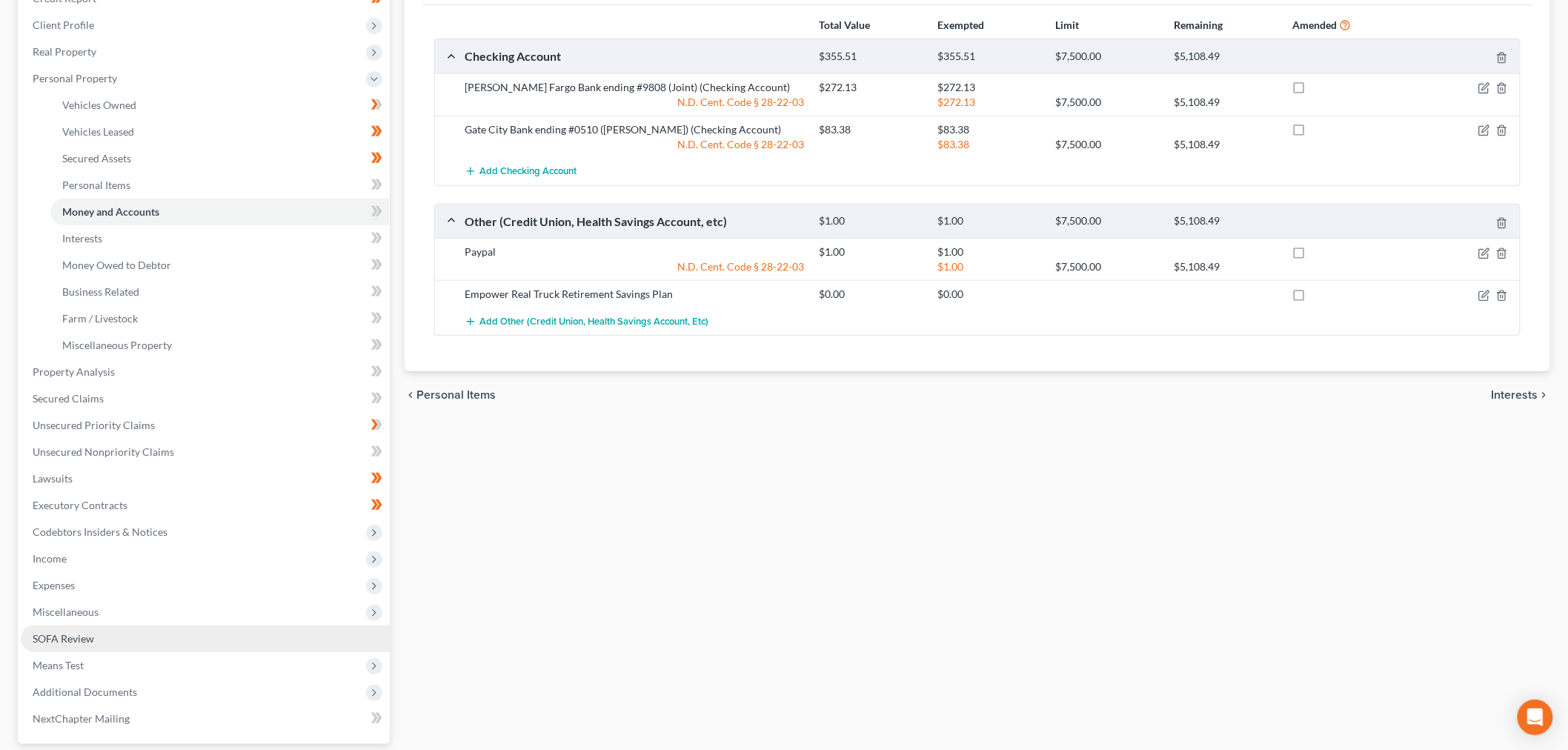
scroll to position [247, 0]
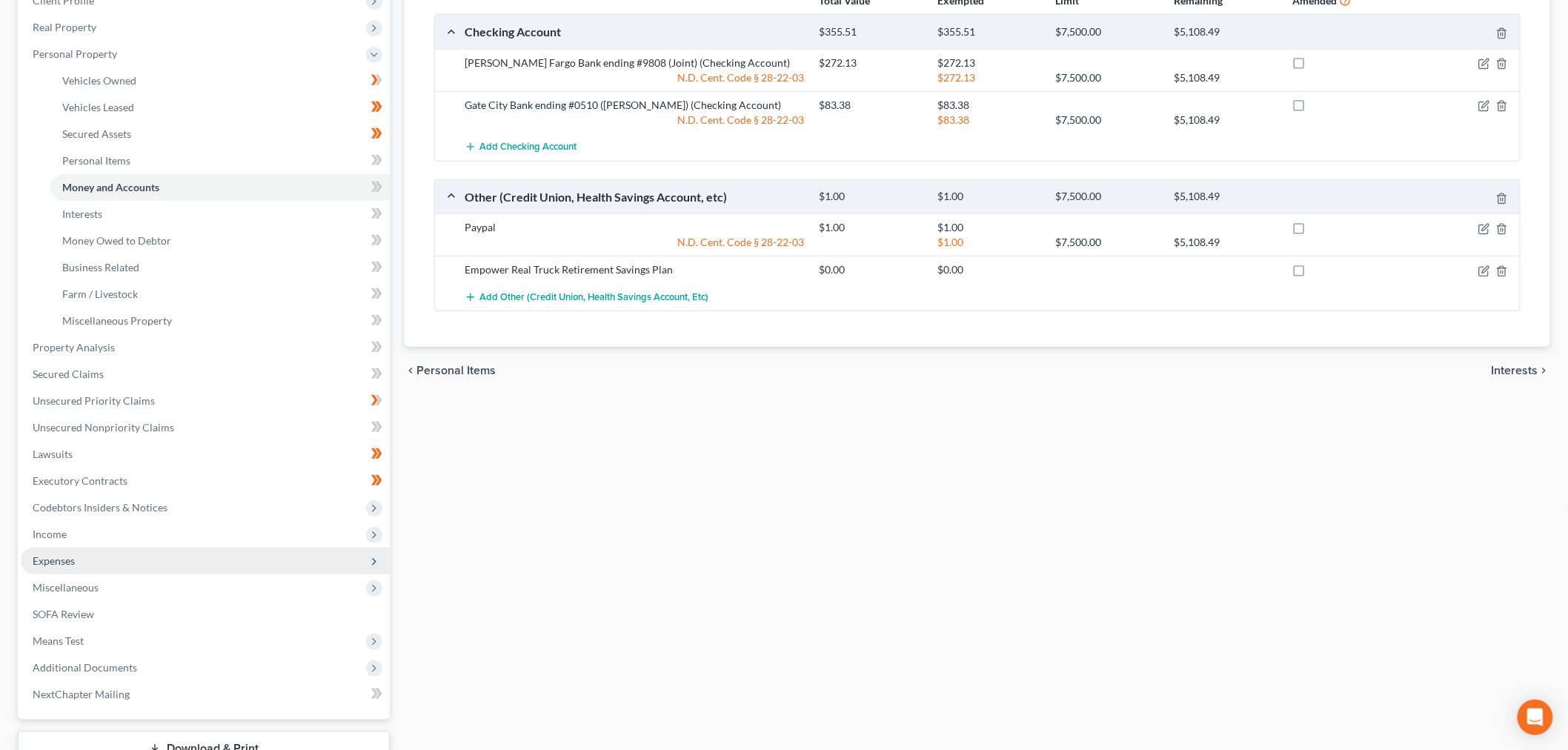
drag, startPoint x: 79, startPoint y: 538, endPoint x: 125, endPoint y: 554, distance: 48.7
click at [79, 538] on span "Income" at bounding box center [204, 534] width 369 height 27
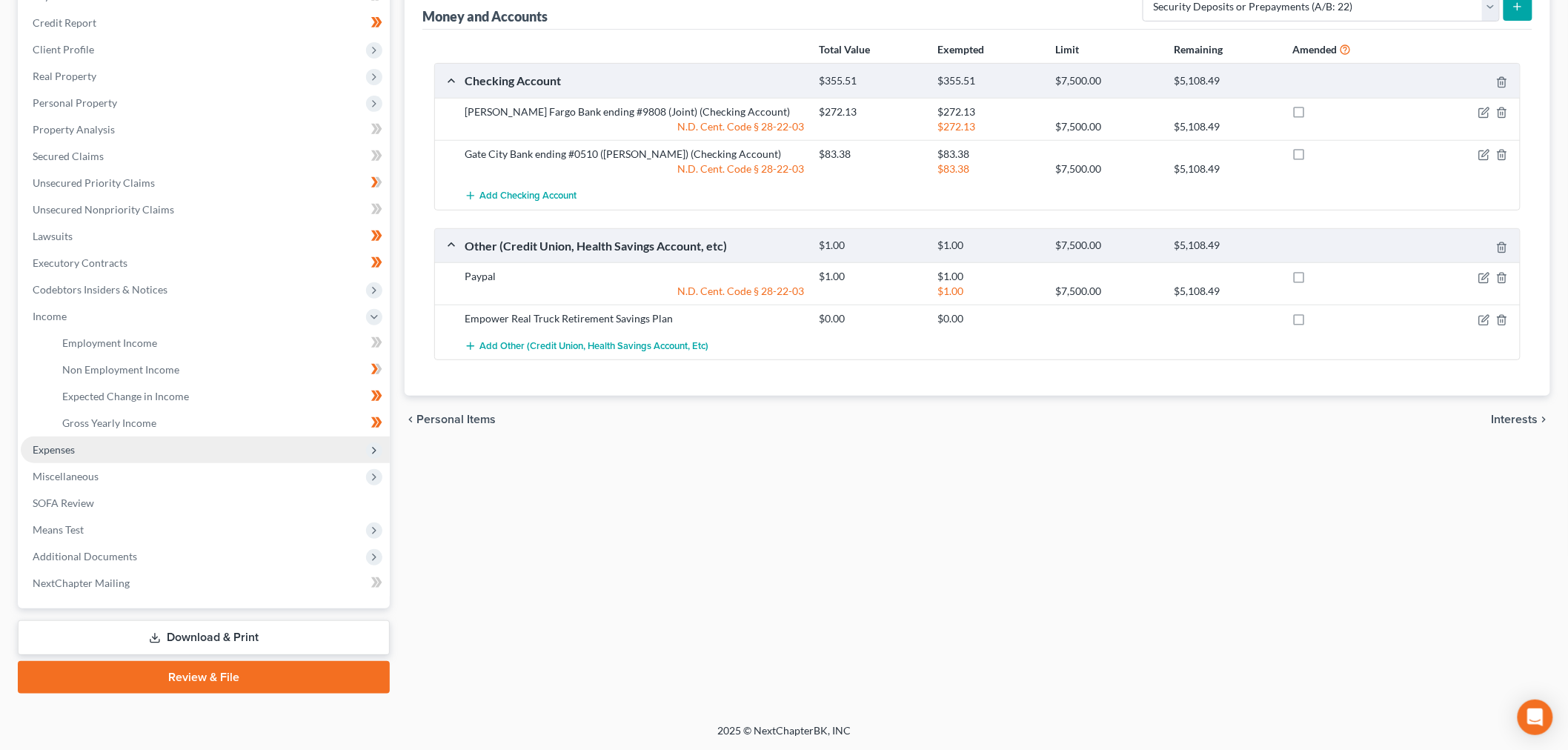
scroll to position [195, 0]
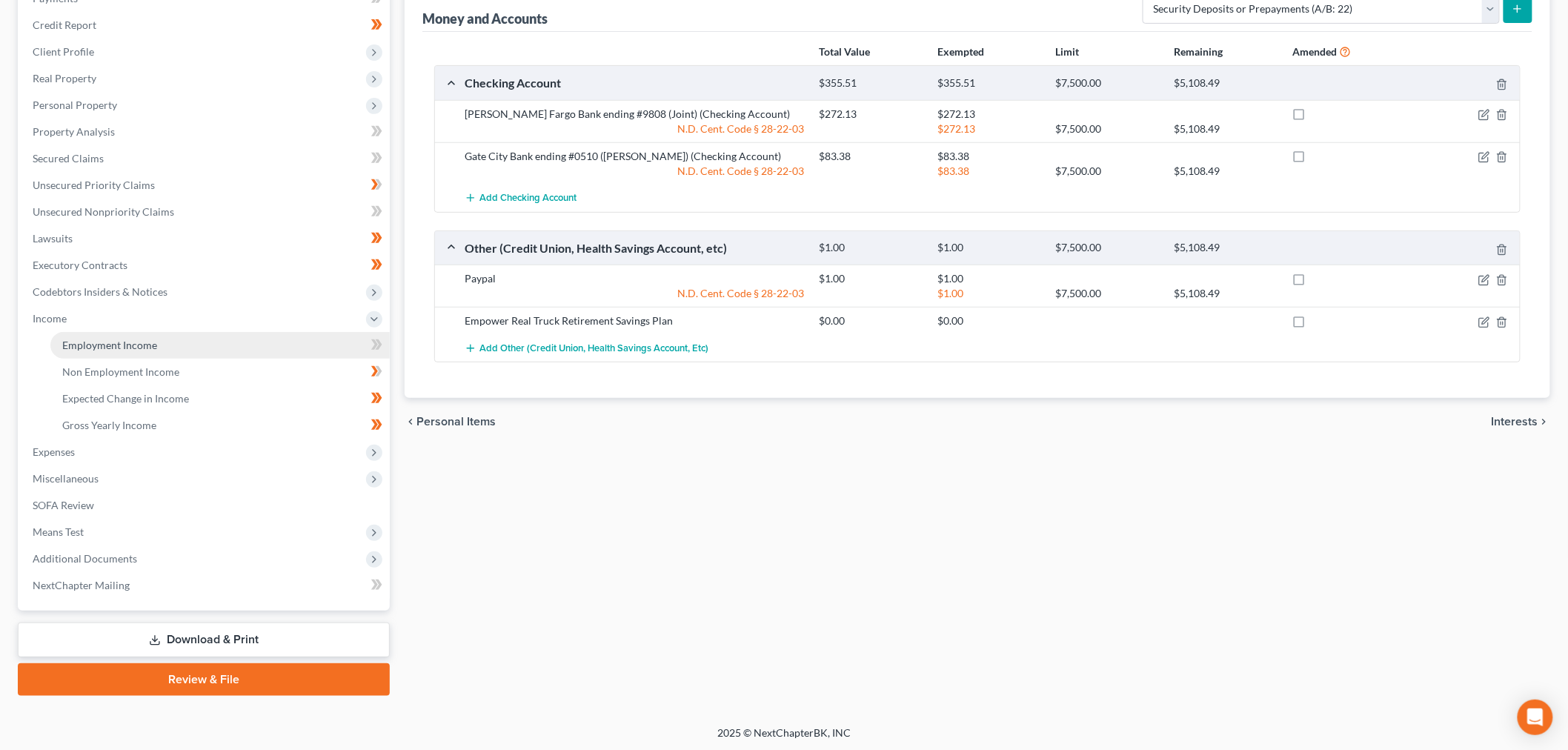
click at [148, 340] on span "Employment Income" at bounding box center [109, 344] width 95 height 12
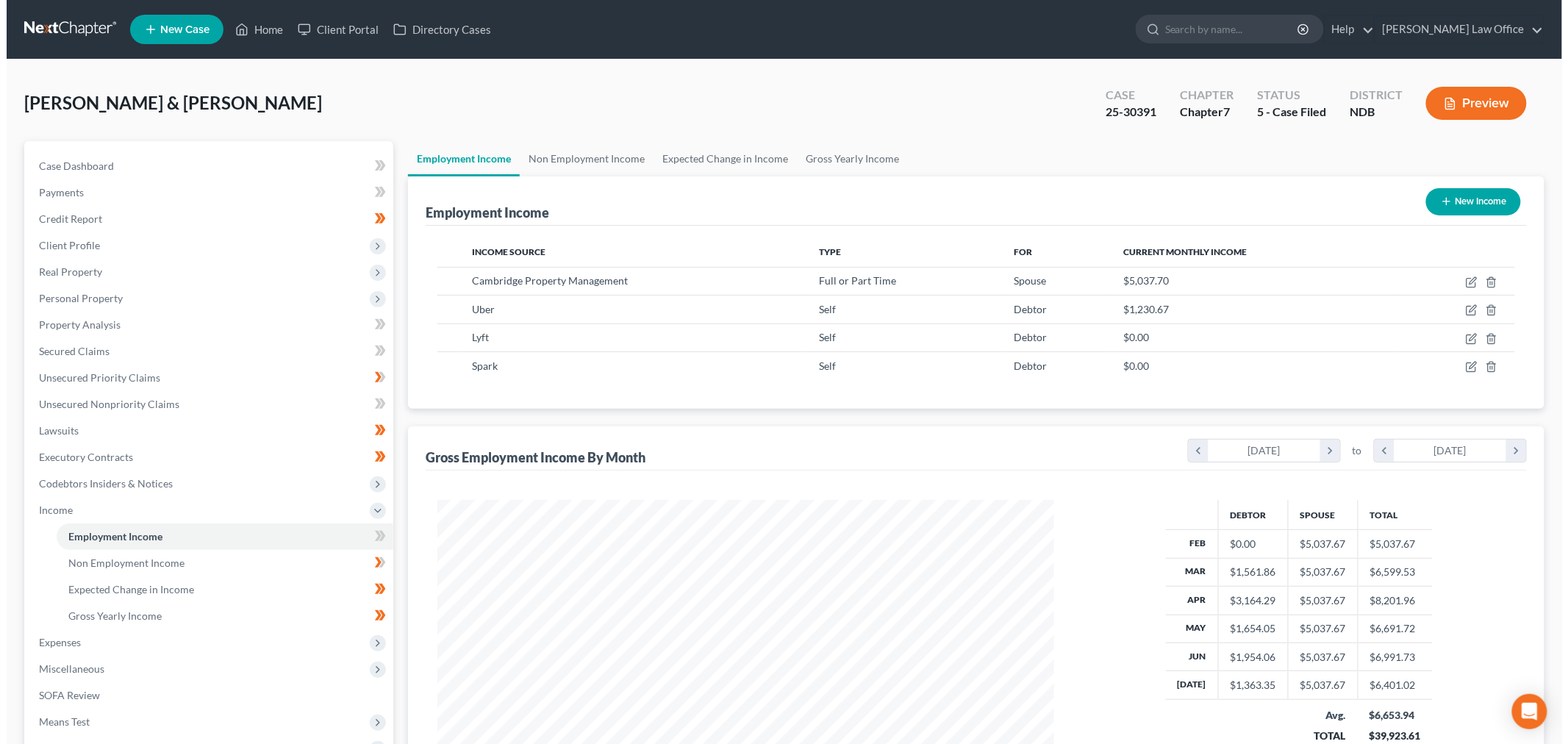
scroll to position [307, 645]
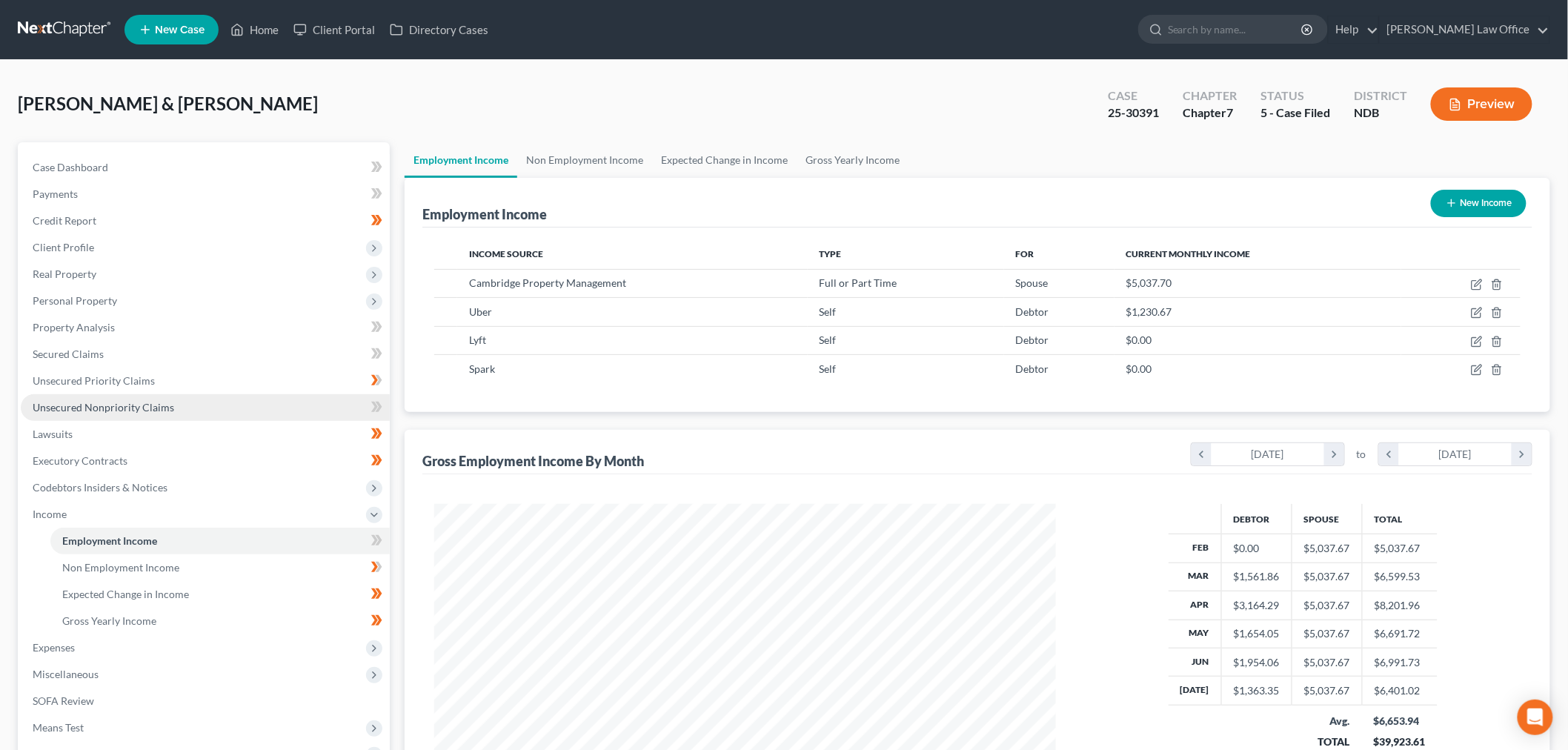
click at [160, 410] on span "Unsecured Nonpriority Claims" at bounding box center [103, 406] width 142 height 12
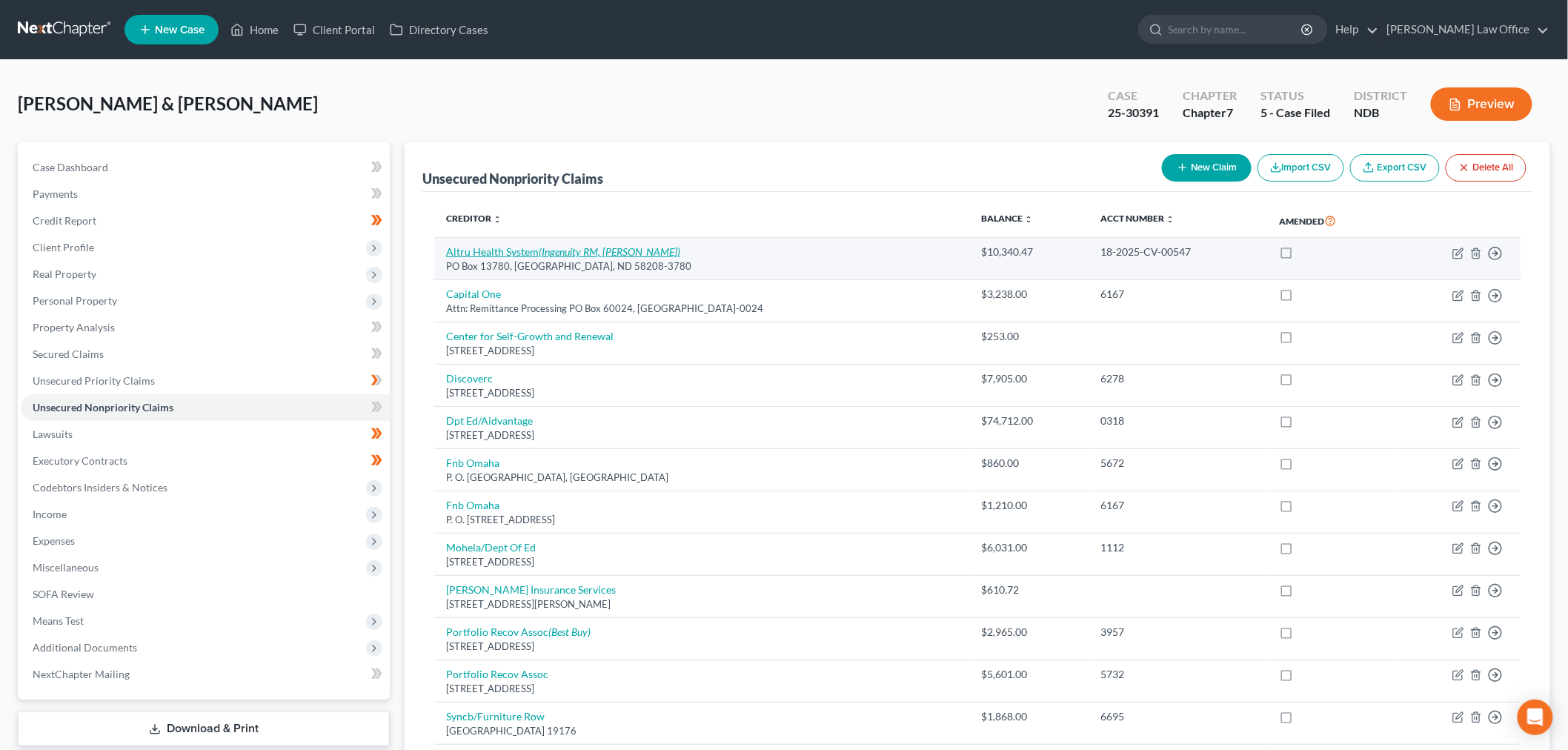
click at [510, 249] on link "Altru Health System (Ingenuity RM, [PERSON_NAME])" at bounding box center [563, 251] width 234 height 12
select select "29"
select select "9"
select select "2"
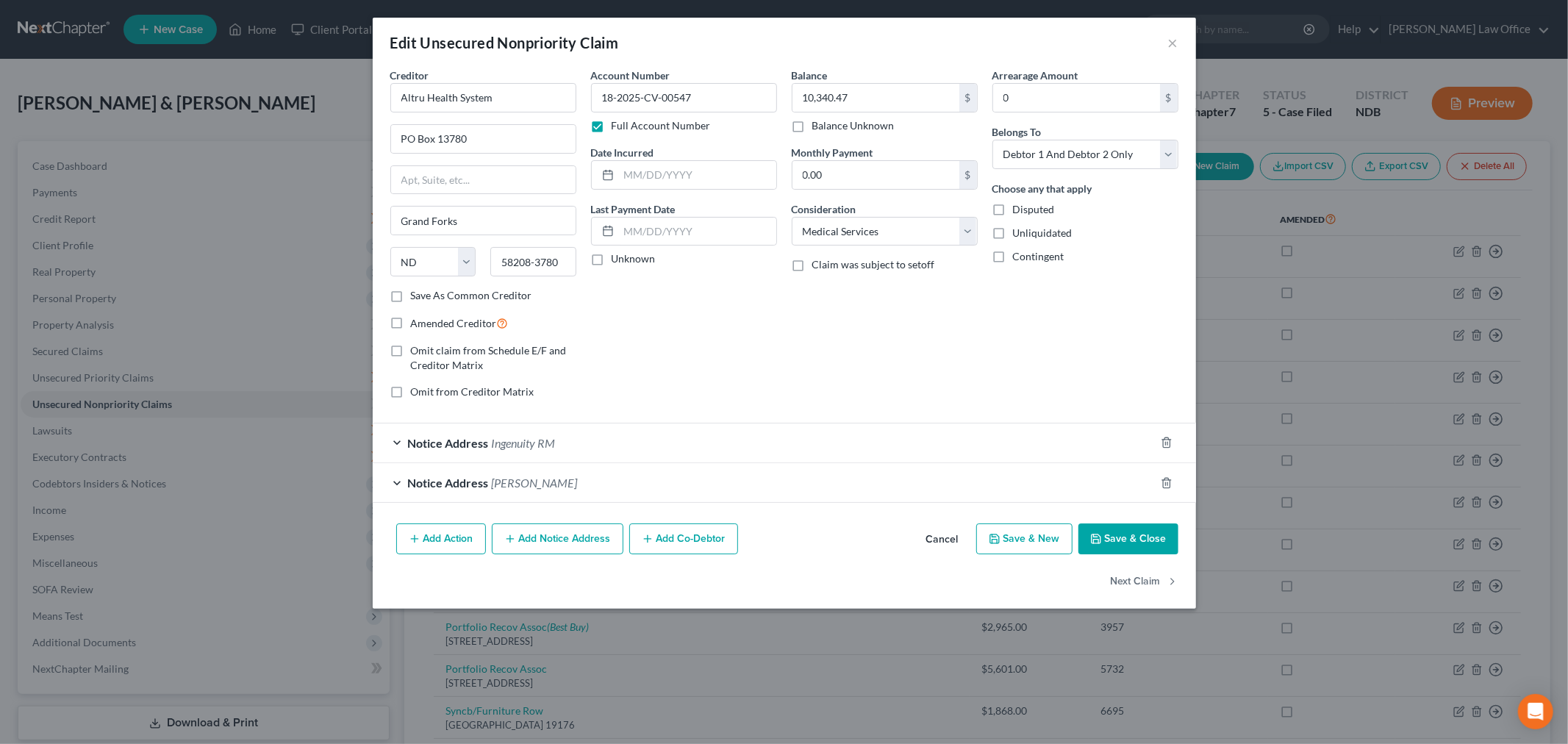
drag, startPoint x: 1133, startPoint y: 541, endPoint x: 1370, endPoint y: 236, distance: 386.3
click at [1131, 541] on button "Save & Close" at bounding box center [1129, 539] width 100 height 31
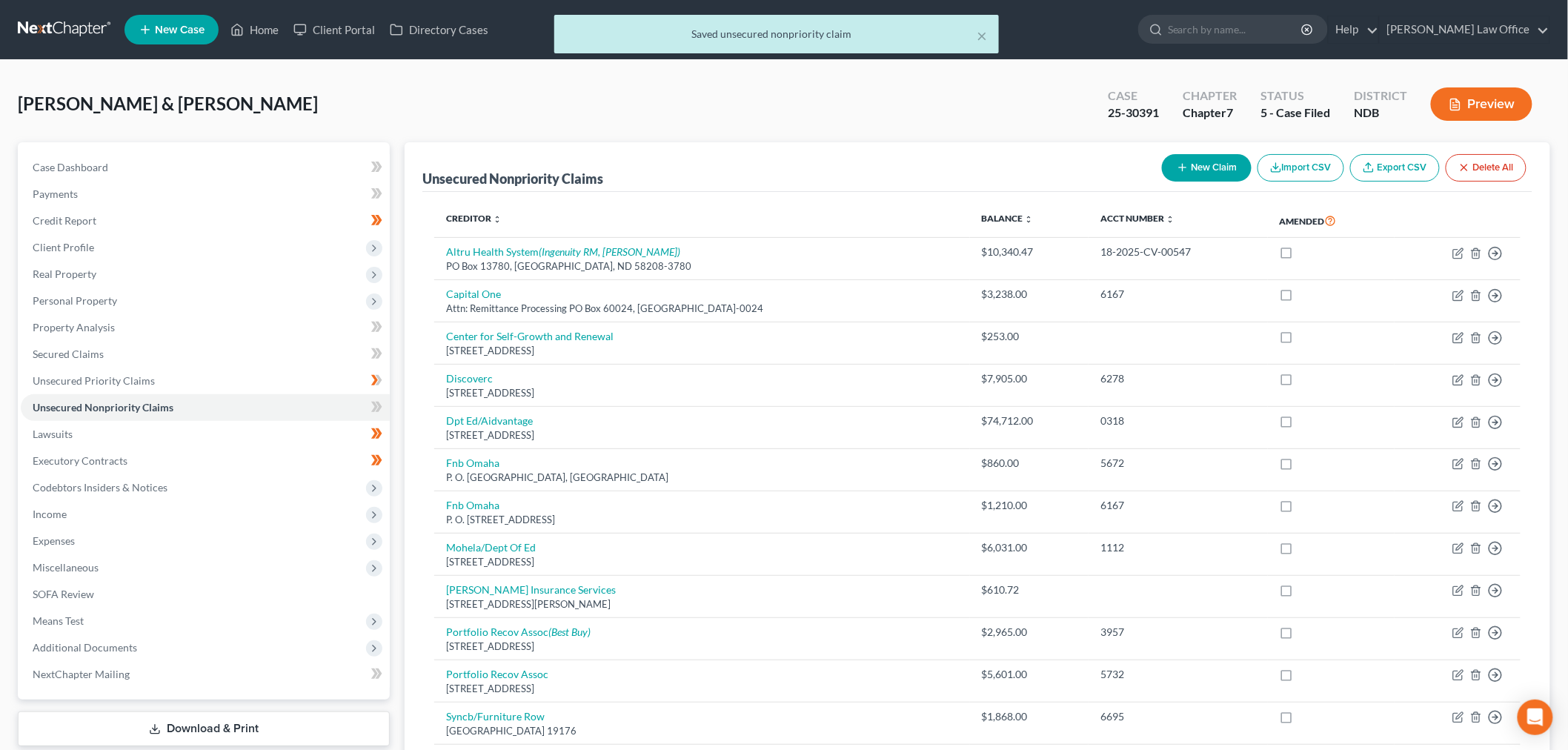
click at [1218, 154] on button "New Claim" at bounding box center [1207, 168] width 90 height 28
select select "2"
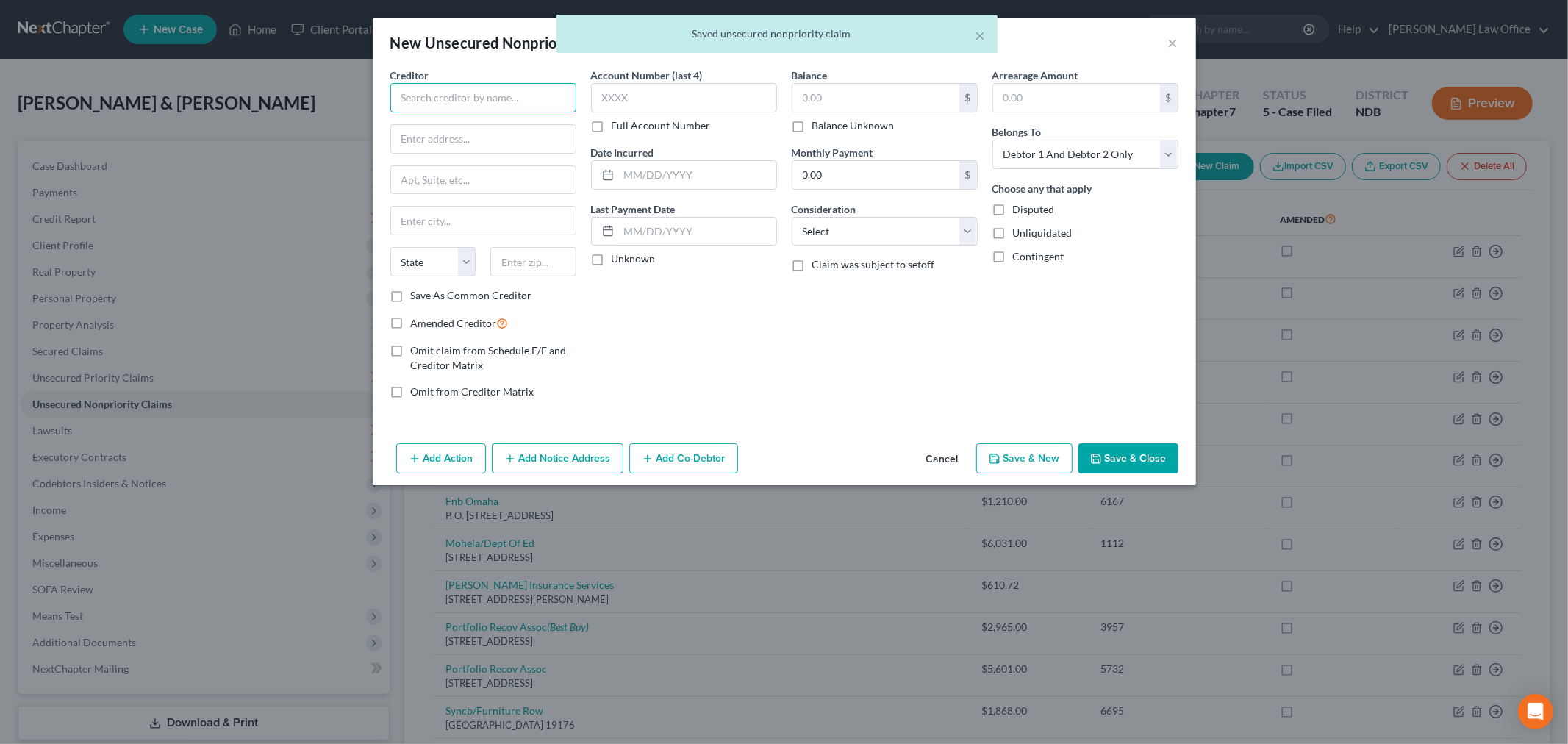
click at [490, 111] on input "text" at bounding box center [483, 98] width 186 height 29
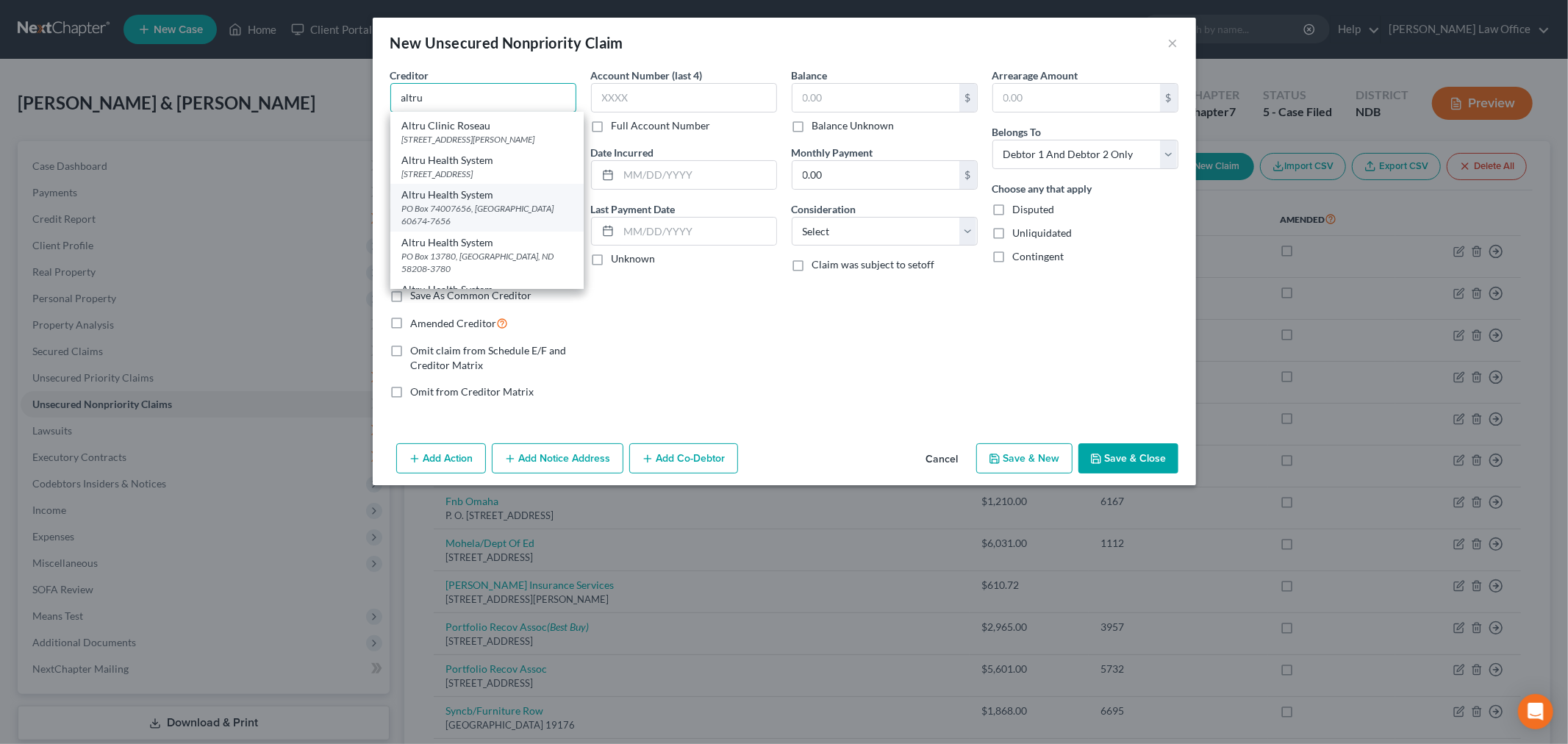
scroll to position [163, 0]
click at [498, 191] on div "PO Box 13780, [GEOGRAPHIC_DATA], ND 58208-3780" at bounding box center [487, 180] width 170 height 25
type input "Altru Health System"
type input "PO Box 13780"
type input "Grand Forks"
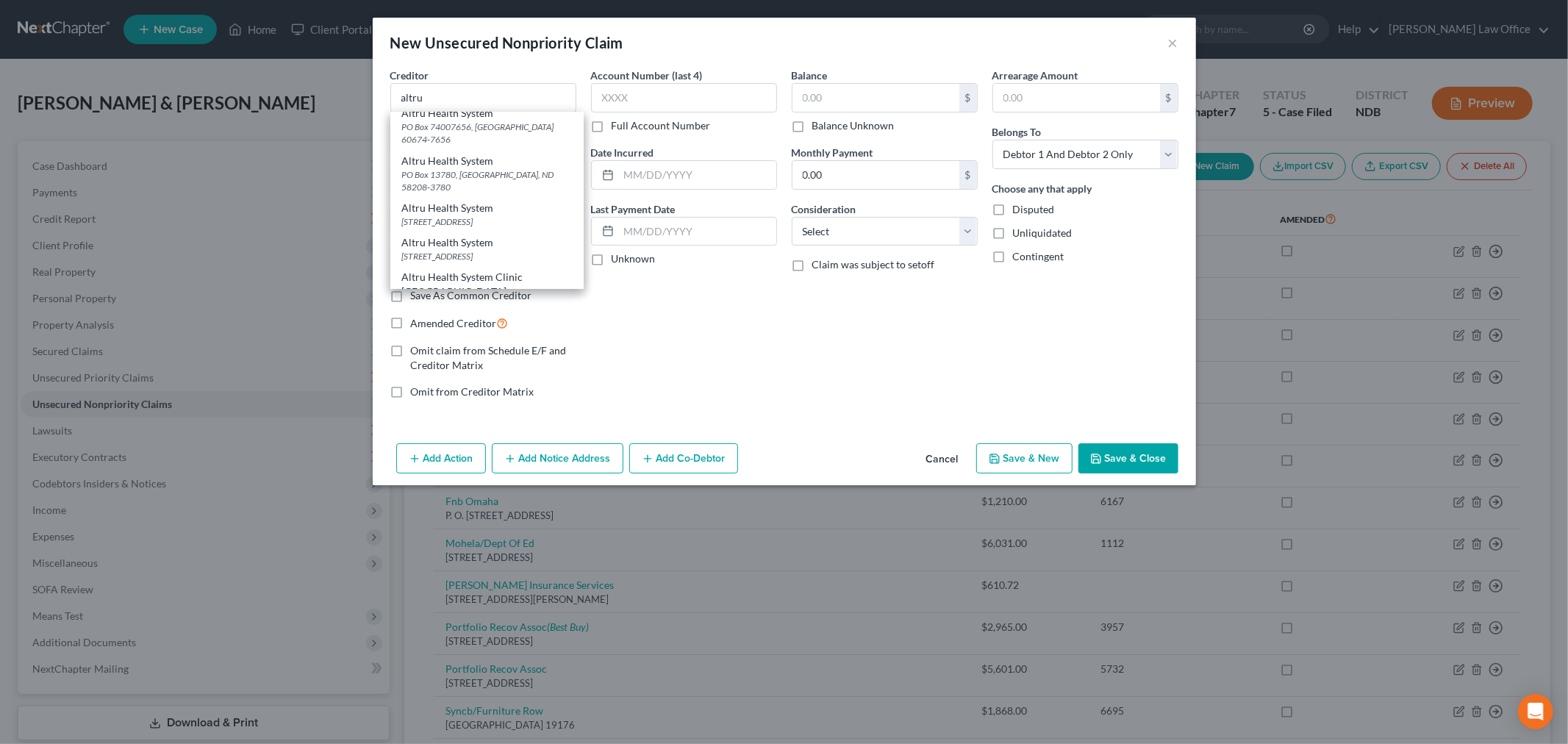
select select "29"
type input "58208-3780"
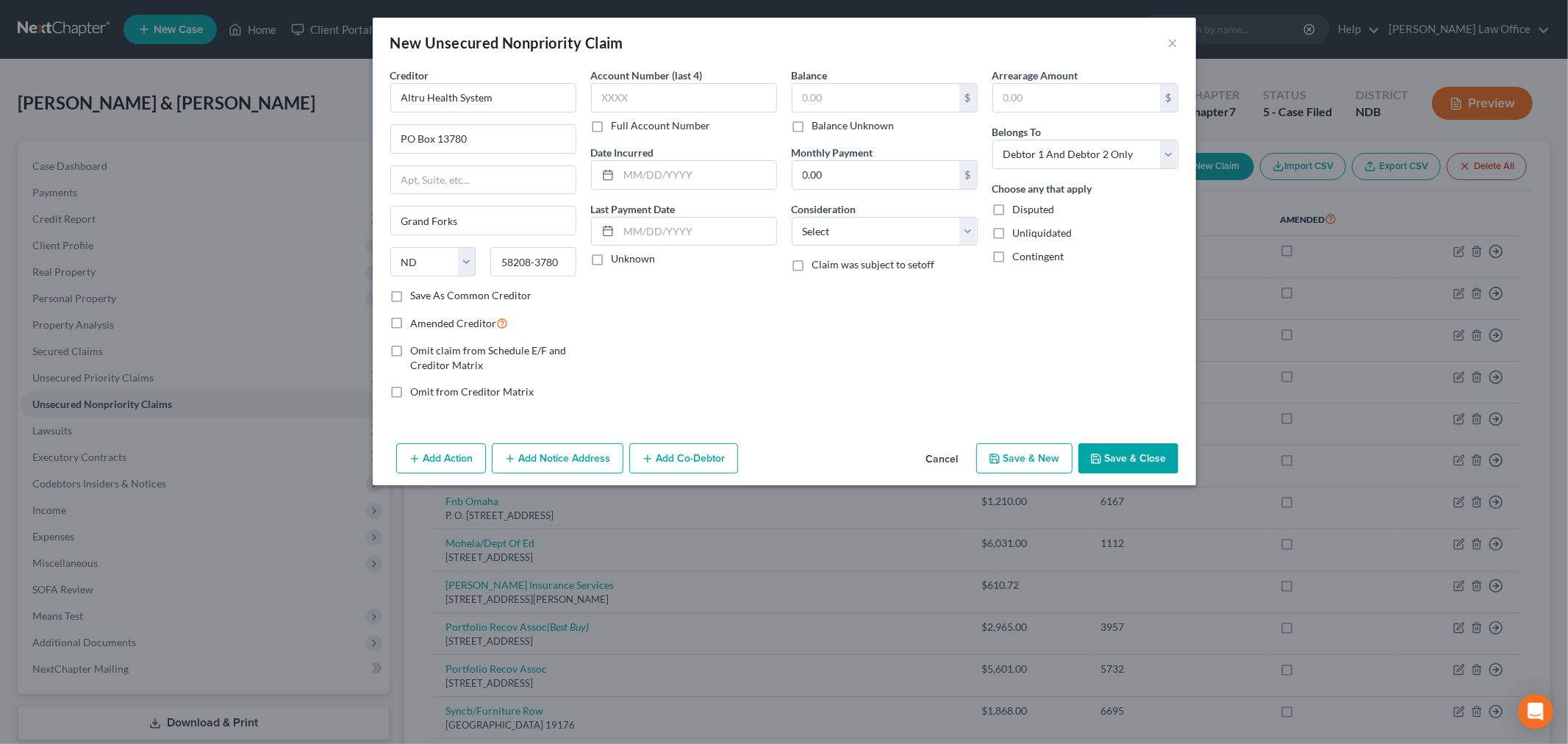
scroll to position [0, 0]
click at [859, 91] on input "text" at bounding box center [876, 98] width 167 height 28
type input "8,800"
drag, startPoint x: 868, startPoint y: 226, endPoint x: 865, endPoint y: 242, distance: 16.3
click at [868, 228] on select "Select Cable / Satellite Services Collection Agency Credit Card Debt Debt Couns…" at bounding box center [885, 231] width 186 height 29
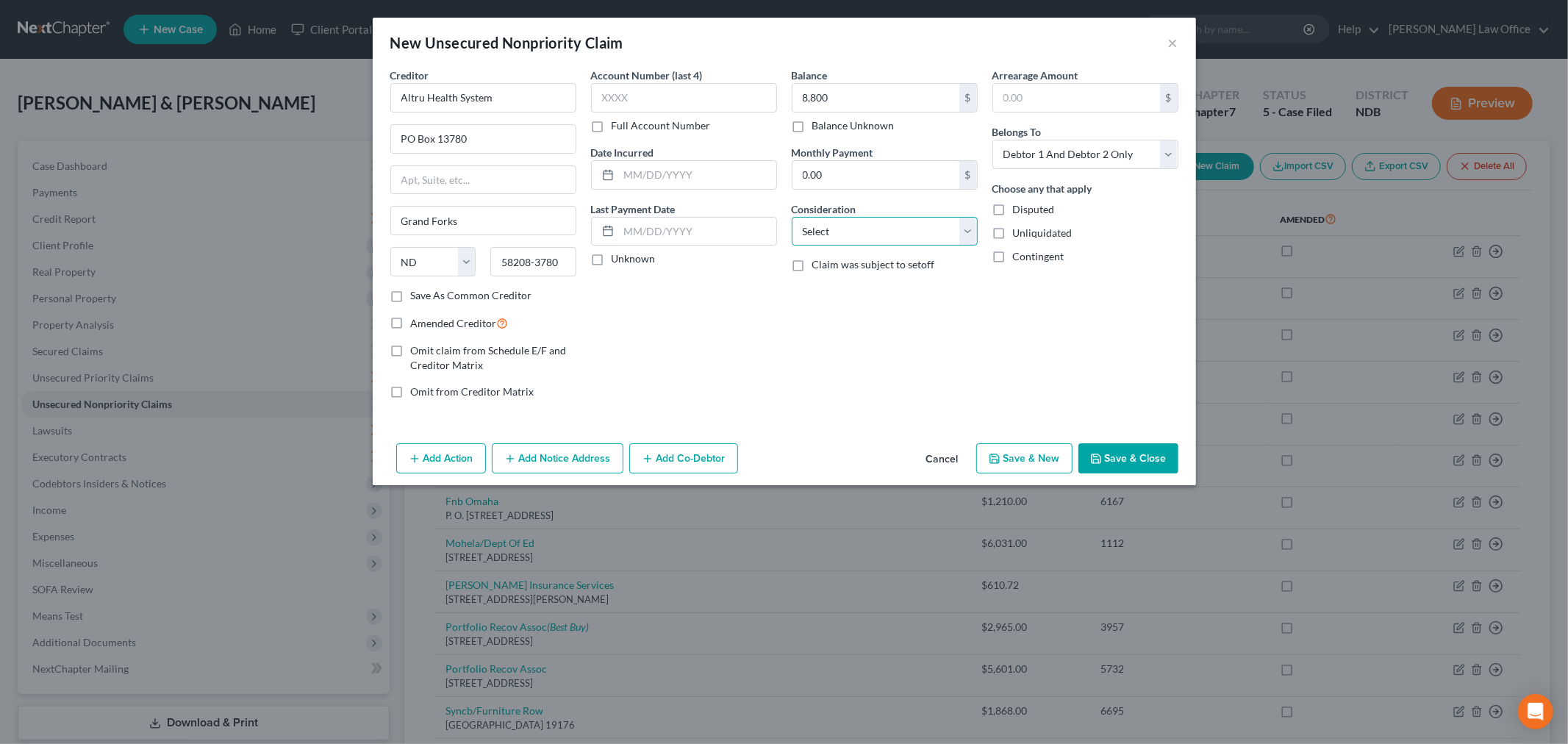
select select "9"
click at [792, 216] on select "Select Cable / Satellite Services Collection Agency Credit Card Debt Debt Couns…" at bounding box center [885, 231] width 186 height 29
click at [902, 95] on input "8,800" at bounding box center [876, 98] width 167 height 28
type input "12,178"
click at [1138, 460] on button "Save & Close" at bounding box center [1129, 459] width 100 height 31
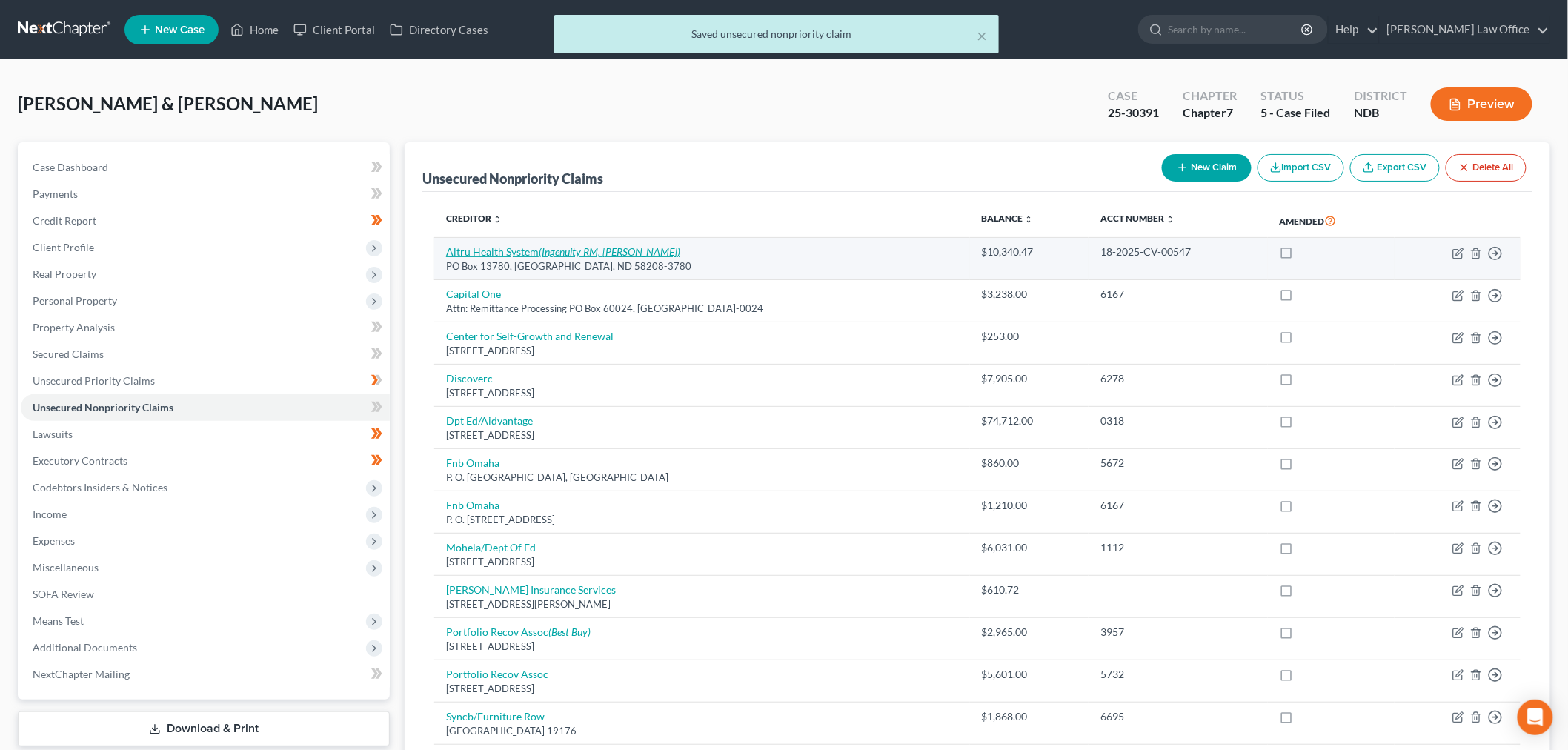
click at [606, 254] on icon "(Ingenuity RM, [PERSON_NAME])" at bounding box center [610, 251] width 142 height 12
select select "29"
select select "9"
select select "2"
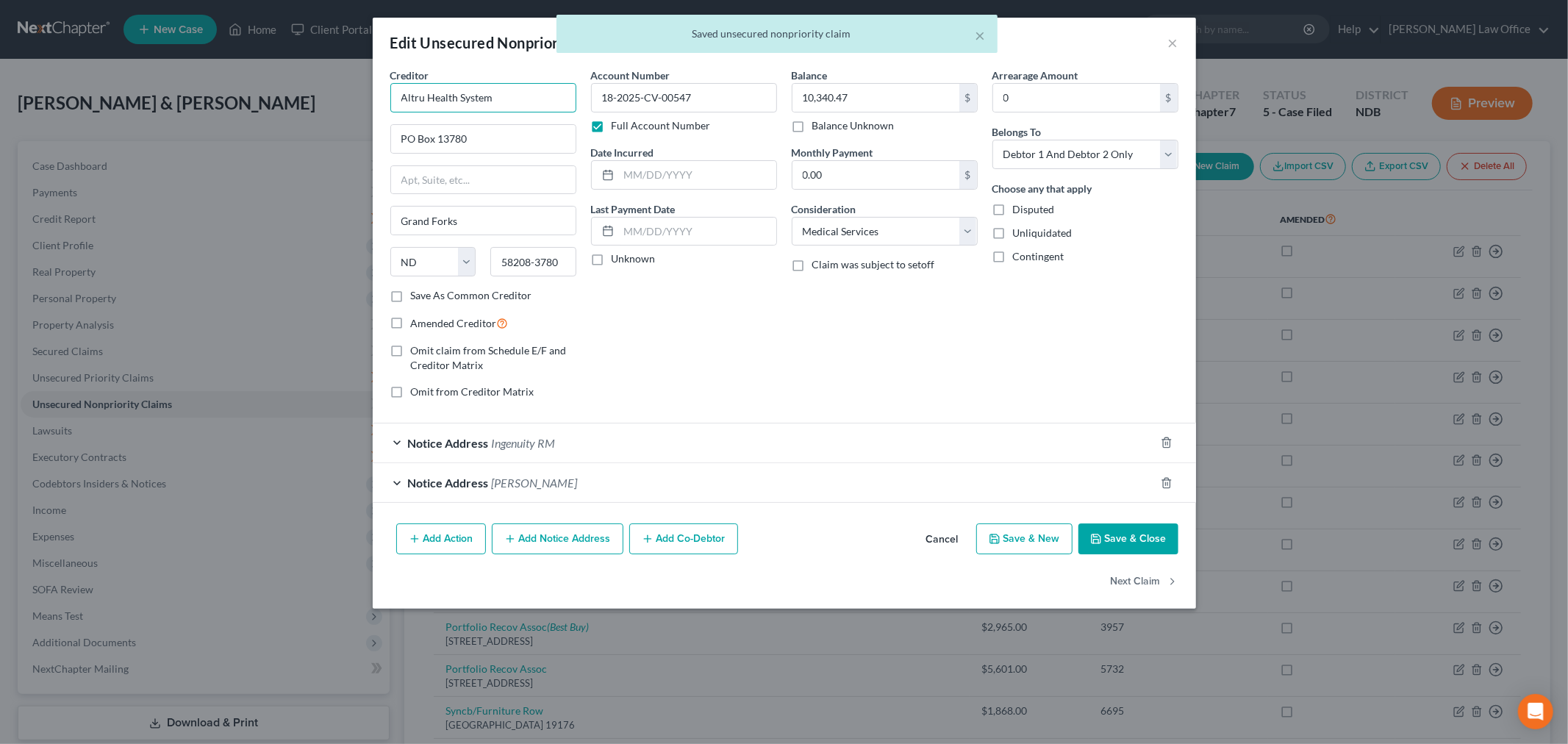
click at [565, 97] on input "Altru Health System" at bounding box center [483, 98] width 186 height 29
drag, startPoint x: 536, startPoint y: 91, endPoint x: 187, endPoint y: 95, distance: 349.0
click at [187, 93] on div "Edit Unsecured Nonpriority Claim × Creditor * Altru Health System PO Box 13780 …" at bounding box center [784, 372] width 1568 height 744
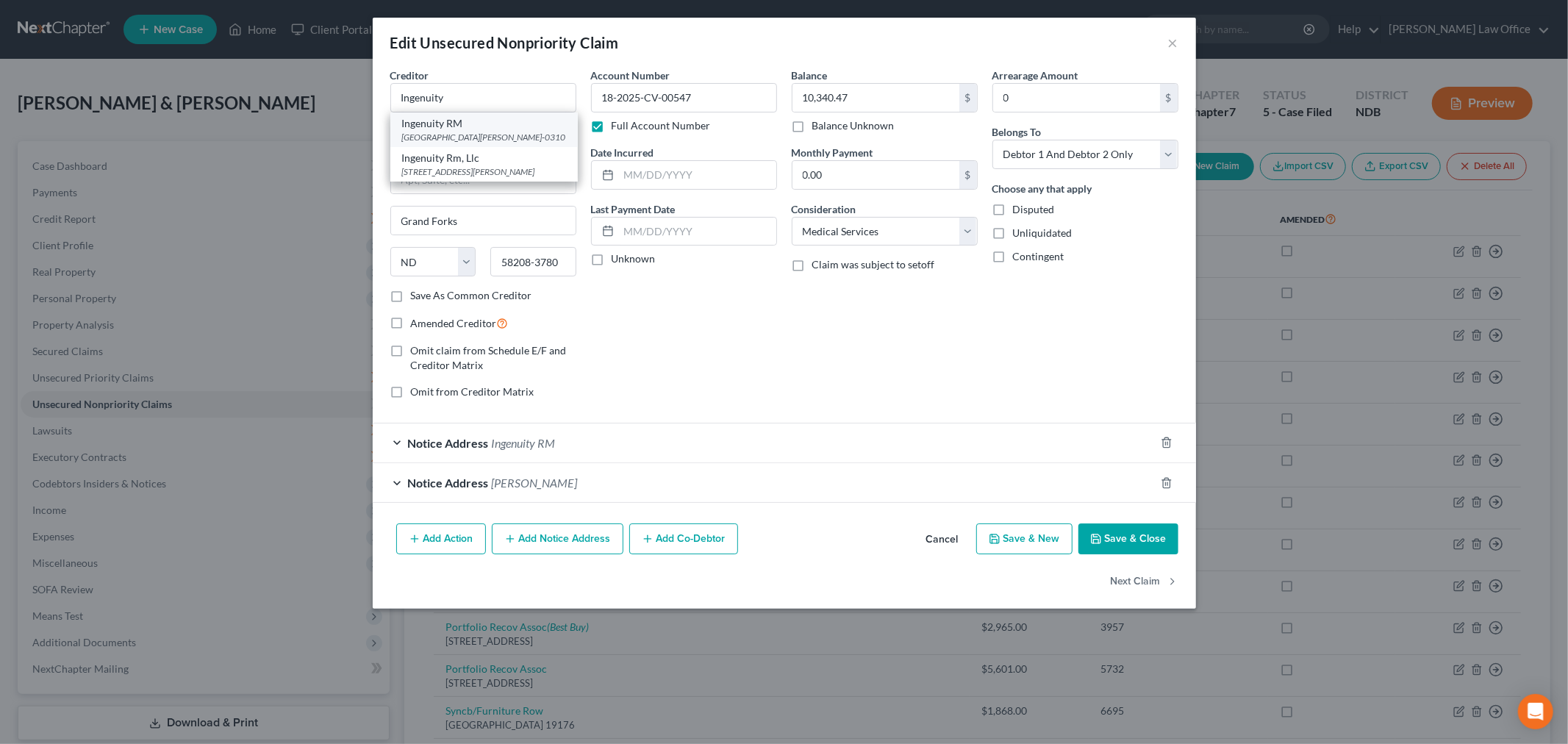
click at [513, 138] on div "[GEOGRAPHIC_DATA][PERSON_NAME]-0310" at bounding box center [484, 137] width 164 height 12
type input "Ingenuity RM"
type input "PO Box 310"
type input "Bismarck"
type input "58502-0310"
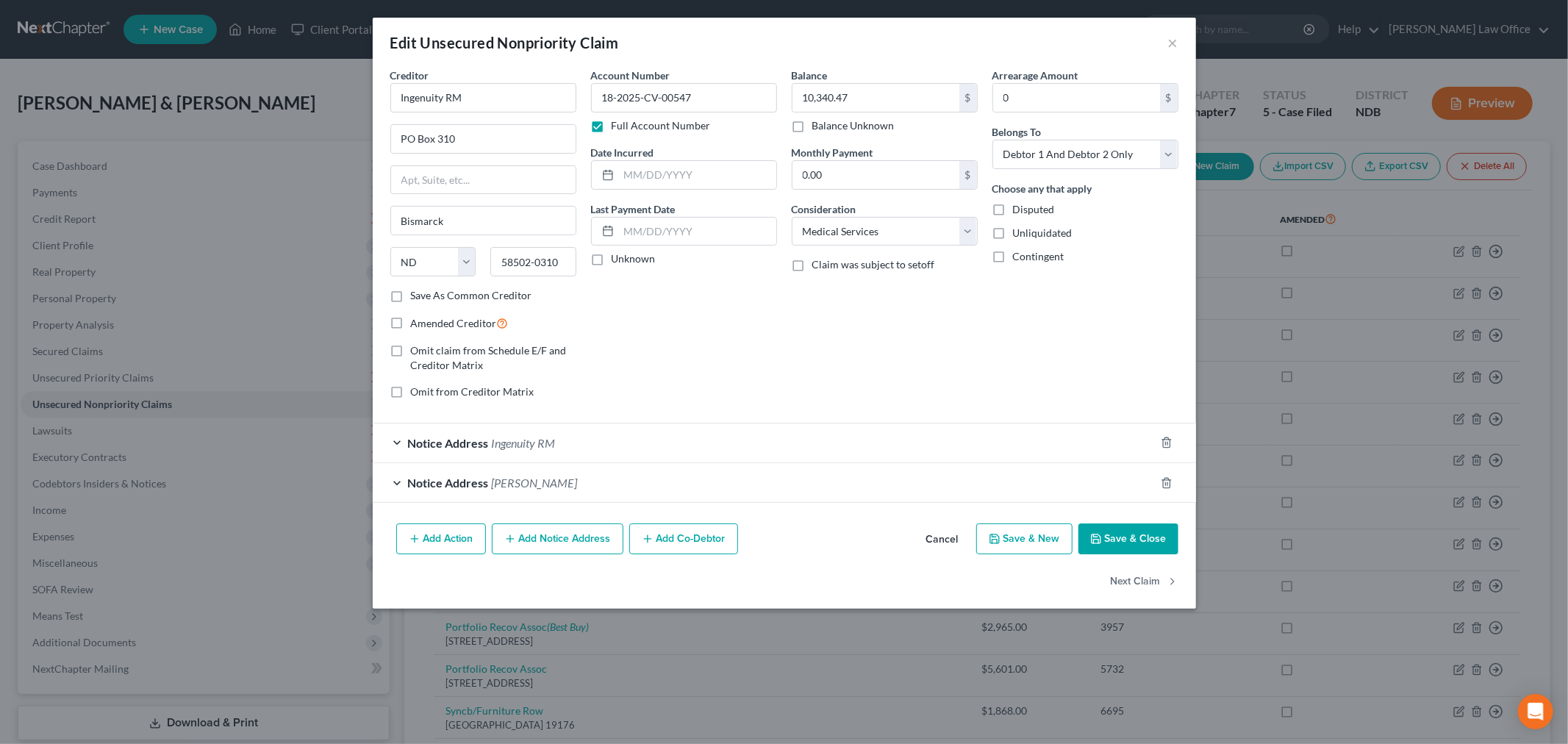
click at [556, 456] on div "Notice Address Ingenuity RM" at bounding box center [763, 443] width 782 height 39
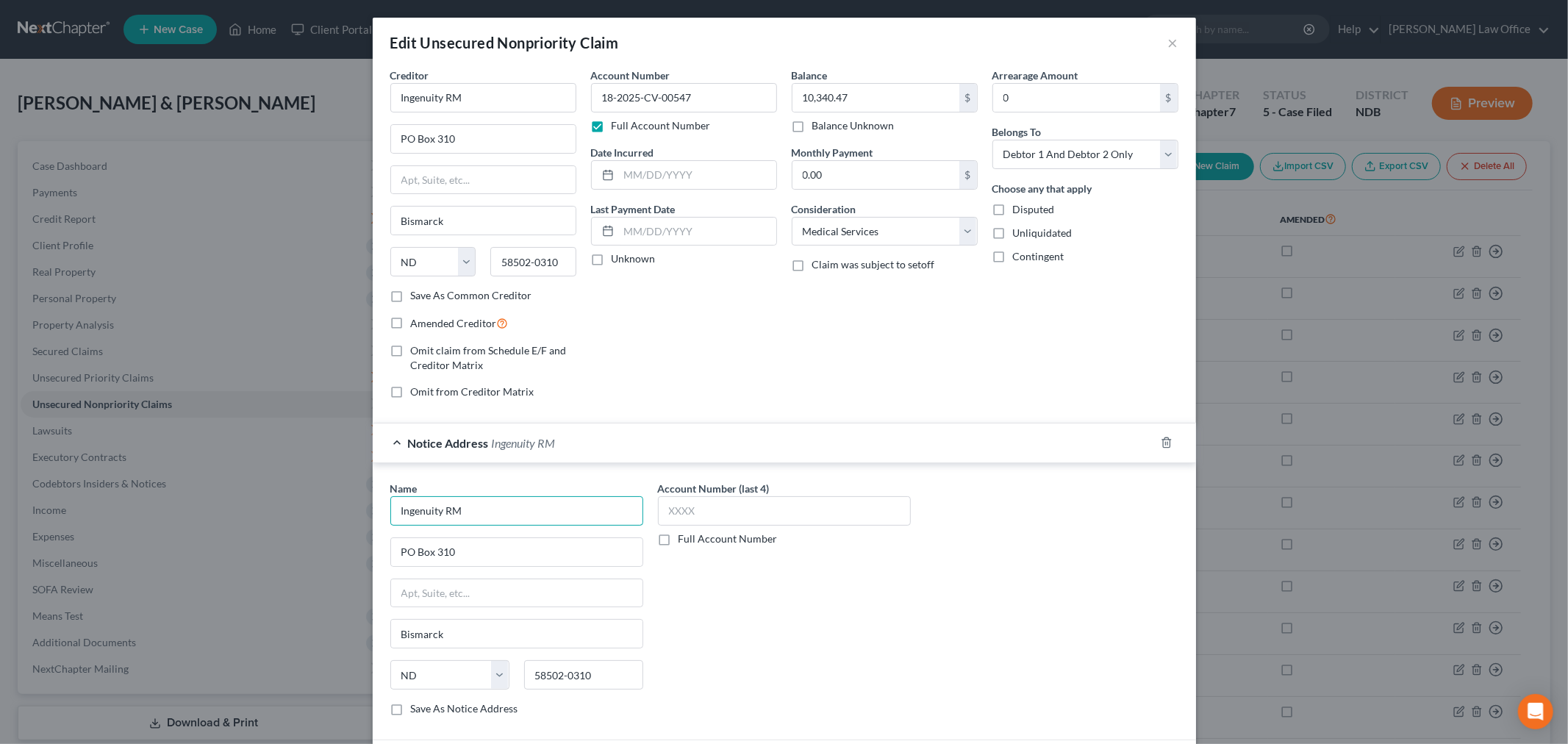
click at [569, 496] on input "Ingenuity RM" at bounding box center [516, 511] width 253 height 29
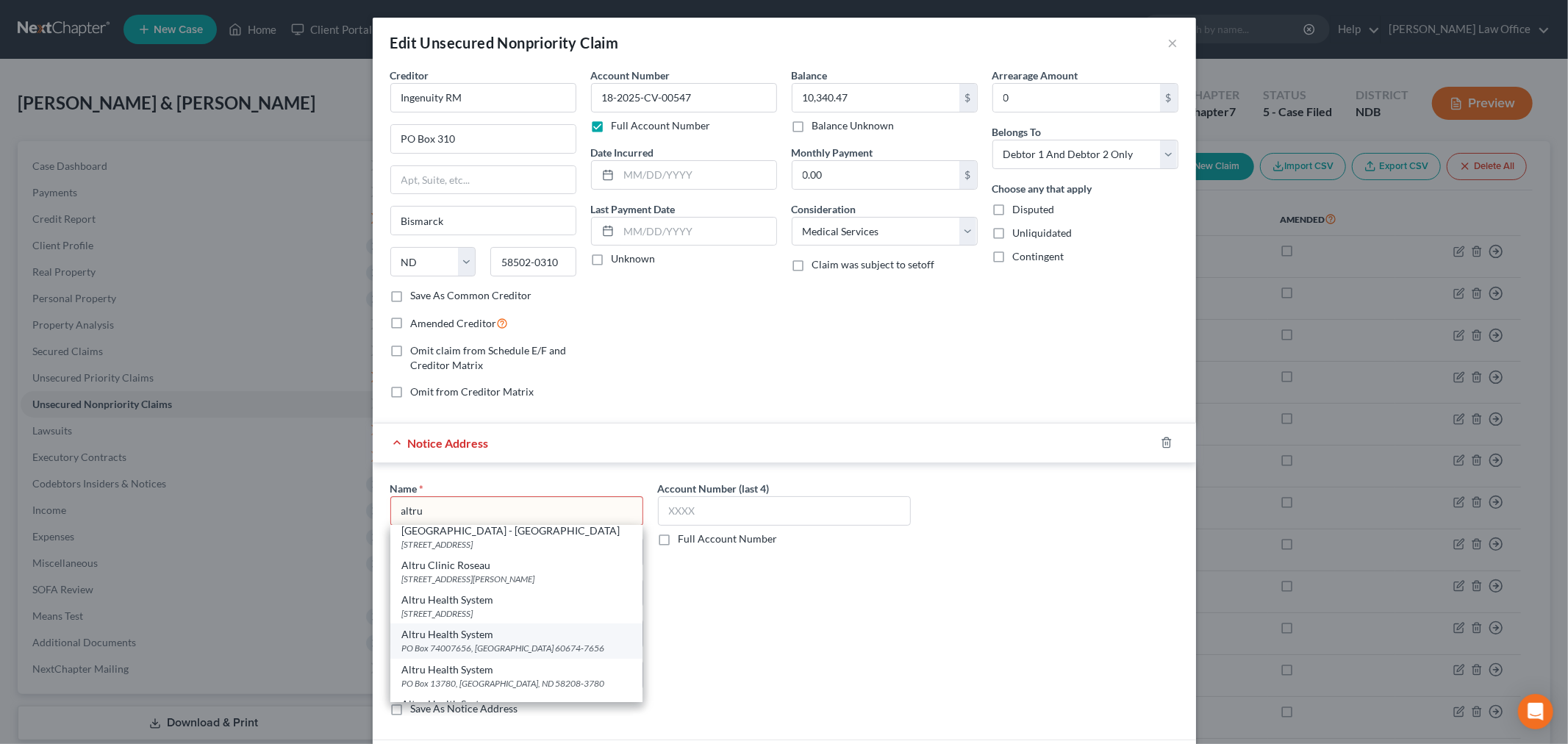
scroll to position [122, 0]
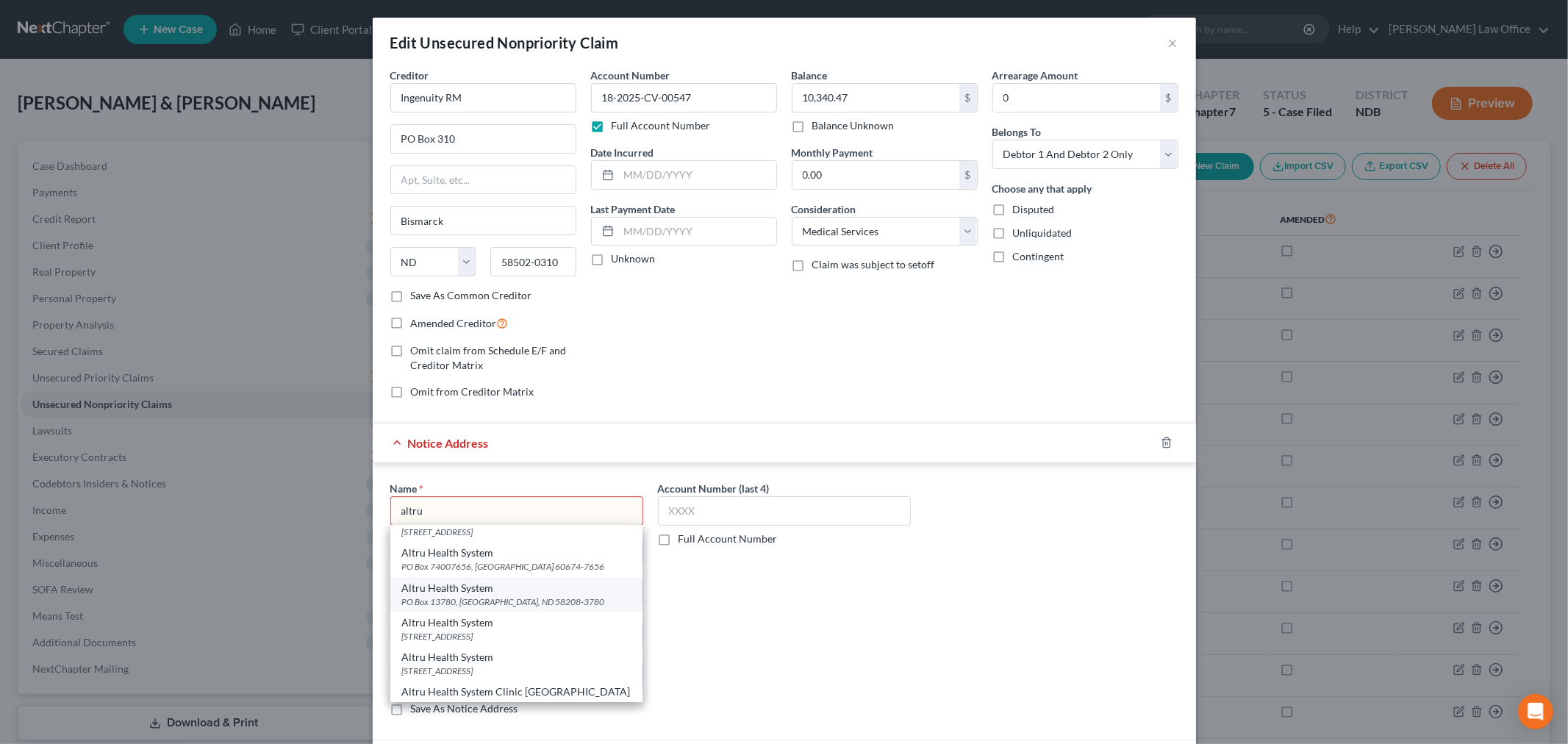
click at [454, 589] on div "Altru Health System" at bounding box center [516, 588] width 229 height 15
type input "Altru Health System"
type input "PO Box 13780"
type input "Grand Forks"
type input "58208-3780"
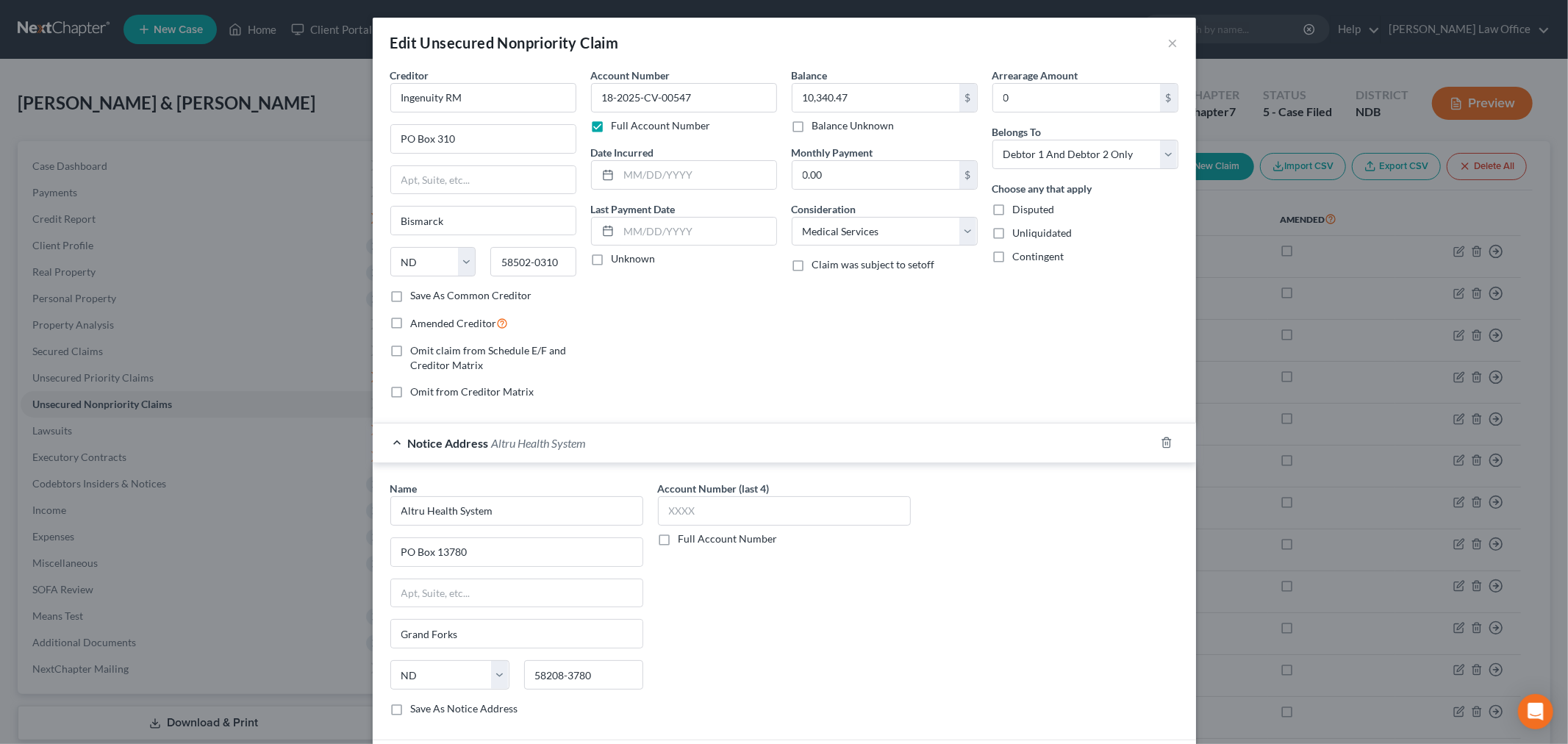
scroll to position [0, 0]
click at [1059, 603] on div "Name * Altru Health System PO Box 13780 Grand Forks State [US_STATE] AK AR AZ C…" at bounding box center [784, 604] width 803 height 247
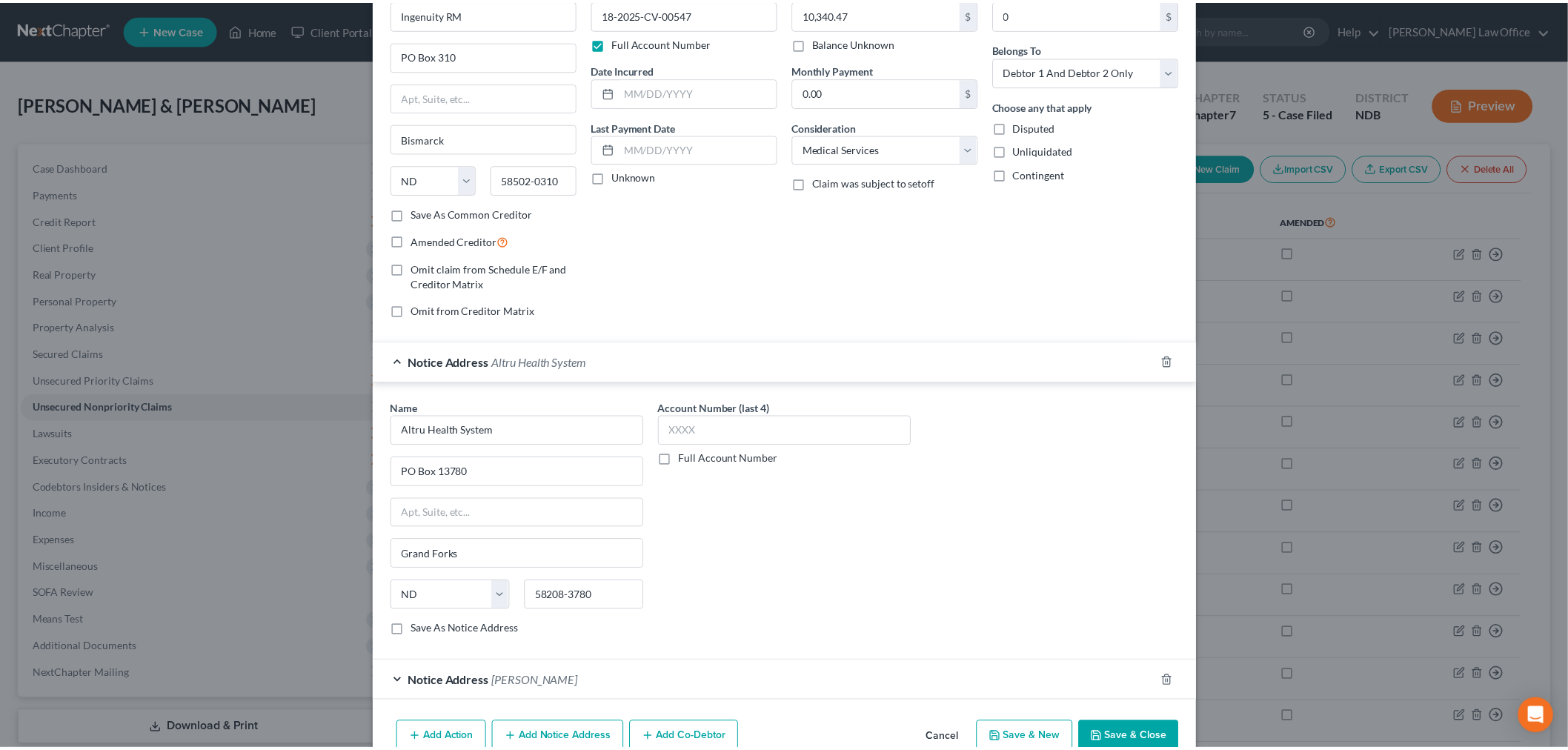
scroll to position [161, 0]
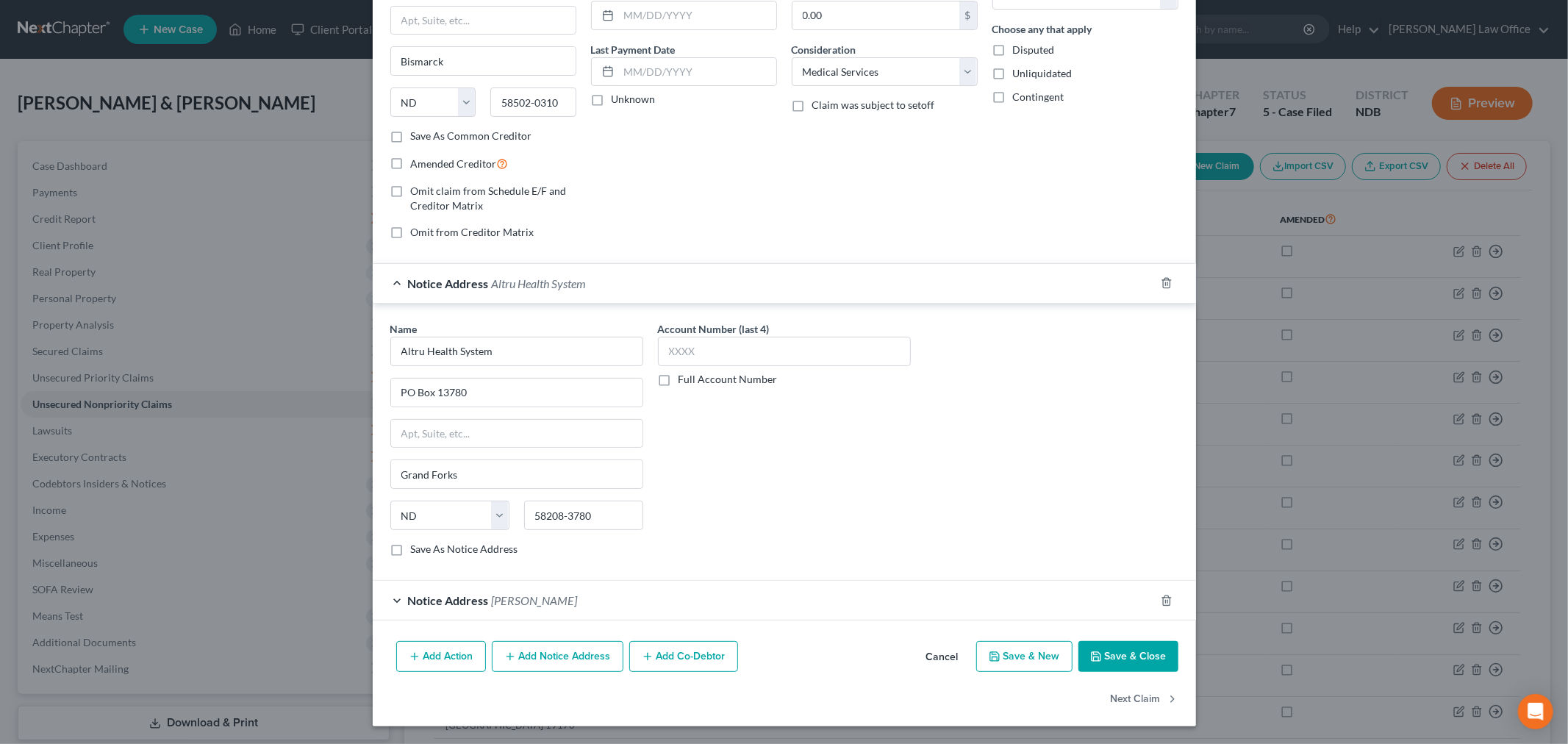
click at [1125, 650] on button "Save & Close" at bounding box center [1129, 657] width 100 height 31
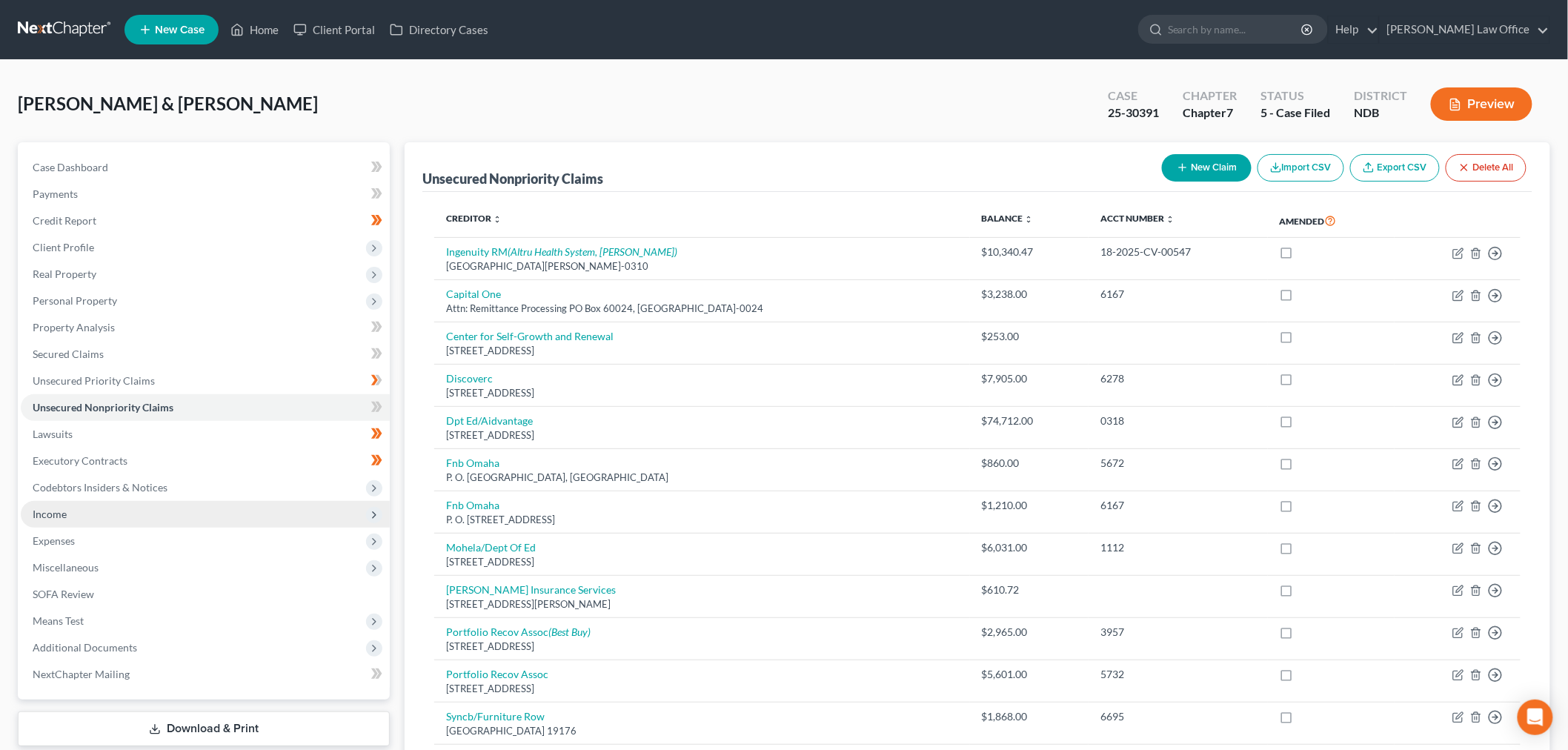
click at [69, 510] on span "Income" at bounding box center [204, 514] width 369 height 27
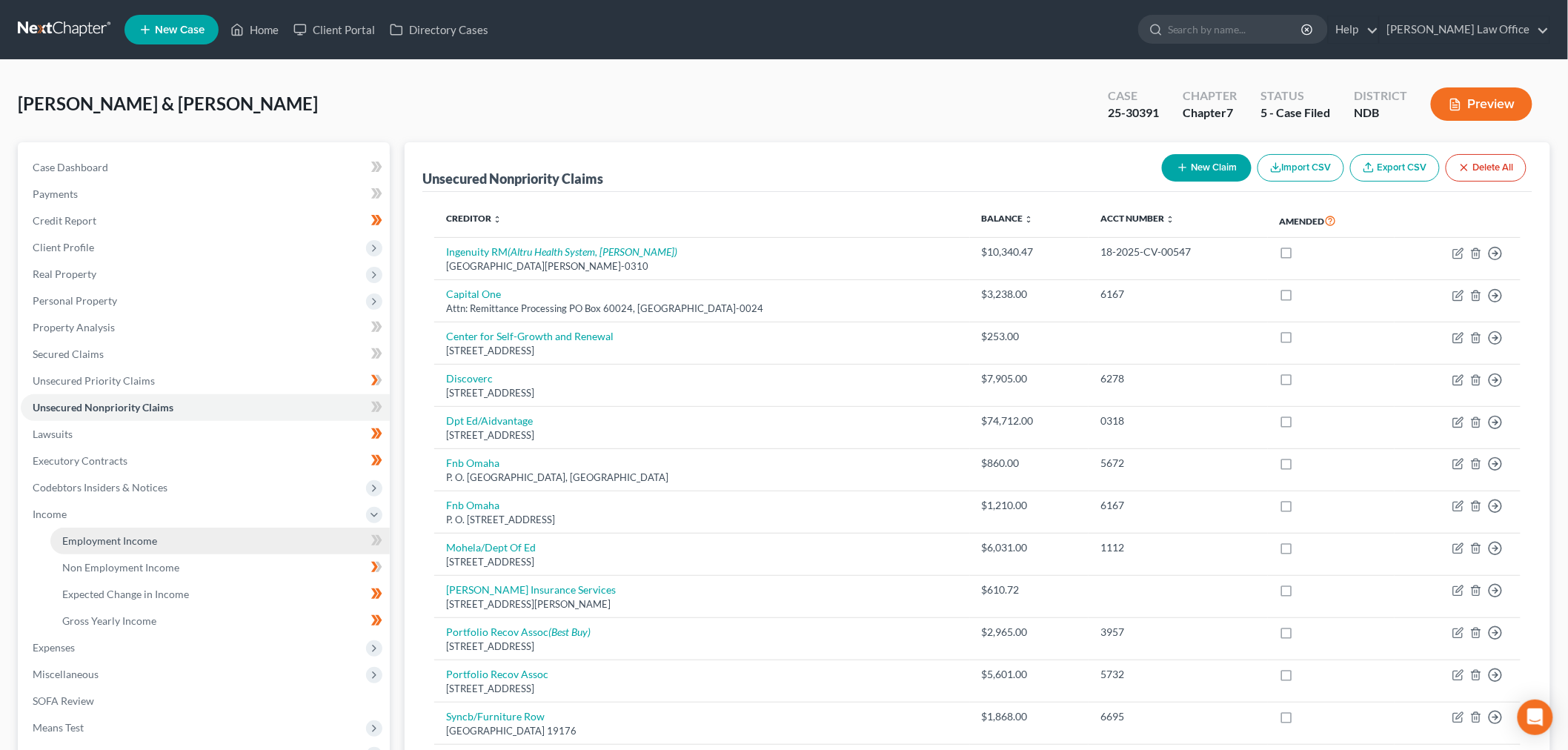
click at [129, 532] on link "Employment Income" at bounding box center [220, 541] width 339 height 27
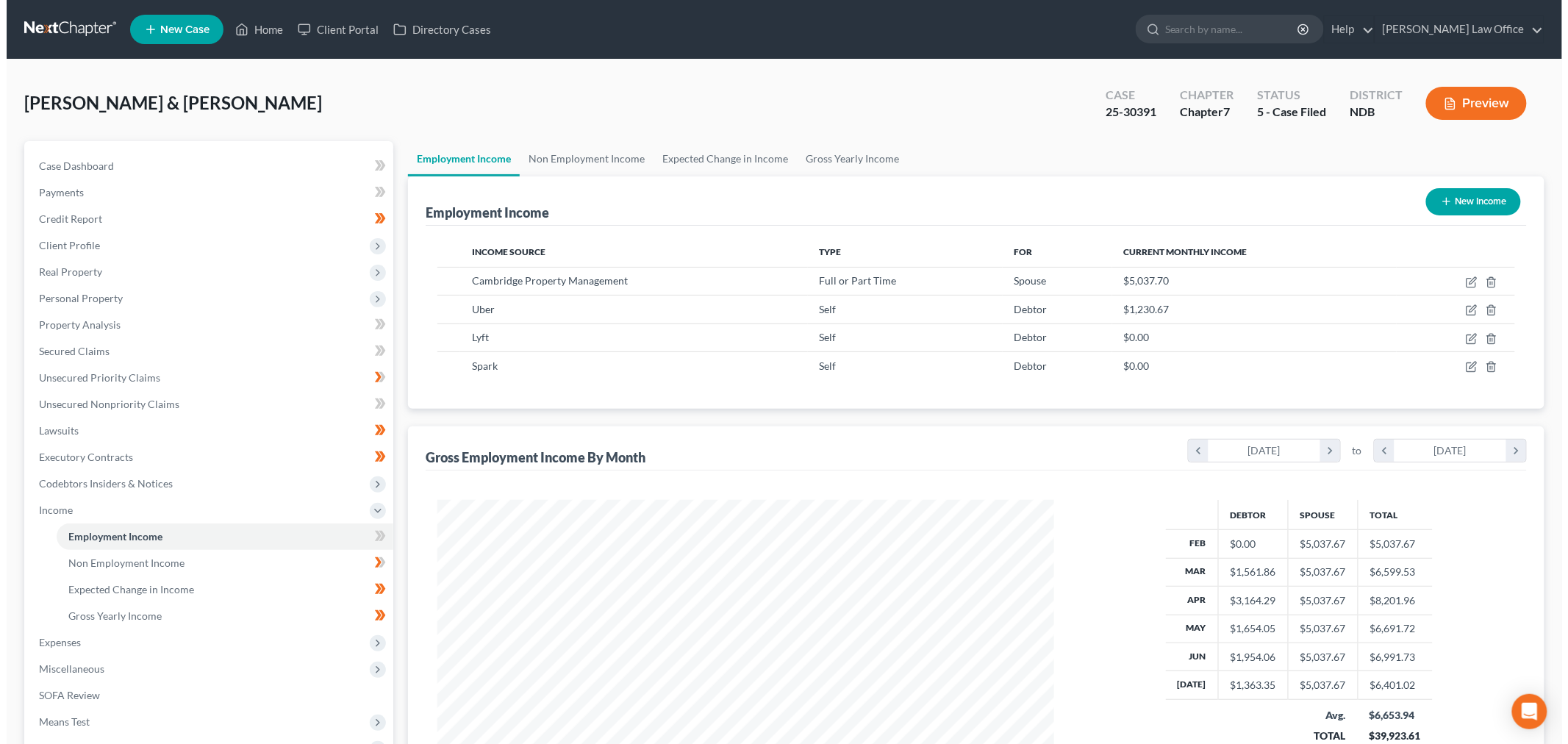
scroll to position [307, 645]
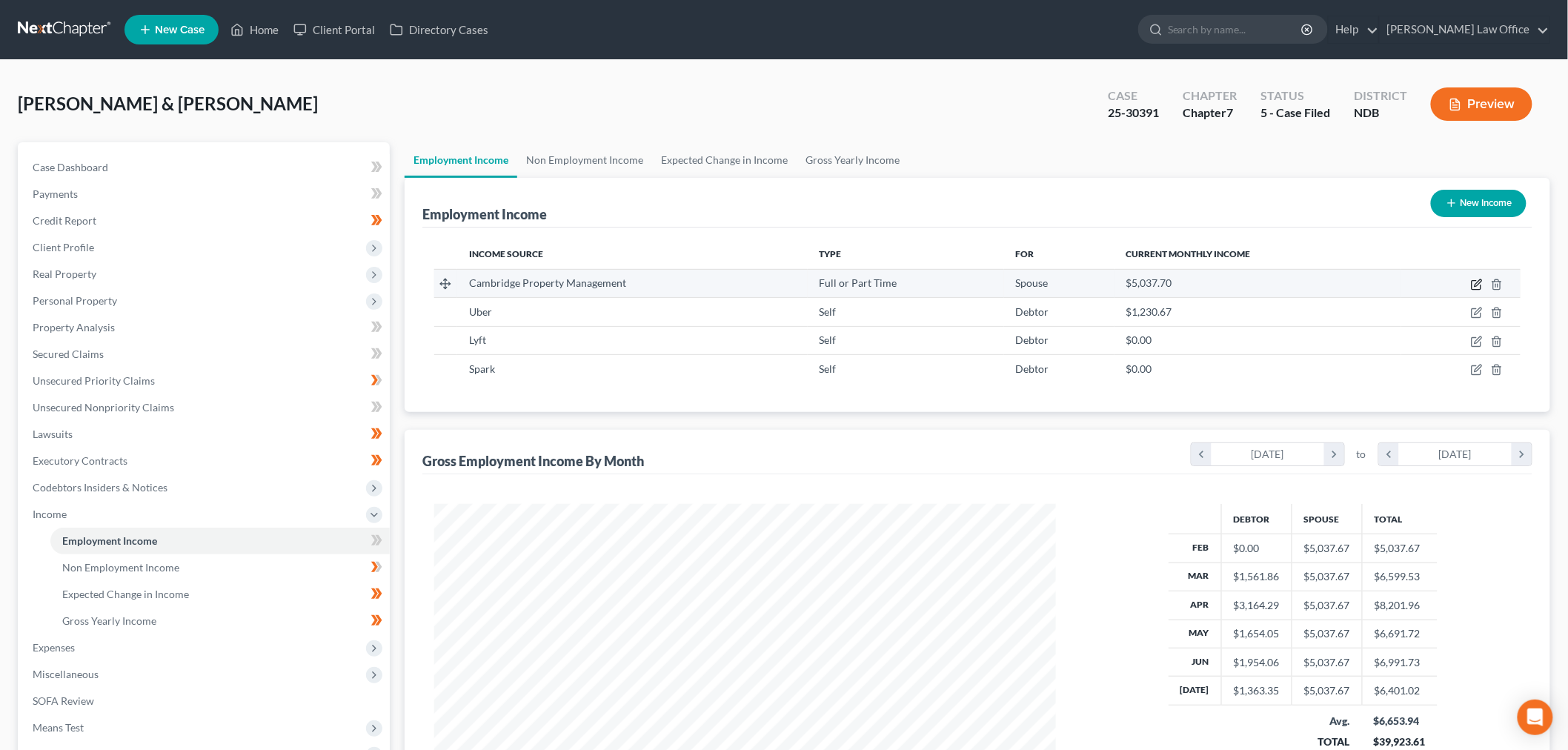
click at [1477, 285] on icon "button" at bounding box center [1477, 284] width 12 height 12
select select "0"
select select "29"
select select "1"
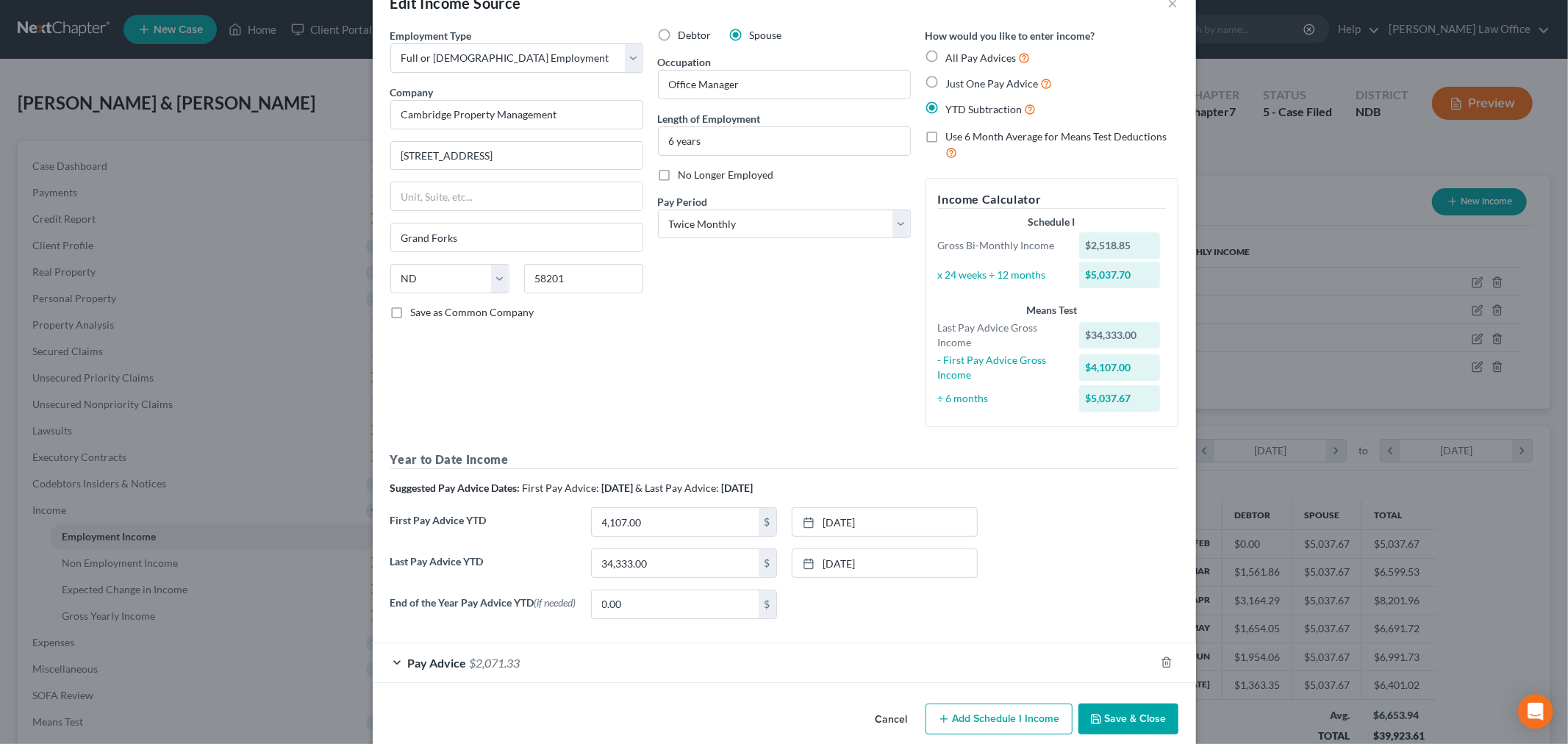
scroll to position [62, 0]
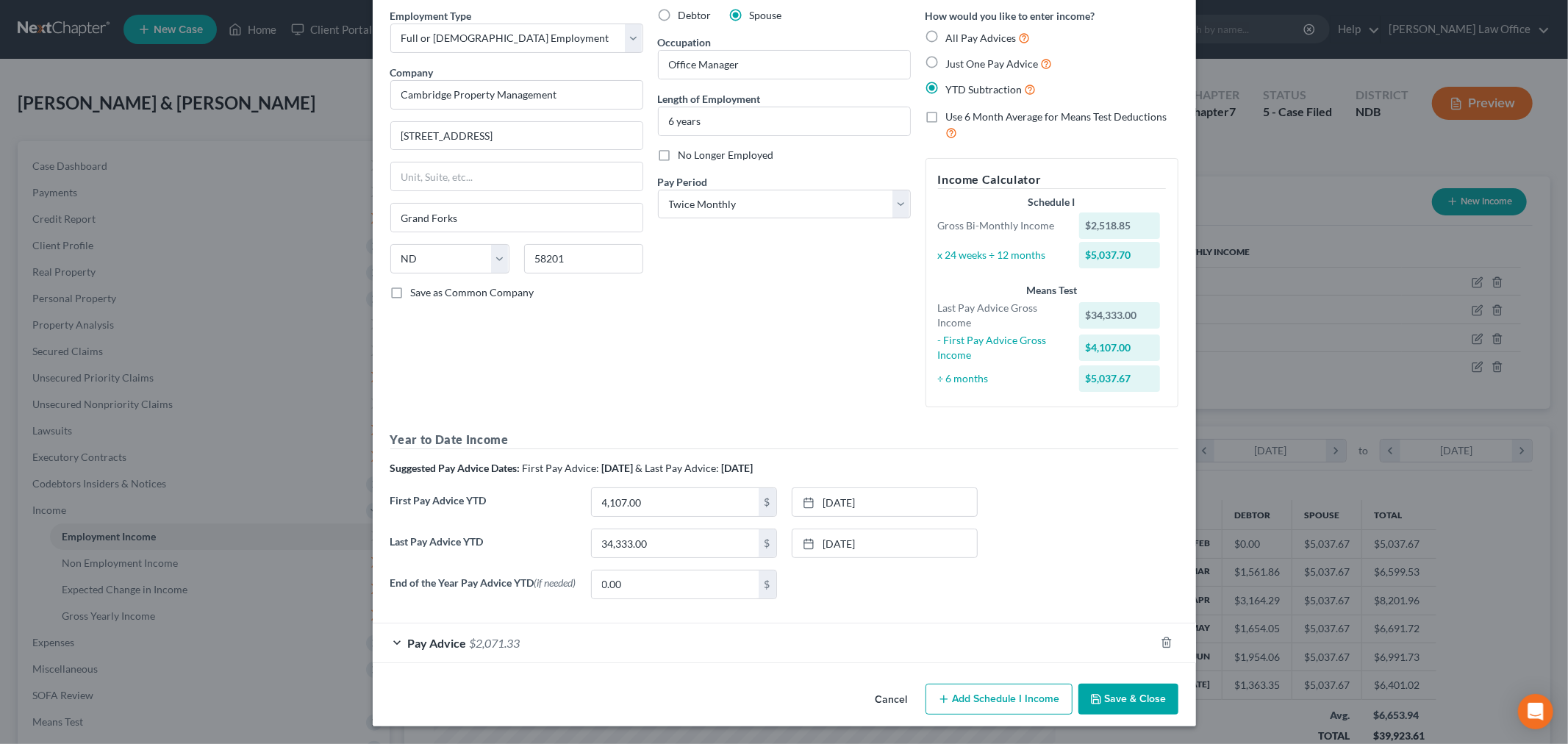
click at [571, 644] on div "Pay Advice $2,071.33" at bounding box center [763, 643] width 782 height 39
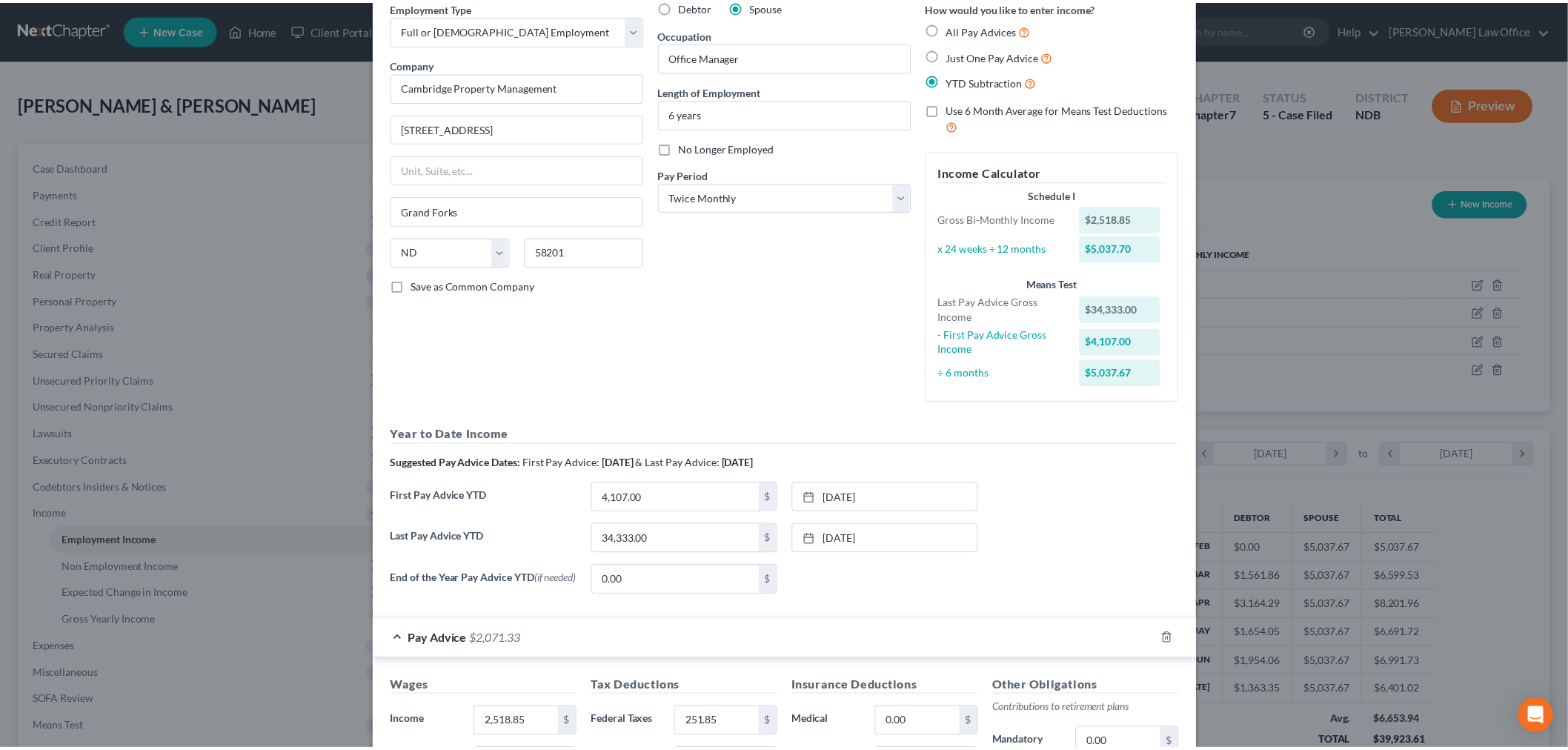
scroll to position [0, 0]
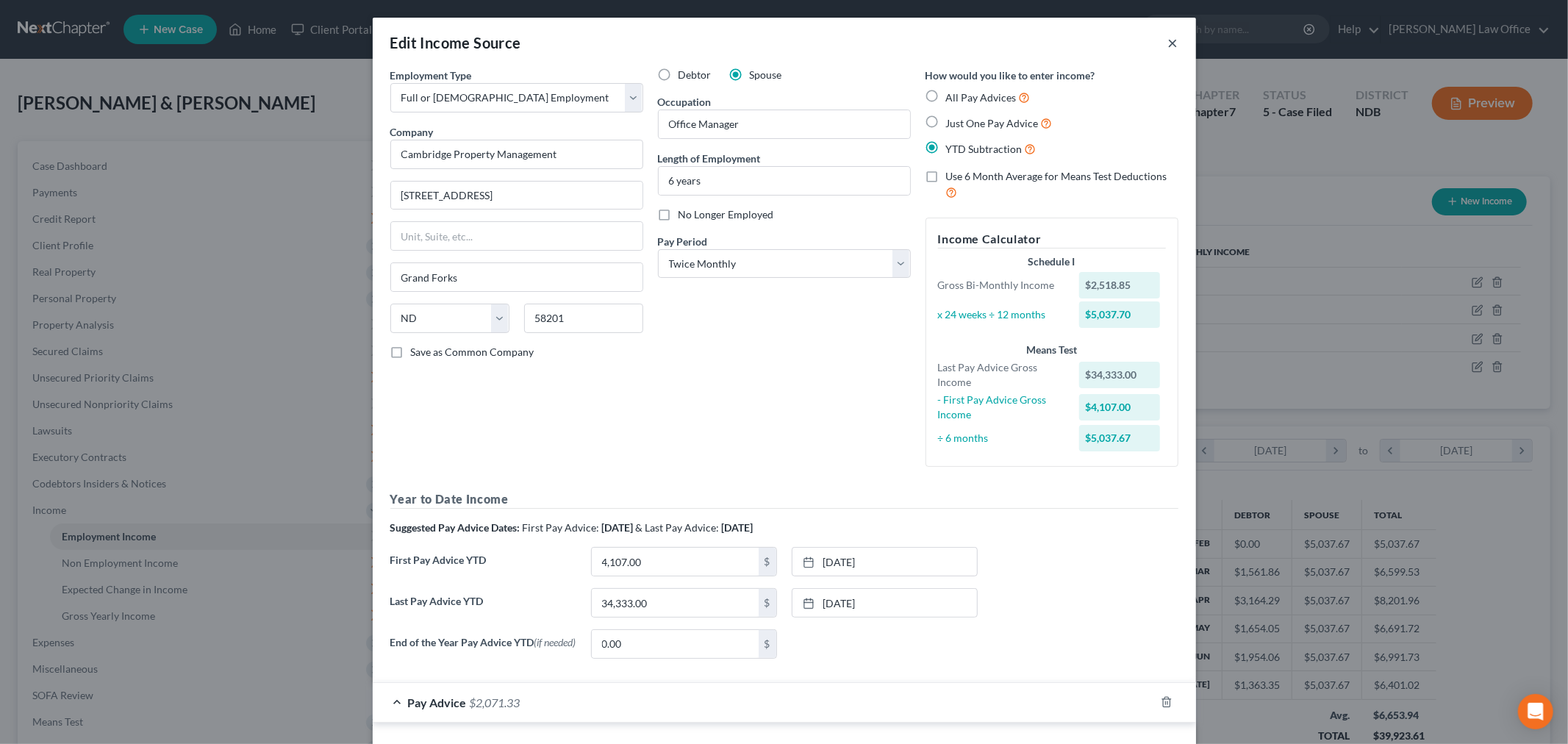
click at [1168, 42] on button "×" at bounding box center [1173, 43] width 11 height 18
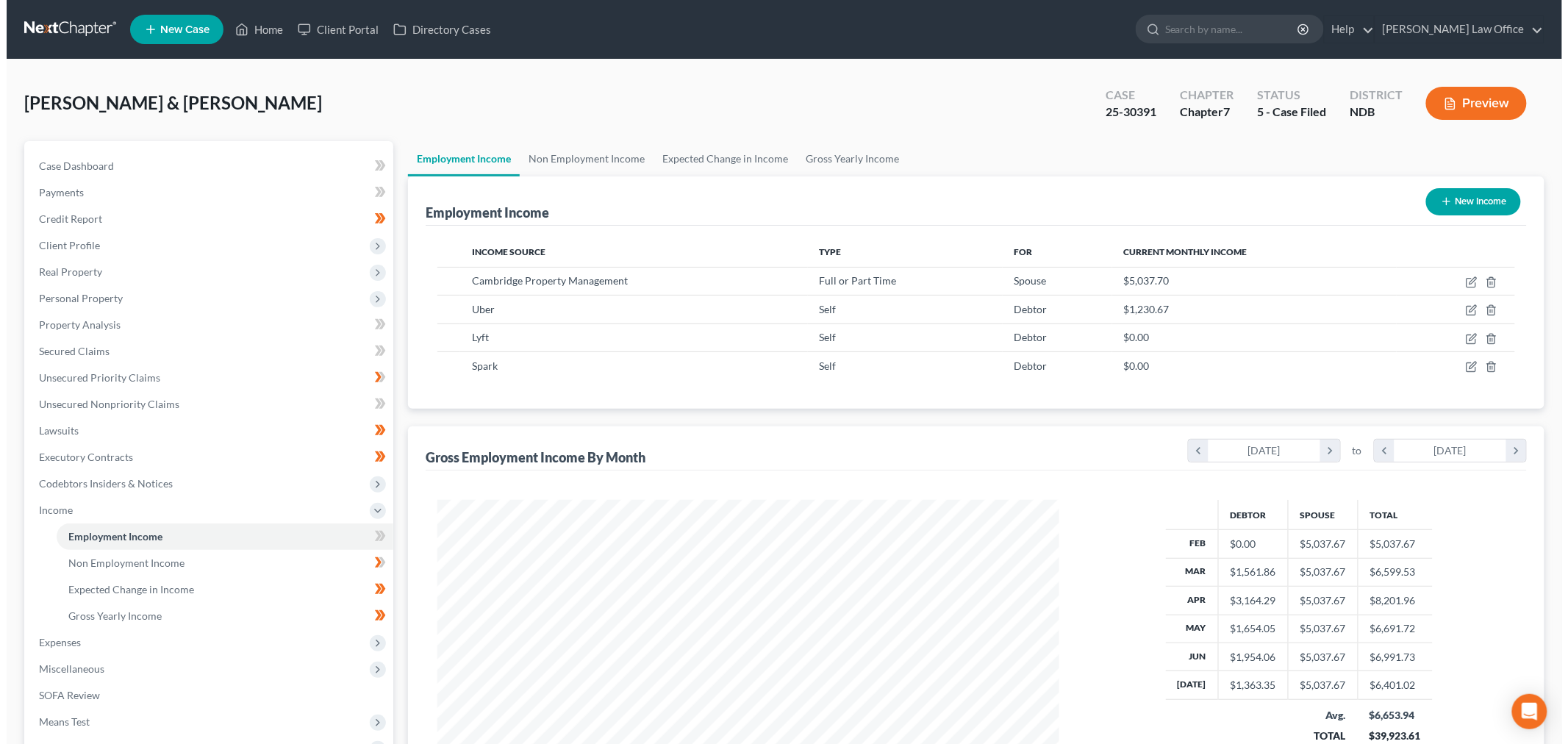
scroll to position [734934, 734608]
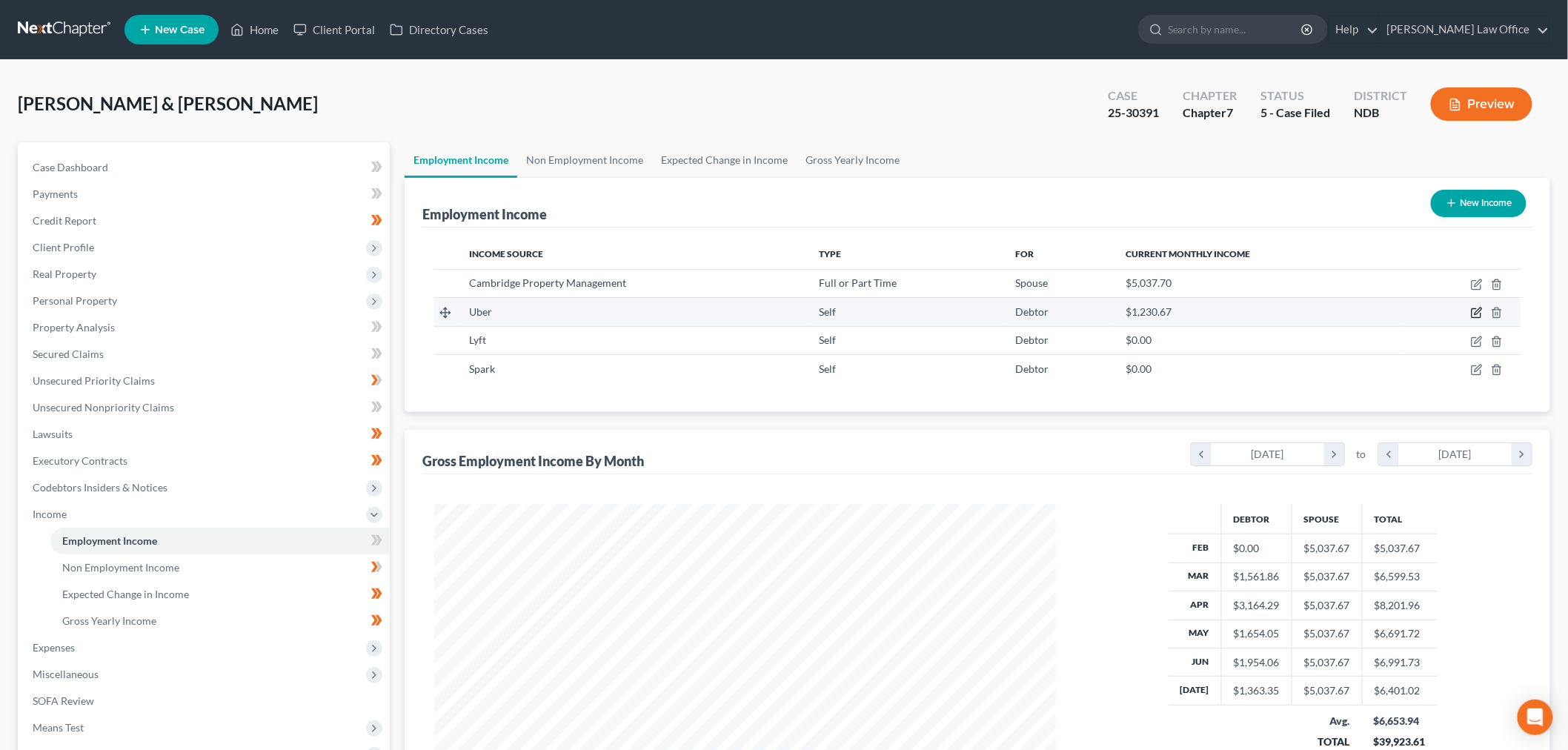
click at [1479, 309] on icon "button" at bounding box center [1478, 312] width 7 height 7
select select "1"
select select "3"
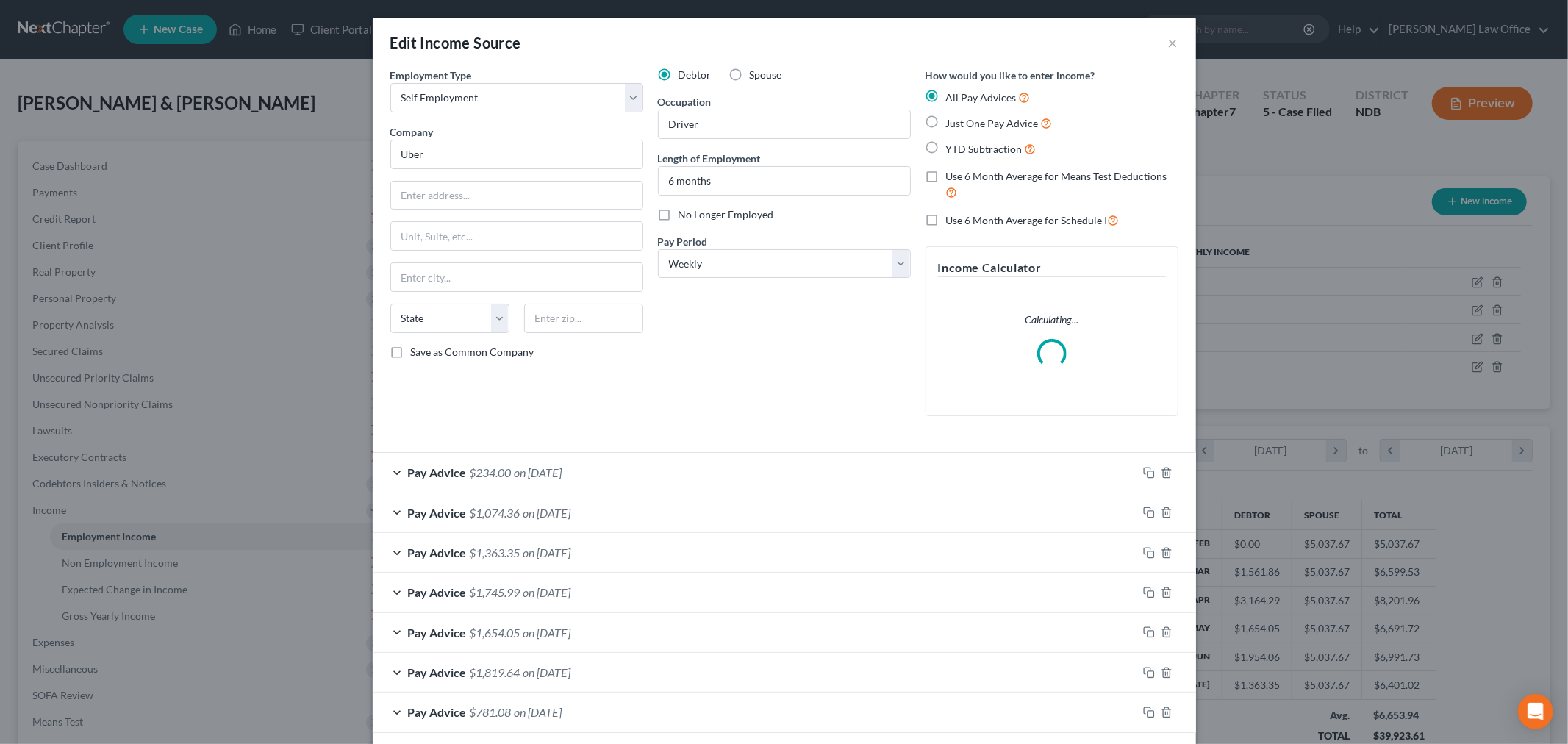
scroll to position [310, 651]
click at [527, 467] on span "on [DATE]" at bounding box center [538, 472] width 48 height 14
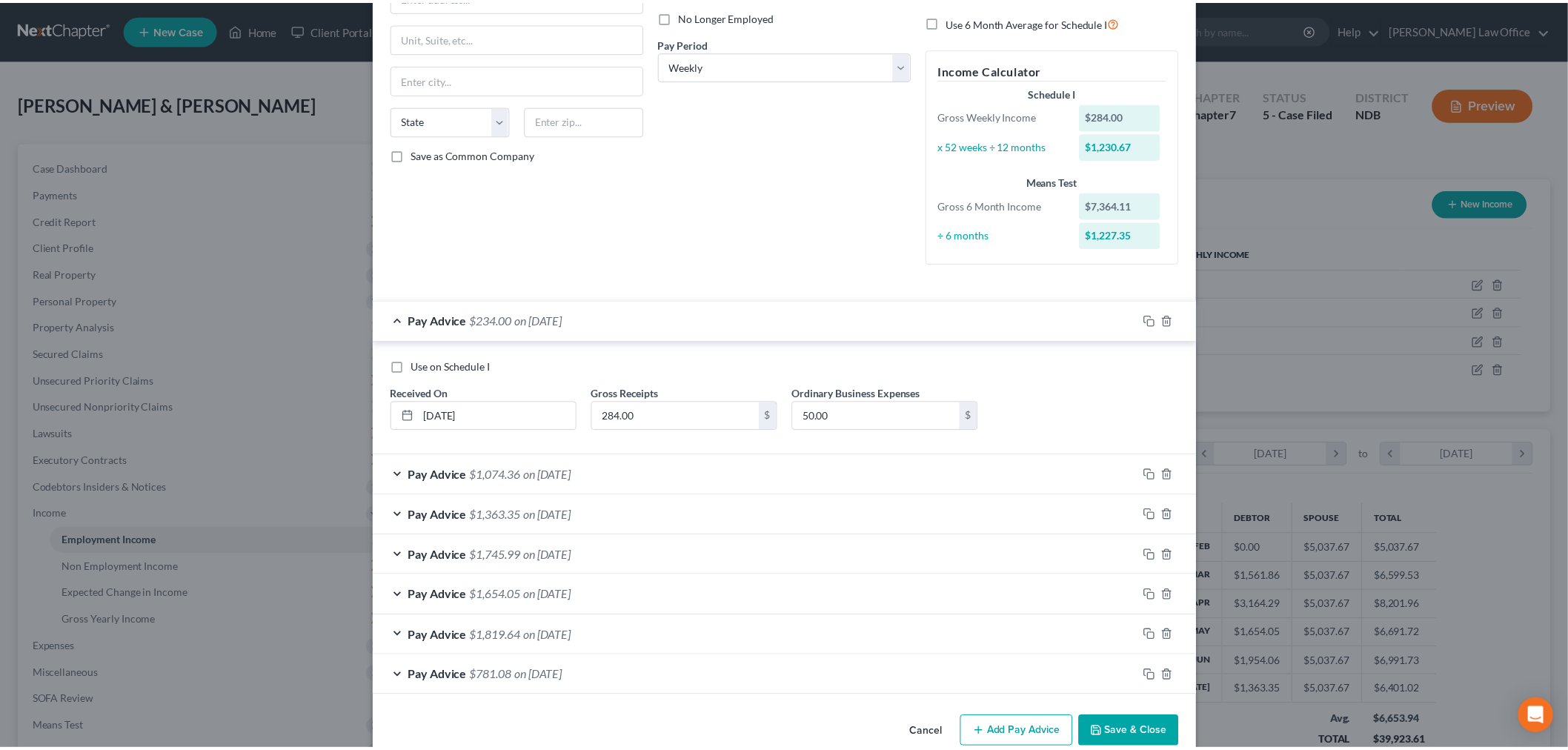
scroll to position [228, 0]
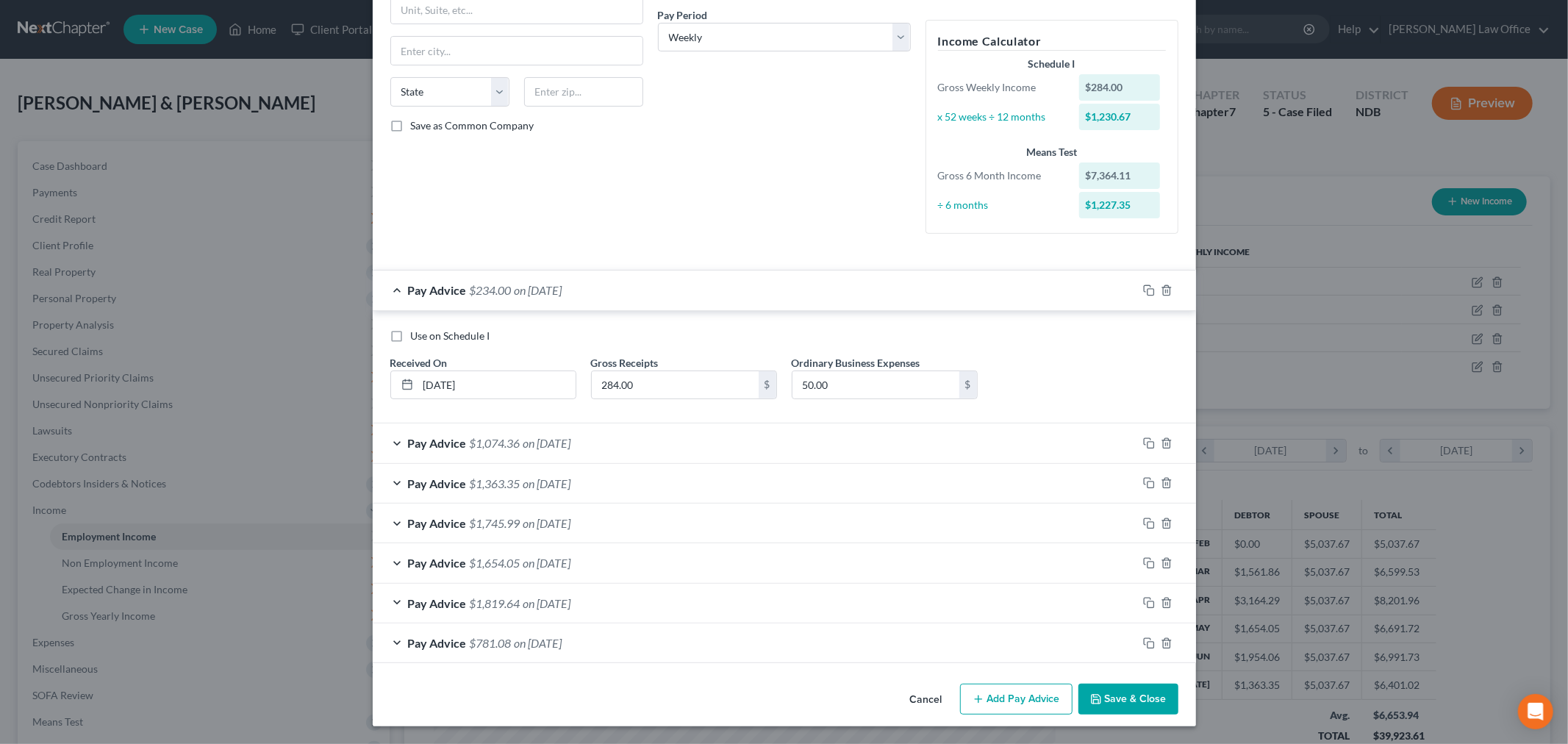
drag, startPoint x: 1106, startPoint y: 700, endPoint x: 100, endPoint y: 545, distance: 1017.9
click at [1098, 701] on button "Save & Close" at bounding box center [1129, 699] width 100 height 31
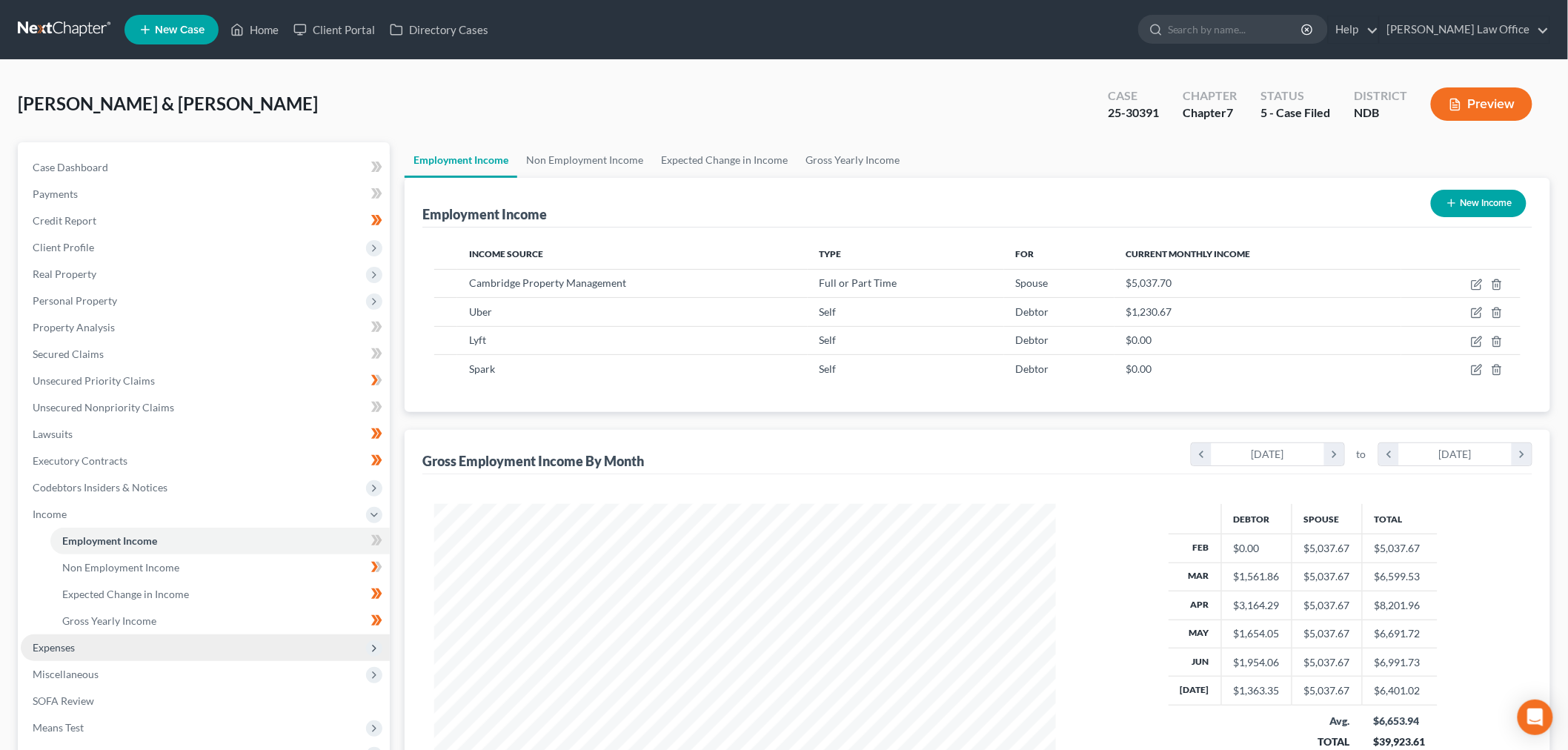
scroll to position [164, 0]
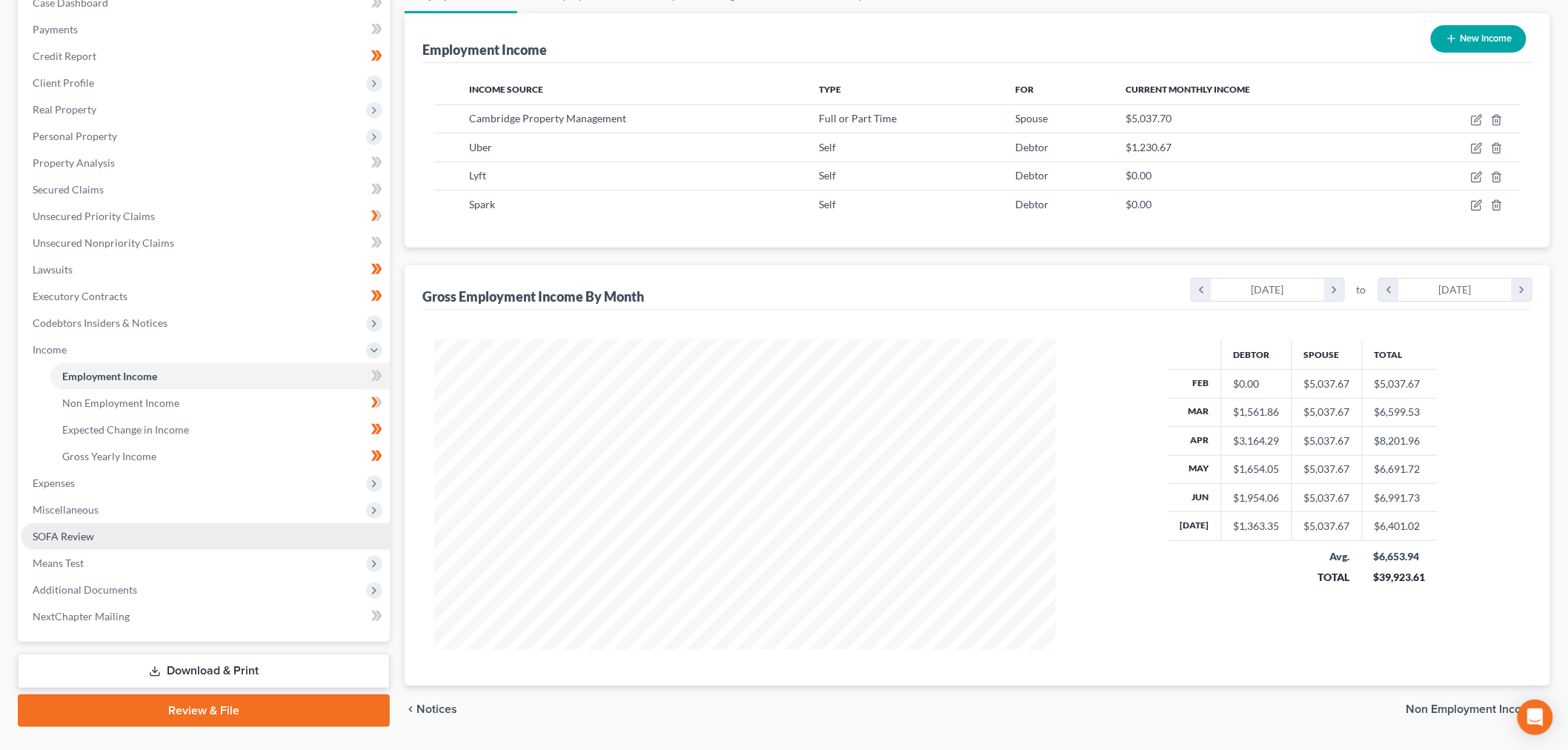
drag, startPoint x: 61, startPoint y: 512, endPoint x: 108, endPoint y: 526, distance: 49.0
click at [62, 509] on span "Miscellaneous" at bounding box center [65, 509] width 66 height 12
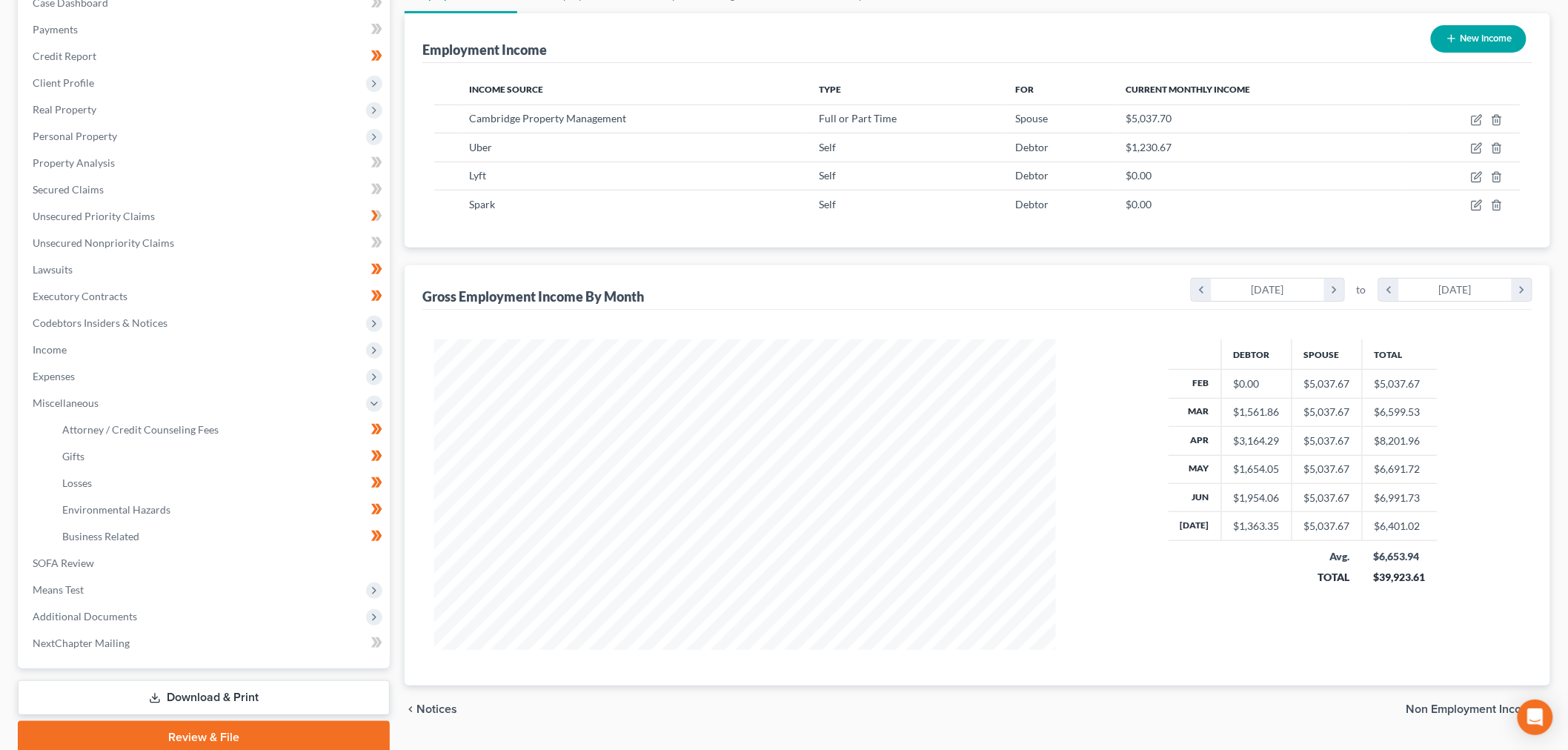
drag, startPoint x: 61, startPoint y: 375, endPoint x: 99, endPoint y: 423, distance: 61.2
click at [61, 375] on span "Expenses" at bounding box center [54, 375] width 42 height 12
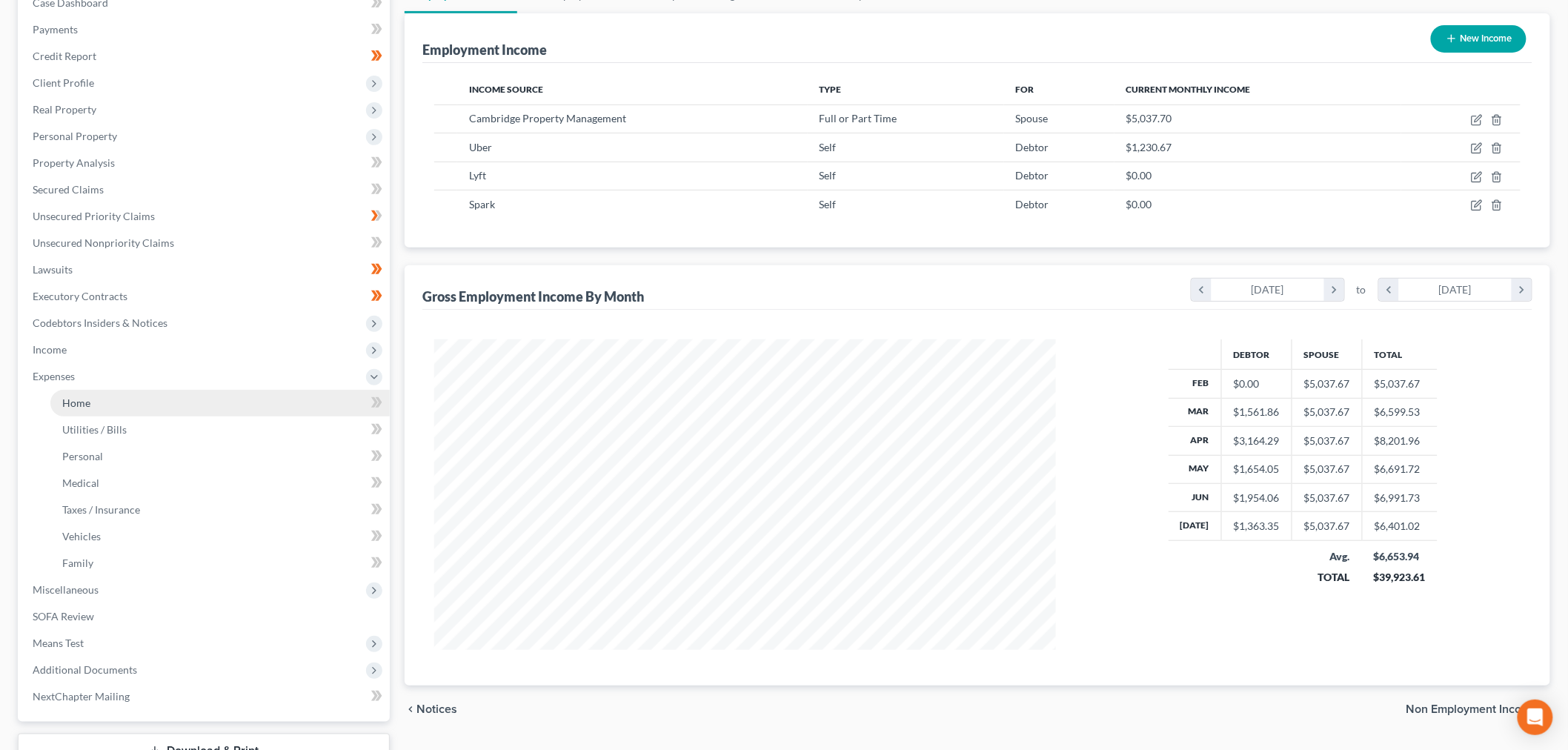
click at [94, 406] on link "Home" at bounding box center [220, 403] width 339 height 27
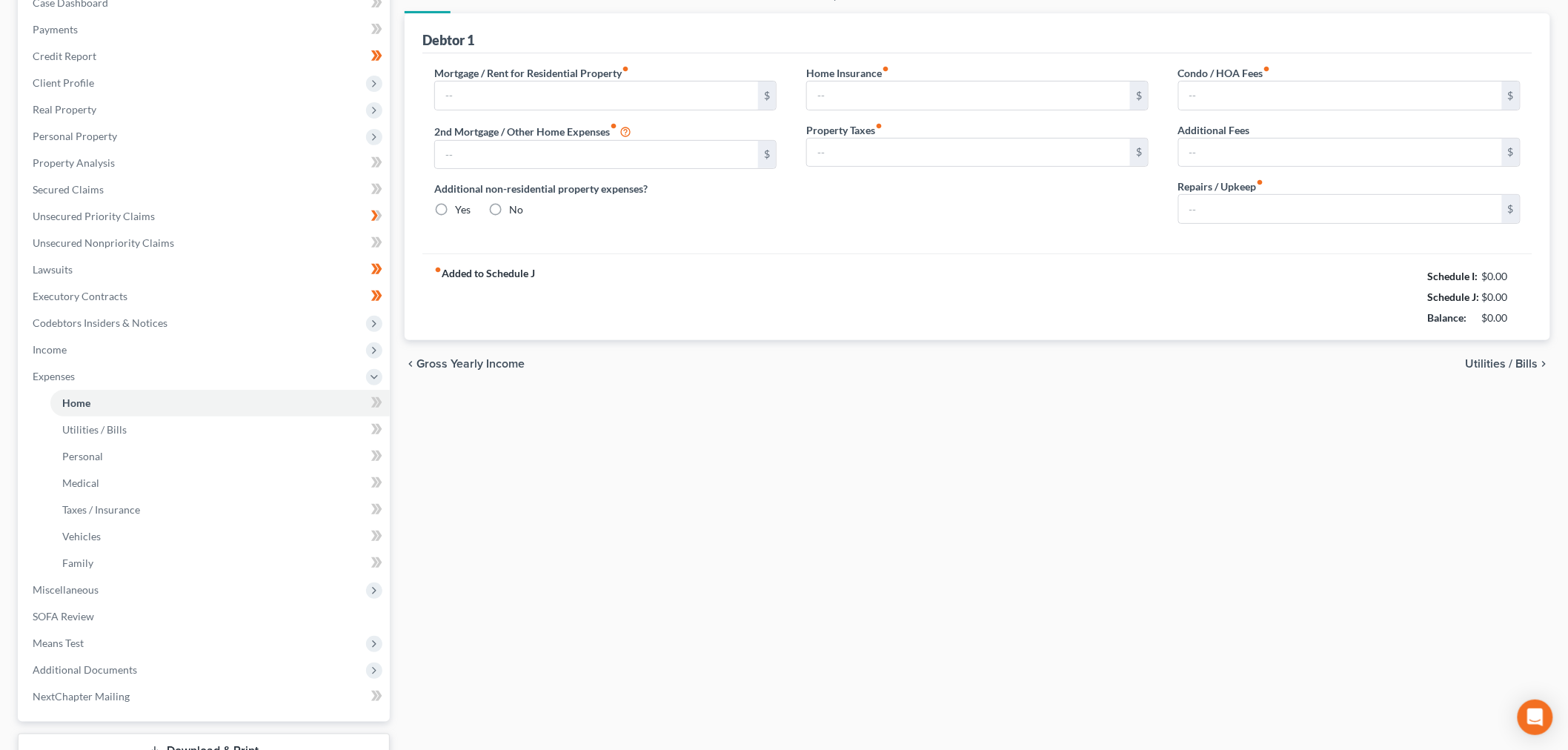
scroll to position [24, 0]
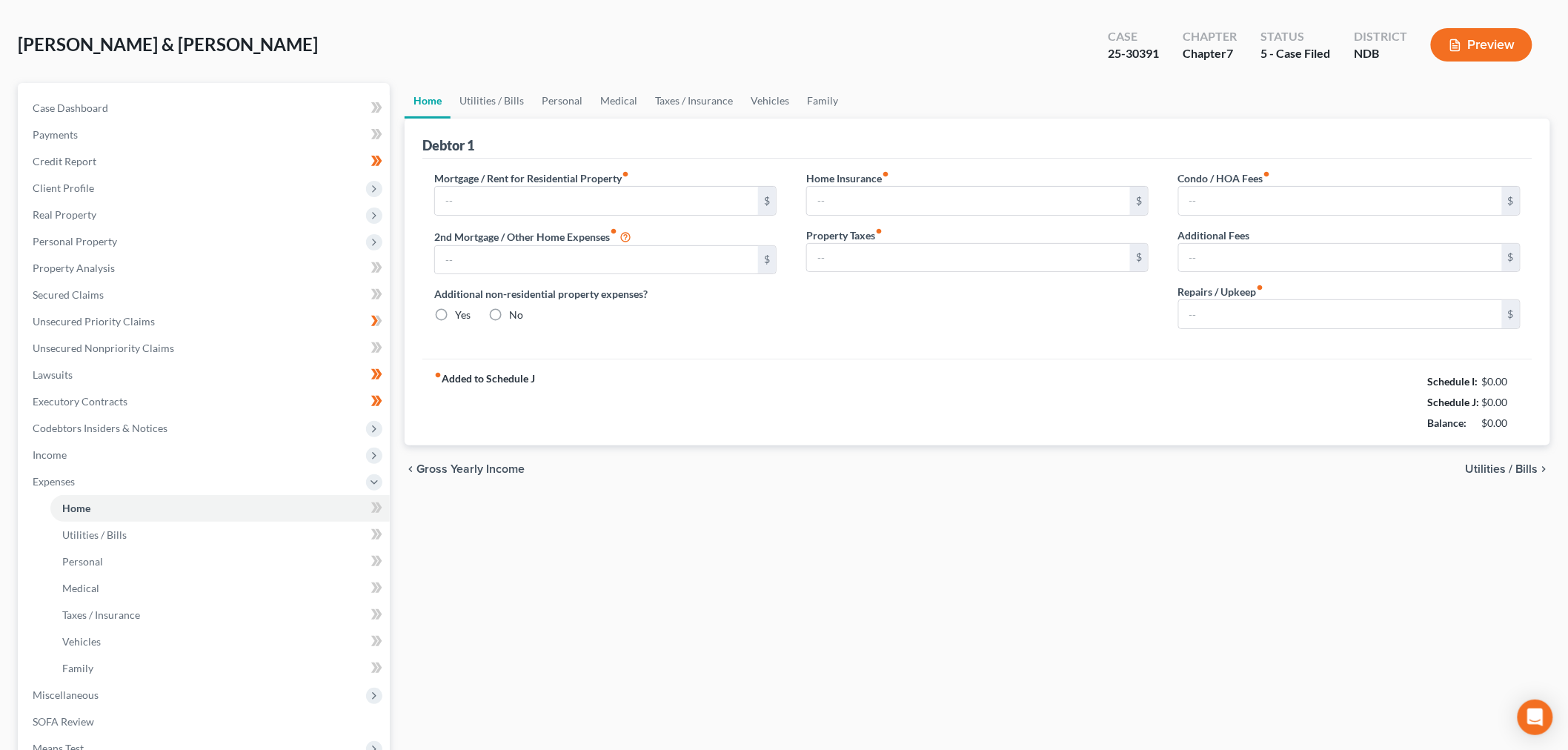
type input "900.00"
type input "606.00"
radio input "true"
type input "0.00"
type input "88.00"
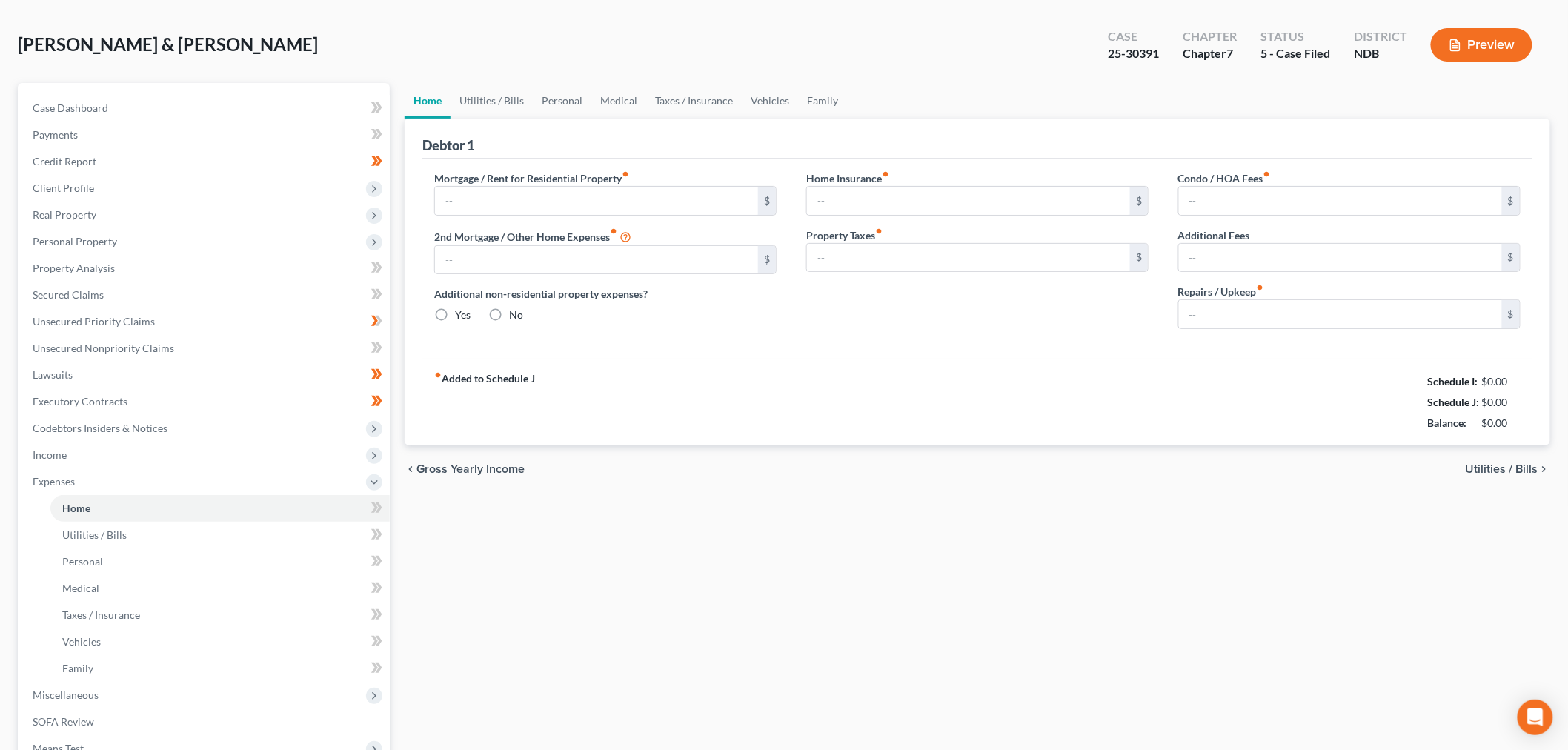
type input "150.00"
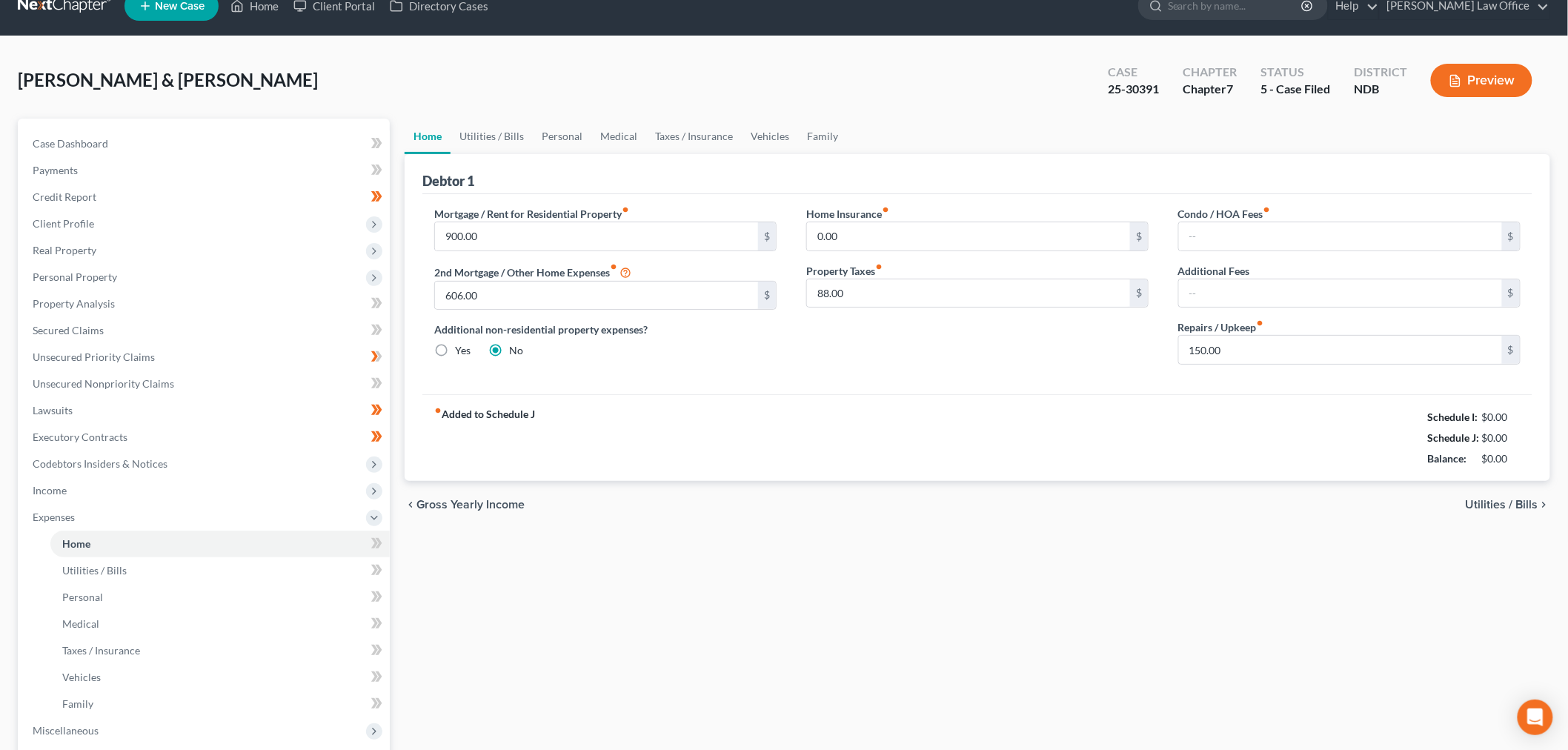
scroll to position [0, 0]
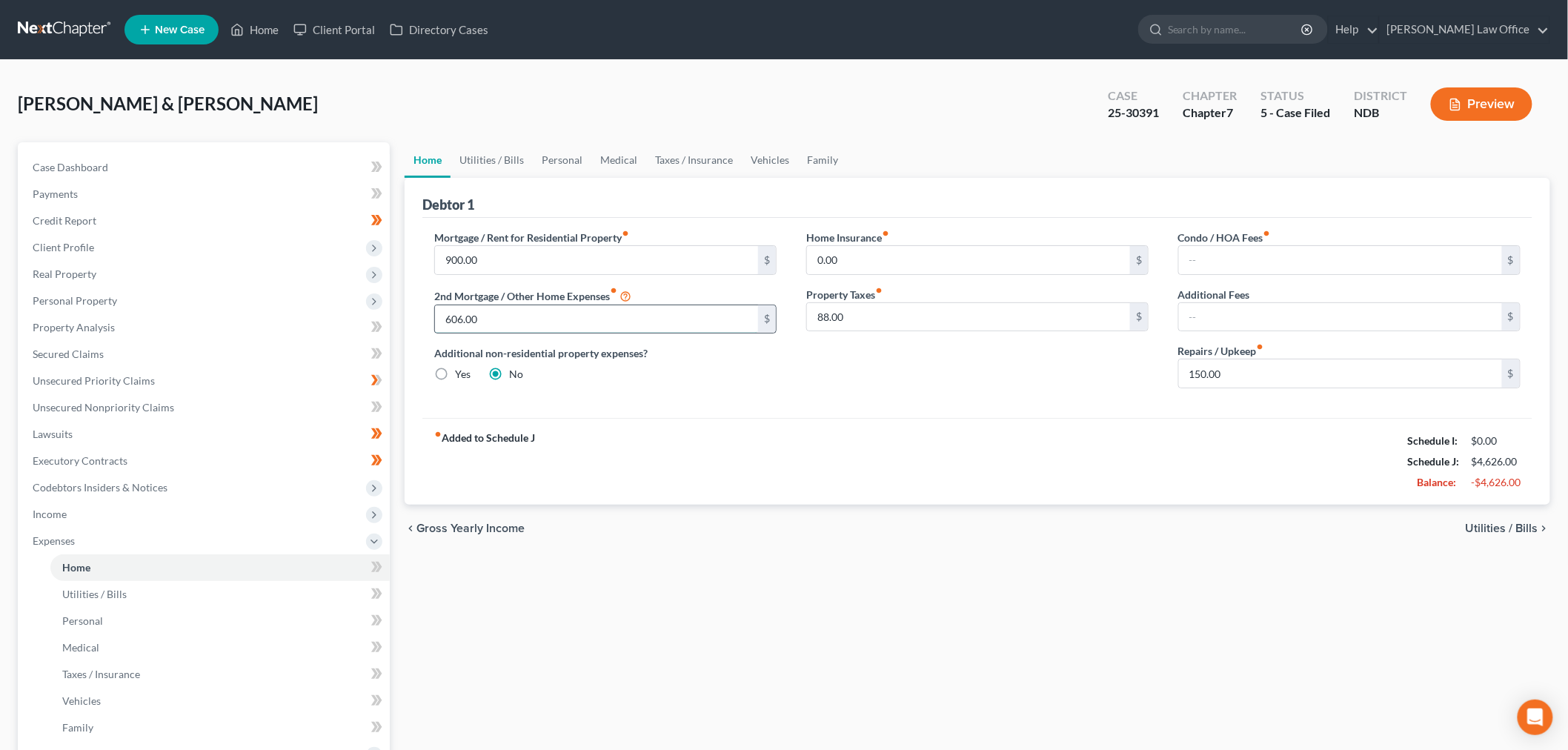
click at [541, 309] on input "606.00" at bounding box center [596, 319] width 323 height 29
type input "658"
drag, startPoint x: 1196, startPoint y: 432, endPoint x: 1224, endPoint y: 388, distance: 52.2
click at [1198, 430] on div "fiber_manual_record Added to Schedule J Schedule I: $5,156.66 Schedule J: $5,20…" at bounding box center [977, 461] width 1110 height 86
click at [1268, 353] on div "Repairs / Upkeep fiber_manual_record 150.00 $" at bounding box center [1349, 366] width 342 height 46
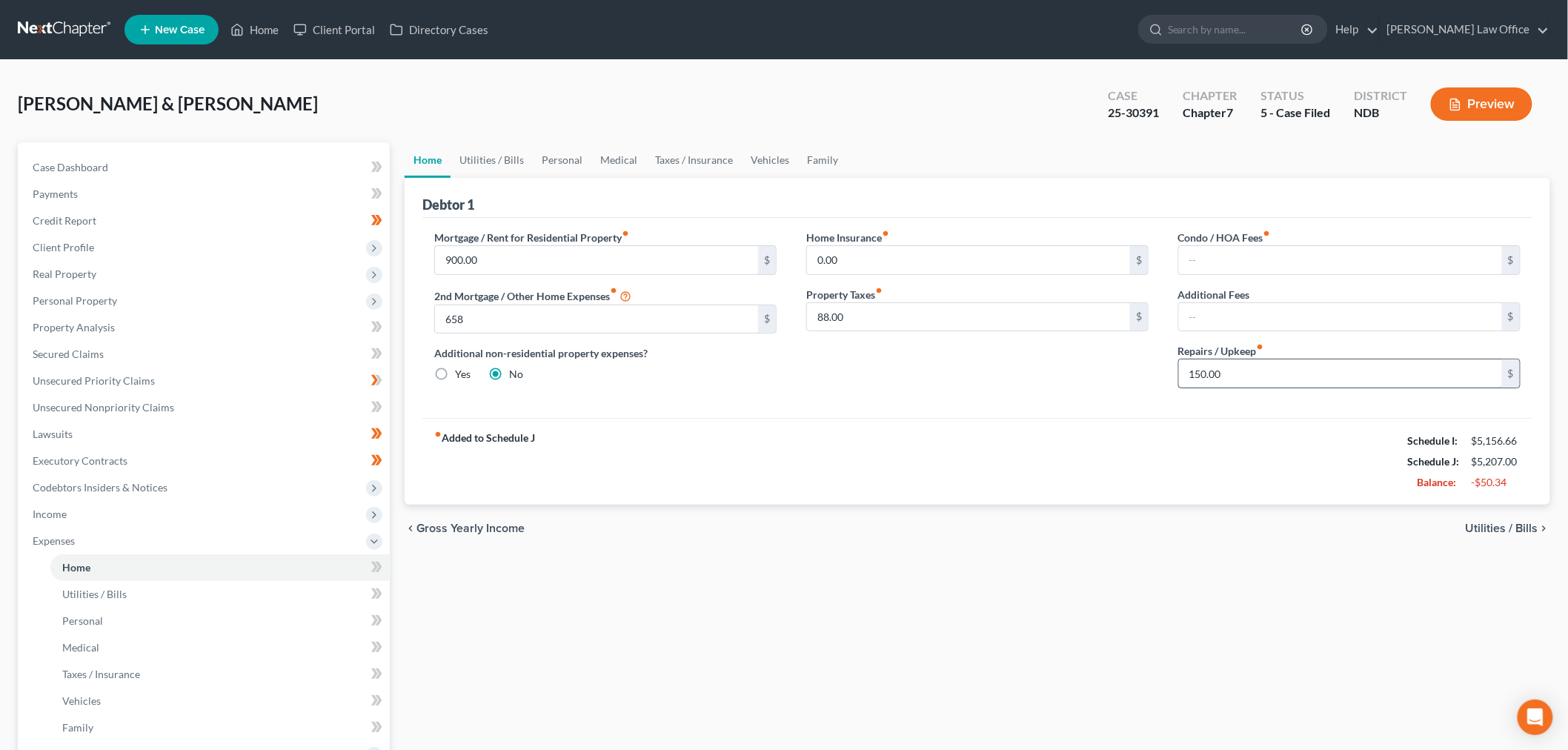
click at [1266, 369] on input "150.00" at bounding box center [1340, 373] width 323 height 29
type input "100"
drag, startPoint x: 497, startPoint y: 156, endPoint x: 565, endPoint y: 156, distance: 68.0
click at [497, 156] on link "Utilities / Bills" at bounding box center [491, 160] width 82 height 36
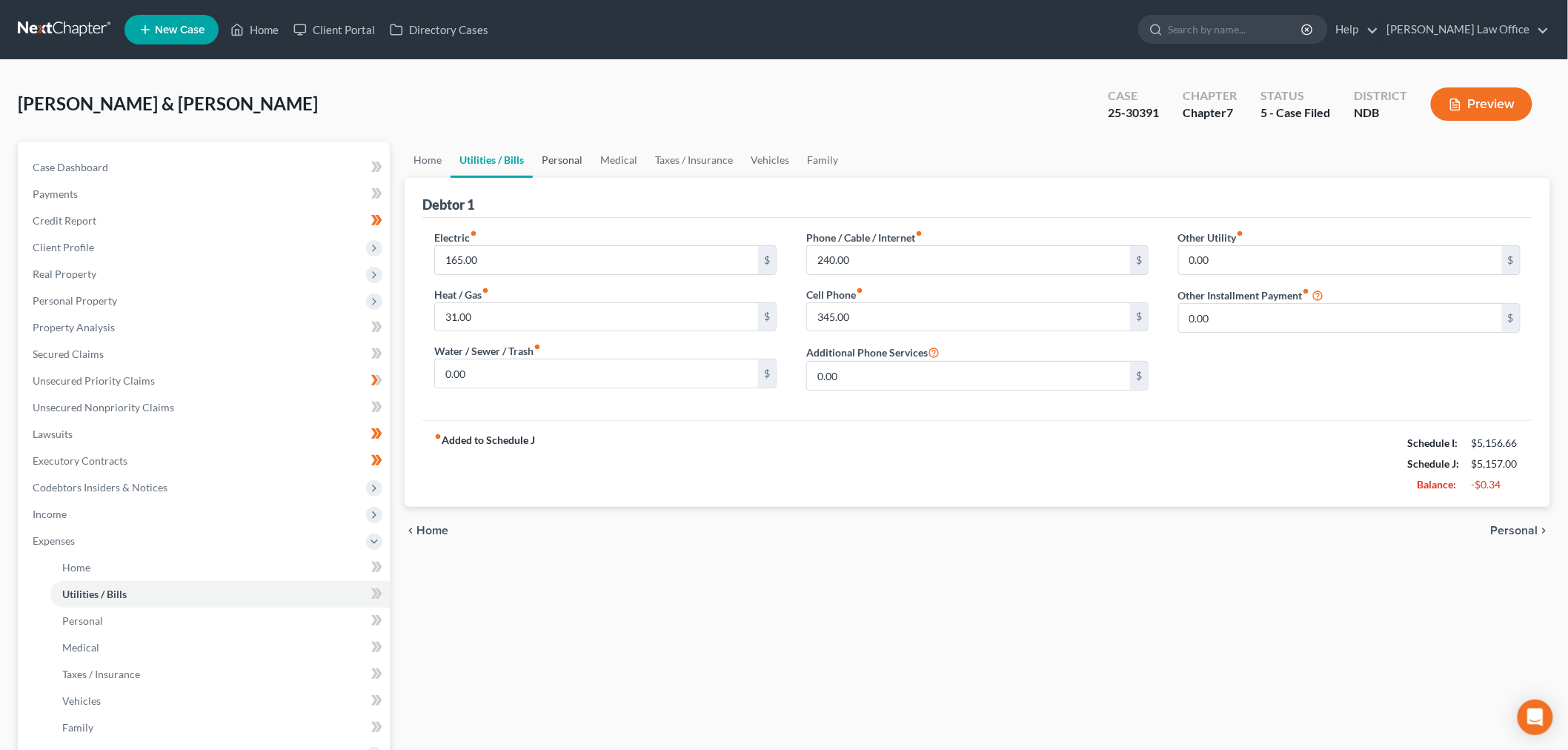
click at [572, 156] on link "Personal" at bounding box center [562, 160] width 59 height 36
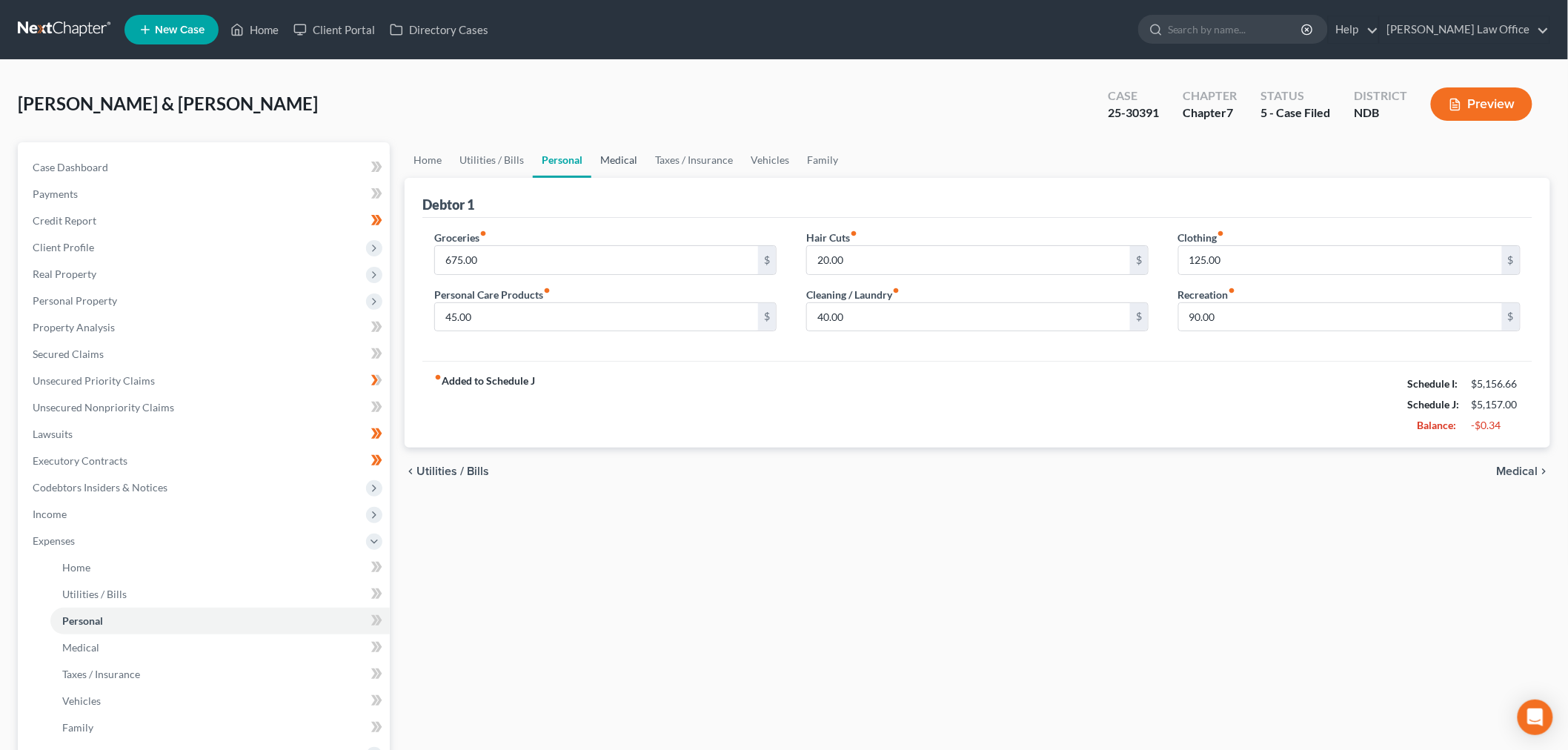
click at [620, 161] on link "Medical" at bounding box center [618, 160] width 55 height 36
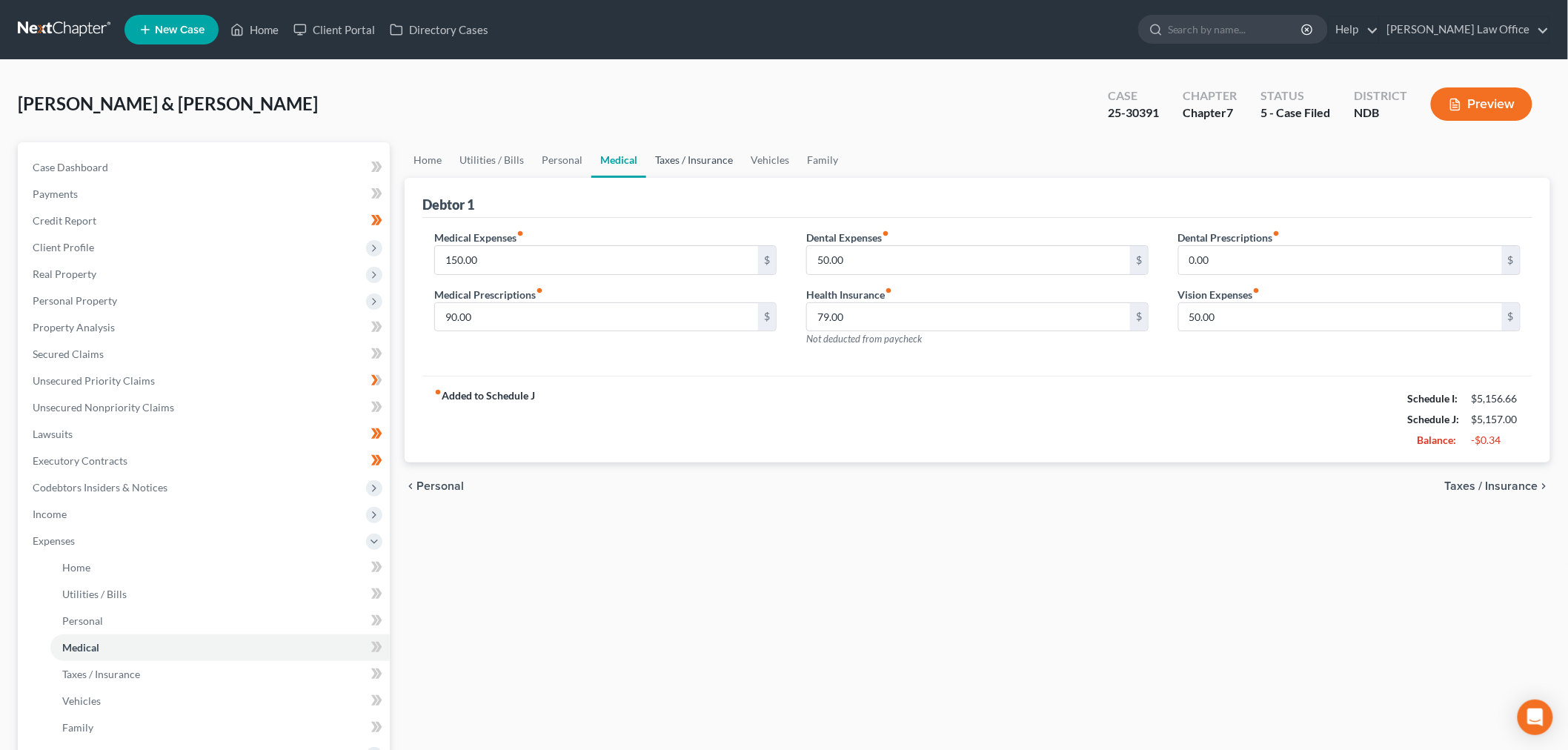
click at [699, 152] on link "Taxes / Insurance" at bounding box center [694, 160] width 95 height 36
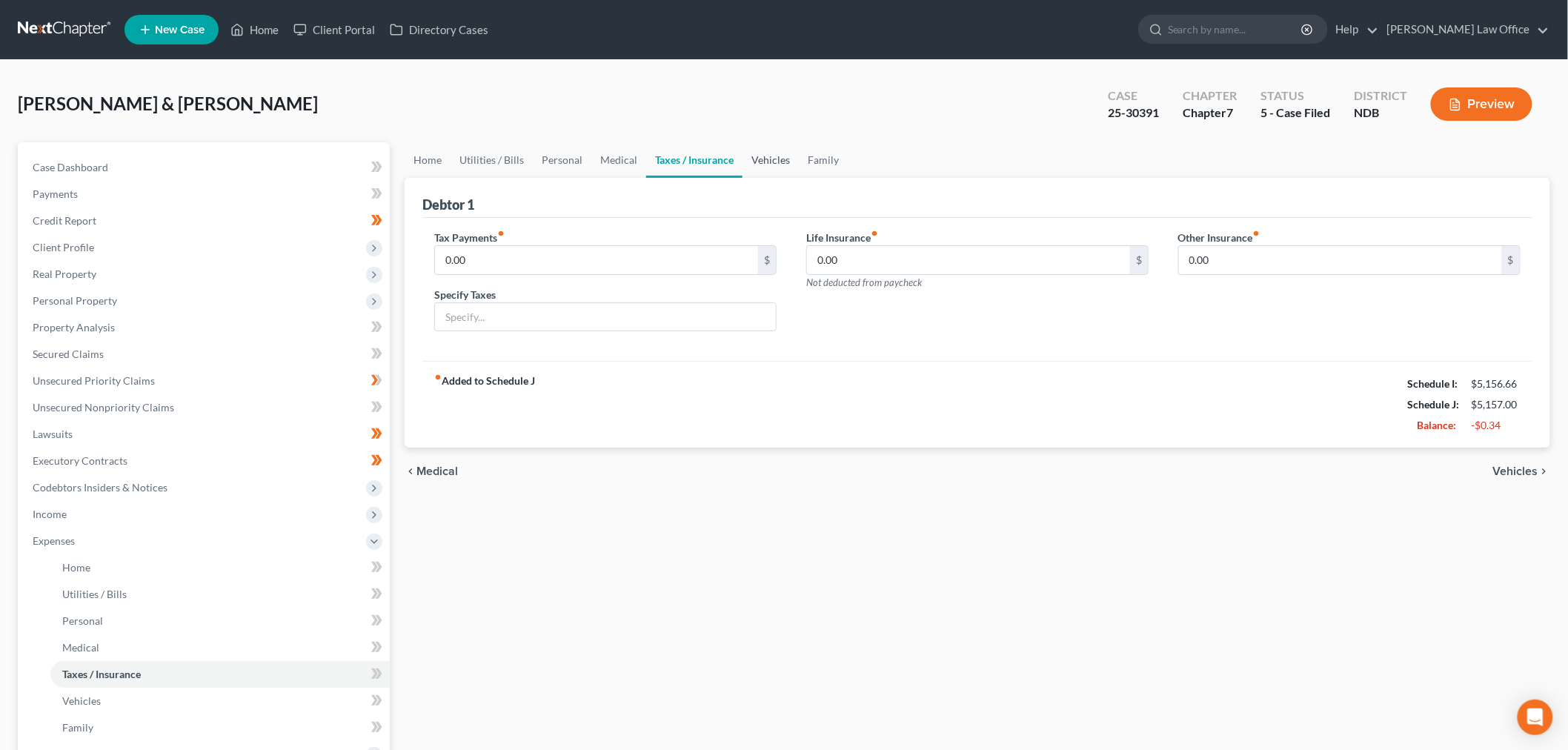
click at [769, 152] on link "Vehicles" at bounding box center [770, 160] width 56 height 36
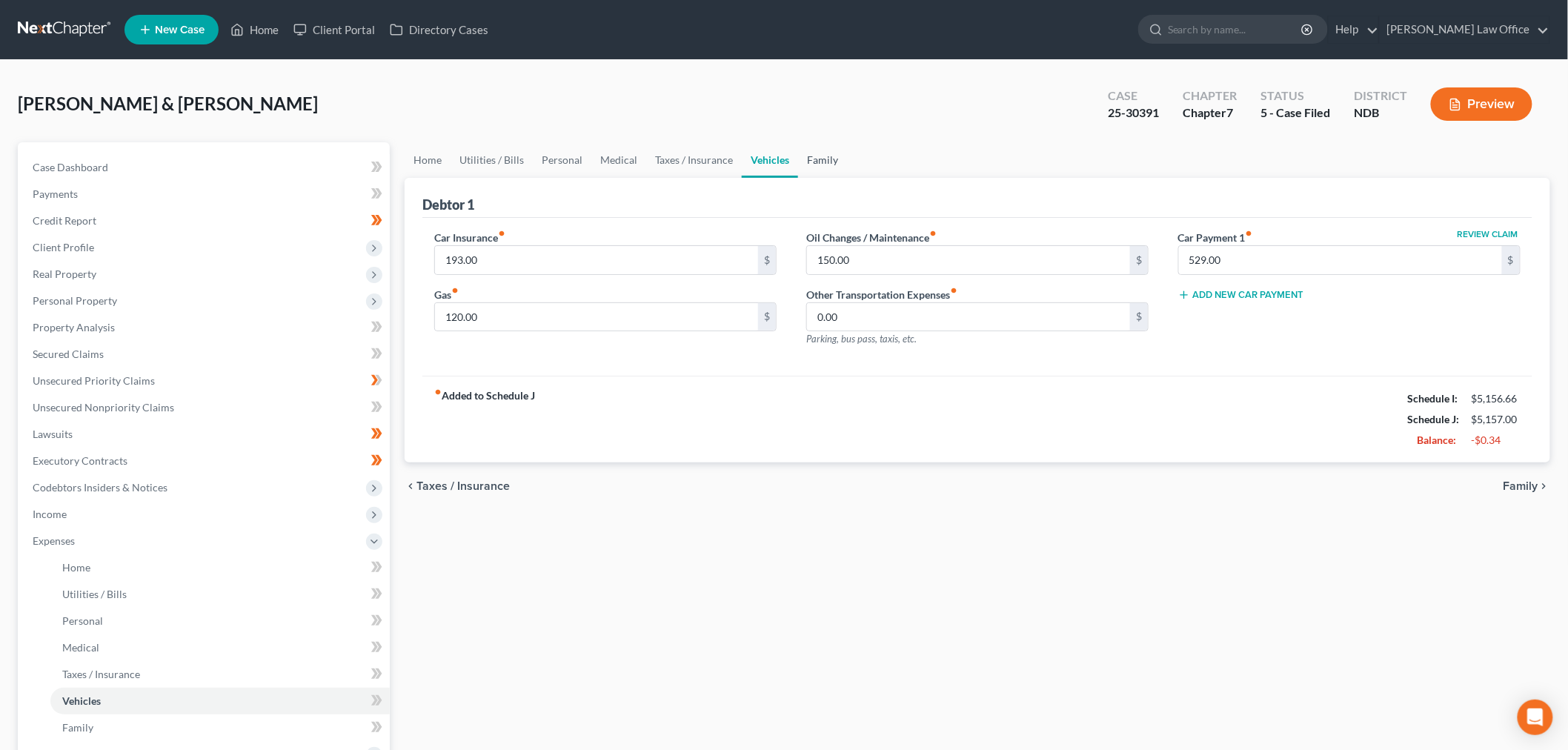
click at [824, 160] on link "Family" at bounding box center [822, 160] width 49 height 36
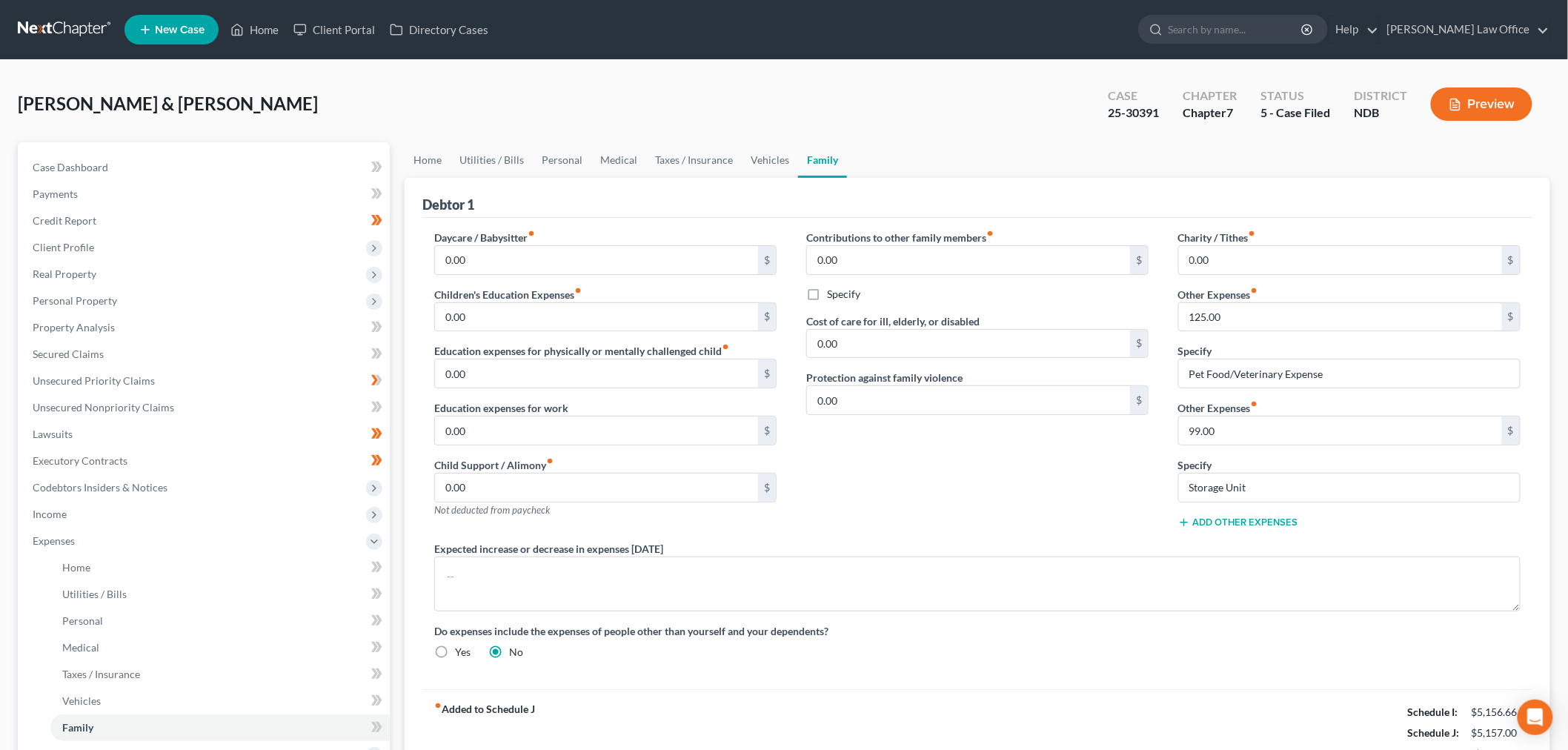
scroll to position [164, 0]
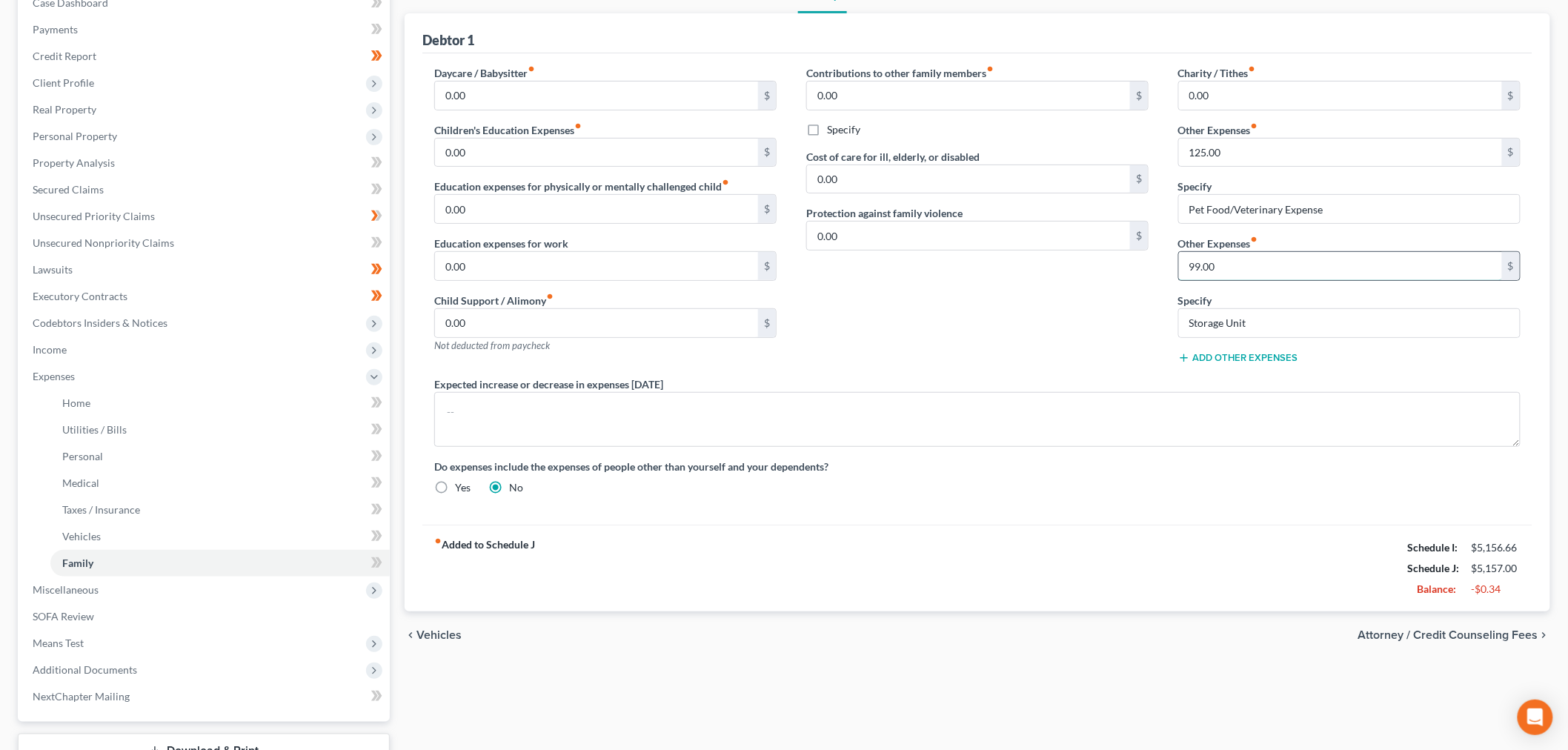
click at [1225, 261] on input "99.00" at bounding box center [1340, 265] width 323 height 29
drag, startPoint x: 1093, startPoint y: 544, endPoint x: 1219, endPoint y: 552, distance: 126.3
click at [1093, 549] on div "fiber_manual_record Added to Schedule J Schedule I: $5,156.66 Schedule J: $5,05…" at bounding box center [977, 568] width 1110 height 86
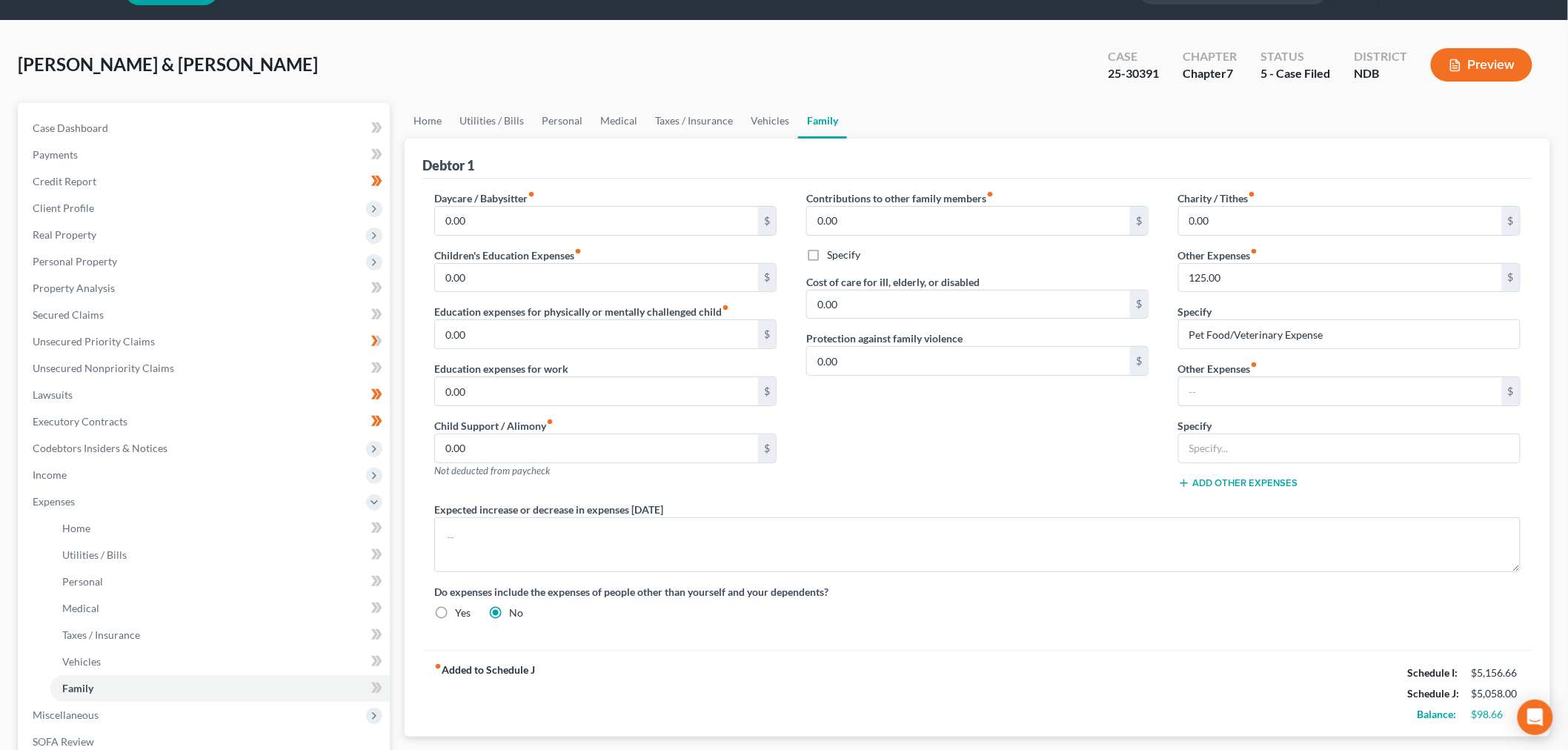
scroll to position [0, 0]
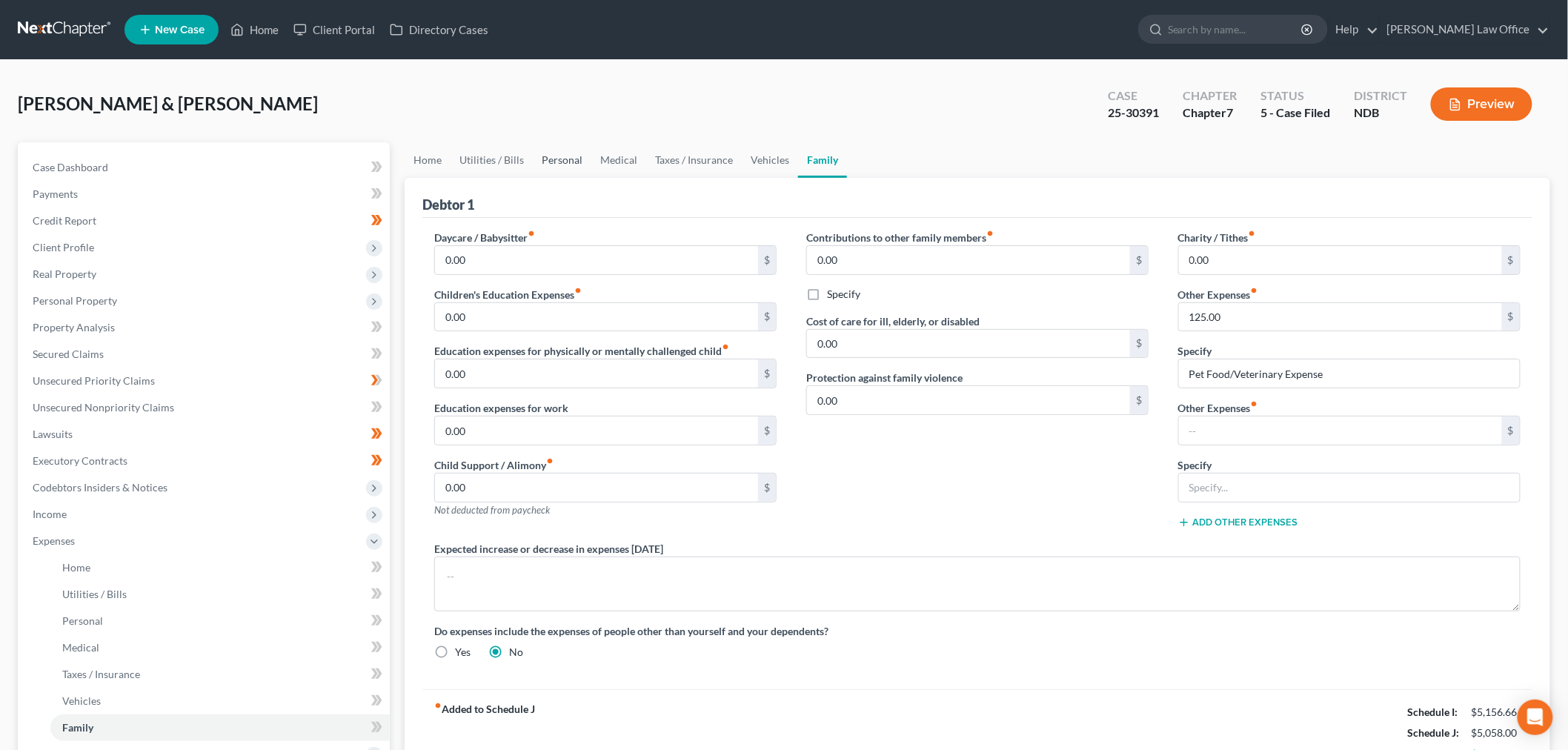
click at [537, 164] on link "Personal" at bounding box center [562, 160] width 59 height 36
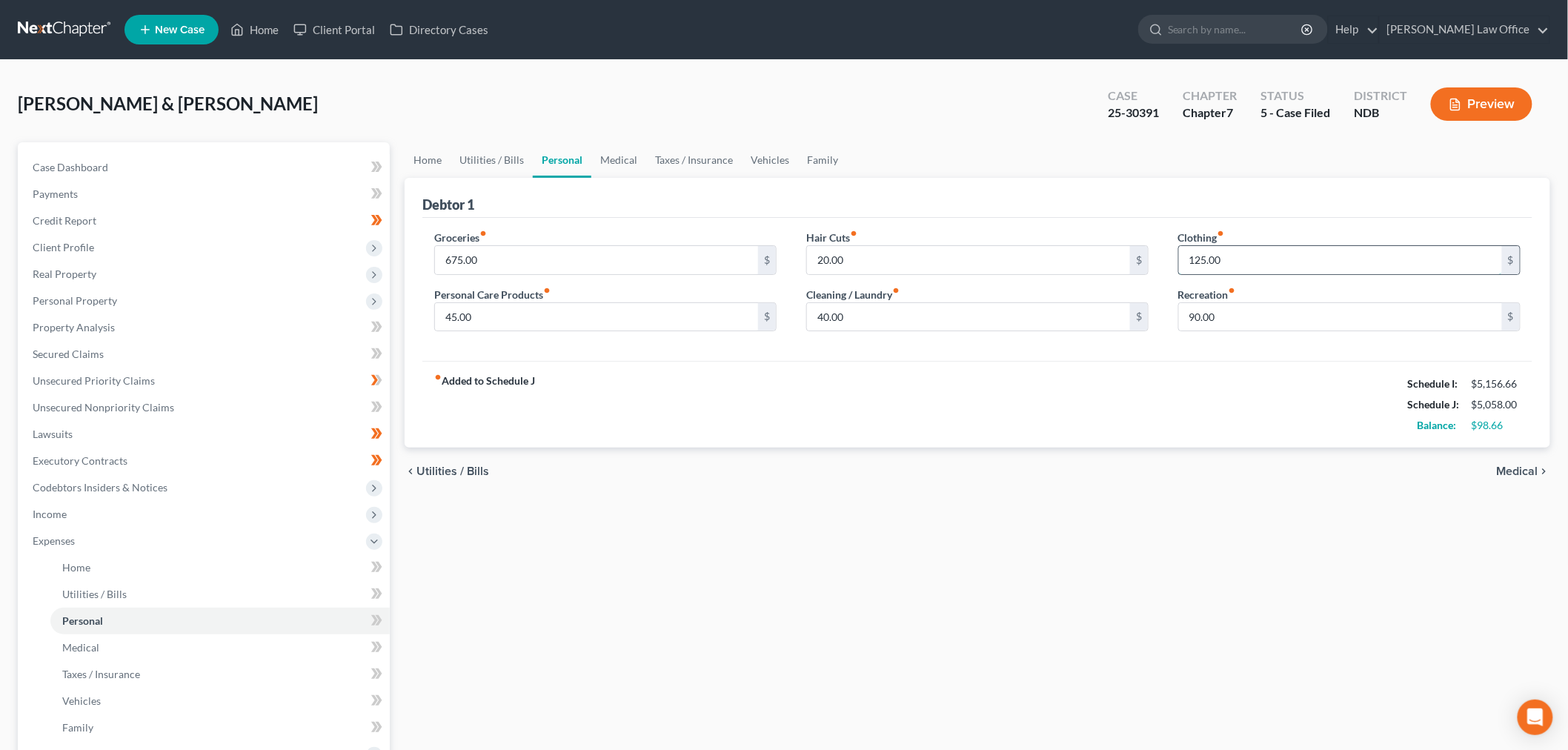
click at [1365, 260] on input "125.00" at bounding box center [1340, 260] width 323 height 29
click at [1325, 296] on div "Recreation fiber_manual_record 90.00 $" at bounding box center [1349, 309] width 342 height 46
click at [1295, 306] on input "90.00" at bounding box center [1340, 317] width 323 height 29
type input "100"
click at [519, 151] on link "Utilities / Bills" at bounding box center [491, 160] width 82 height 36
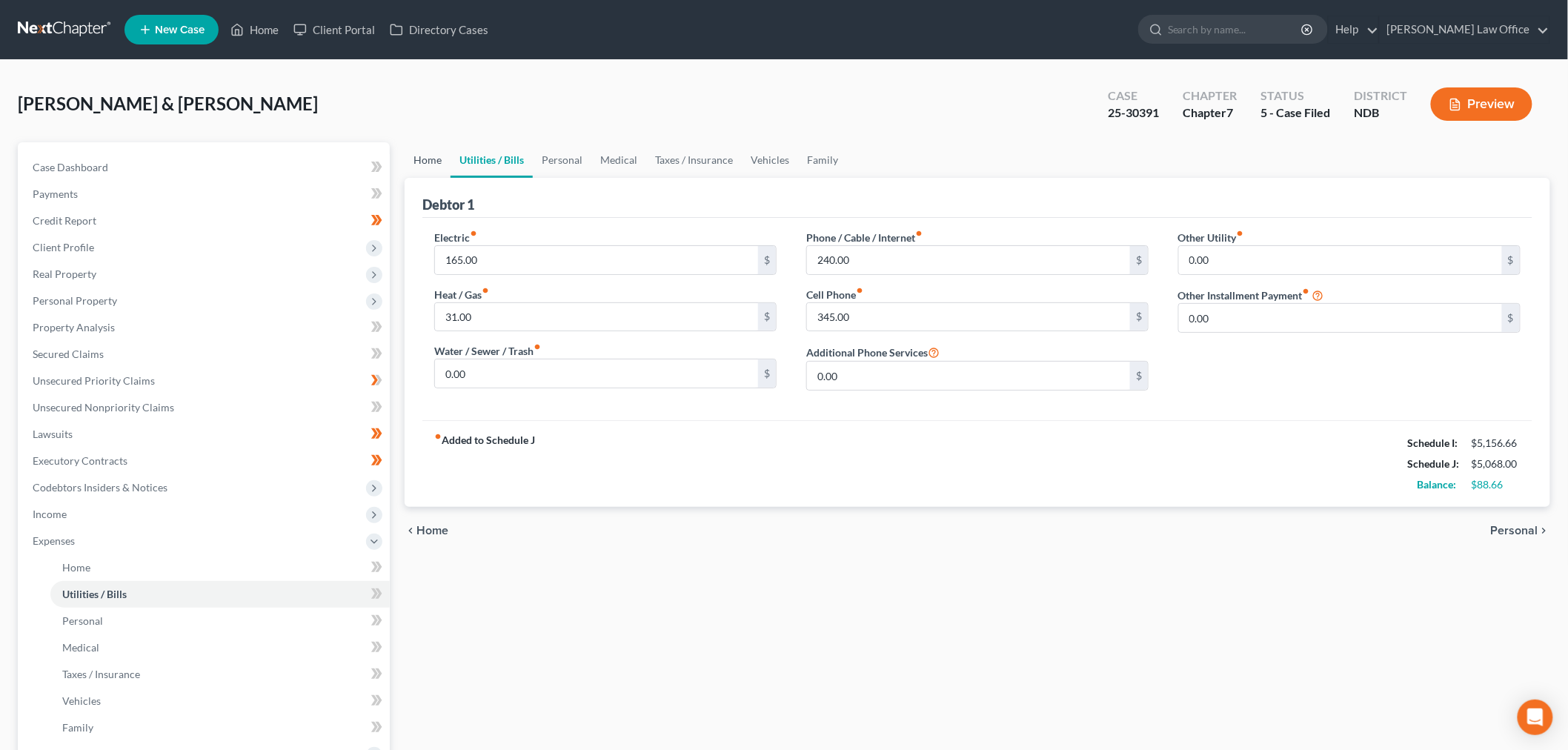
click at [424, 157] on link "Home" at bounding box center [427, 160] width 46 height 36
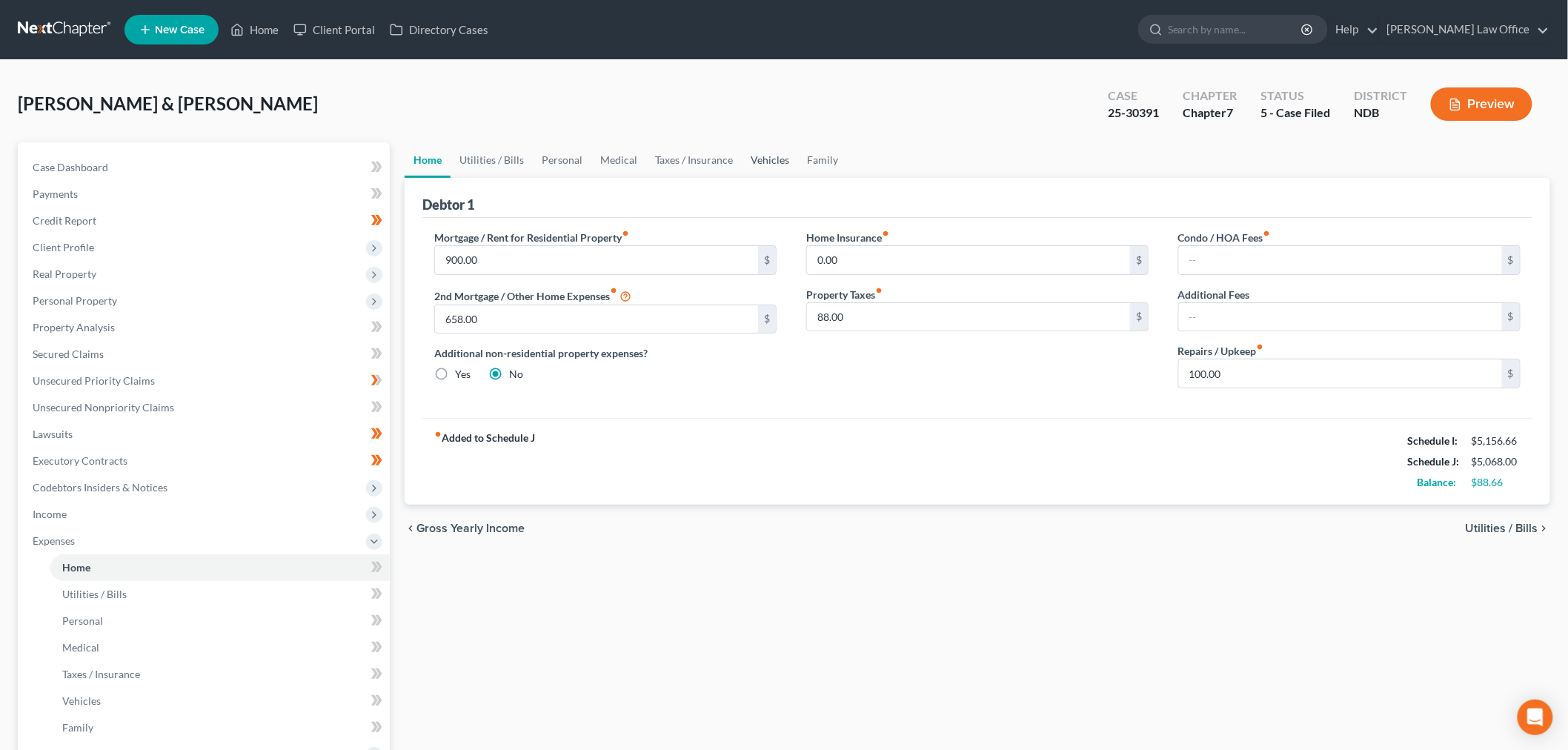
click at [763, 152] on link "Vehicles" at bounding box center [769, 160] width 56 height 36
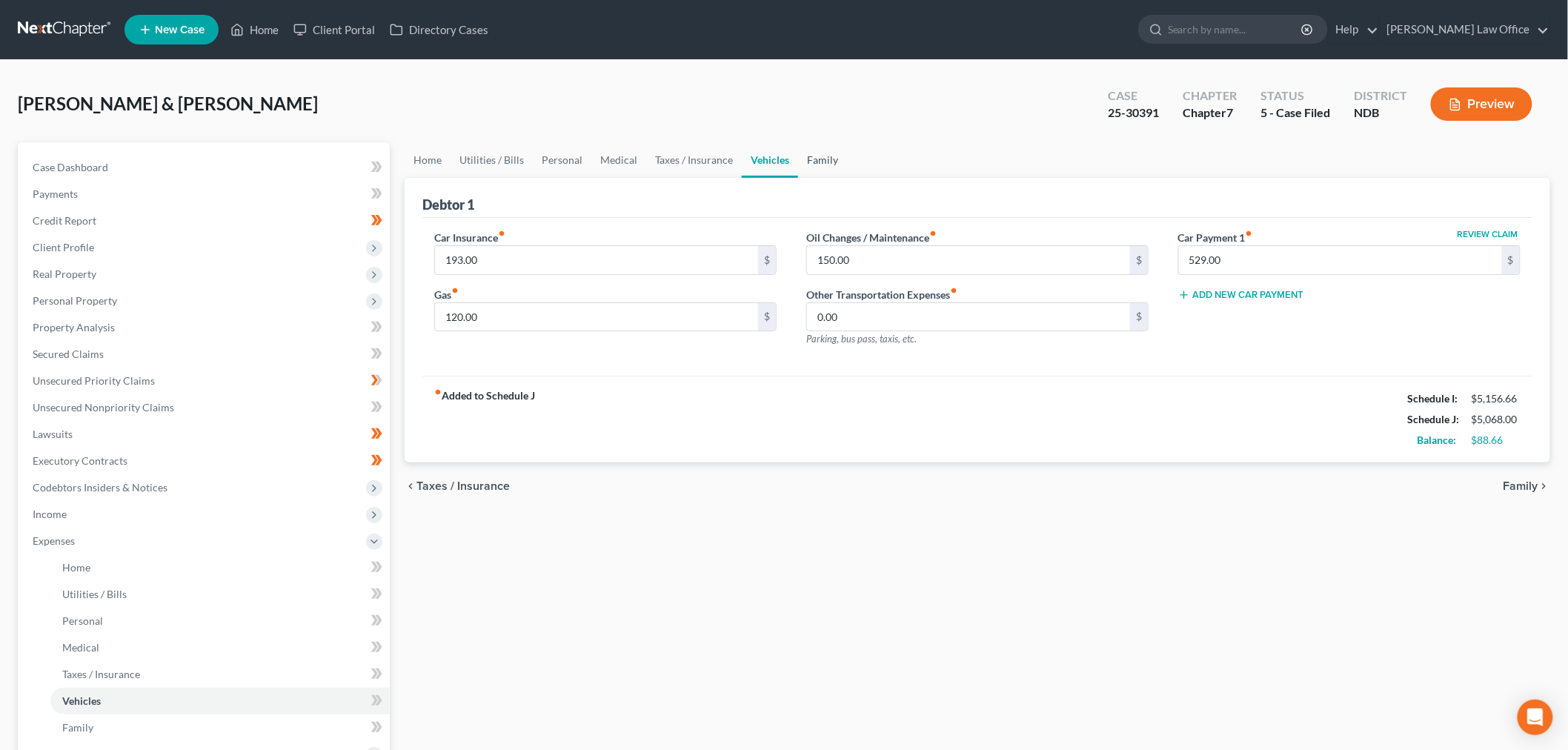
click at [827, 161] on link "Family" at bounding box center [822, 160] width 49 height 36
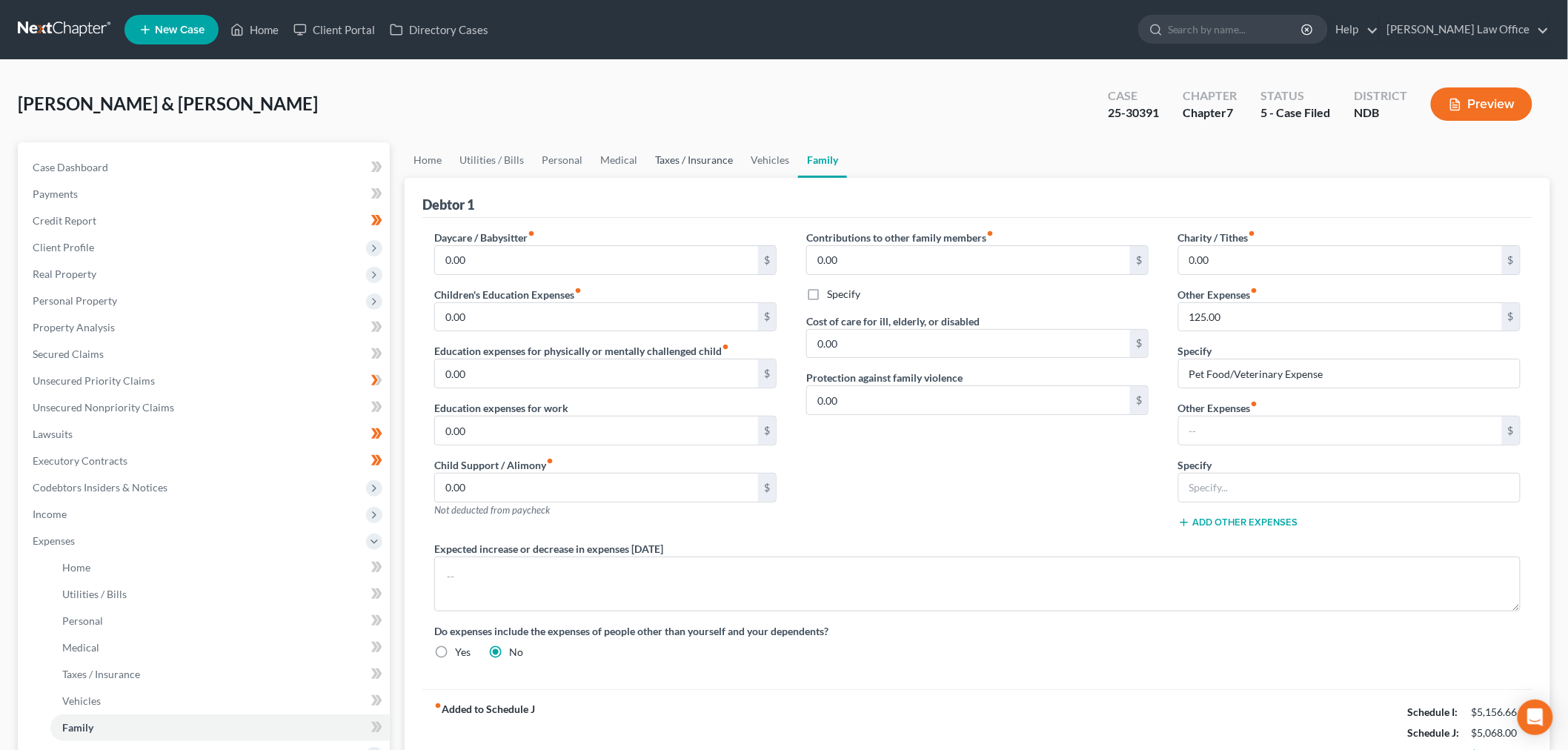
click at [698, 148] on link "Taxes / Insurance" at bounding box center [694, 160] width 95 height 36
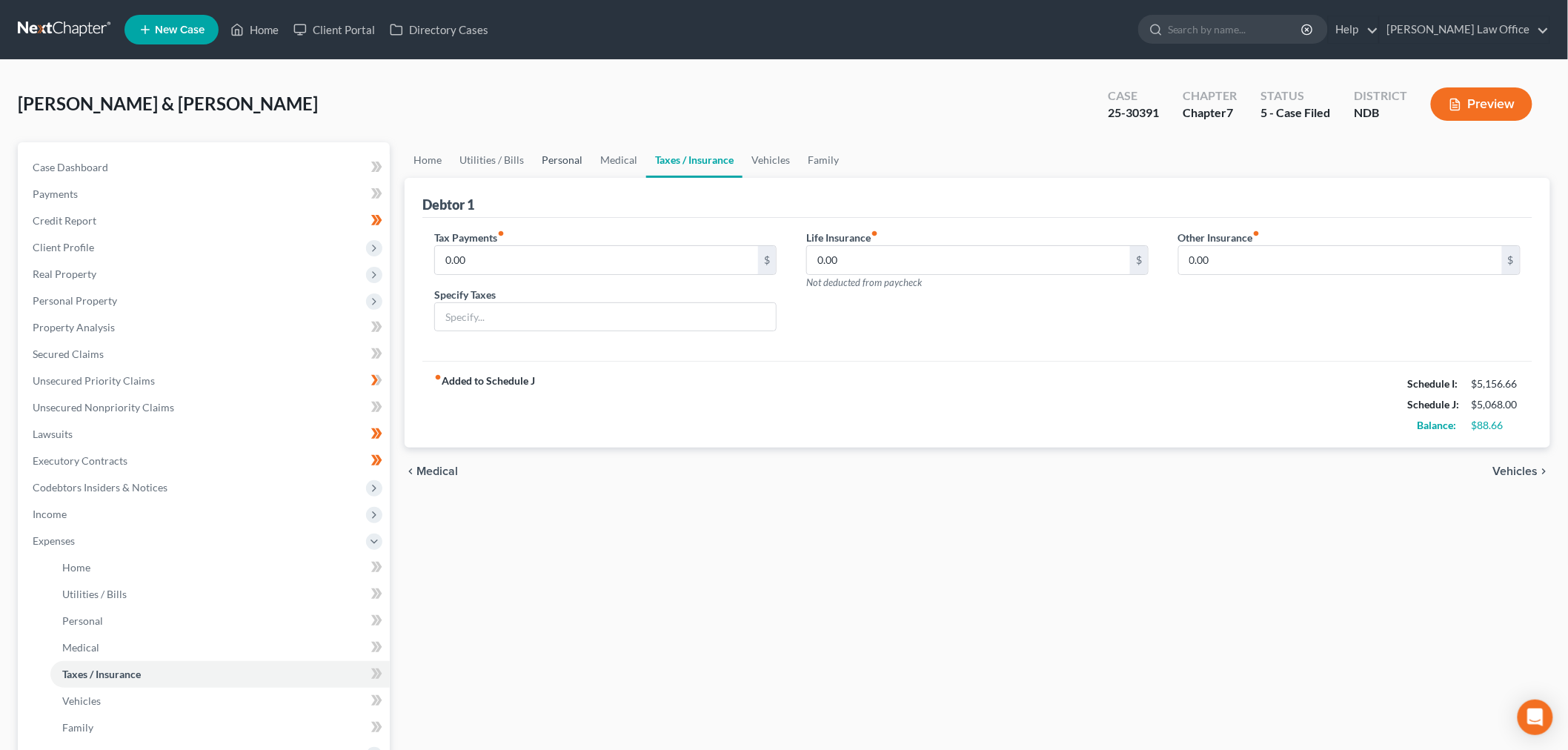
click at [558, 161] on link "Personal" at bounding box center [562, 160] width 59 height 36
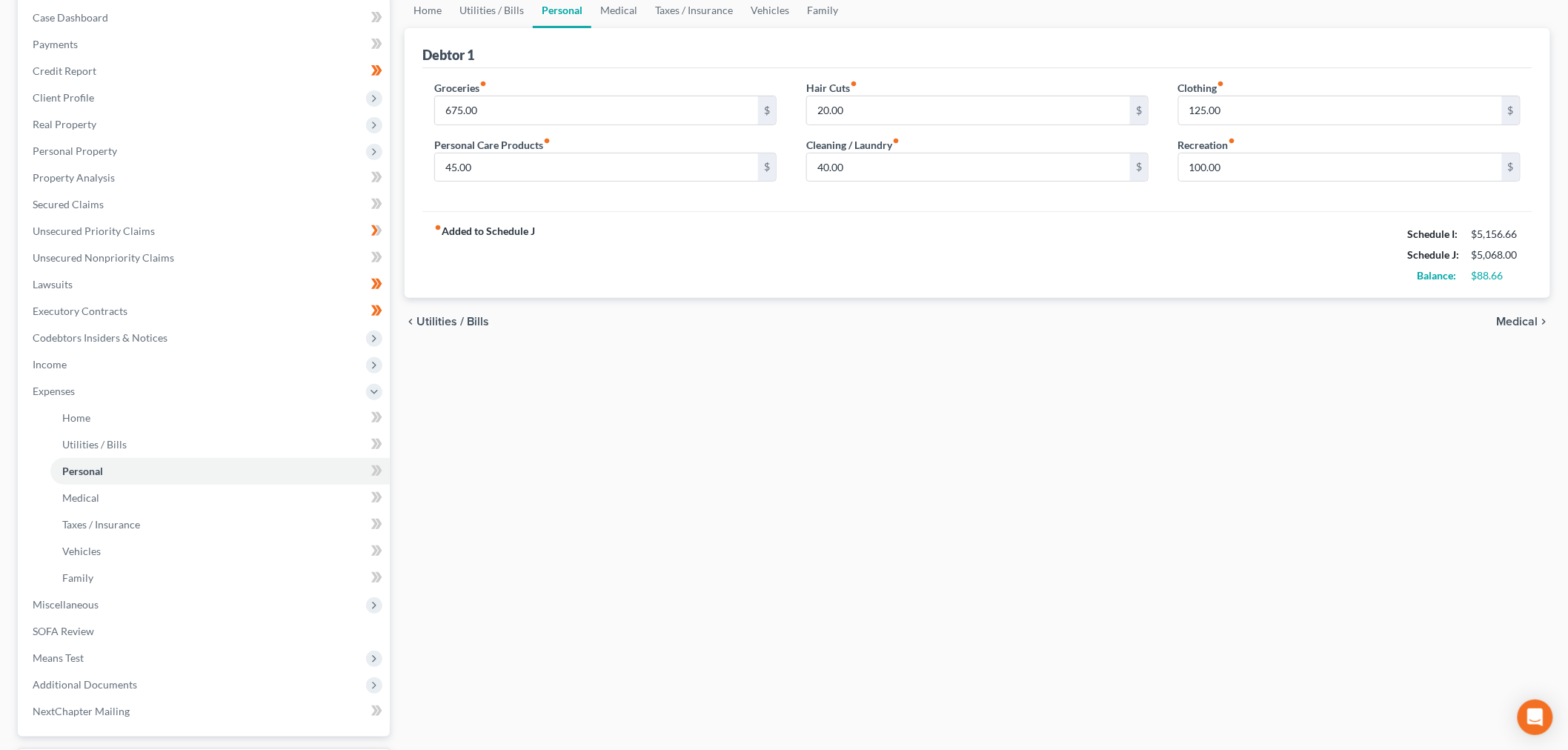
scroll to position [164, 0]
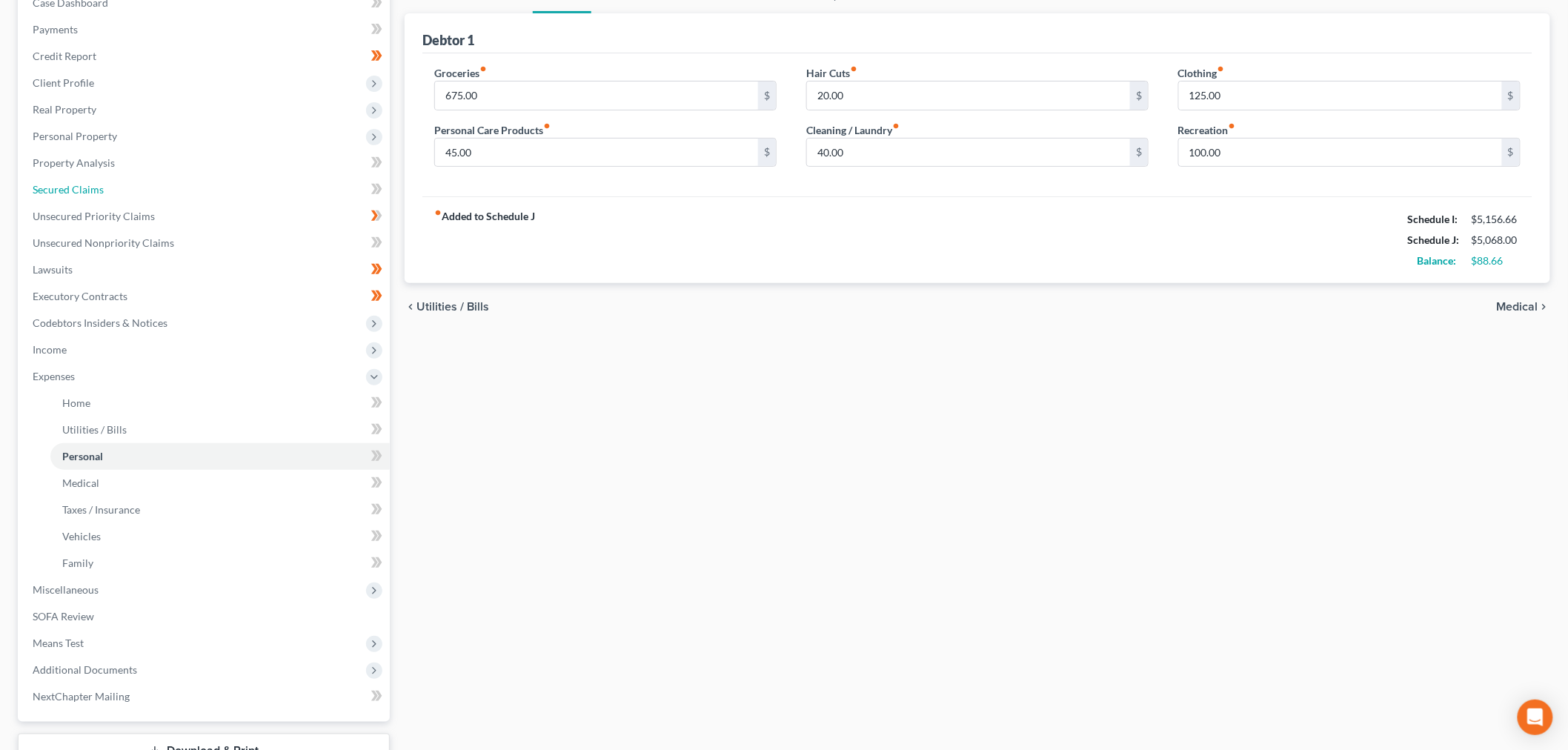
drag, startPoint x: 104, startPoint y: 200, endPoint x: 882, endPoint y: 316, distance: 786.6
click at [104, 200] on link "Secured Claims" at bounding box center [204, 190] width 369 height 27
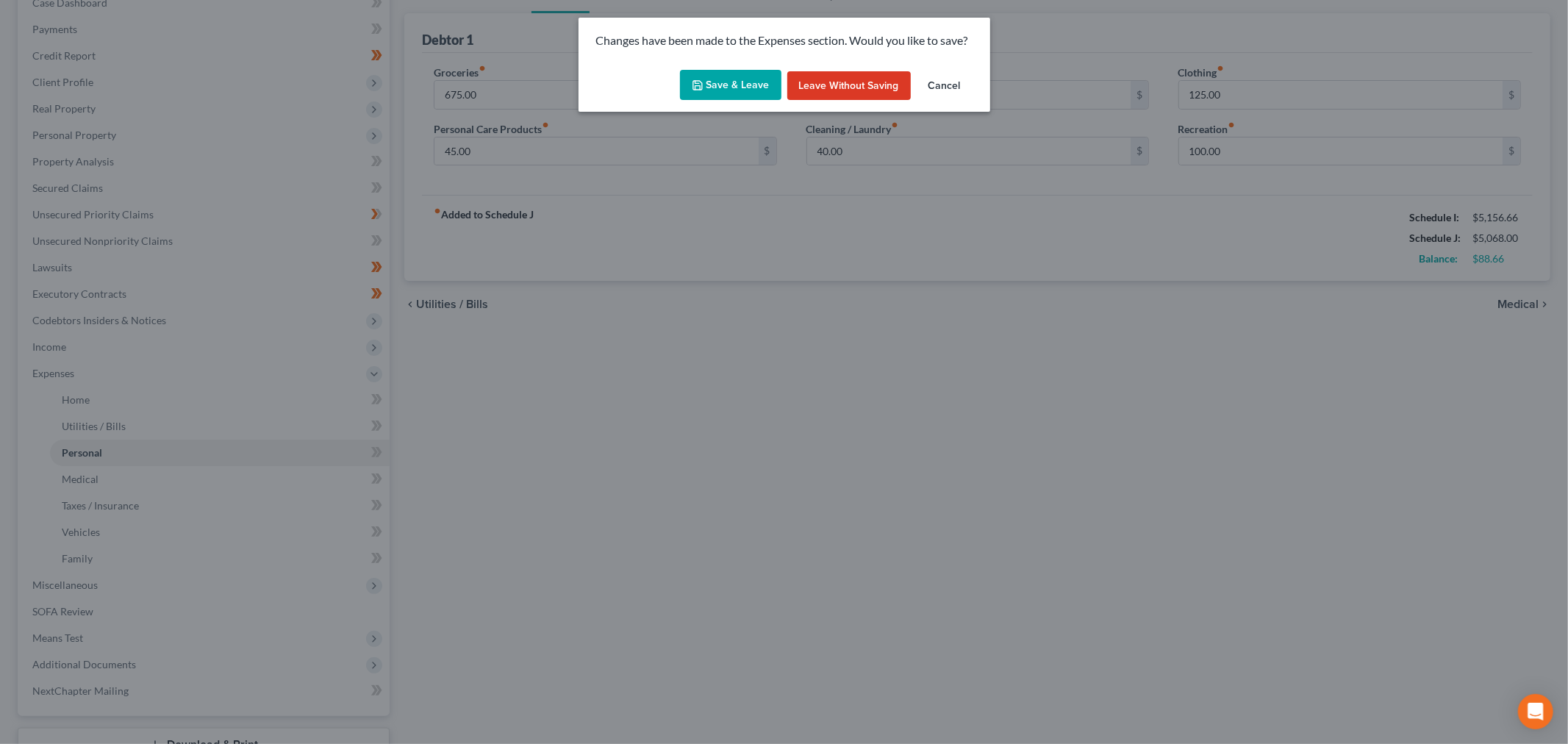
click at [754, 86] on button "Save & Leave" at bounding box center [731, 85] width 102 height 31
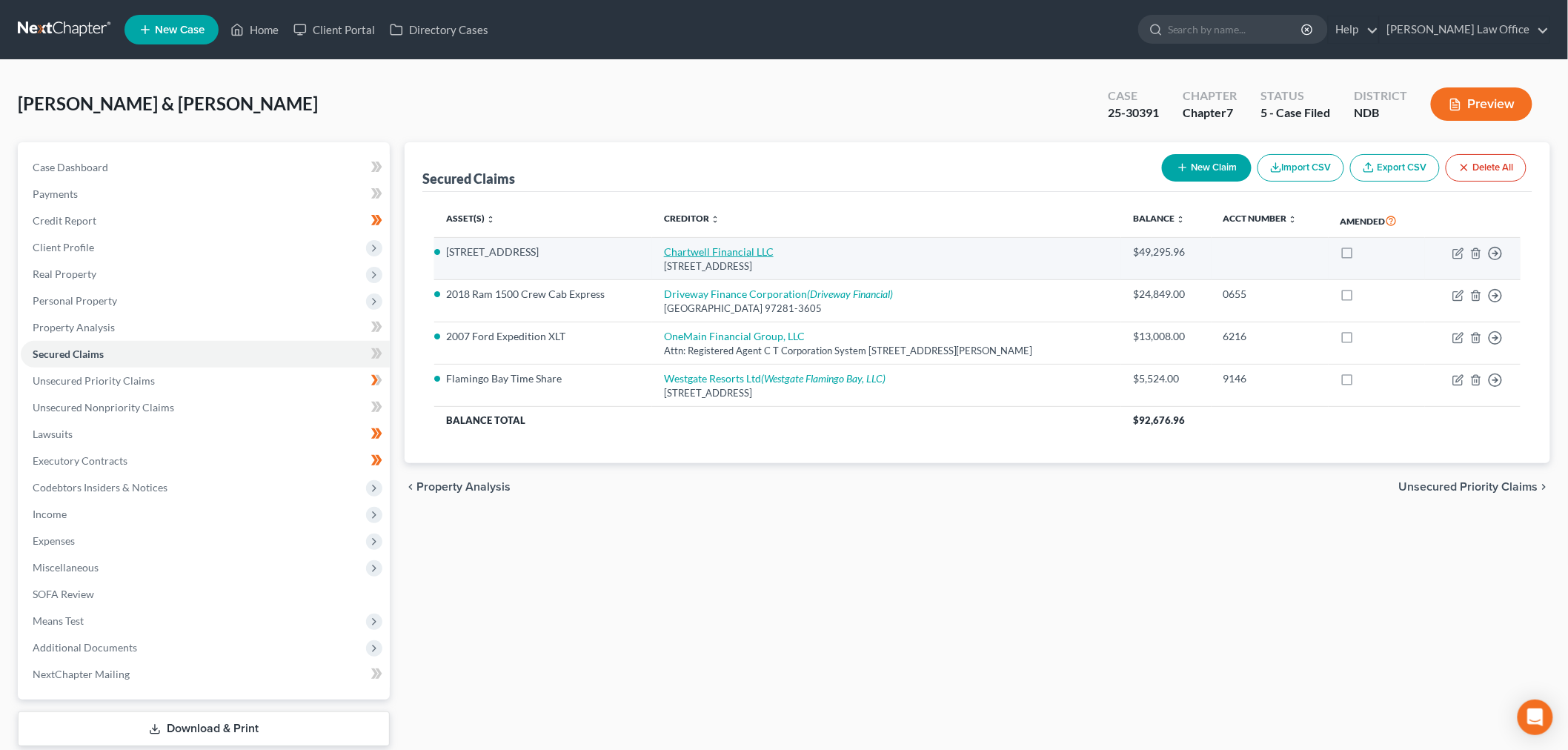
click at [725, 257] on link "Chartwell Financial LLC" at bounding box center [719, 251] width 110 height 12
select select "14"
select select "2"
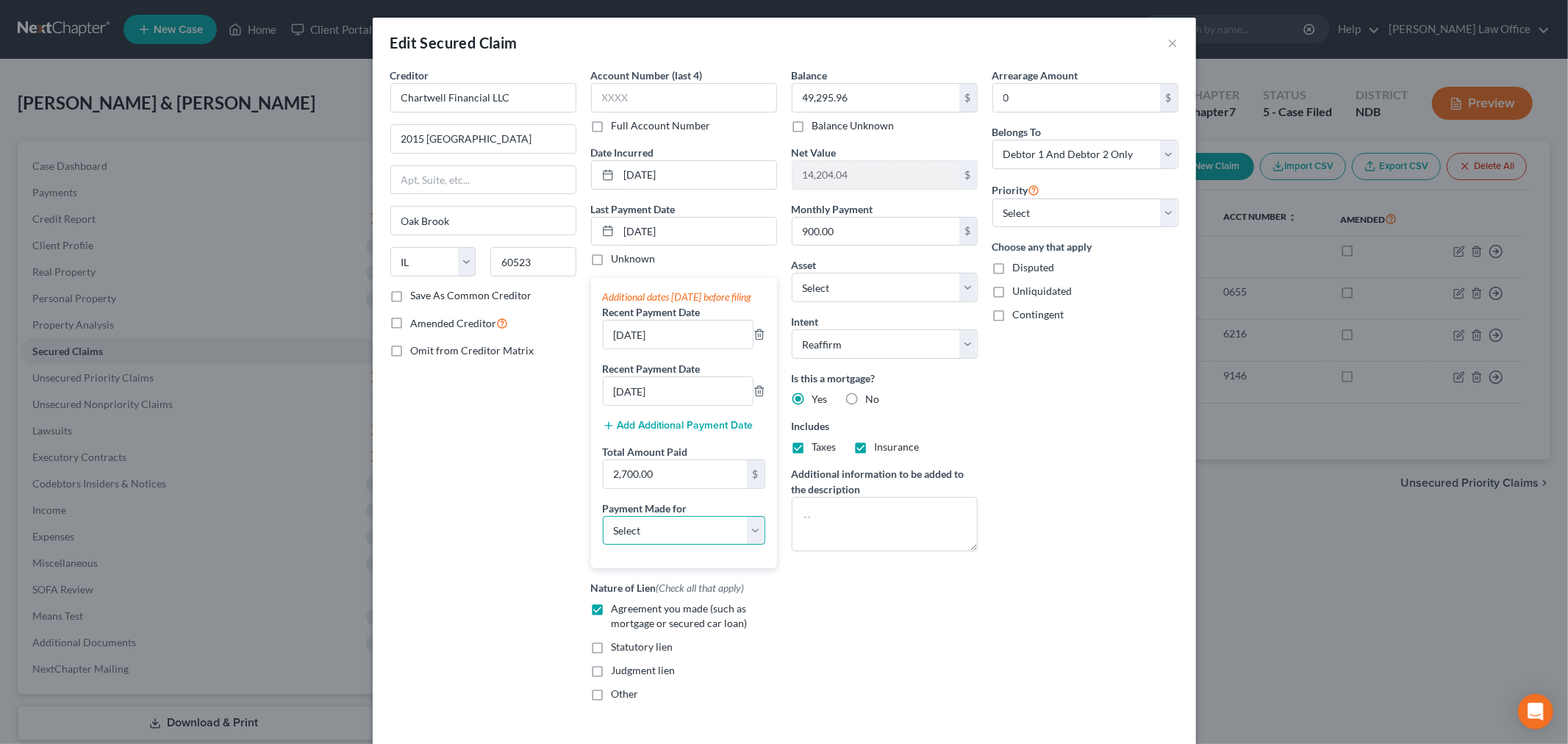
drag, startPoint x: 675, startPoint y: 540, endPoint x: 671, endPoint y: 553, distance: 13.6
click at [675, 540] on select "Select Car Credit Card Loan Repayment Mortgage Other Suppliers Or Vendors" at bounding box center [683, 531] width 162 height 29
select select "3"
click at [603, 531] on select "Select Car Credit Card Loan Repayment Mortgage Other Suppliers Or Vendors" at bounding box center [683, 531] width 162 height 29
click at [961, 636] on div "Balance 49,295.96 $ Balance Unknown Balance Undetermined 49,295.96 $ Balance Un…" at bounding box center [885, 390] width 200 height 645
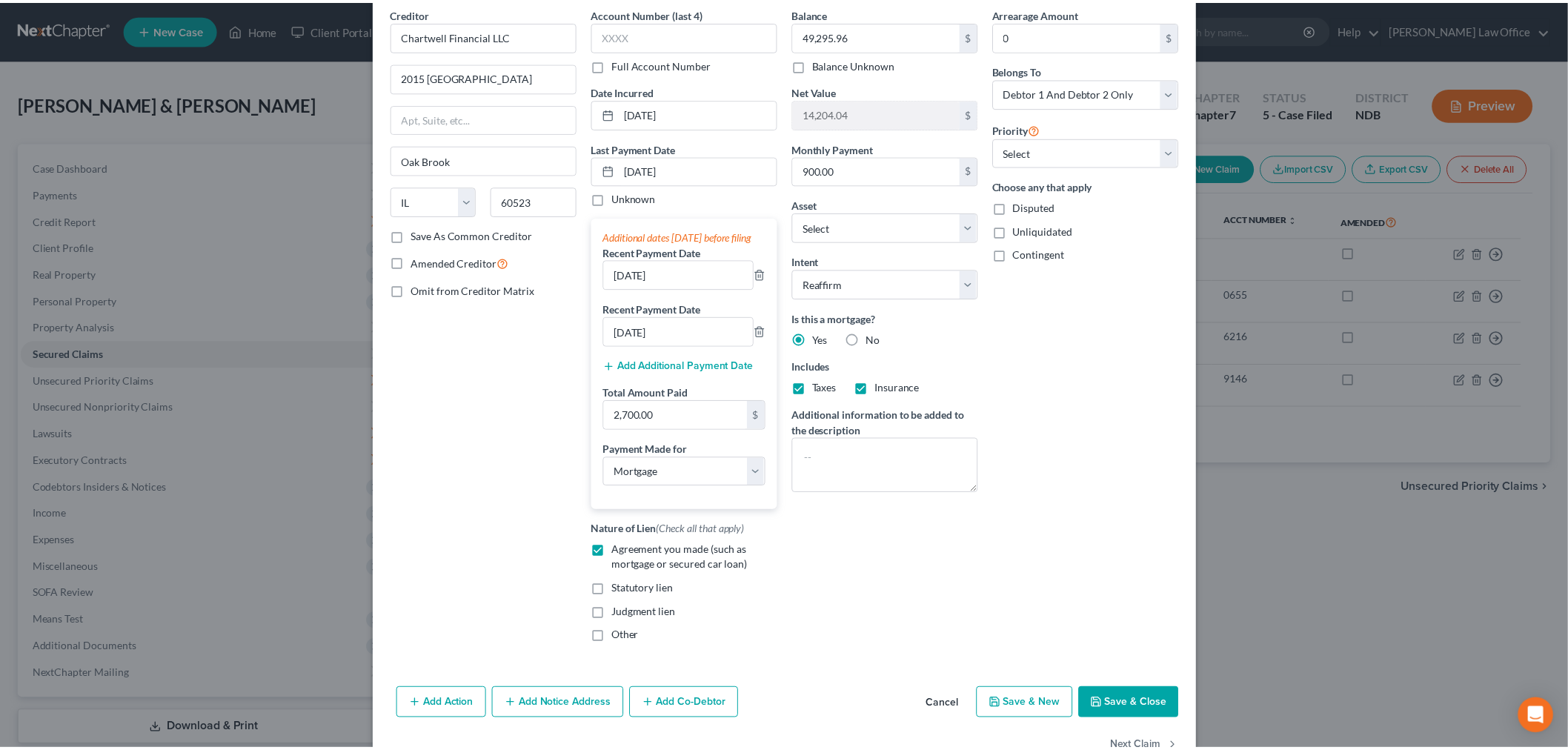
scroll to position [120, 0]
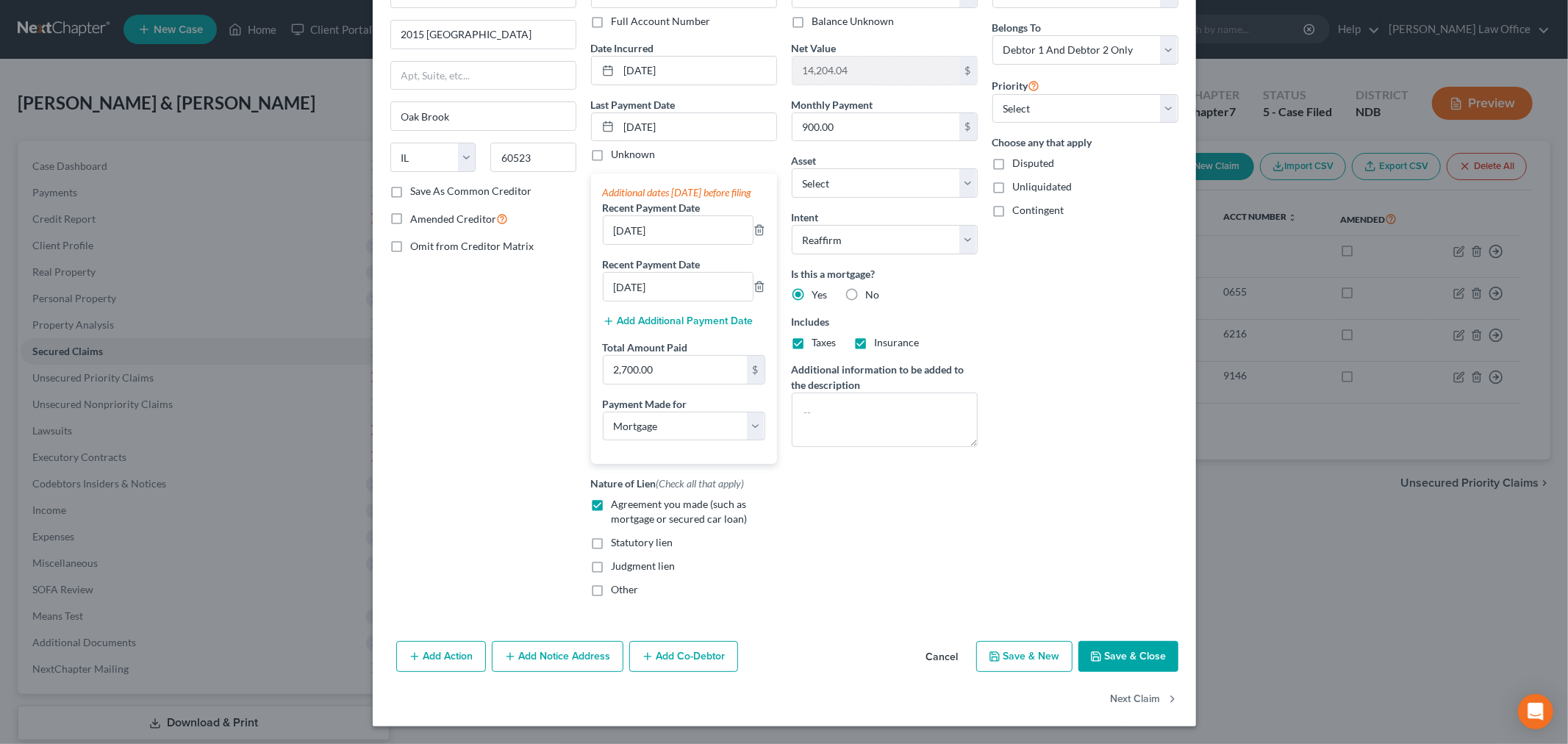
drag, startPoint x: 1141, startPoint y: 645, endPoint x: 1135, endPoint y: 650, distance: 7.8
click at [1141, 644] on button "Save & Close" at bounding box center [1129, 657] width 100 height 31
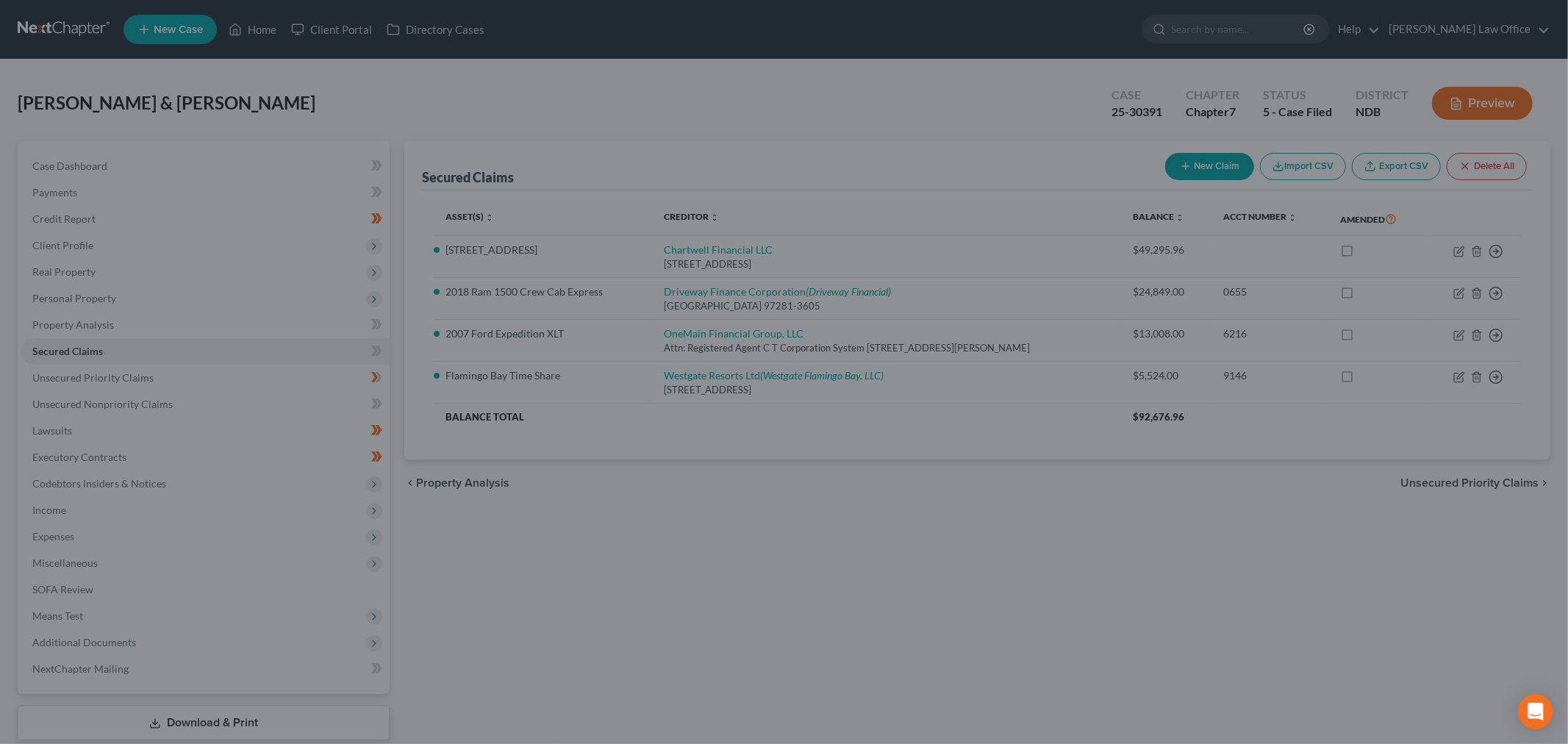
select select "2"
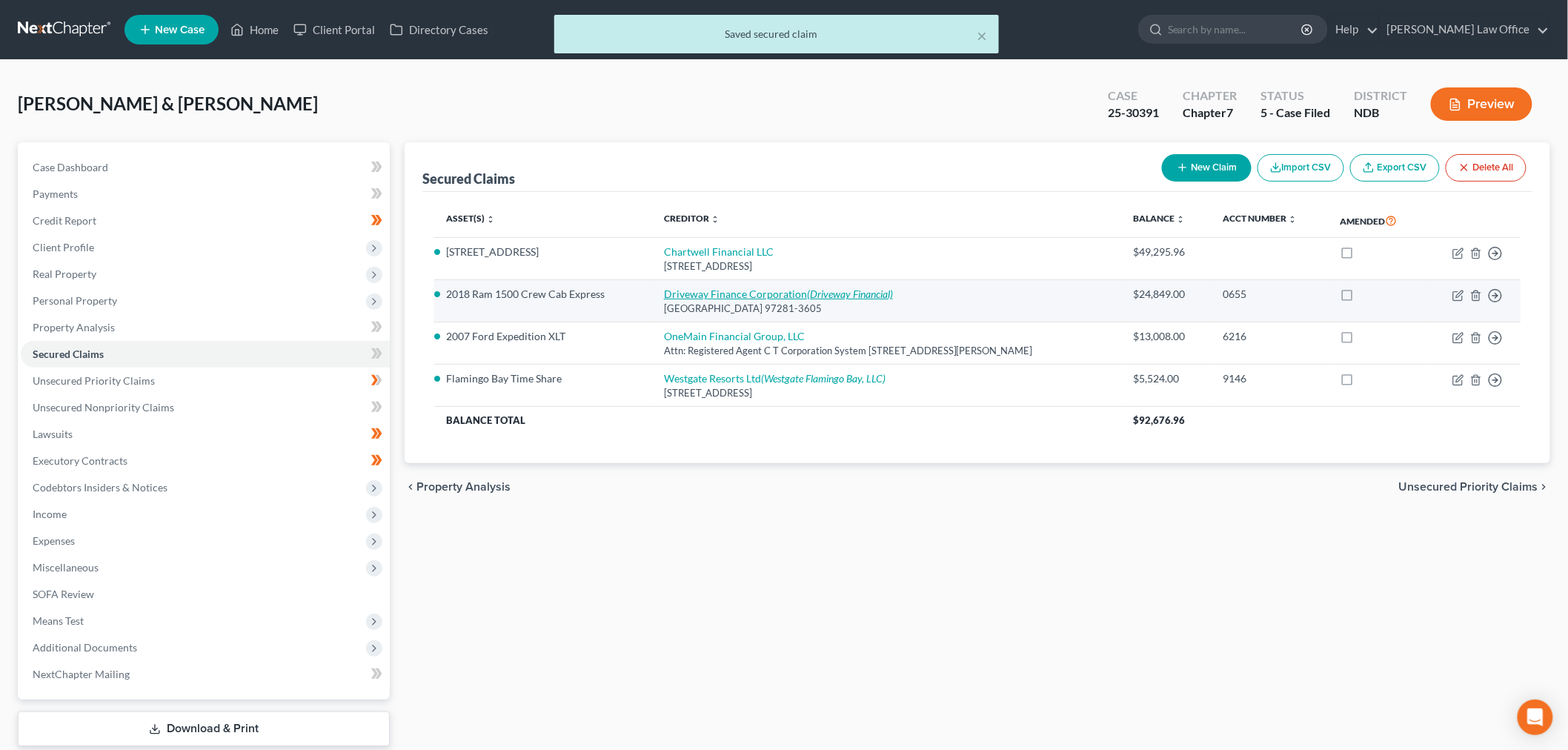
click at [725, 287] on link "Driveway Finance Corporation (Driveway Financial)" at bounding box center [778, 293] width 229 height 12
select select "38"
select select "0"
select select "6"
select select "0"
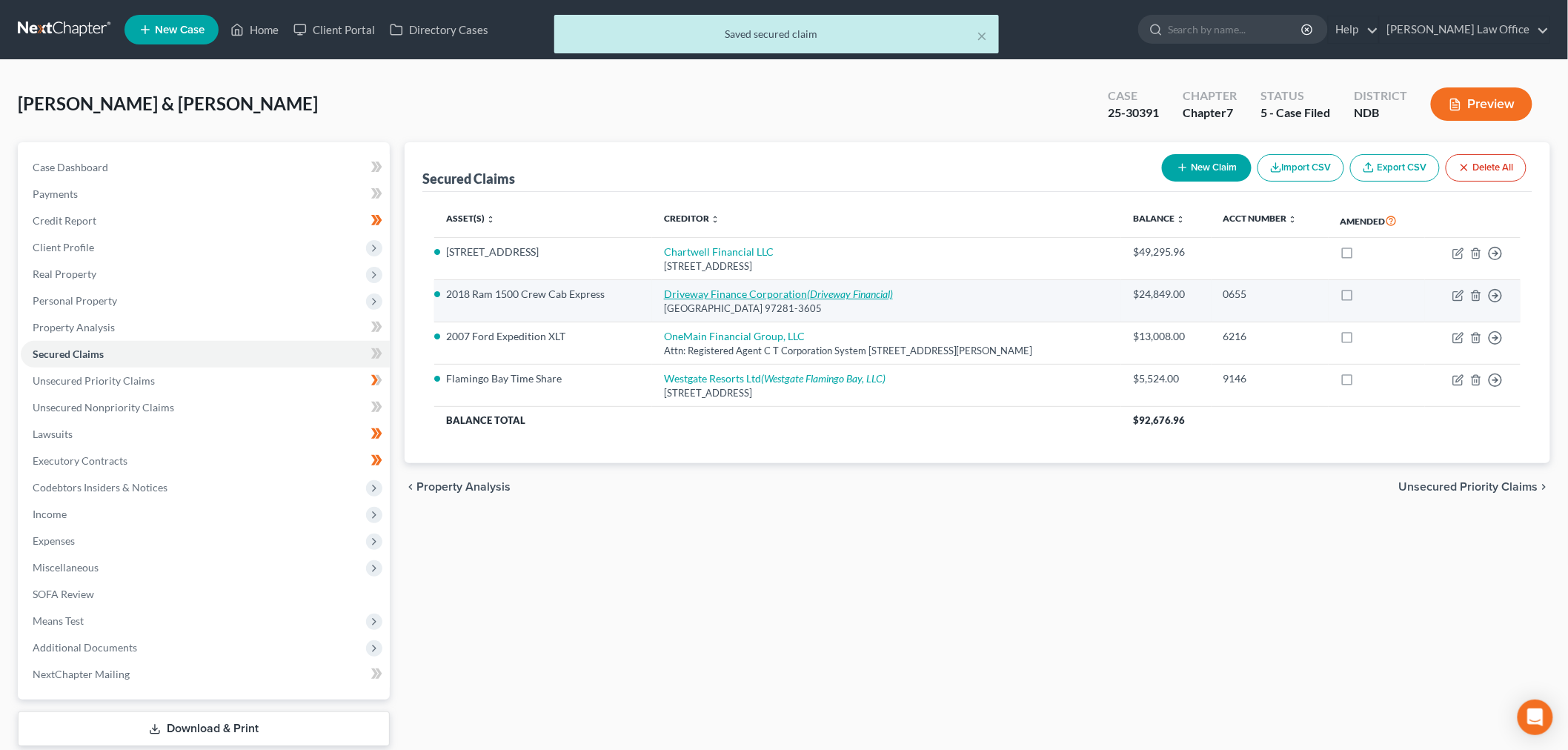
select select "0"
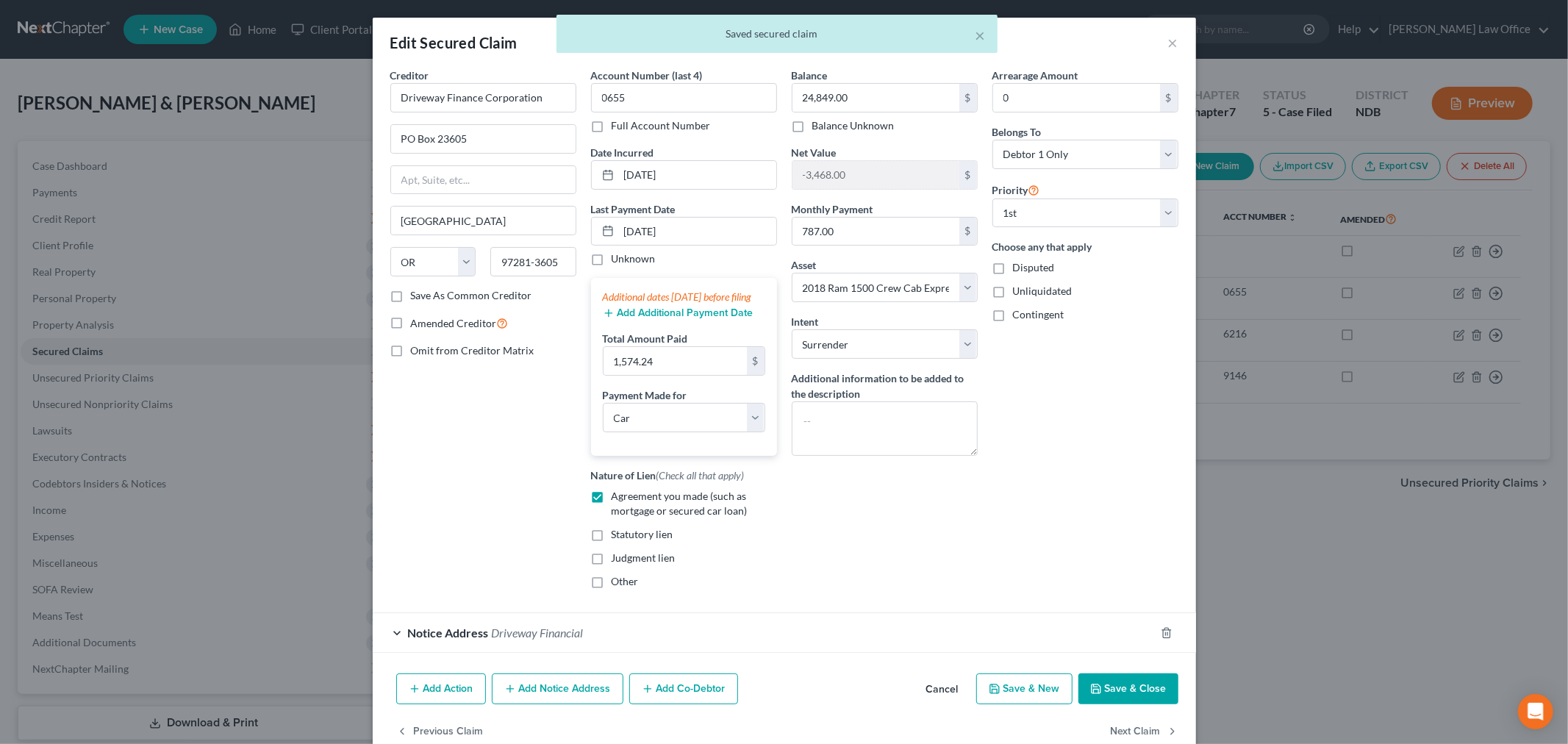
click at [1136, 704] on button "Save & Close" at bounding box center [1129, 689] width 100 height 31
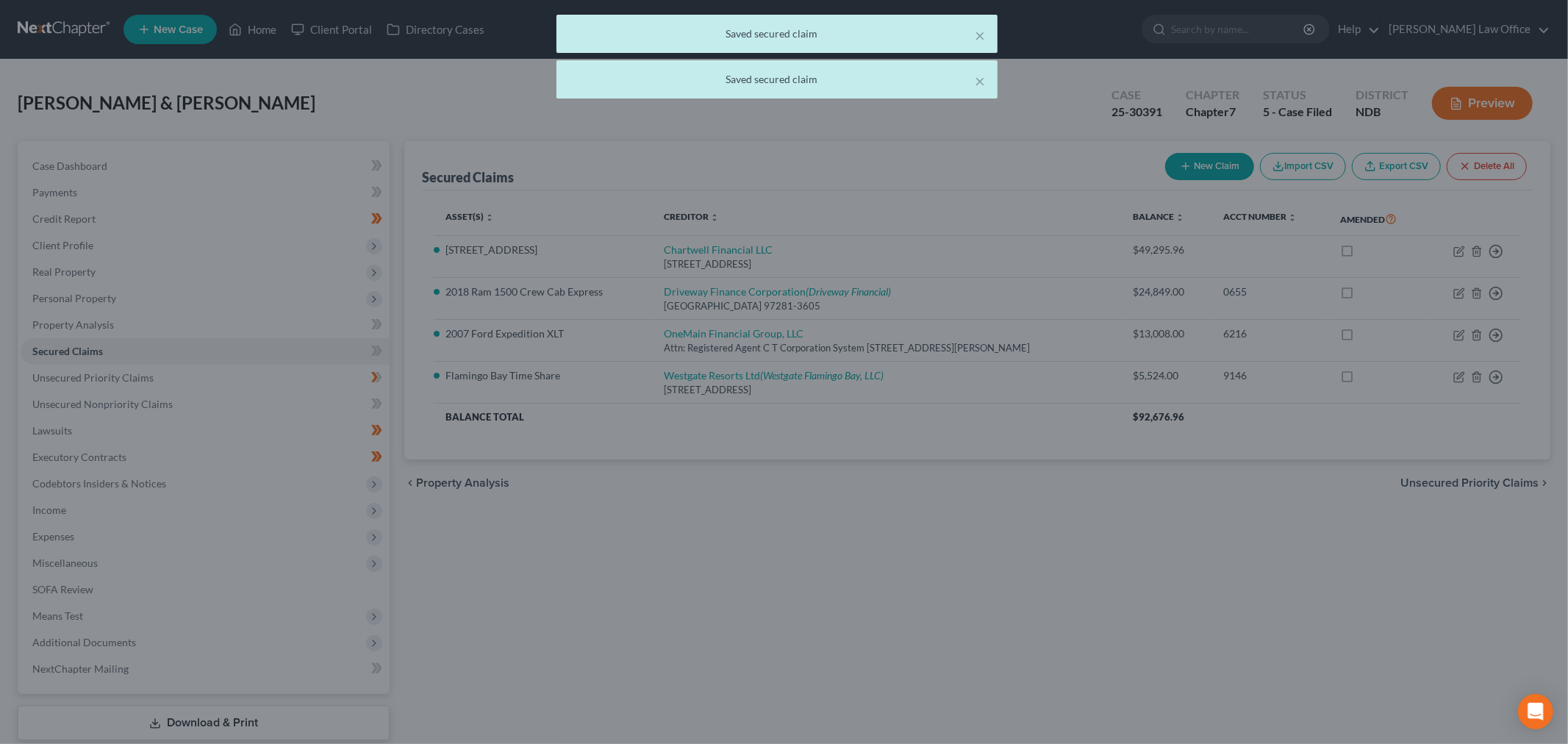
select select "6"
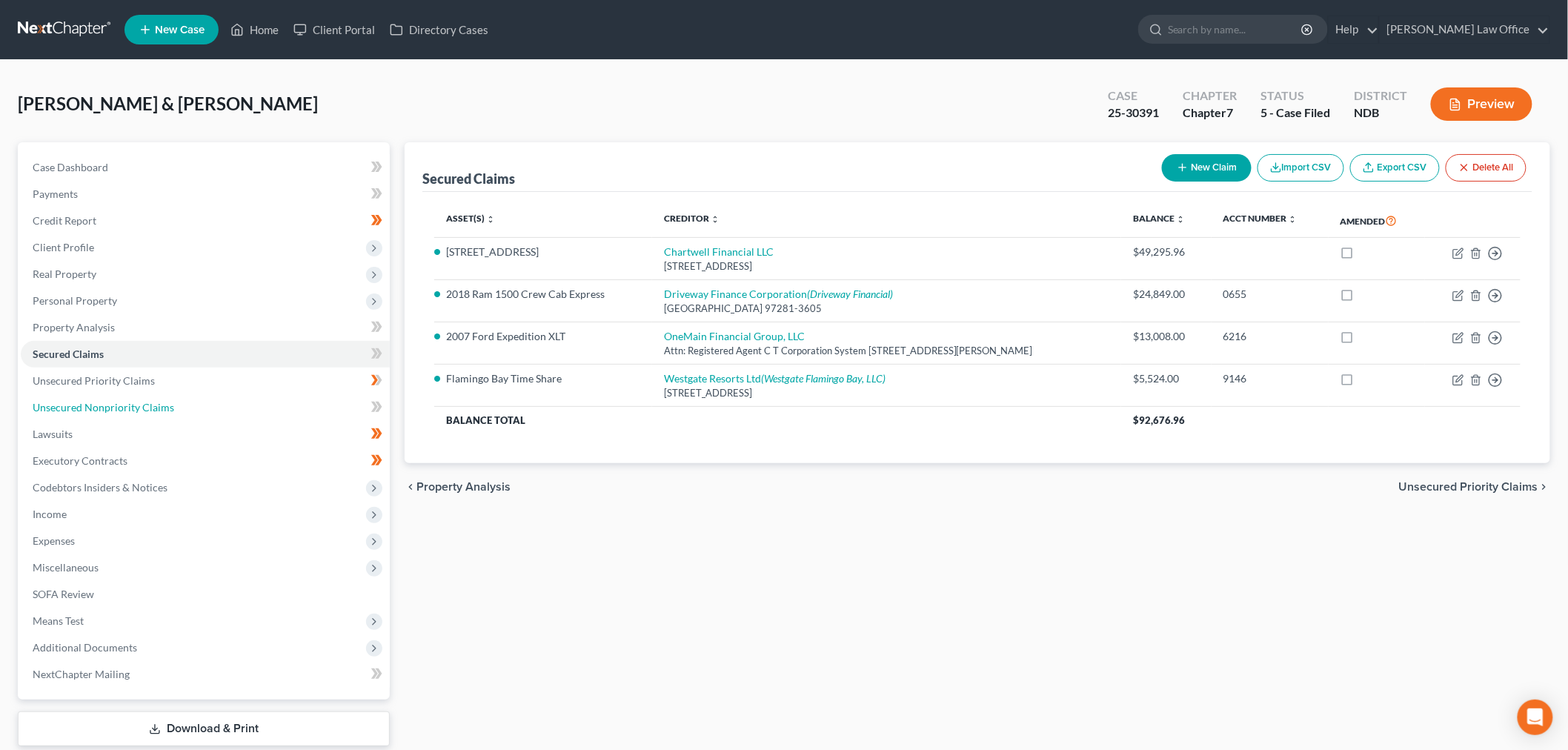
drag, startPoint x: 124, startPoint y: 408, endPoint x: 811, endPoint y: 499, distance: 693.0
click at [124, 408] on span "Unsecured Nonpriority Claims" at bounding box center [103, 406] width 142 height 12
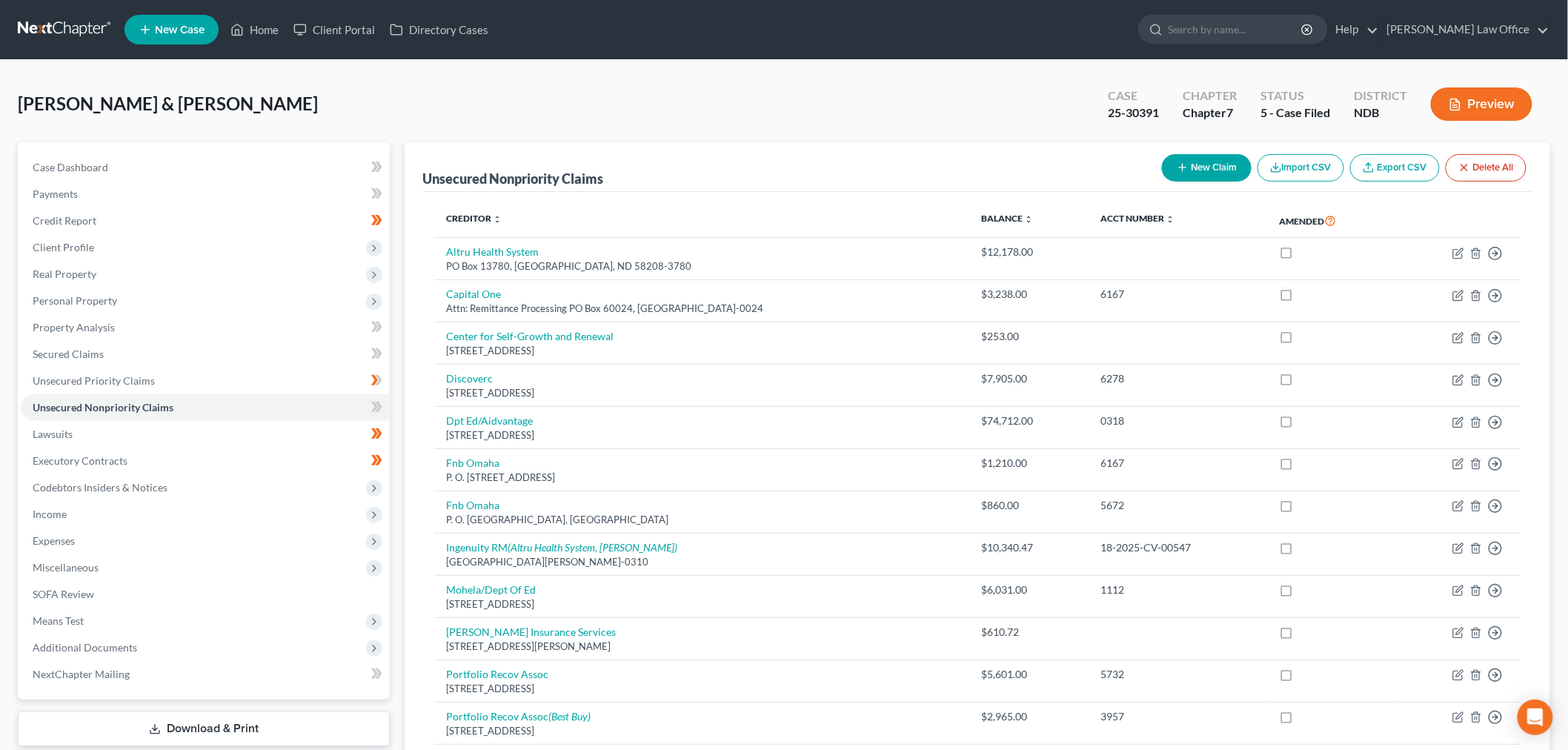
drag, startPoint x: 103, startPoint y: 301, endPoint x: 0, endPoint y: 469, distance: 197.1
click at [103, 301] on span "Personal Property" at bounding box center [75, 300] width 85 height 12
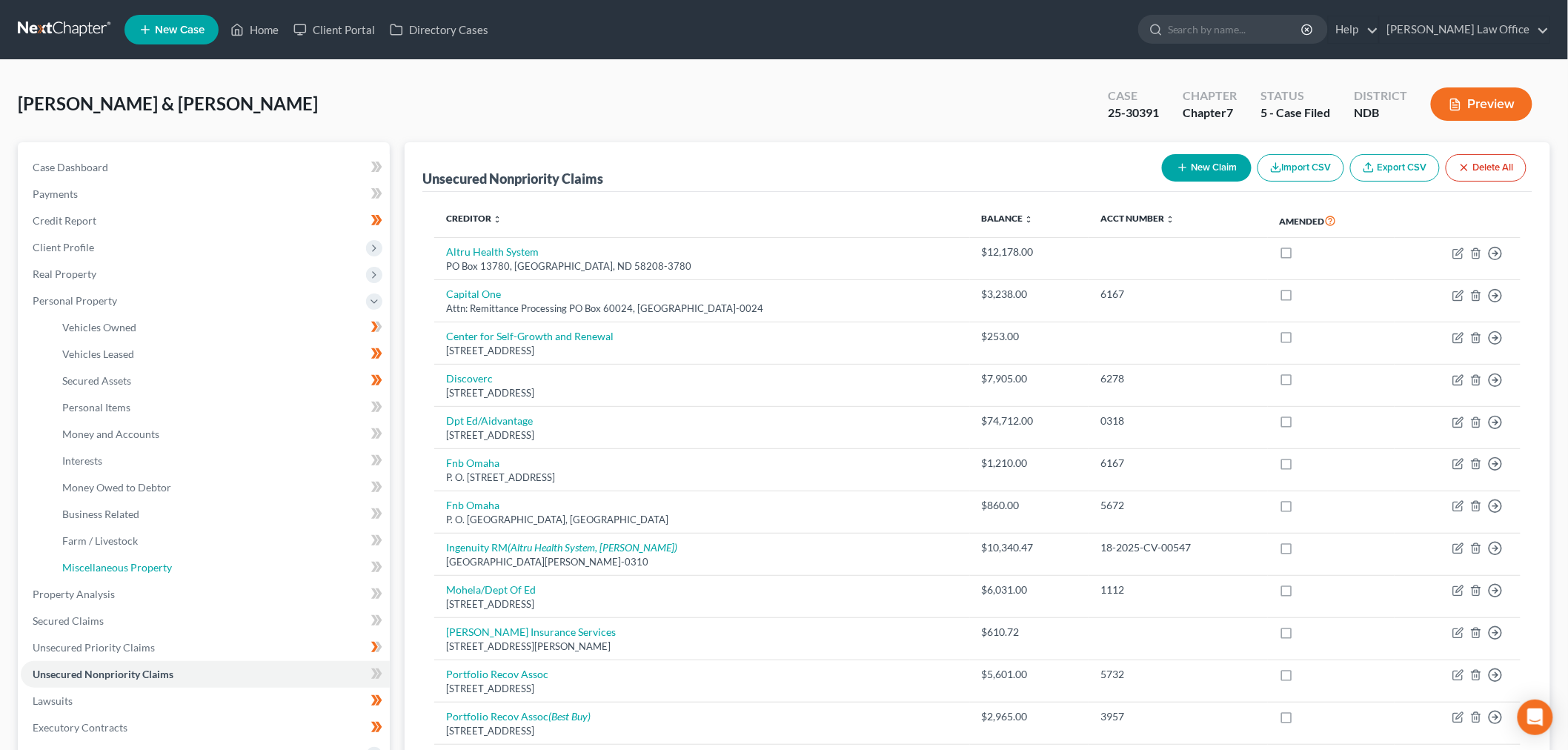
drag, startPoint x: 152, startPoint y: 564, endPoint x: 1243, endPoint y: 583, distance: 1091.2
click at [152, 564] on span "Miscellaneous Property" at bounding box center [116, 567] width 110 height 12
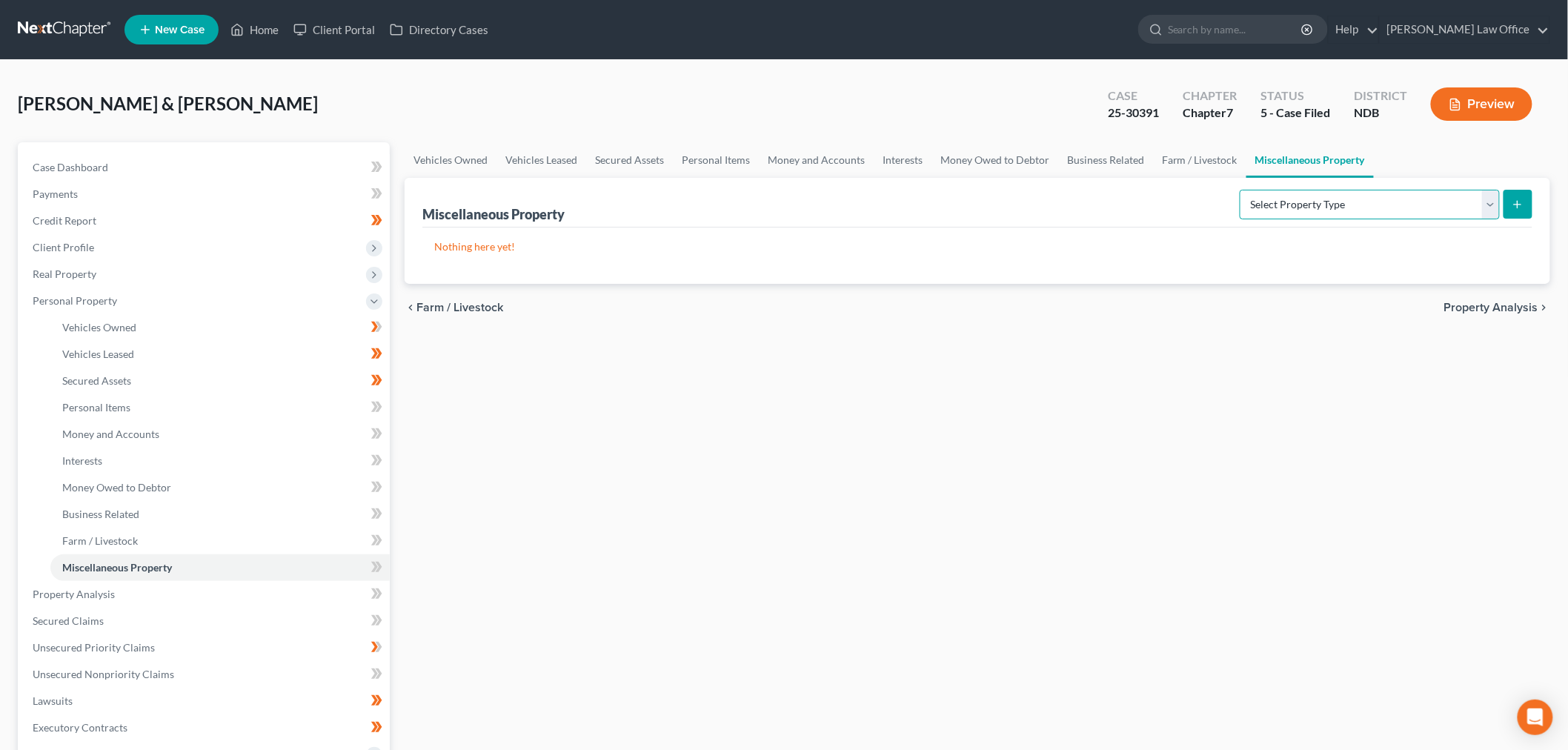
drag, startPoint x: 1408, startPoint y: 206, endPoint x: 1390, endPoint y: 216, distance: 20.6
click at [1406, 206] on select "Select Property Type Assigned for Creditor Benefit [DATE] (SOFA: 12) Holding fo…" at bounding box center [1369, 204] width 260 height 29
select select "transferred"
click at [1240, 190] on select "Select Property Type Assigned for Creditor Benefit [DATE] (SOFA: 12) Holding fo…" at bounding box center [1369, 204] width 260 height 29
click at [1522, 206] on icon "submit" at bounding box center [1518, 204] width 12 height 12
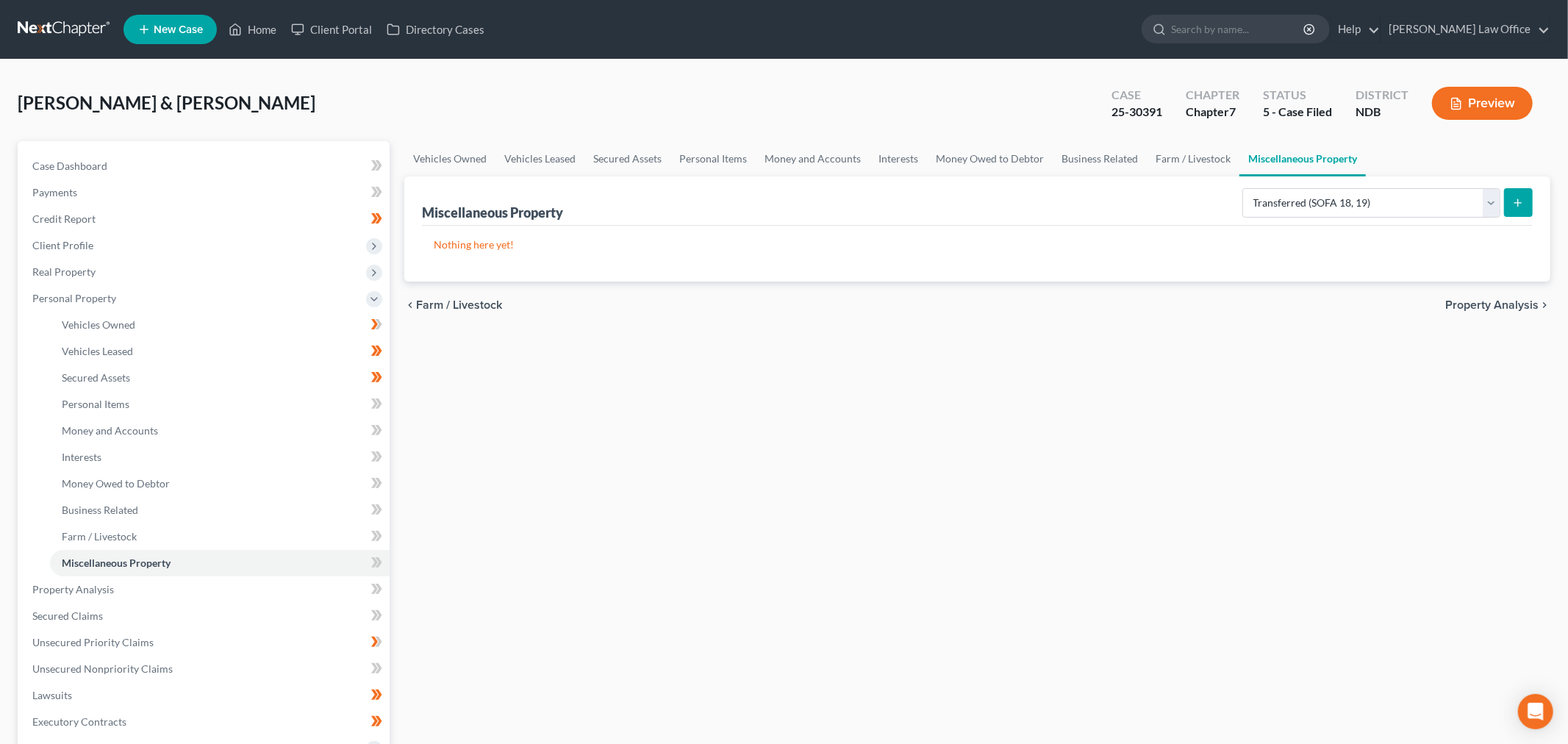
select select "Ordinary ([DATE])"
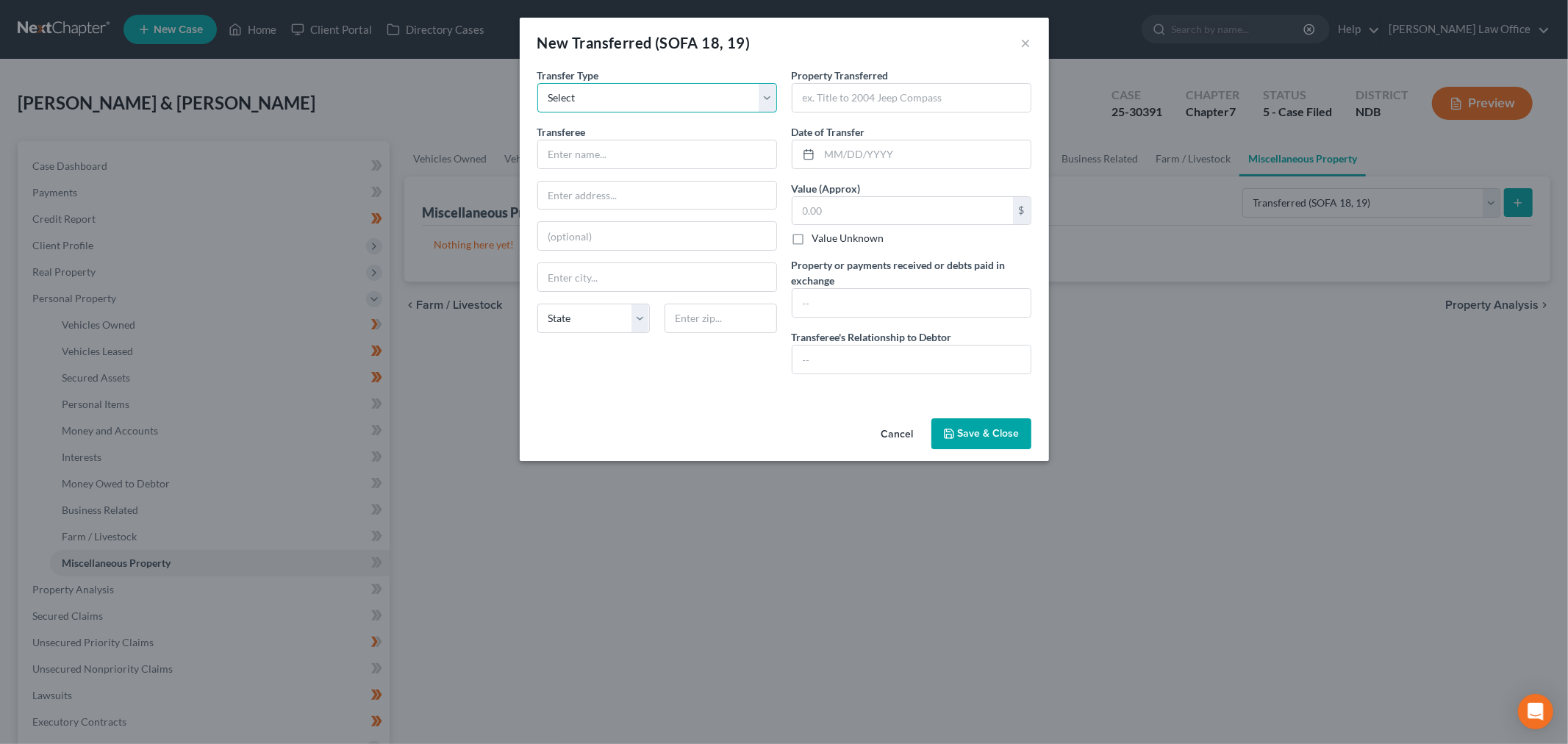
click at [641, 102] on select "Select Ordinary ([DATE]) [DATE]" at bounding box center [657, 98] width 240 height 29
drag, startPoint x: 637, startPoint y: 102, endPoint x: 590, endPoint y: 135, distance: 57.4
click at [637, 102] on select "Select Ordinary ([DATE]) [DATE]" at bounding box center [657, 98] width 240 height 29
click at [586, 159] on input "text" at bounding box center [657, 154] width 238 height 28
drag, startPoint x: 915, startPoint y: 432, endPoint x: 1128, endPoint y: 399, distance: 215.5
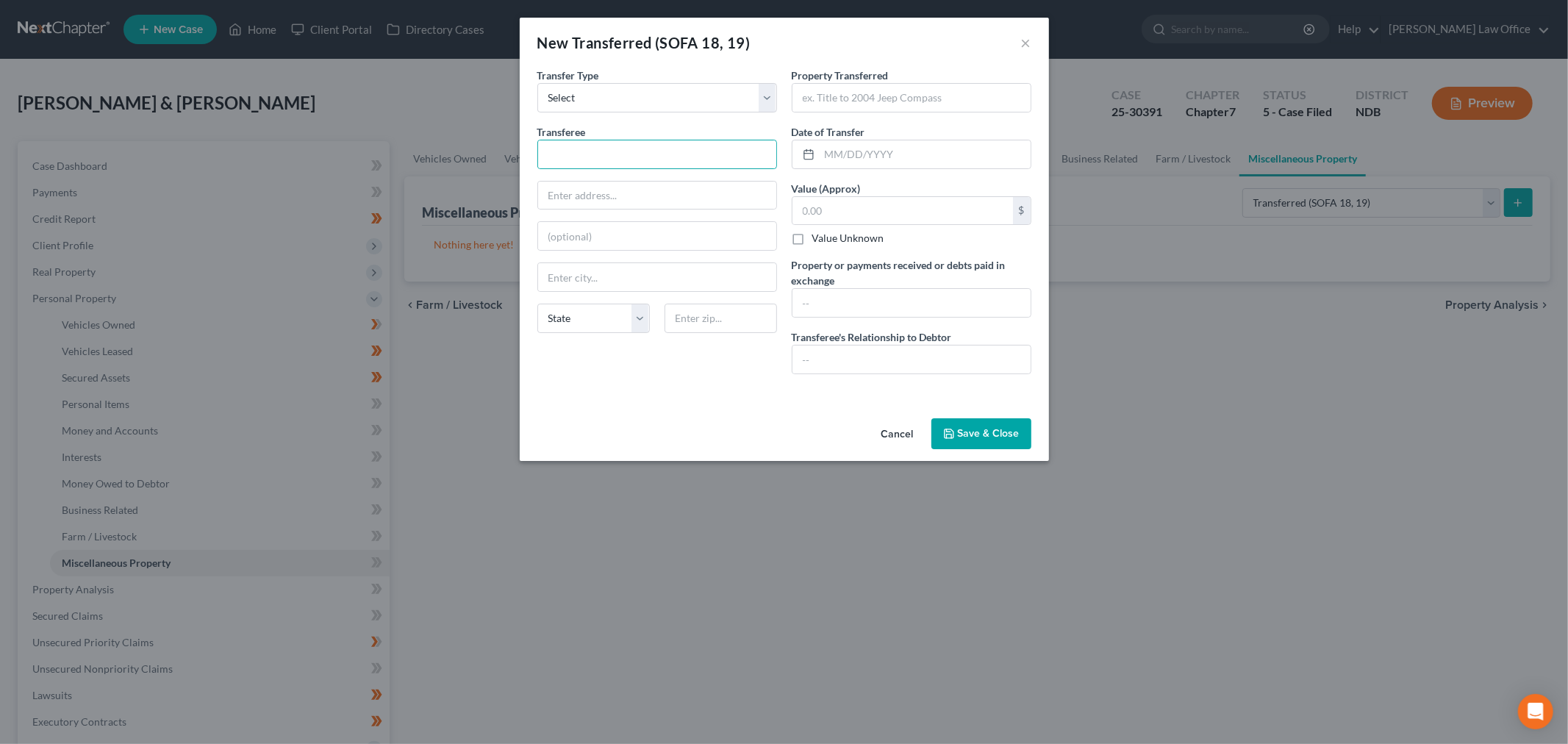
click at [914, 432] on button "Cancel" at bounding box center [898, 435] width 56 height 29
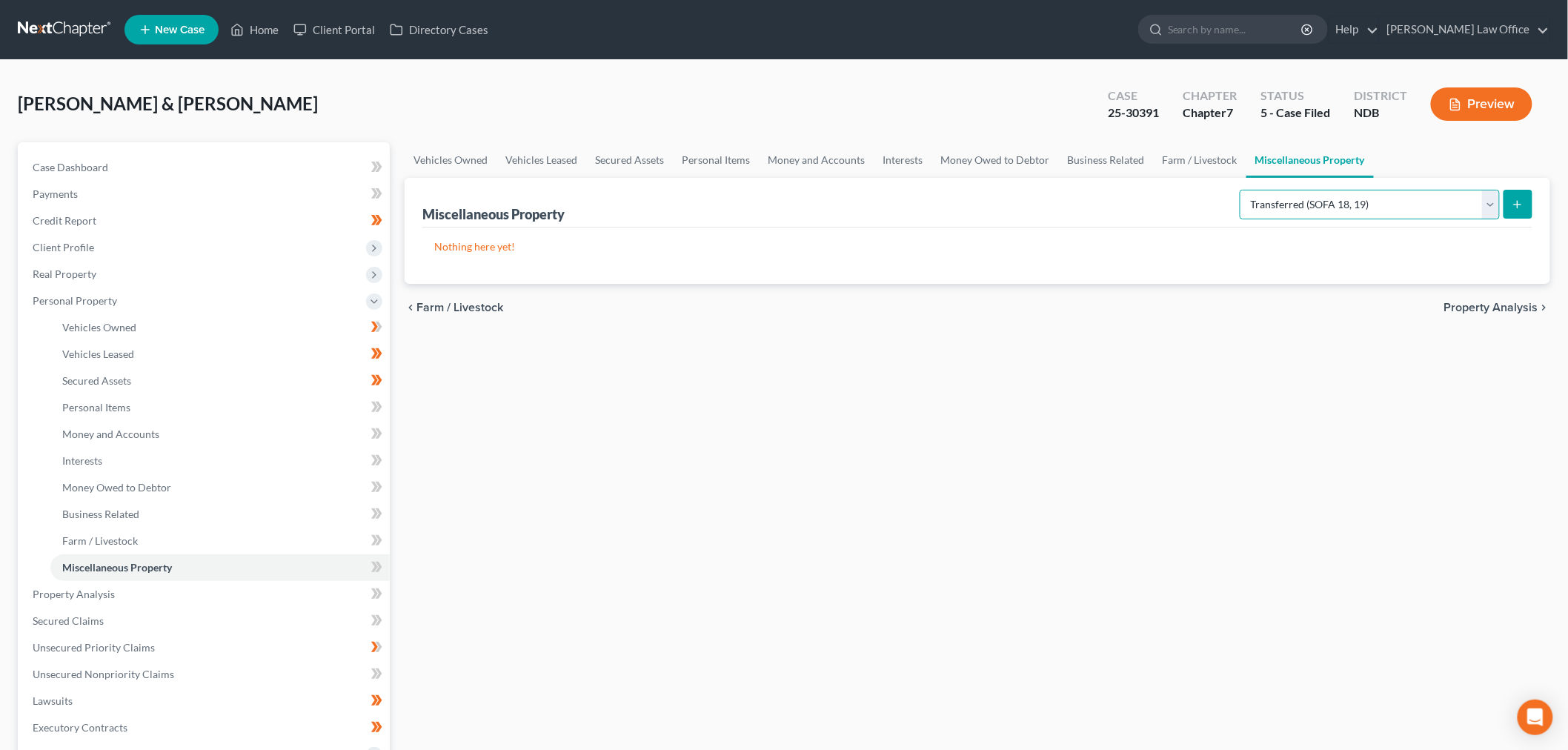
click at [1280, 205] on select "Select Property Type Assigned for Creditor Benefit [DATE] (SOFA: 12) Holding fo…" at bounding box center [1369, 204] width 260 height 29
select select "stored_within_1_year"
click at [1240, 190] on select "Select Property Type Assigned for Creditor Benefit [DATE] (SOFA: 12) Holding fo…" at bounding box center [1369, 204] width 260 height 29
click at [1523, 204] on icon "submit" at bounding box center [1518, 204] width 12 height 12
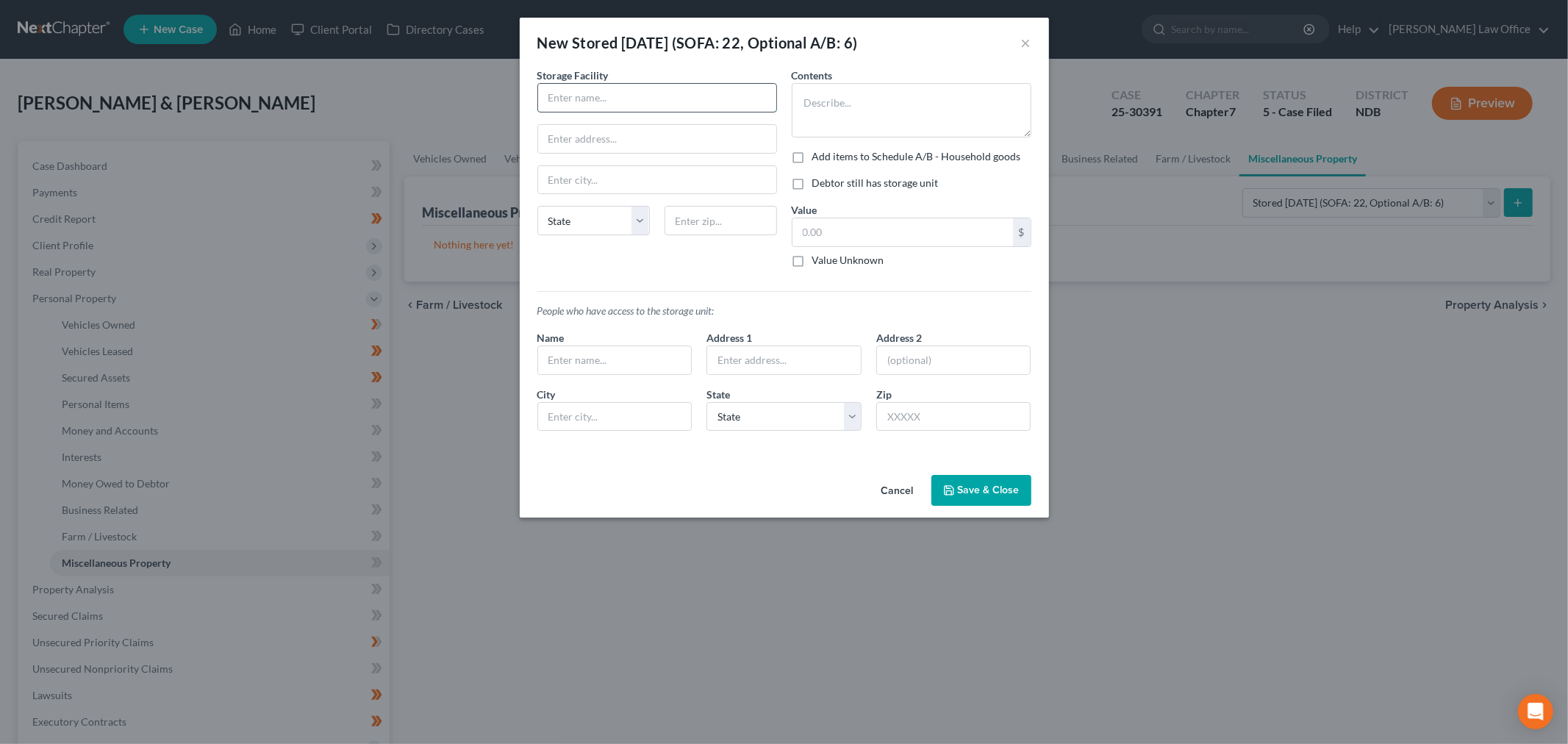
click at [692, 103] on input "text" at bounding box center [657, 98] width 238 height 28
type input "Five Star Storage"
type input "Gate"
click at [823, 113] on textarea at bounding box center [911, 110] width 240 height 54
type textarea "Household items & son's misc. items"
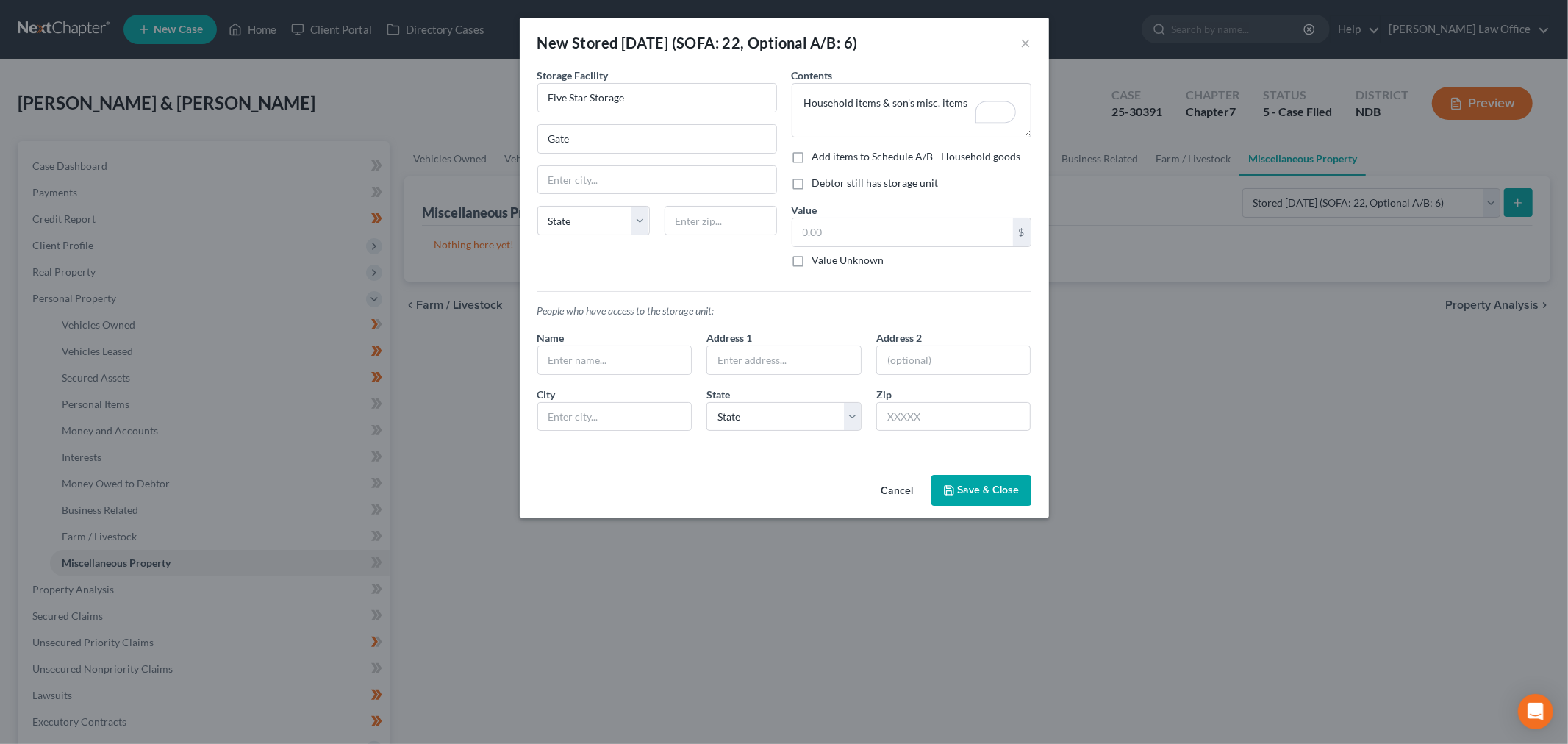
click at [622, 120] on div "Storage Facility Five Star Storage [GEOGRAPHIC_DATA] [US_STATE] AK AR AZ [GEOGR…" at bounding box center [657, 174] width 254 height 212
click at [607, 132] on input "Gate" at bounding box center [657, 139] width 238 height 28
click at [554, 134] on input "Gateway" at bounding box center [657, 139] width 238 height 28
paste input "[STREET_ADDRESS]"
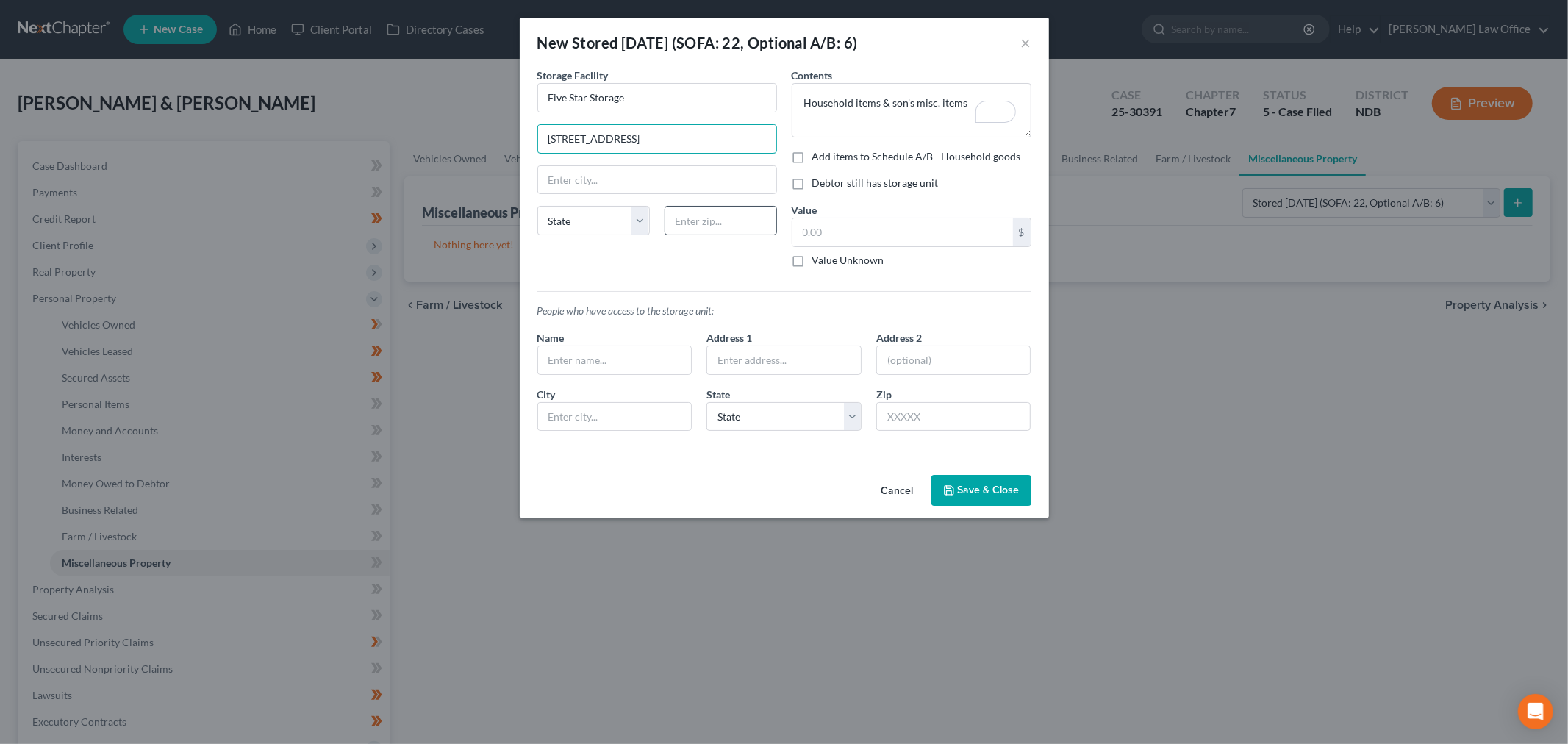
type input "[STREET_ADDRESS]"
click at [709, 219] on input "text" at bounding box center [721, 221] width 112 height 29
type input "58201"
type input "Grand Forks"
select select "29"
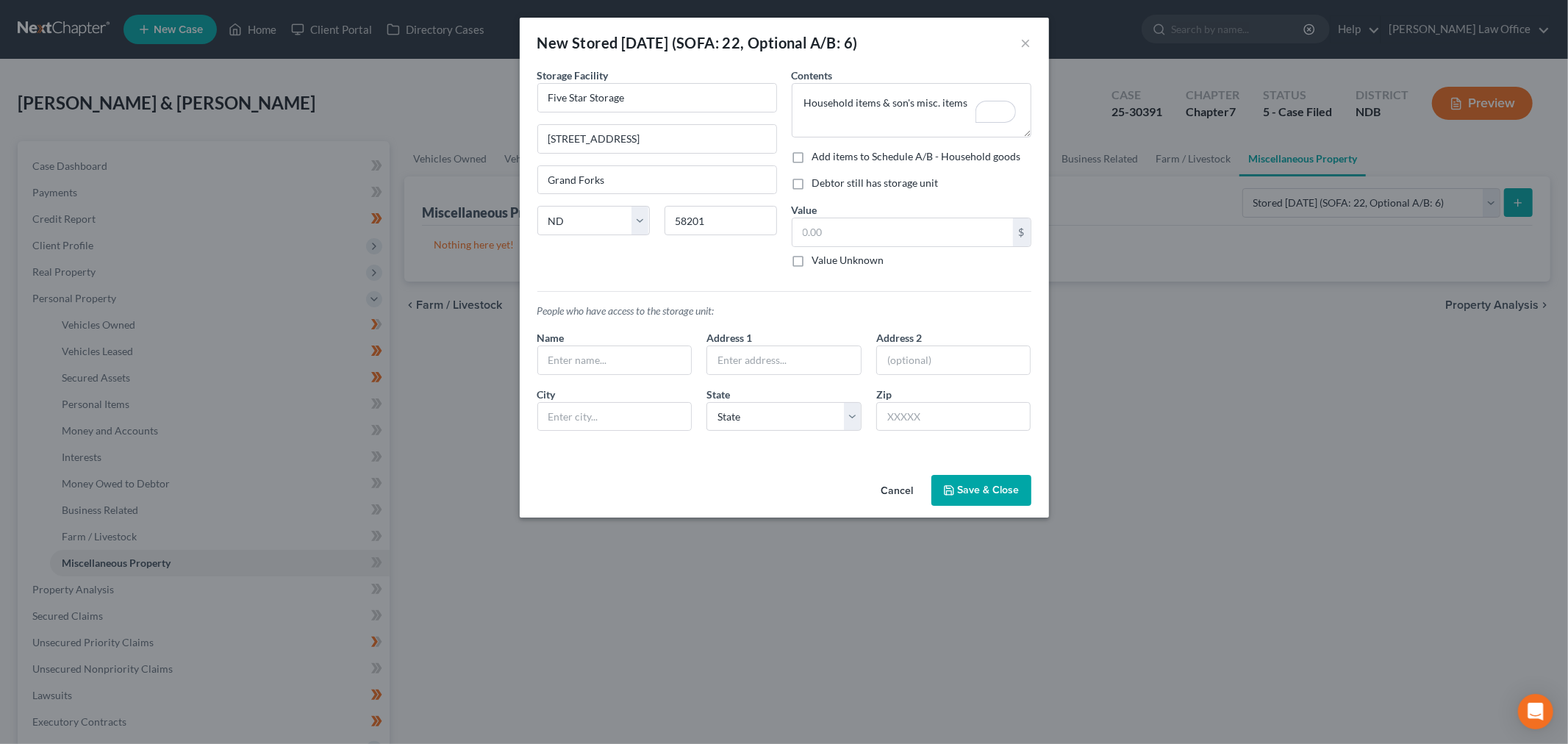
click at [995, 498] on button "Save & Close" at bounding box center [982, 490] width 100 height 31
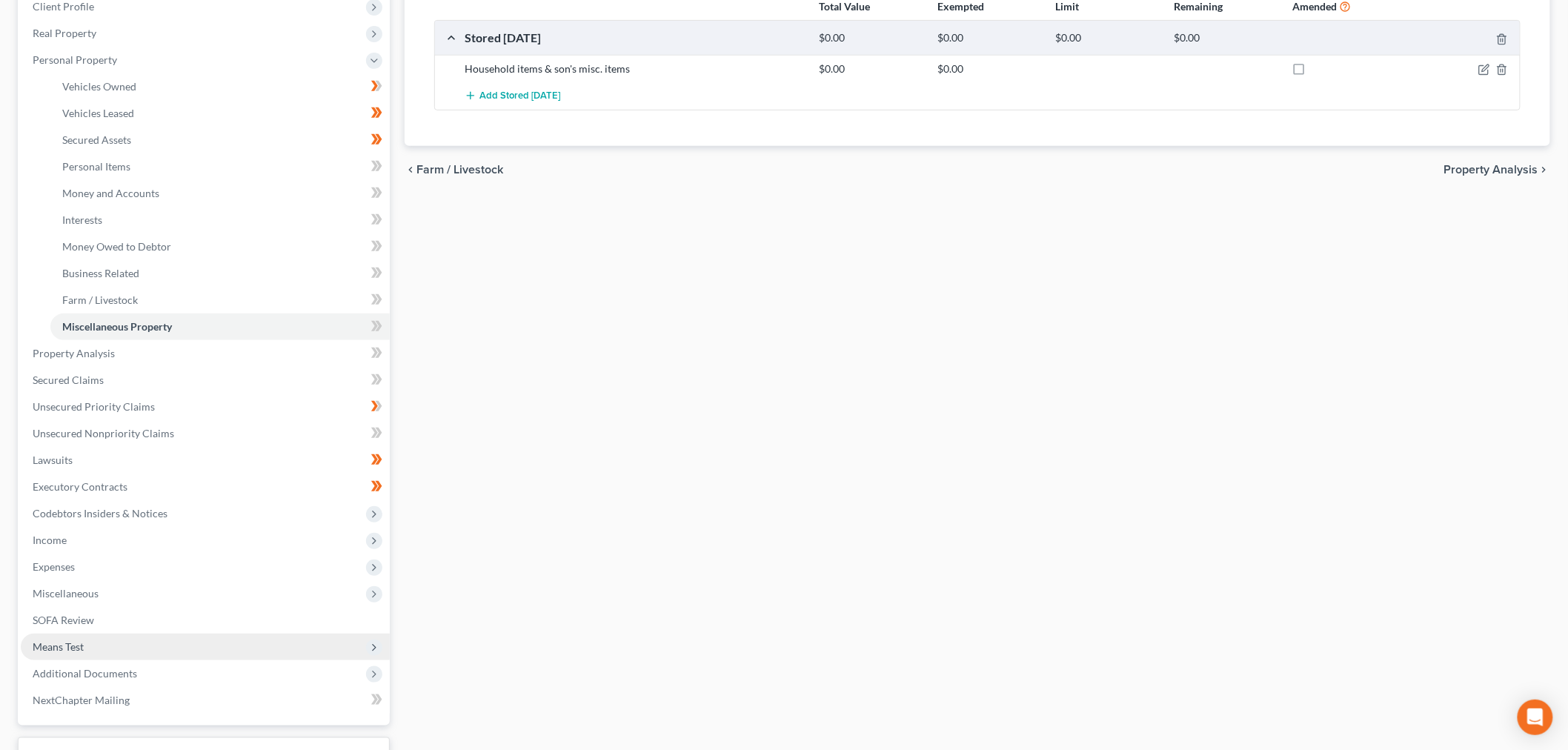
scroll to position [247, 0]
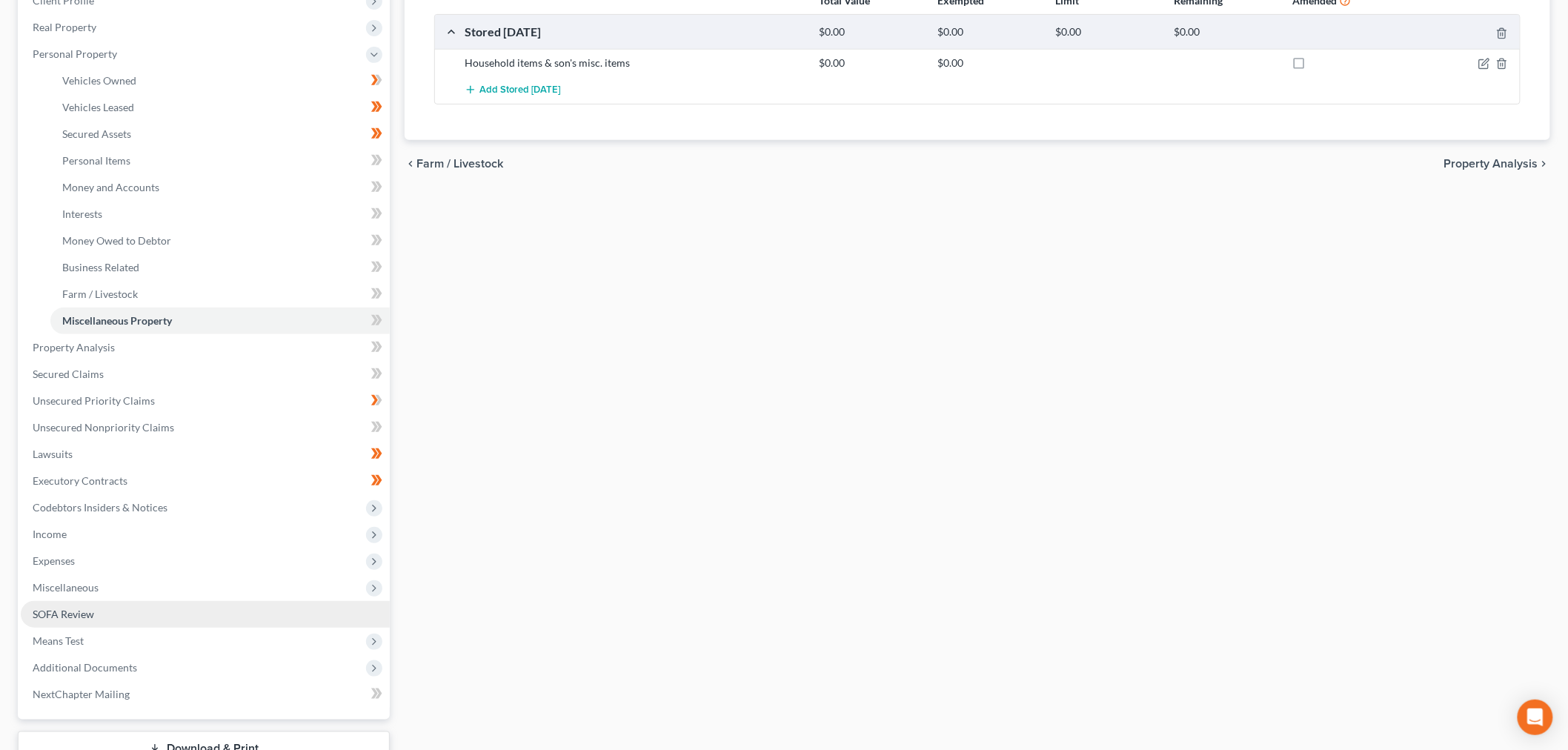
drag, startPoint x: 90, startPoint y: 594, endPoint x: 99, endPoint y: 606, distance: 15.0
click at [90, 594] on span "Miscellaneous" at bounding box center [204, 587] width 369 height 27
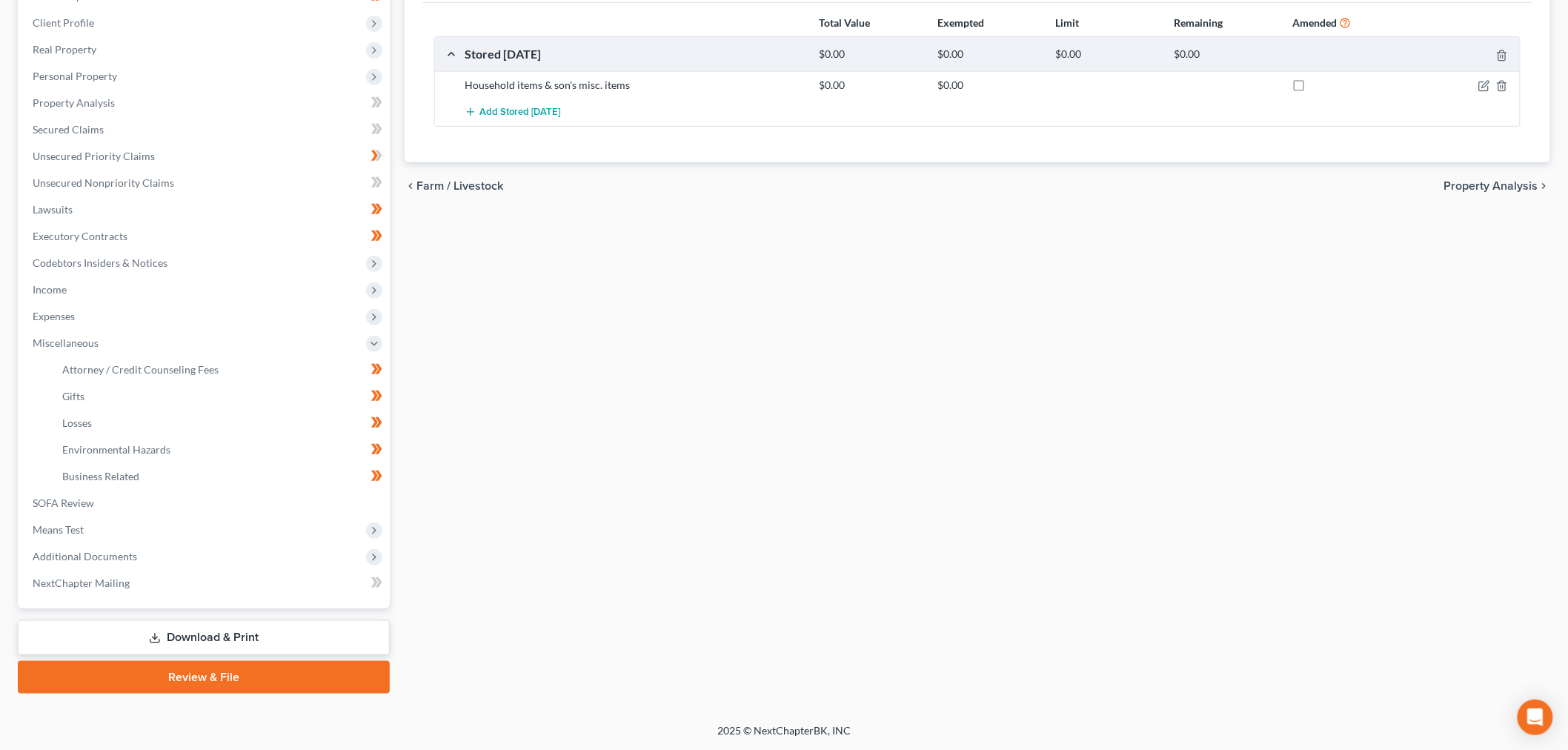
scroll to position [223, 0]
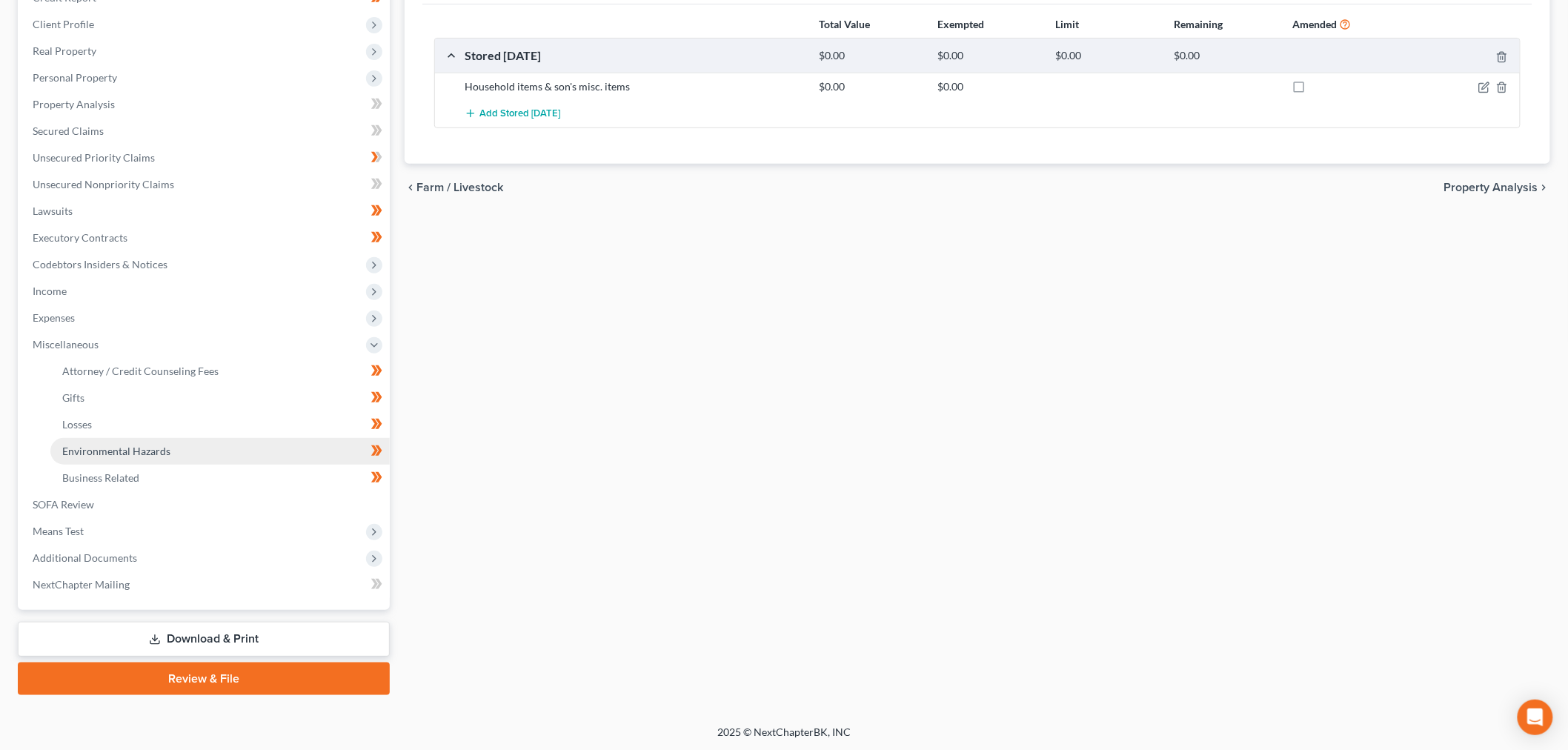
click at [112, 461] on link "Environmental Hazards" at bounding box center [220, 451] width 339 height 27
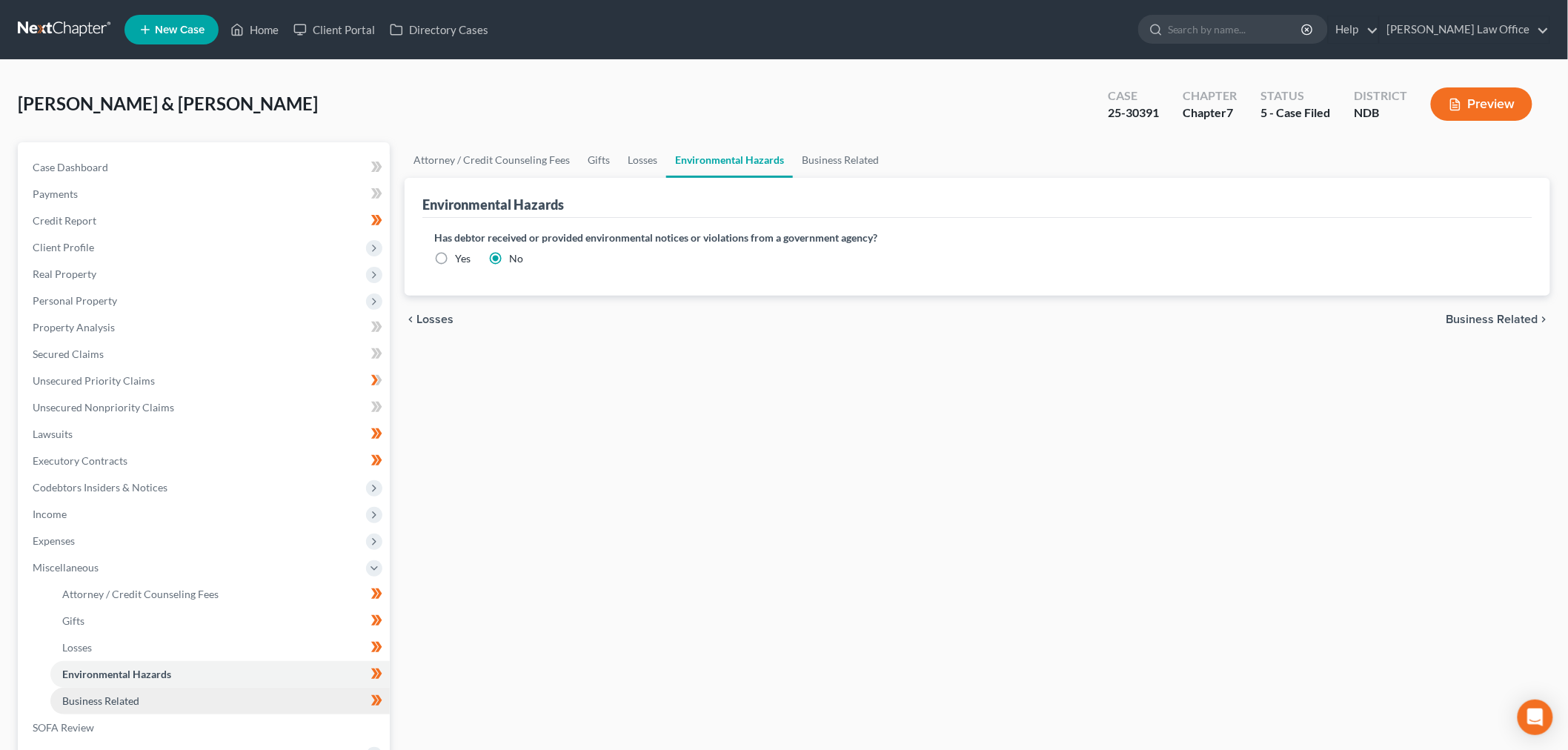
click at [132, 705] on span "Business Related" at bounding box center [100, 700] width 77 height 12
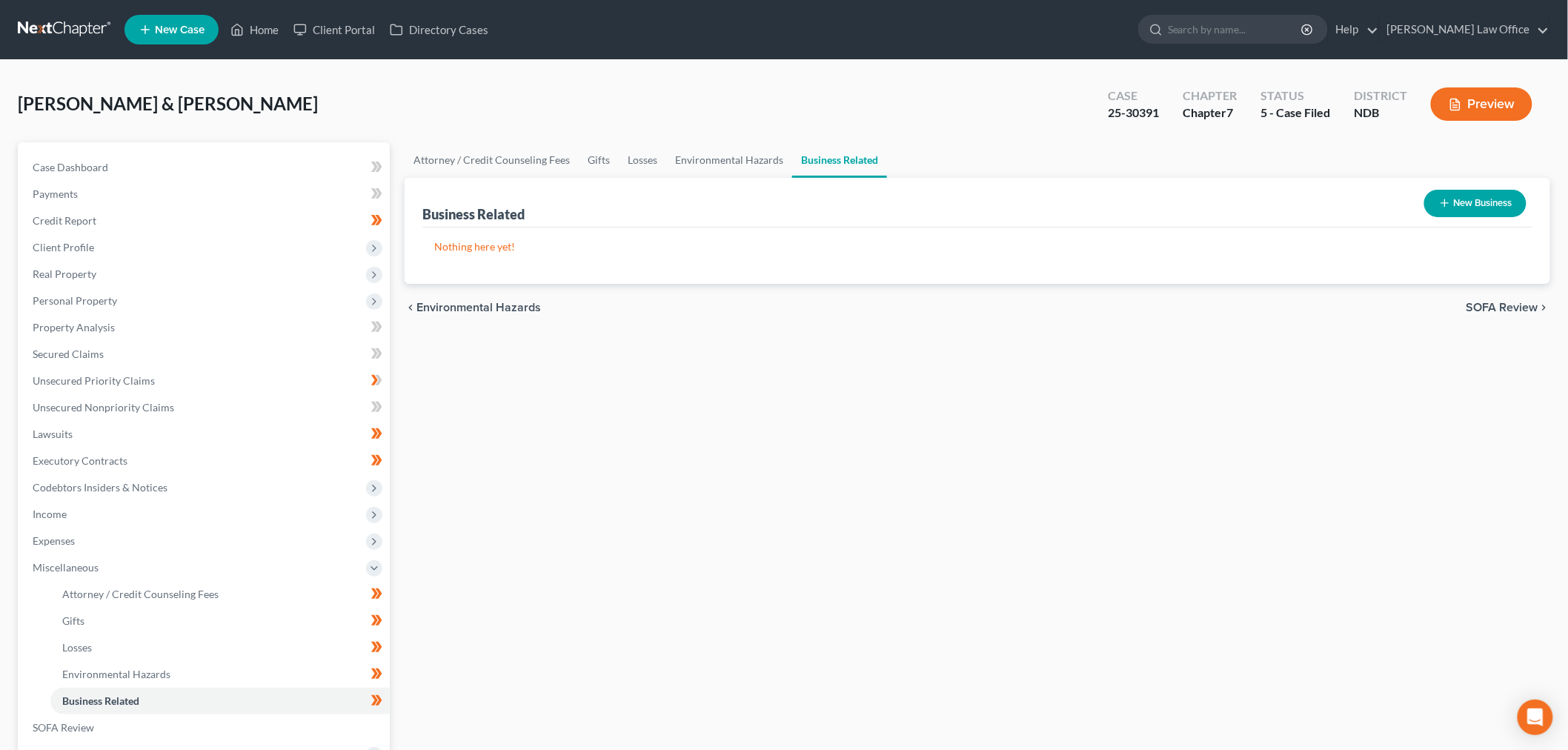
click at [1499, 201] on button "New Business" at bounding box center [1475, 204] width 103 height 28
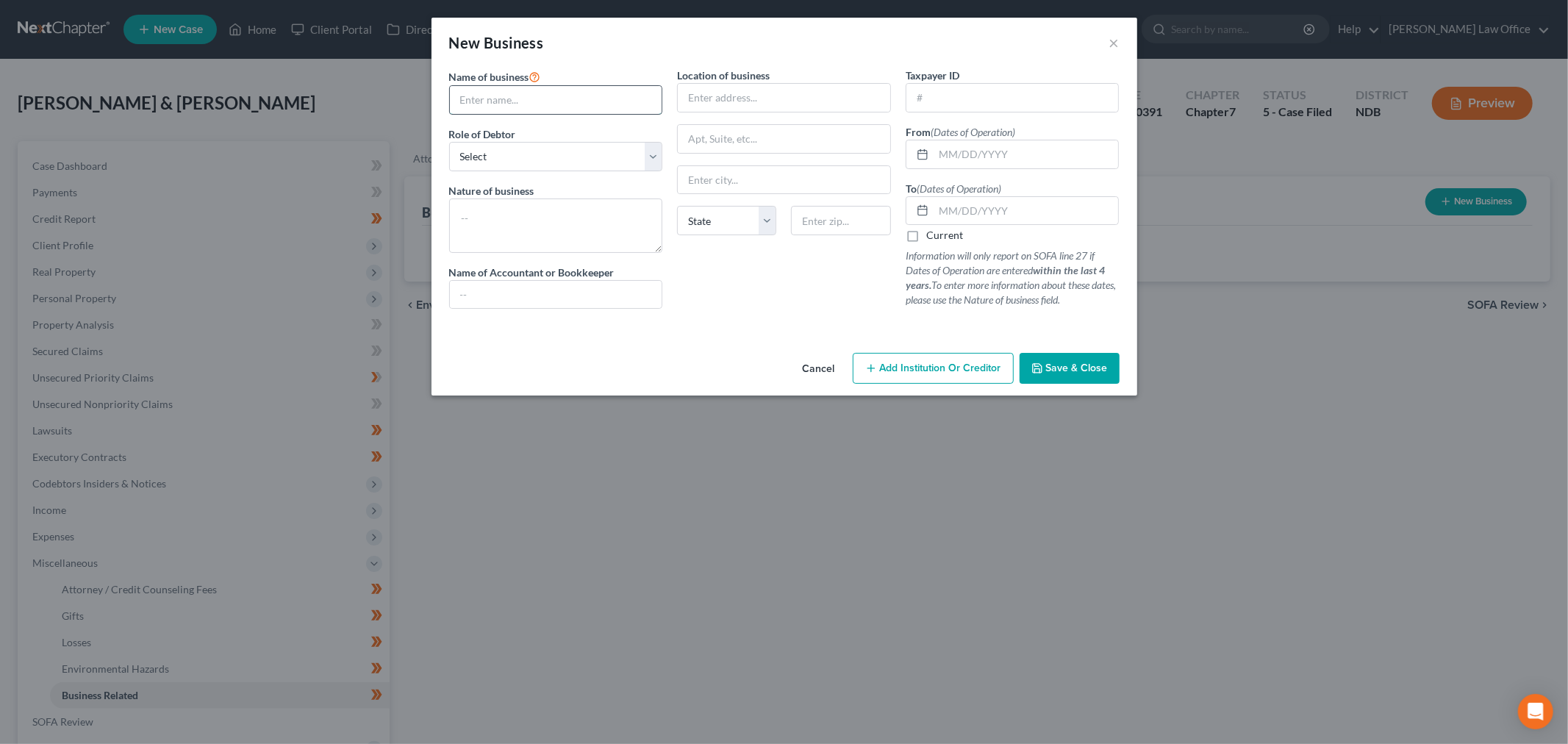
click at [577, 95] on input "text" at bounding box center [556, 99] width 212 height 28
drag, startPoint x: 480, startPoint y: 168, endPoint x: 489, endPoint y: 170, distance: 9.2
click at [480, 168] on select "Select A member of a limited liability company (LLC) or limited liability partn…" at bounding box center [556, 157] width 214 height 29
select select "sole_proprietor"
click at [449, 142] on select "Select A member of a limited liability company (LLC) or limited liability partn…" at bounding box center [556, 157] width 214 height 29
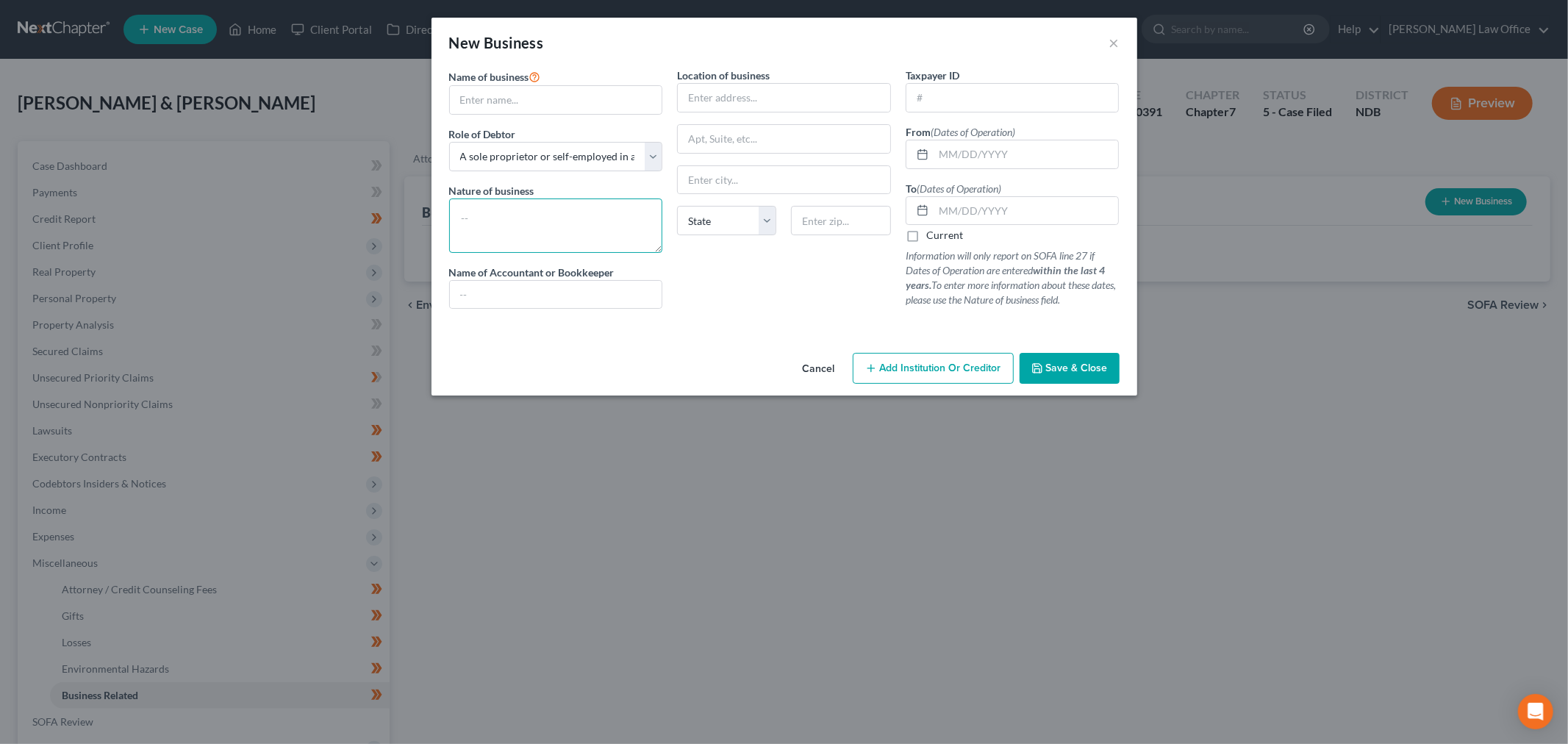
click at [502, 233] on textarea at bounding box center [556, 225] width 214 height 54
drag, startPoint x: 583, startPoint y: 99, endPoint x: 549, endPoint y: 97, distance: 34.1
click at [583, 99] on input "text" at bounding box center [556, 99] width 212 height 28
drag, startPoint x: 549, startPoint y: 214, endPoint x: 1176, endPoint y: 197, distance: 627.2
click at [565, 204] on textarea "To enrich screen reader interactions, please activate Accessibility in Grammarl…" at bounding box center [556, 225] width 214 height 54
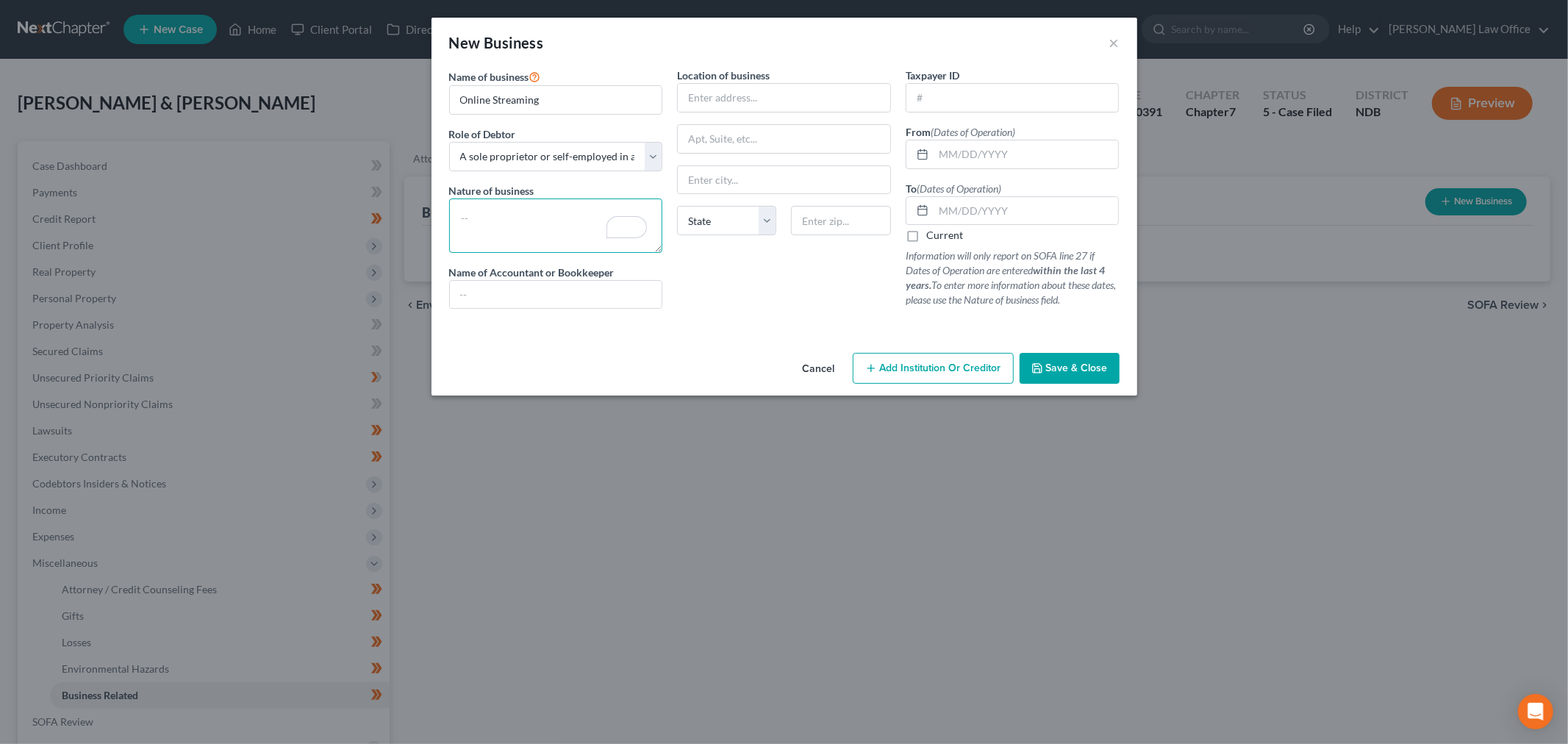
drag, startPoint x: 487, startPoint y: 217, endPoint x: 534, endPoint y: 178, distance: 61.1
click at [488, 217] on textarea "To enrich screen reader interactions, please activate Accessibility in Grammarl…" at bounding box center [556, 225] width 214 height 54
drag, startPoint x: 570, startPoint y: 102, endPoint x: 287, endPoint y: 78, distance: 284.0
click at [282, 86] on div "New Business × Name of business * Online Streaming Role of Debtor * Select A me…" at bounding box center [784, 372] width 1568 height 744
click at [585, 96] on input "Online Streaming" at bounding box center [556, 99] width 212 height 28
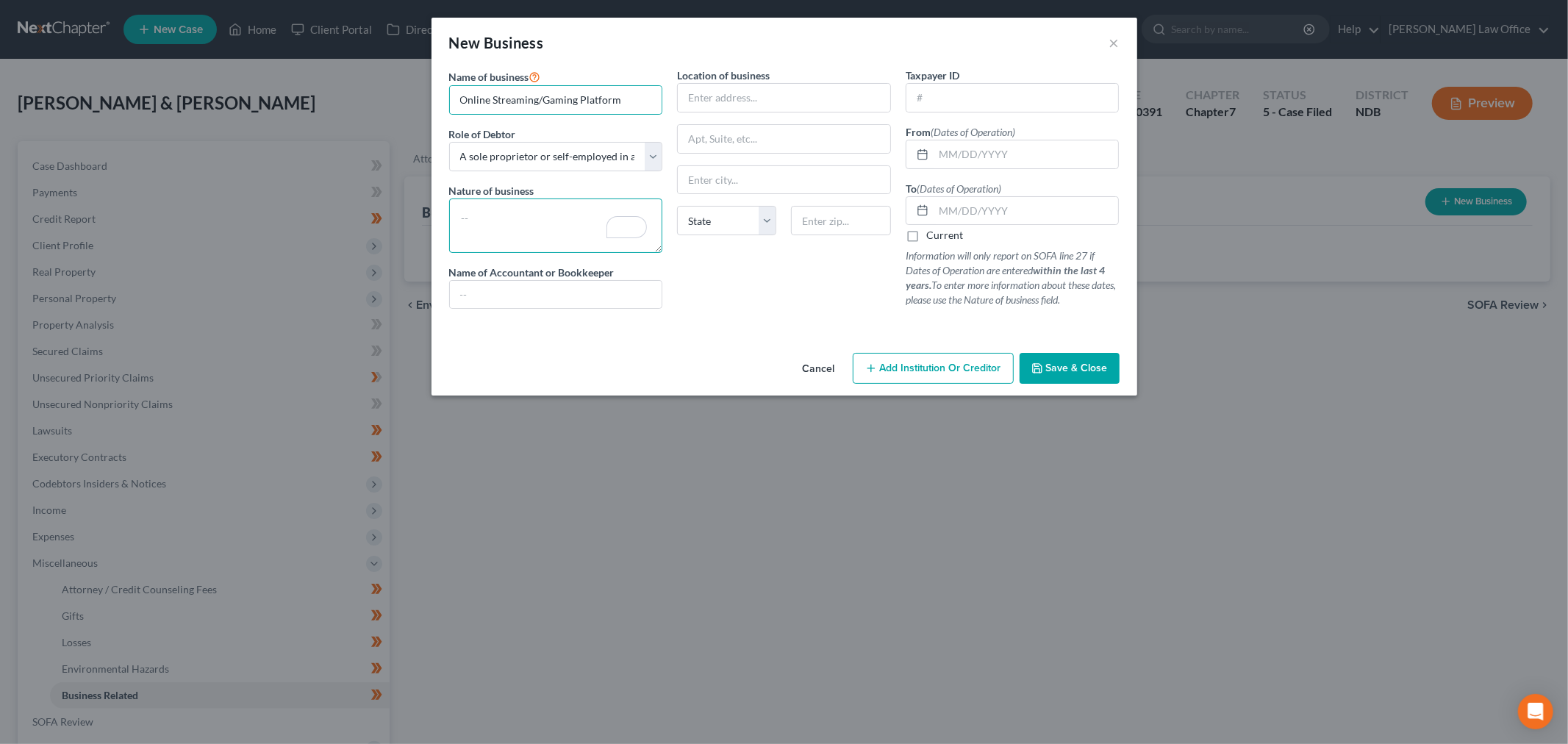
click at [540, 222] on textarea "To enrich screen reader interactions, please activate Accessibility in Grammarl…" at bounding box center [556, 225] width 214 height 54
click at [599, 96] on input "Online Streaming/Gaming Platform" at bounding box center [556, 99] width 212 height 28
type input "Online Streaming/Gaming Creator"
click at [515, 219] on textarea "To enrich screen reader interactions, please activate Accessibility in Grammarl…" at bounding box center [556, 225] width 214 height 54
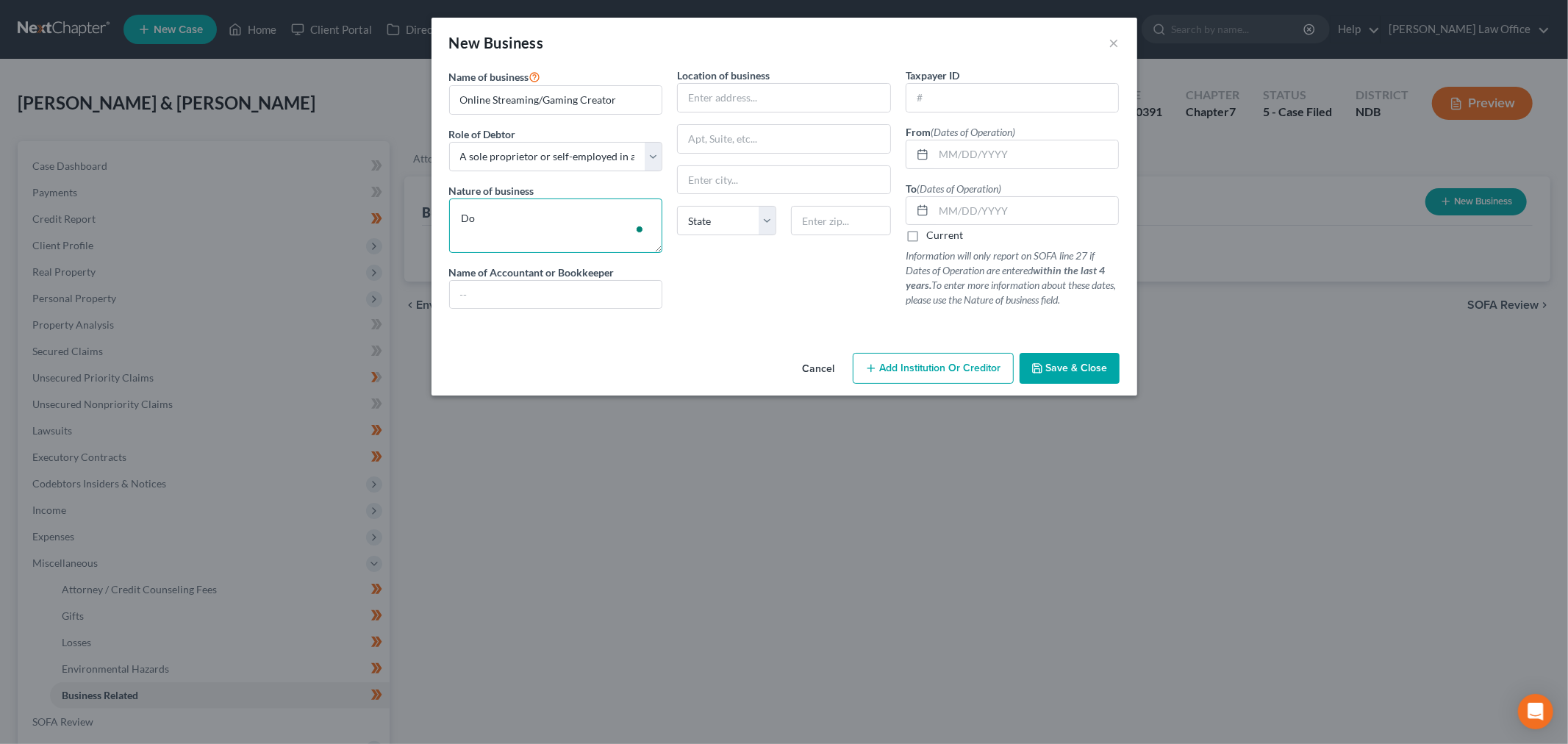
type textarea "D"
type textarea "Online gaming creator - earnings are nominal"
click at [1015, 159] on input "text" at bounding box center [1026, 154] width 185 height 28
type input "[DATE]"
click at [927, 233] on label "Current" at bounding box center [945, 235] width 37 height 15
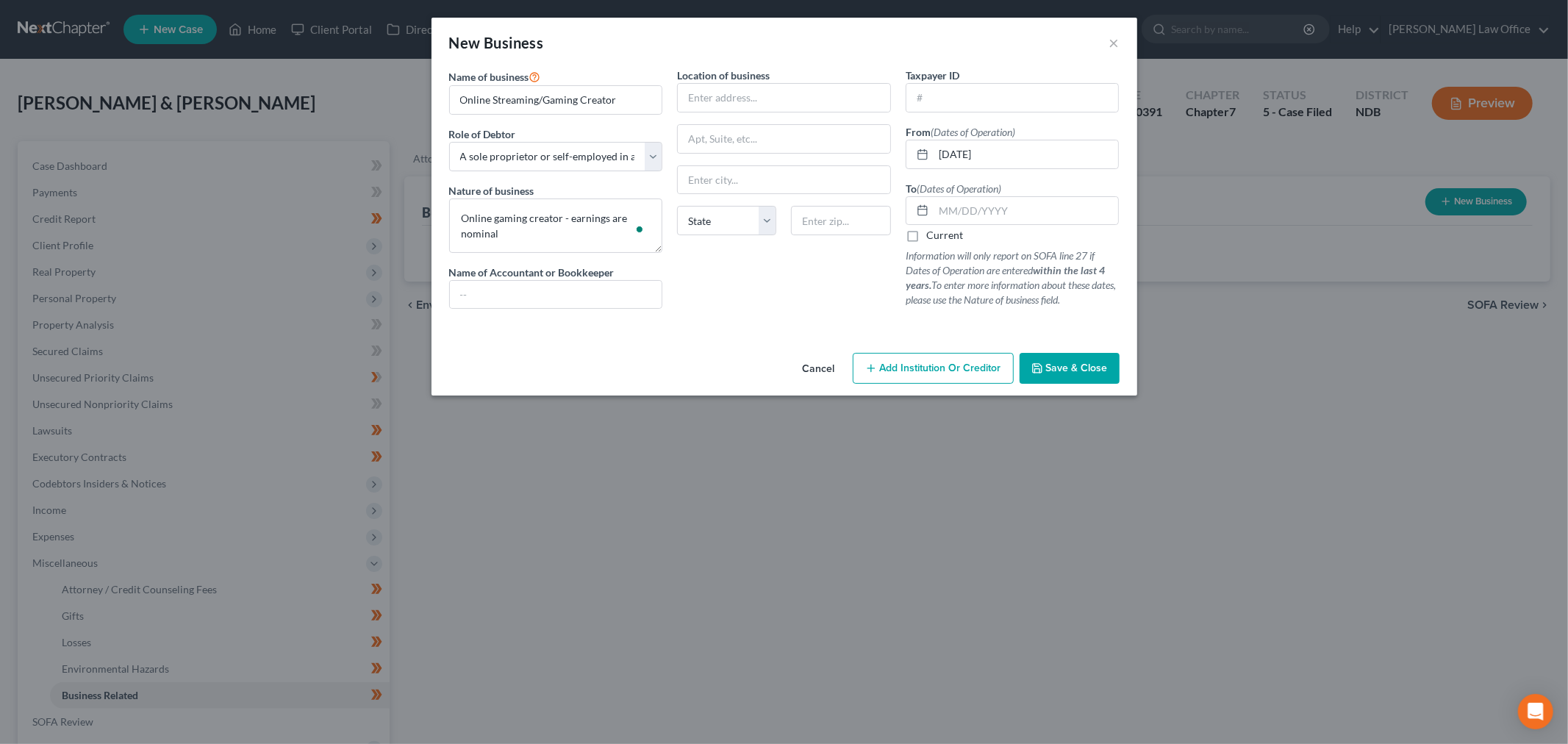
click at [932, 233] on input "Current" at bounding box center [937, 233] width 10 height 10
checkbox input "true"
click at [634, 91] on input "Online Streaming/Gaming Creator" at bounding box center [556, 99] width 212 height 28
type input "Online Streaming/Gaming Creator ([PERSON_NAME])"
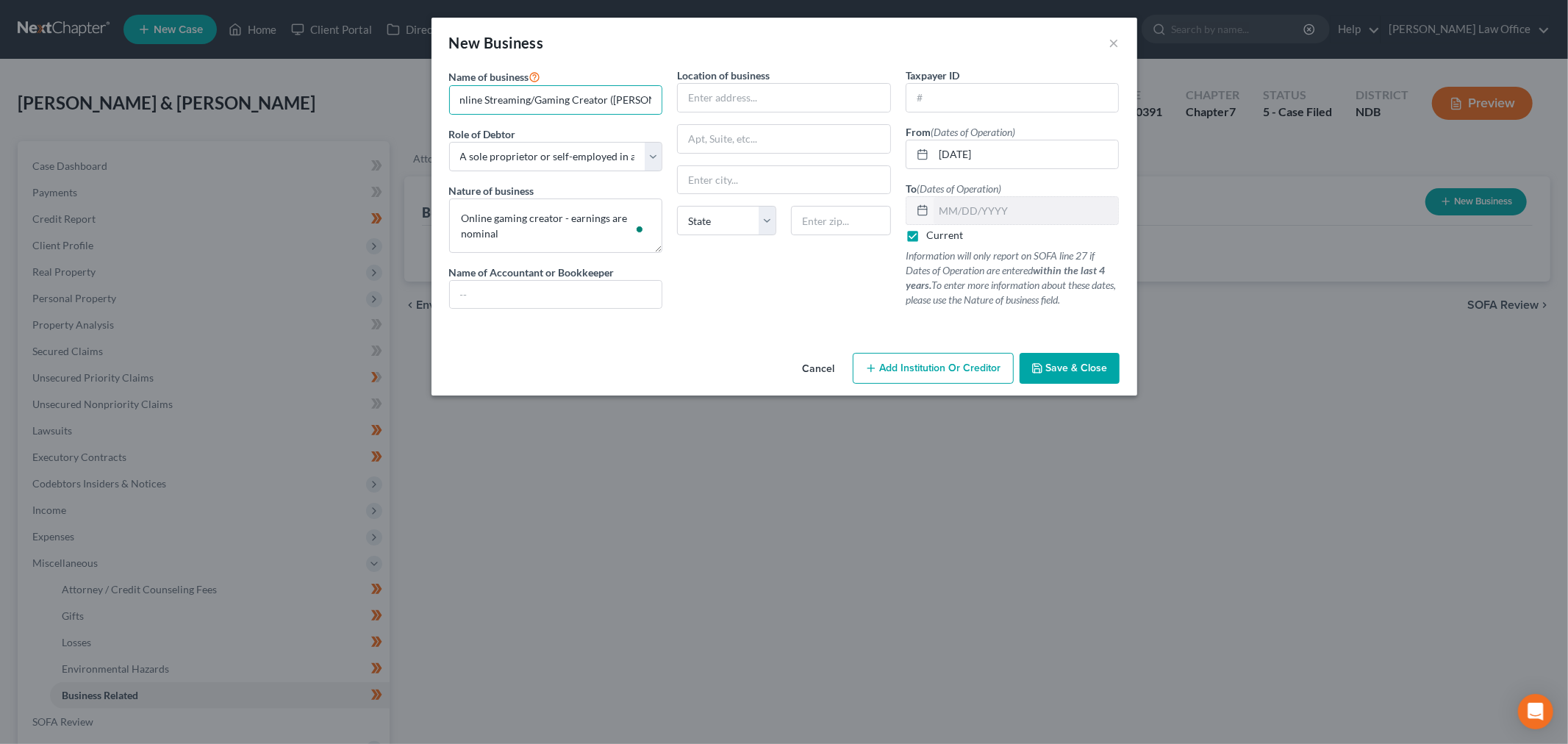
click at [1087, 343] on div "Name of business * Online Streaming/Gaming Creator ([PERSON_NAME]) Role of Debt…" at bounding box center [784, 208] width 706 height 280
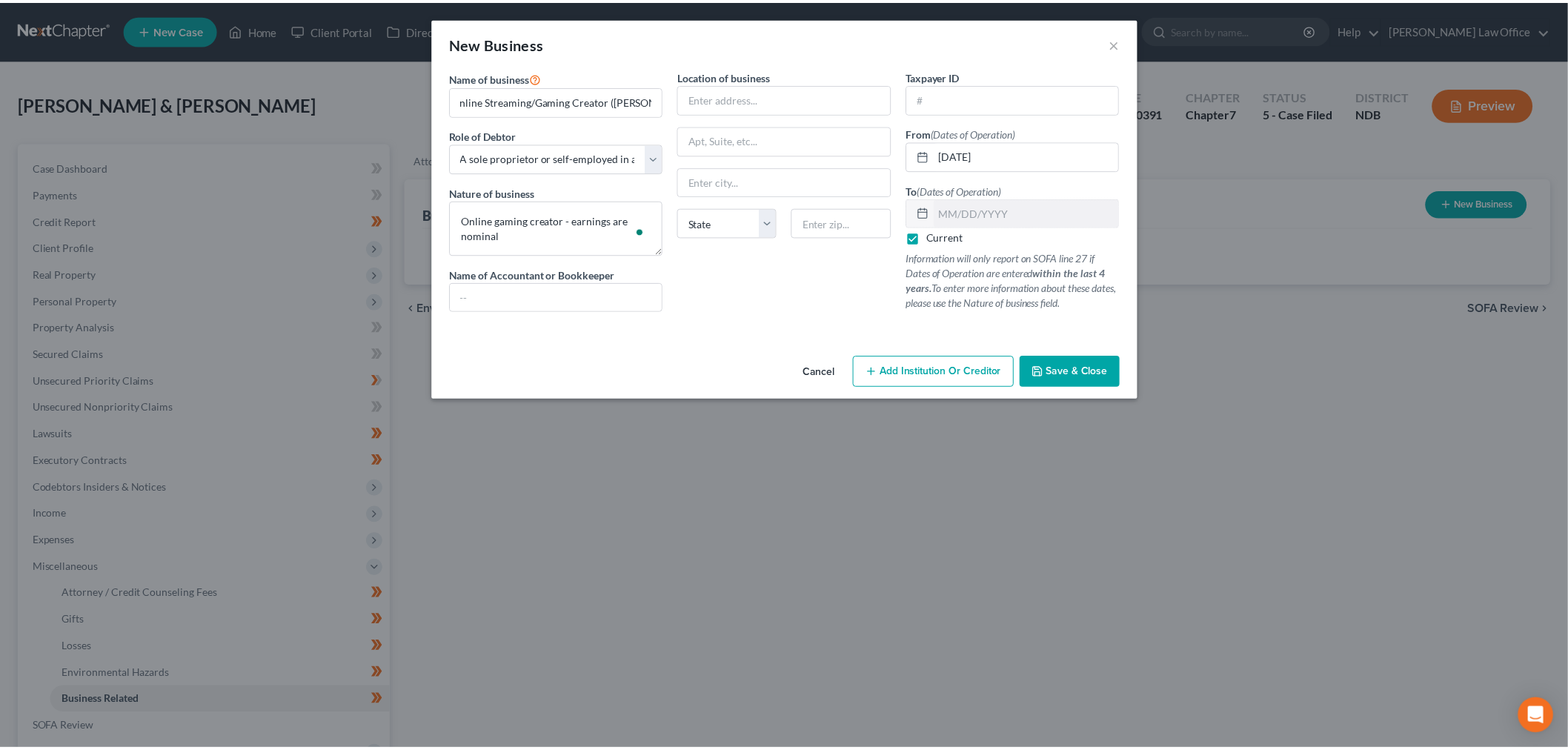
scroll to position [0, 0]
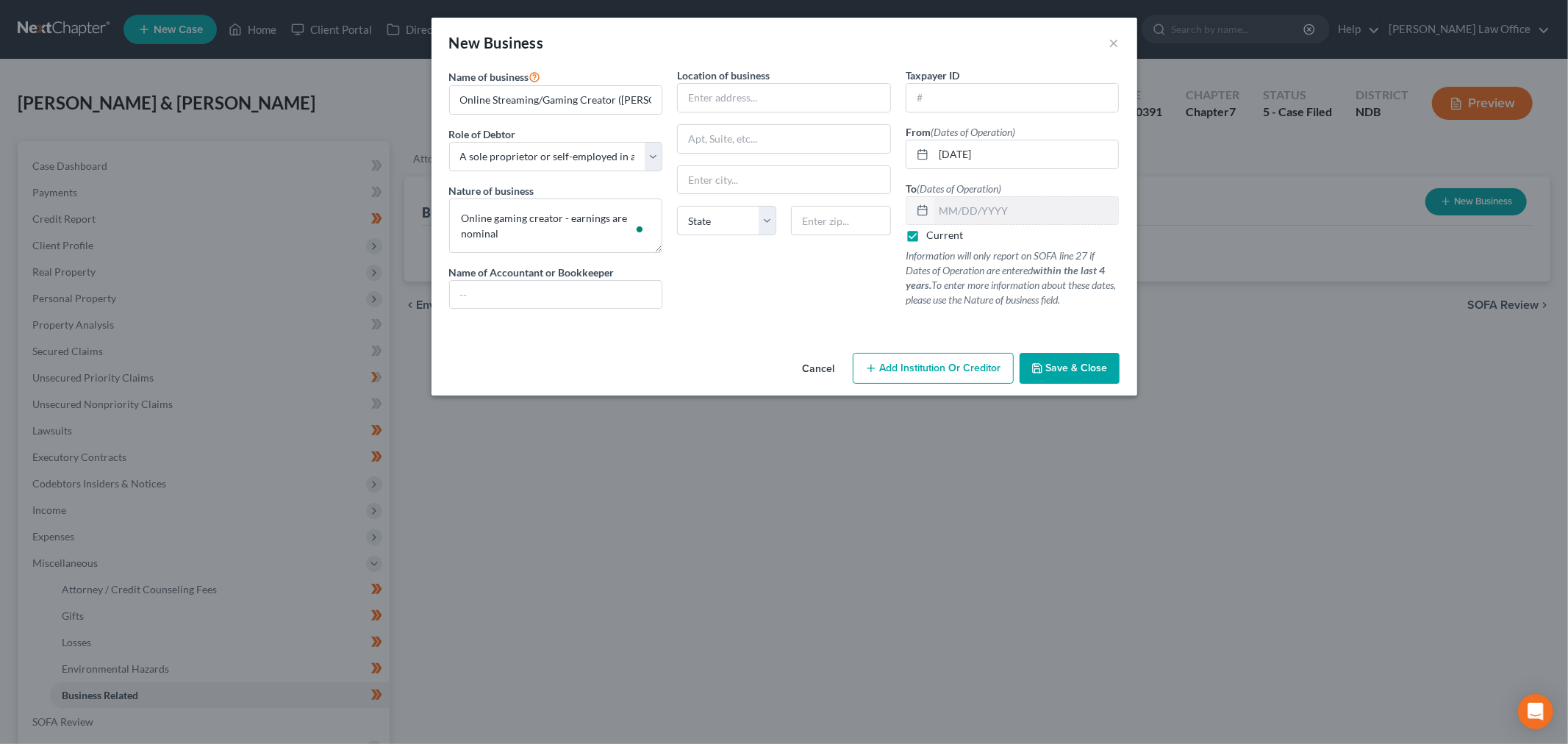
drag, startPoint x: 1068, startPoint y: 376, endPoint x: 1049, endPoint y: 382, distance: 19.9
click at [1066, 376] on button "Save & Close" at bounding box center [1070, 368] width 100 height 31
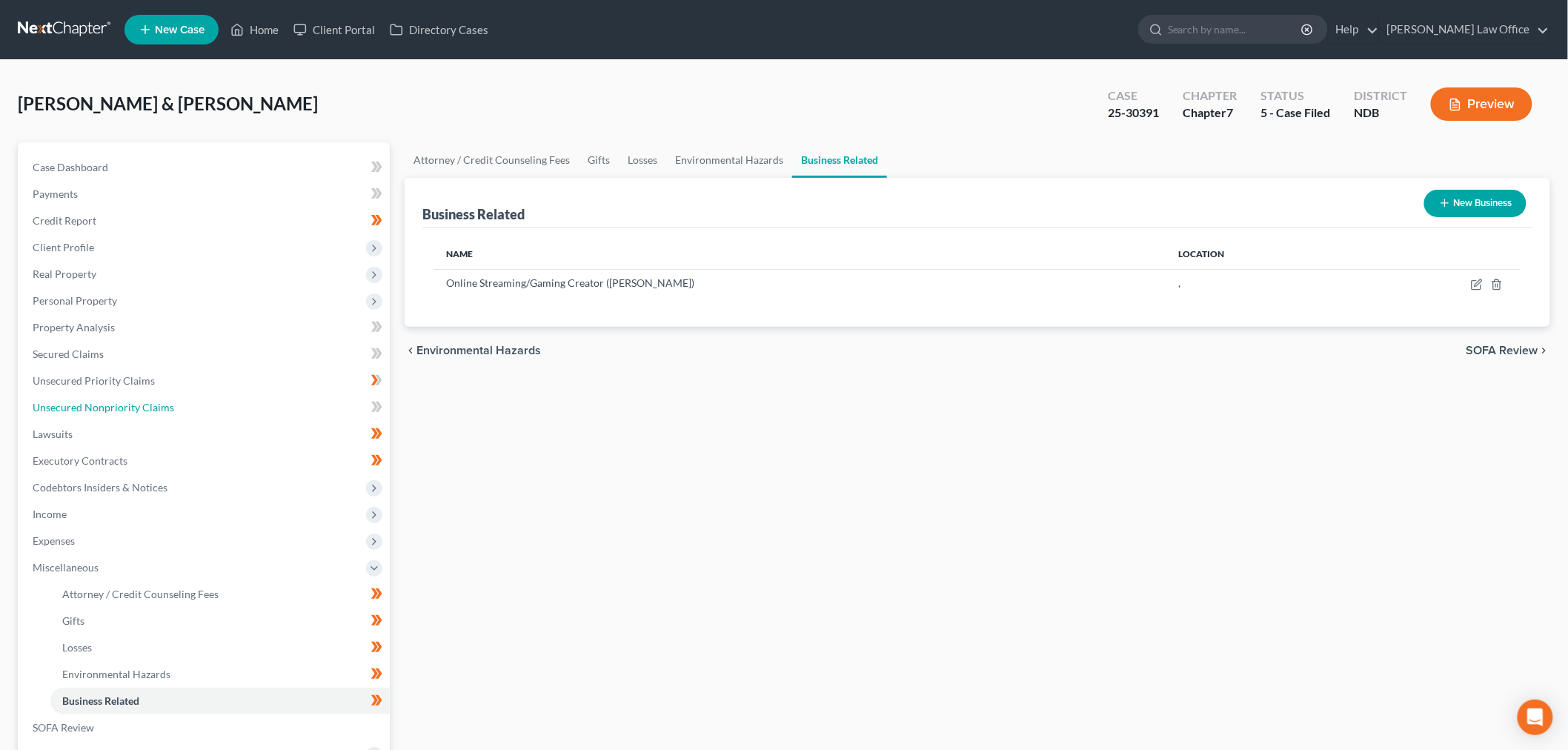
click at [122, 406] on span "Unsecured Nonpriority Claims" at bounding box center [103, 406] width 142 height 12
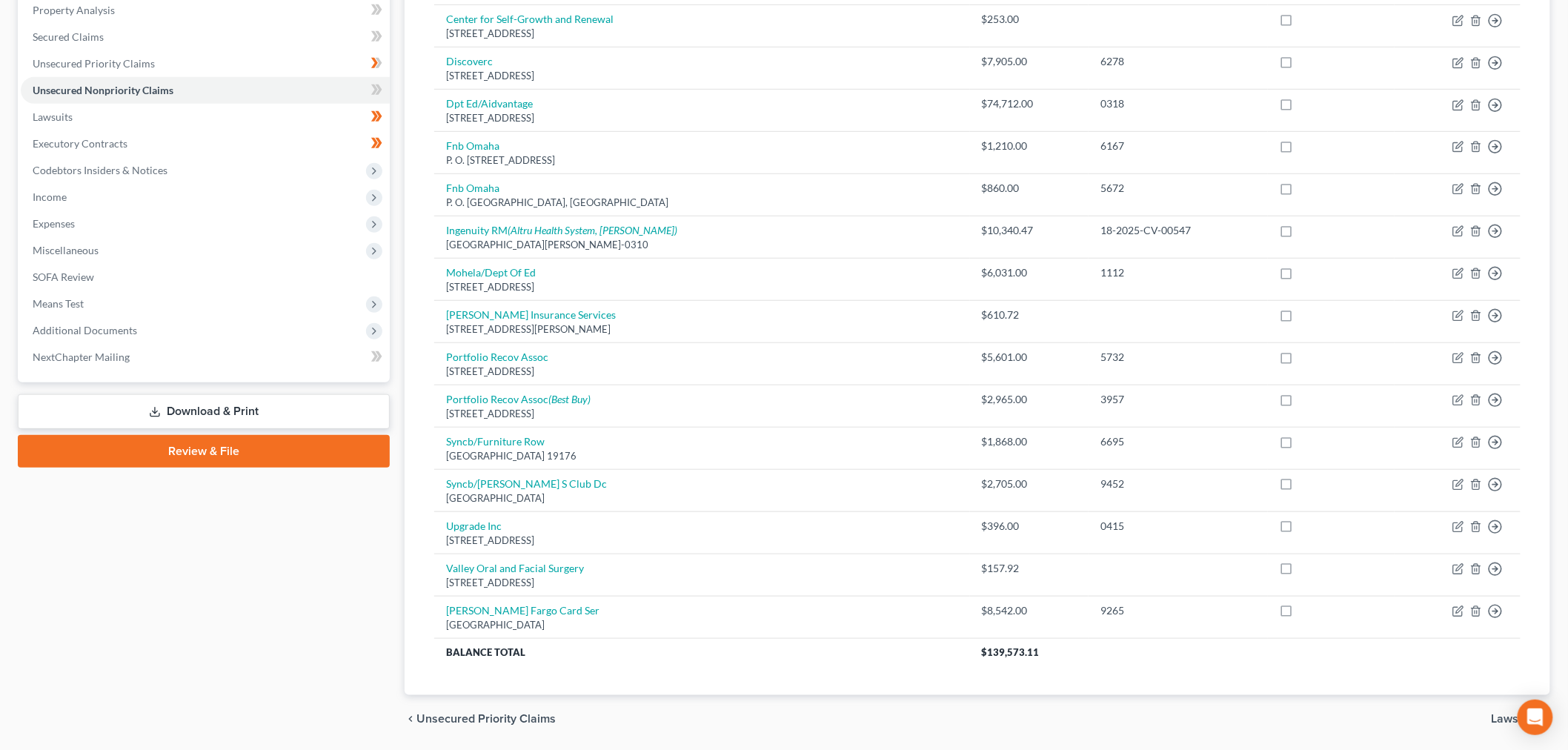
scroll to position [367, 0]
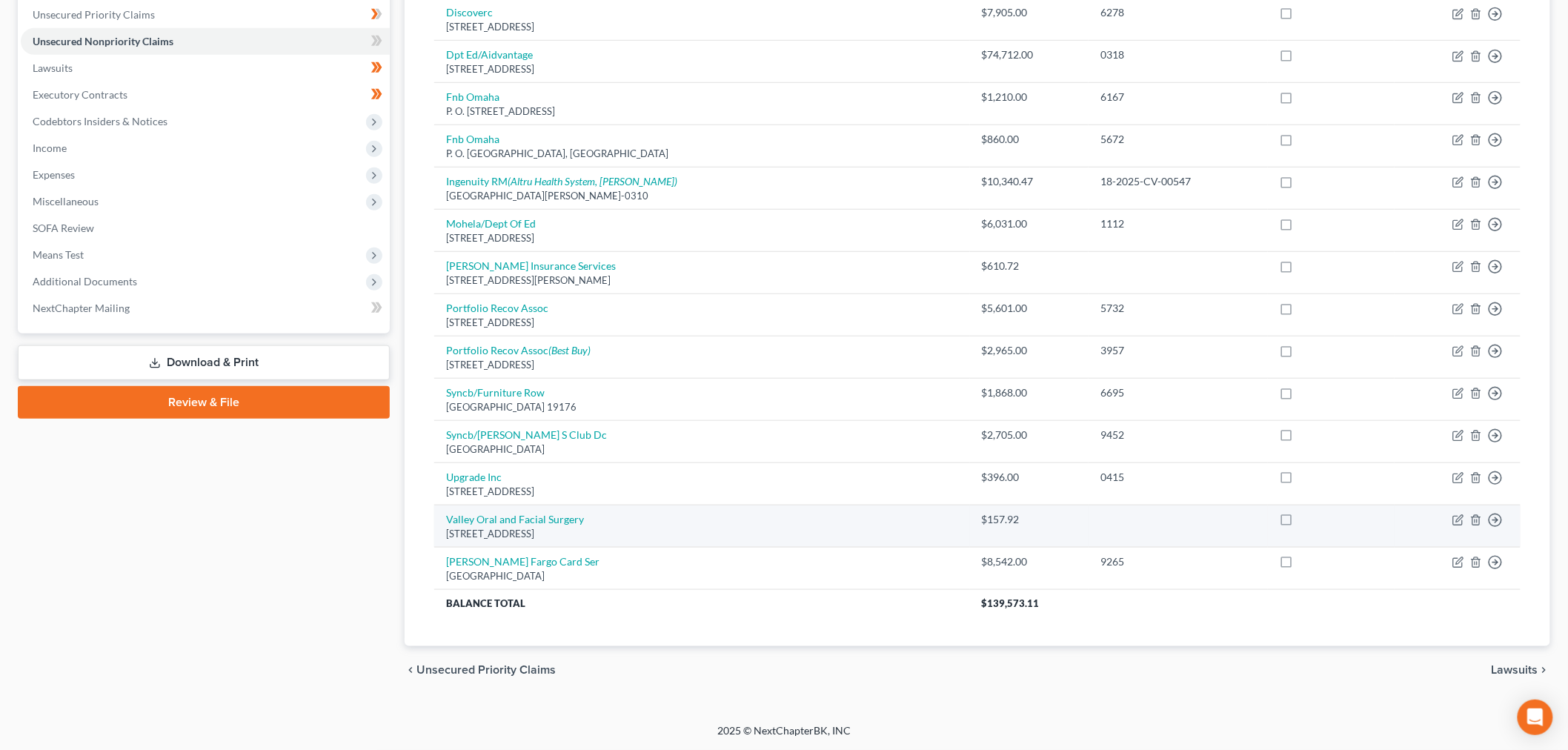
click at [267, 369] on link "Download & Print" at bounding box center [204, 362] width 372 height 35
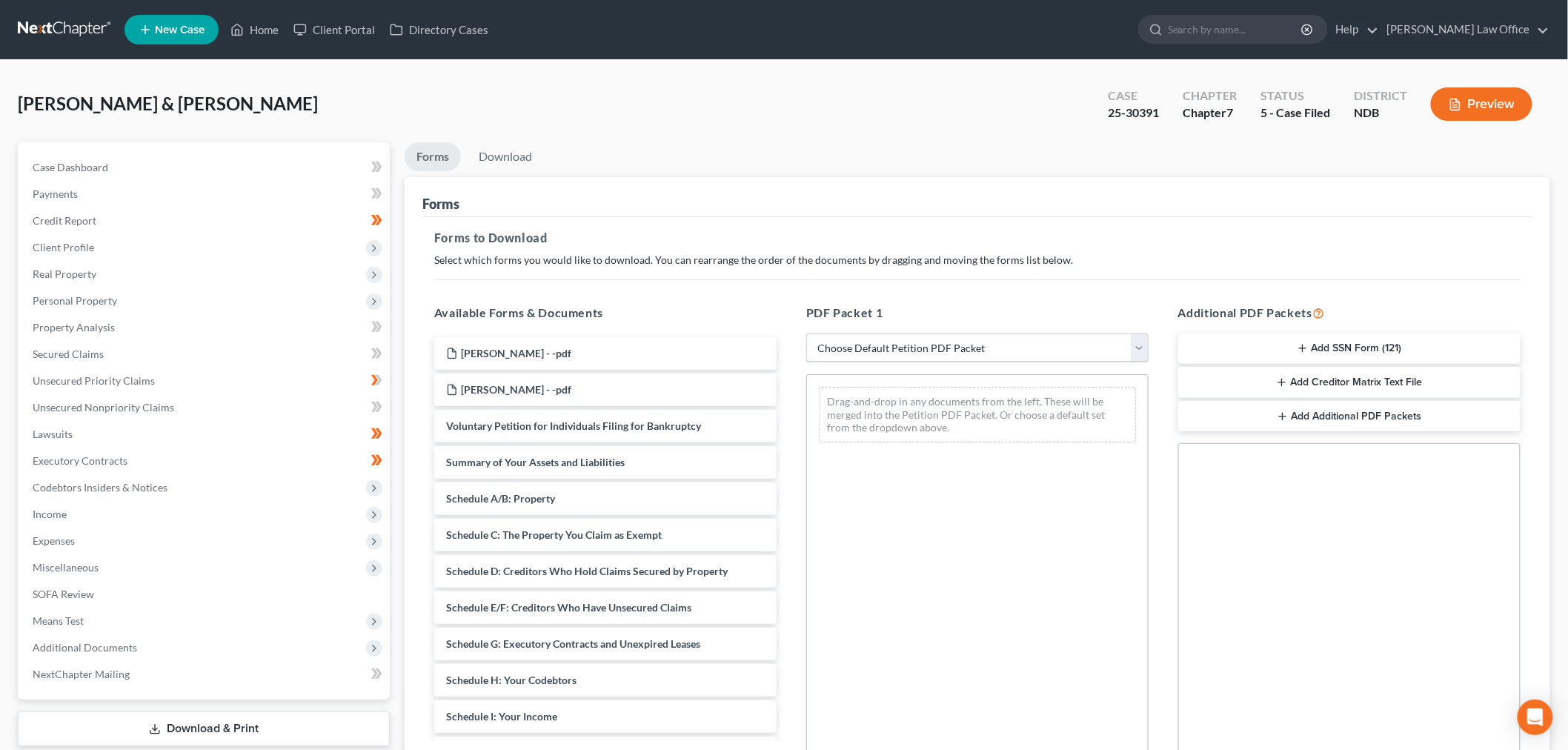
drag, startPoint x: 912, startPoint y: 349, endPoint x: 909, endPoint y: 359, distance: 10.4
click at [912, 349] on select "Choose Default Petition PDF Packet Complete Bankruptcy Petition (all forms and …" at bounding box center [977, 349] width 342 height 29
select select "4"
click at [806, 334] on select "Choose Default Petition PDF Packet Complete Bankruptcy Petition (all forms and …" at bounding box center [977, 349] width 342 height 29
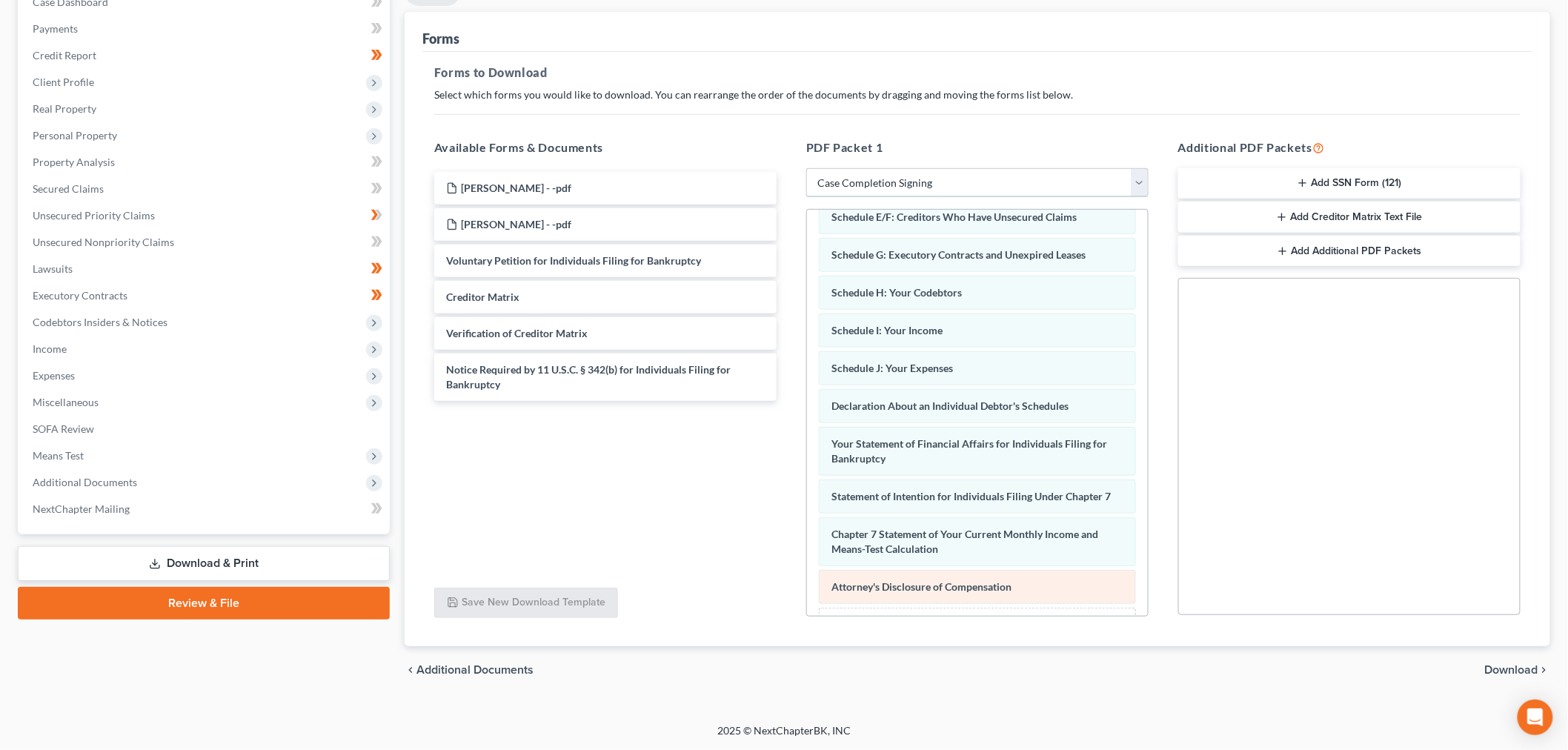
scroll to position [263, 0]
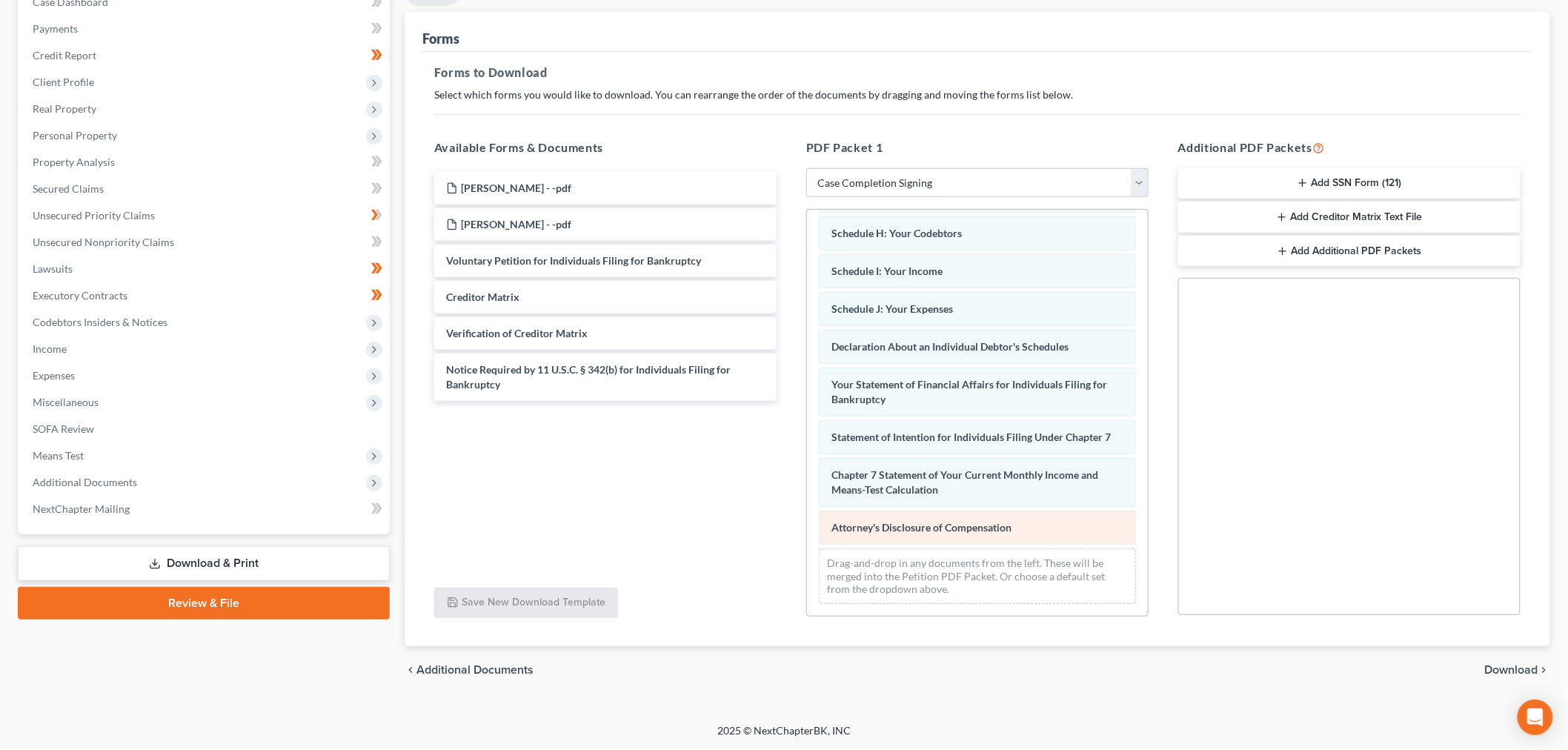
click at [907, 532] on span "Attorney's Disclosure of Compensation" at bounding box center [921, 527] width 180 height 12
click at [1503, 668] on span "Download" at bounding box center [1512, 670] width 54 height 12
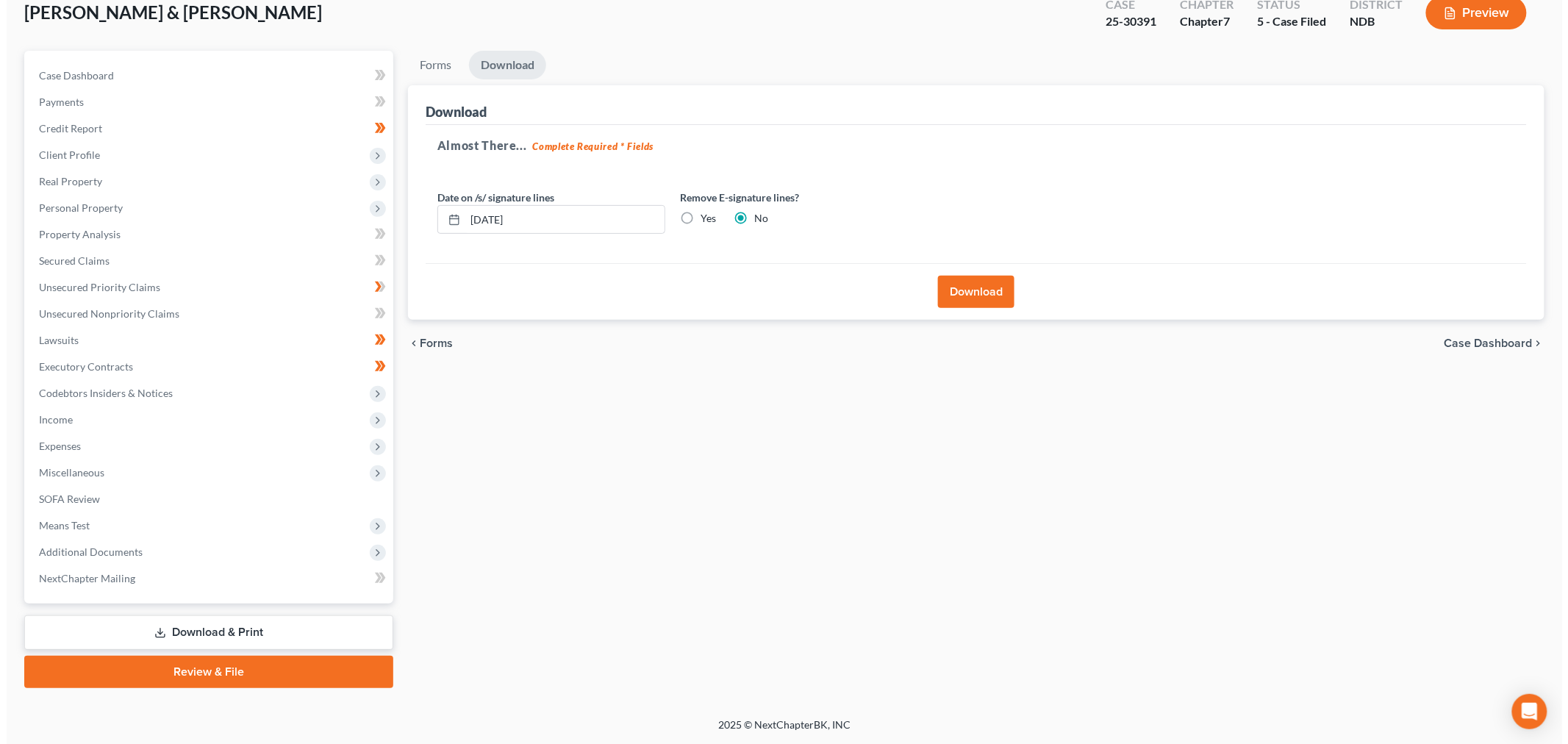
scroll to position [89, 0]
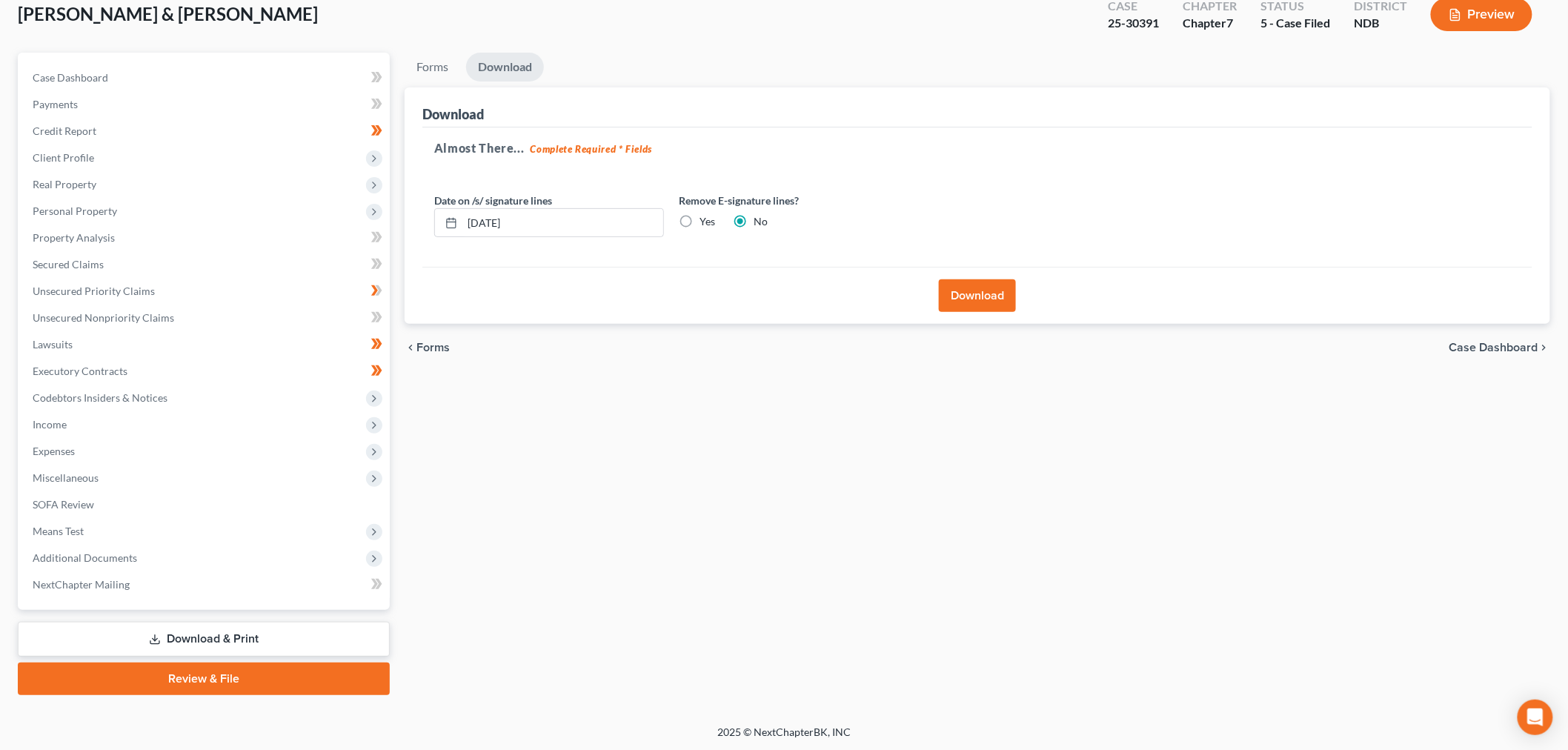
click at [699, 221] on label "Yes" at bounding box center [707, 221] width 15 height 15
click at [705, 221] on input "Yes" at bounding box center [710, 219] width 10 height 10
radio input "true"
radio input "false"
click at [969, 305] on button "Download" at bounding box center [977, 296] width 77 height 33
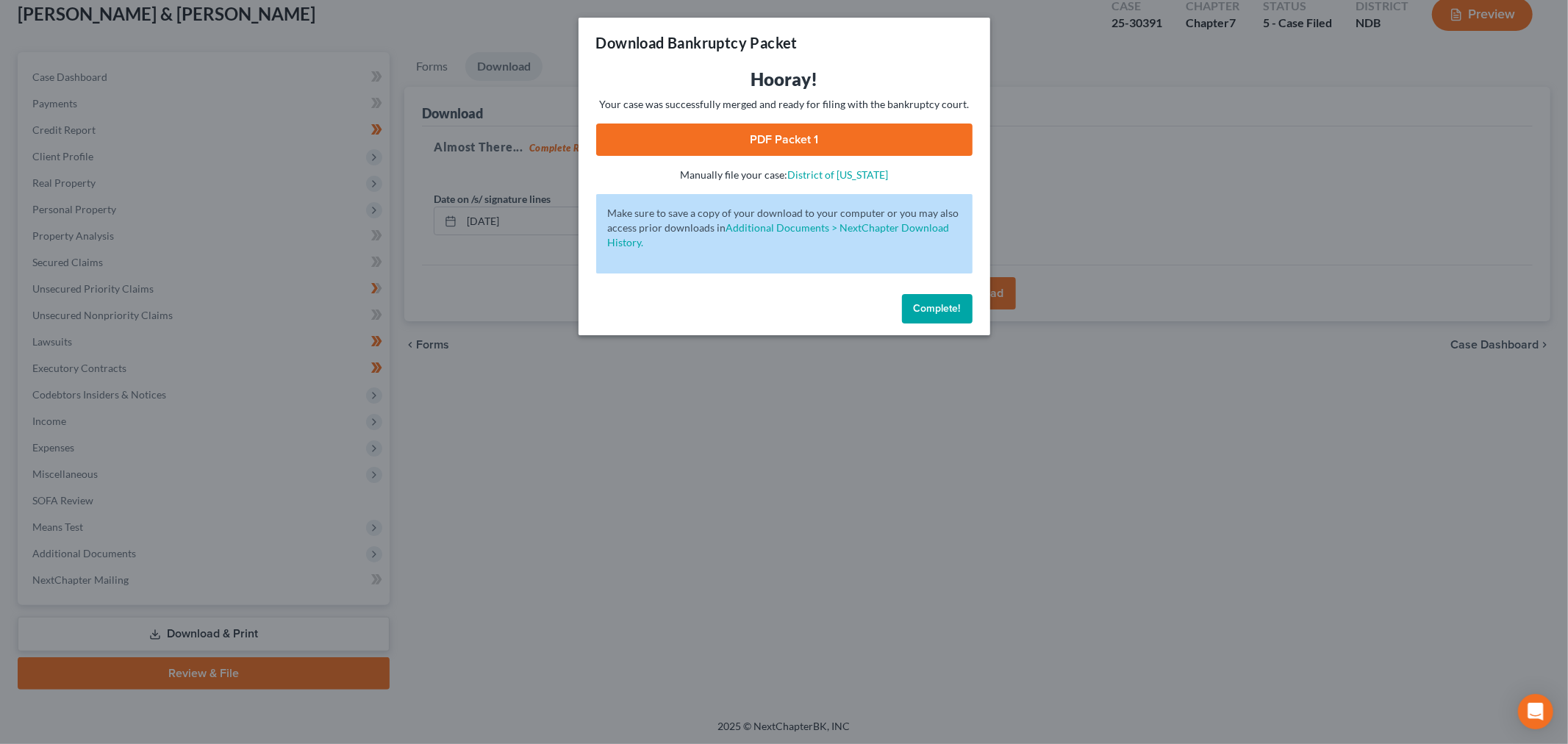
drag, startPoint x: 737, startPoint y: 129, endPoint x: 1337, endPoint y: 663, distance: 803.2
click at [737, 129] on link "PDF Packet 1" at bounding box center [784, 140] width 376 height 32
